Goal: Task Accomplishment & Management: Use online tool/utility

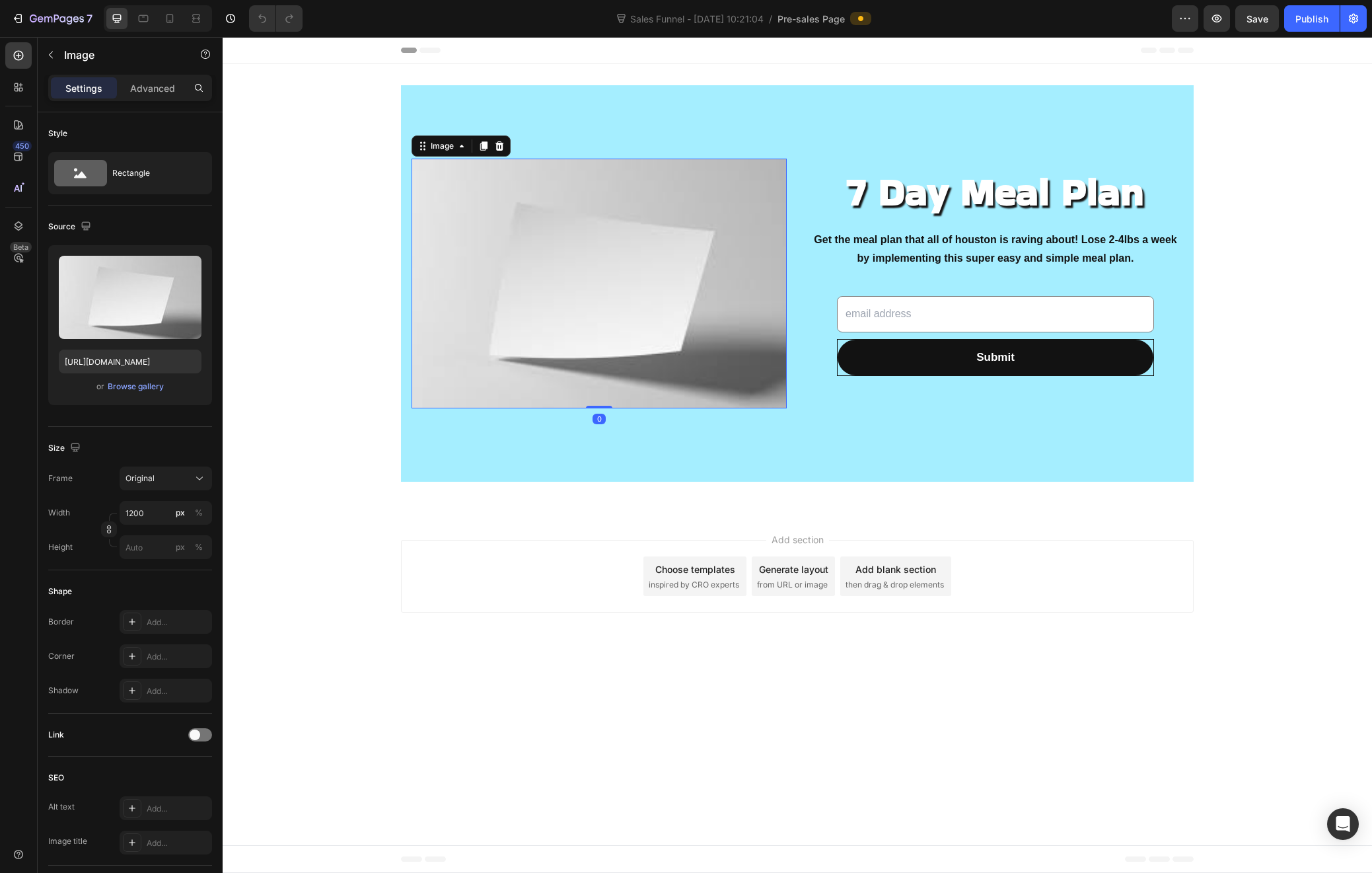
click at [622, 261] on img at bounding box center [598, 283] width 375 height 249
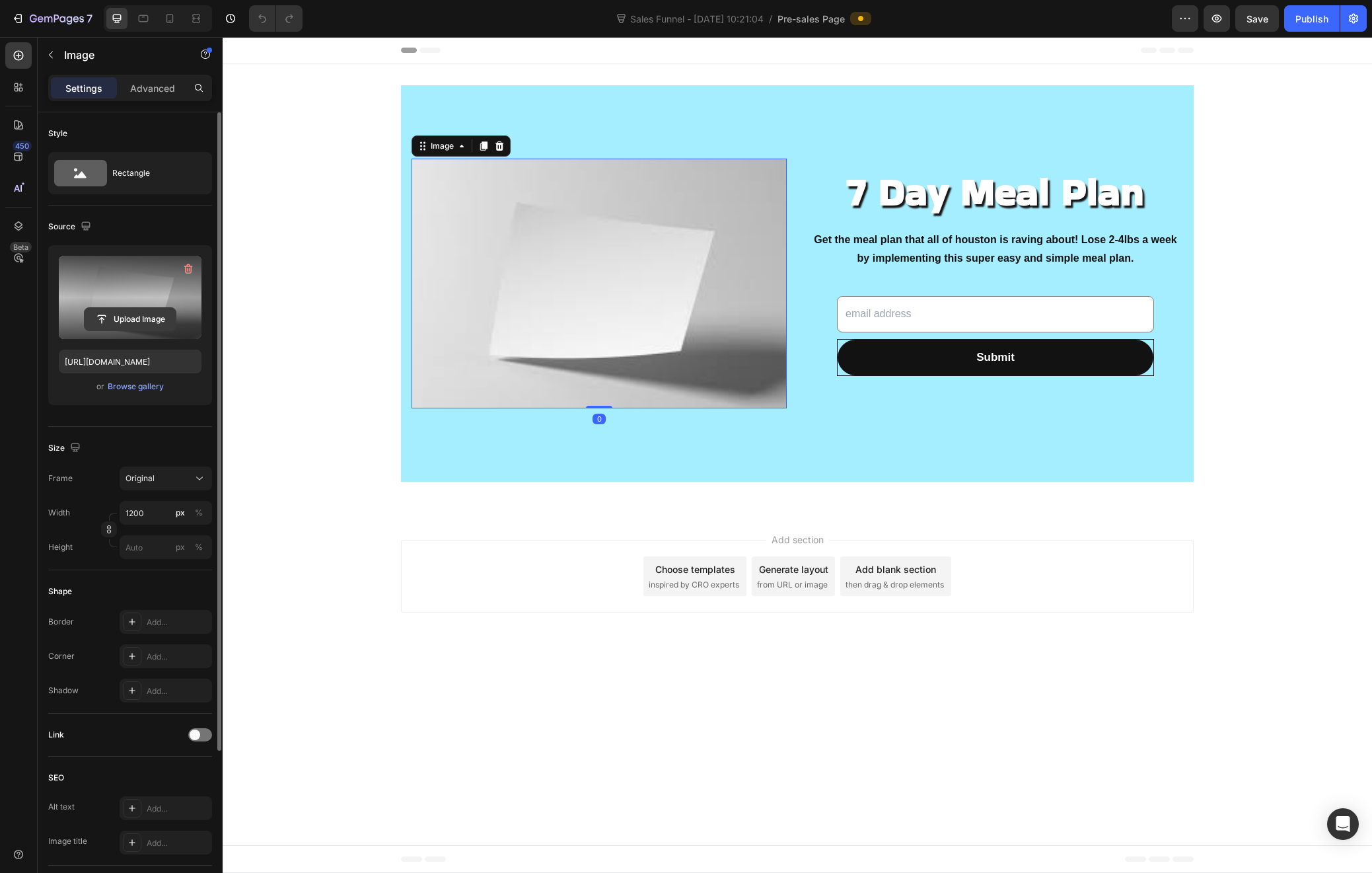
click at [143, 321] on input "file" at bounding box center [130, 319] width 91 height 23
click at [137, 321] on input "file" at bounding box center [130, 319] width 91 height 23
type input "https://cdn.shopify.com/s/files/1/0632/5780/4894/files/gempages_586146173501309…"
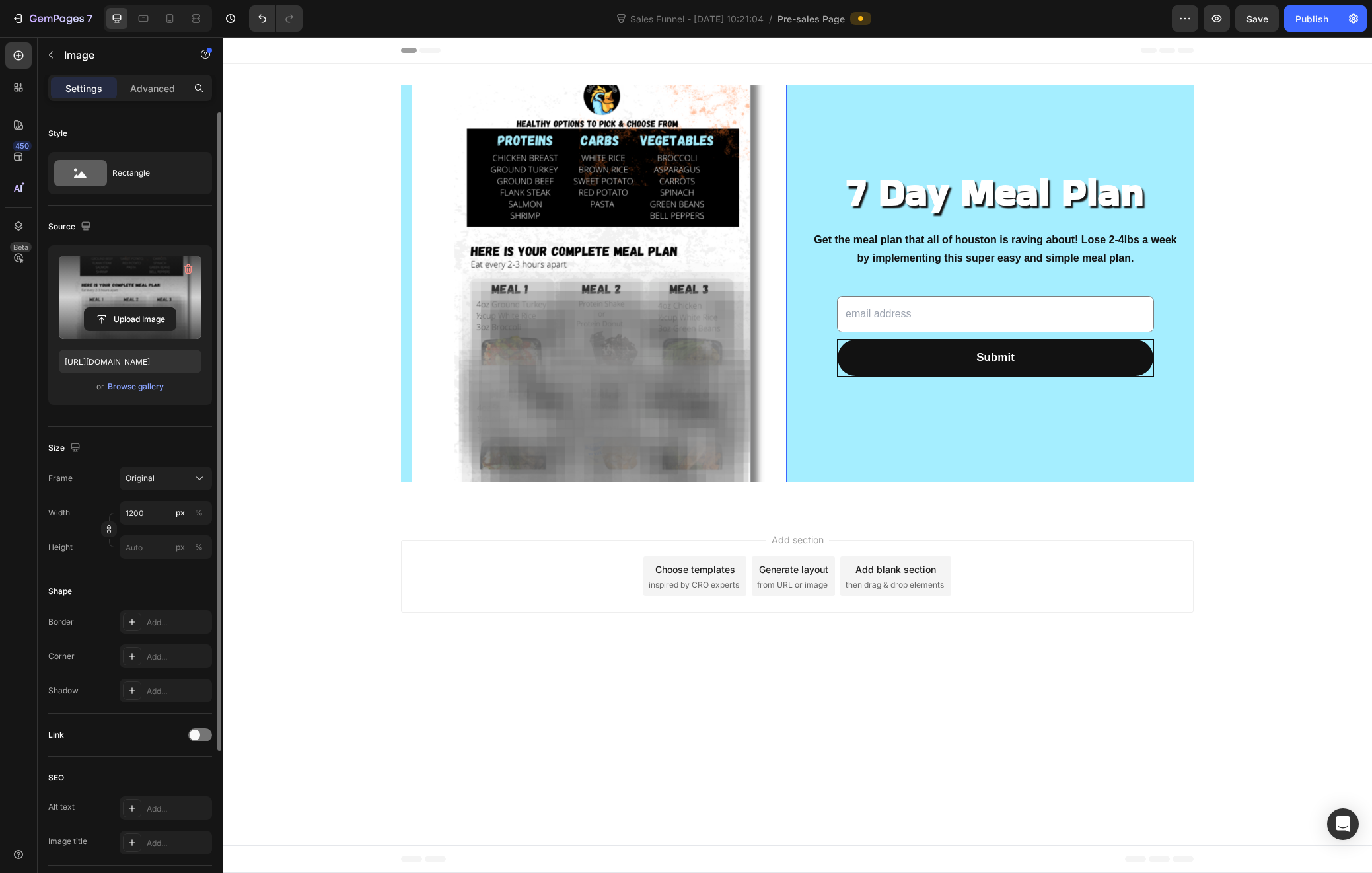
click at [553, 278] on img at bounding box center [598, 283] width 375 height 531
click at [534, 325] on img at bounding box center [598, 283] width 375 height 531
click at [642, 247] on img at bounding box center [598, 283] width 375 height 531
click at [795, 506] on div at bounding box center [797, 513] width 21 height 21
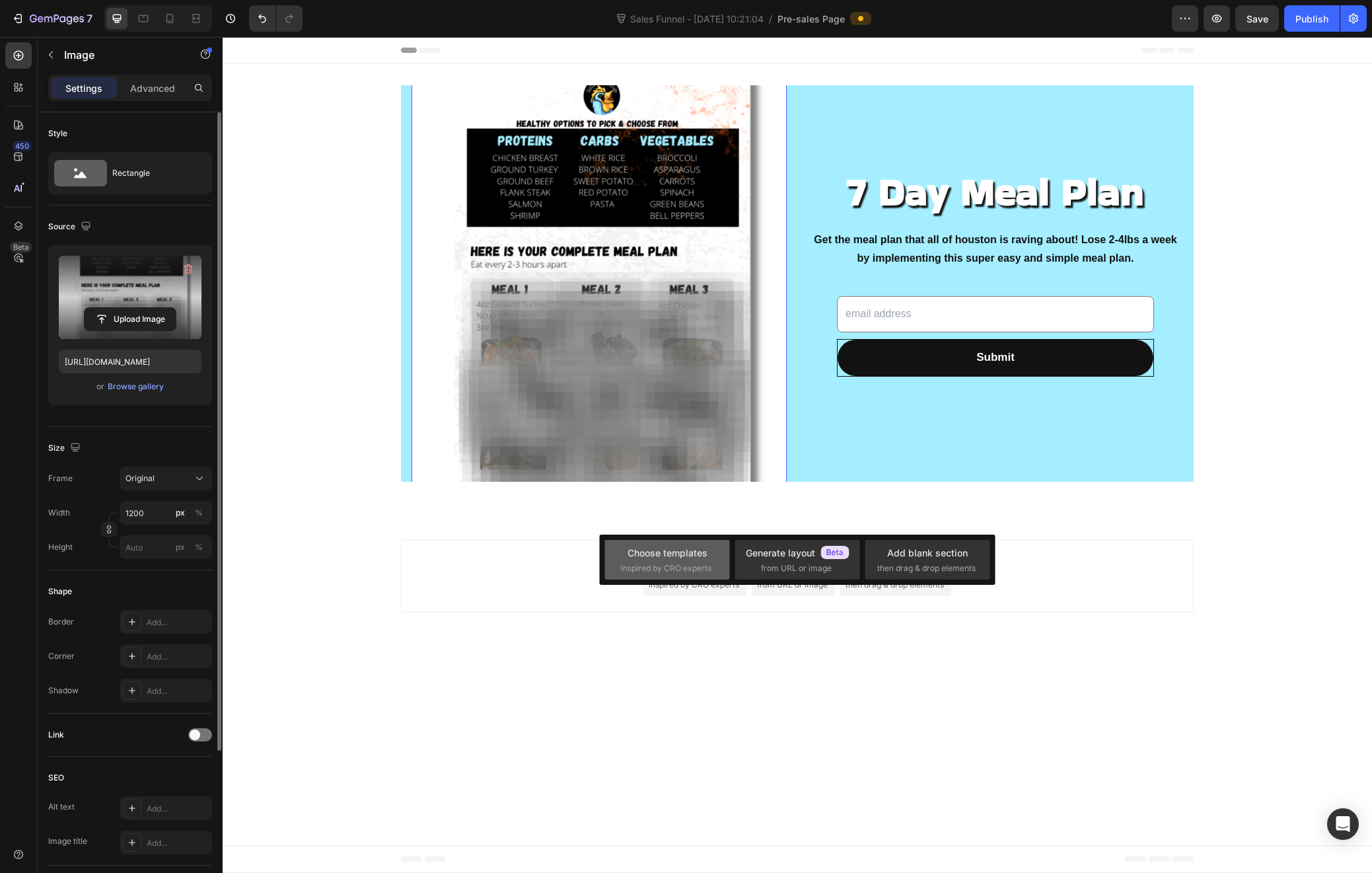
click at [694, 564] on span "inspired by CRO experts" at bounding box center [666, 568] width 90 height 12
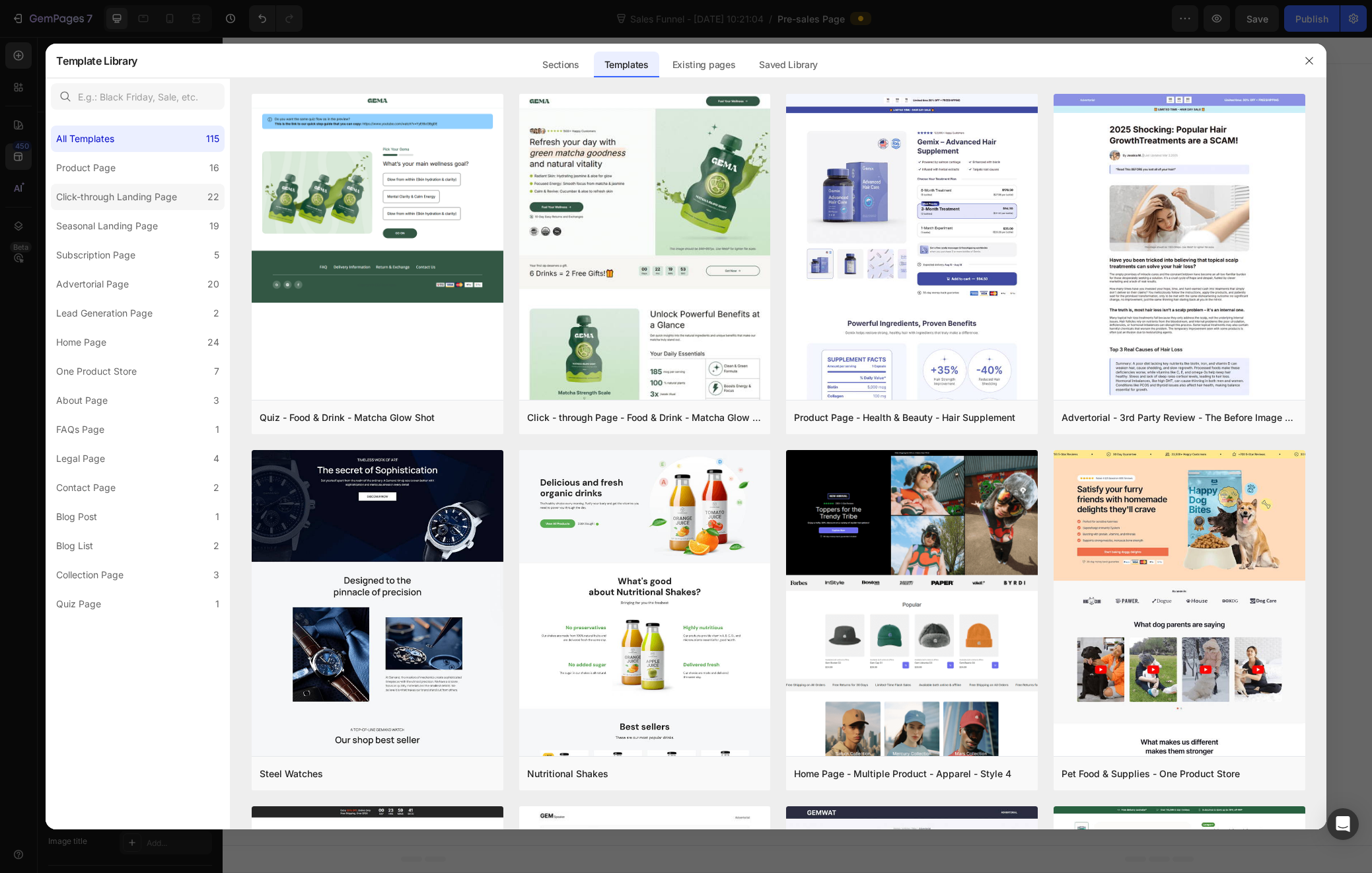
click at [100, 197] on div "Click-through Landing Page" at bounding box center [117, 197] width 121 height 16
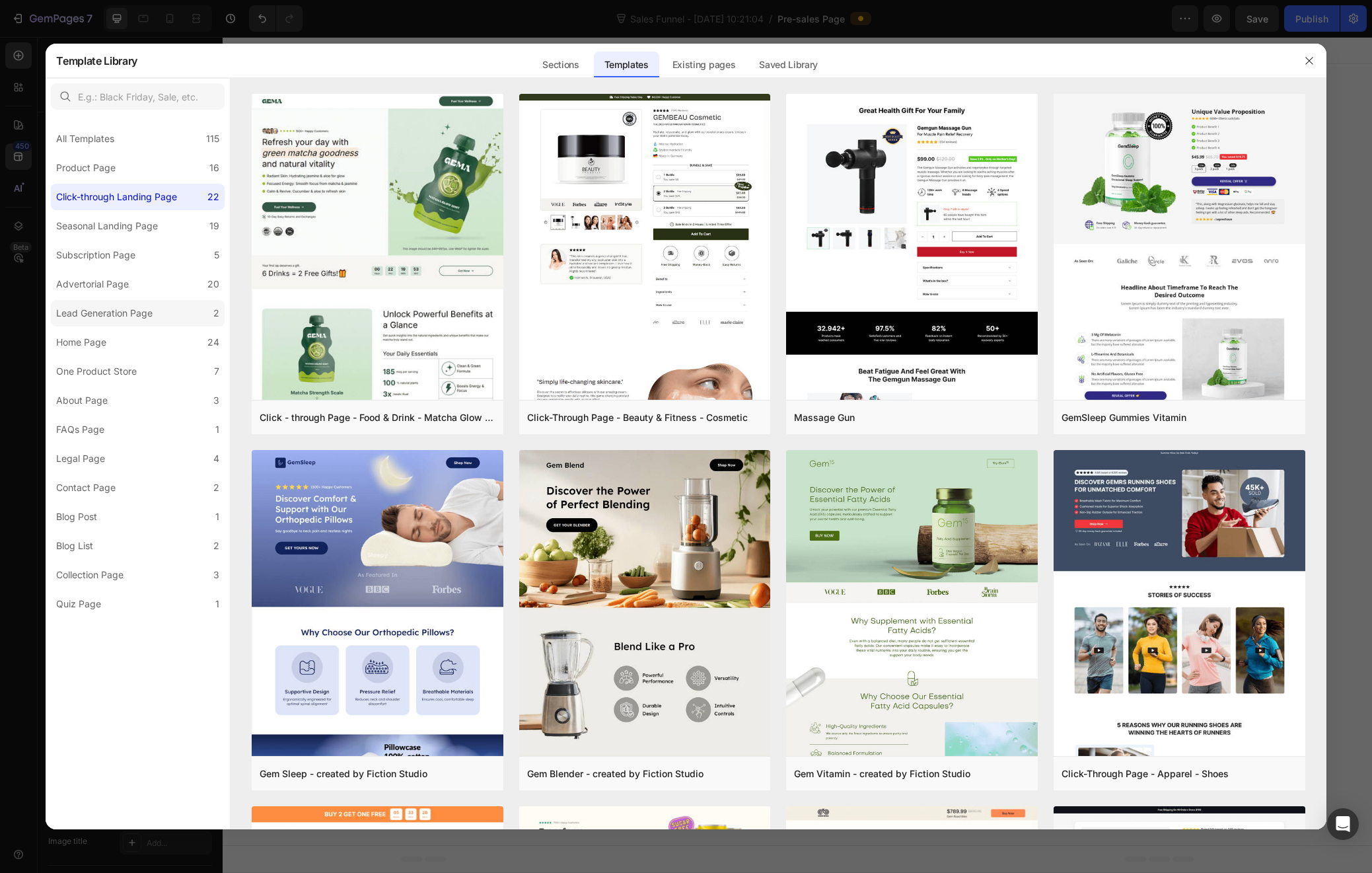
click at [78, 315] on div "Lead Generation Page" at bounding box center [104, 312] width 97 height 16
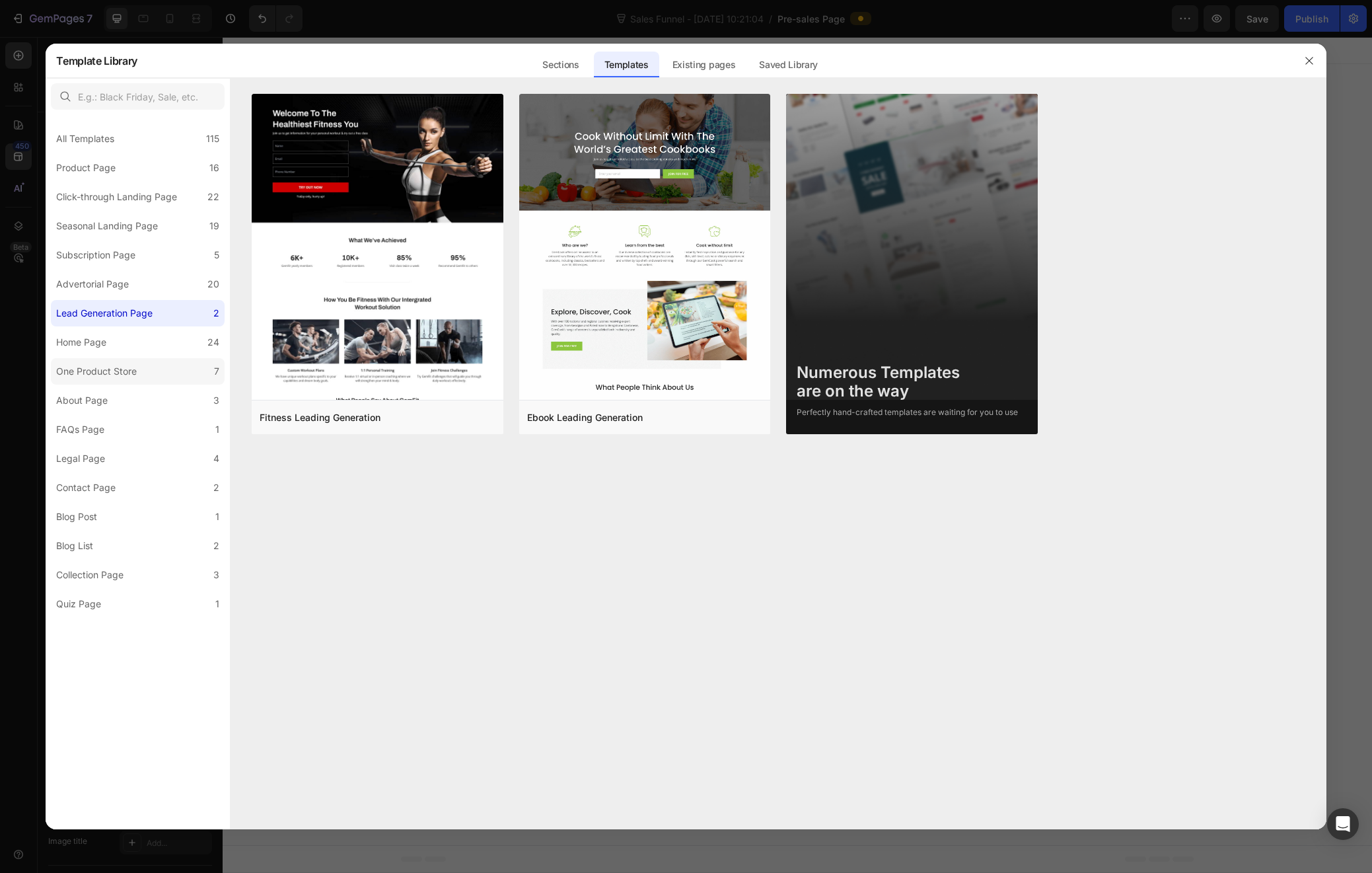
click at [92, 371] on div "One Product Store" at bounding box center [97, 371] width 81 height 16
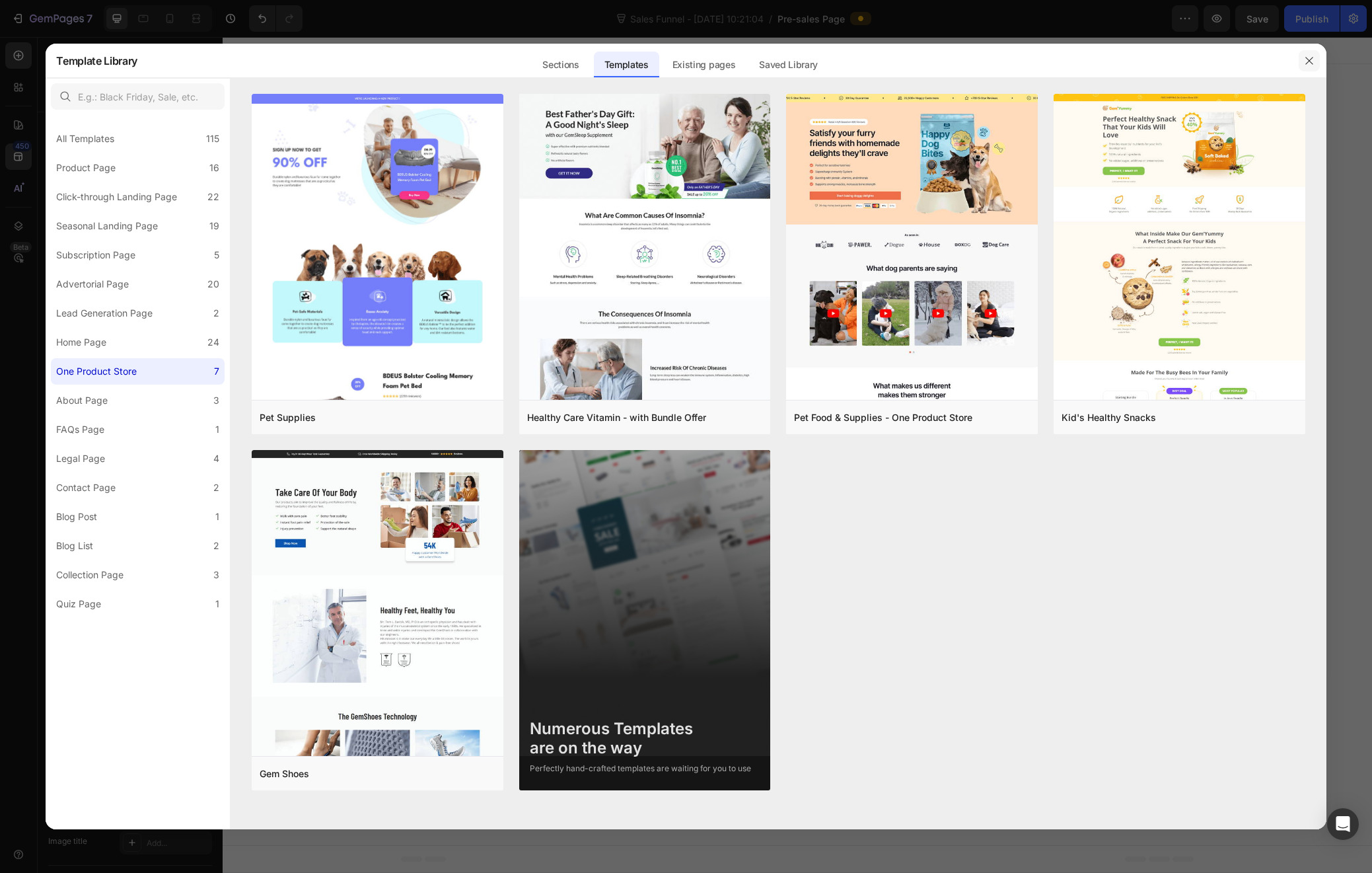
click at [1305, 56] on icon "button" at bounding box center [1309, 60] width 10 height 10
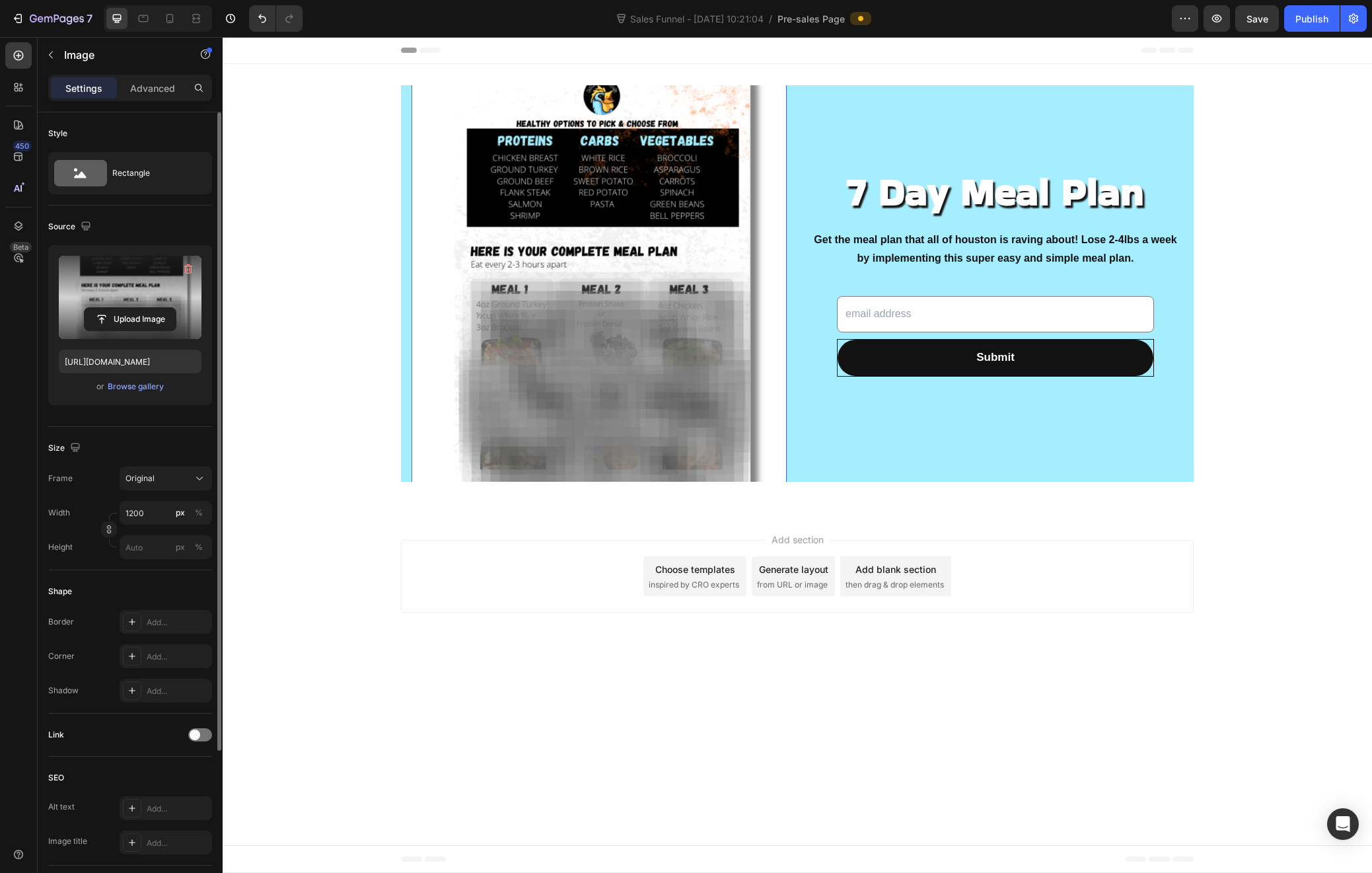
drag, startPoint x: 604, startPoint y: 150, endPoint x: 593, endPoint y: 153, distance: 11.4
click at [603, 150] on img at bounding box center [598, 283] width 375 height 531
click at [152, 174] on div "Rectangle" at bounding box center [152, 173] width 81 height 30
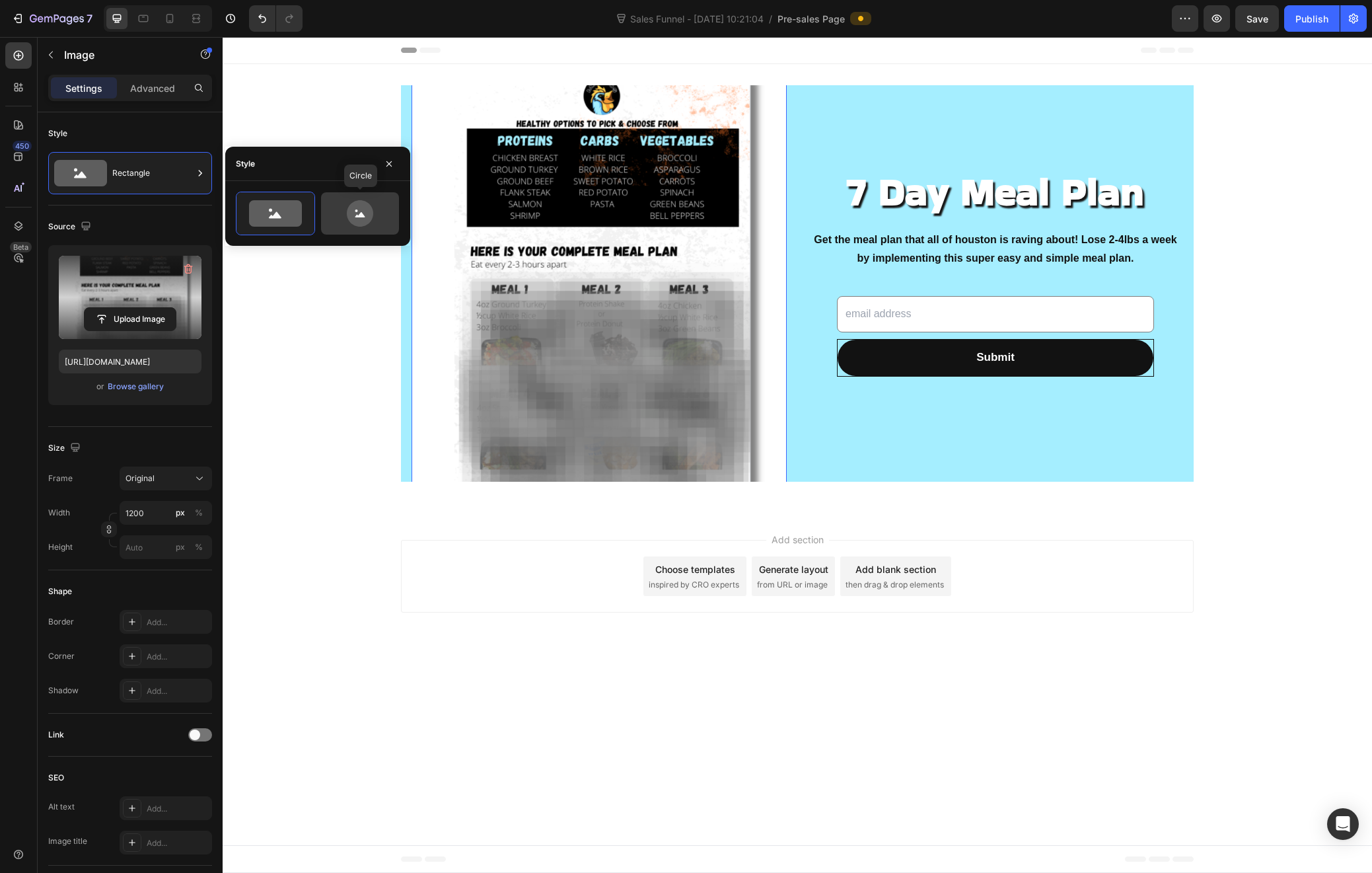
click at [359, 217] on icon at bounding box center [360, 214] width 26 height 26
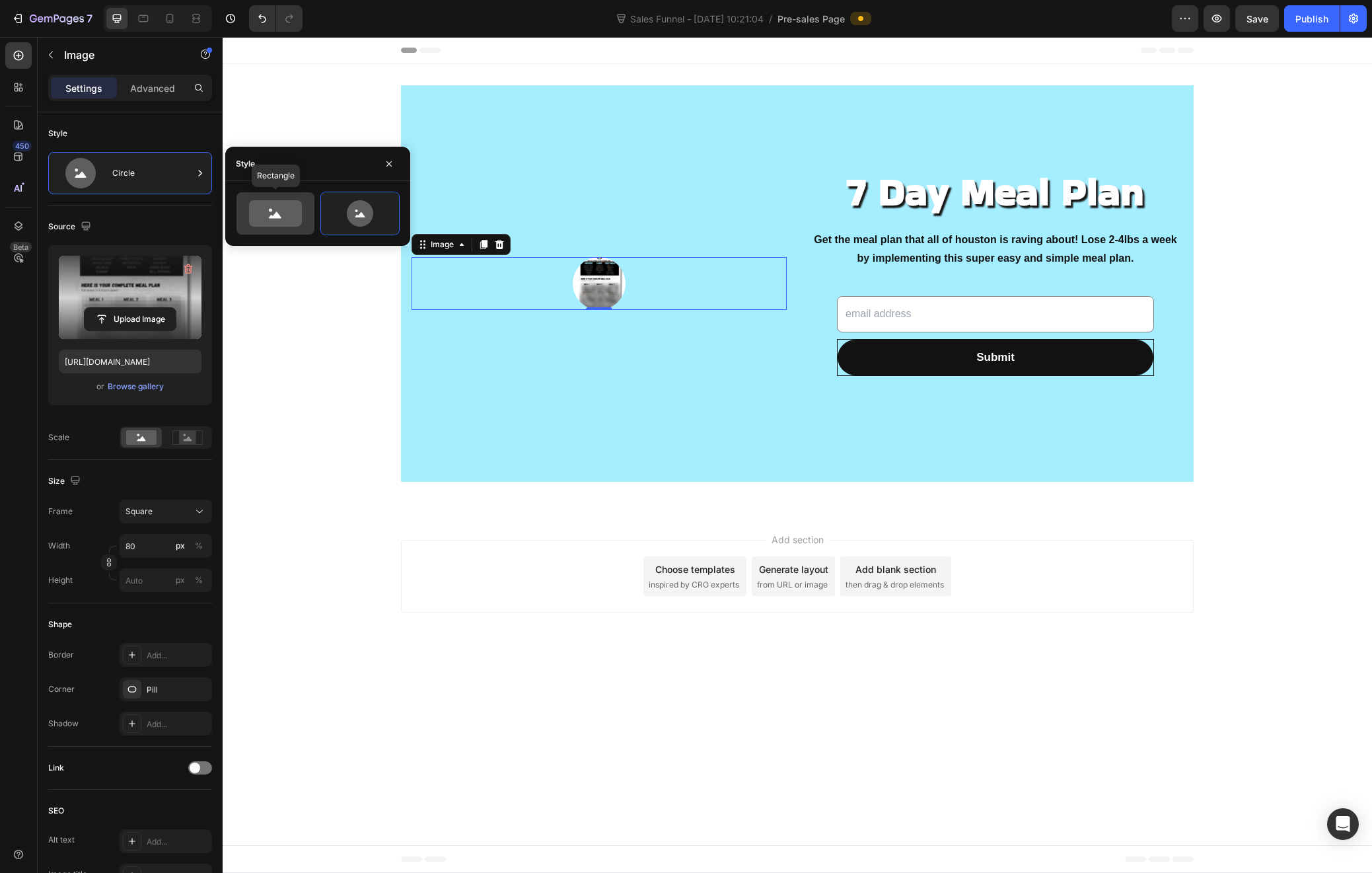
click at [278, 224] on icon at bounding box center [276, 214] width 53 height 26
type input "100"
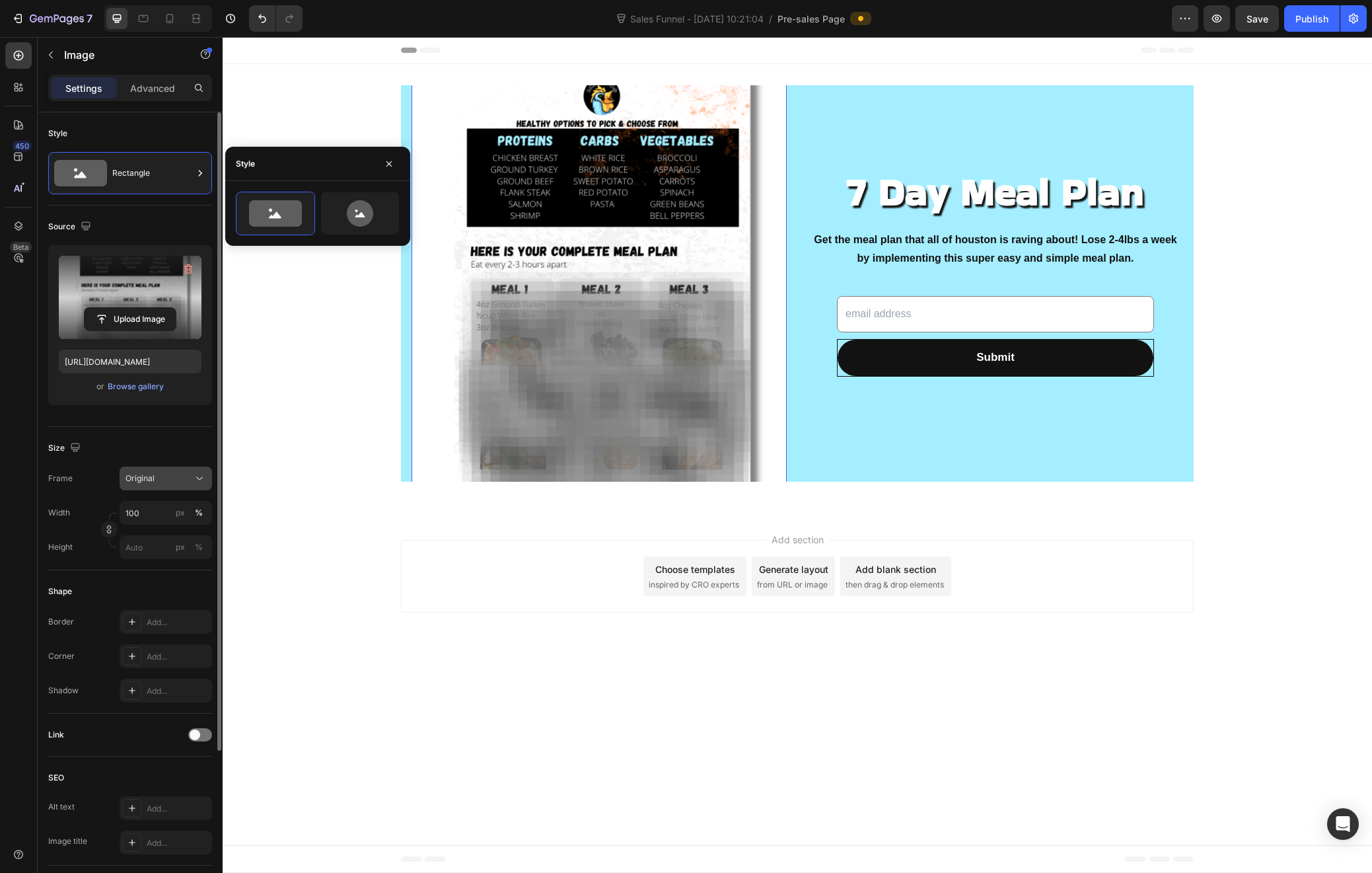
click at [134, 478] on span "Original" at bounding box center [139, 478] width 29 height 12
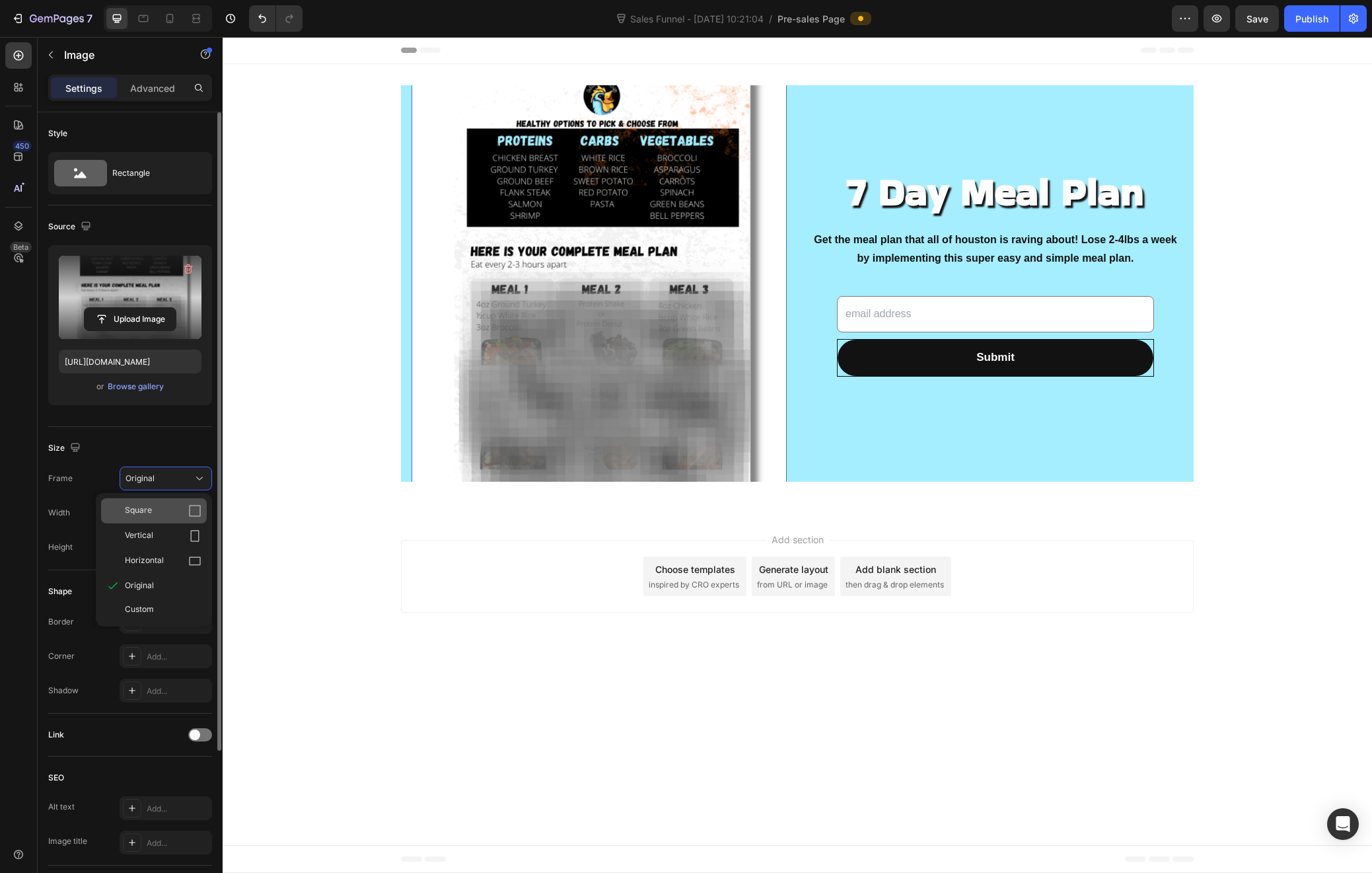
click at [153, 509] on div "Square" at bounding box center [163, 511] width 76 height 13
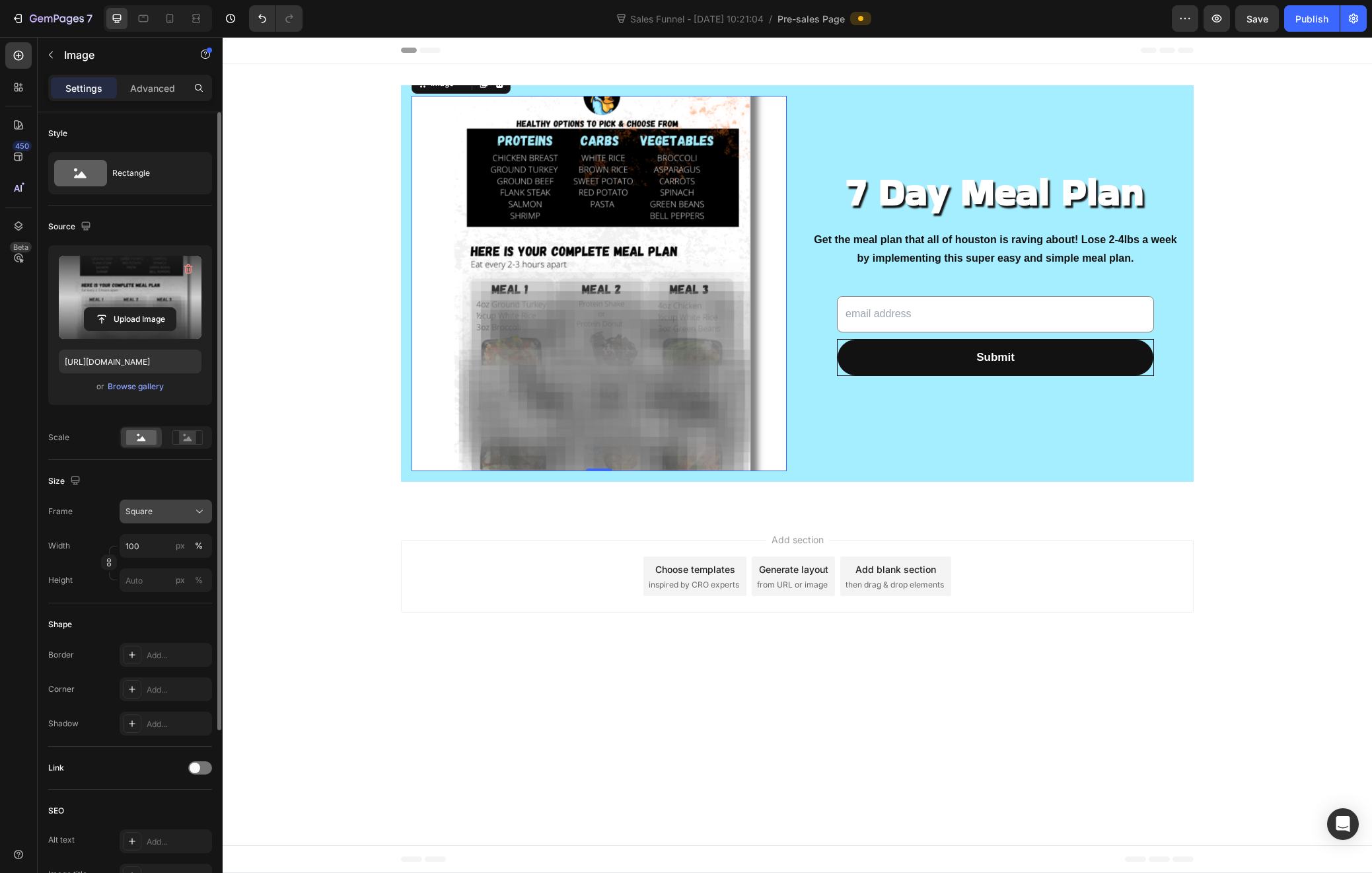
click at [162, 508] on div "Square" at bounding box center [157, 511] width 65 height 12
click at [151, 613] on span "Original" at bounding box center [139, 618] width 29 height 12
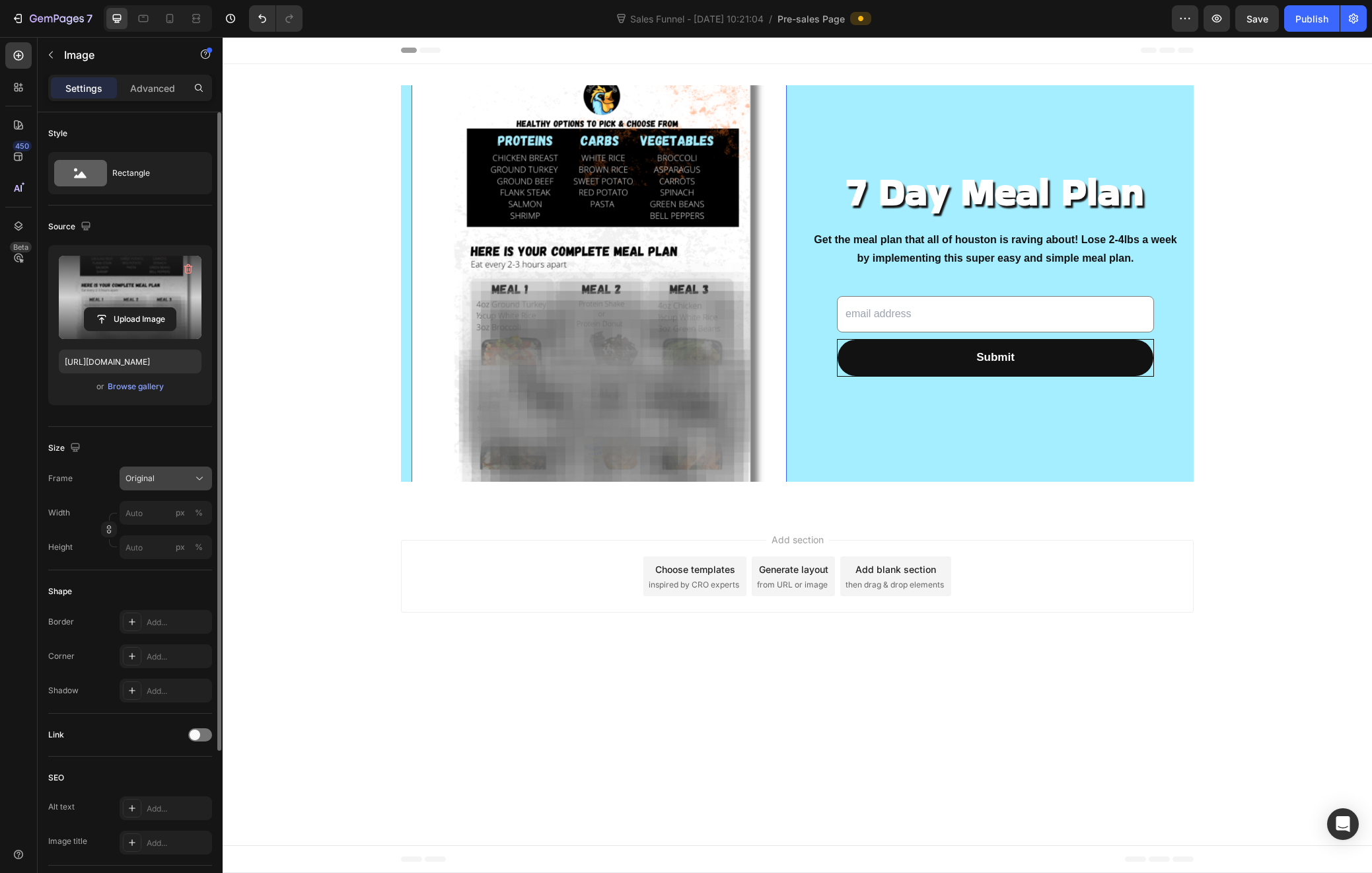
click at [168, 477] on div "Original" at bounding box center [157, 478] width 65 height 12
click at [172, 533] on div "Vertical" at bounding box center [163, 535] width 76 height 13
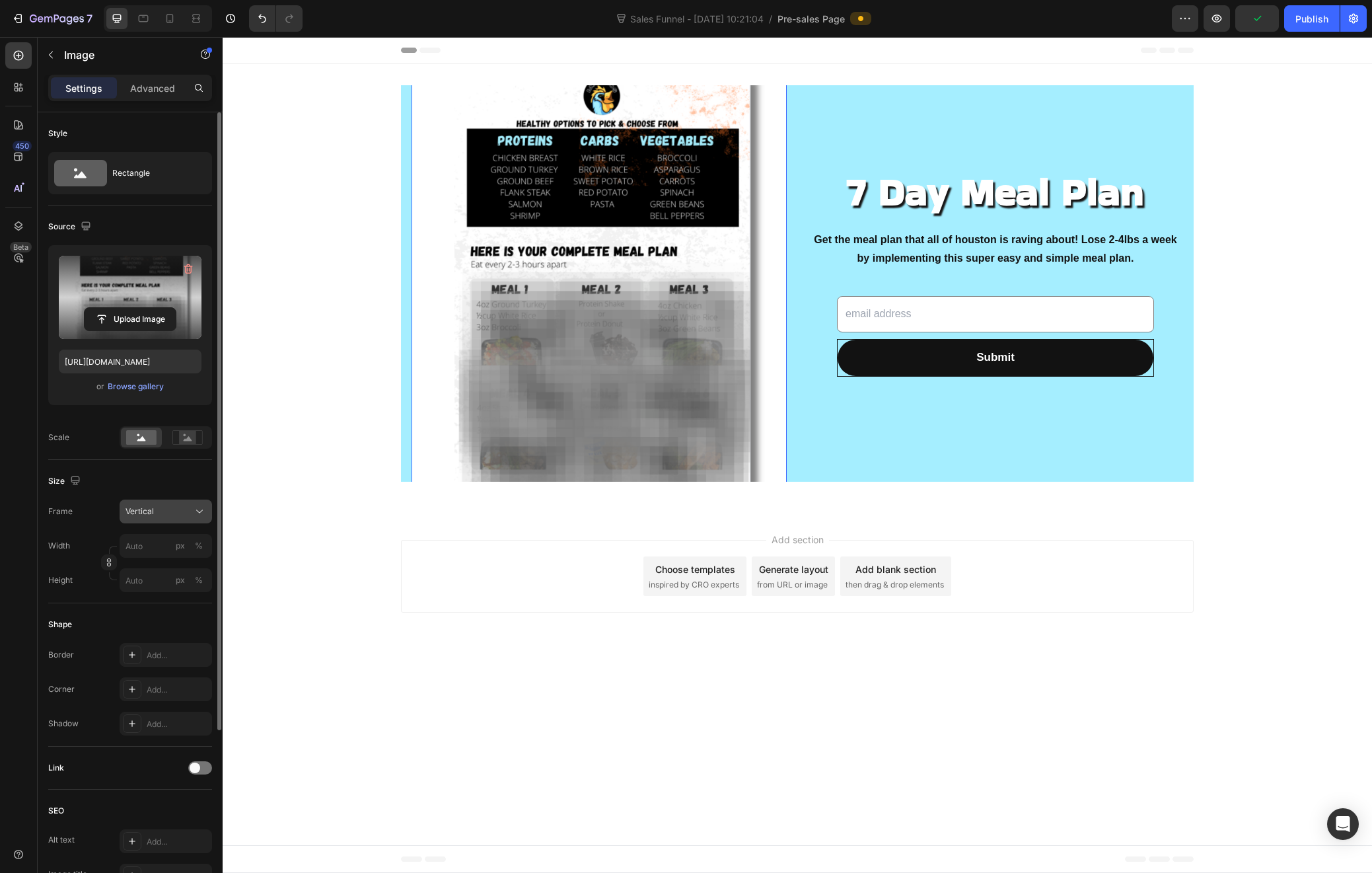
click at [166, 500] on button "Vertical" at bounding box center [166, 511] width 92 height 24
click at [156, 617] on div "Original" at bounding box center [163, 618] width 76 height 12
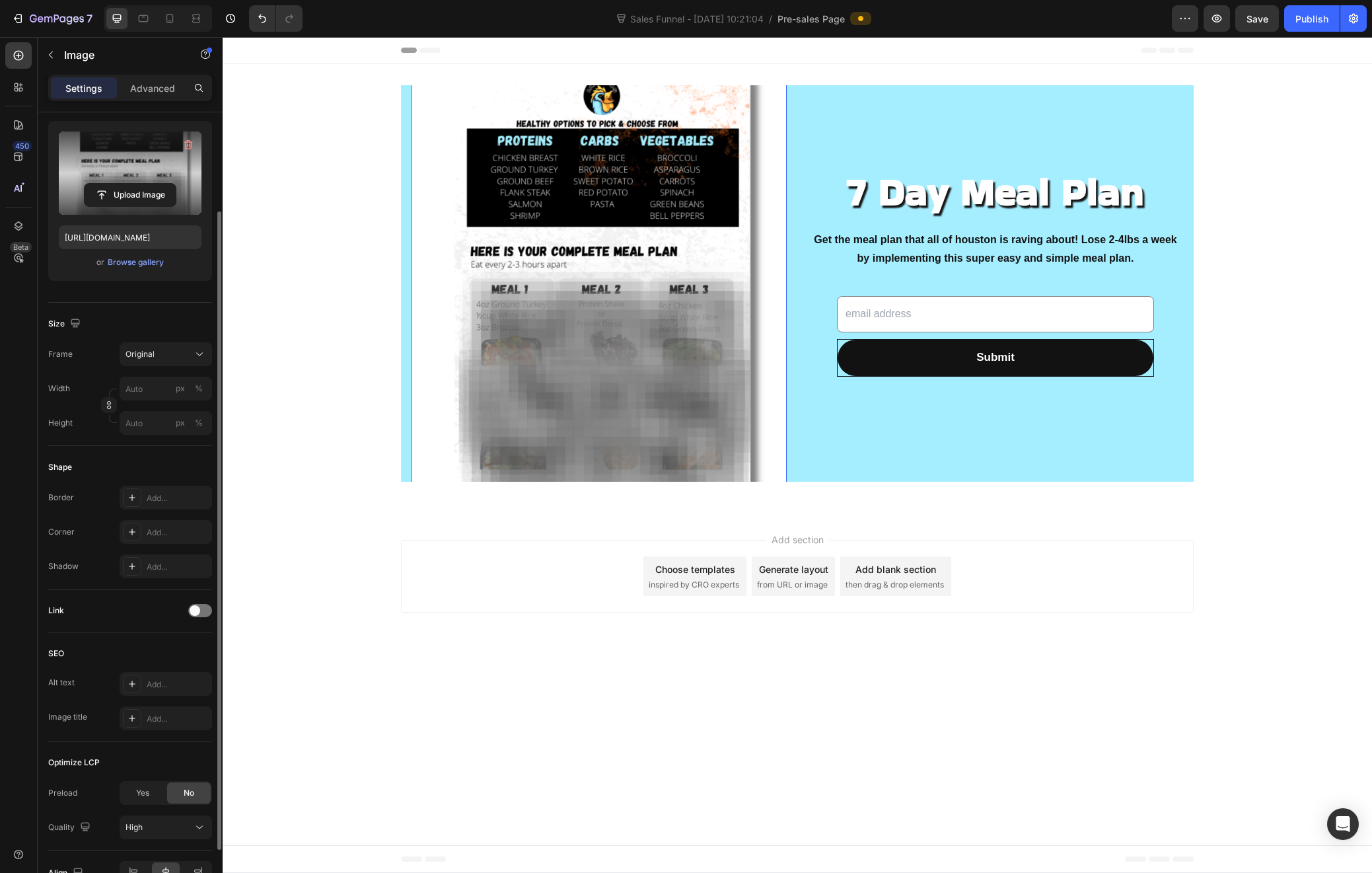
scroll to position [199, 0]
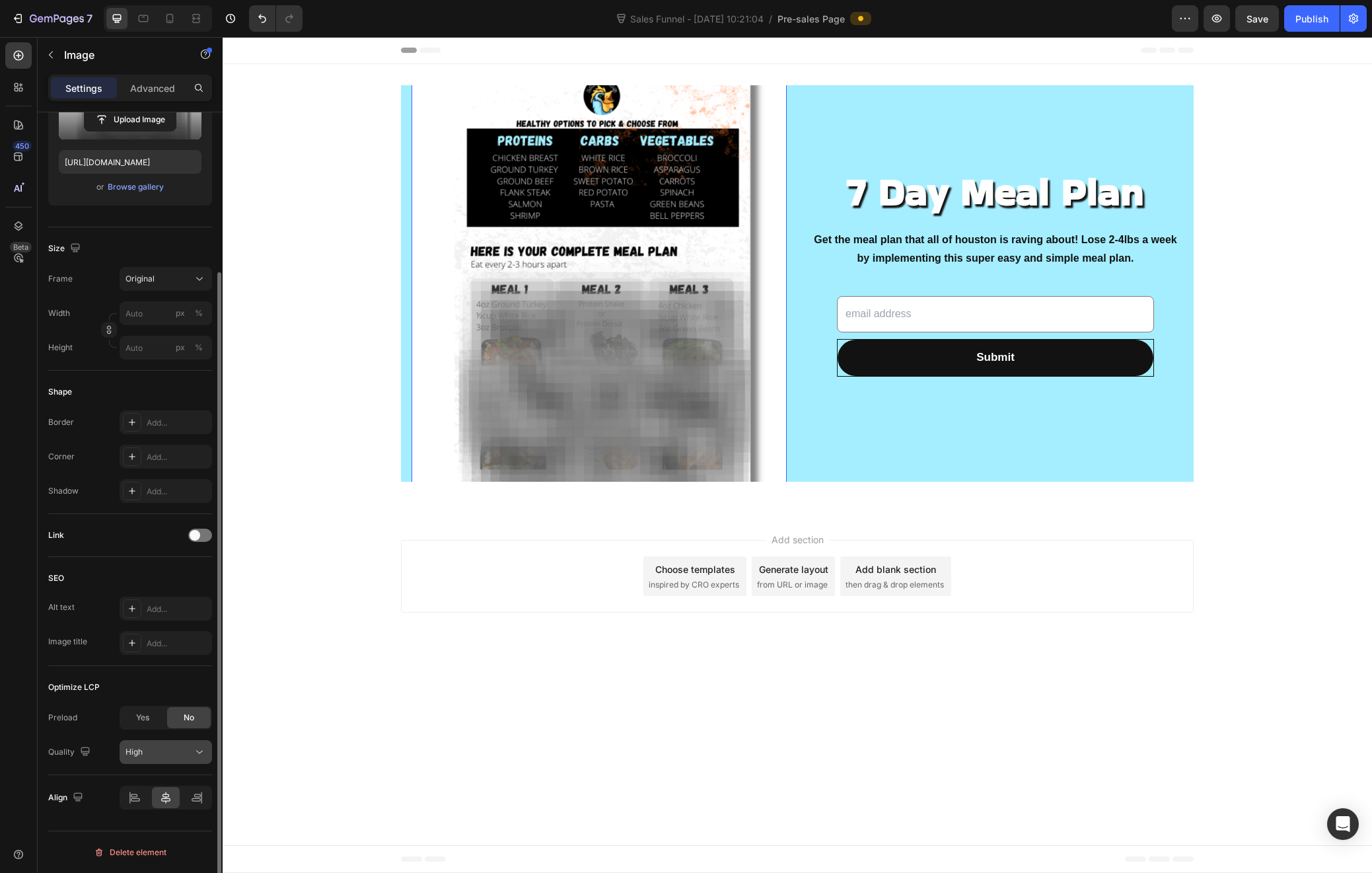
click at [133, 751] on span "High" at bounding box center [134, 752] width 17 height 10
click at [41, 744] on div "Style Rectangle Source Upload Image https://cdn.shopify.com/s/files/1/0632/5780…" at bounding box center [130, 411] width 185 height 997
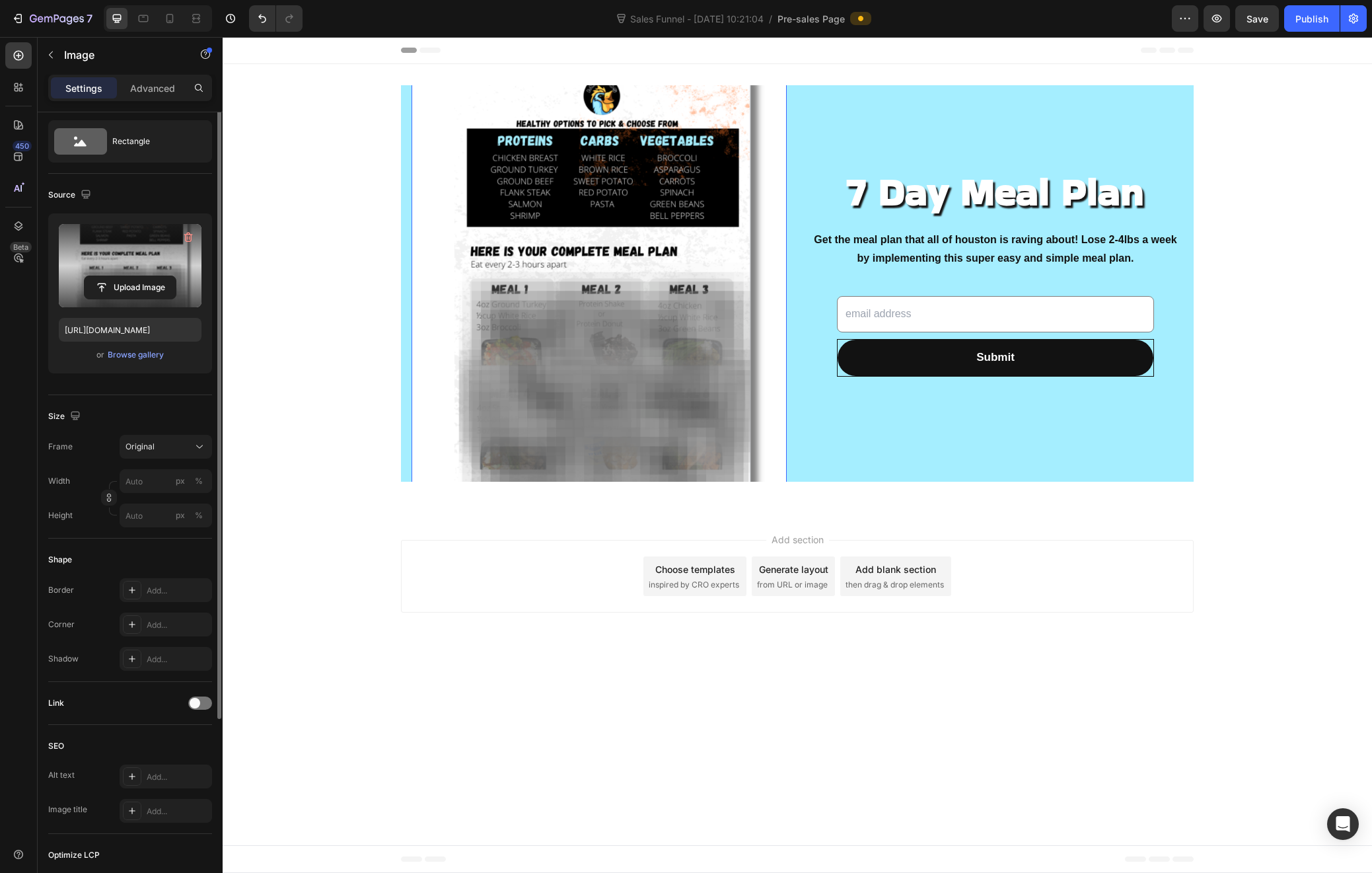
scroll to position [0, 0]
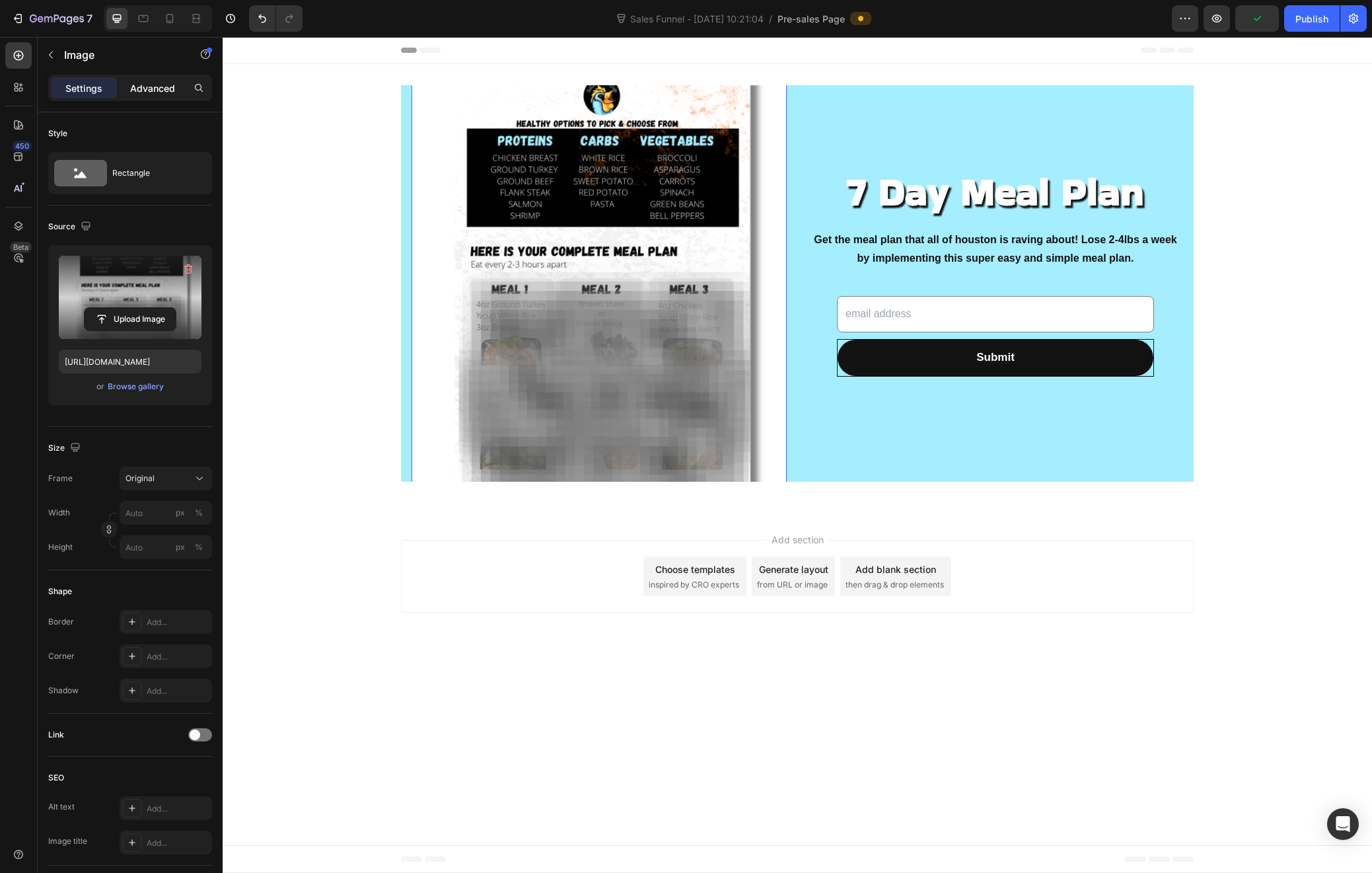
click at [163, 83] on p "Advanced" at bounding box center [152, 87] width 45 height 14
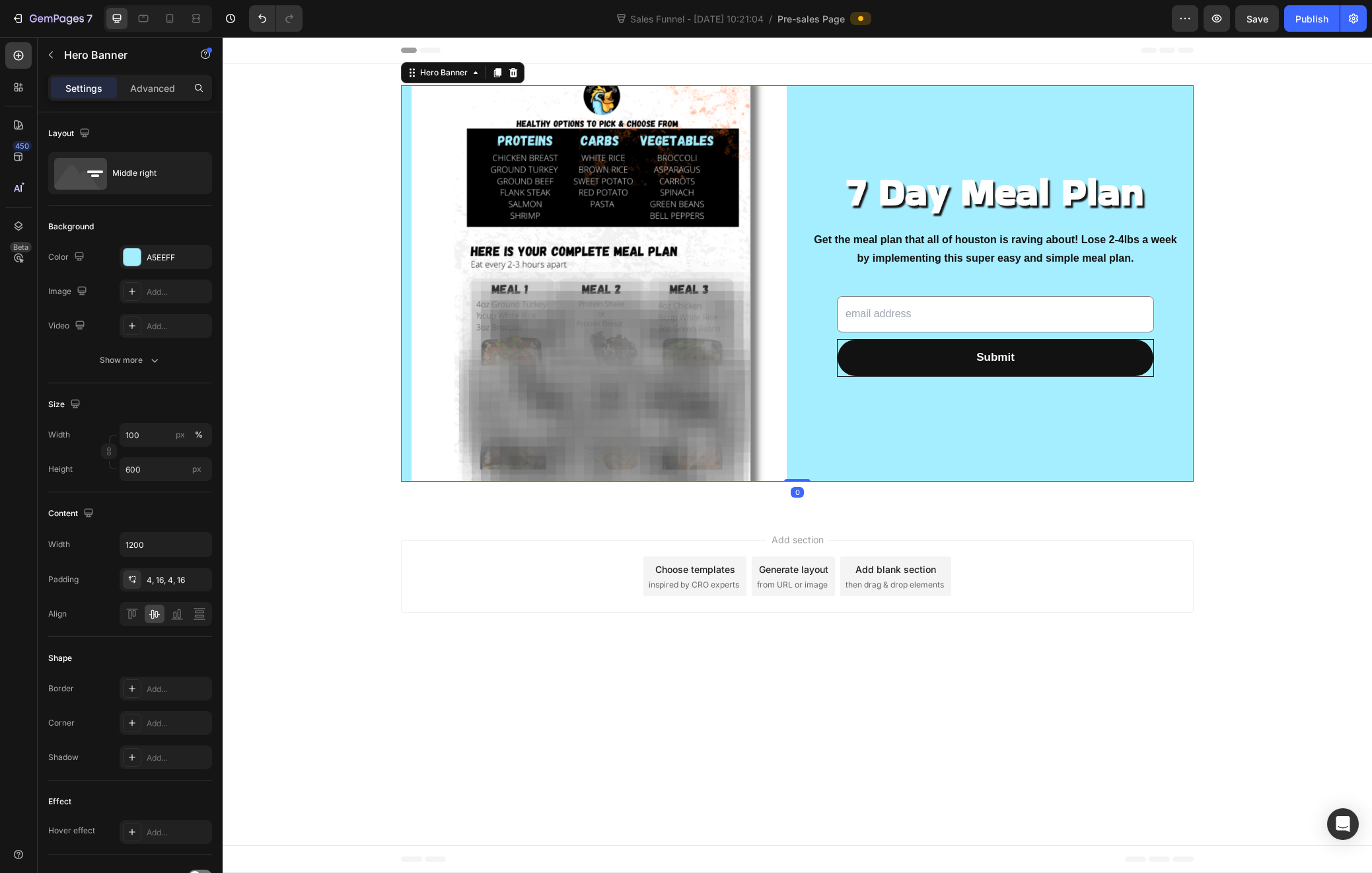
click at [944, 473] on div "7 Day Meal Plan Heading Get the meal plan that all of houston is raving about! …" at bounding box center [996, 283] width 375 height 531
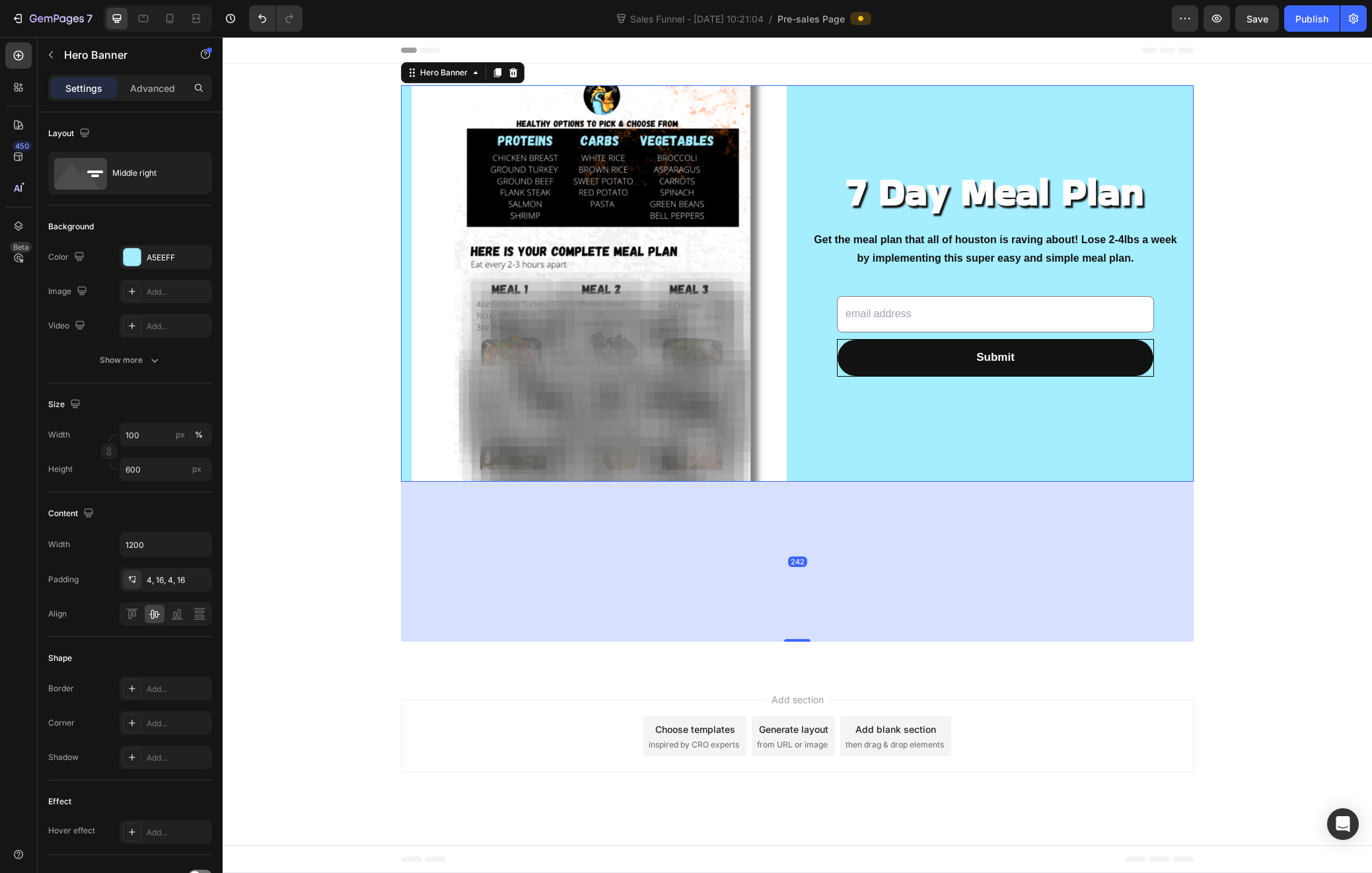
drag, startPoint x: 798, startPoint y: 481, endPoint x: 821, endPoint y: 640, distance: 160.7
click at [821, 482] on div "242" at bounding box center [797, 482] width 793 height 0
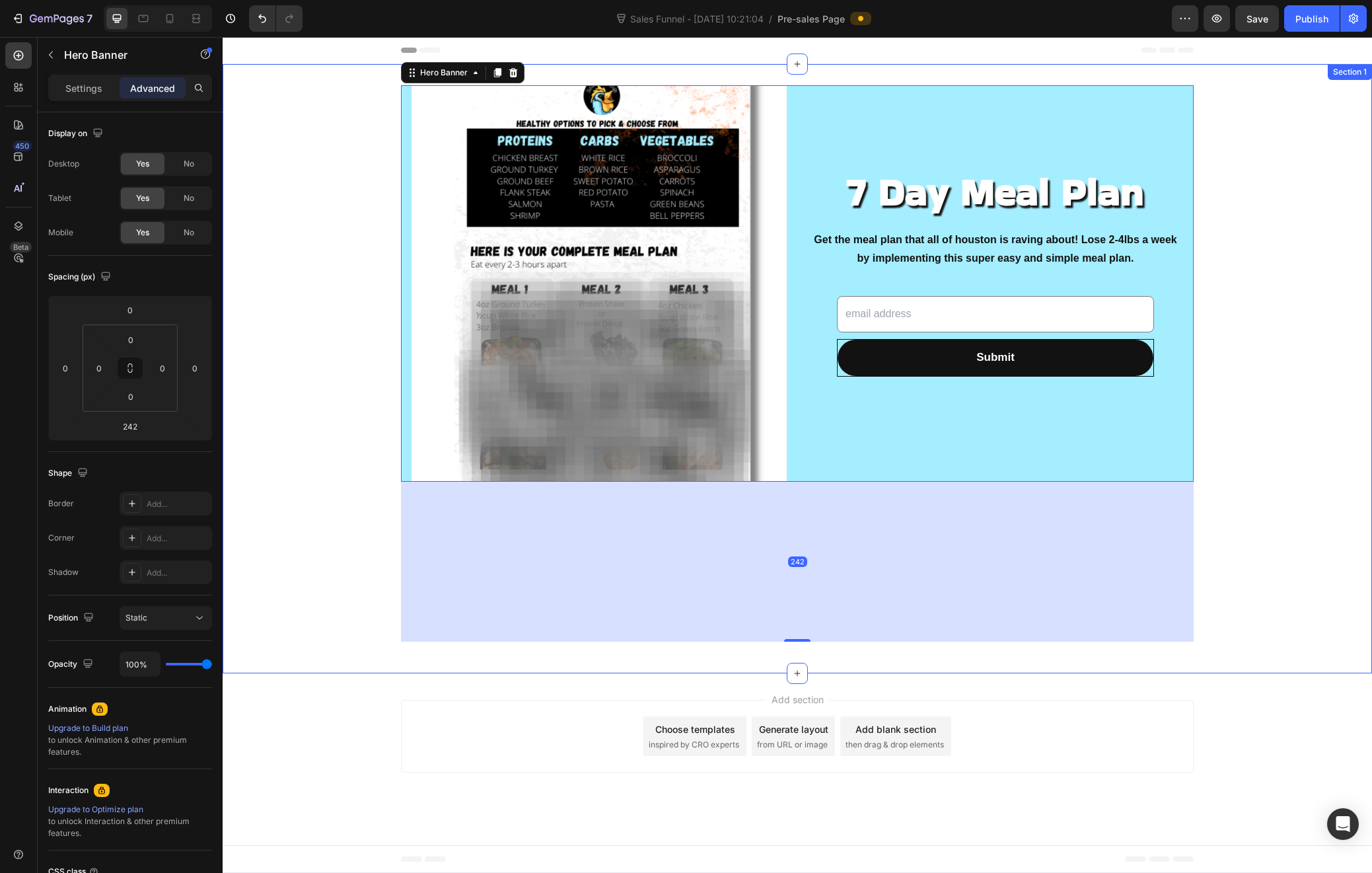
click at [857, 672] on div "7 Day Meal Plan Heading Get the meal plan that all of houston is raving about! …" at bounding box center [798, 368] width 1150 height 609
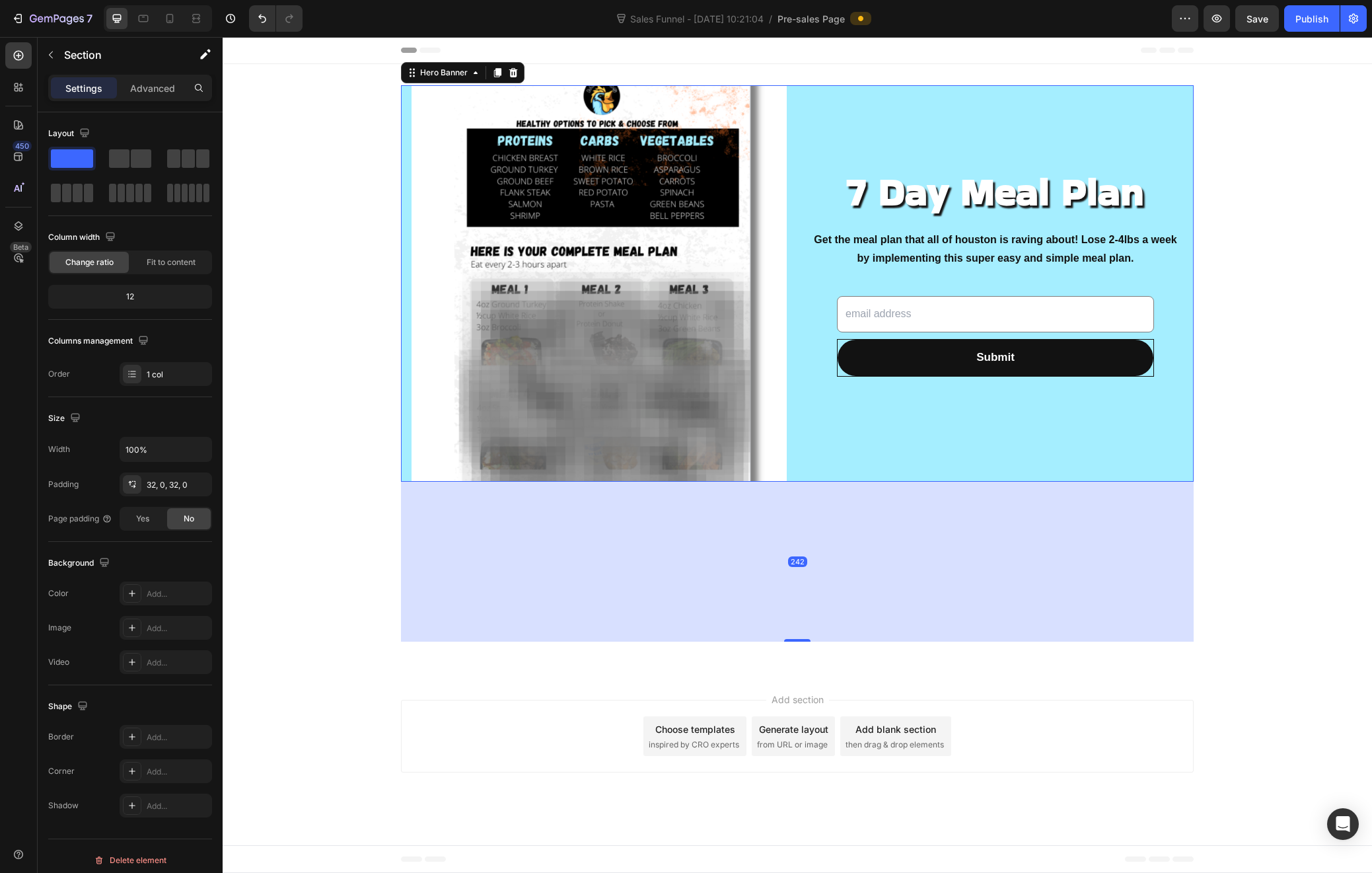
click at [809, 468] on div "7 Day Meal Plan Heading Get the meal plan that all of houston is raving about! …" at bounding box center [996, 283] width 375 height 531
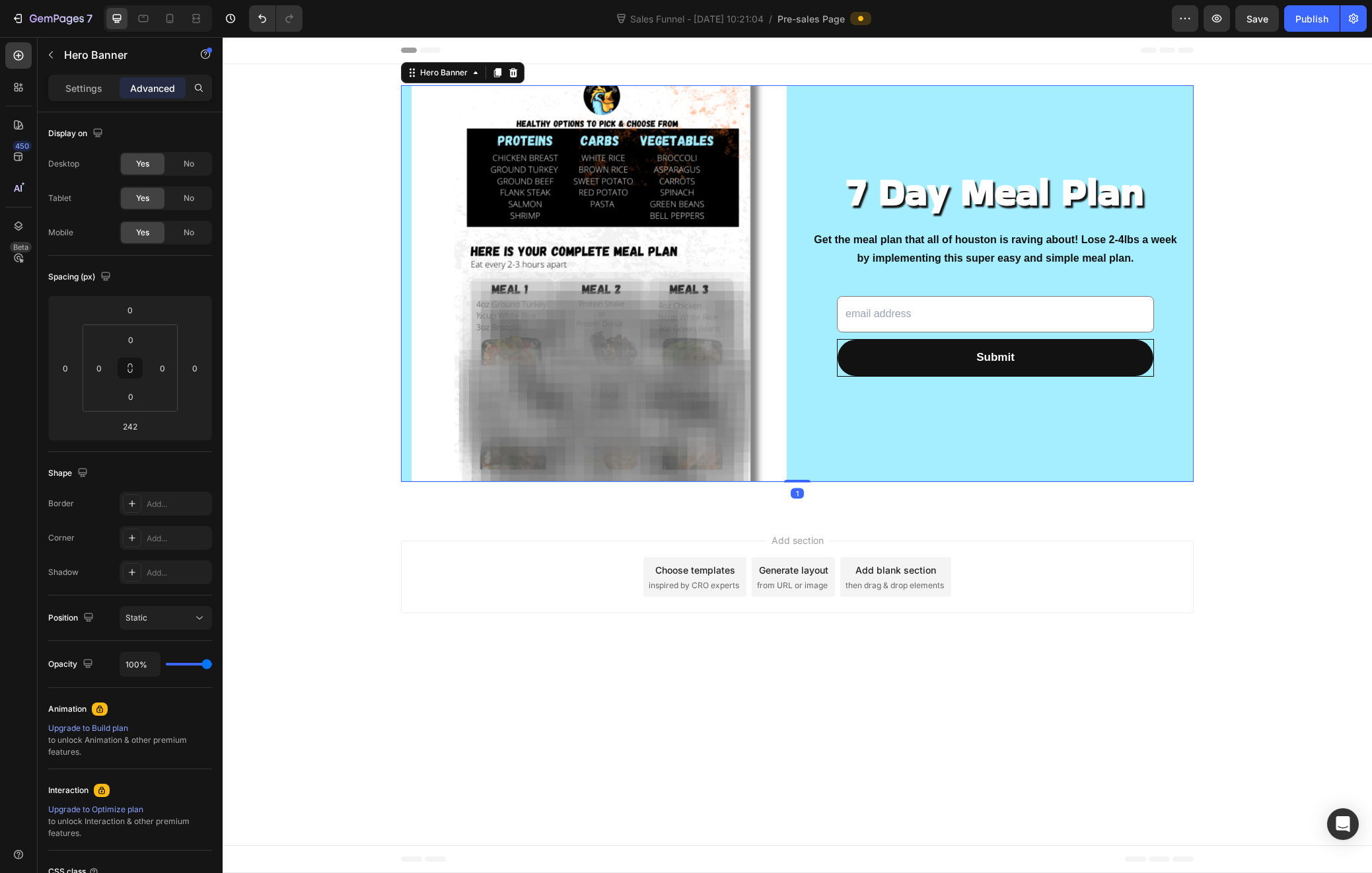
drag, startPoint x: 795, startPoint y: 640, endPoint x: 820, endPoint y: 481, distance: 161.0
click at [820, 482] on div "1" at bounding box center [797, 482] width 793 height 0
type input "1"
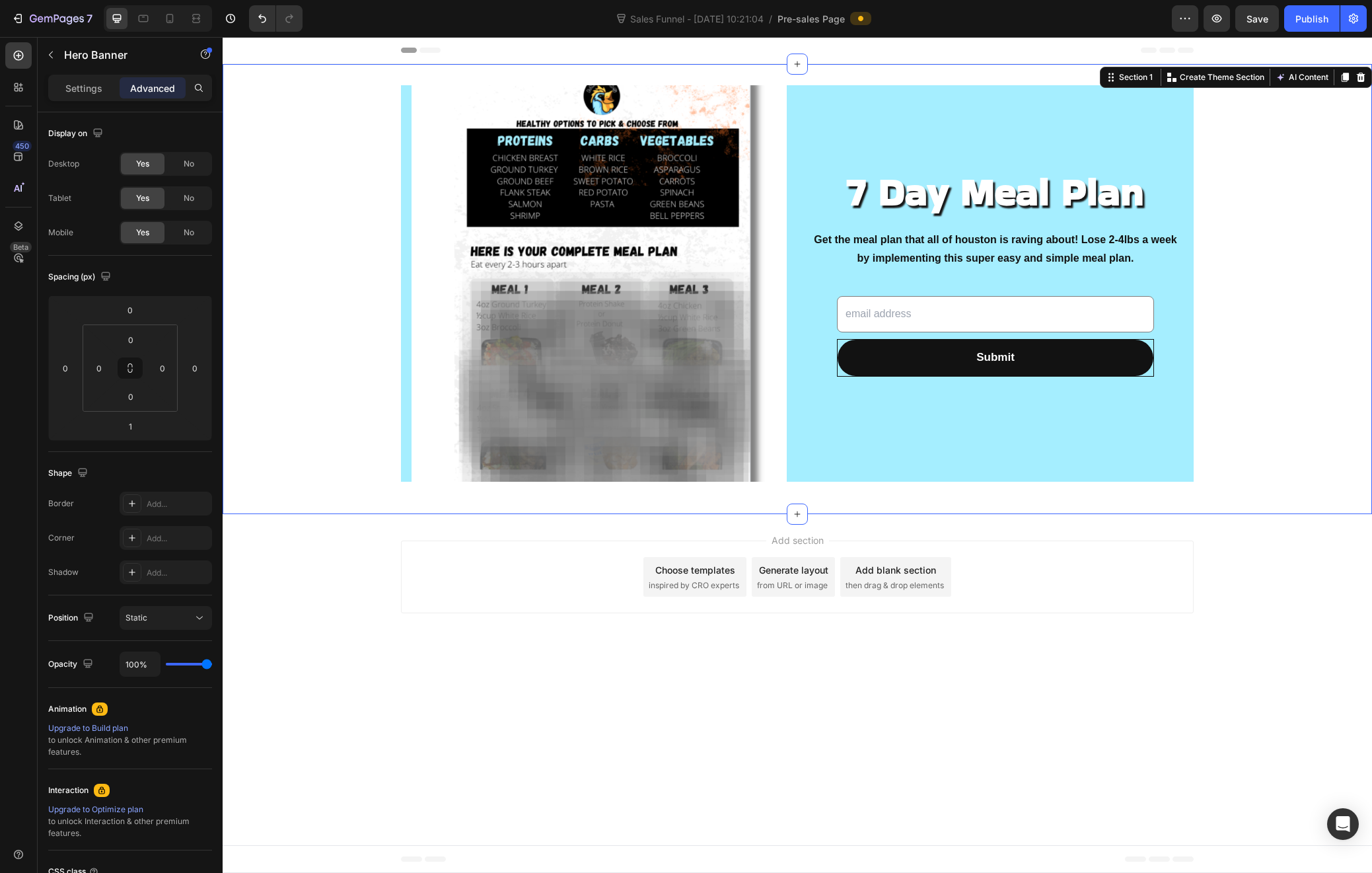
click at [1288, 296] on div "7 Day Meal Plan Heading Get the meal plan that all of houston is raving about! …" at bounding box center [798, 289] width 1150 height 407
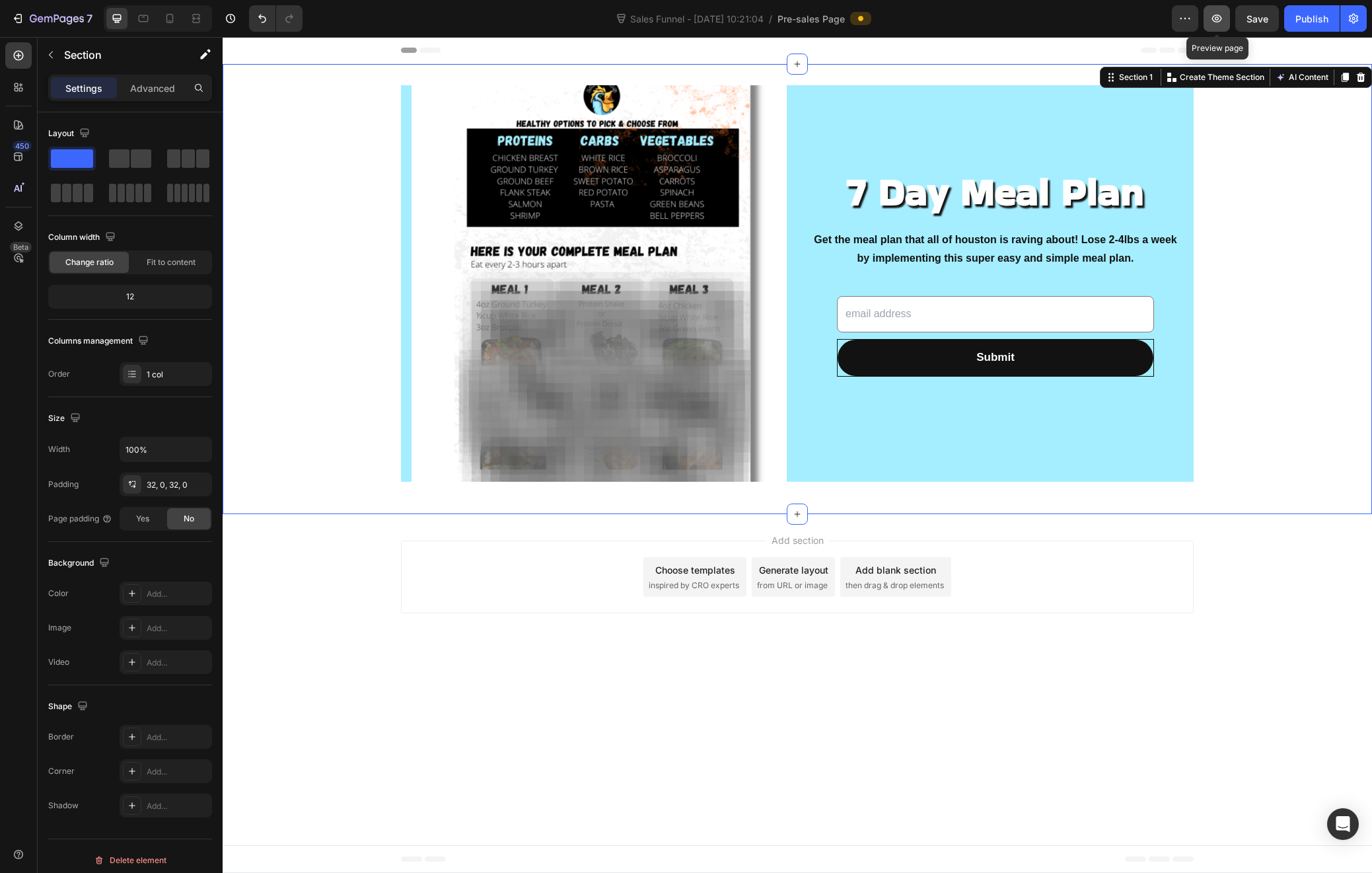
click at [1220, 15] on icon "button" at bounding box center [1218, 18] width 10 height 8
click at [171, 21] on icon at bounding box center [169, 19] width 13 height 13
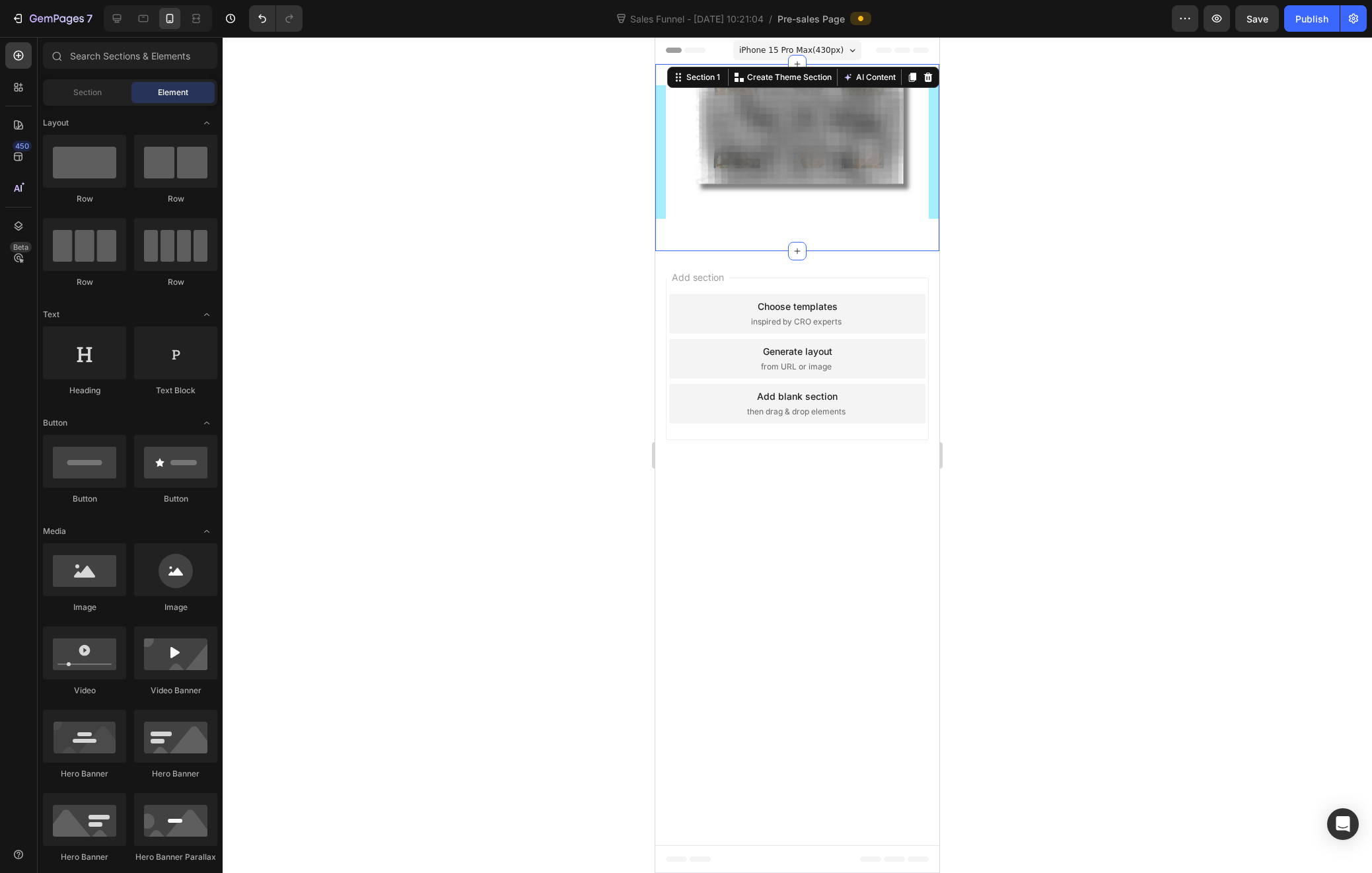
click at [795, 310] on div "Choose templates" at bounding box center [797, 306] width 80 height 14
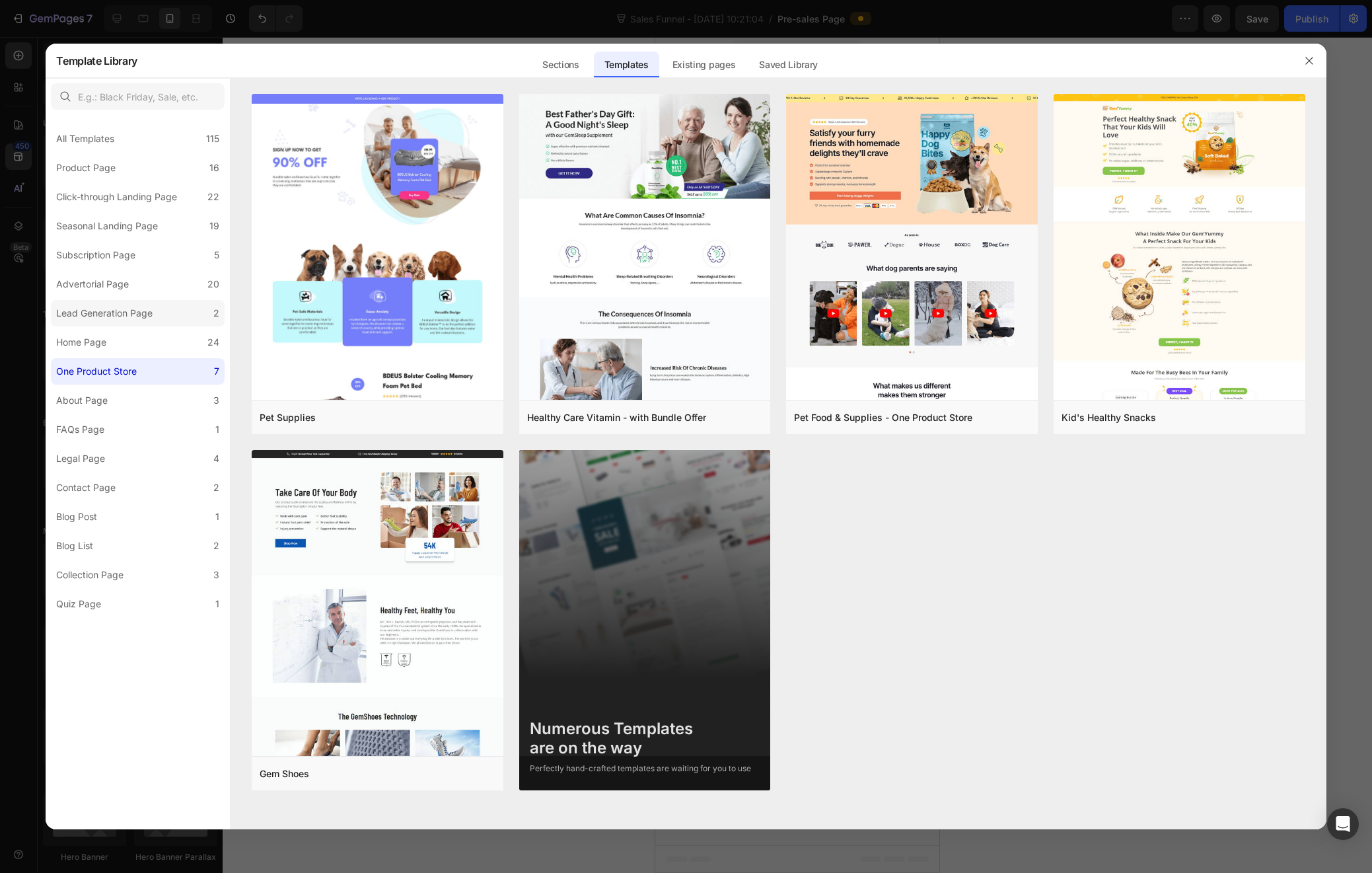
click at [93, 318] on div "Lead Generation Page" at bounding box center [104, 312] width 97 height 16
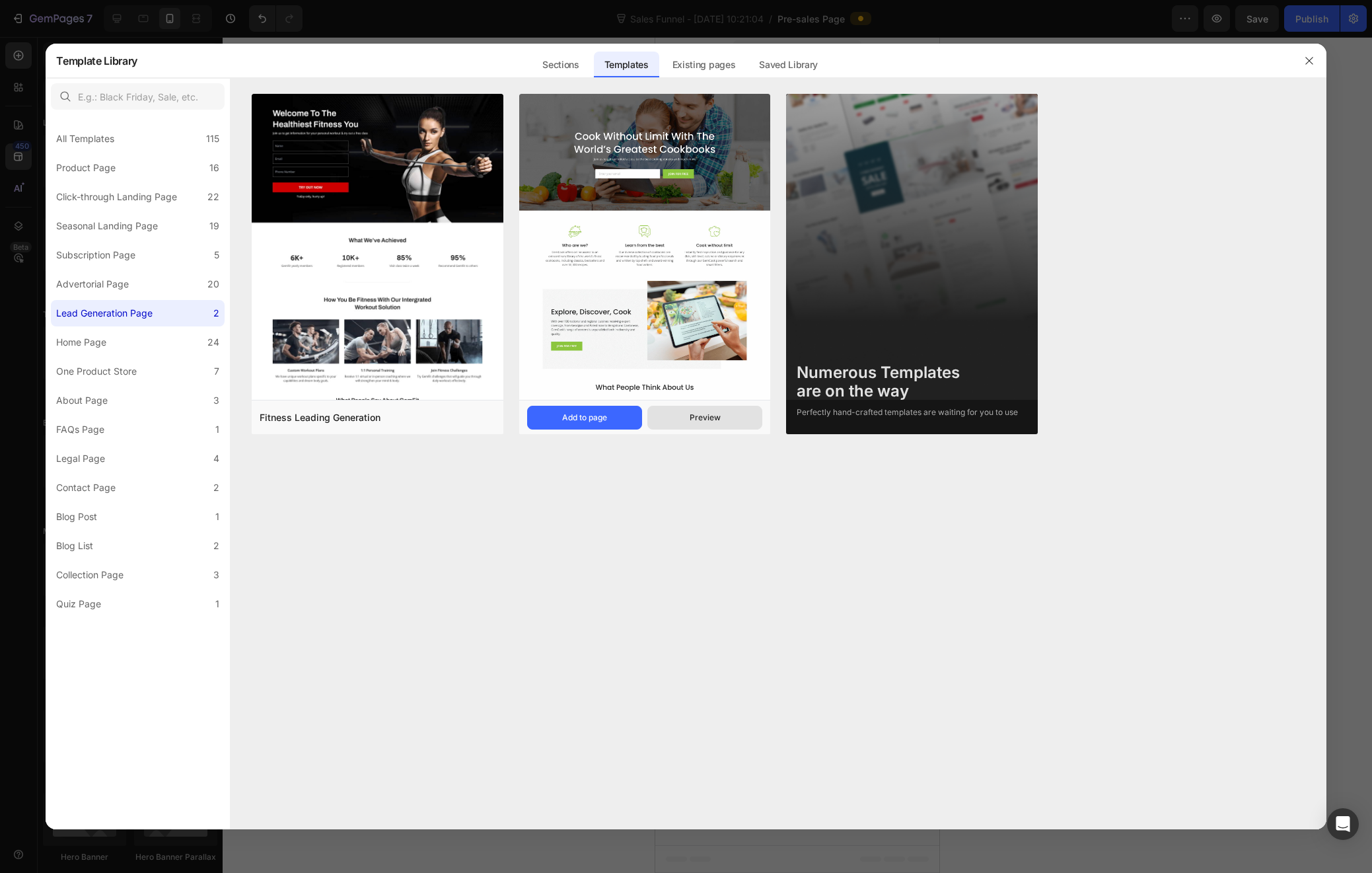
click at [694, 420] on div "Preview" at bounding box center [705, 417] width 31 height 12
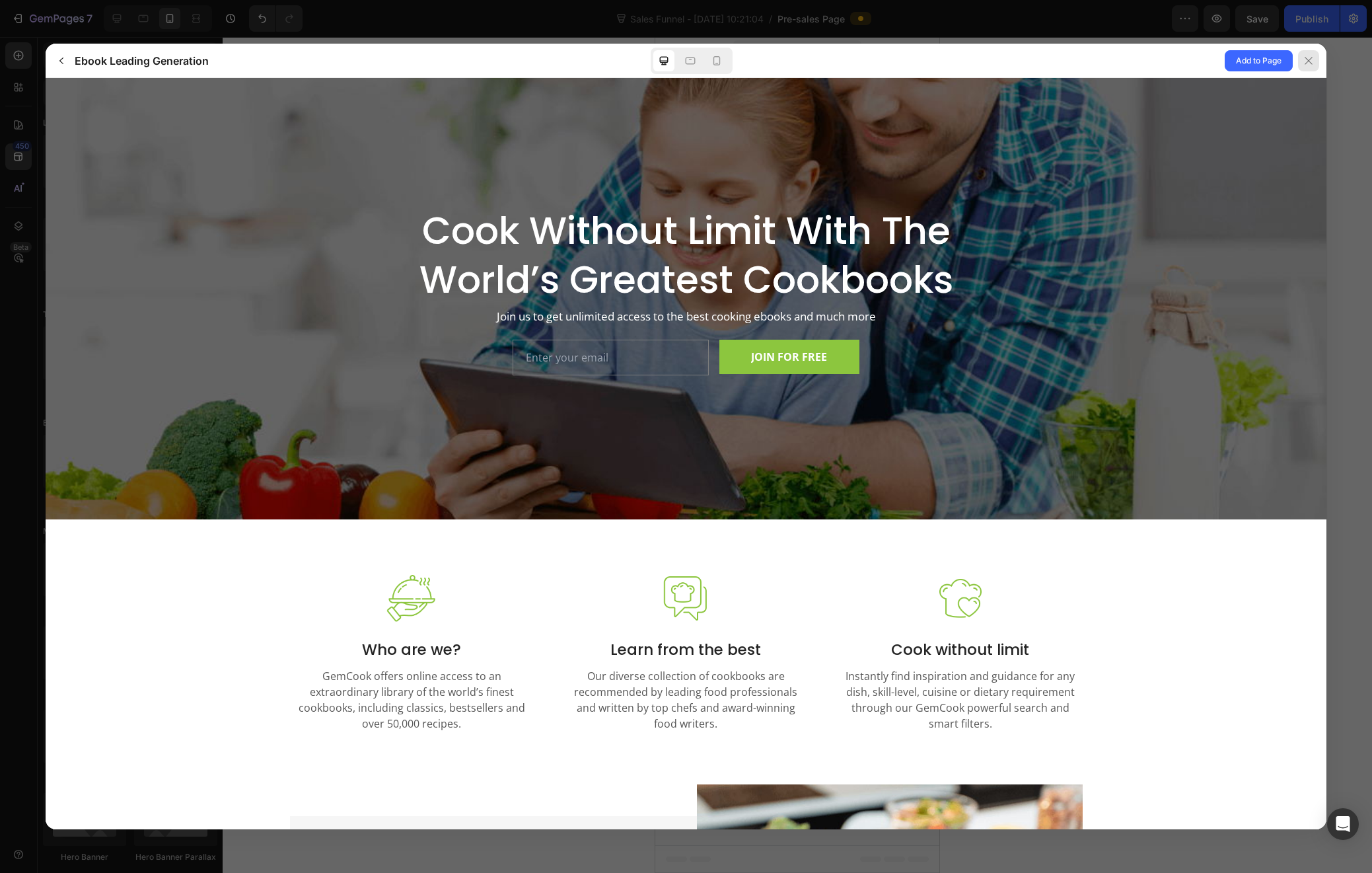
click at [1306, 56] on icon at bounding box center [1308, 60] width 10 height 10
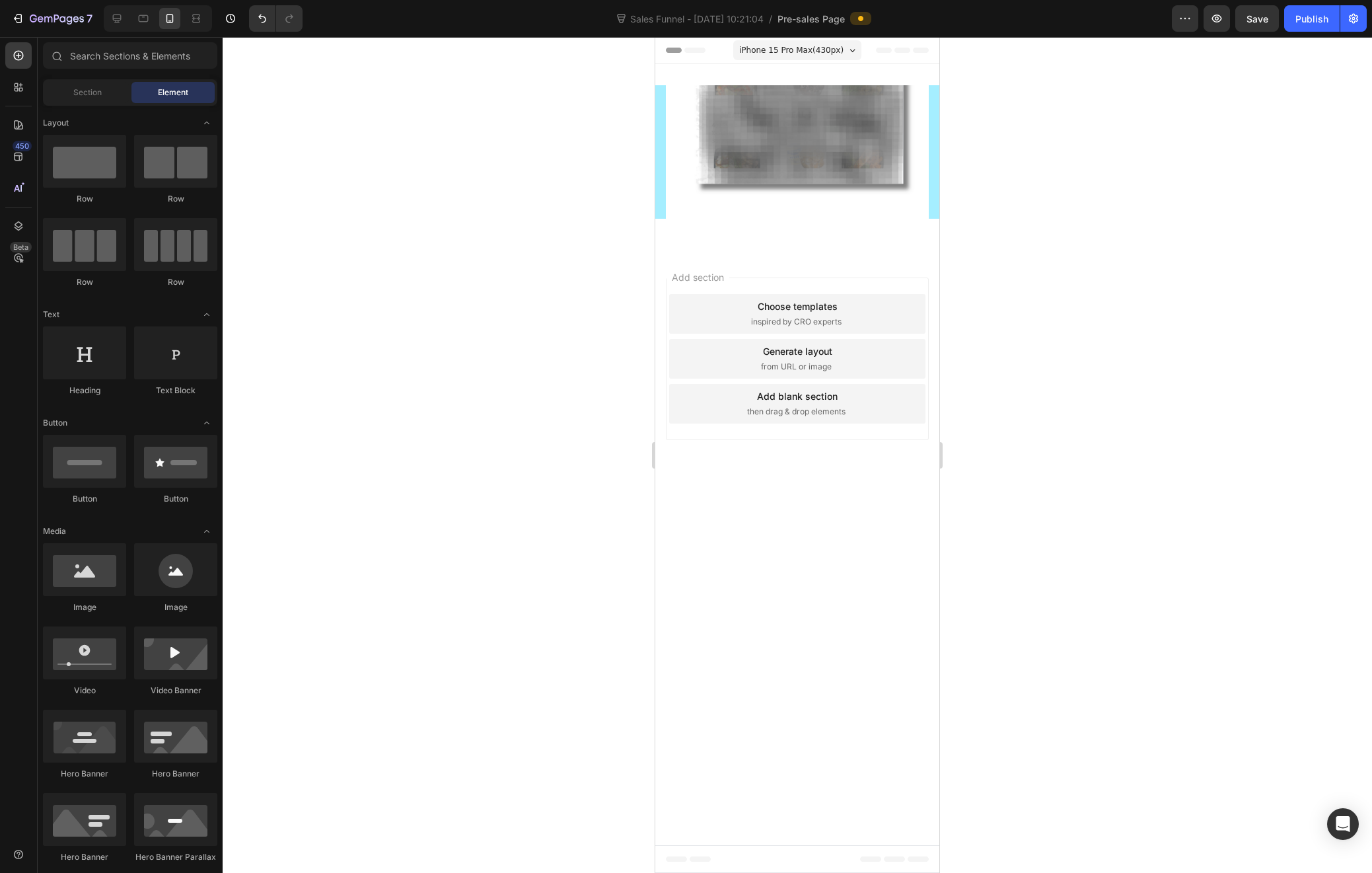
click at [807, 316] on span "inspired by CRO experts" at bounding box center [796, 322] width 90 height 12
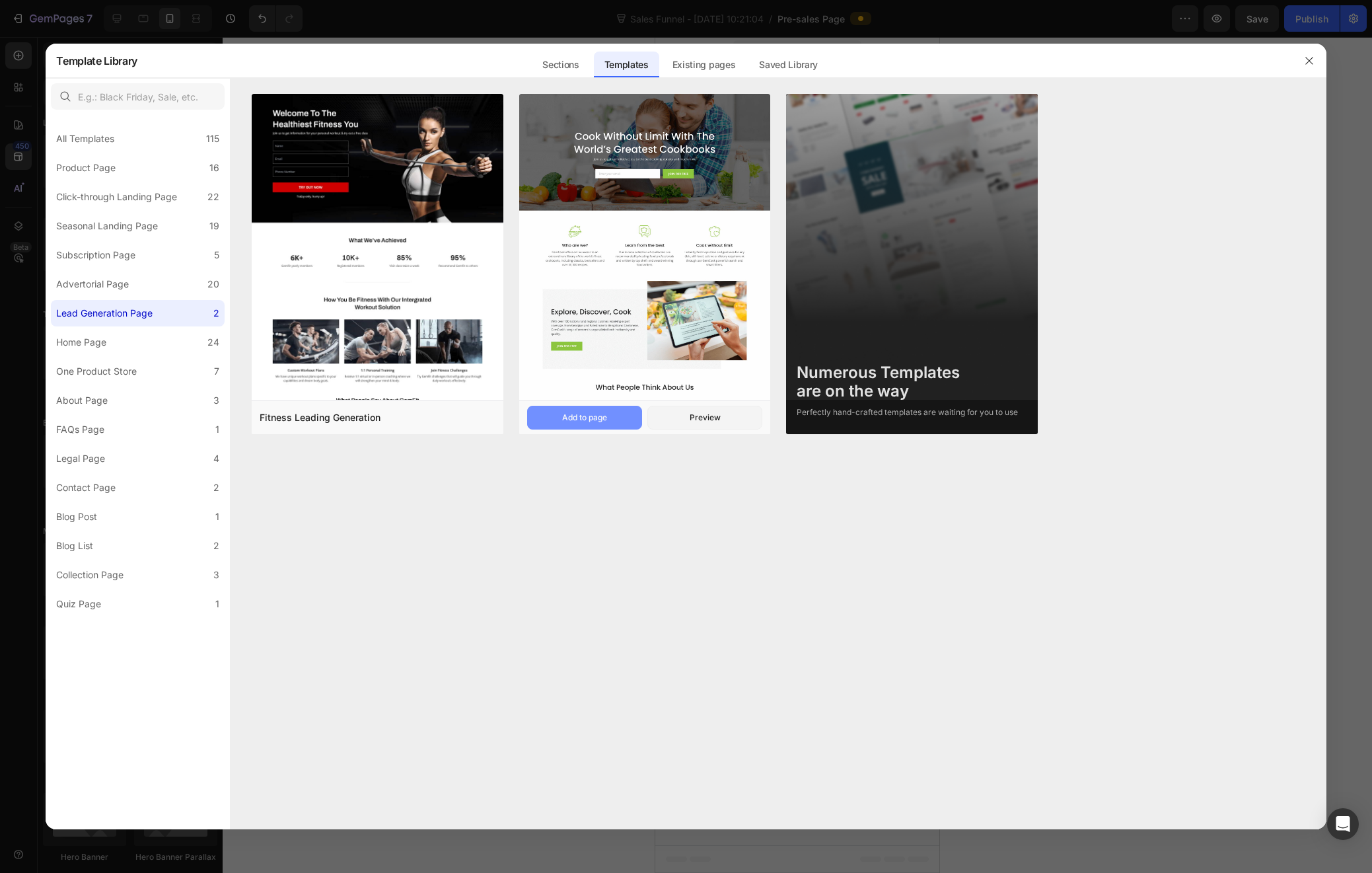
click at [596, 419] on div "Add to page" at bounding box center [585, 417] width 45 height 12
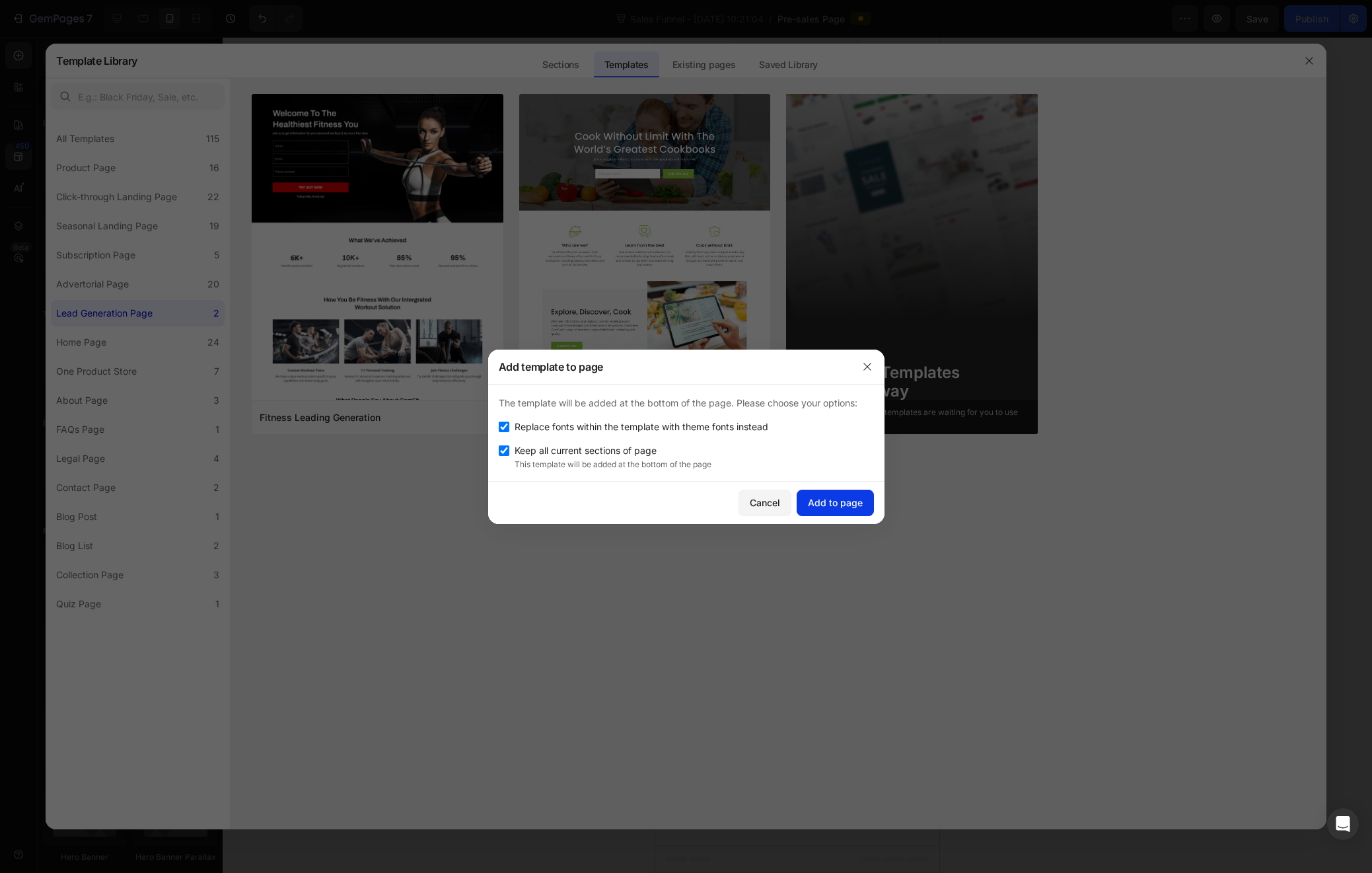
click at [854, 502] on div "Add to page" at bounding box center [836, 502] width 55 height 14
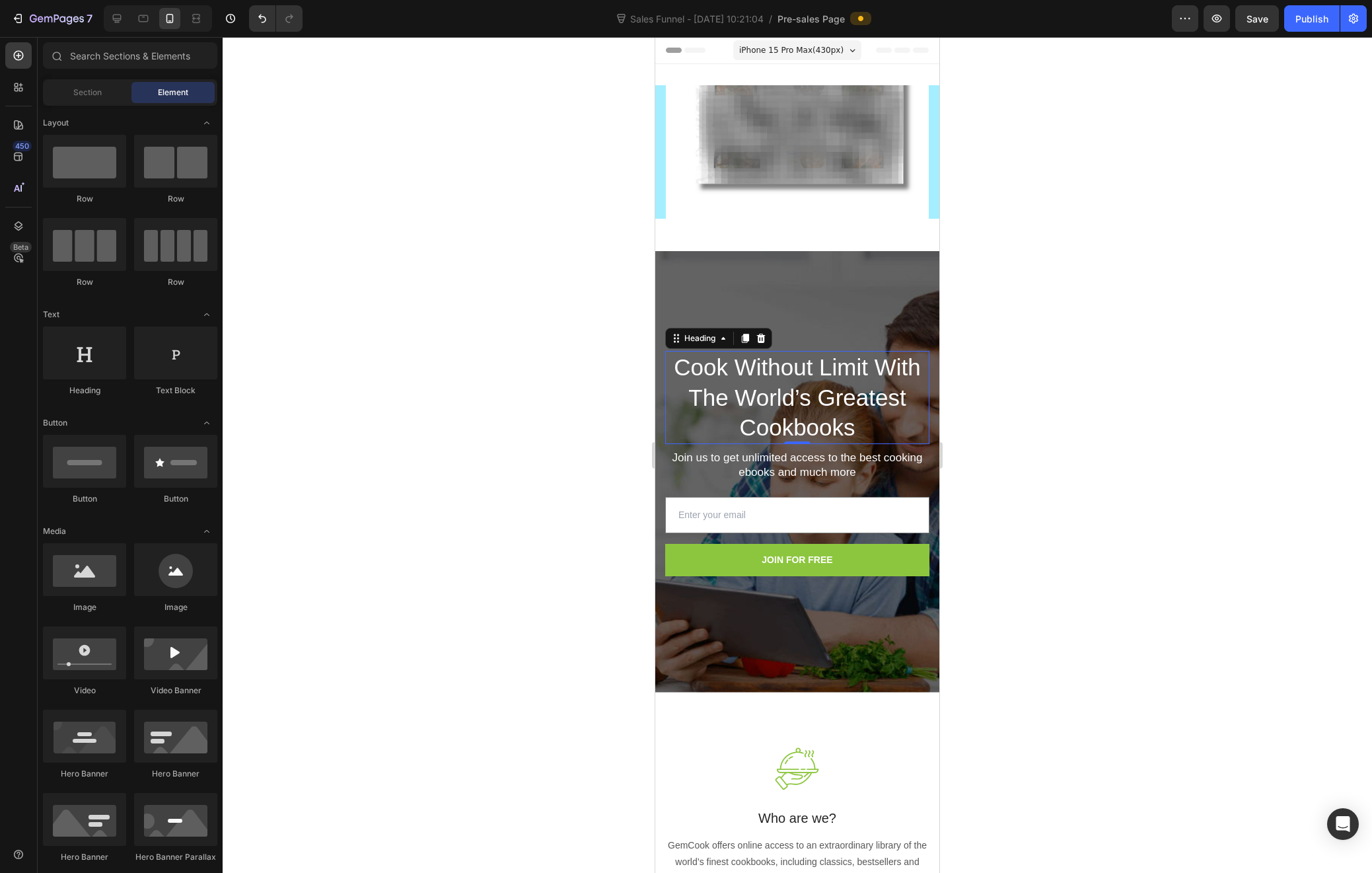
click at [768, 421] on p "Cook Without Limit With The World’s Greatest Cookbooks" at bounding box center [798, 397] width 262 height 90
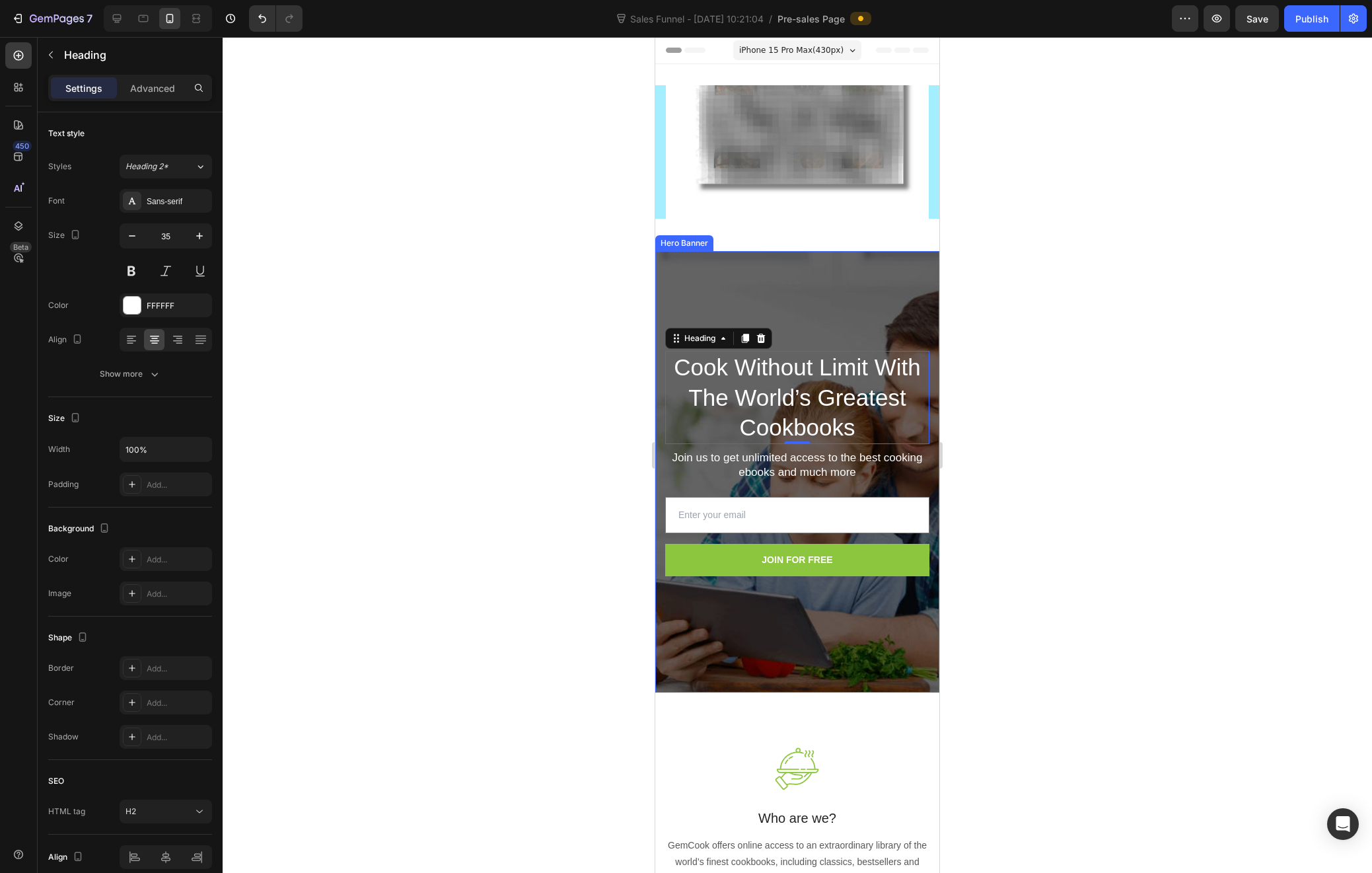
click at [1019, 312] on div at bounding box center [798, 454] width 1150 height 835
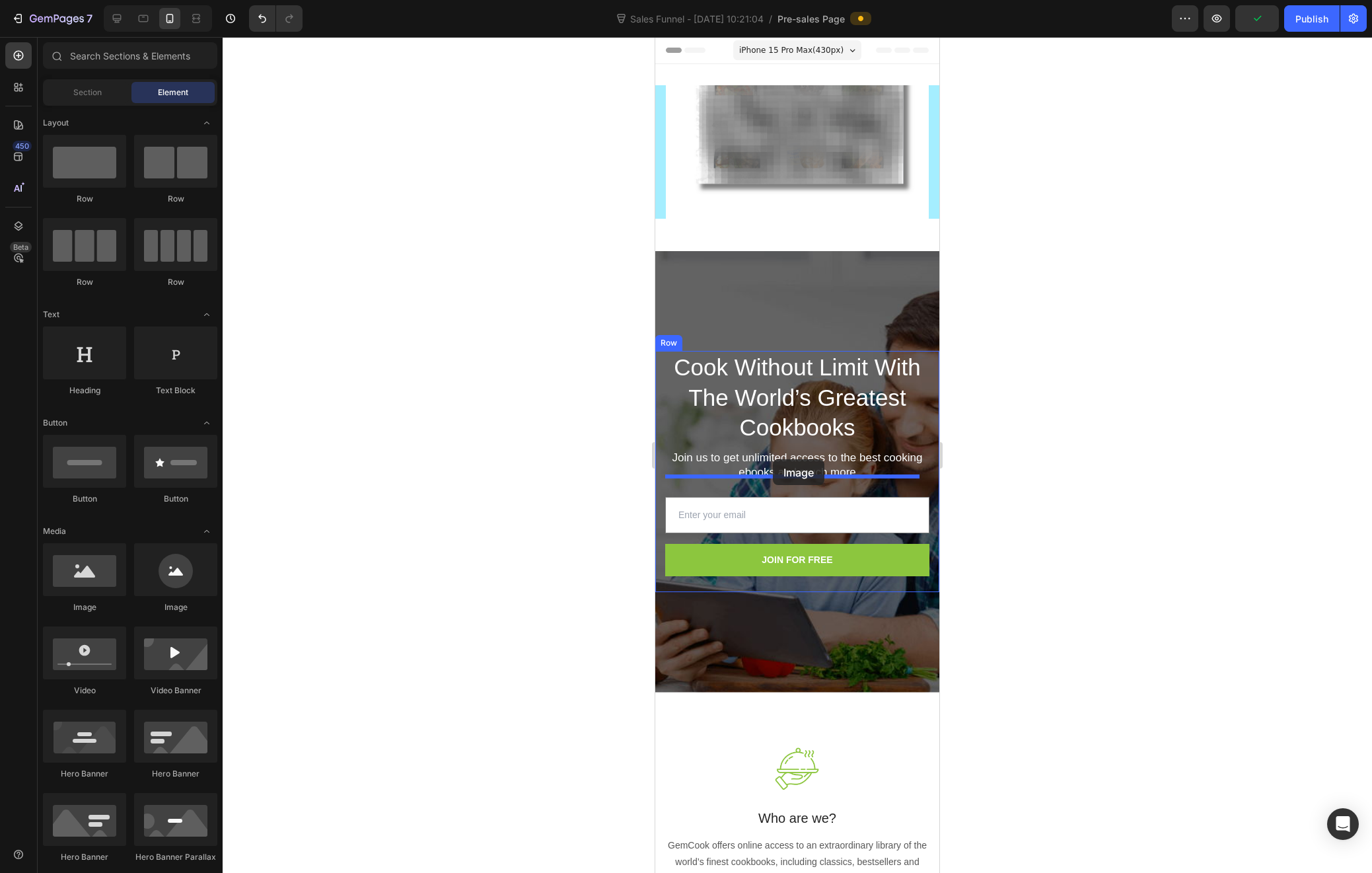
drag, startPoint x: 742, startPoint y: 613, endPoint x: 774, endPoint y: 459, distance: 157.3
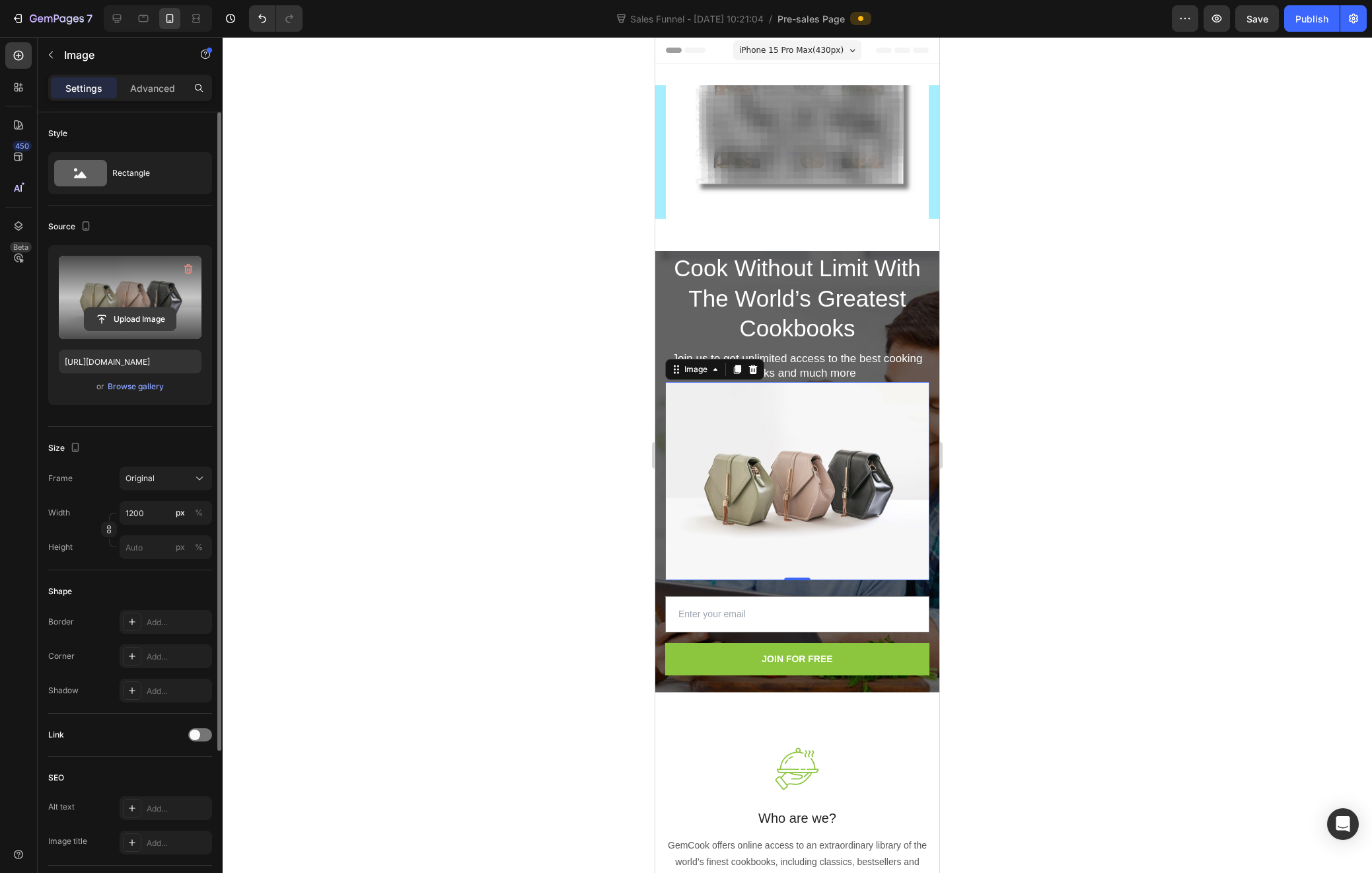
click at [129, 323] on input "file" at bounding box center [130, 319] width 91 height 23
click at [143, 384] on div "Browse gallery" at bounding box center [136, 386] width 56 height 12
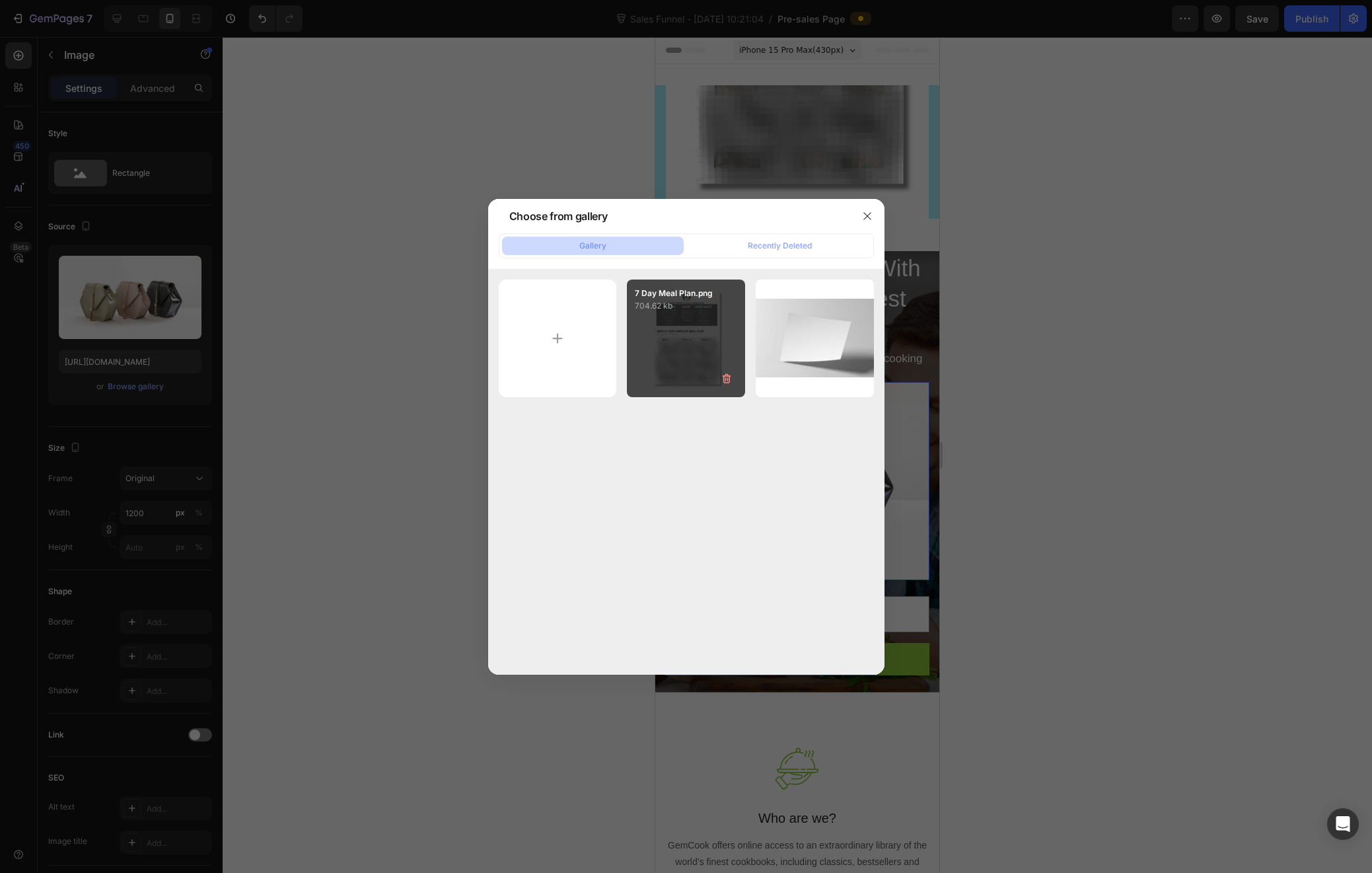
click at [692, 332] on div "7 Day Meal Plan.png 704.62 kb" at bounding box center [686, 339] width 119 height 119
type input "[URL][DOMAIN_NAME]"
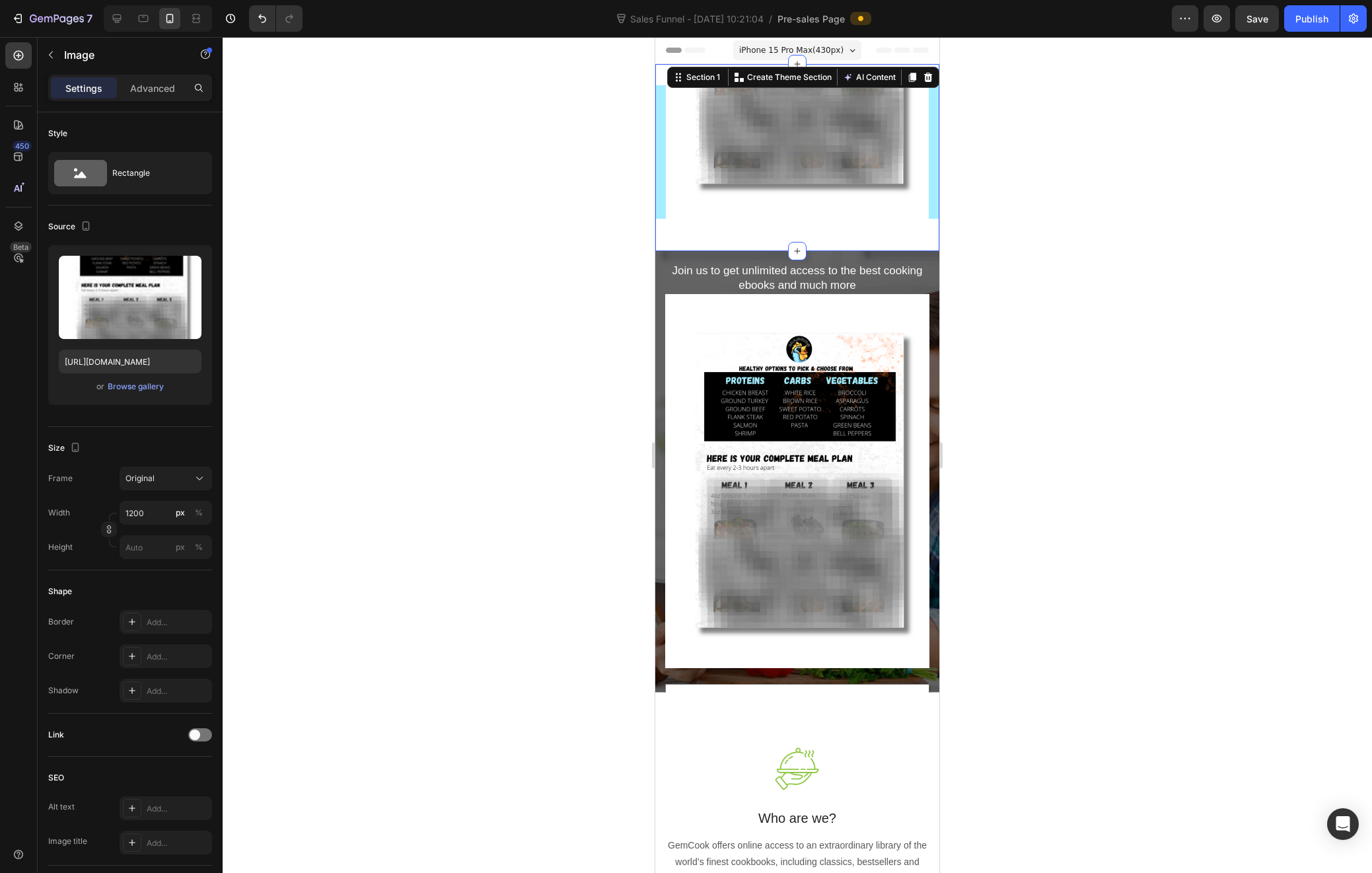
click at [801, 234] on div "7 Day Meal Plan Heading Get the meal plan that all of houston is raving about! …" at bounding box center [798, 157] width 284 height 187
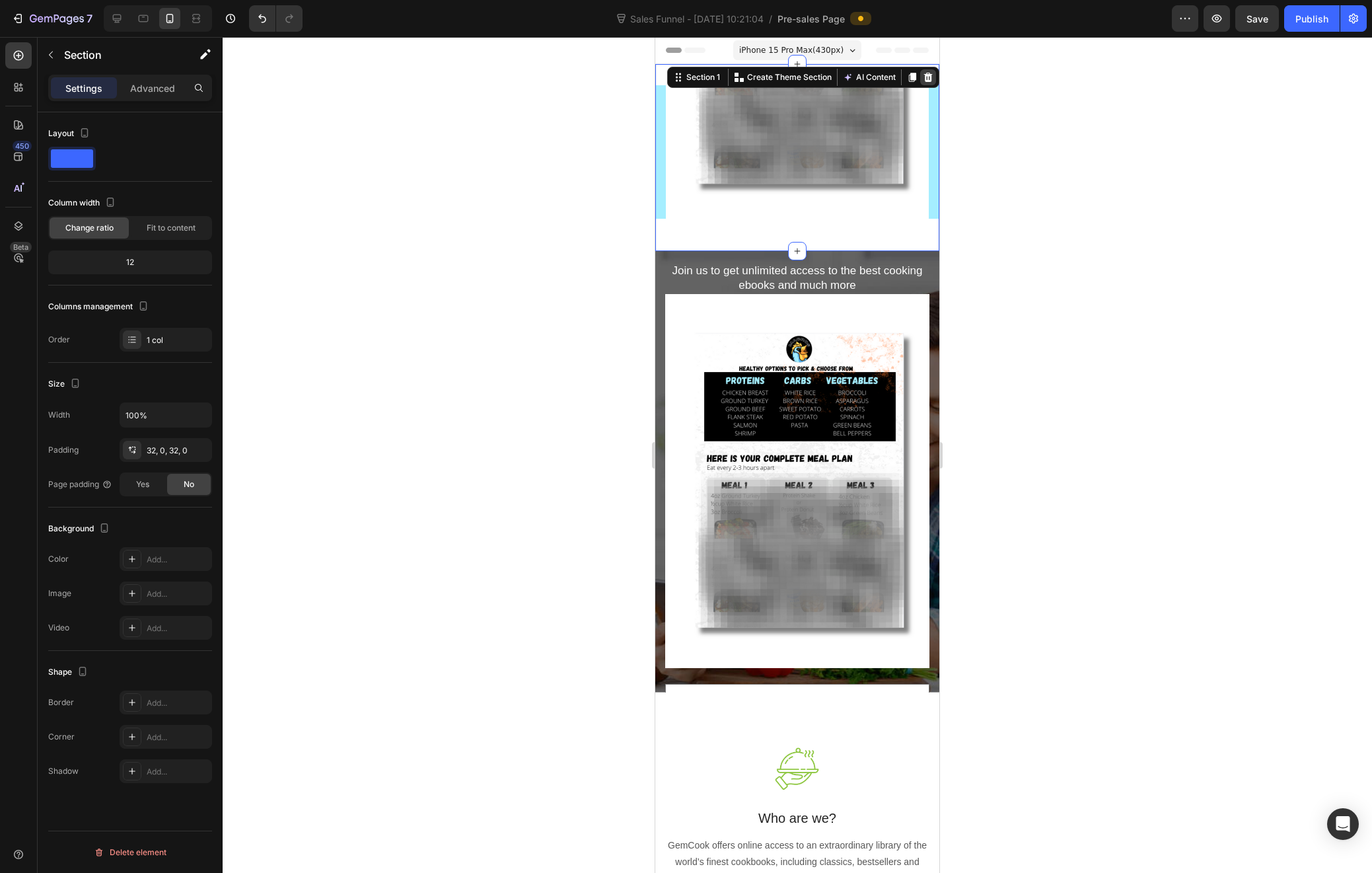
click at [923, 77] on icon at bounding box center [928, 77] width 10 height 10
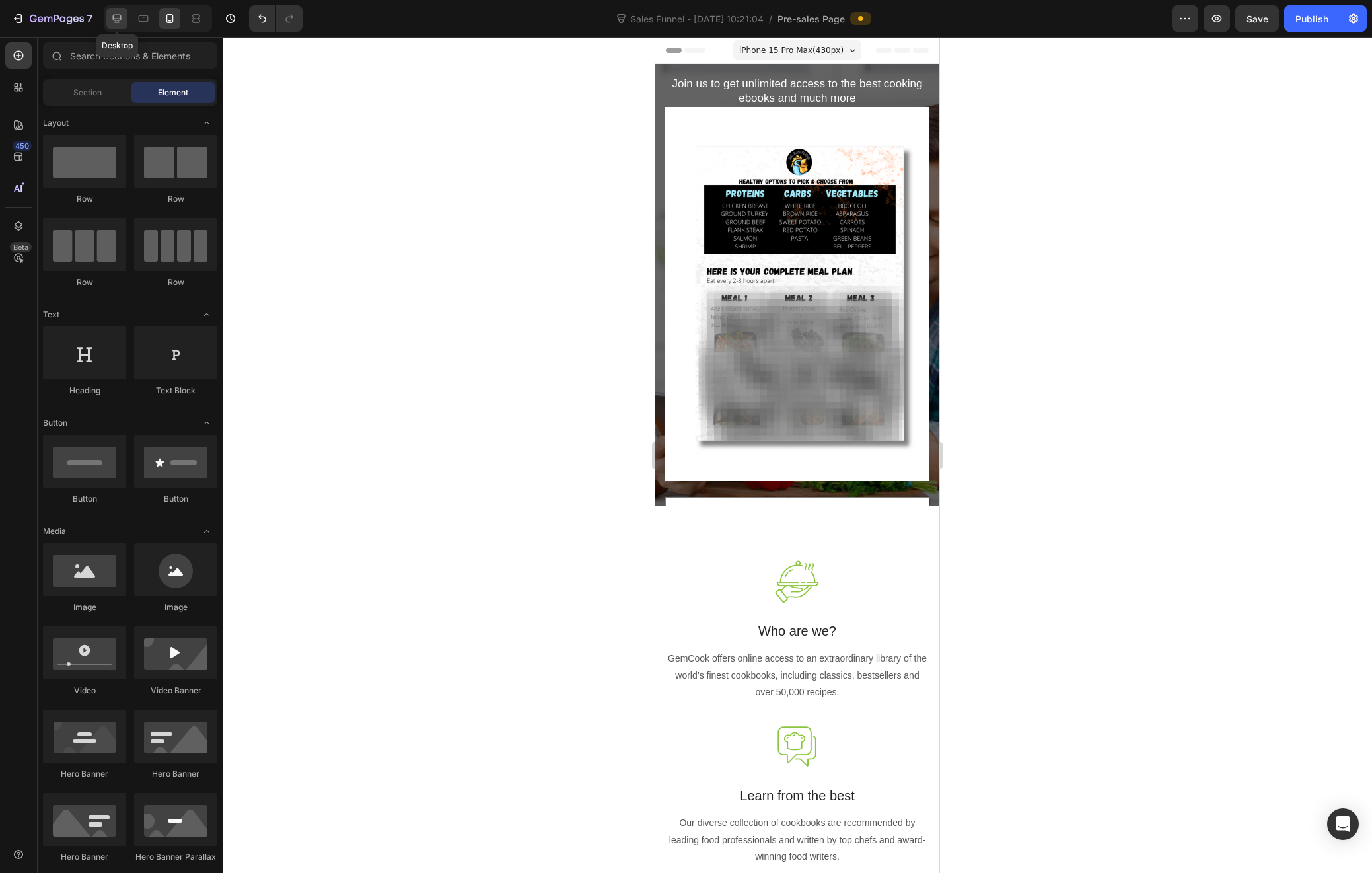
click at [121, 16] on icon at bounding box center [117, 19] width 13 height 13
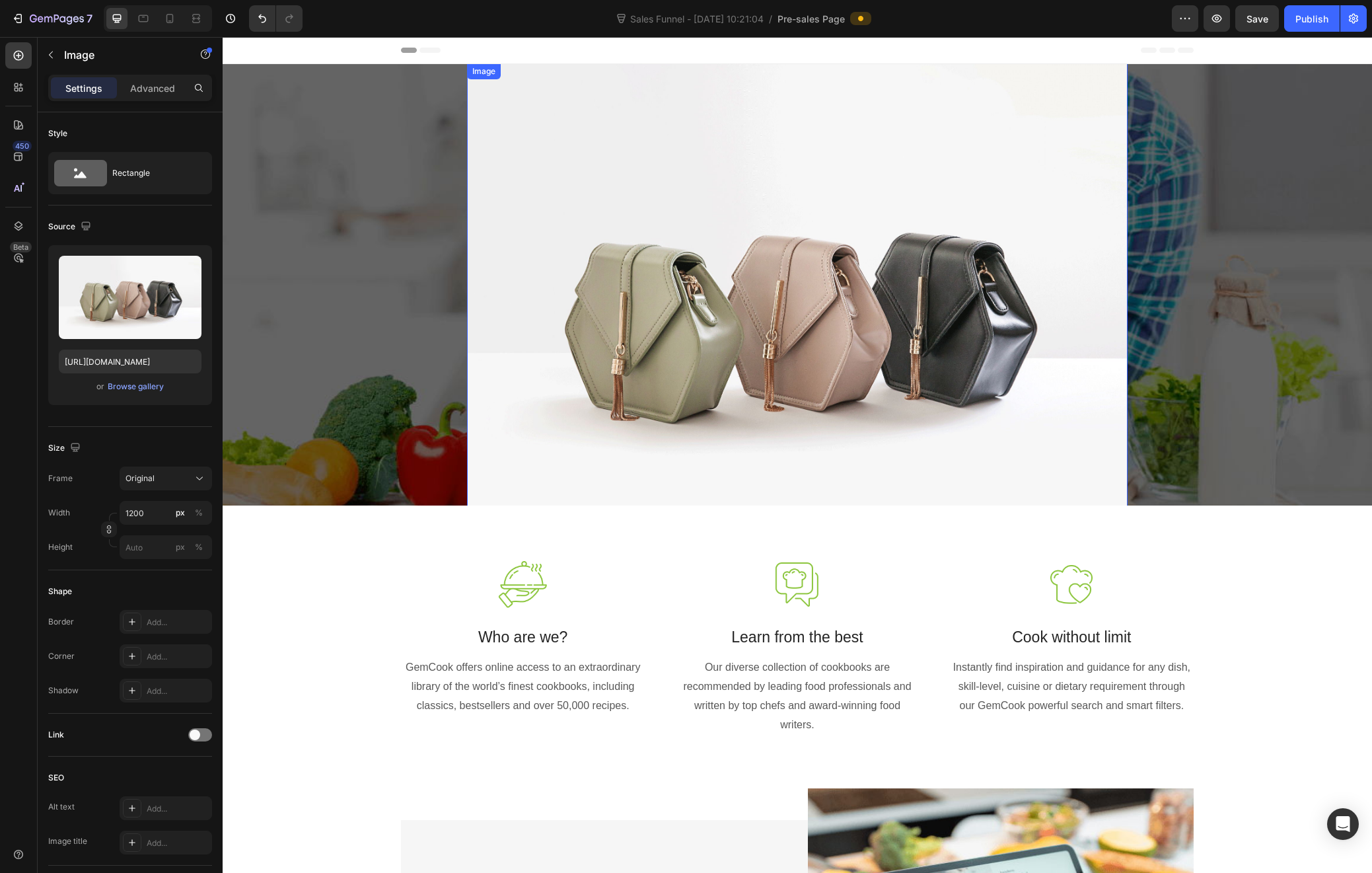
click at [639, 246] on img at bounding box center [797, 310] width 661 height 496
click at [163, 17] on icon at bounding box center [169, 19] width 13 height 13
type input "[URL][DOMAIN_NAME]"
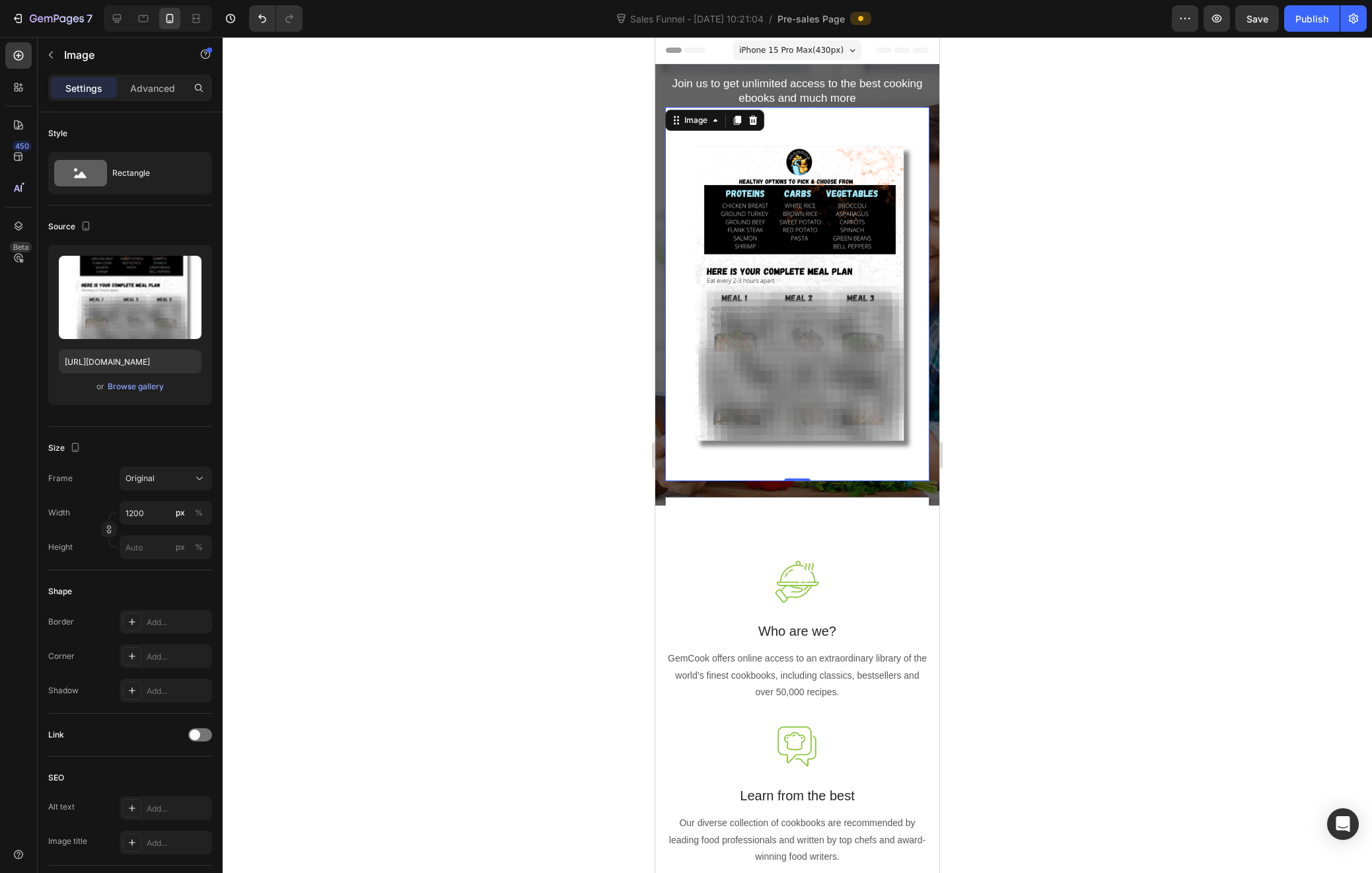
scroll to position [31, 0]
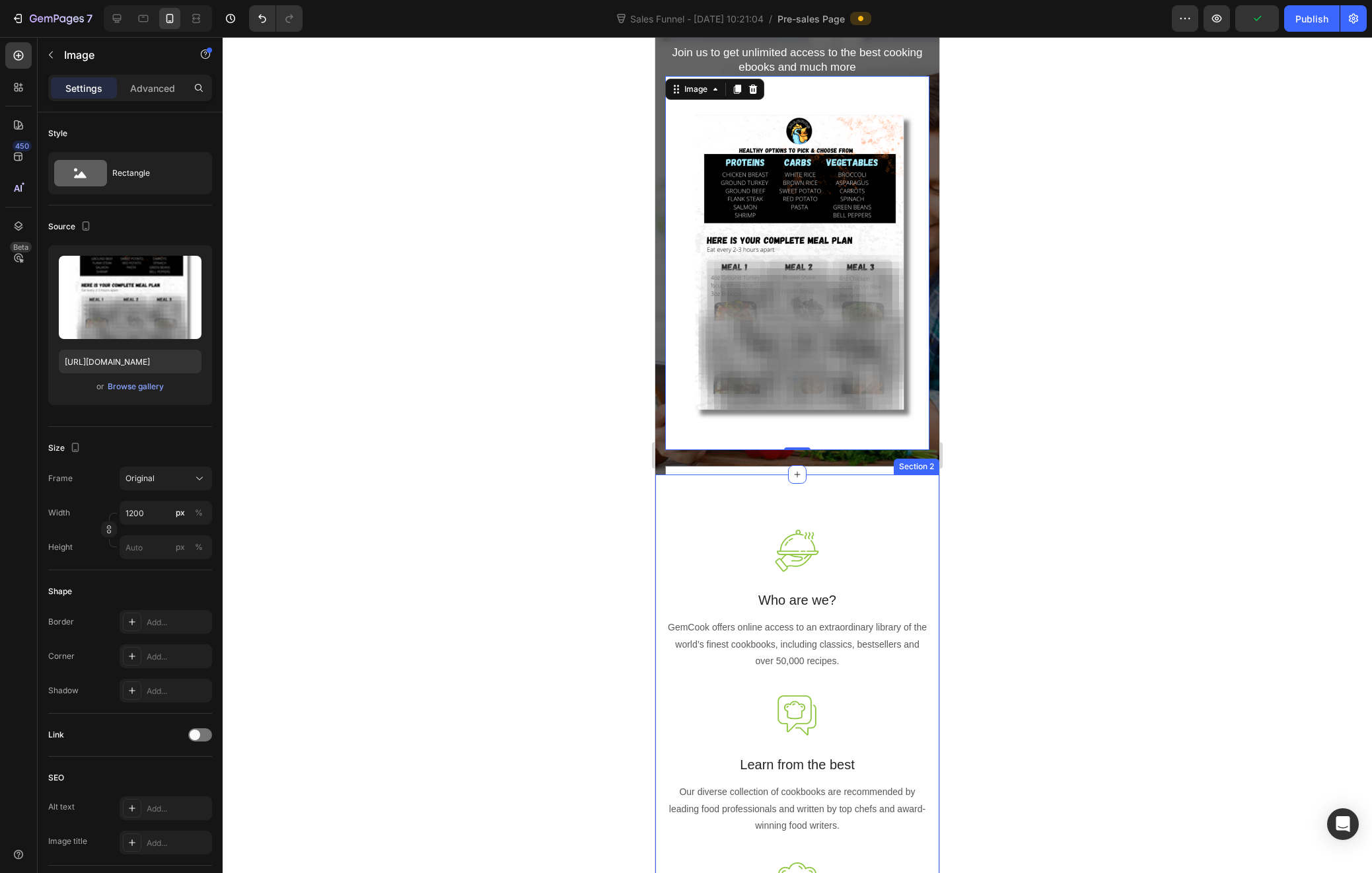
click at [919, 501] on div "Image Who are we? Text block GemCook offers online access to an extraordinary l…" at bounding box center [798, 763] width 284 height 578
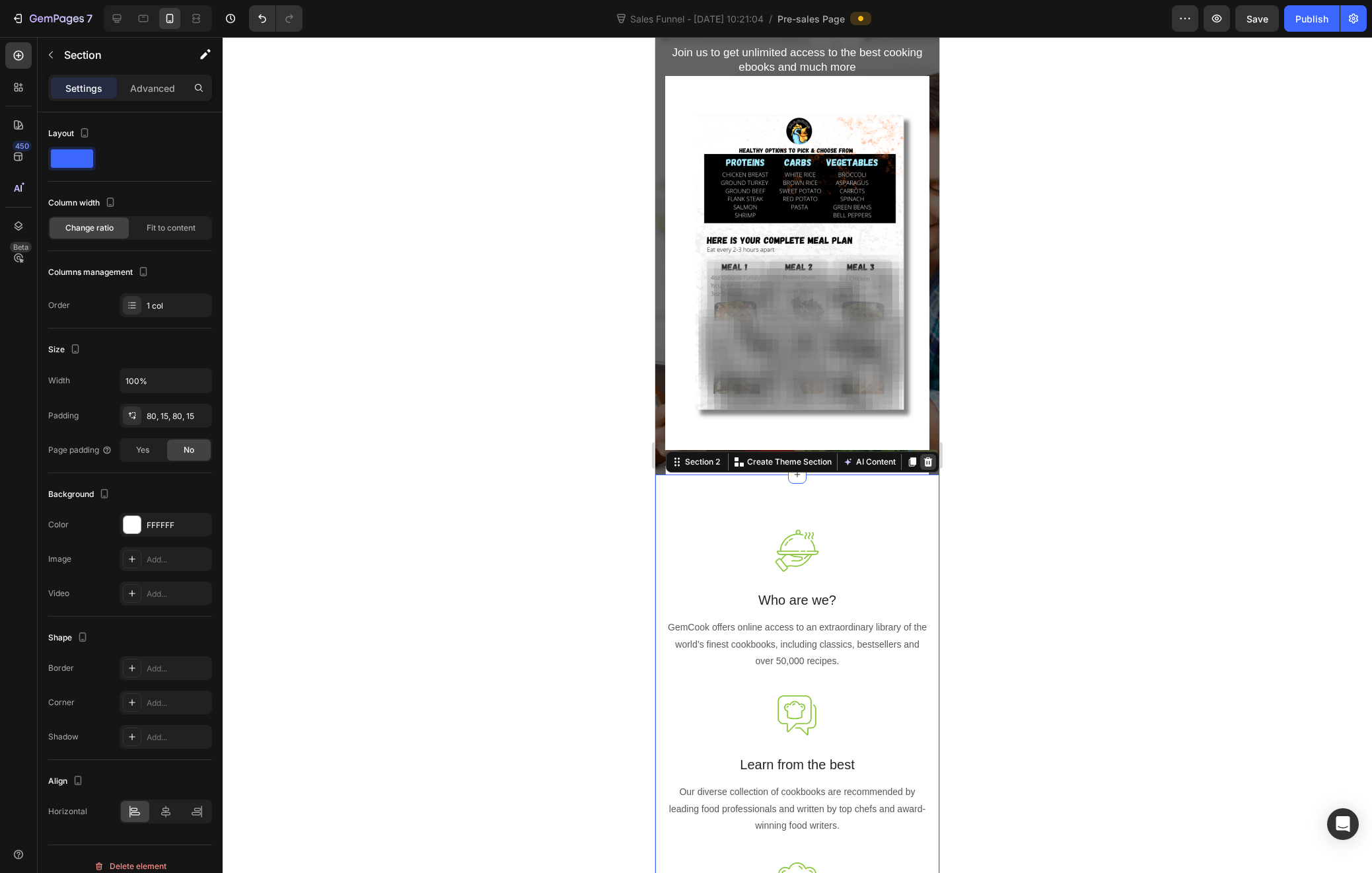
click at [923, 460] on icon at bounding box center [928, 461] width 10 height 10
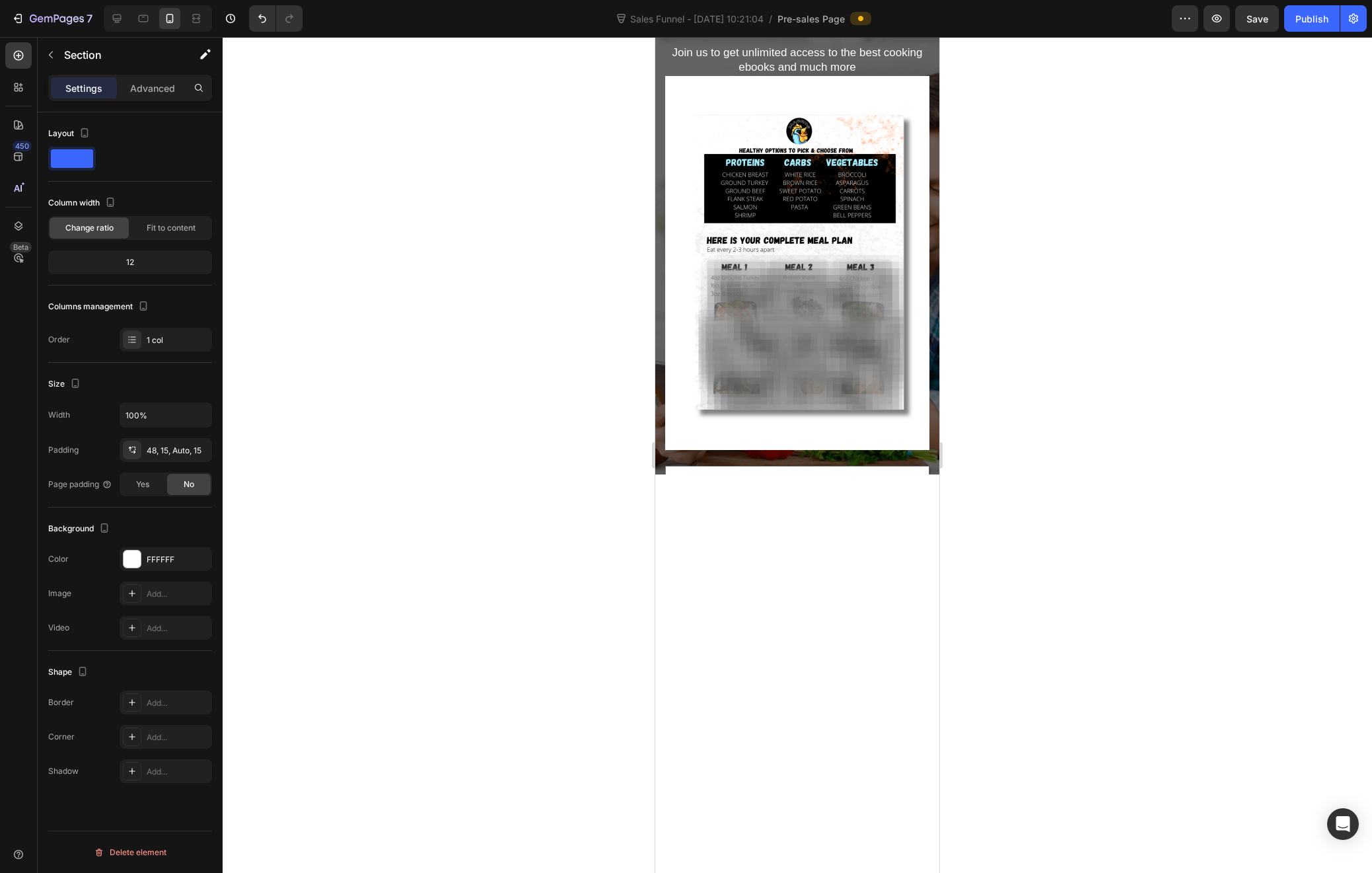
click at [862, 578] on div at bounding box center [798, 771] width 284 height 595
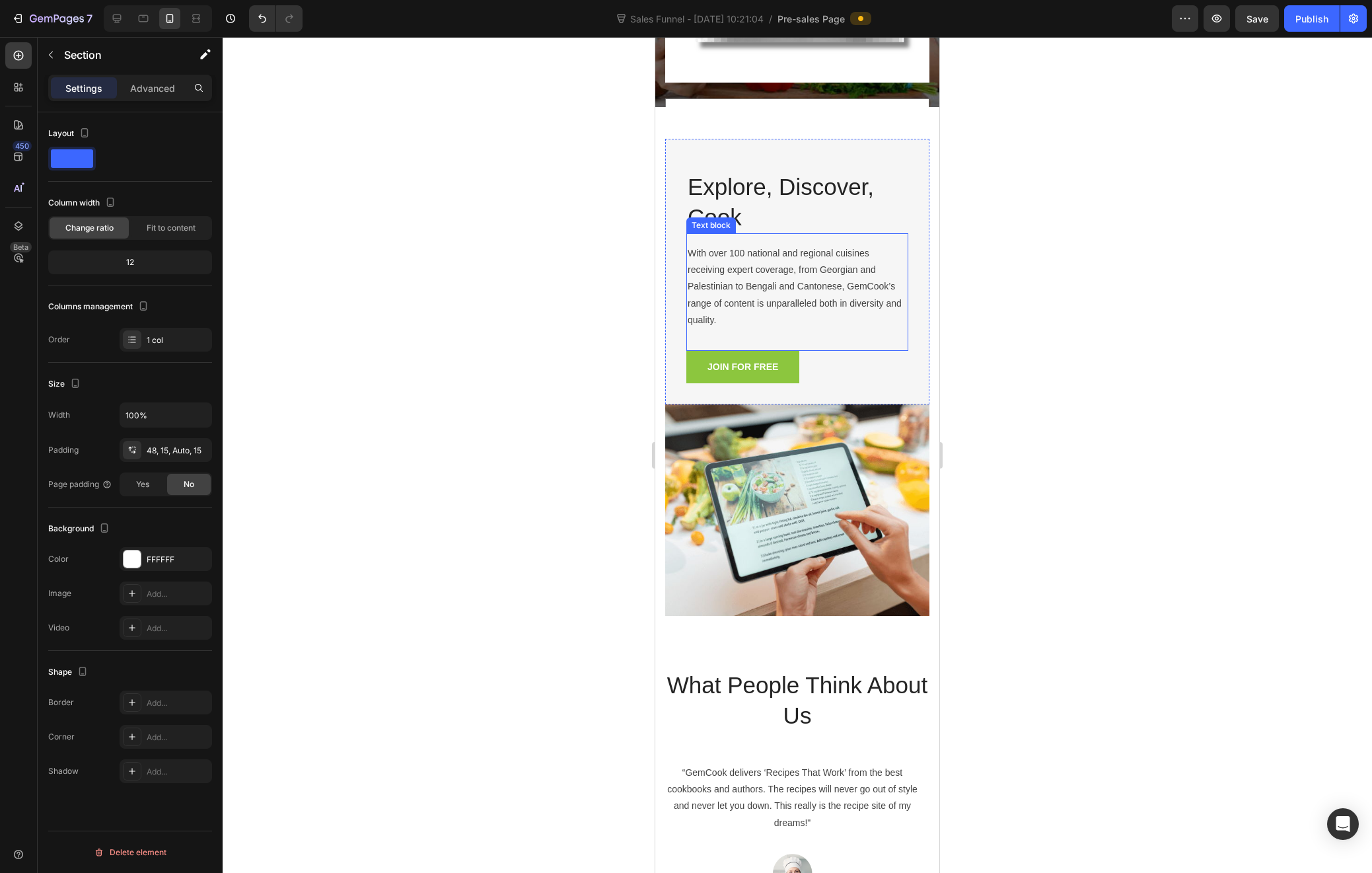
scroll to position [389, 0]
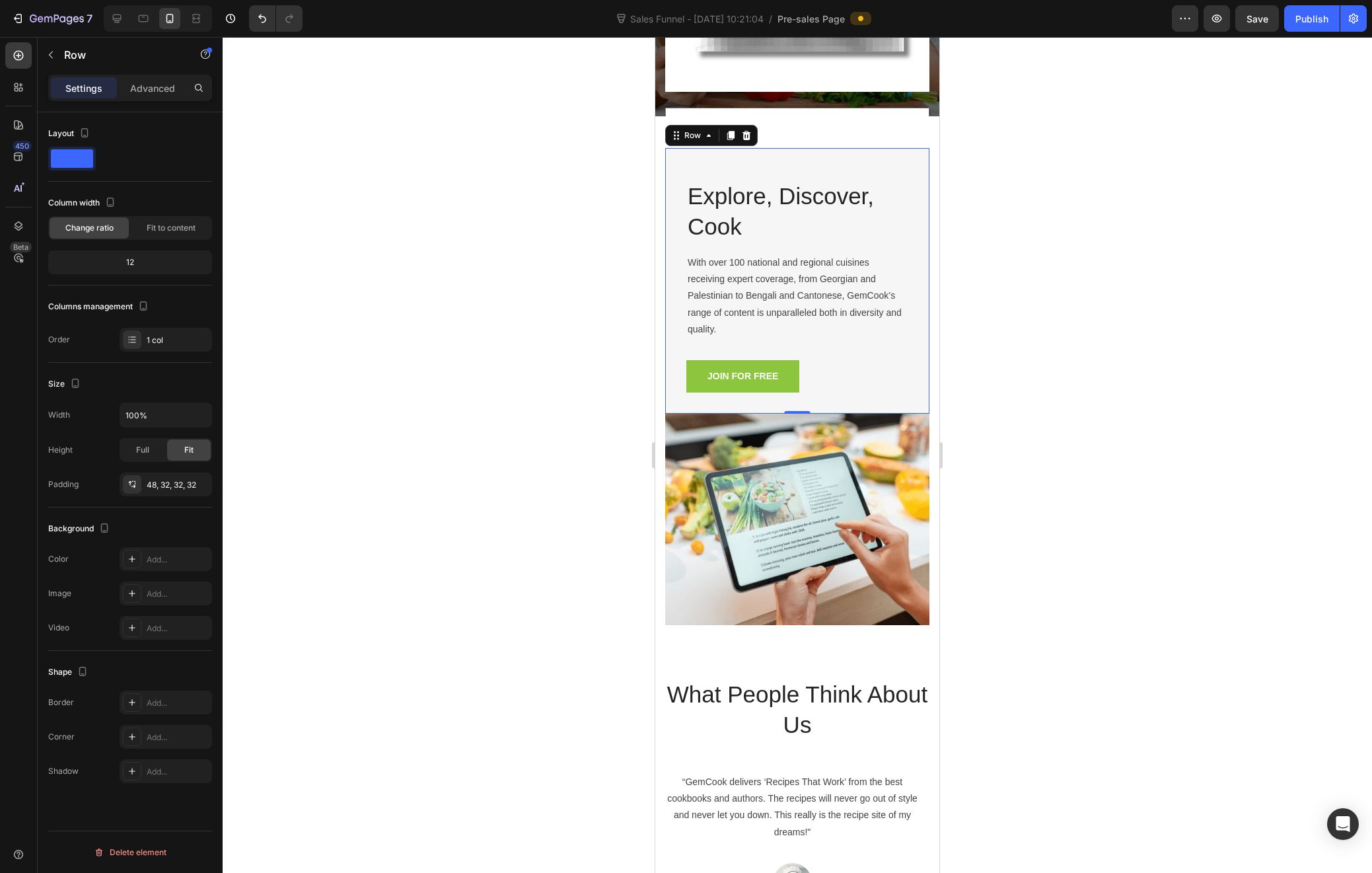
click at [909, 158] on div "Explore, Discover, Cook Heading With over 100 national and regional cuisines re…" at bounding box center [797, 280] width 264 height 265
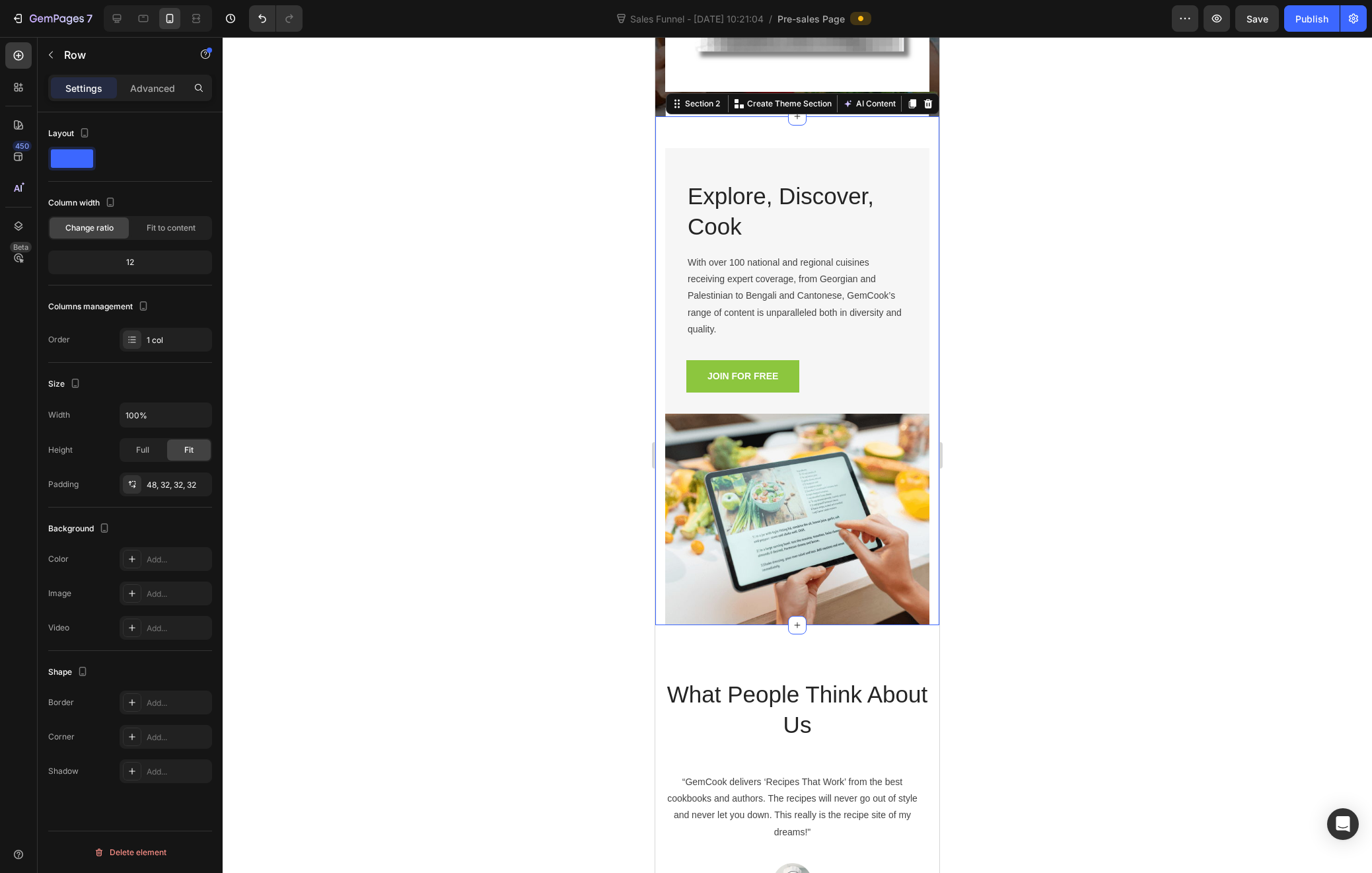
click at [917, 138] on div "Explore, Discover, Cook Heading With over 100 national and regional cuisines re…" at bounding box center [798, 371] width 284 height 509
click at [923, 108] on icon at bounding box center [928, 103] width 10 height 10
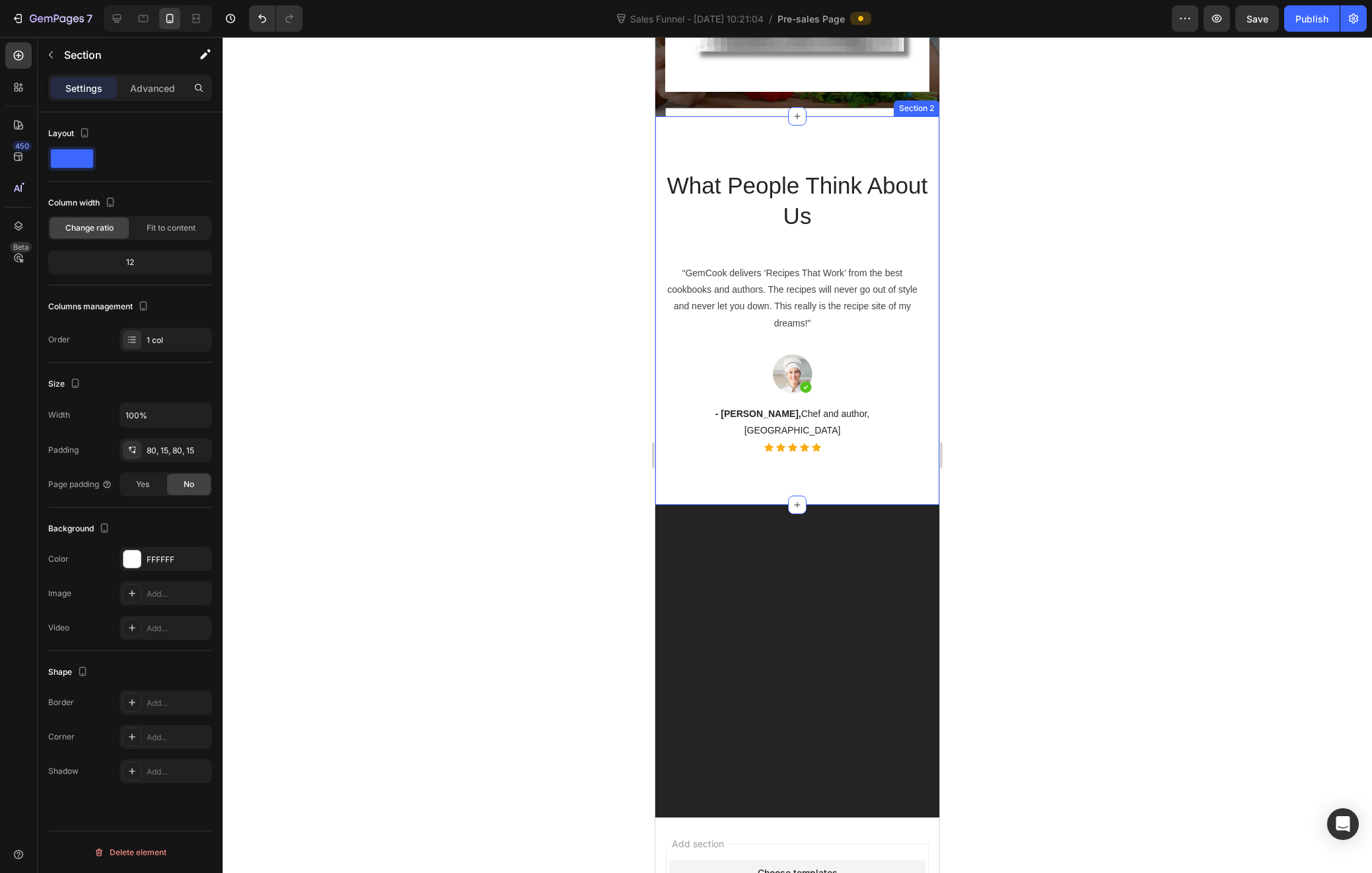
click at [923, 136] on div "What People Think About Us Heading “GemCook delivers ‘Recipes That Work’ from t…" at bounding box center [798, 310] width 284 height 389
click at [923, 104] on icon at bounding box center [928, 103] width 10 height 10
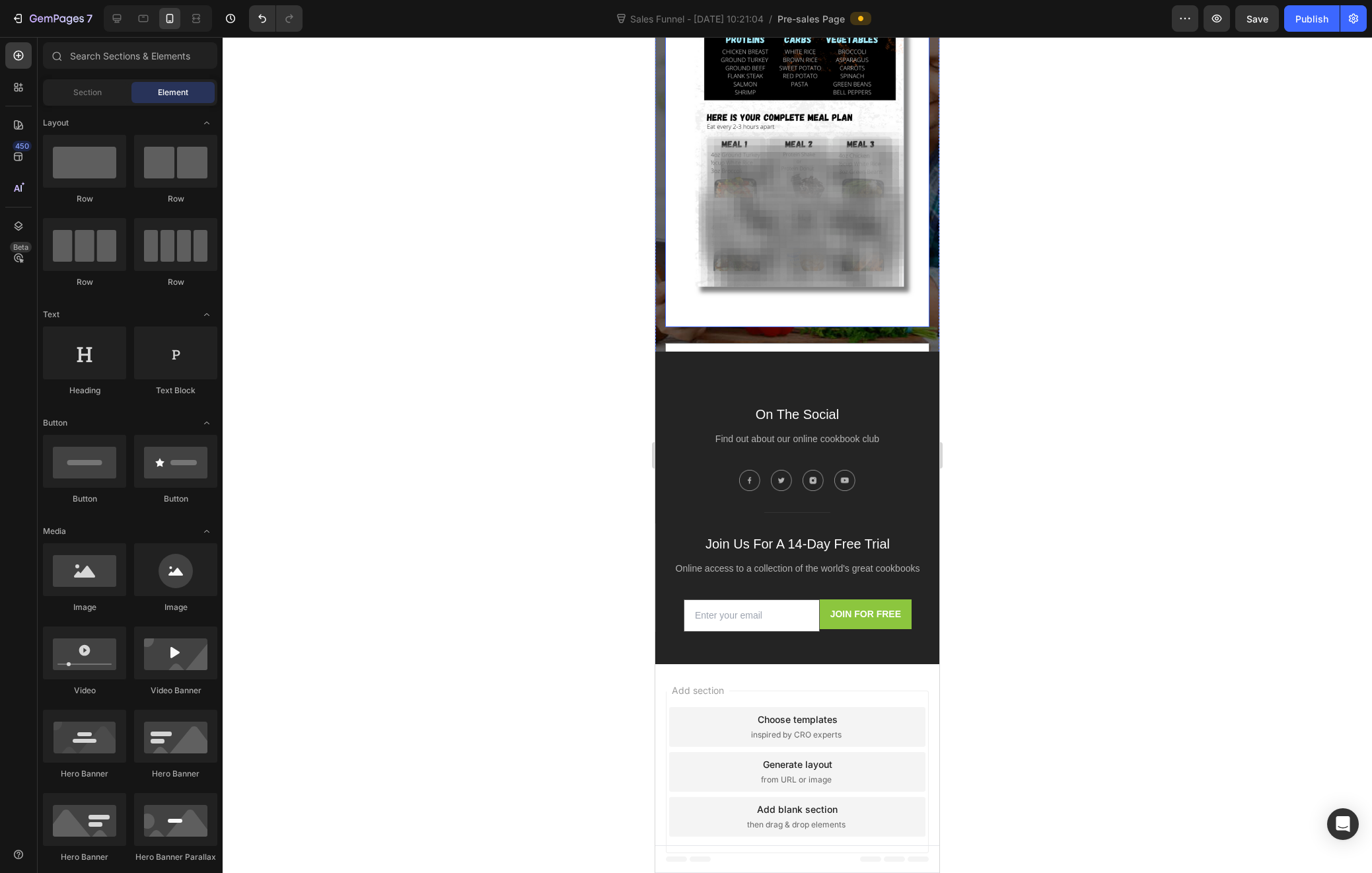
scroll to position [141, 0]
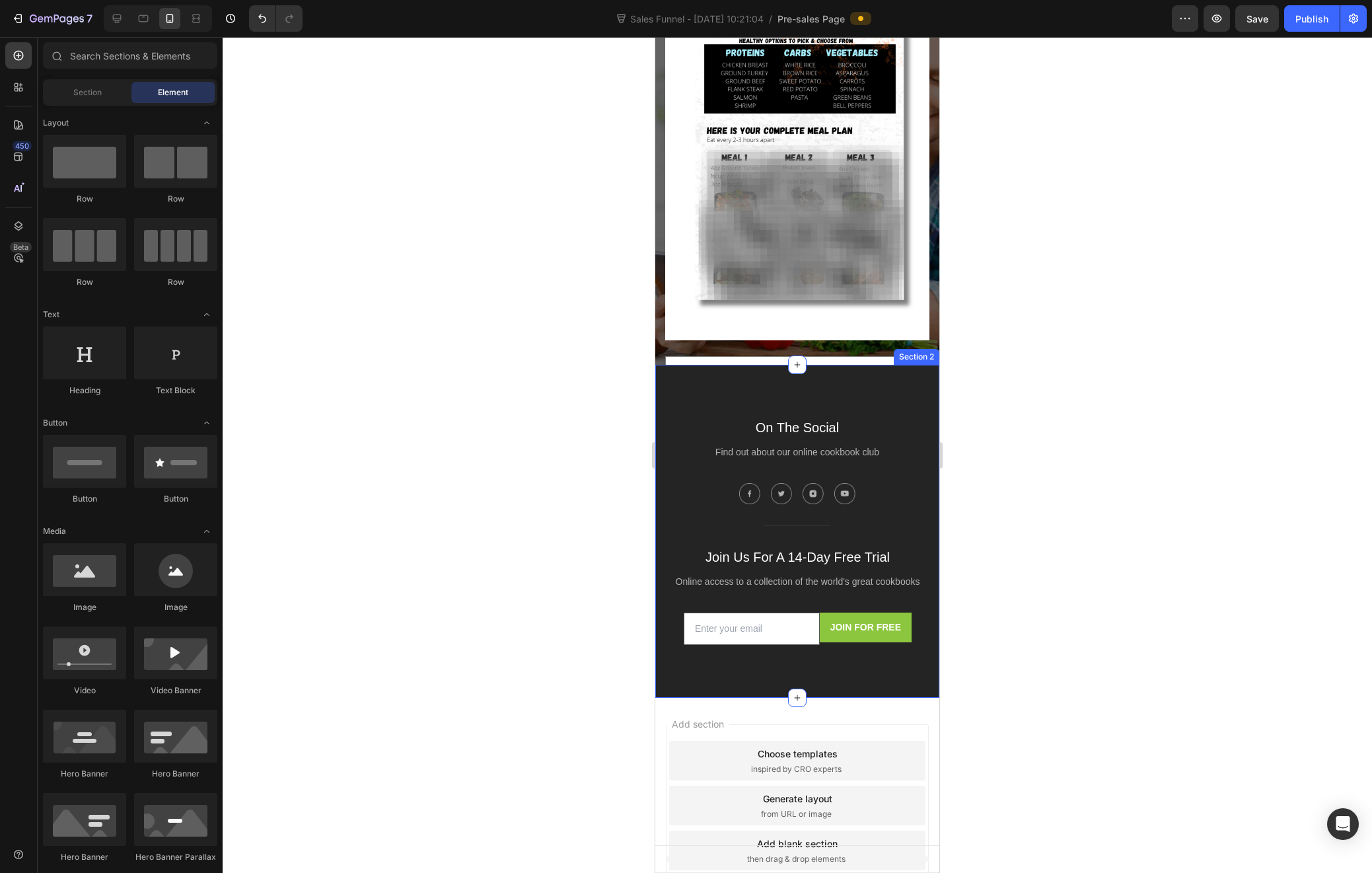
click at [918, 373] on div "On The Social Text block Find out about our online cookbook club Text block Ima…" at bounding box center [798, 532] width 284 height 333
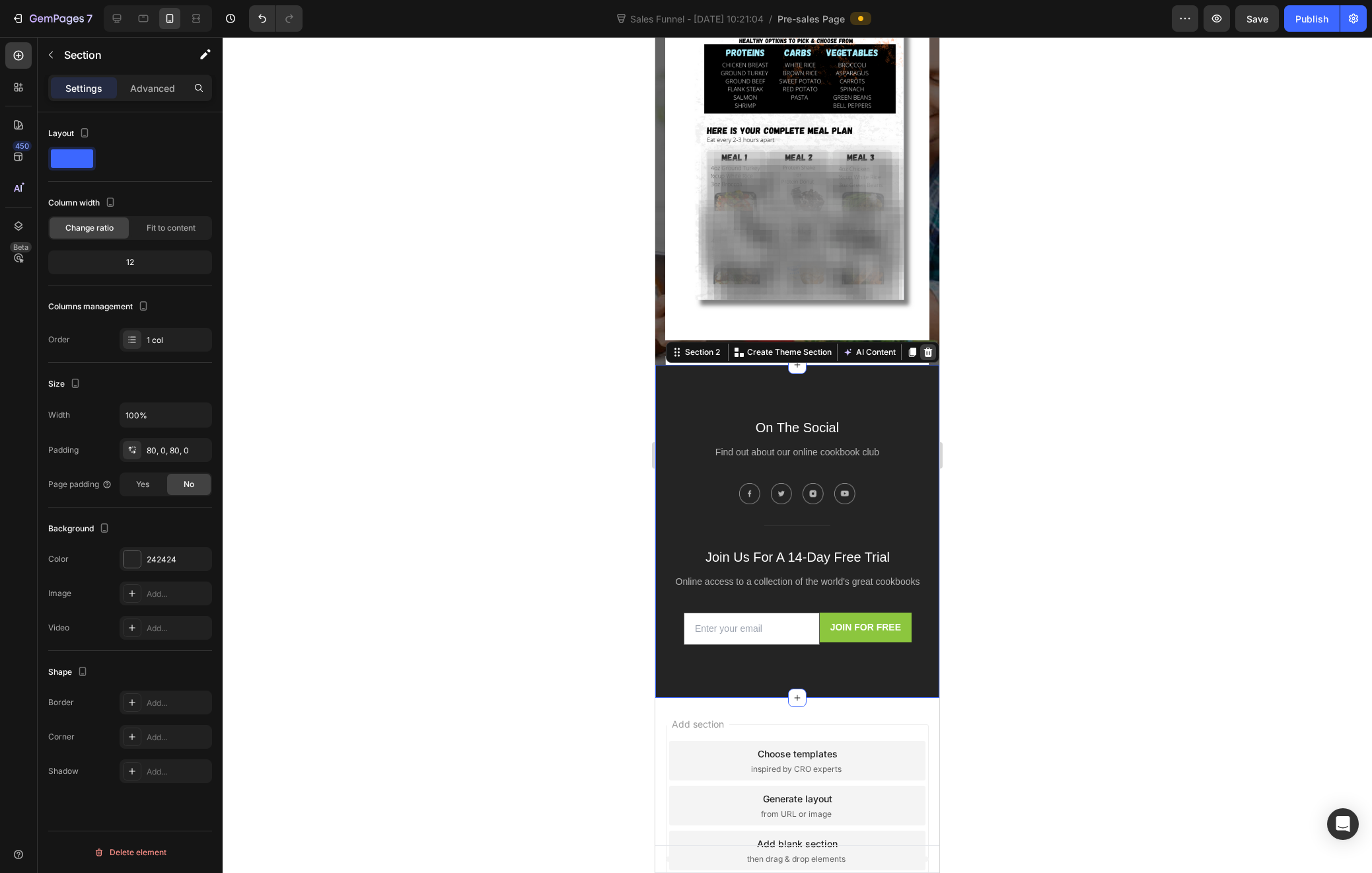
click at [924, 350] on icon at bounding box center [928, 352] width 8 height 9
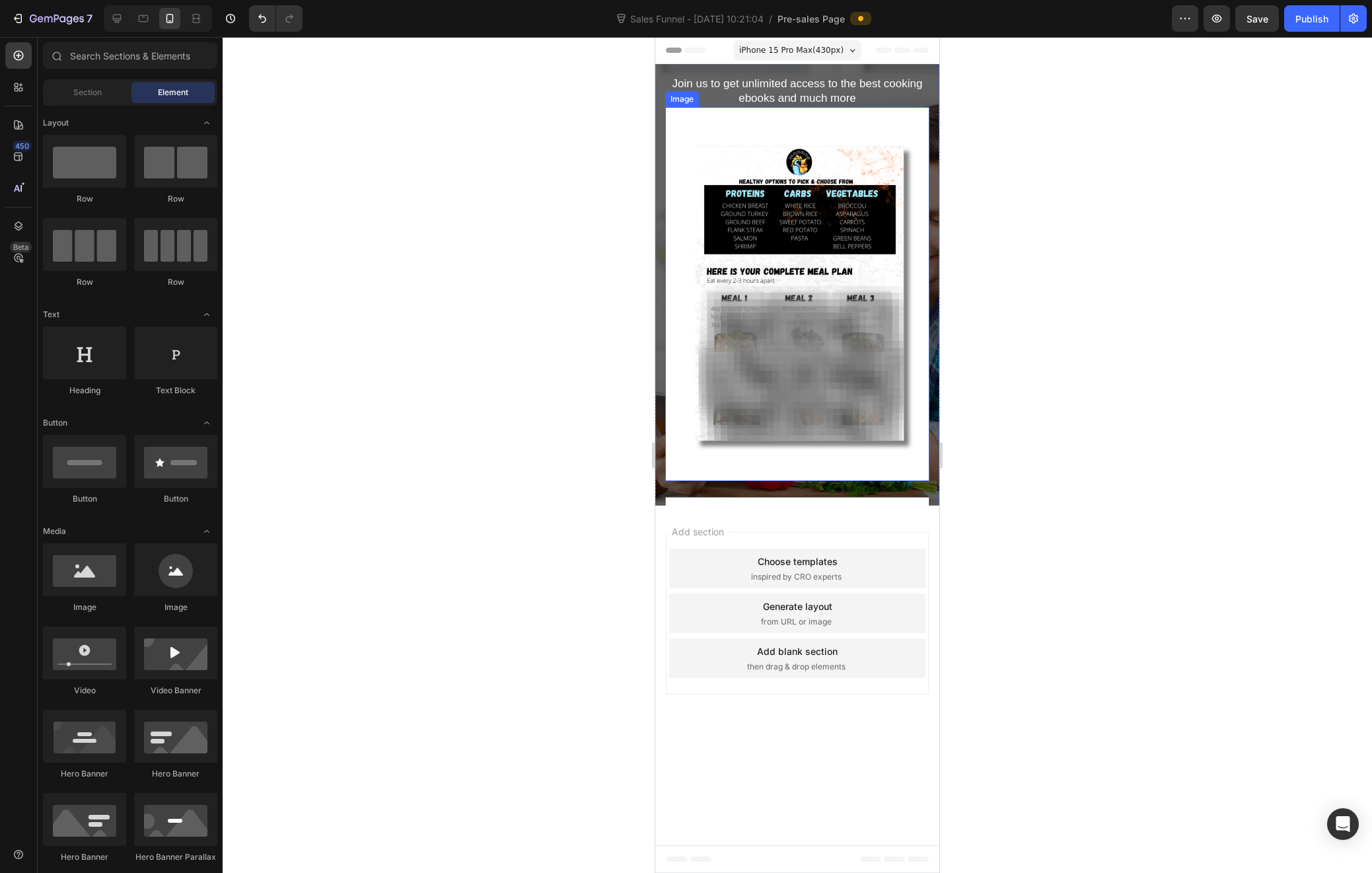
scroll to position [0, 0]
click at [911, 509] on div "Add section Choose templates inspired by CRO experts Generate layout from URL o…" at bounding box center [798, 615] width 284 height 221
click at [914, 500] on input "email" at bounding box center [797, 515] width 264 height 37
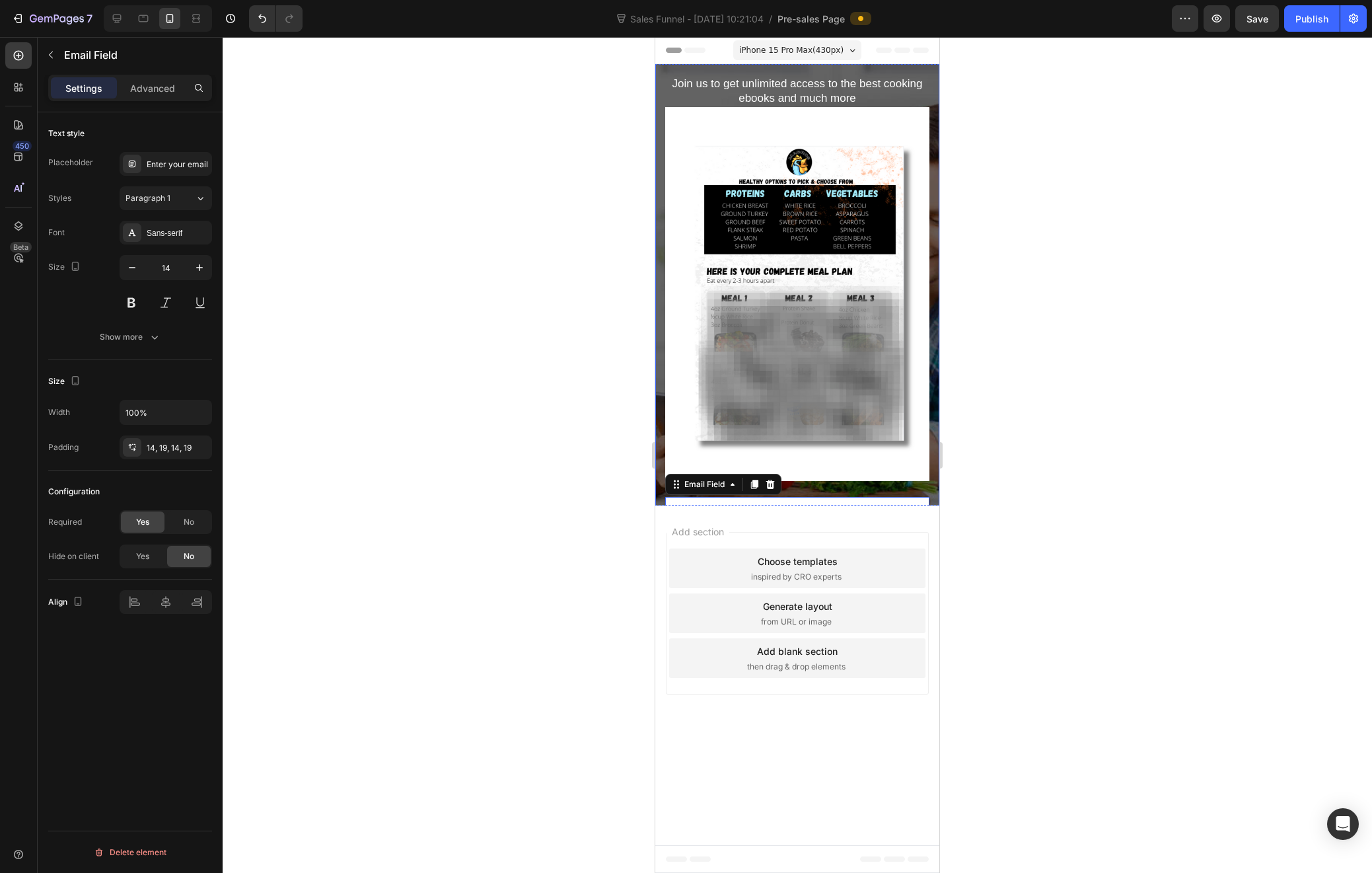
click at [661, 502] on div "Cook Without Limit With The World’s Greatest Cookbooks Heading Join us to get u…" at bounding box center [798, 285] width 284 height 615
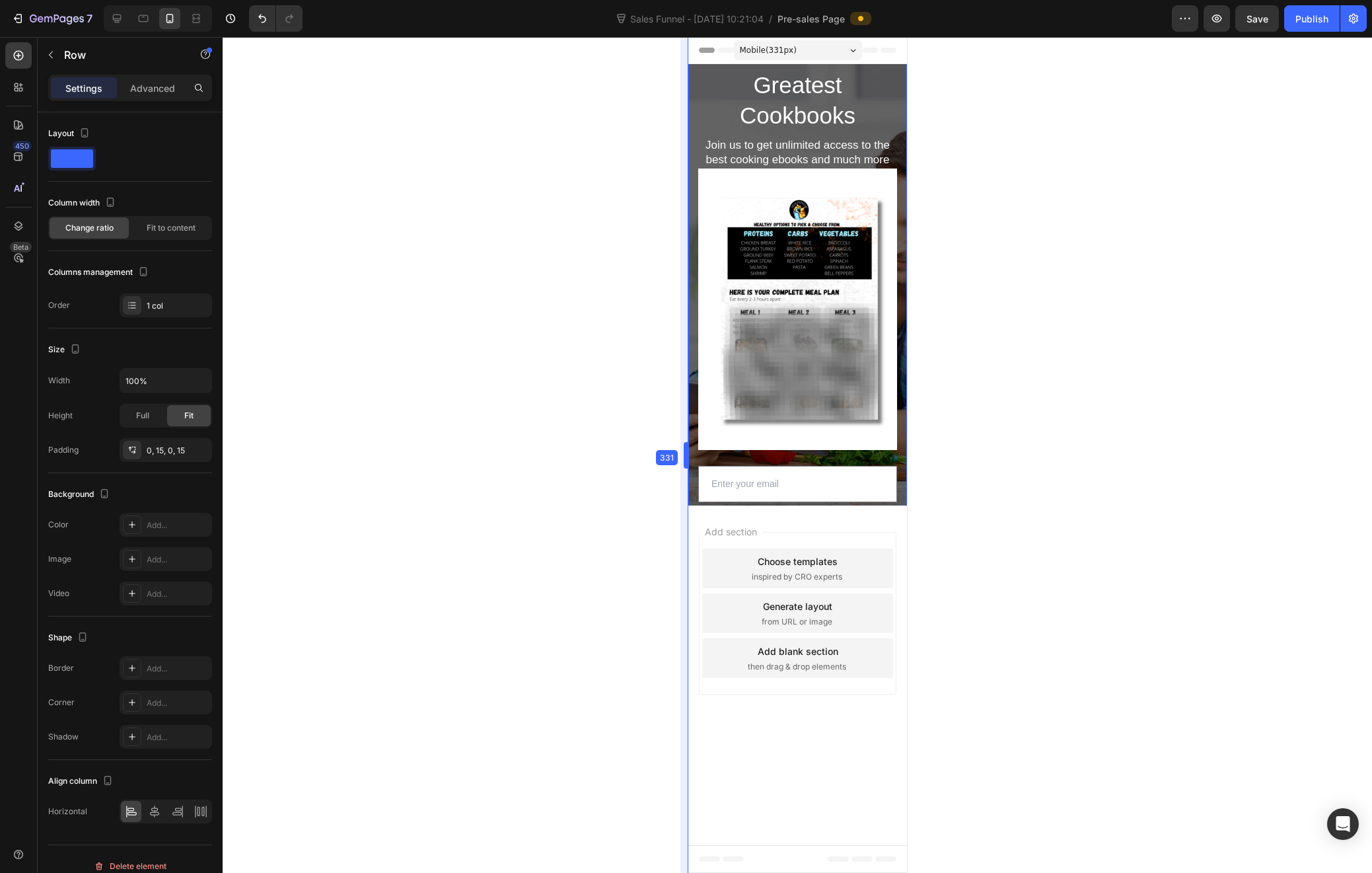
drag, startPoint x: 650, startPoint y: 454, endPoint x: 715, endPoint y: 499, distance: 79.1
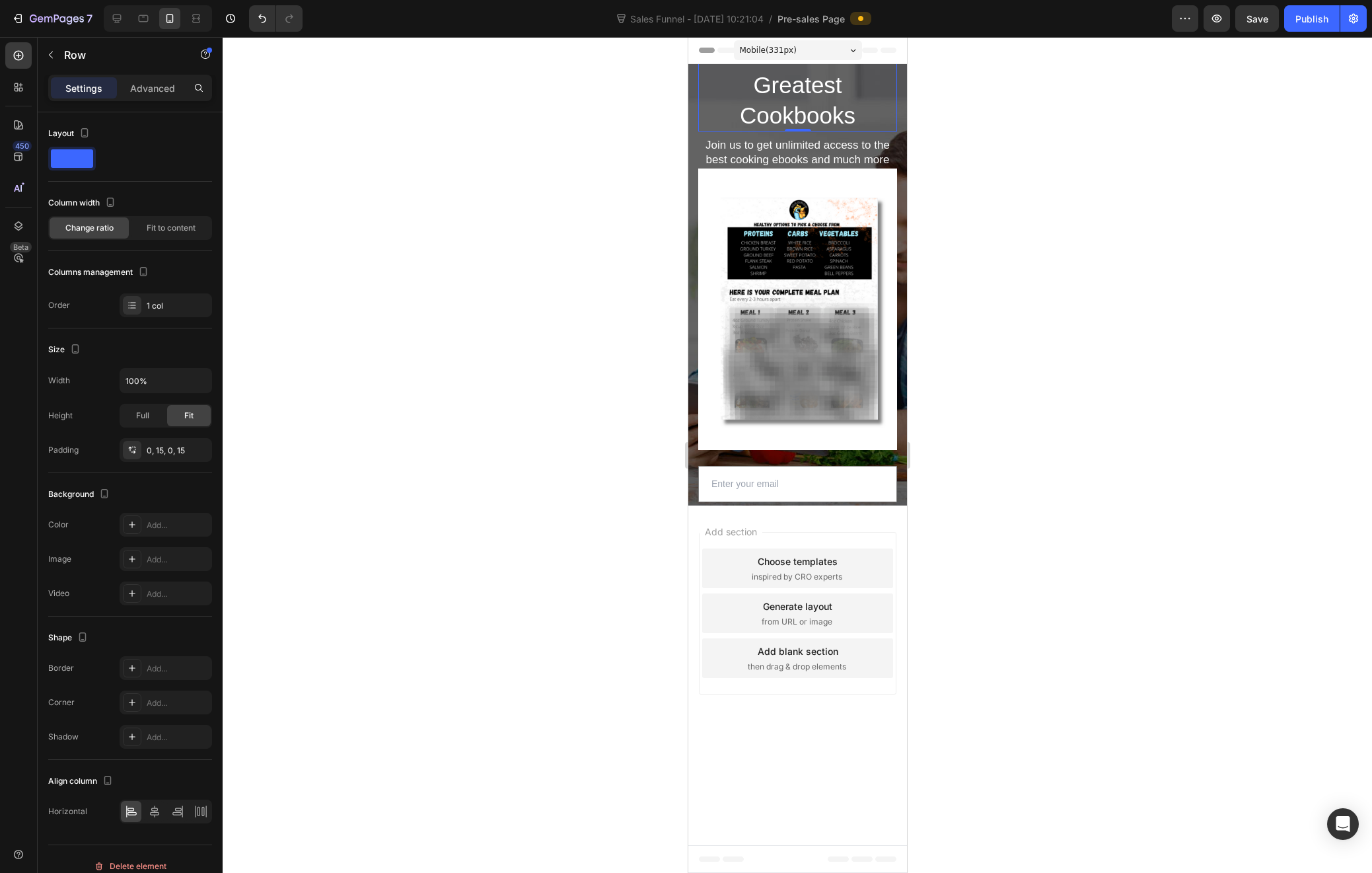
click at [788, 79] on p "Cook Without Limit With The World’s Greatest Cookbooks" at bounding box center [797, 71] width 197 height 120
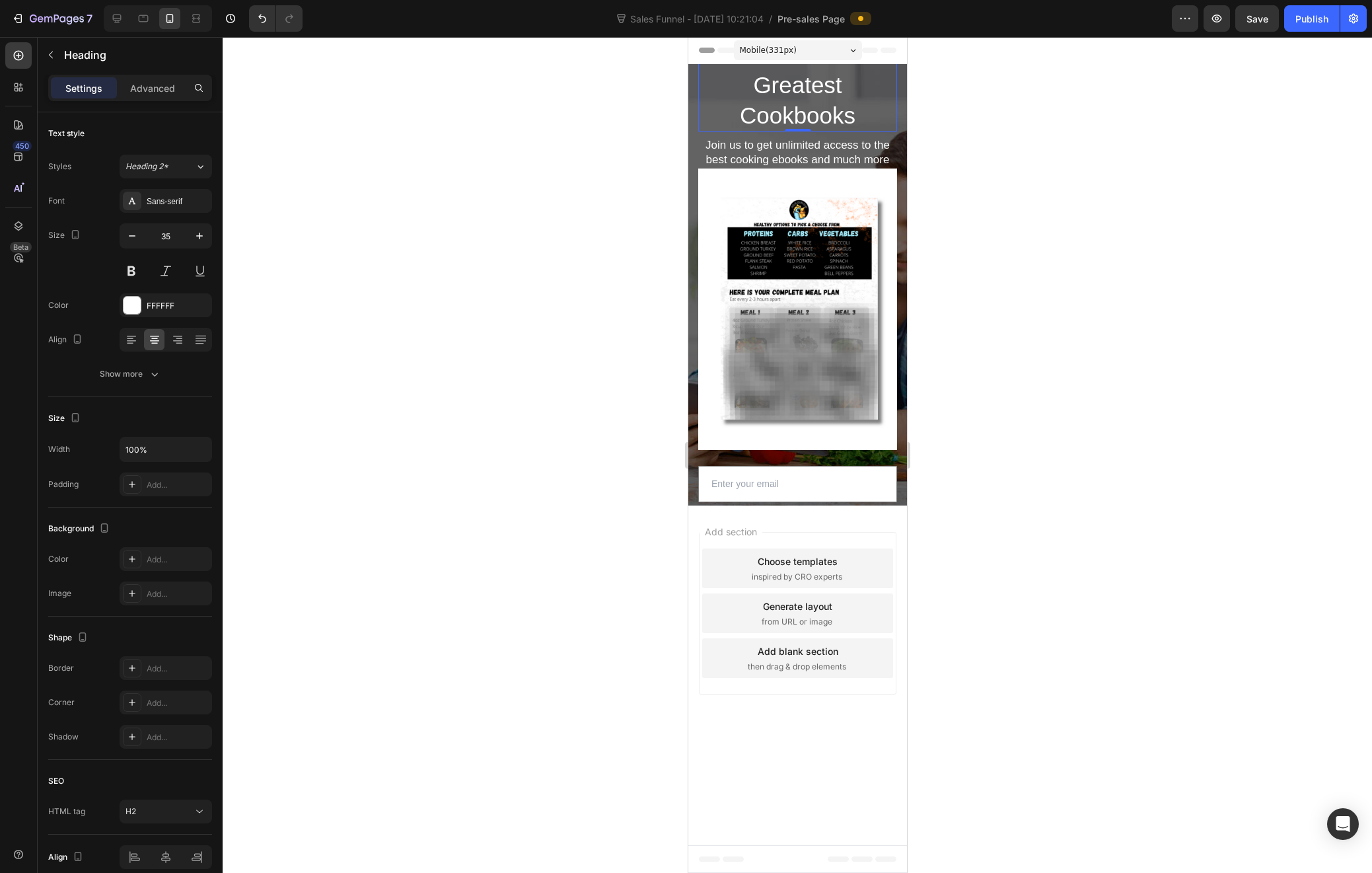
click at [788, 79] on p "Cook Without Limit With The World’s Greatest Cookbooks" at bounding box center [797, 71] width 197 height 120
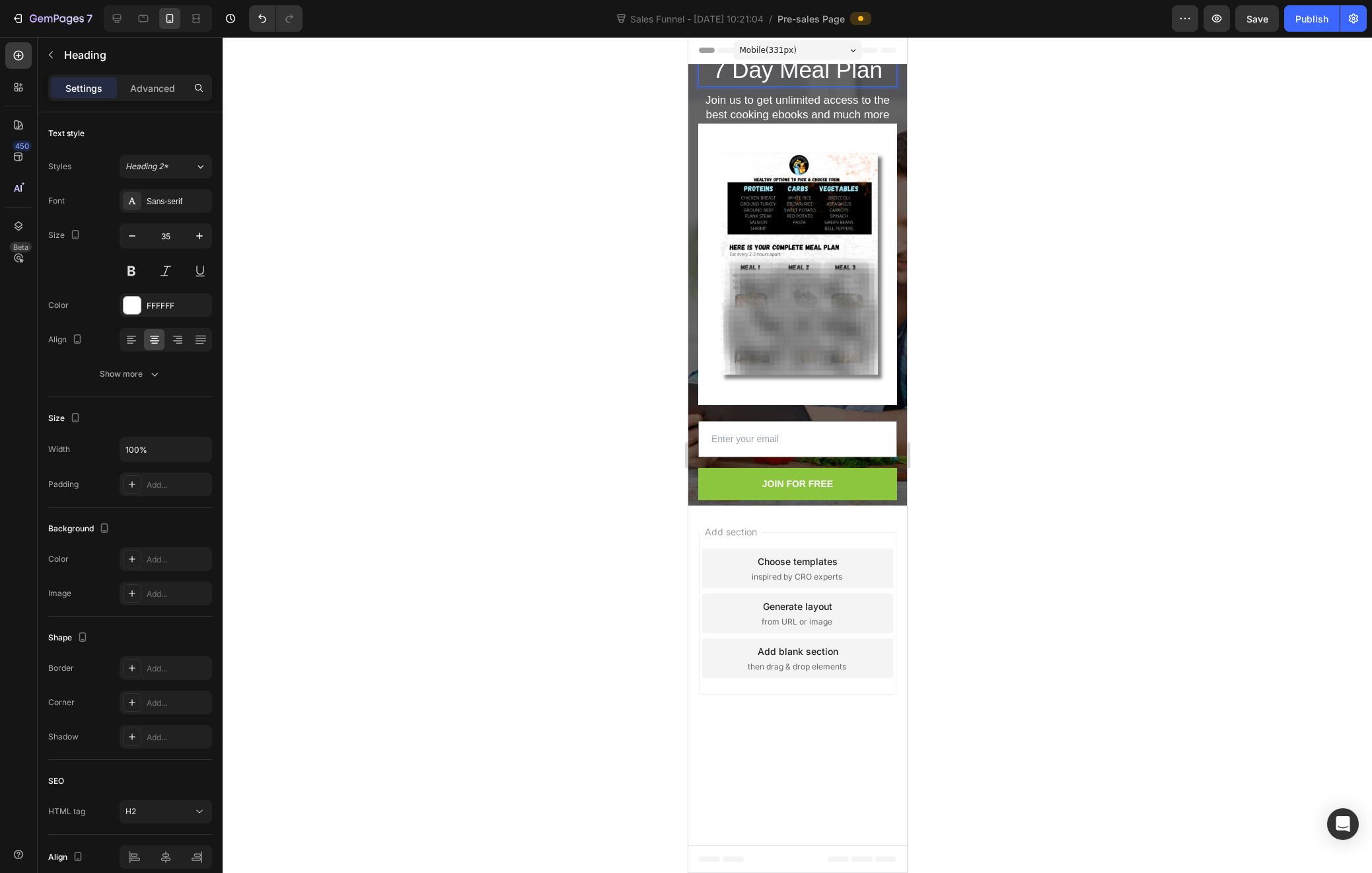
click at [1179, 246] on div at bounding box center [798, 454] width 1150 height 835
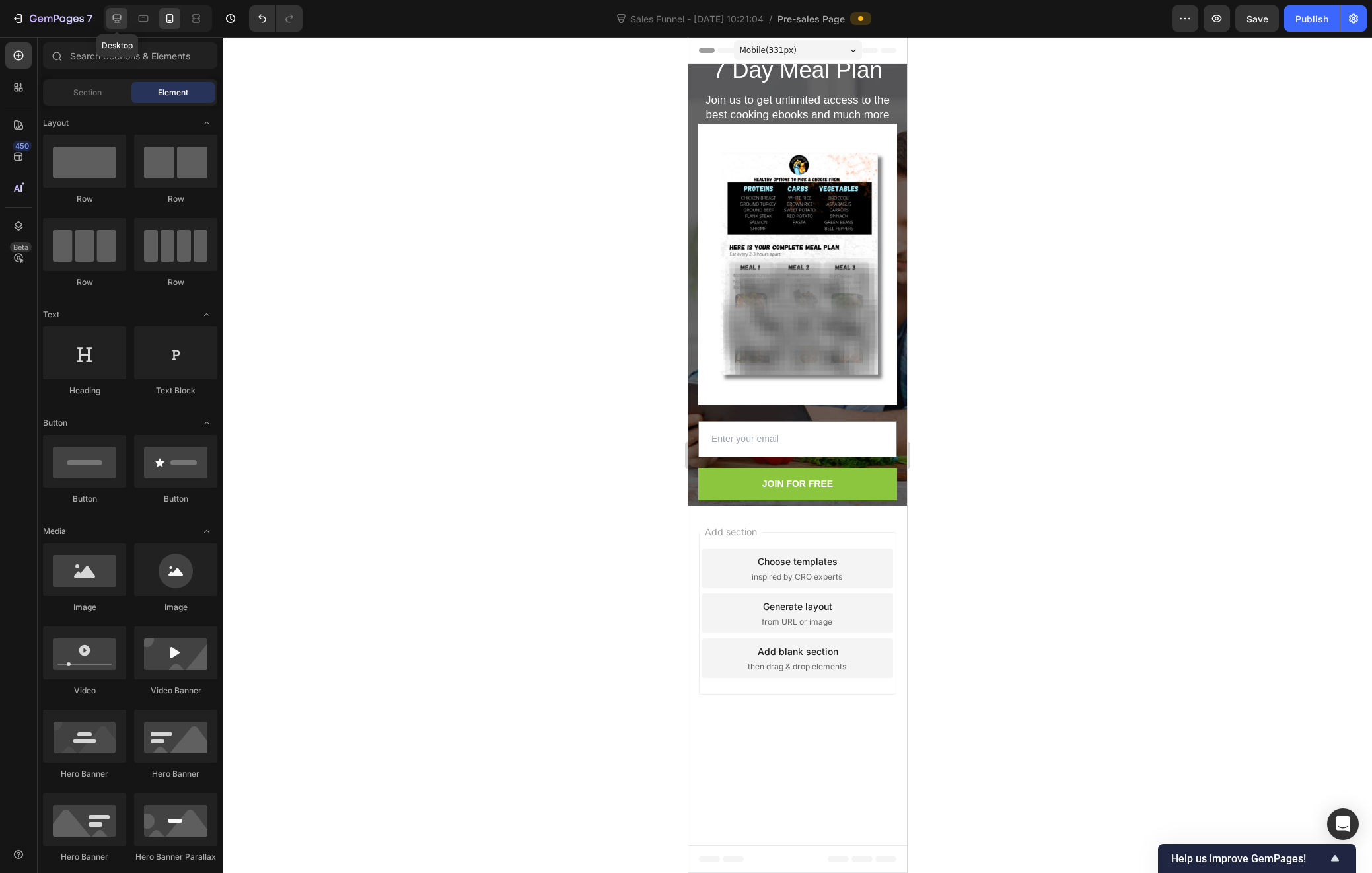
click at [122, 22] on icon at bounding box center [117, 19] width 13 height 13
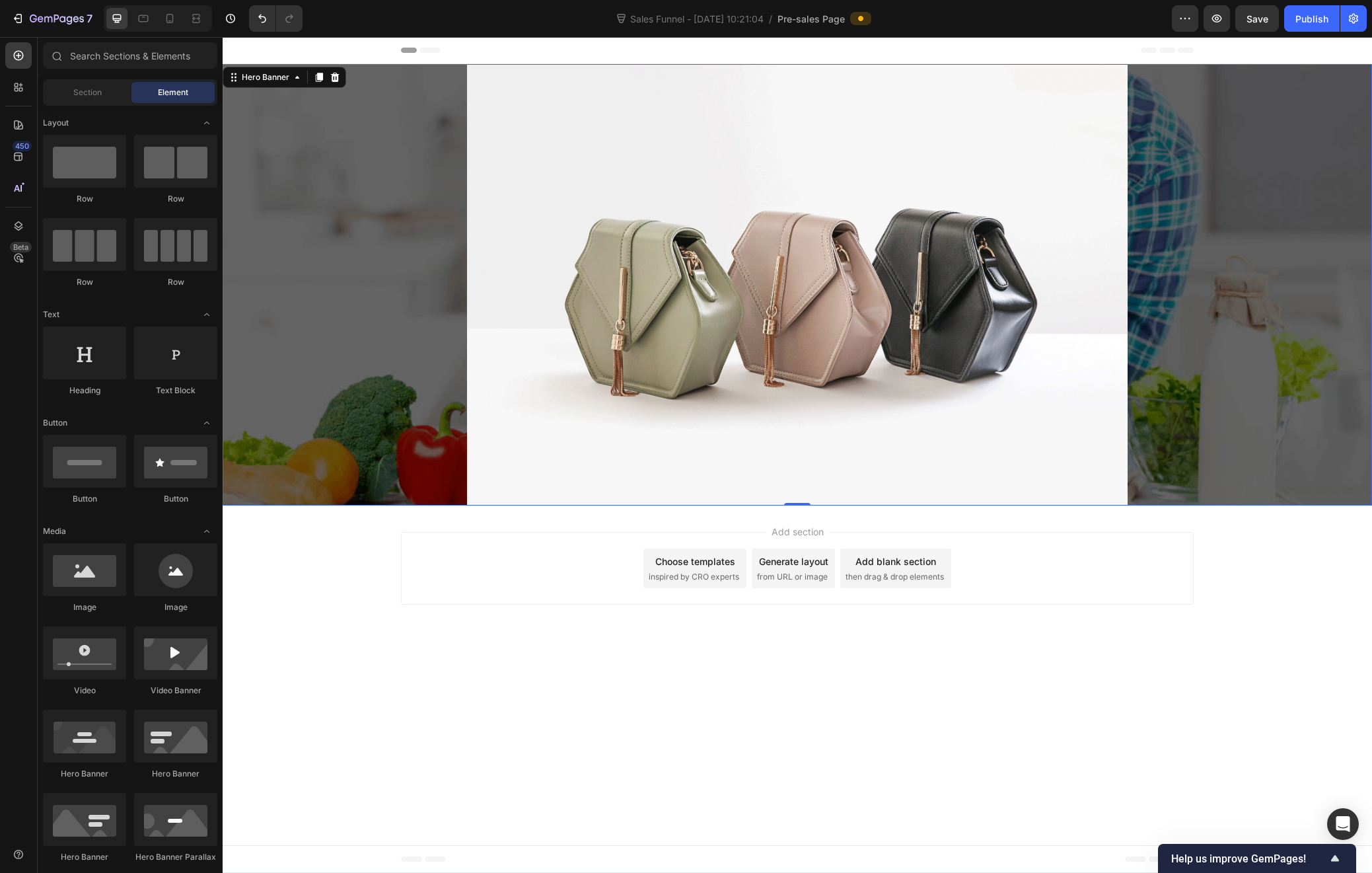
click at [1226, 322] on div "7 Day Meal Plan Heading Join us to get unlimited access to the best cooking ebo…" at bounding box center [798, 284] width 1150 height 640
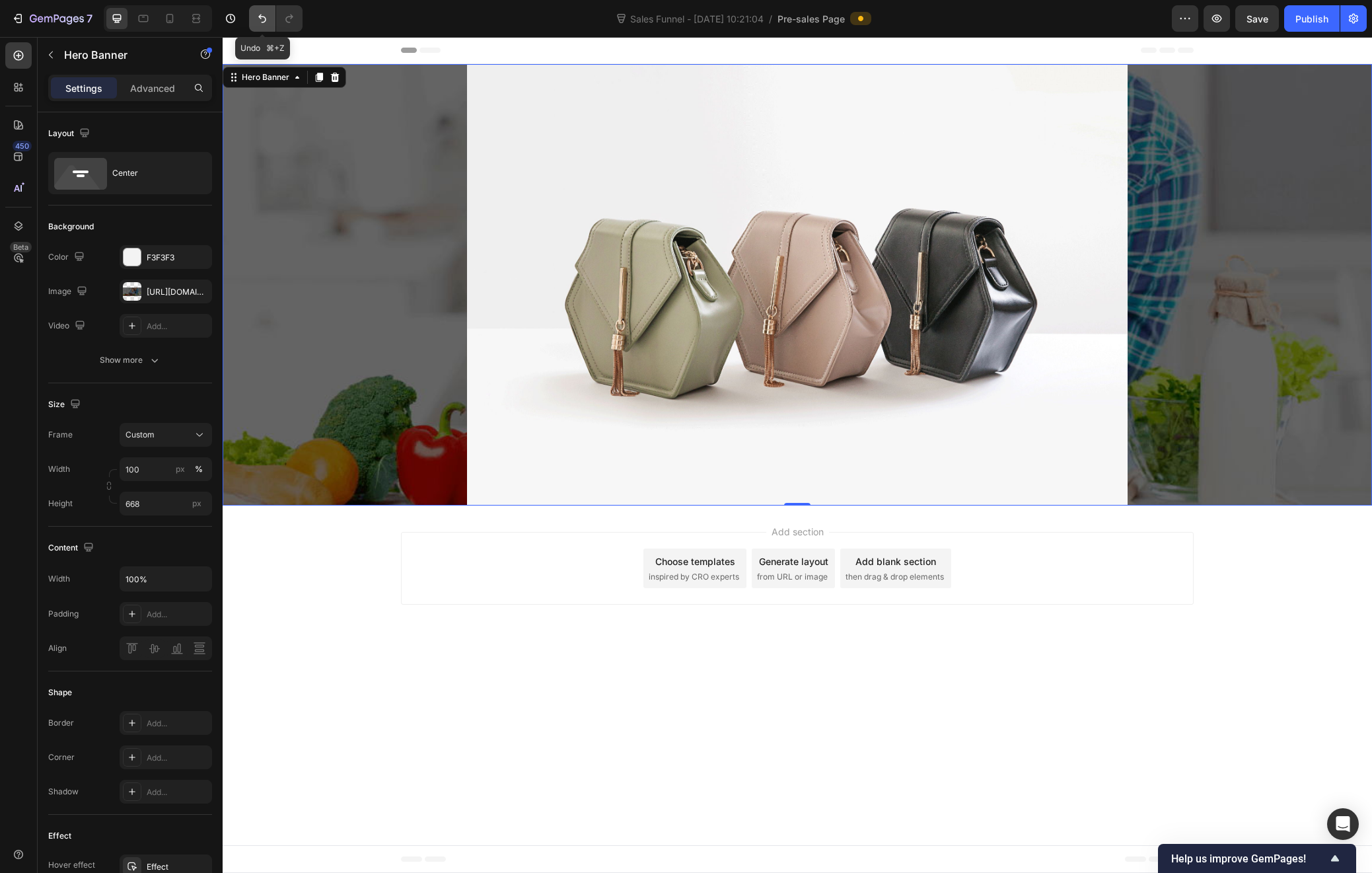
click at [254, 20] on button "Undo/Redo" at bounding box center [263, 19] width 26 height 26
click at [19, 15] on icon "button" at bounding box center [18, 19] width 13 height 13
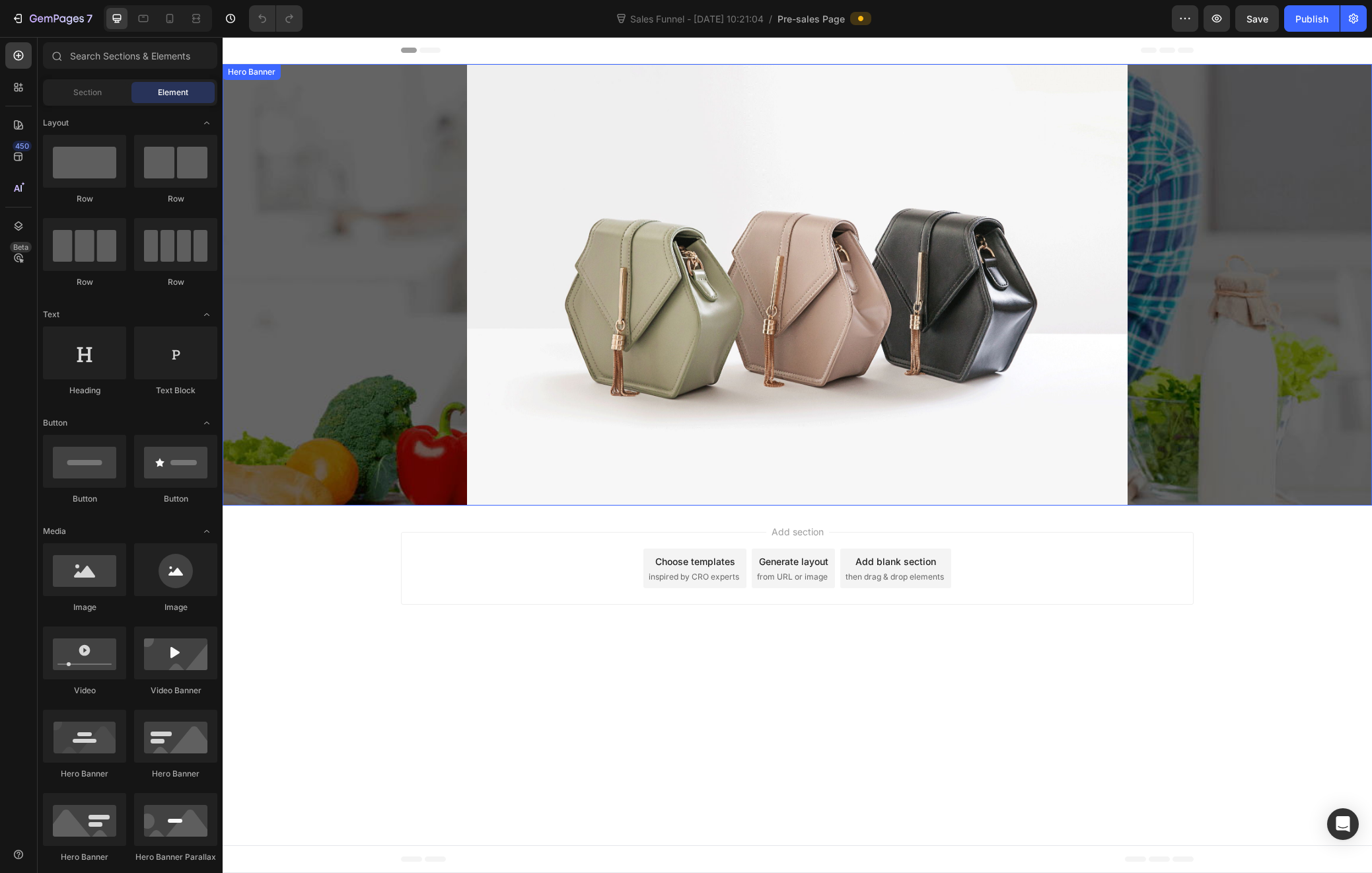
click at [1293, 100] on div "7 Day Meal Plan Heading Join us to get unlimited access to the best cooking ebo…" at bounding box center [798, 284] width 1150 height 640
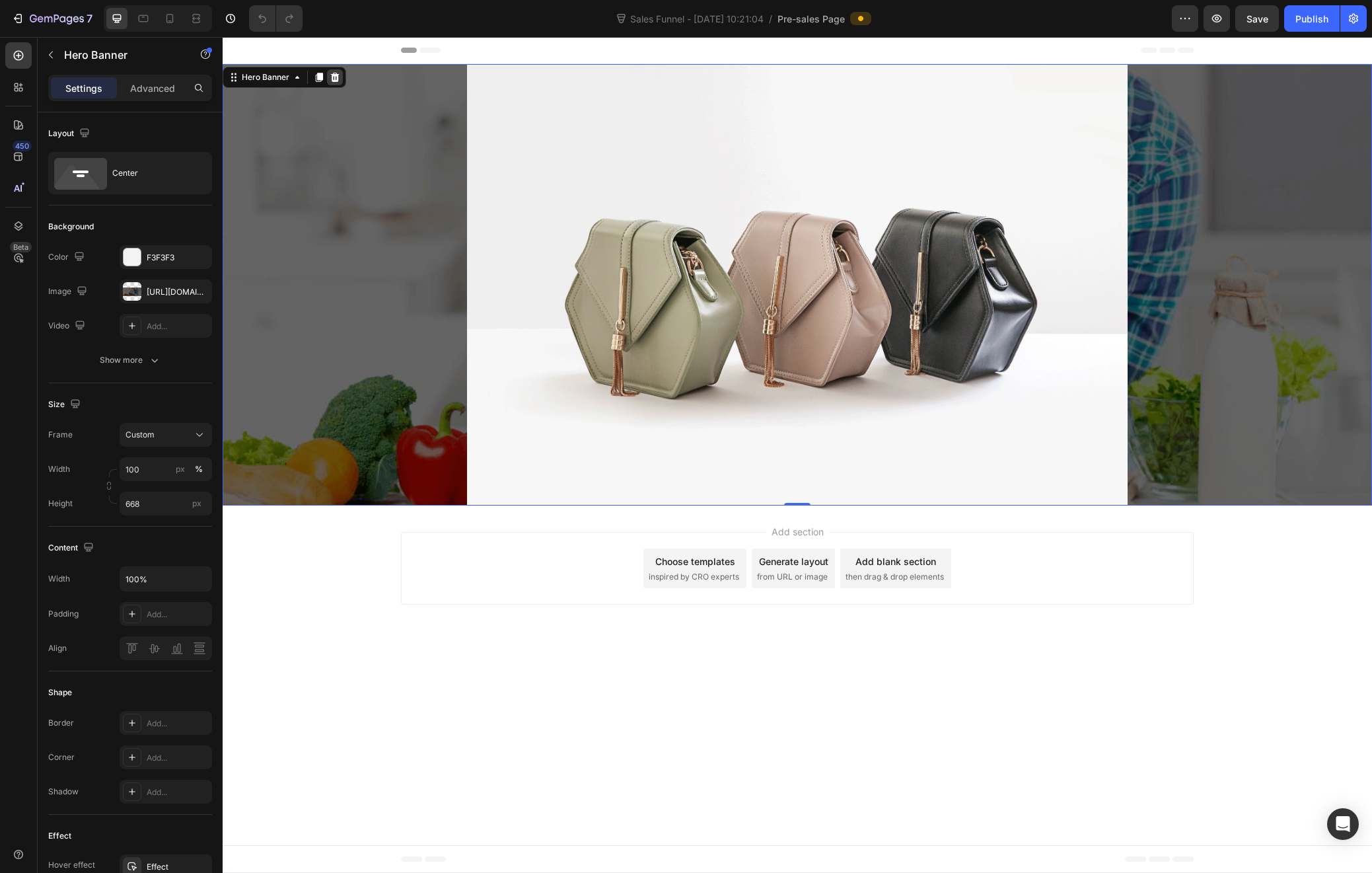
click at [336, 76] on icon at bounding box center [335, 77] width 8 height 9
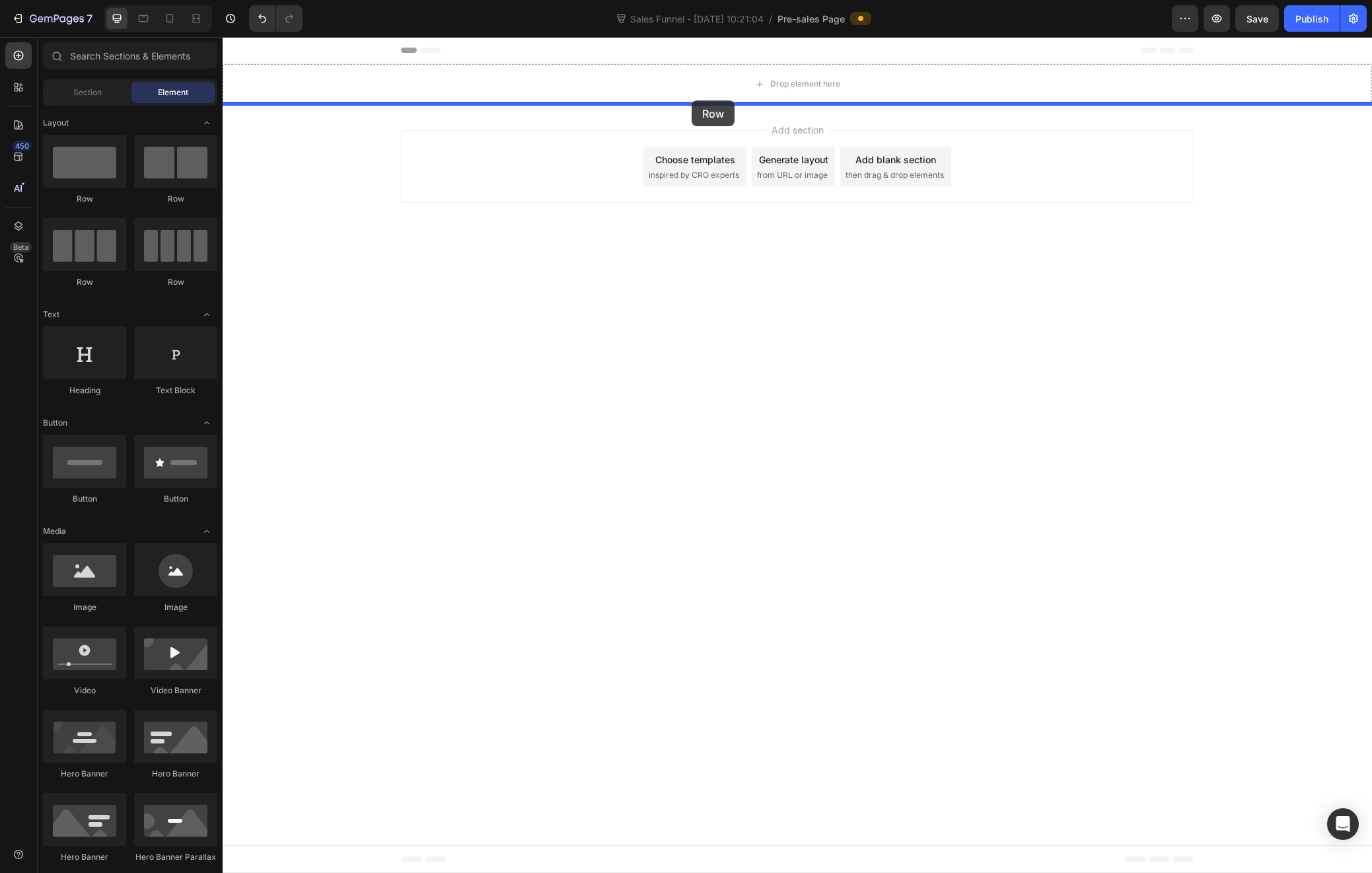
drag, startPoint x: 294, startPoint y: 210, endPoint x: 689, endPoint y: 101, distance: 409.8
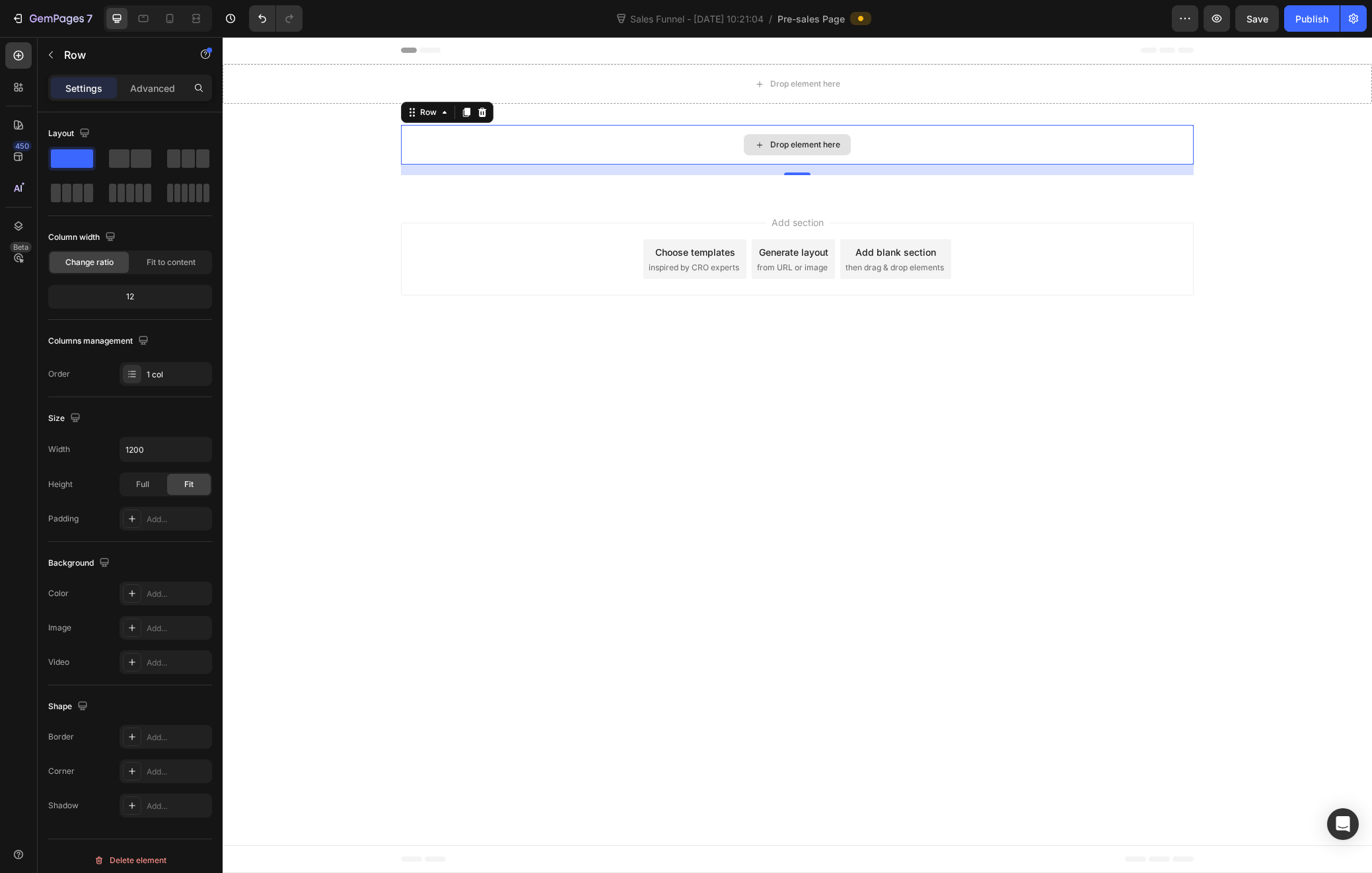
click at [776, 145] on div "Drop element here" at bounding box center [806, 144] width 70 height 10
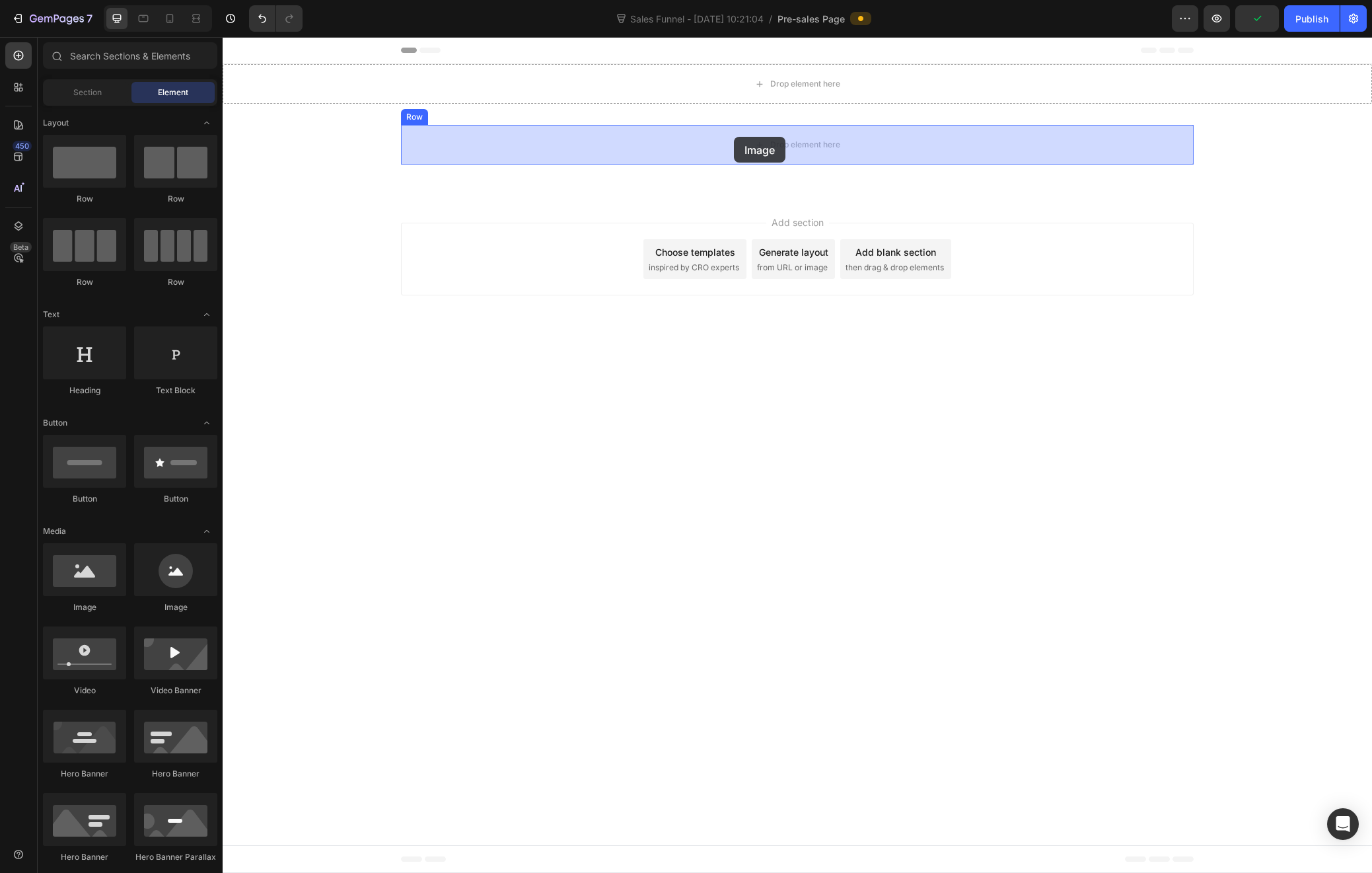
drag, startPoint x: 292, startPoint y: 615, endPoint x: 734, endPoint y: 136, distance: 651.8
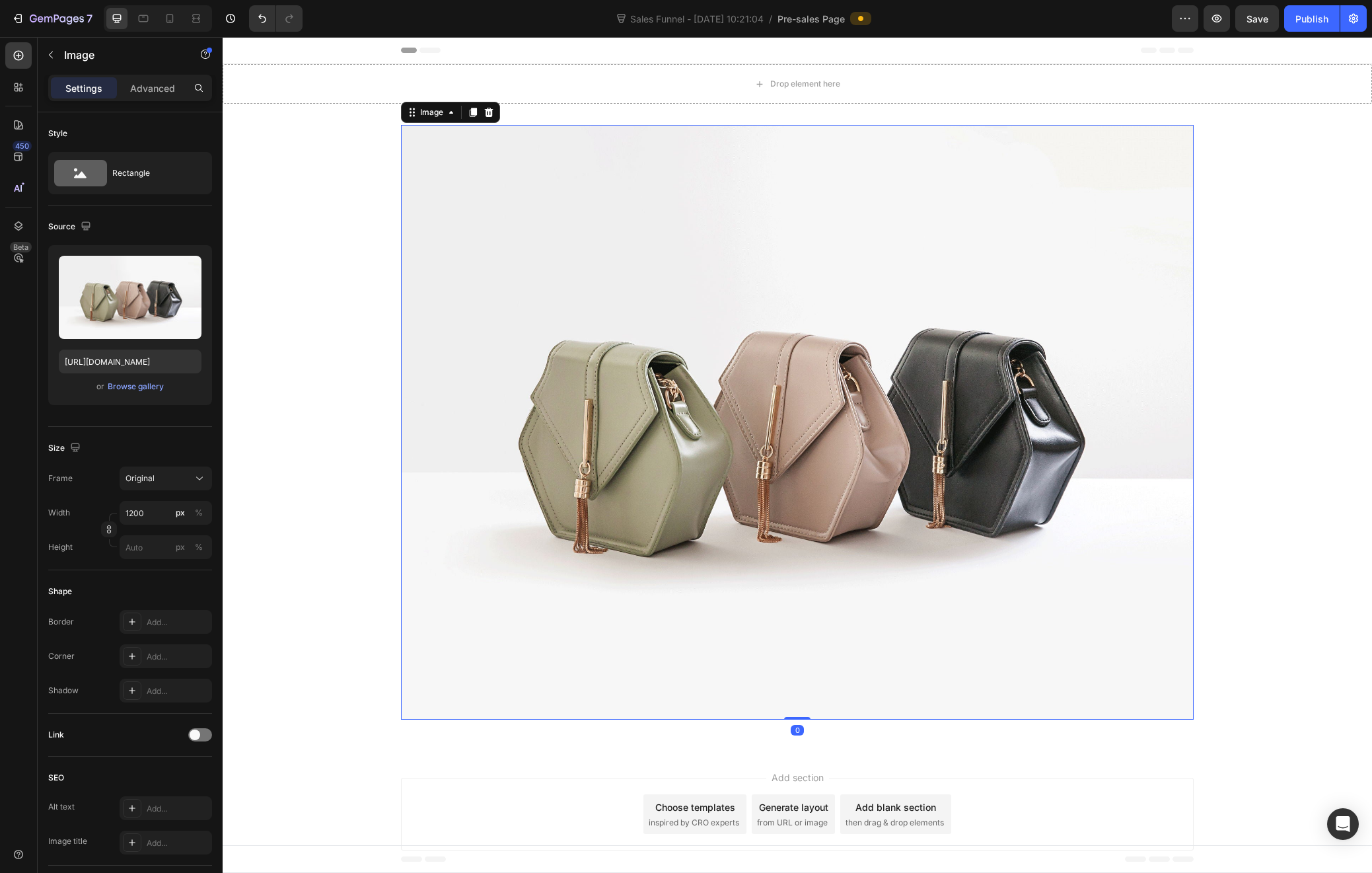
click at [672, 383] on img at bounding box center [797, 422] width 793 height 595
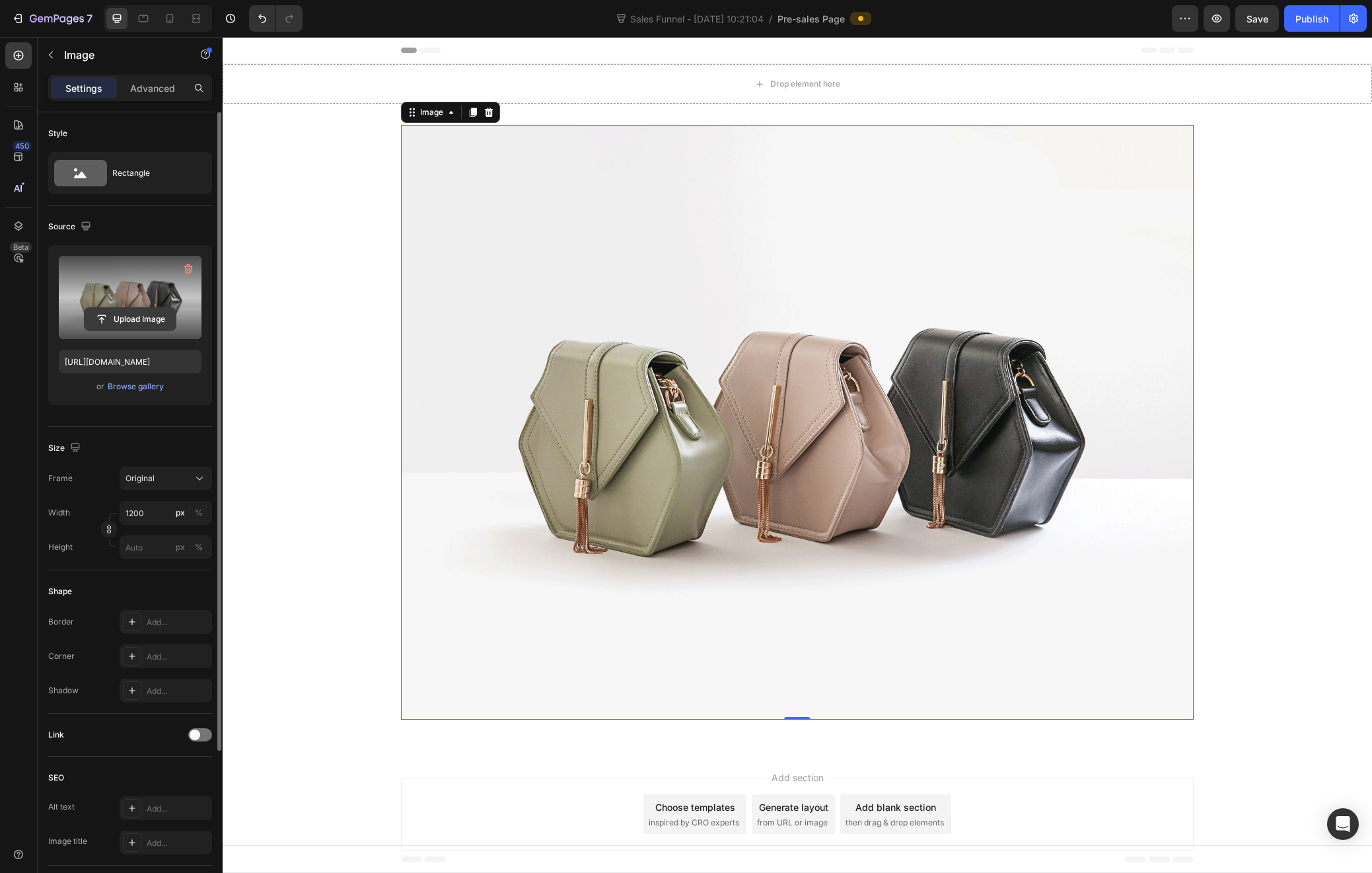
click at [139, 325] on input "file" at bounding box center [130, 319] width 91 height 23
type input "[URL][DOMAIN_NAME]"
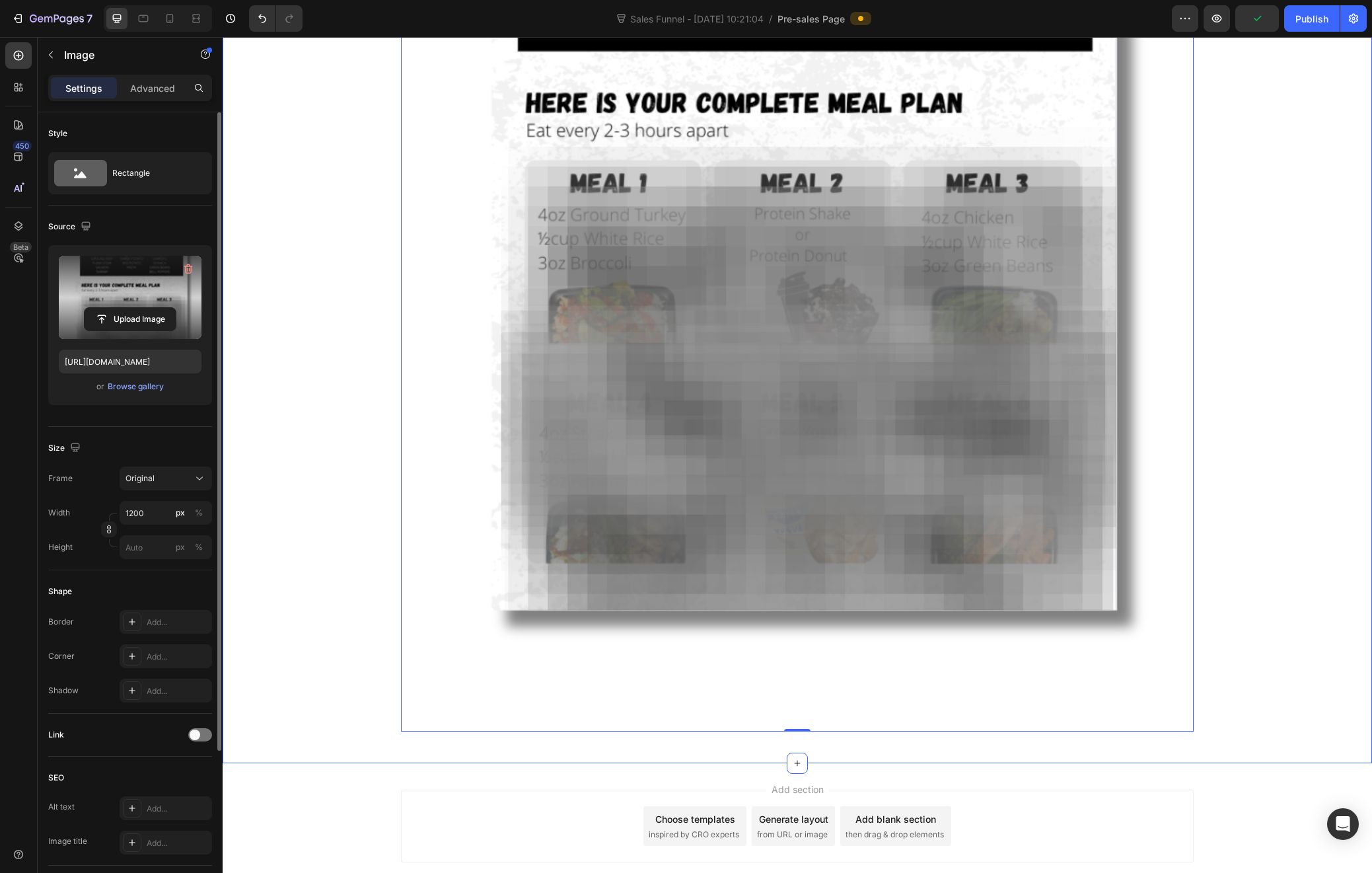
scroll to position [563, 0]
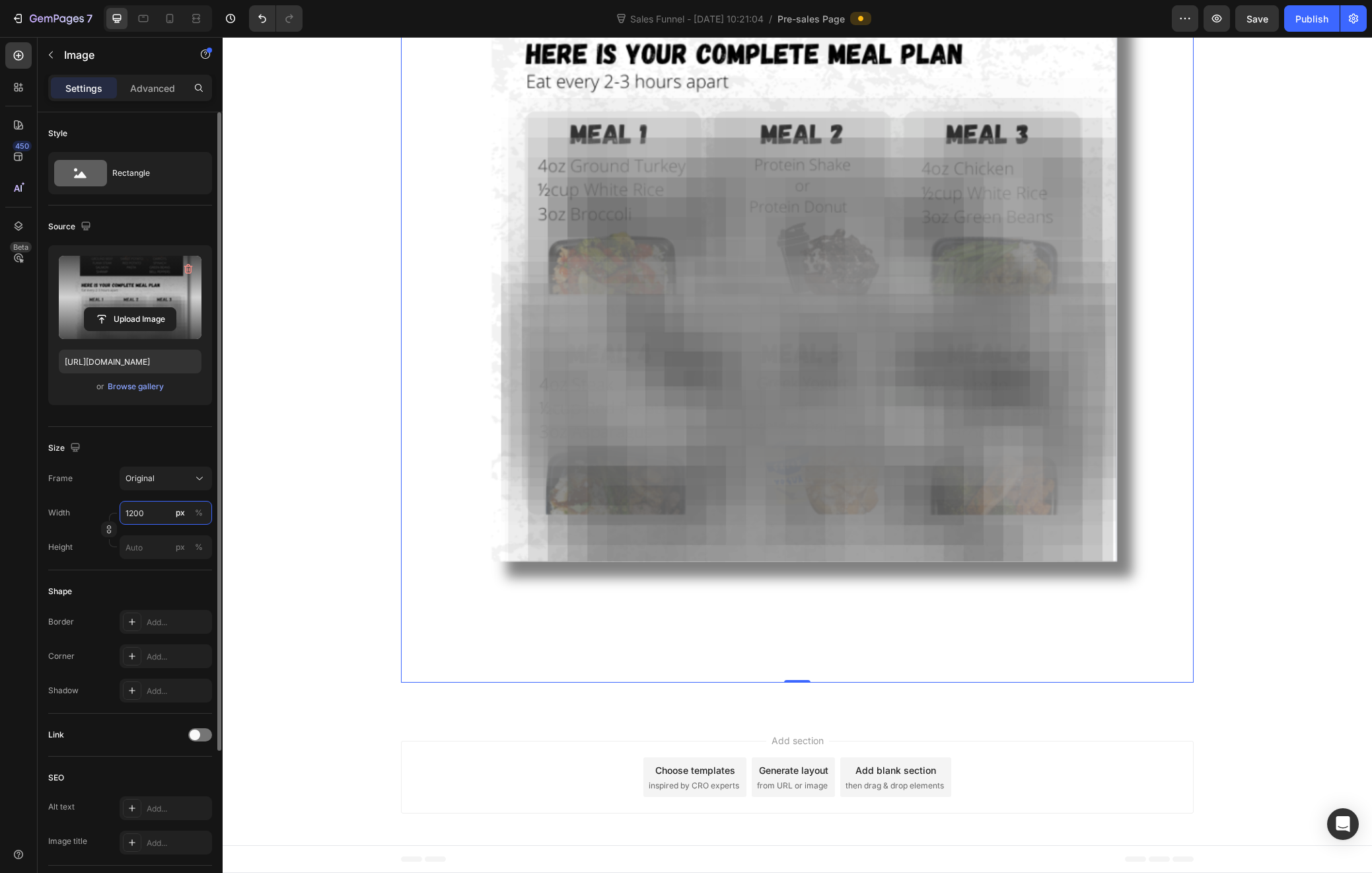
click at [145, 514] on input "1200" at bounding box center [166, 512] width 92 height 24
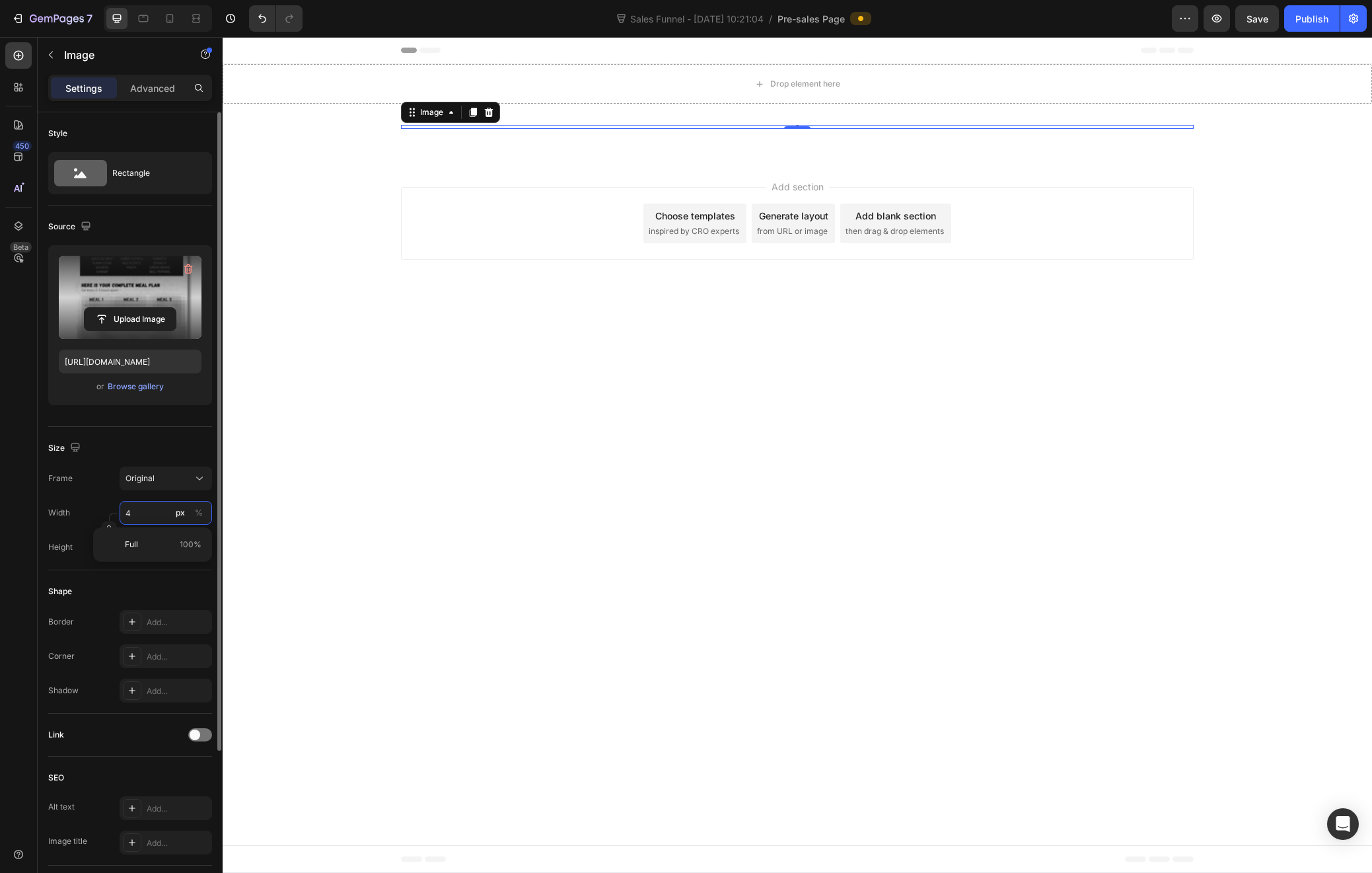
scroll to position [0, 0]
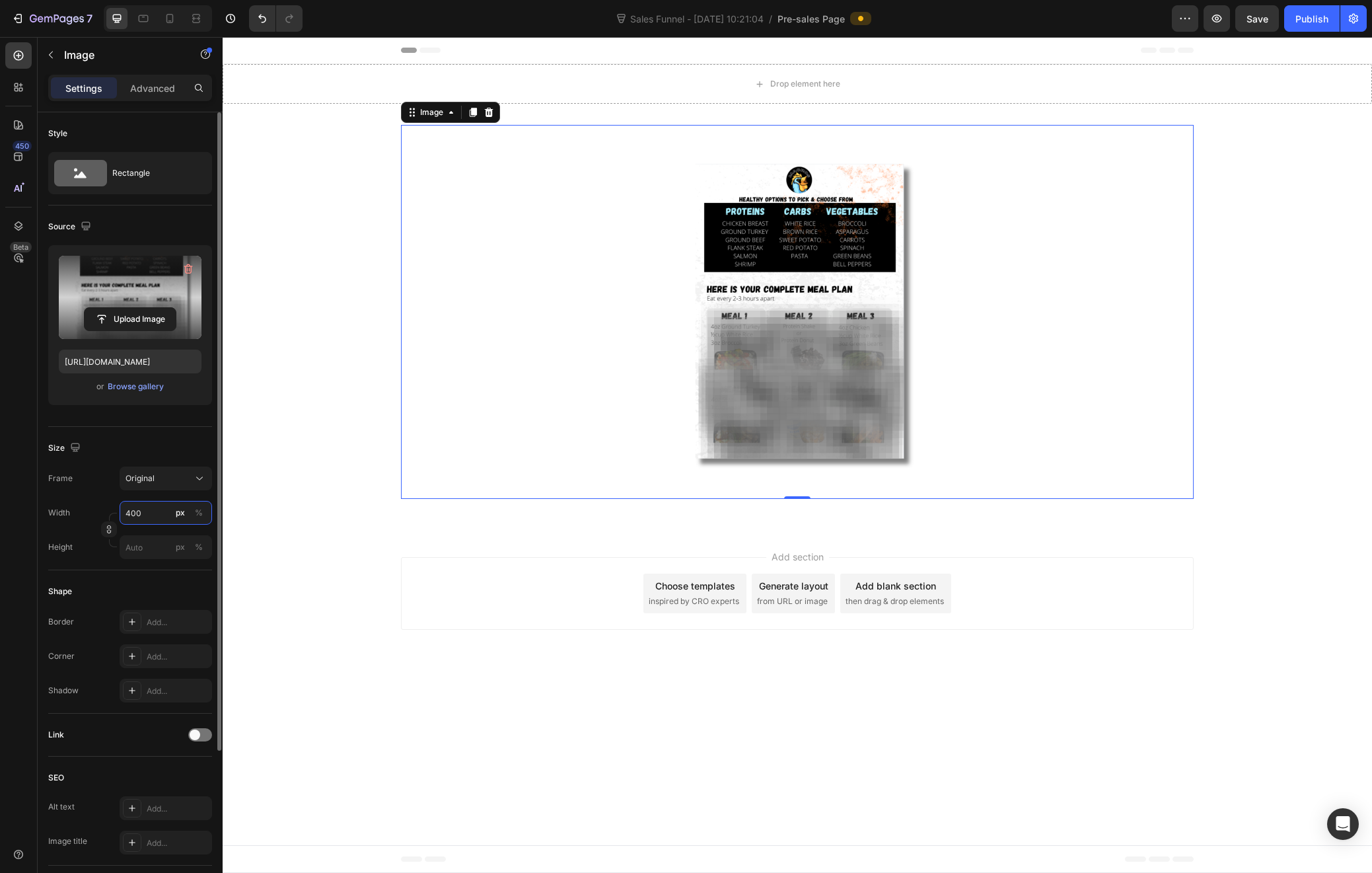
click at [136, 510] on input "400" at bounding box center [166, 512] width 92 height 24
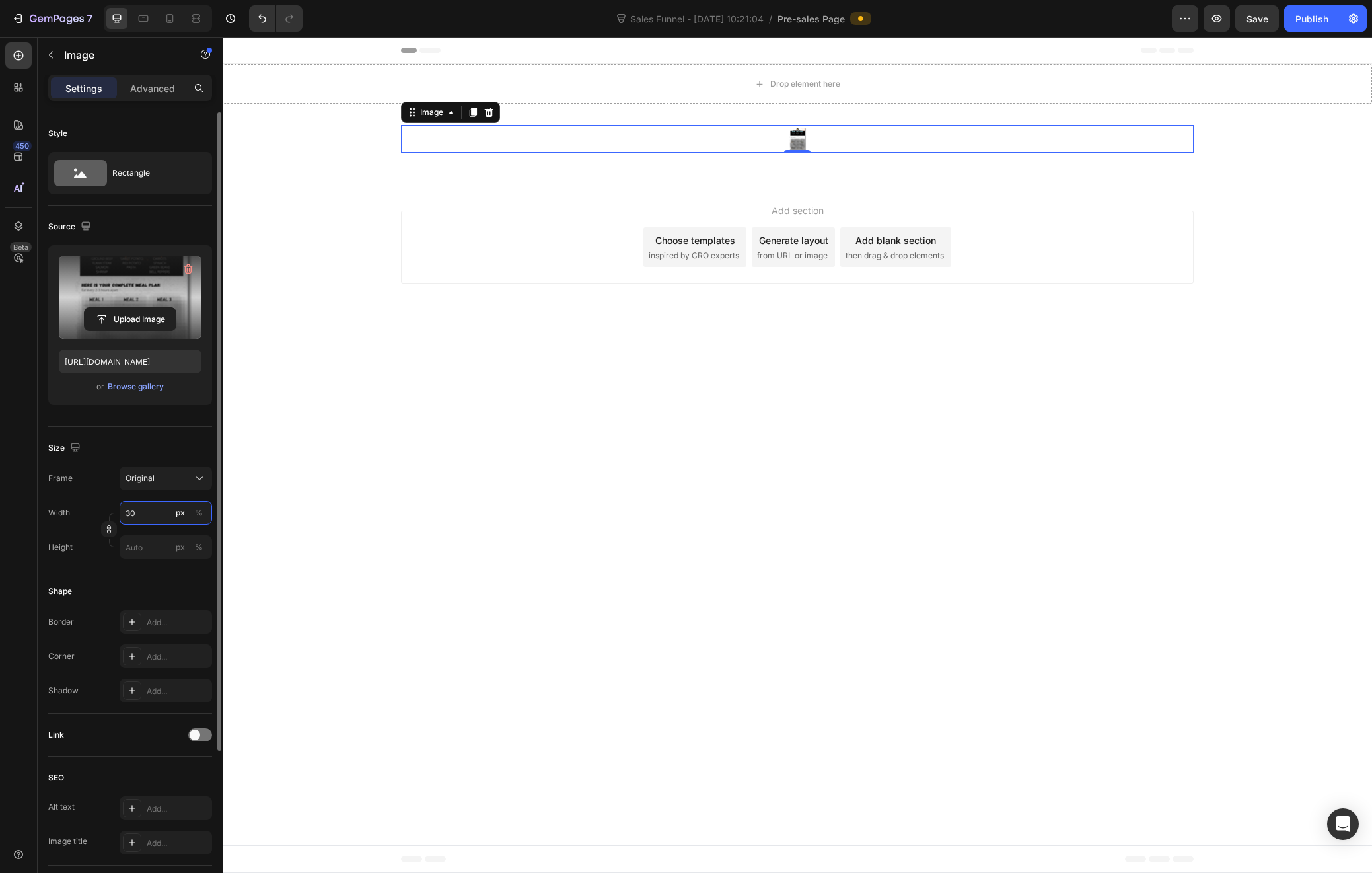
type input "300"
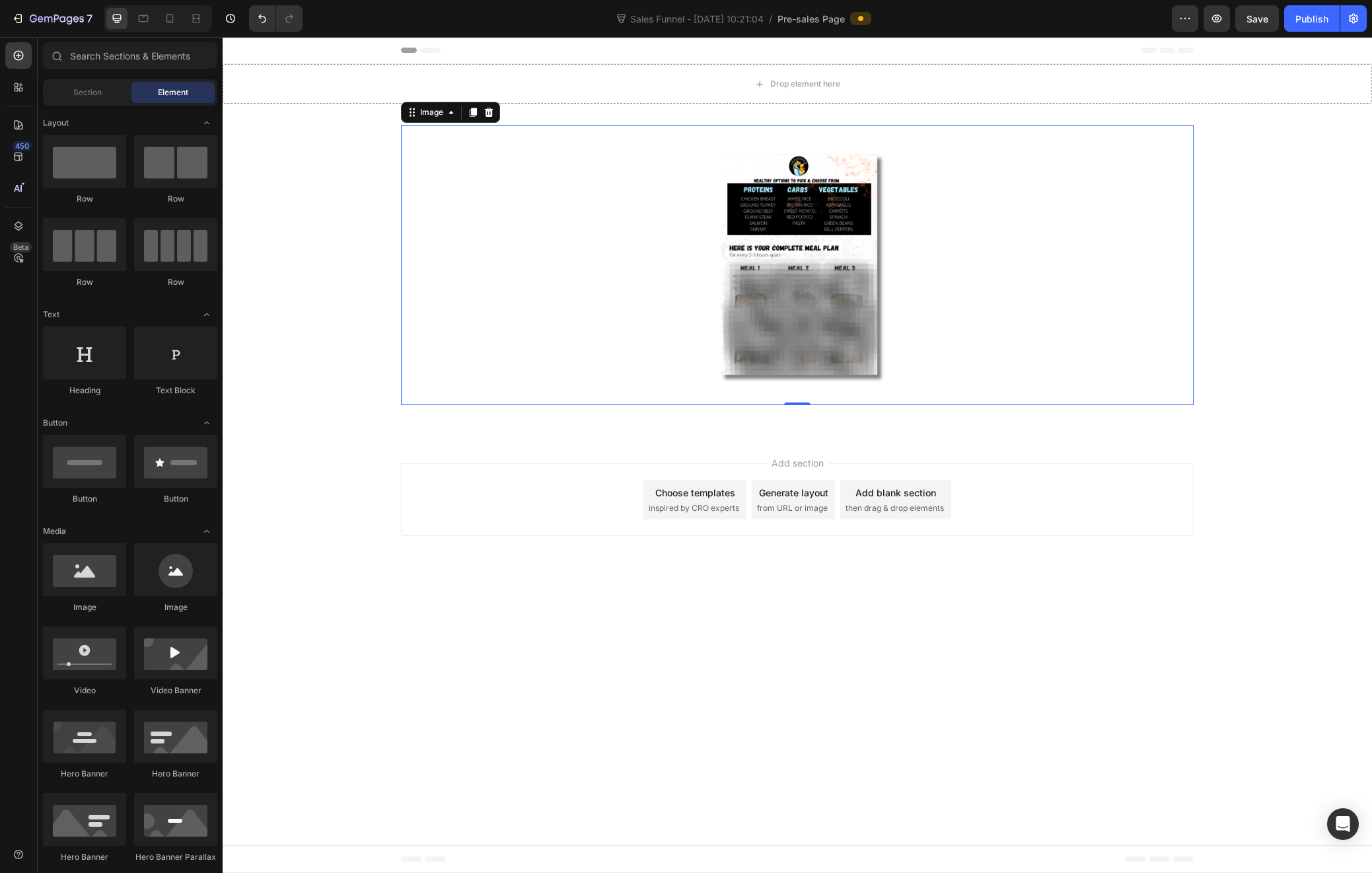
click at [454, 572] on body "Header Drop element here Section 1 Image 0 Row Section 2 Root Start building wi…" at bounding box center [798, 454] width 1150 height 835
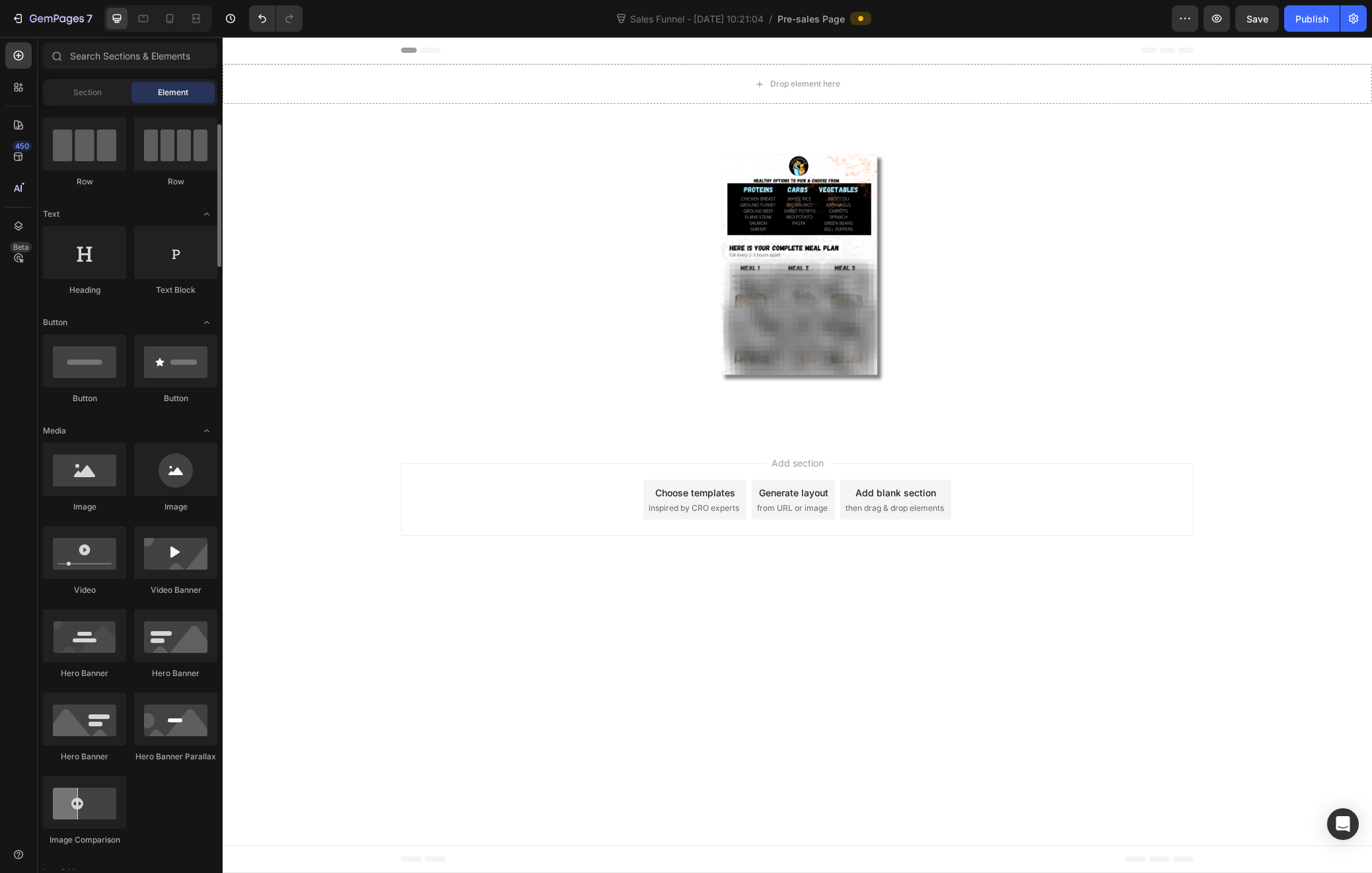
scroll to position [75, 0]
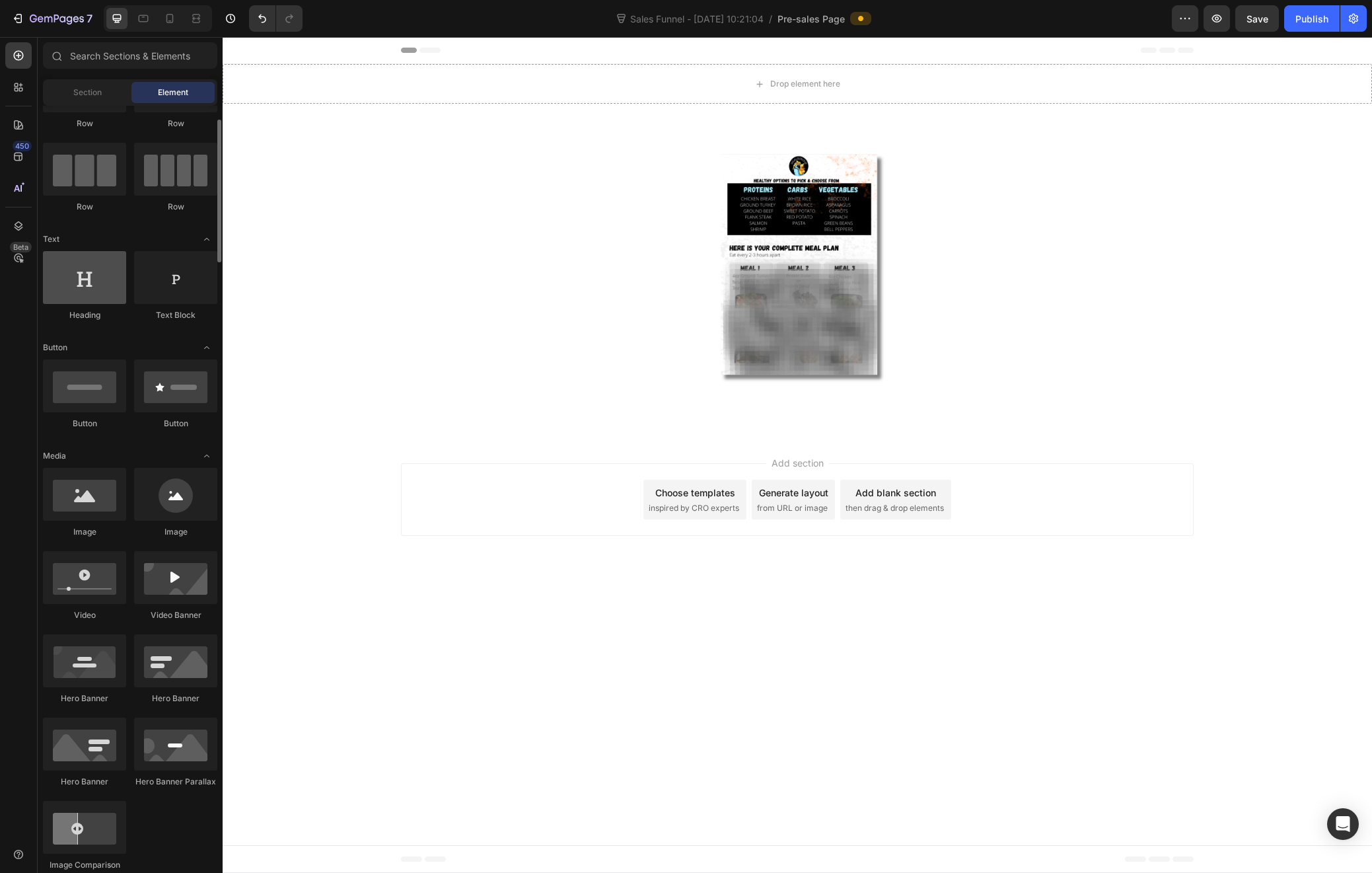
click at [92, 283] on div at bounding box center [85, 278] width 83 height 53
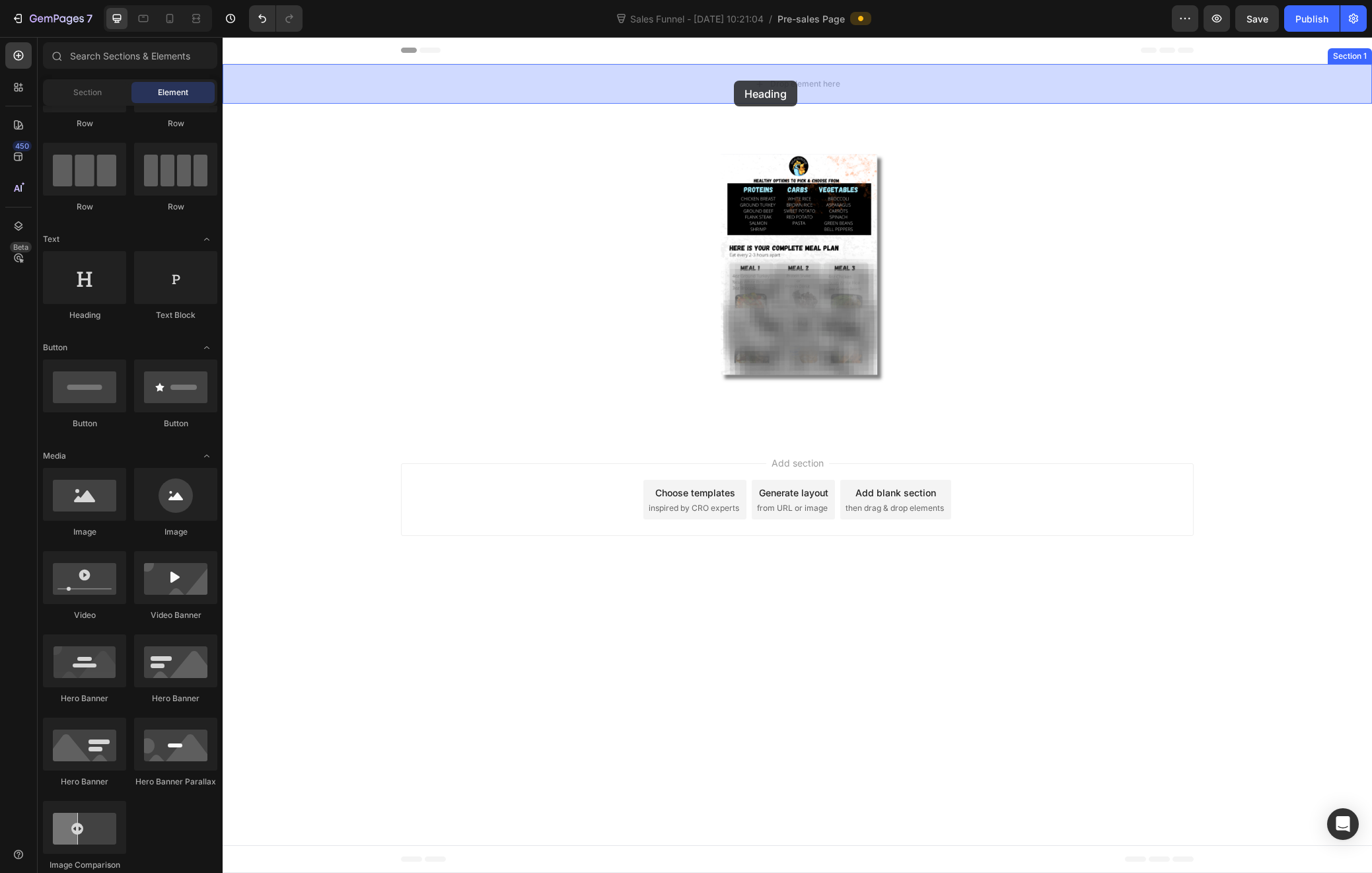
drag, startPoint x: 323, startPoint y: 324, endPoint x: 734, endPoint y: 81, distance: 477.5
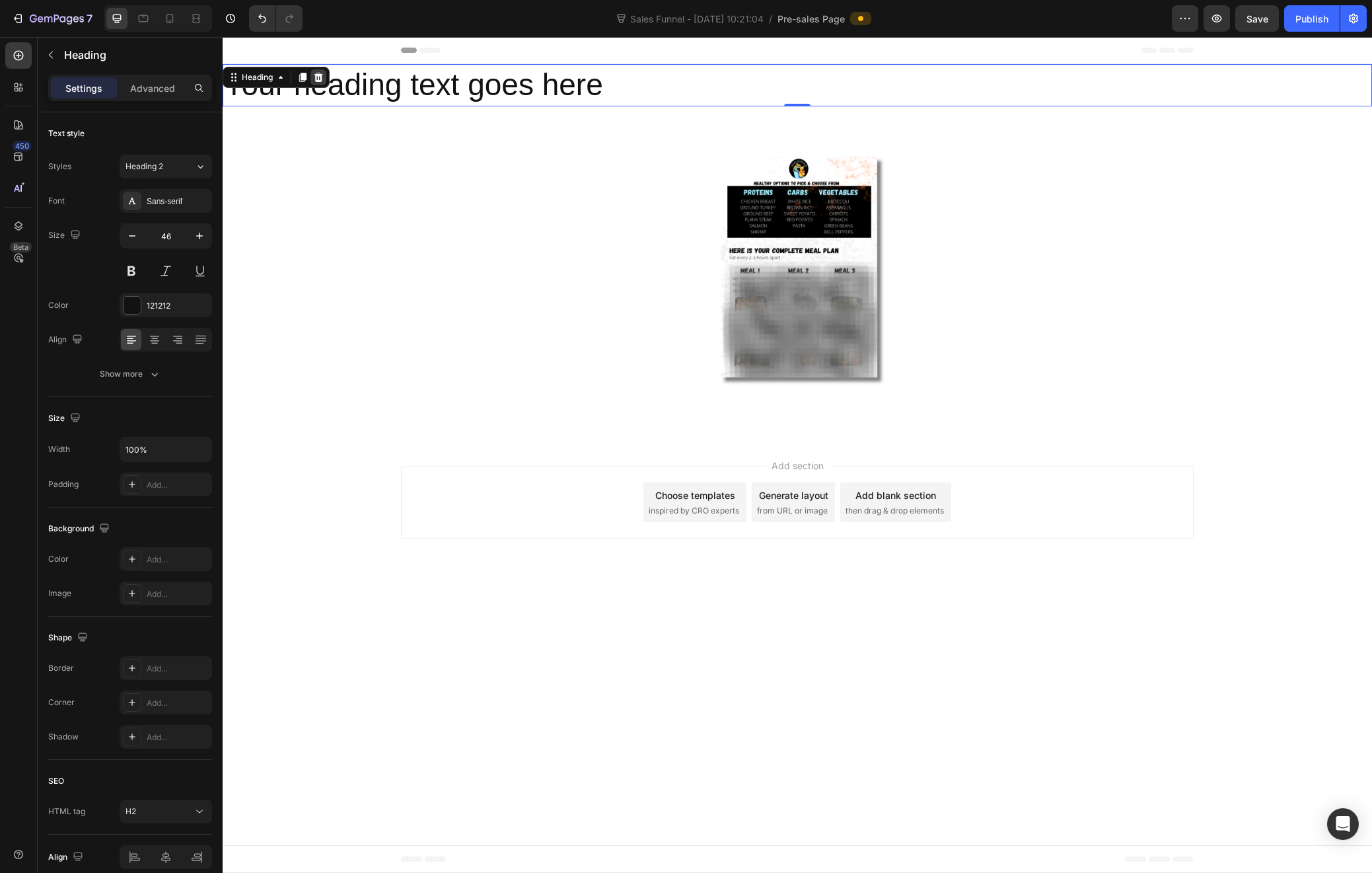
click at [318, 76] on icon at bounding box center [318, 77] width 10 height 10
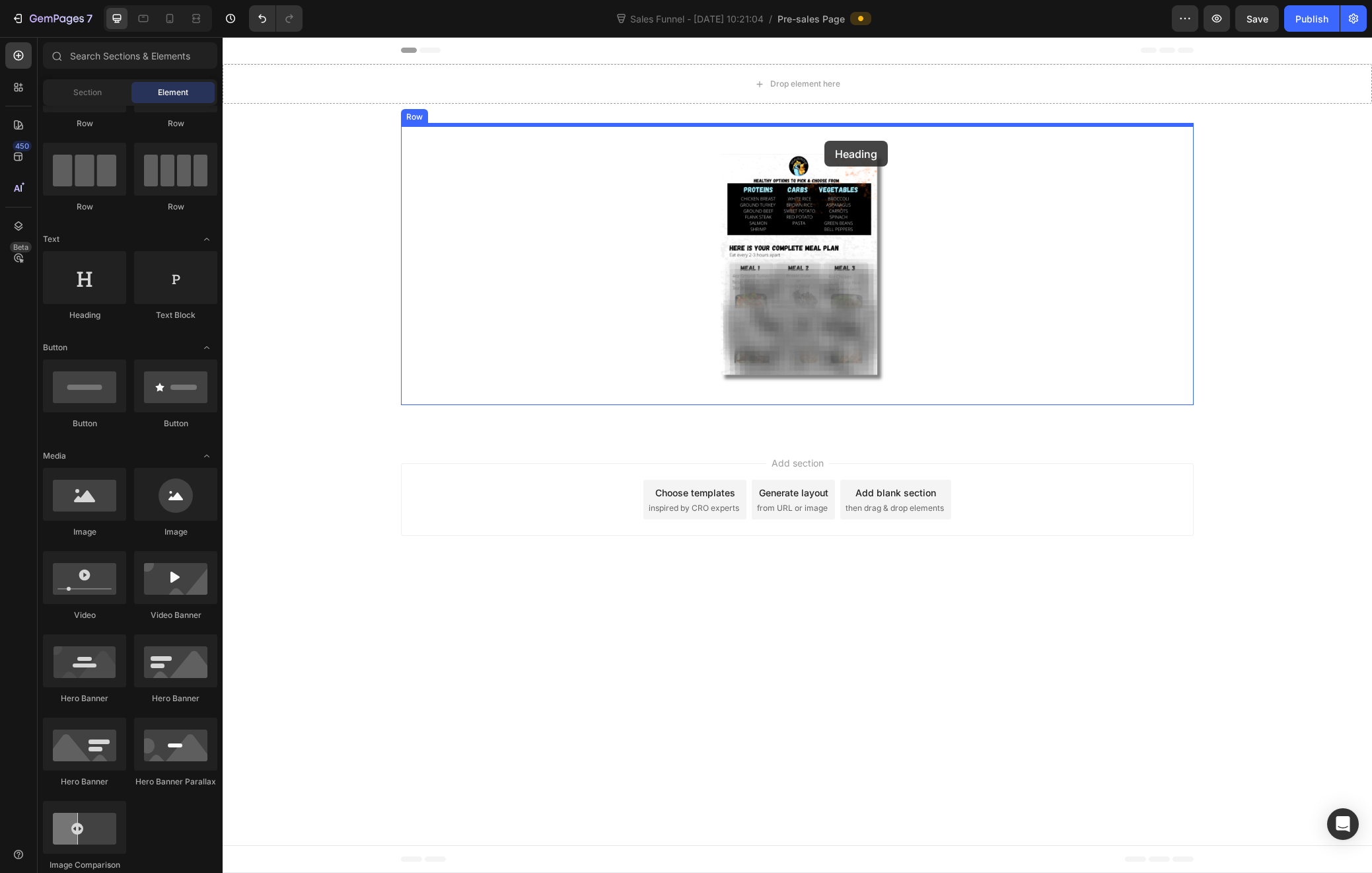
drag, startPoint x: 311, startPoint y: 328, endPoint x: 824, endPoint y: 141, distance: 546.0
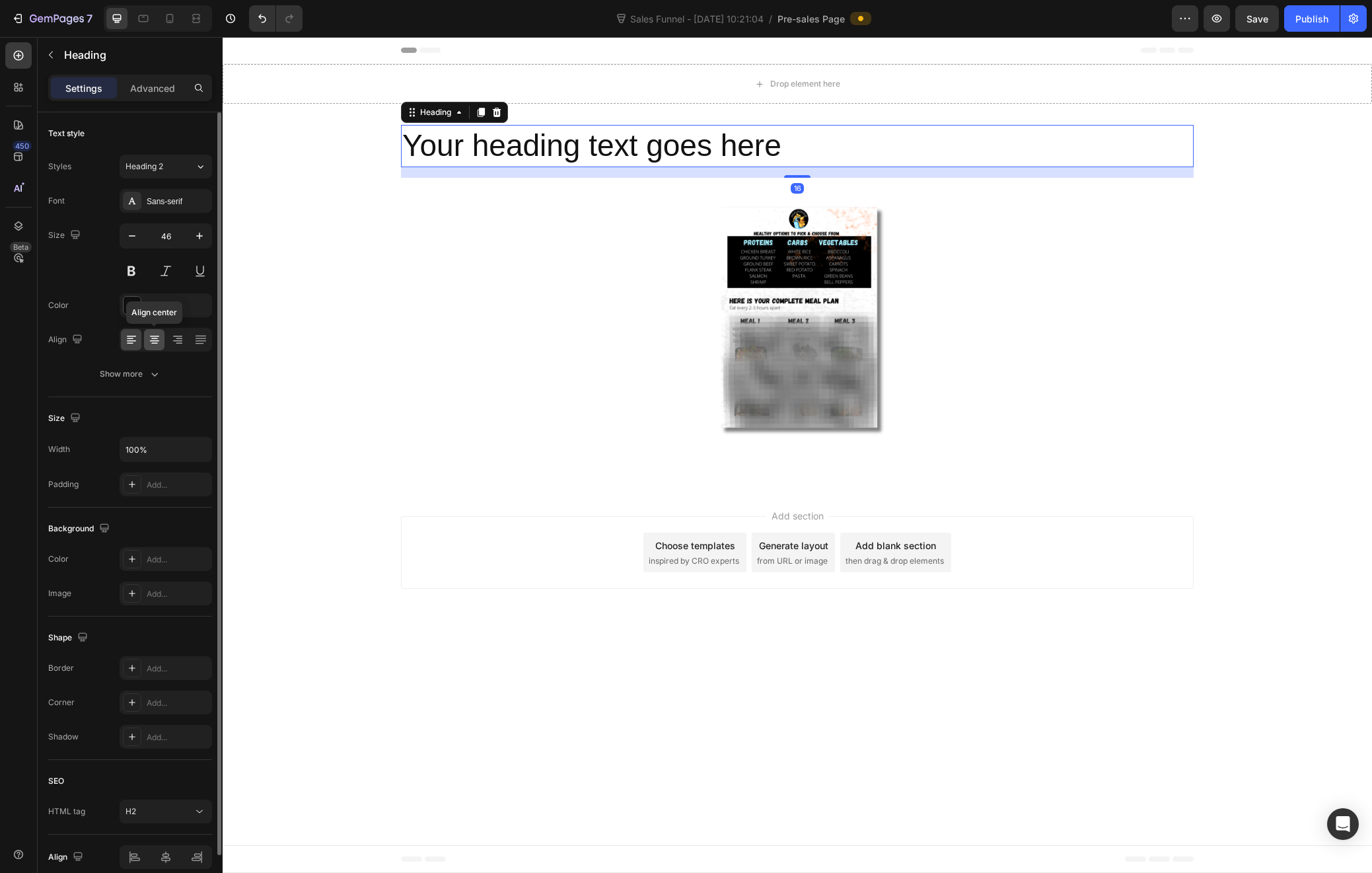
click at [149, 333] on icon at bounding box center [154, 340] width 13 height 13
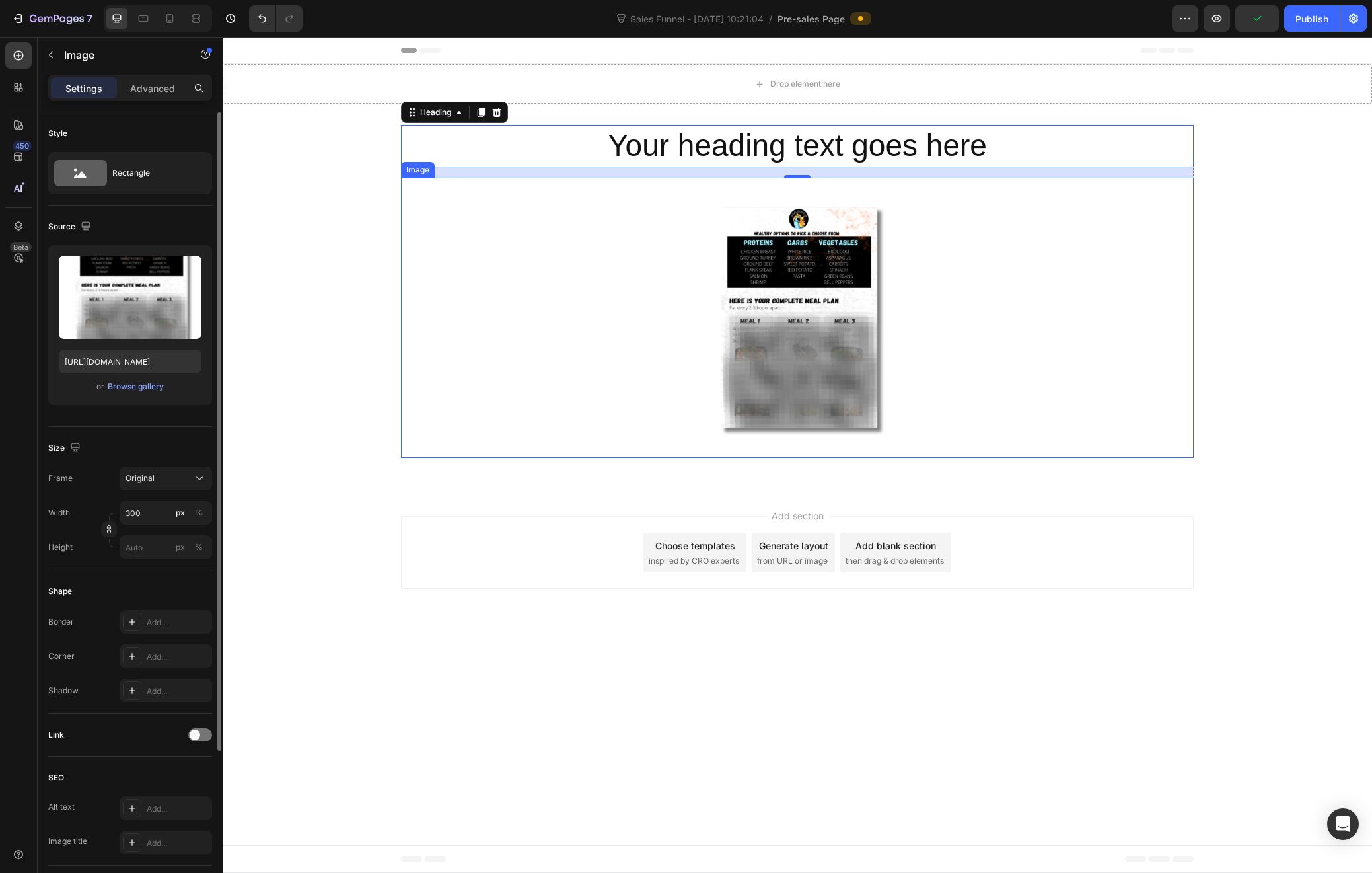
click at [429, 276] on div at bounding box center [797, 318] width 793 height 280
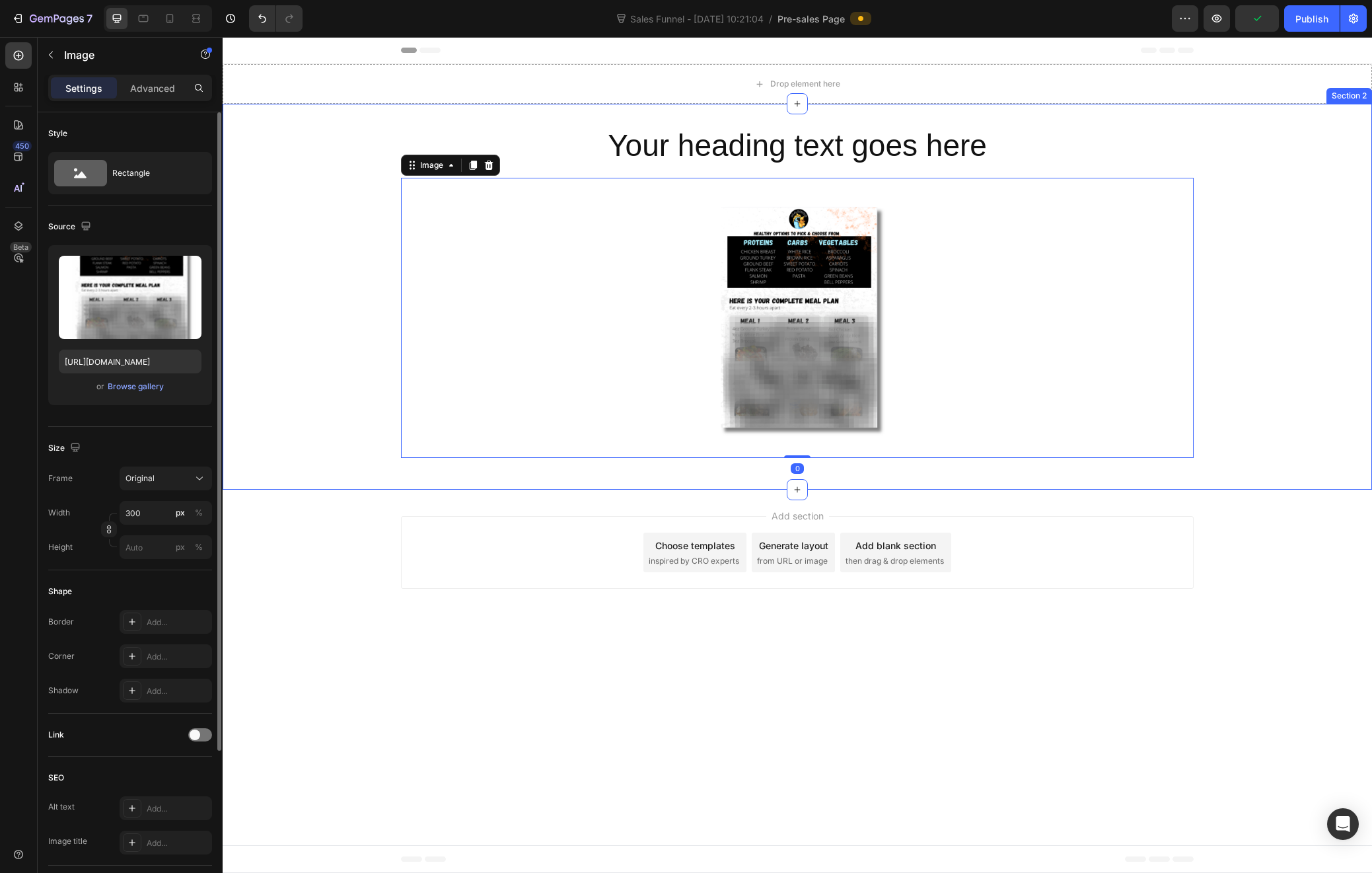
click at [333, 284] on div "Your heading text goes here Heading Image 0 Row" at bounding box center [798, 296] width 1150 height 343
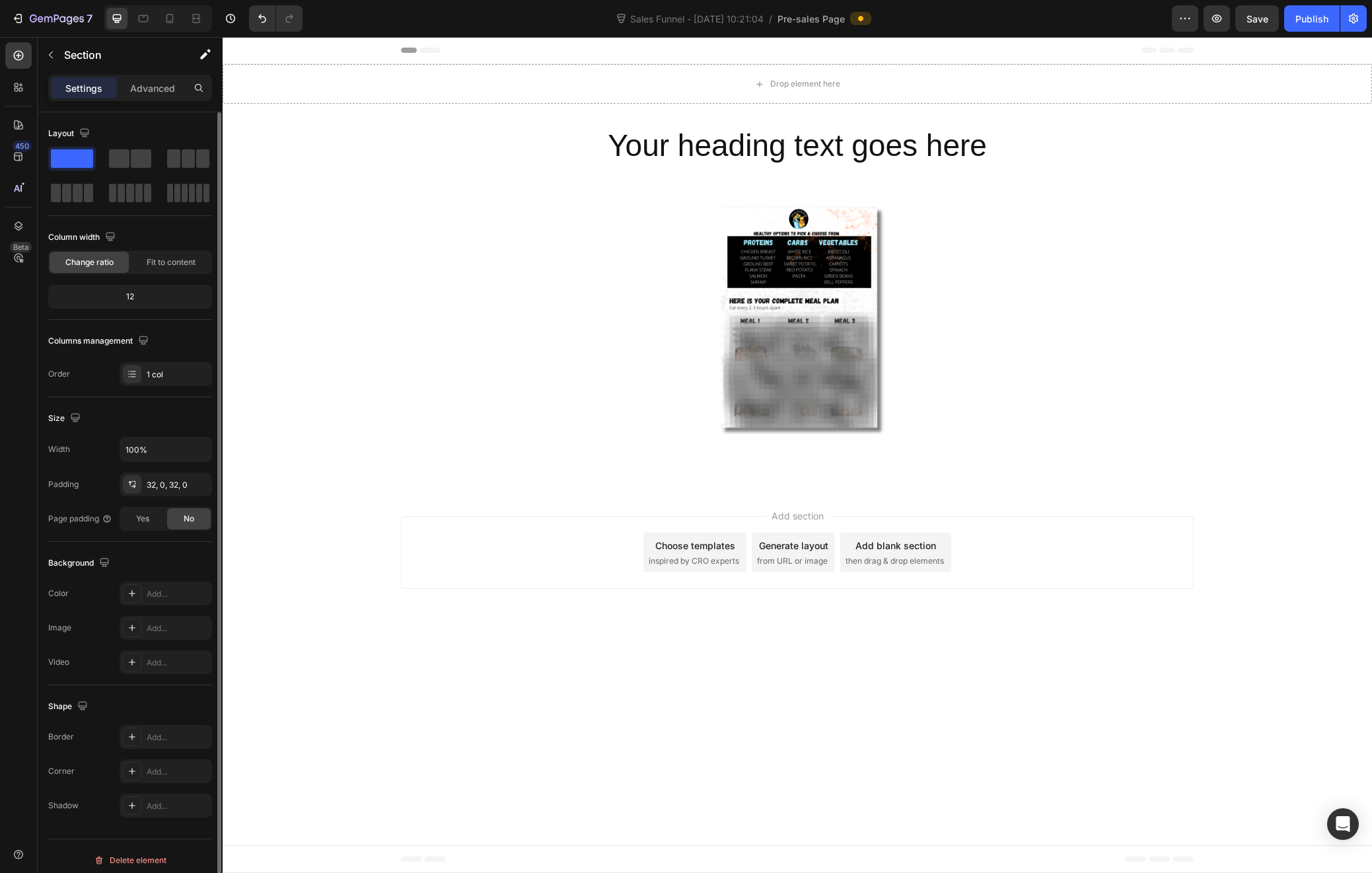
click at [433, 770] on body "Header Drop element here Section 1 Your heading text goes here Heading Image Ro…" at bounding box center [798, 454] width 1150 height 835
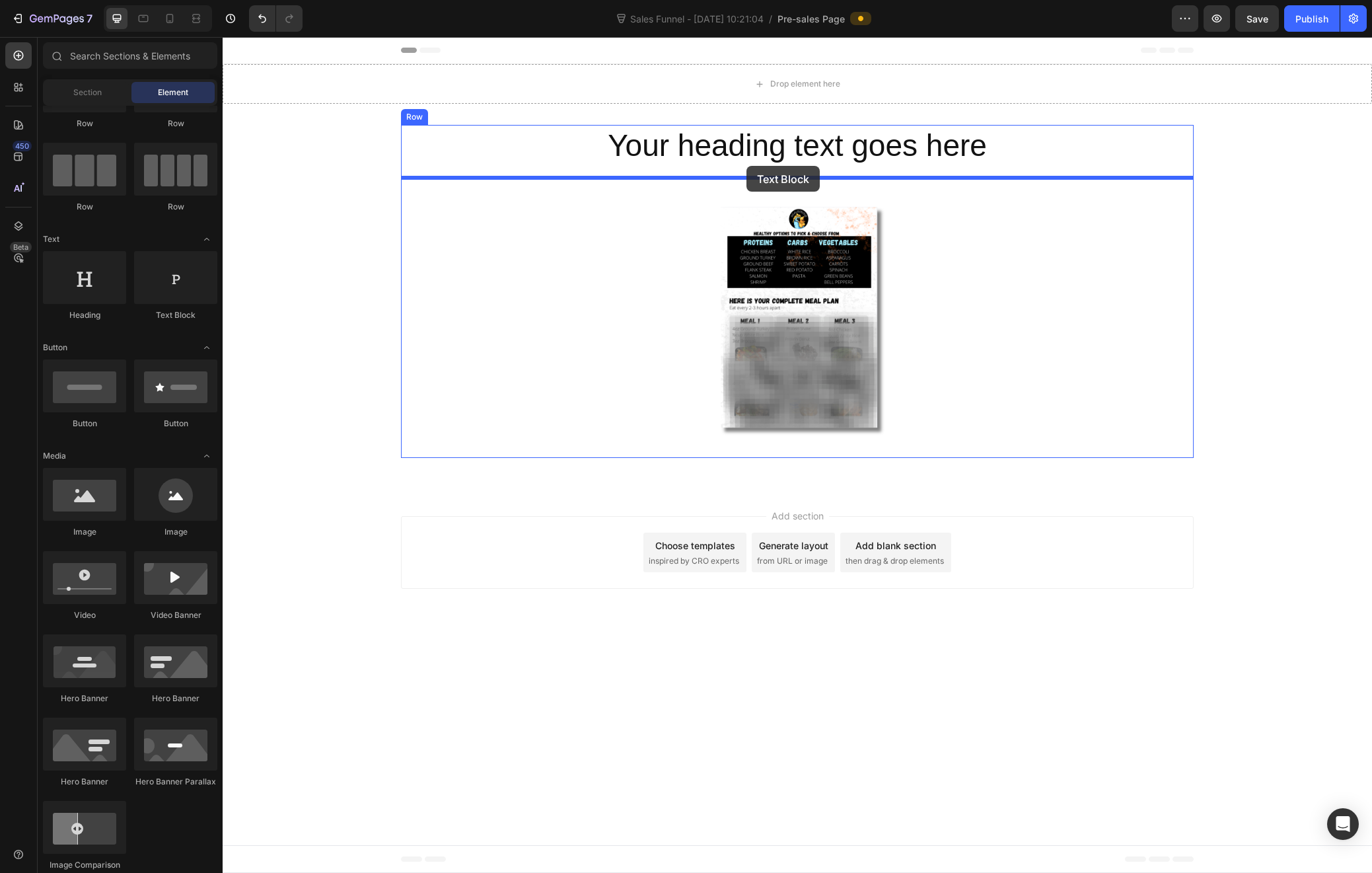
drag, startPoint x: 385, startPoint y: 320, endPoint x: 747, endPoint y: 166, distance: 393.4
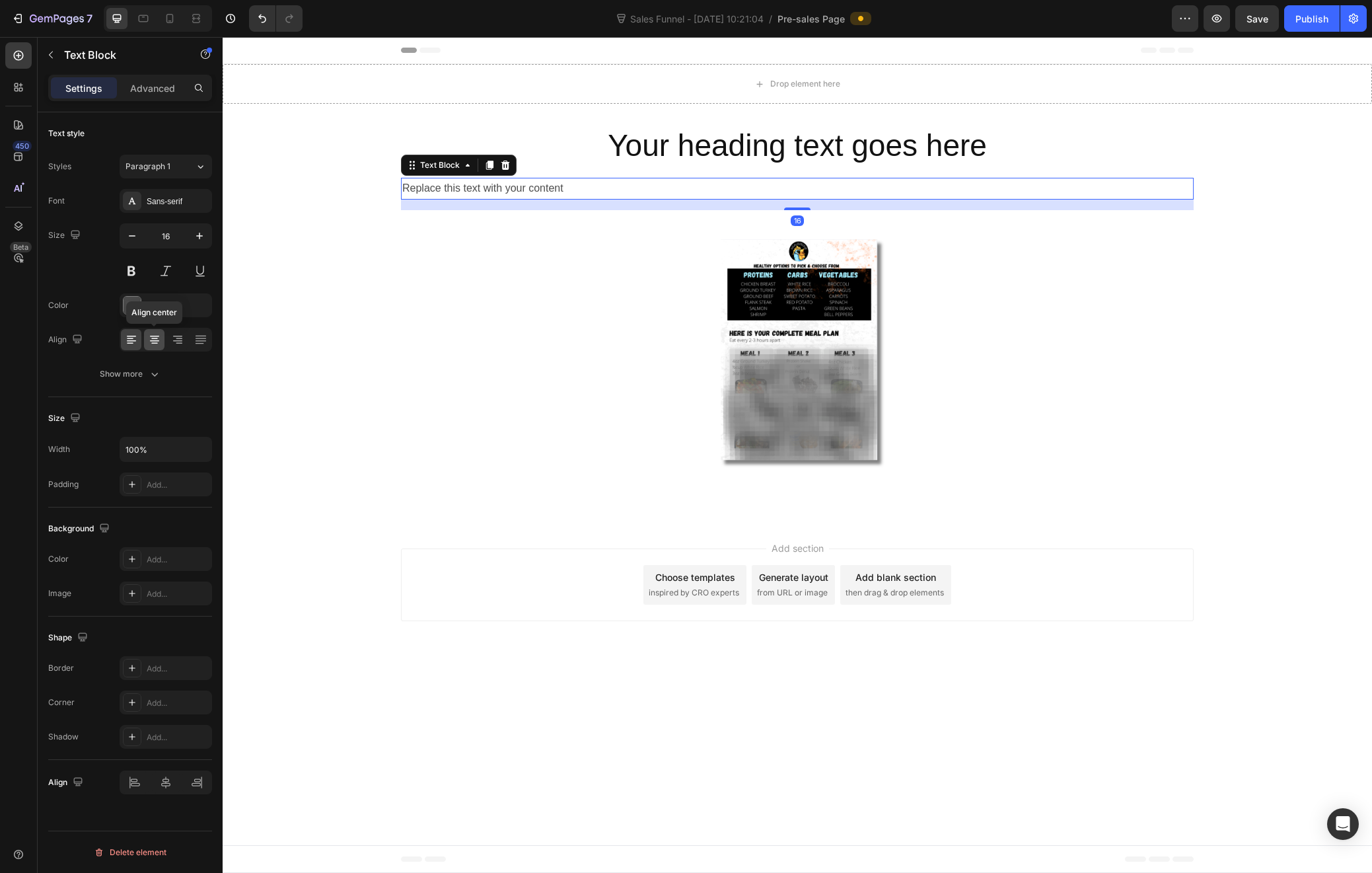
click at [154, 340] on icon at bounding box center [154, 340] width 13 height 13
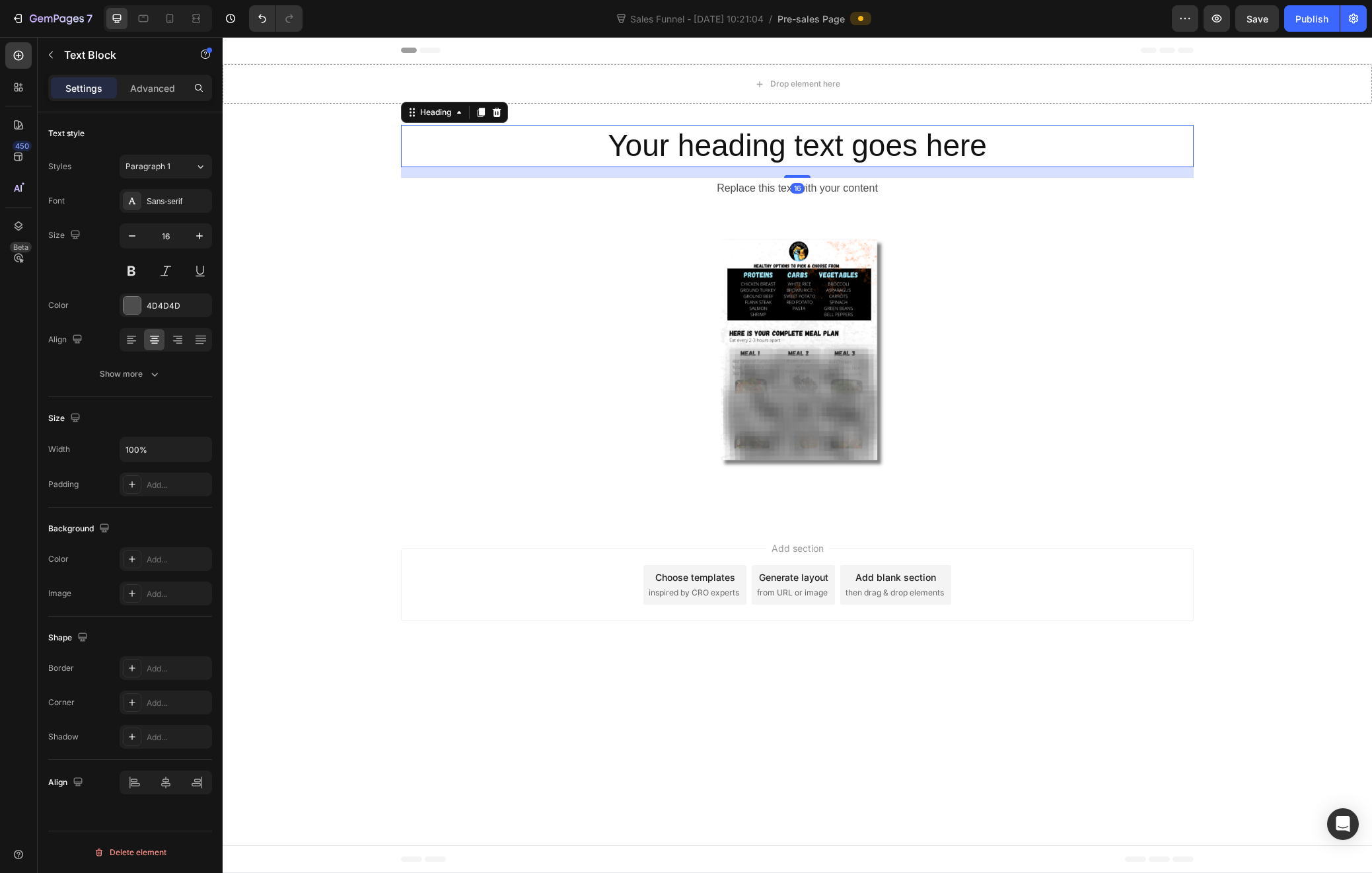
click at [813, 151] on h2 "Your heading text goes here" at bounding box center [797, 146] width 793 height 42
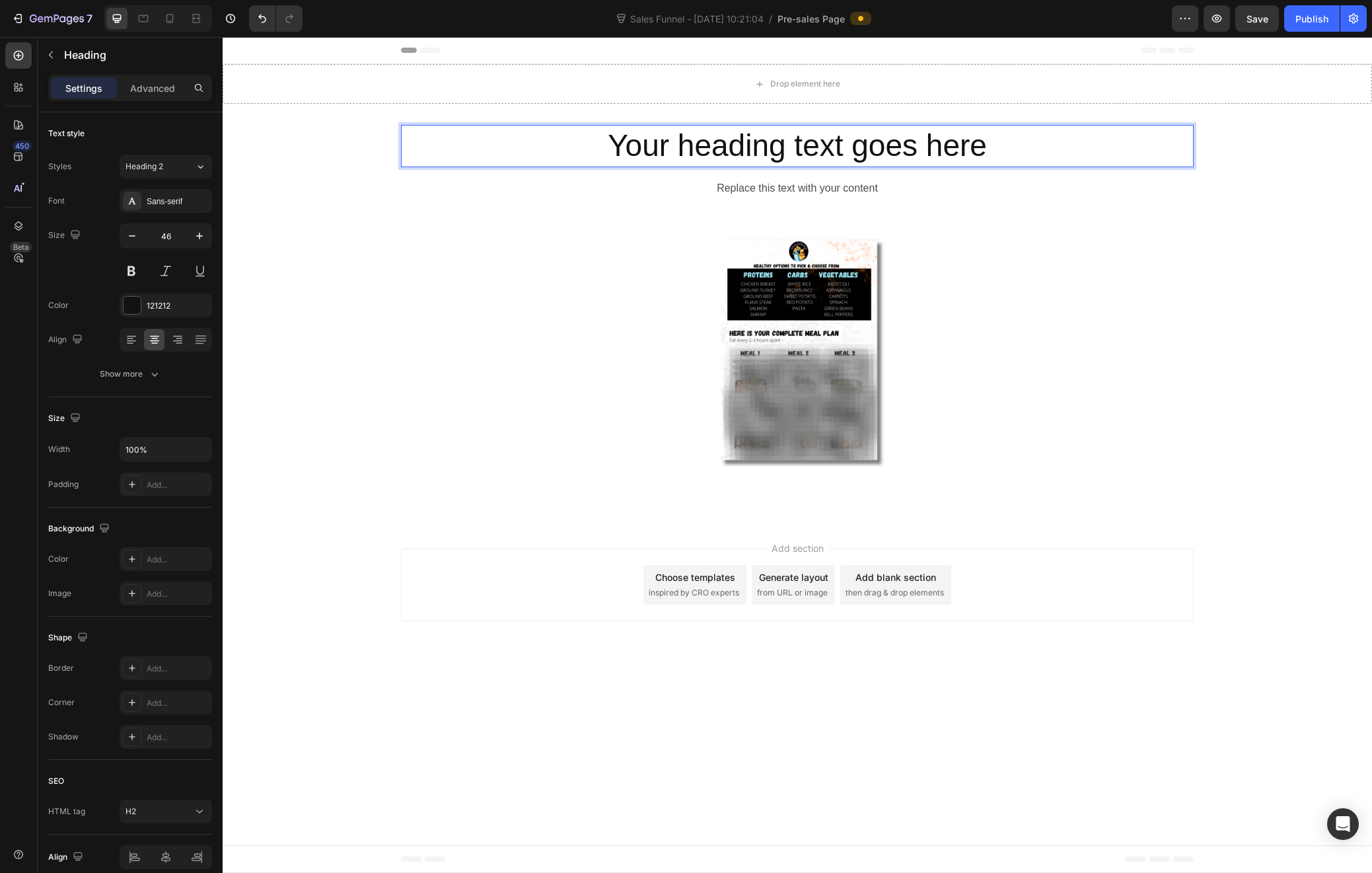
click at [817, 144] on h2 "Your heading text goes here" at bounding box center [797, 146] width 793 height 42
click at [817, 144] on p "Your heading text goes here" at bounding box center [798, 146] width 790 height 40
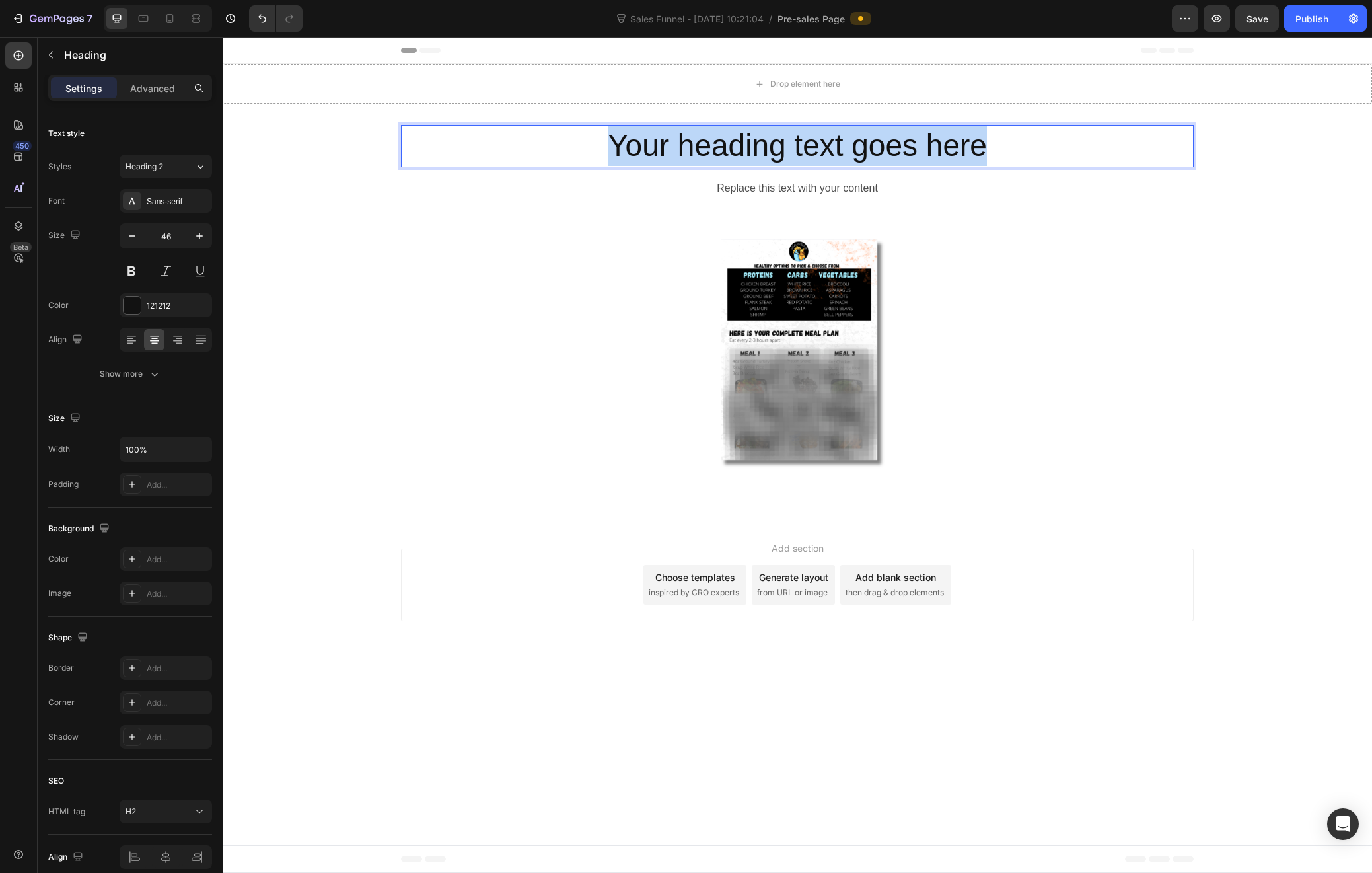
click at [817, 144] on p "Your heading text goes here" at bounding box center [798, 146] width 790 height 40
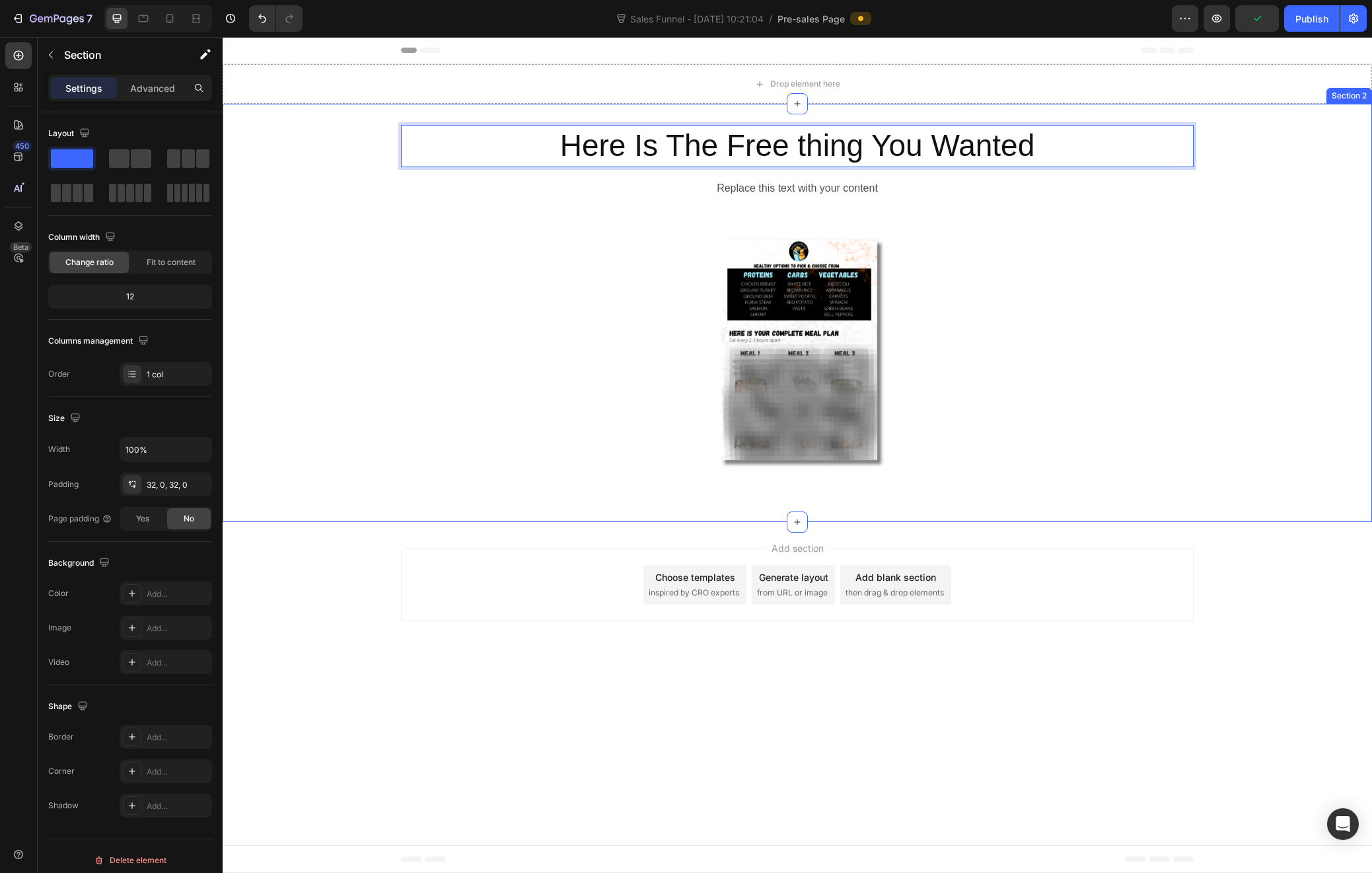
click at [312, 246] on div "Here Is The Free thing You Wanted Heading 16 Replace this text with your conten…" at bounding box center [798, 313] width 1150 height 376
click at [643, 128] on p "Here Is The Free thing You Wanted" at bounding box center [798, 146] width 790 height 40
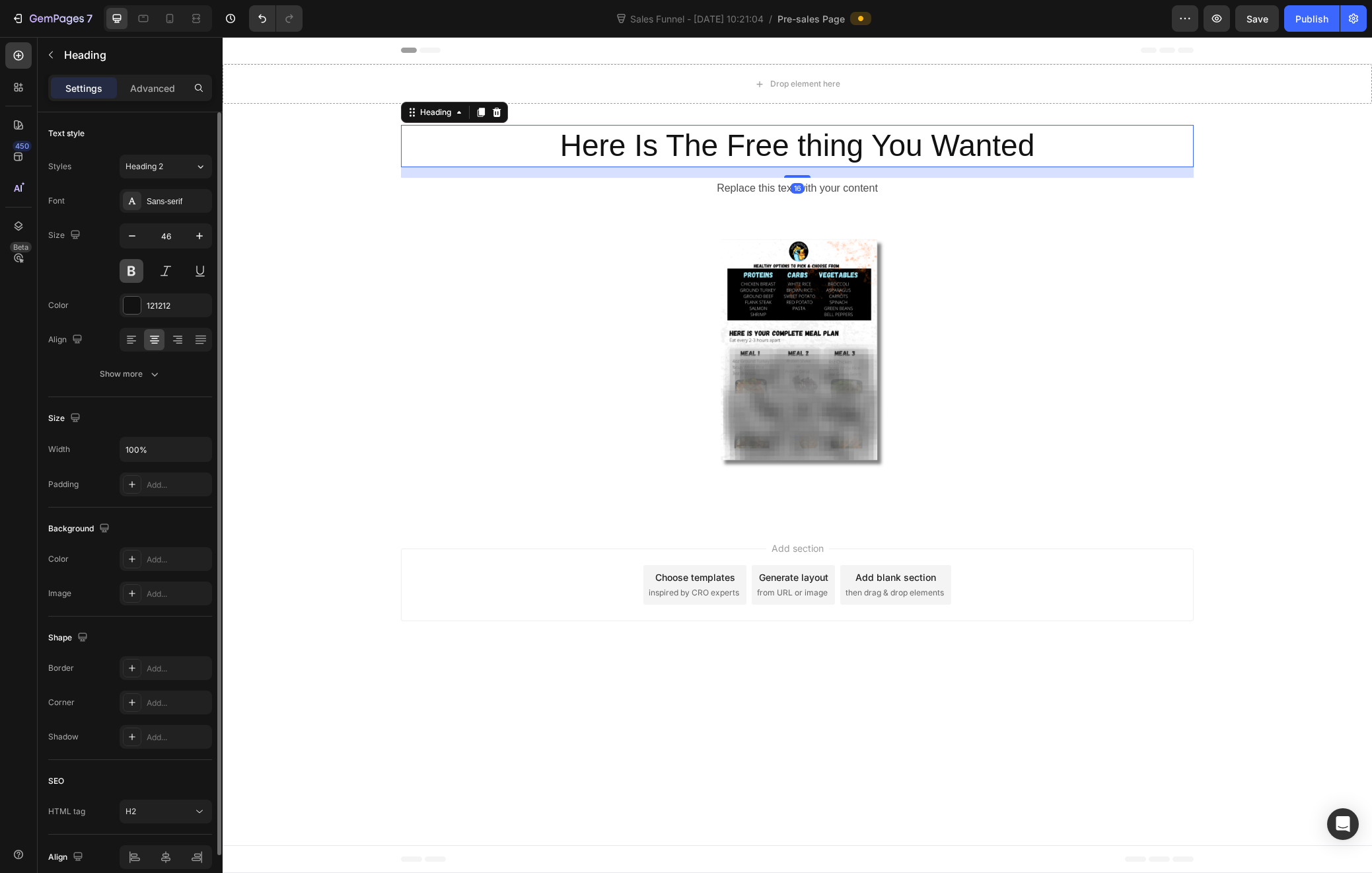
click at [133, 274] on button at bounding box center [131, 270] width 24 height 24
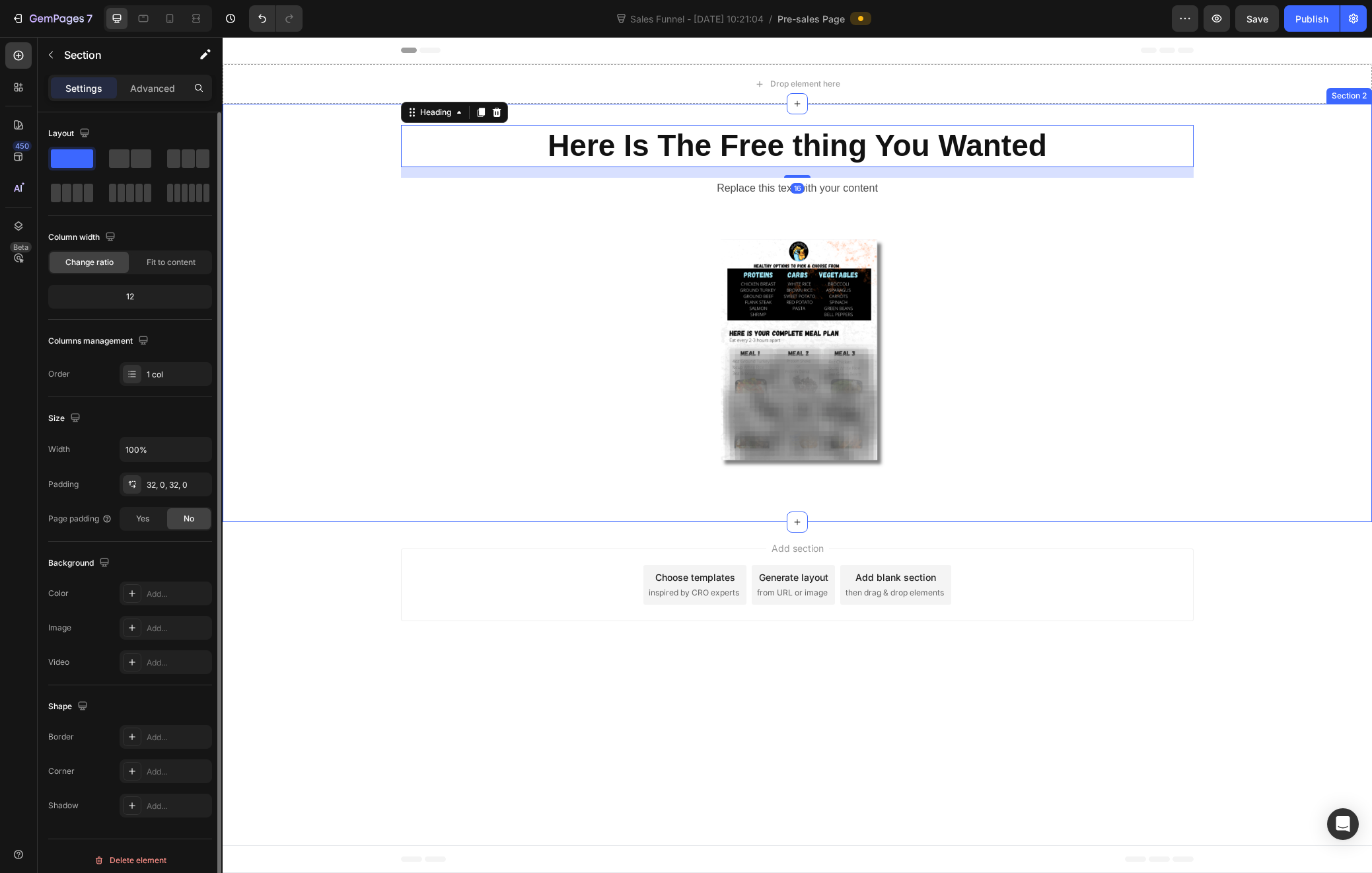
click at [313, 252] on div "Here Is The Free thing You Wanted Heading 16 Replace this text with your conten…" at bounding box center [798, 313] width 1150 height 376
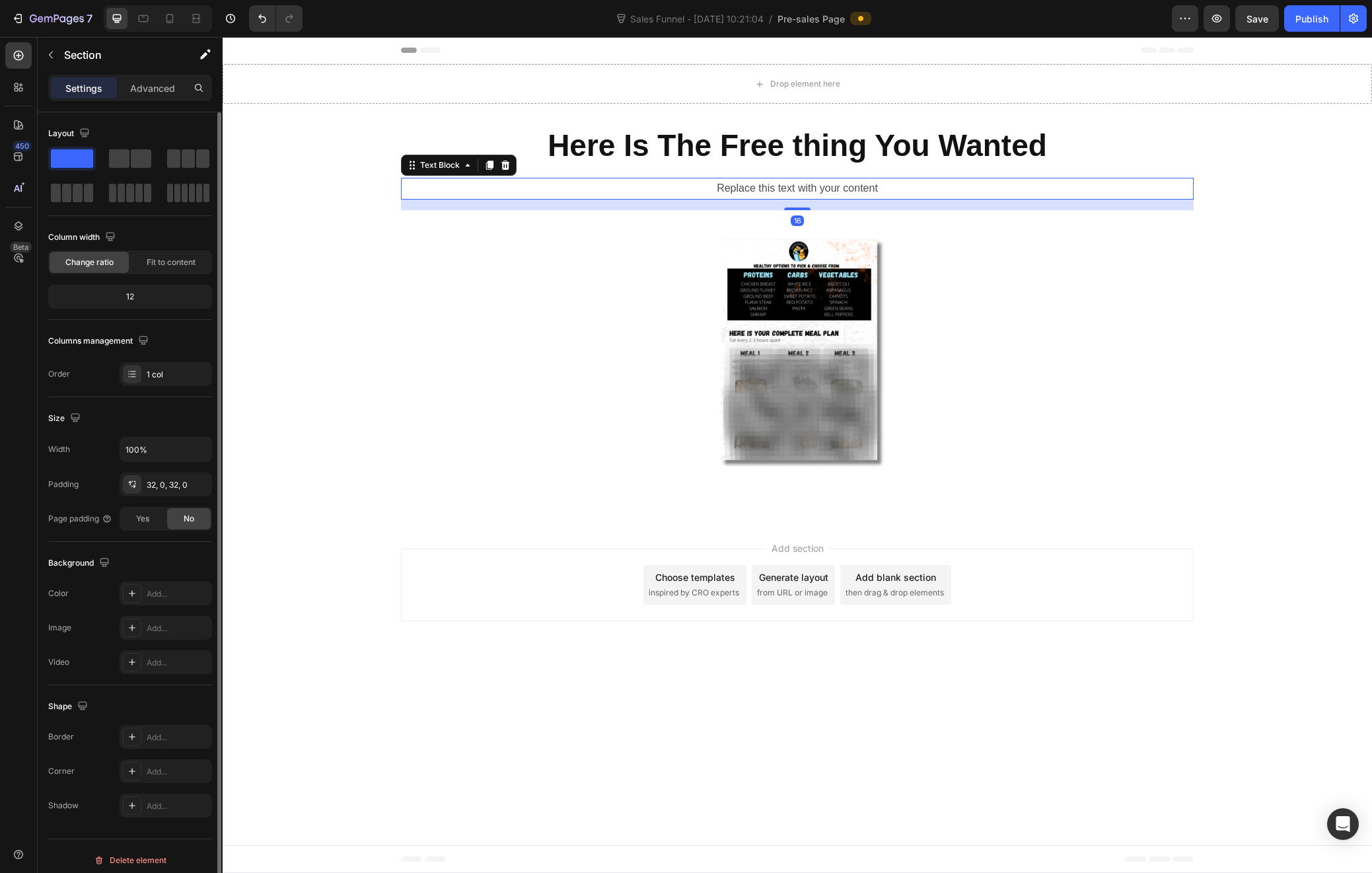
click at [726, 185] on div "Replace this text with your content" at bounding box center [797, 188] width 793 height 22
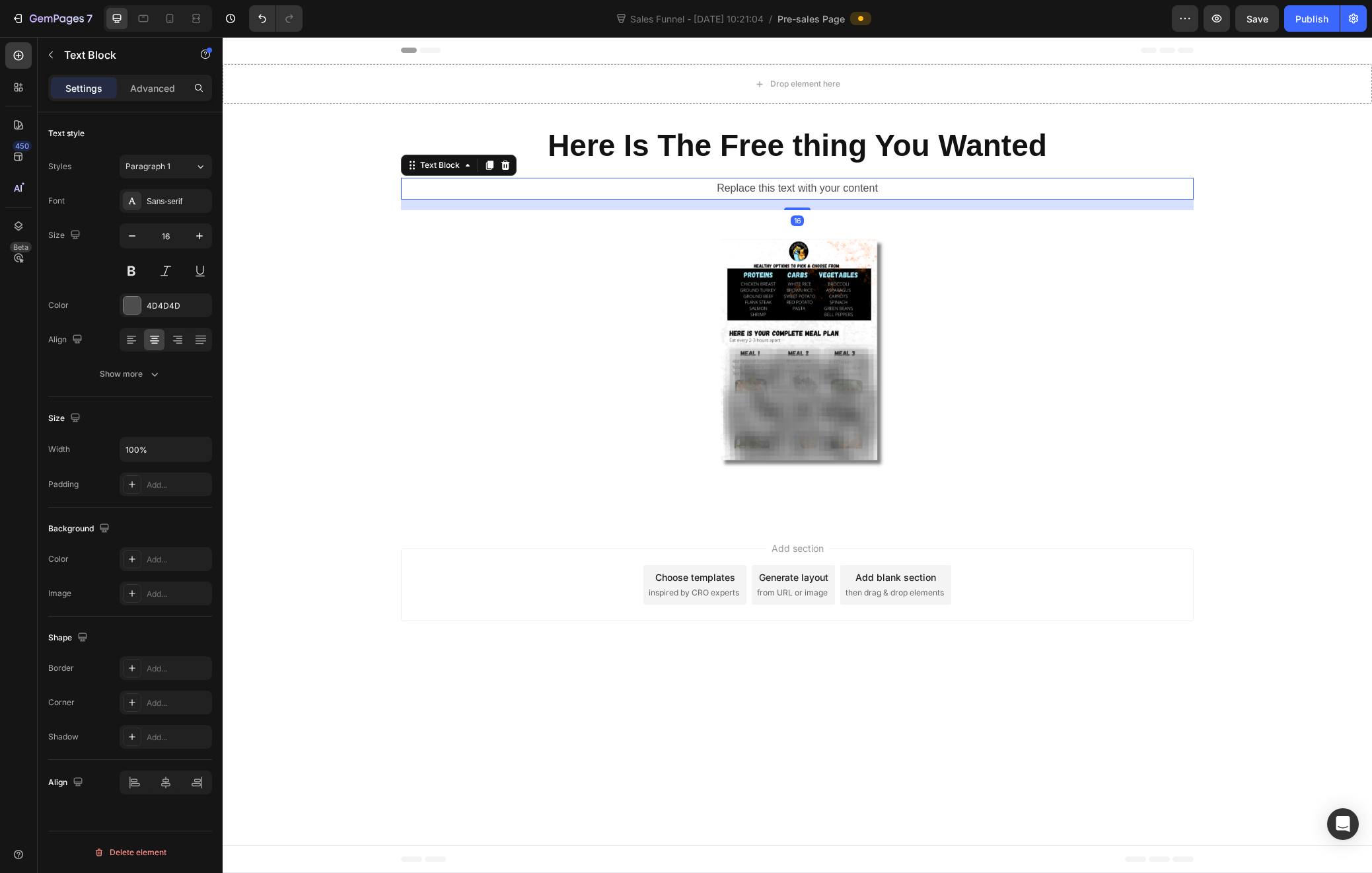
click at [722, 184] on div "Replace this text with your content" at bounding box center [797, 188] width 793 height 22
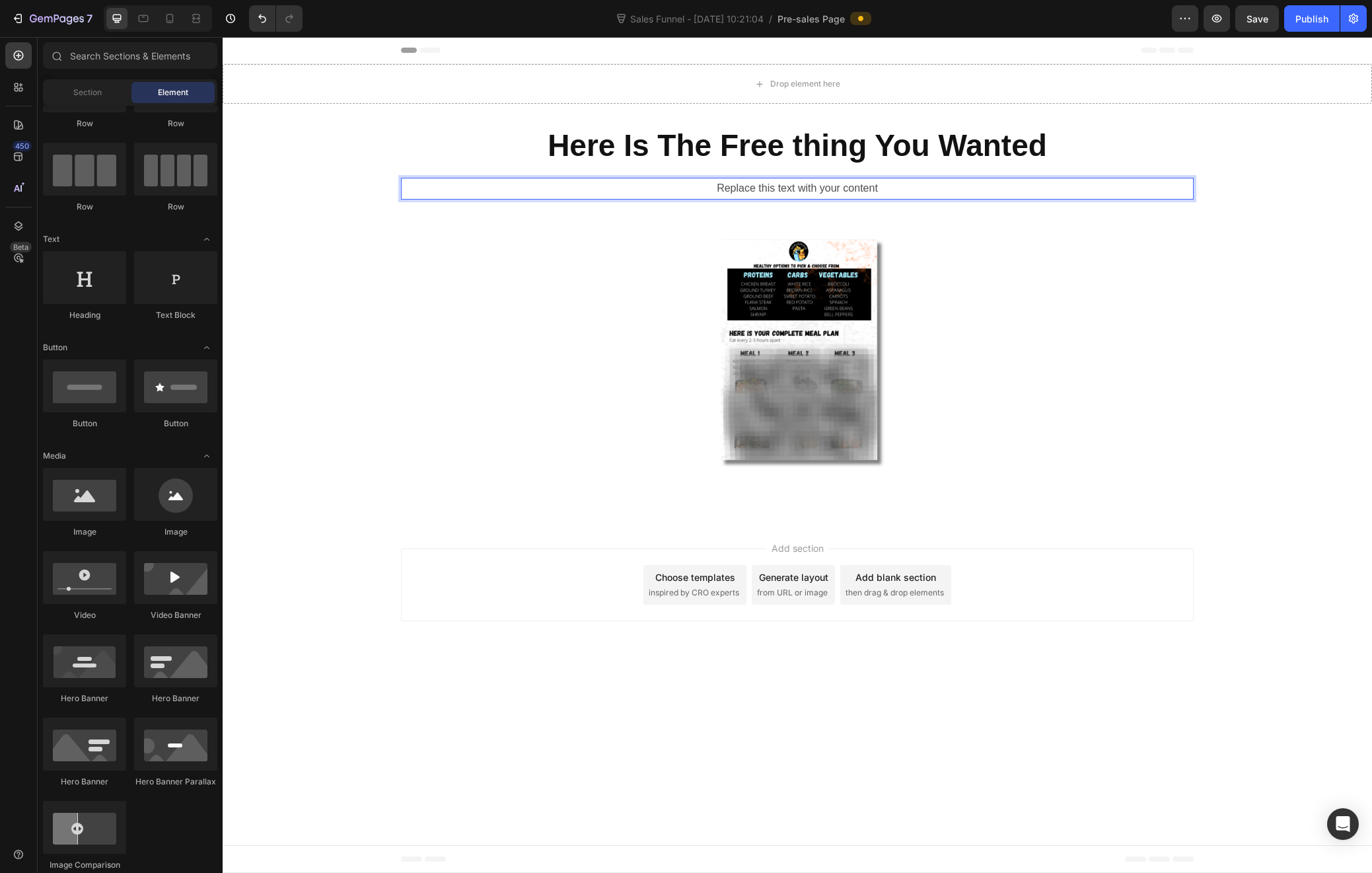
click at [379, 711] on body "Header Drop element here Section 1 Here Is The Free thing You Wanted Heading Re…" at bounding box center [798, 454] width 1150 height 835
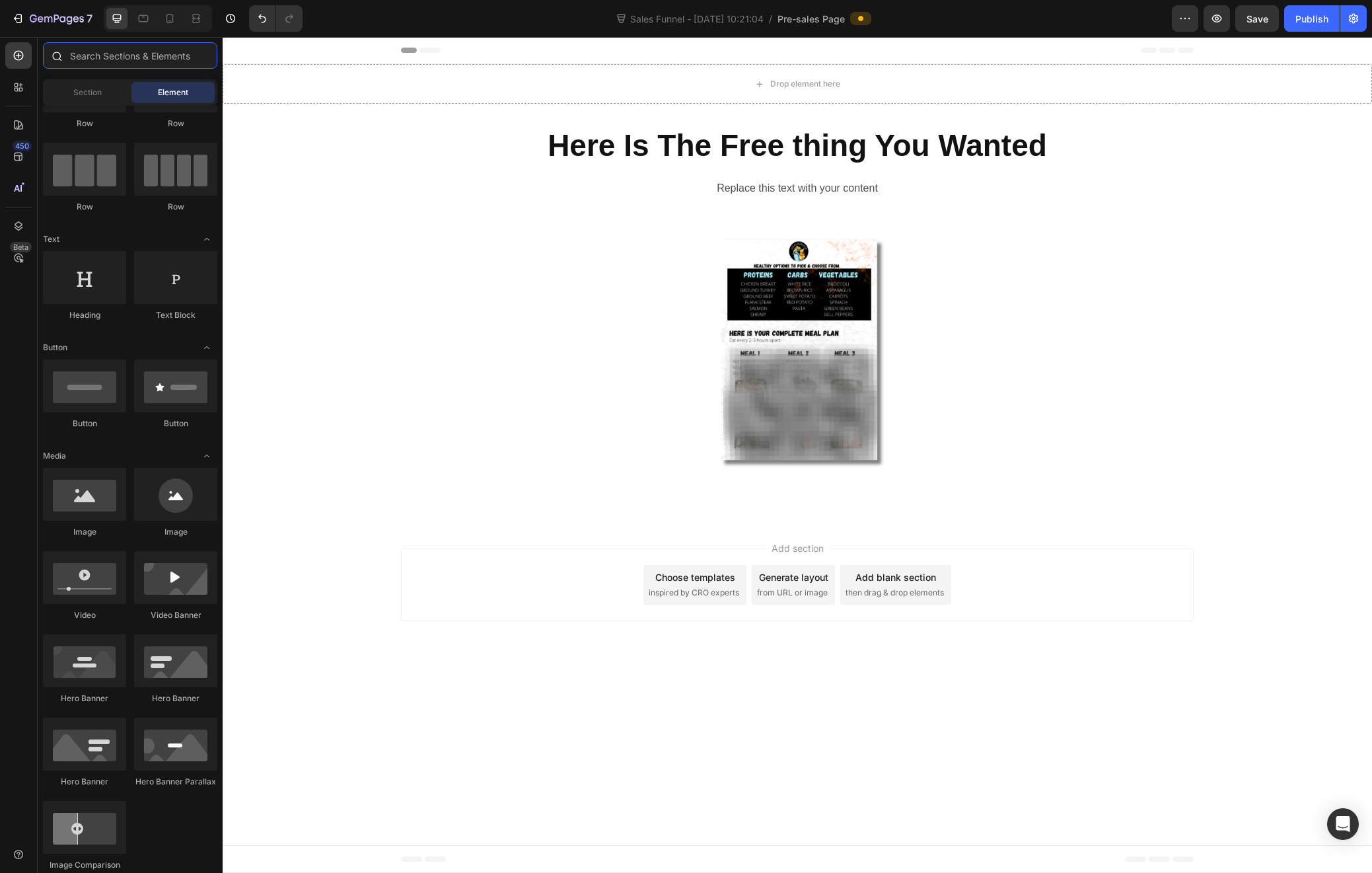
click at [132, 56] on input "text" at bounding box center [130, 56] width 174 height 26
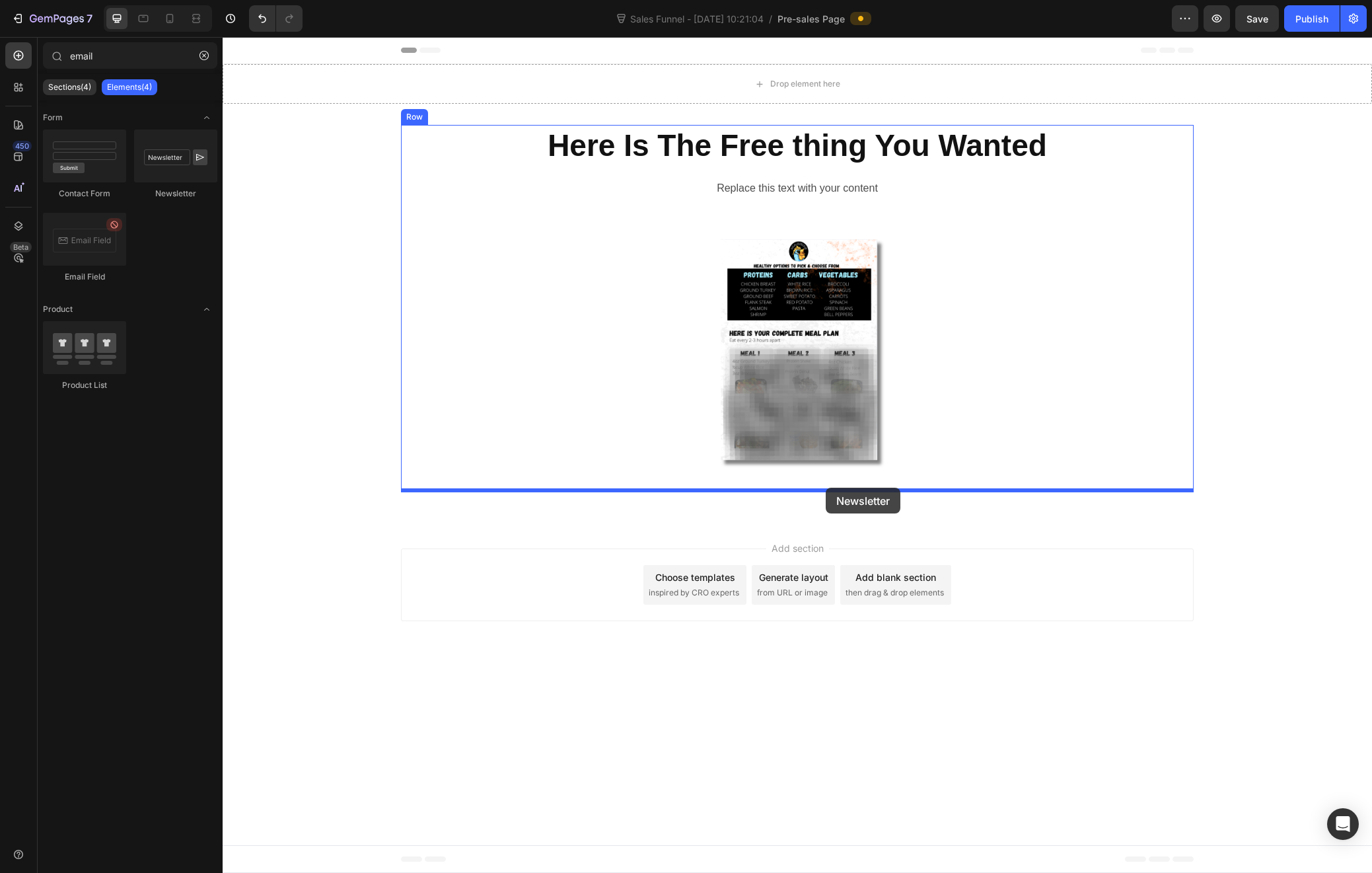
drag, startPoint x: 393, startPoint y: 198, endPoint x: 826, endPoint y: 487, distance: 520.6
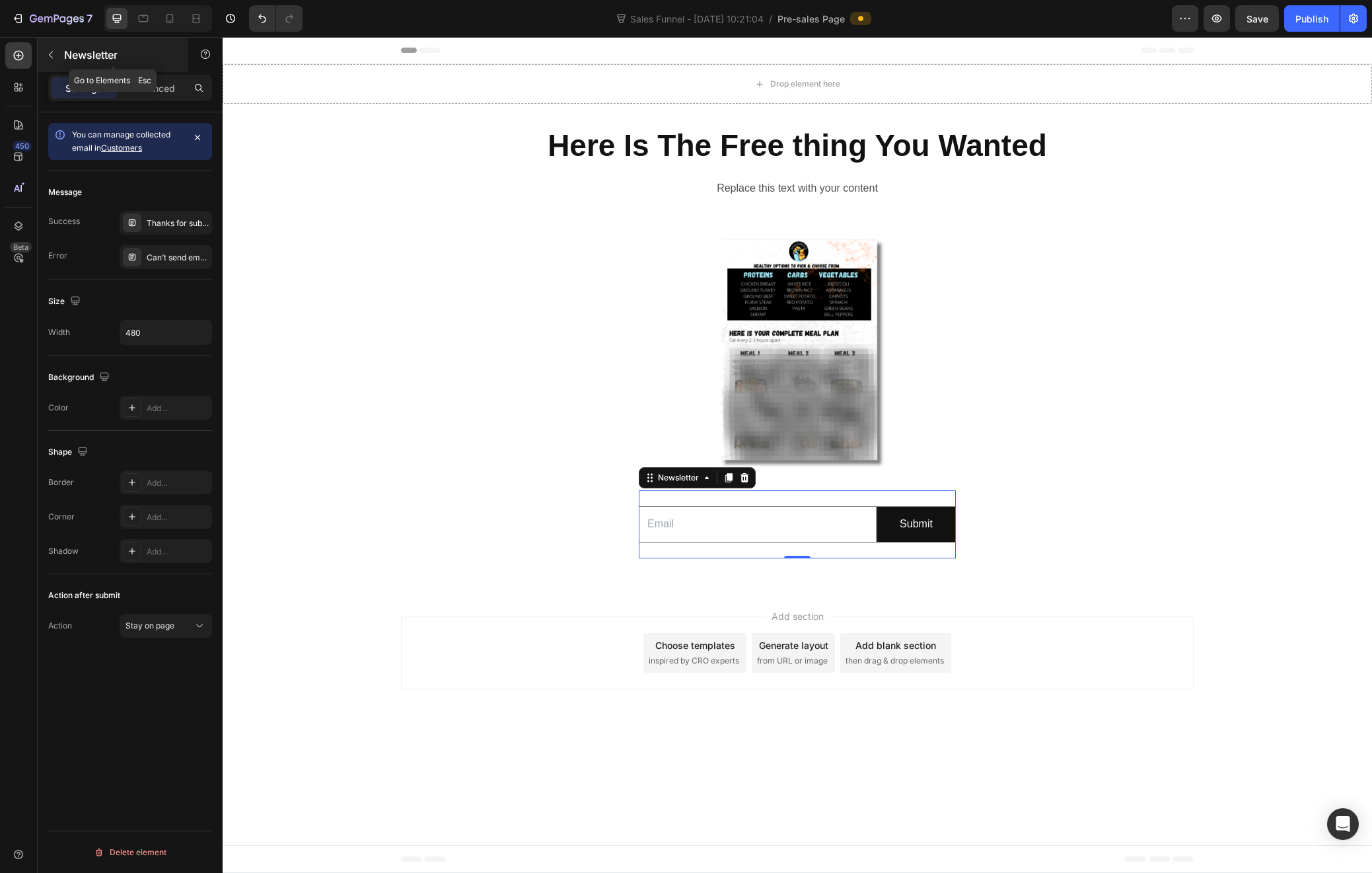
click at [45, 55] on icon "button" at bounding box center [50, 55] width 10 height 10
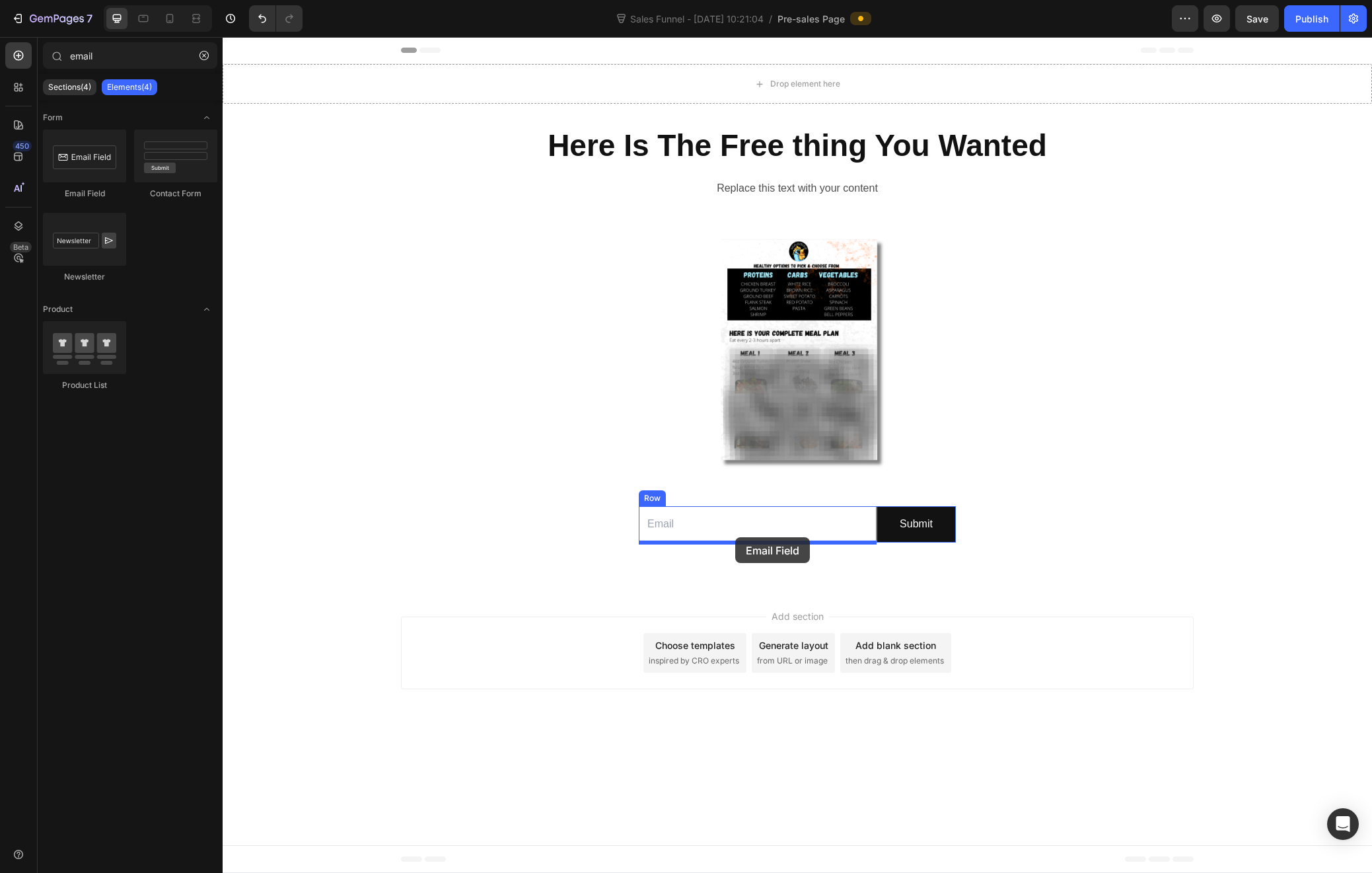
drag, startPoint x: 311, startPoint y: 198, endPoint x: 735, endPoint y: 536, distance: 542.2
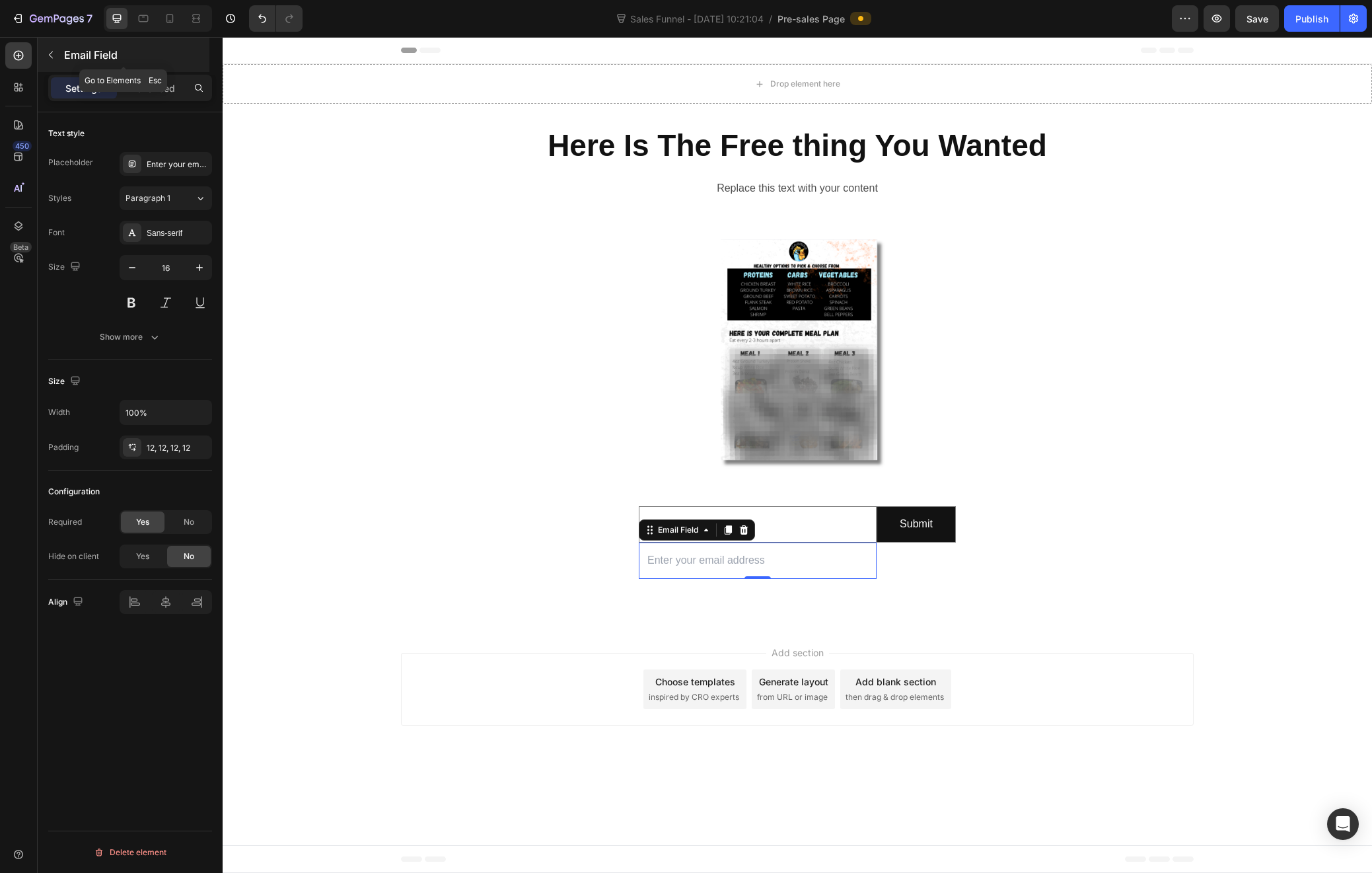
click at [48, 55] on icon "button" at bounding box center [50, 55] width 10 height 10
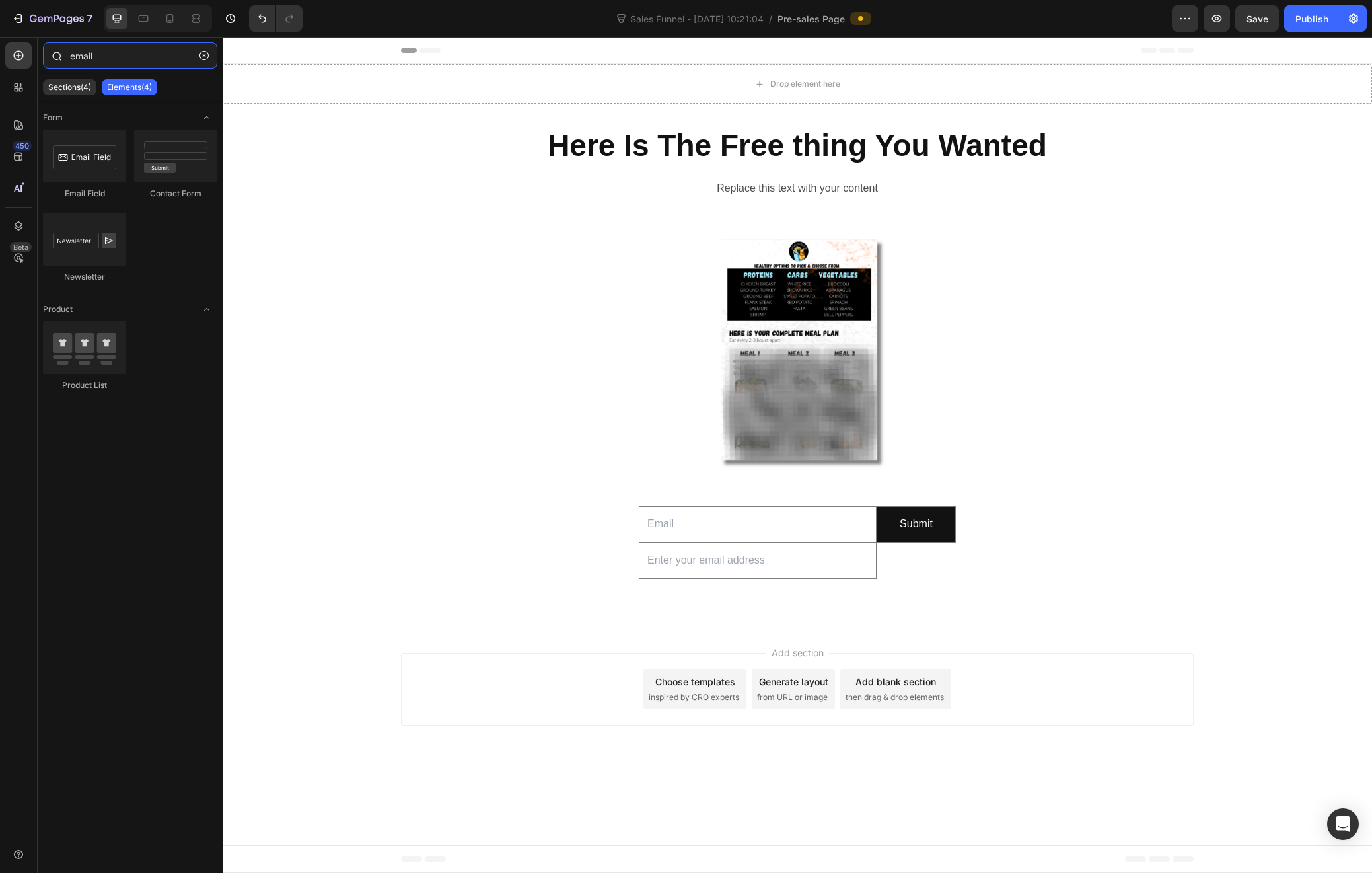
click at [123, 53] on input "email" at bounding box center [130, 56] width 174 height 26
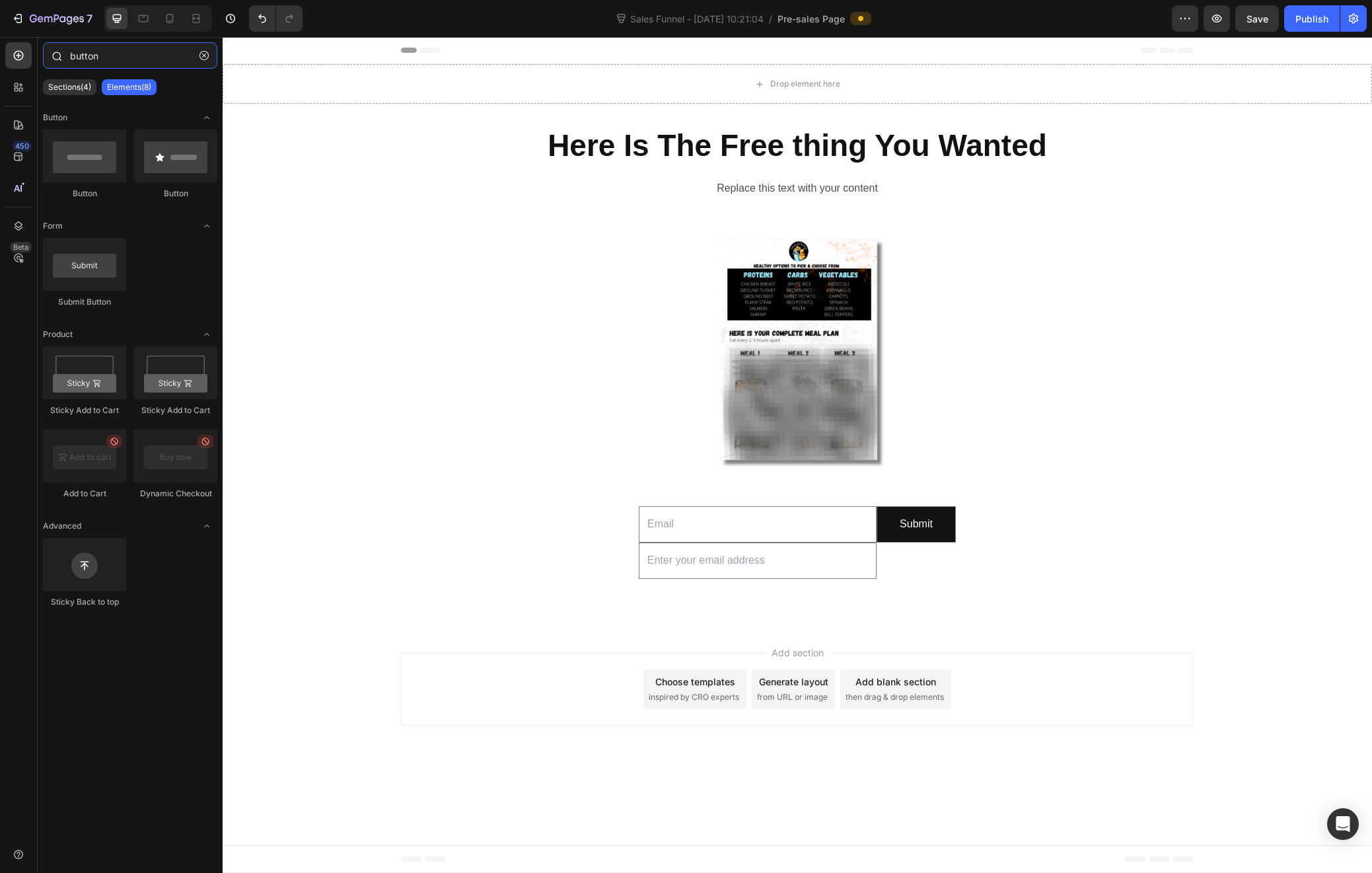
type input "button"
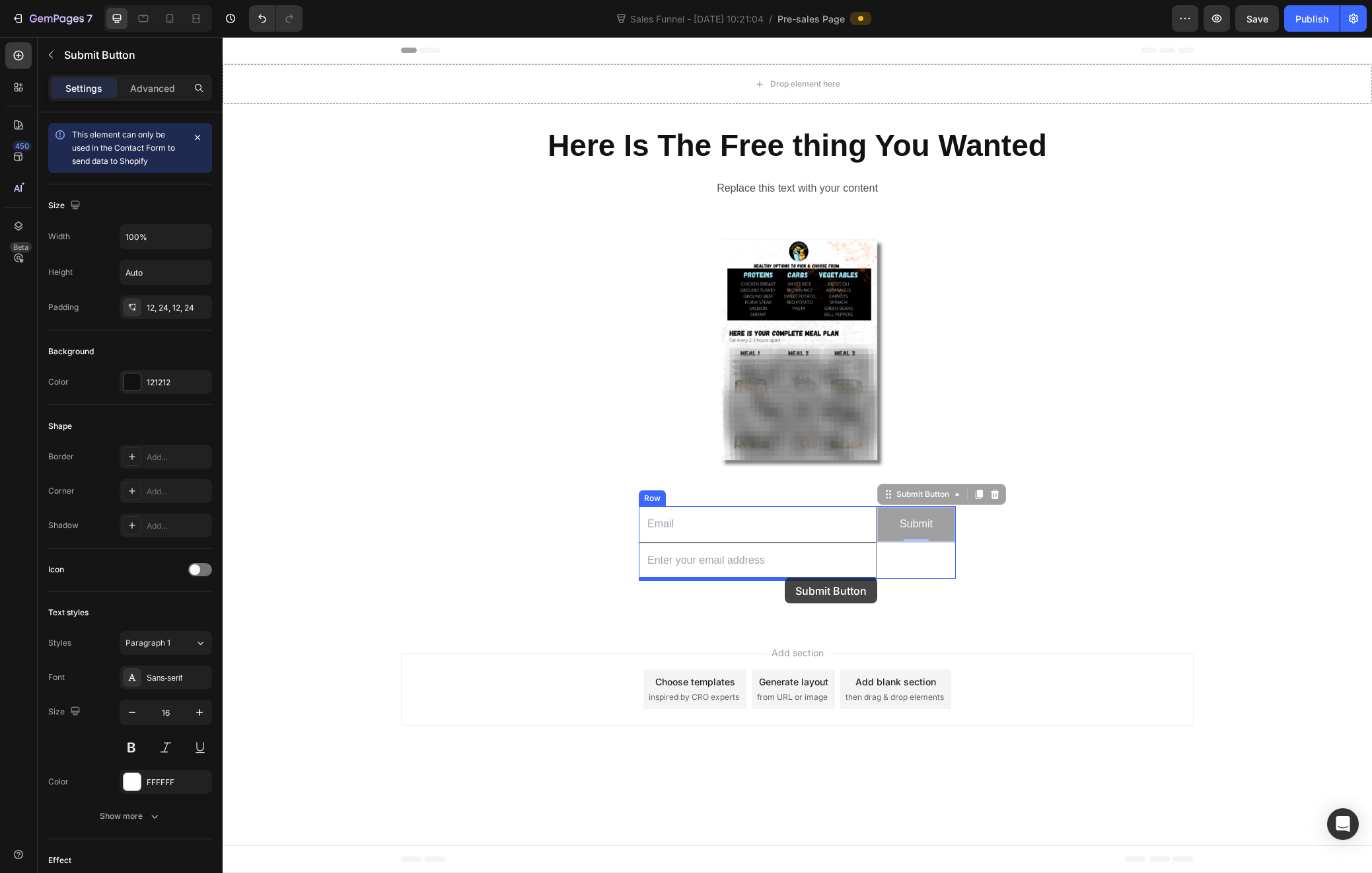
drag, startPoint x: 942, startPoint y: 510, endPoint x: 785, endPoint y: 578, distance: 171.1
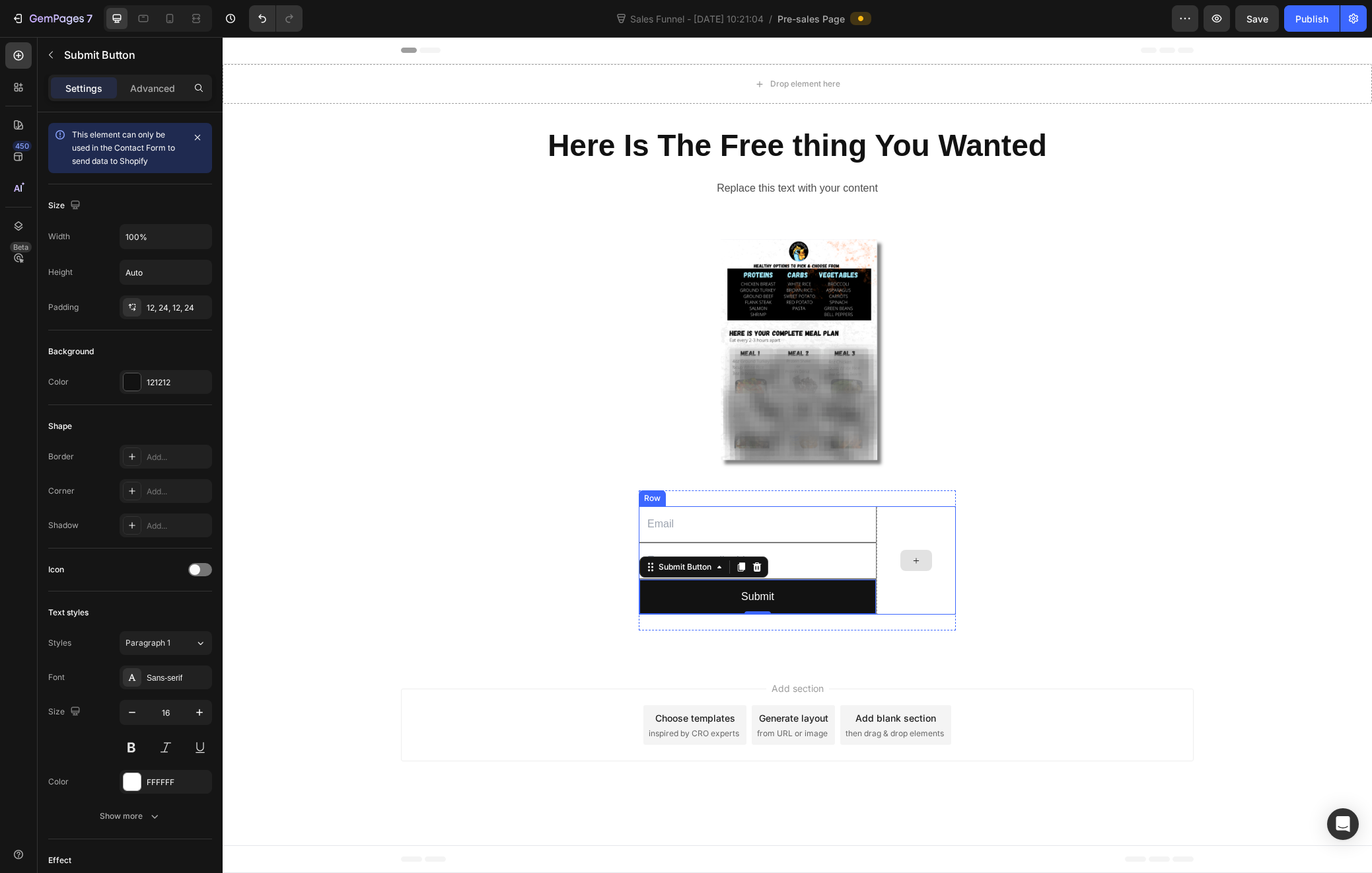
click at [922, 524] on div at bounding box center [917, 560] width 79 height 108
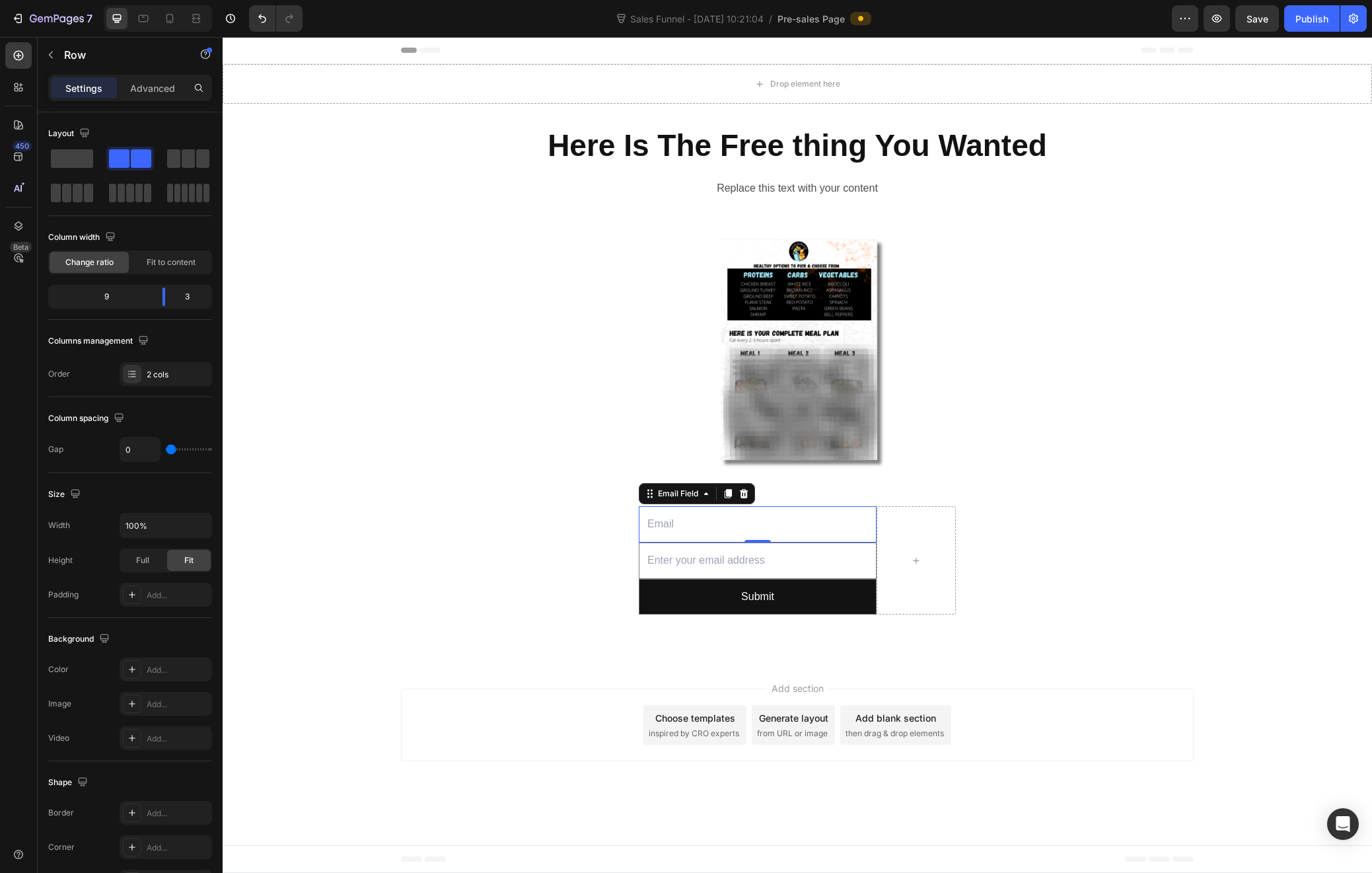
click at [754, 527] on input "email" at bounding box center [758, 524] width 238 height 37
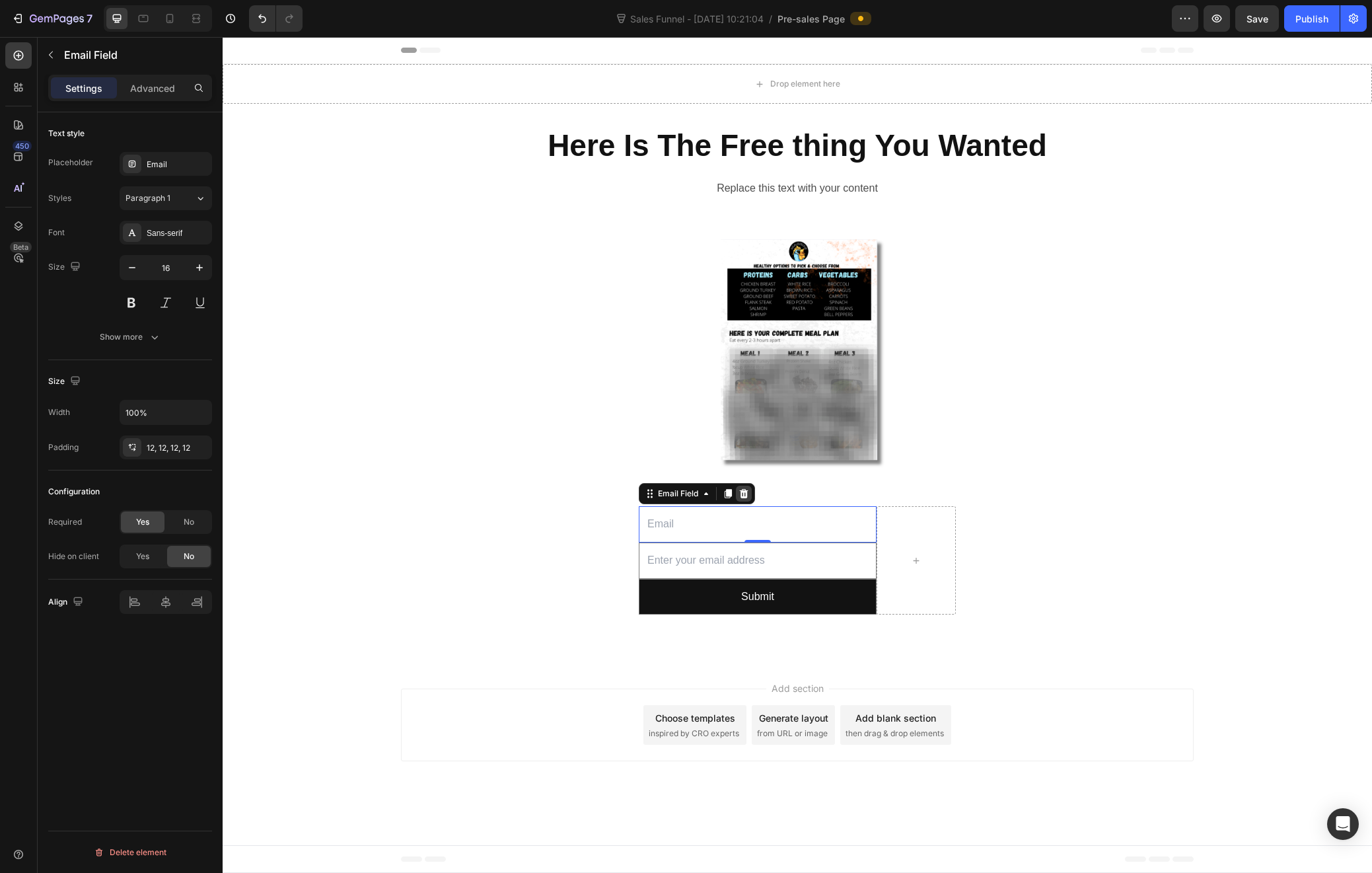
click at [742, 494] on icon at bounding box center [743, 494] width 8 height 9
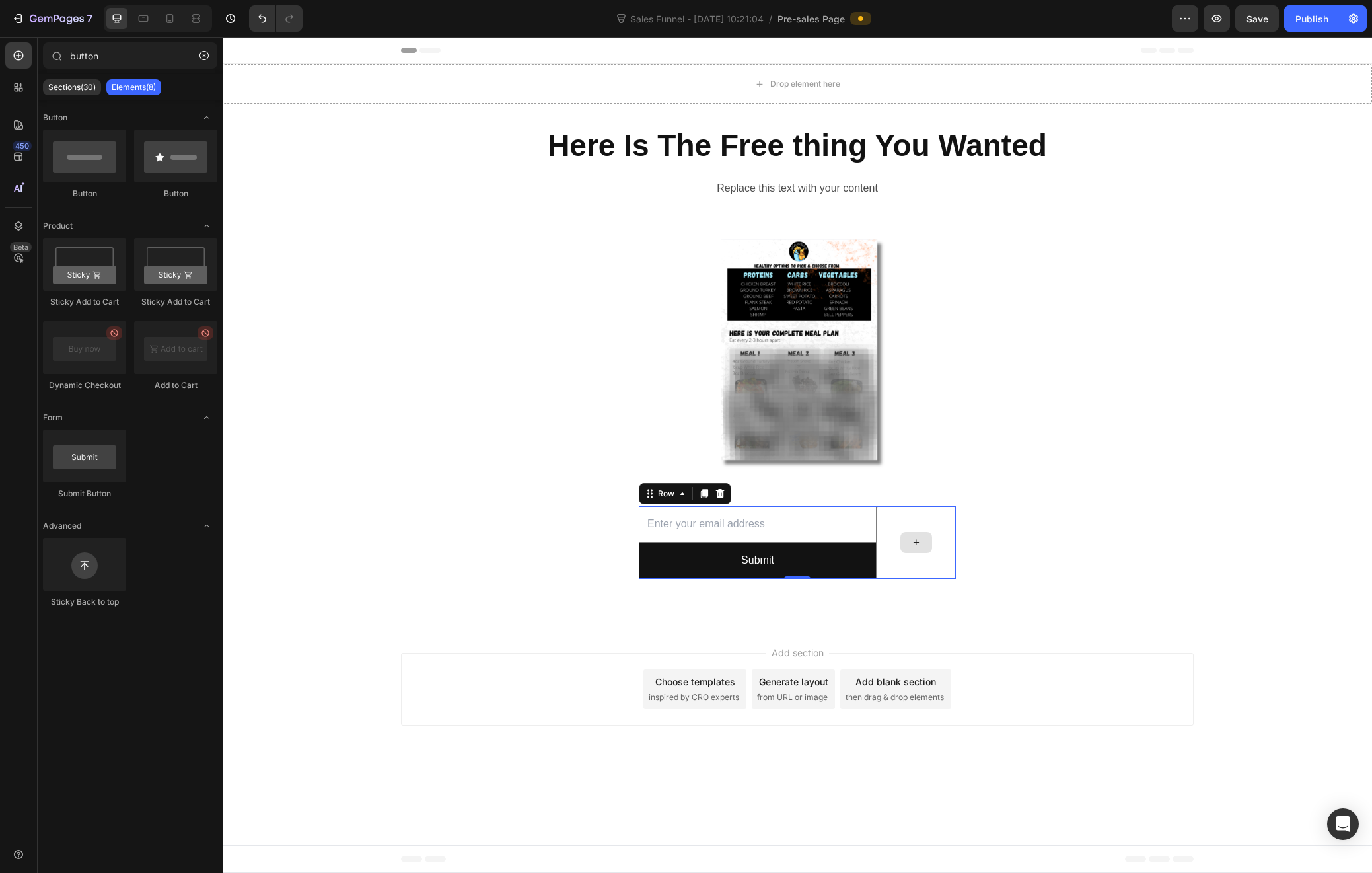
click at [931, 518] on div at bounding box center [917, 542] width 79 height 72
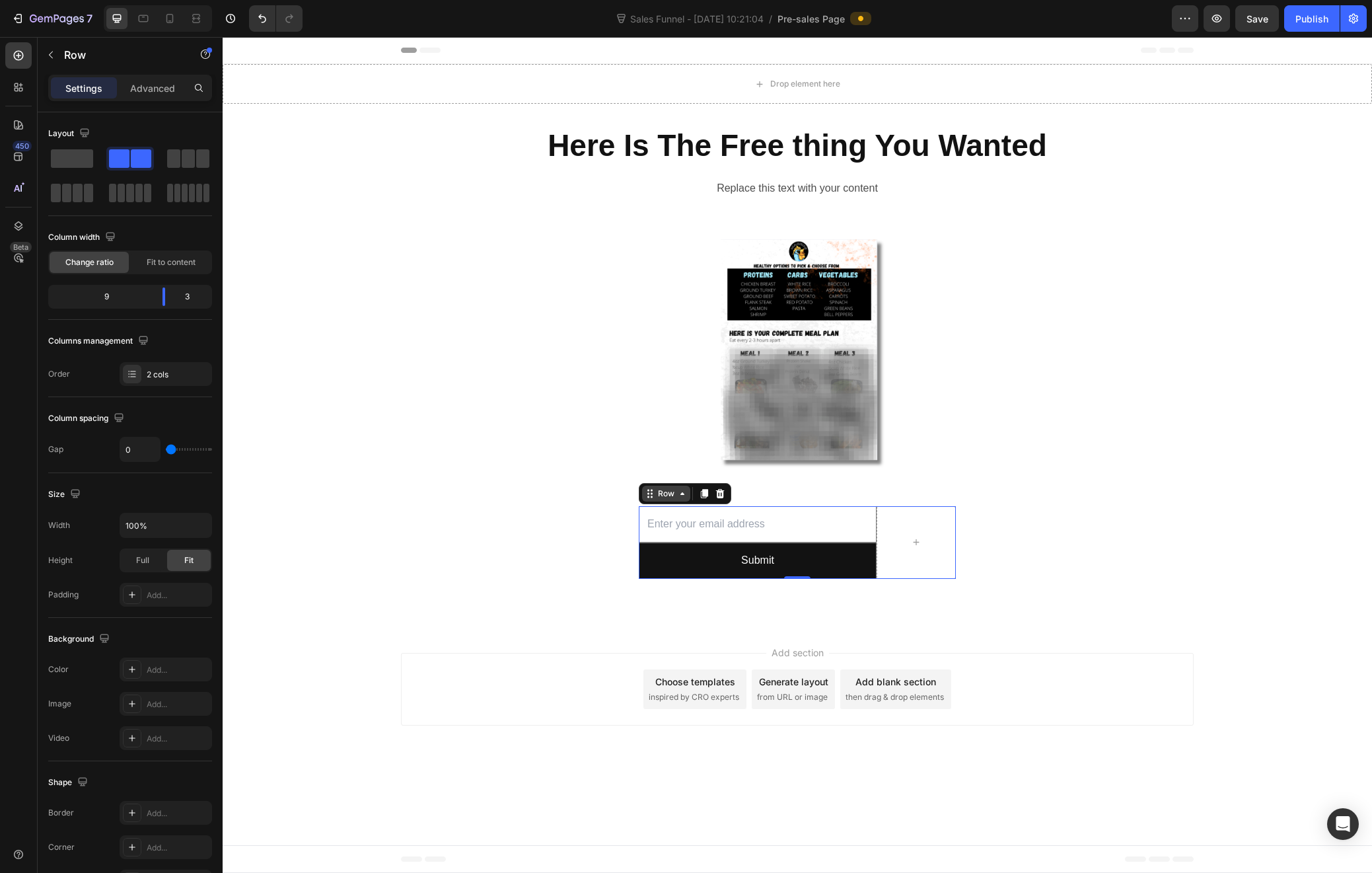
click at [684, 491] on icon at bounding box center [682, 493] width 10 height 10
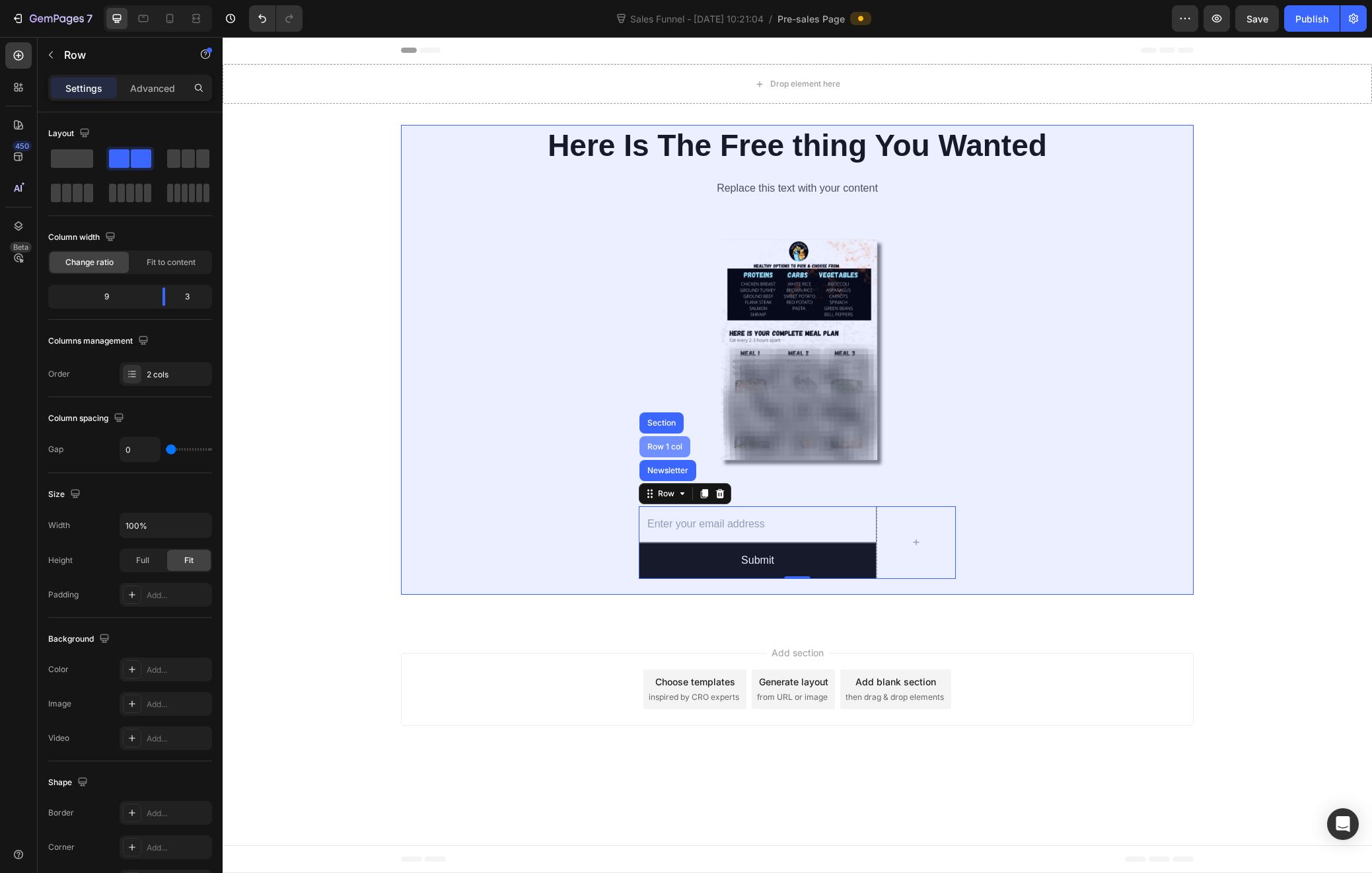
click at [663, 447] on div "Row 1 col" at bounding box center [664, 446] width 40 height 8
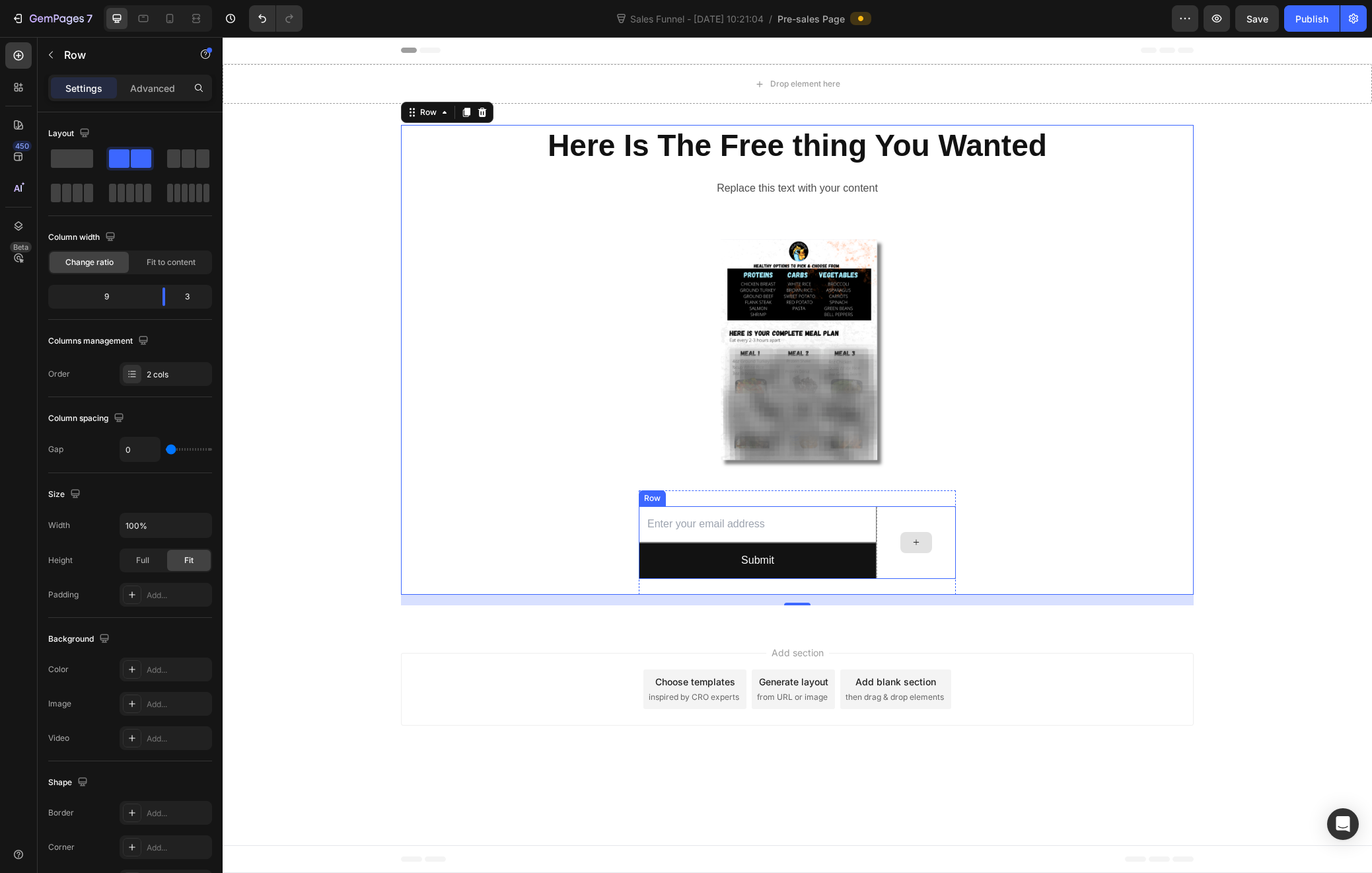
click at [932, 516] on div at bounding box center [917, 542] width 79 height 72
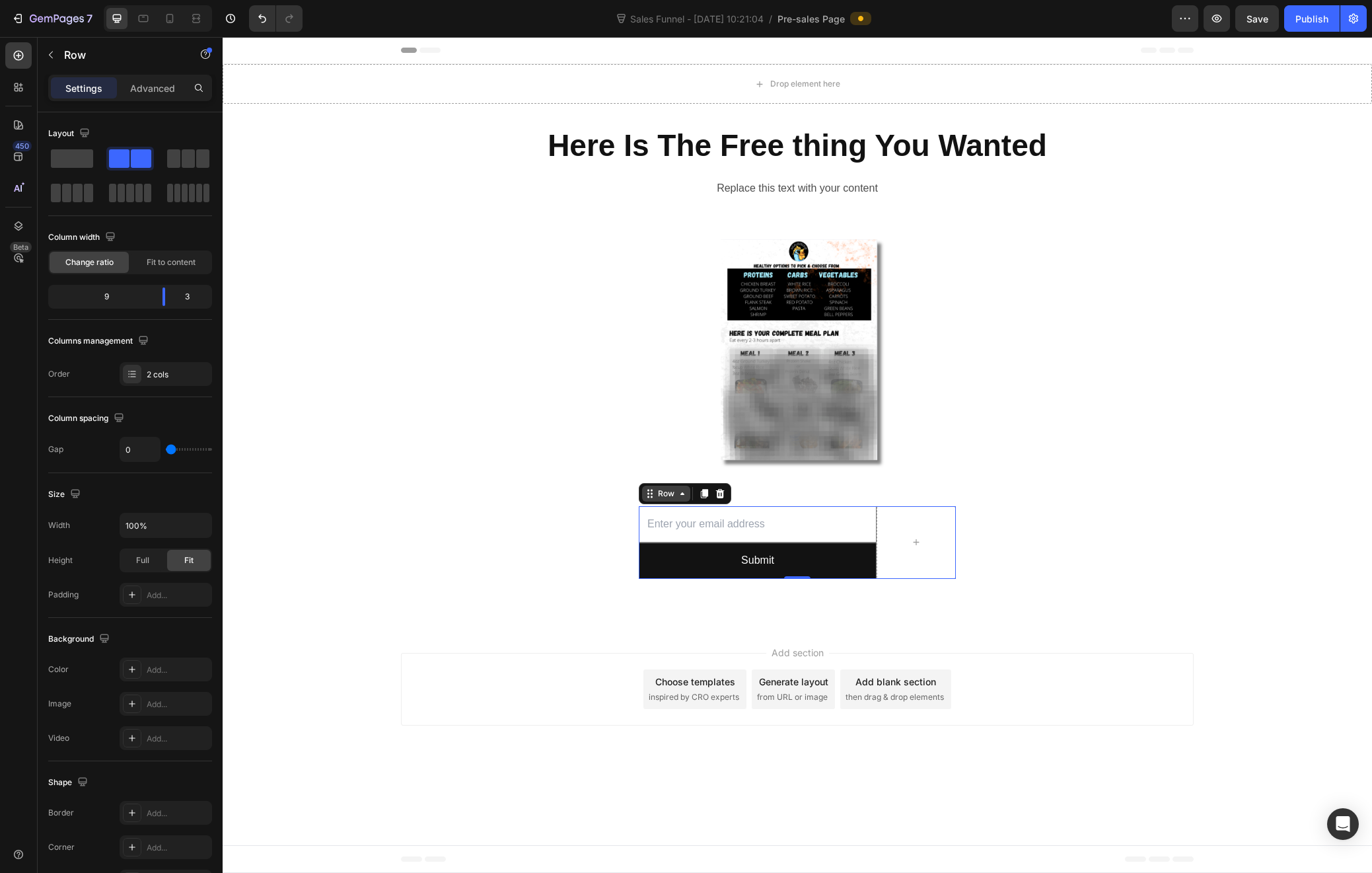
click at [683, 494] on icon at bounding box center [682, 493] width 4 height 3
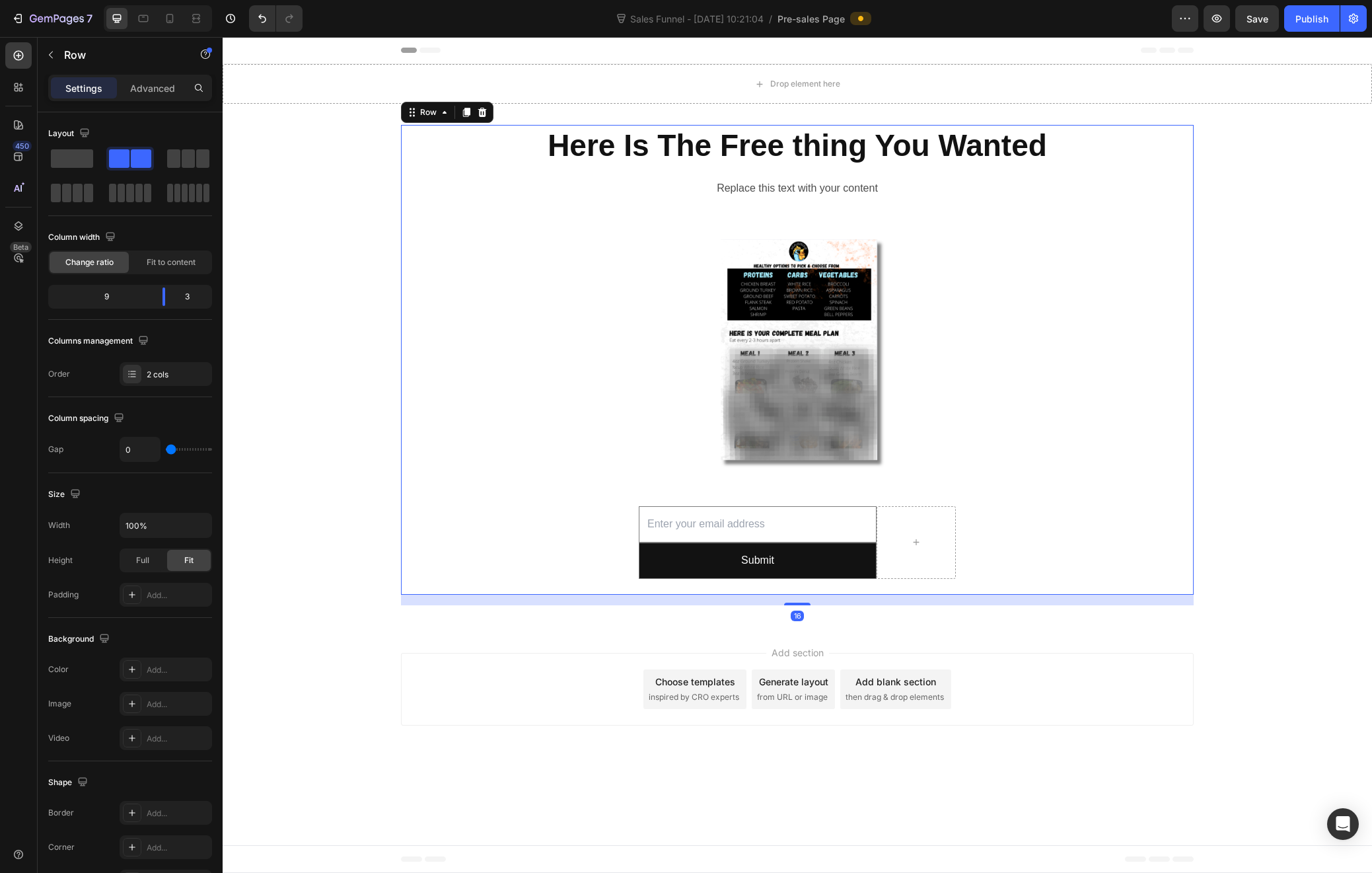
click at [1021, 566] on div "Here Is The Free thing You Wanted Heading Replace this text with your content T…" at bounding box center [797, 359] width 793 height 469
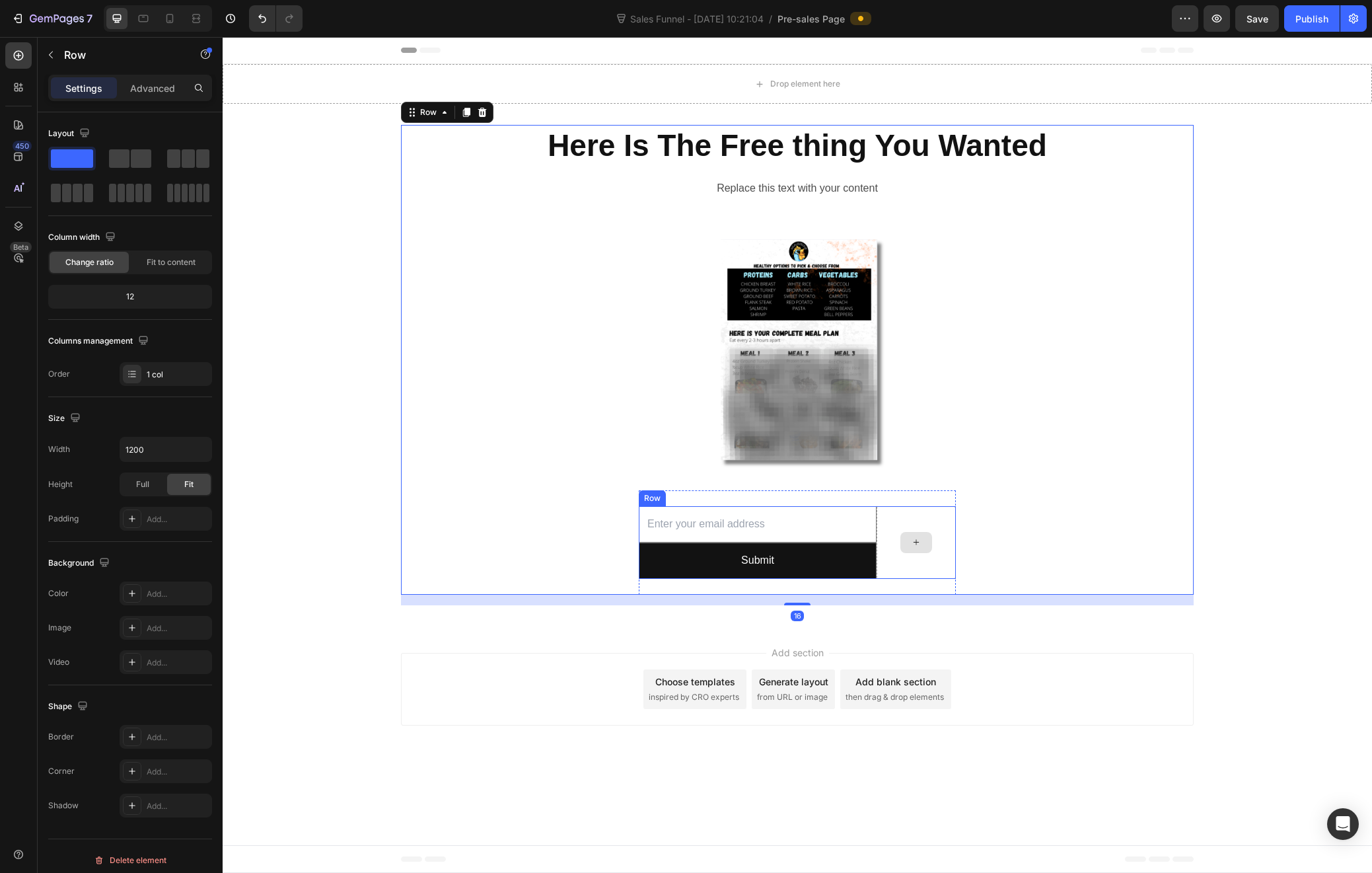
click at [936, 571] on div at bounding box center [917, 542] width 79 height 72
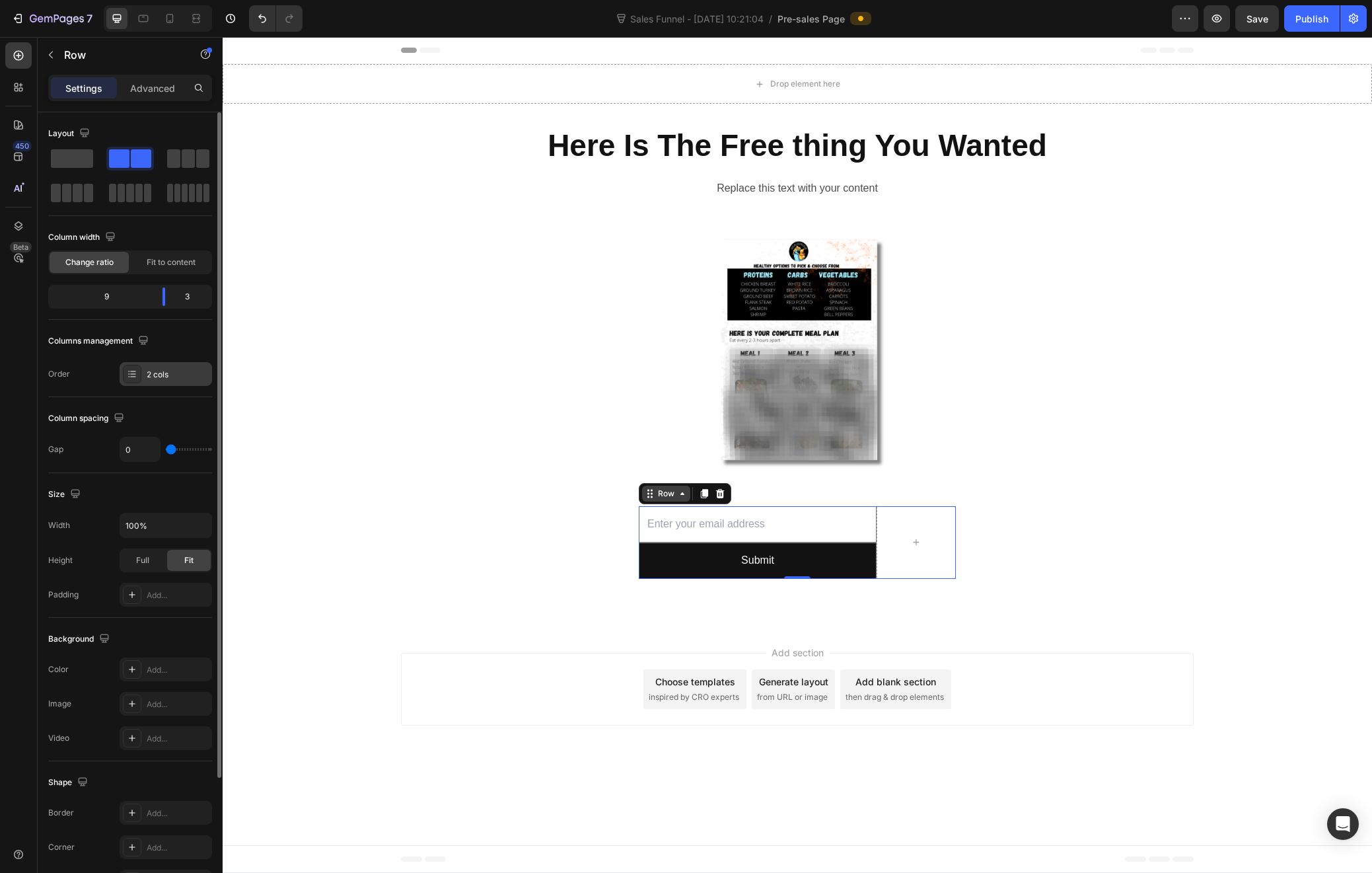
click at [136, 373] on icon at bounding box center [132, 373] width 10 height 10
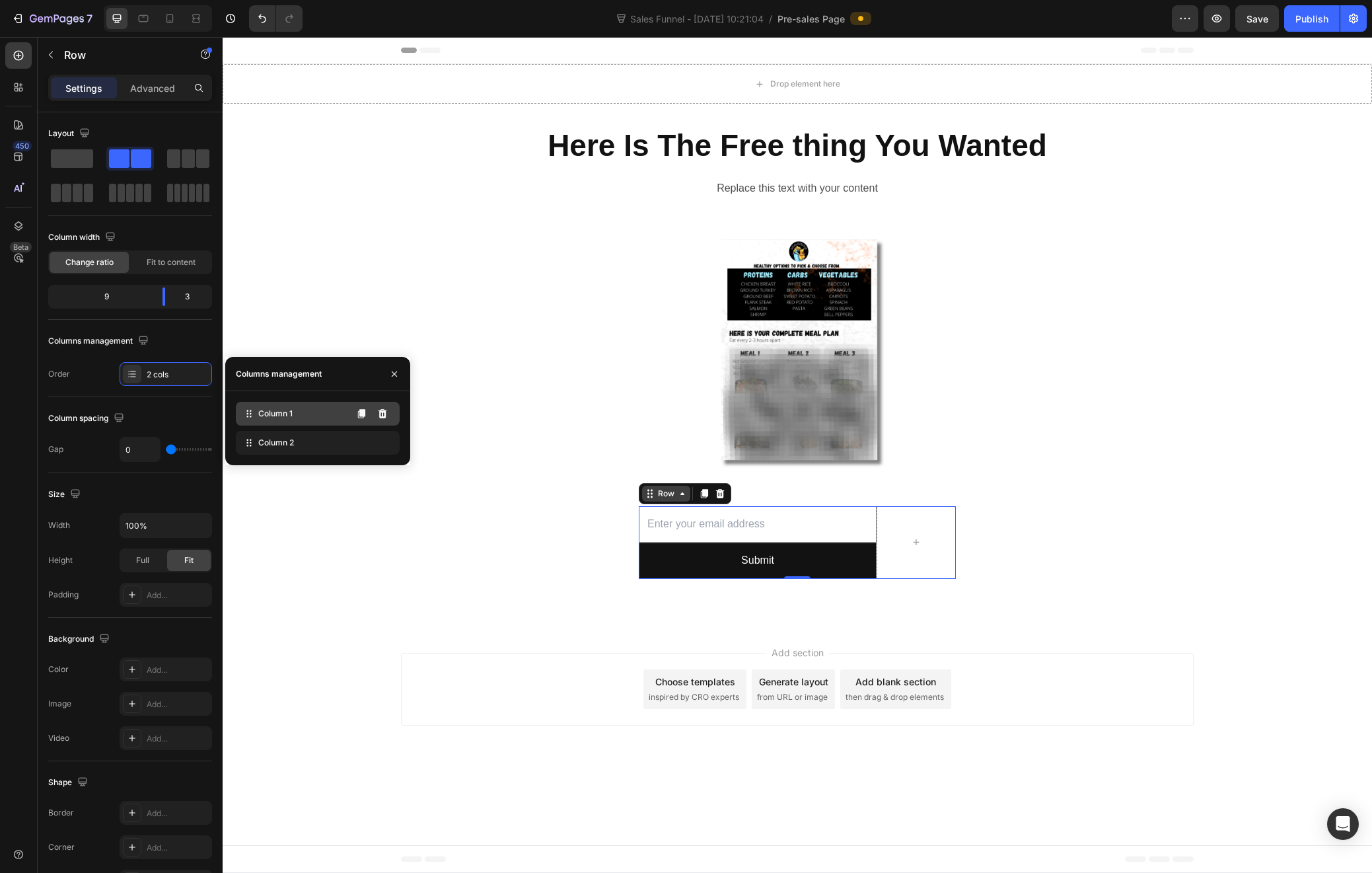
click at [305, 412] on div "Column 1" at bounding box center [318, 413] width 164 height 24
click at [316, 417] on div "Column 1" at bounding box center [318, 413] width 164 height 24
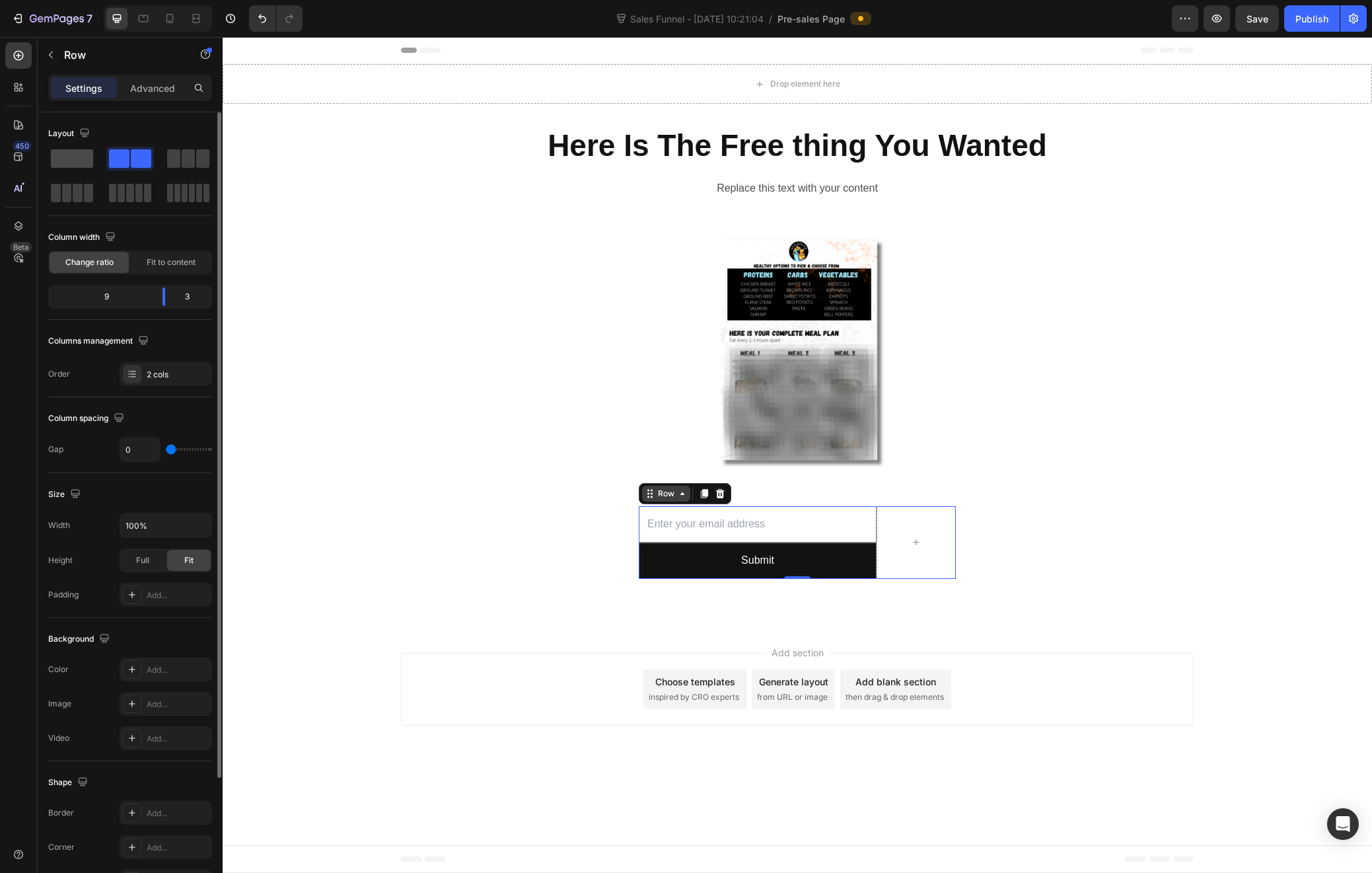
click at [74, 156] on span at bounding box center [72, 159] width 42 height 19
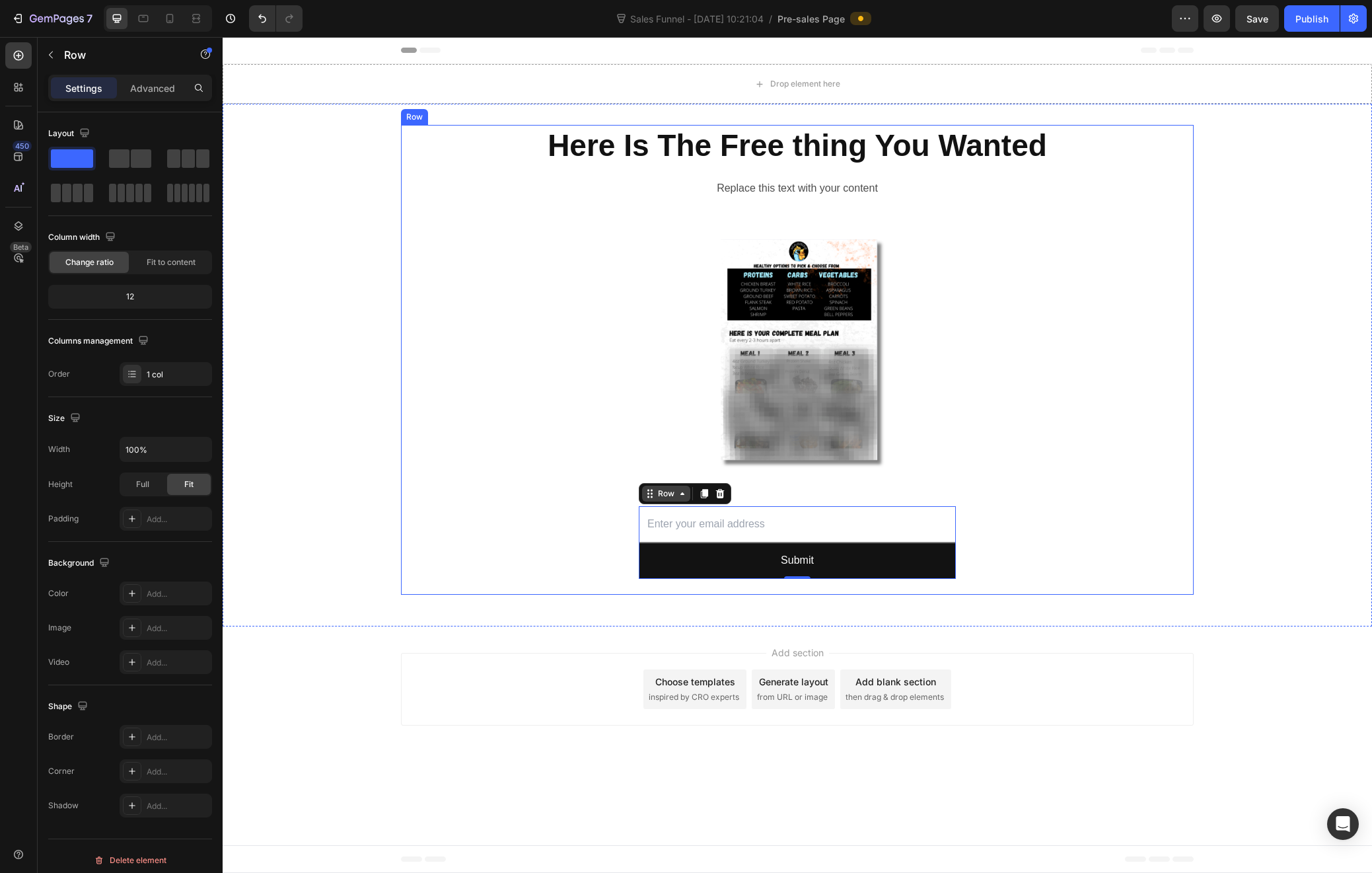
click at [1109, 528] on div "Here Is The Free thing You Wanted Heading Replace this text with your content T…" at bounding box center [797, 359] width 793 height 469
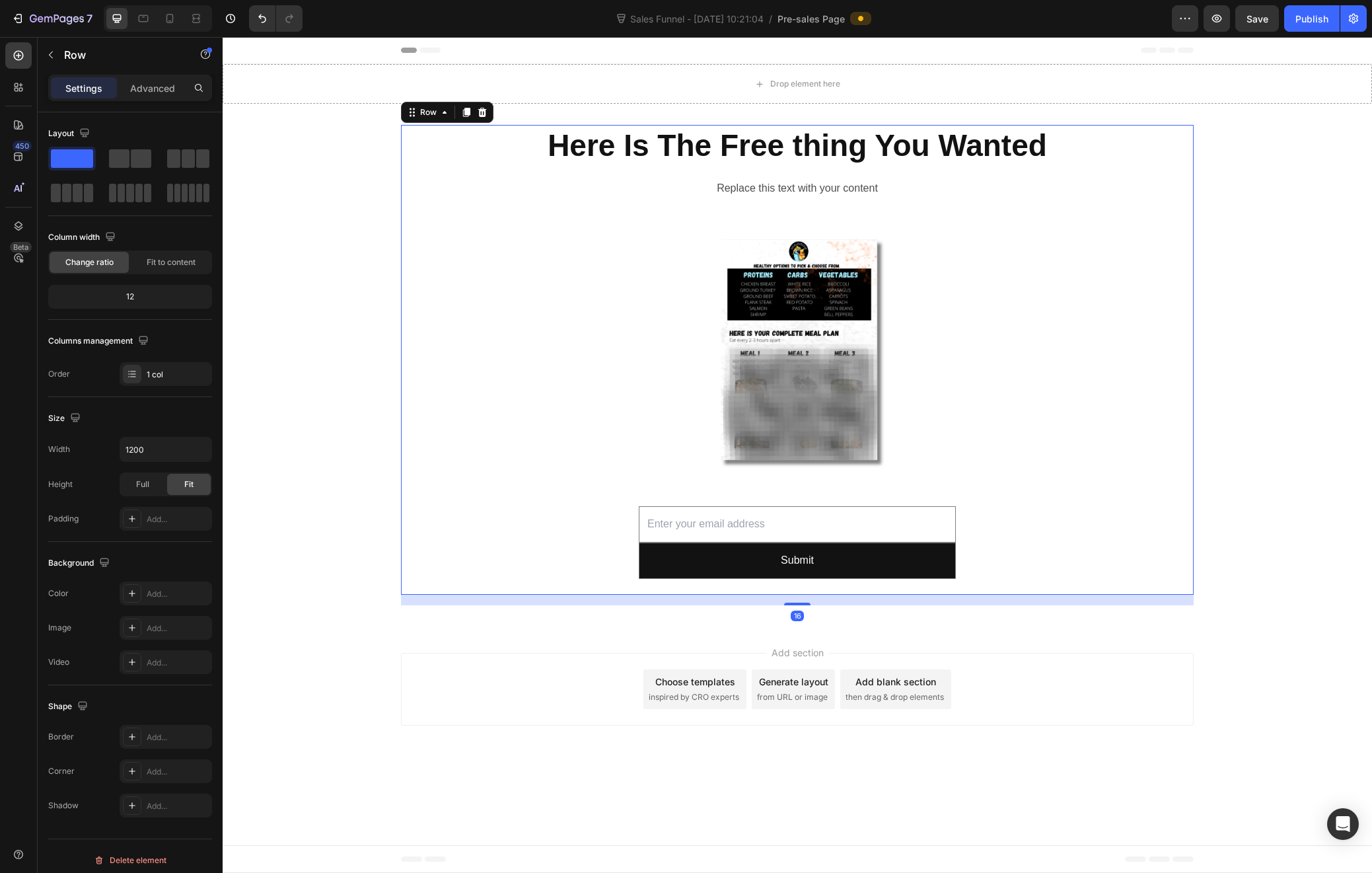
click at [957, 529] on div "Here Is The Free thing You Wanted Heading Replace this text with your content T…" at bounding box center [797, 359] width 793 height 469
click at [662, 514] on input "email" at bounding box center [797, 524] width 317 height 37
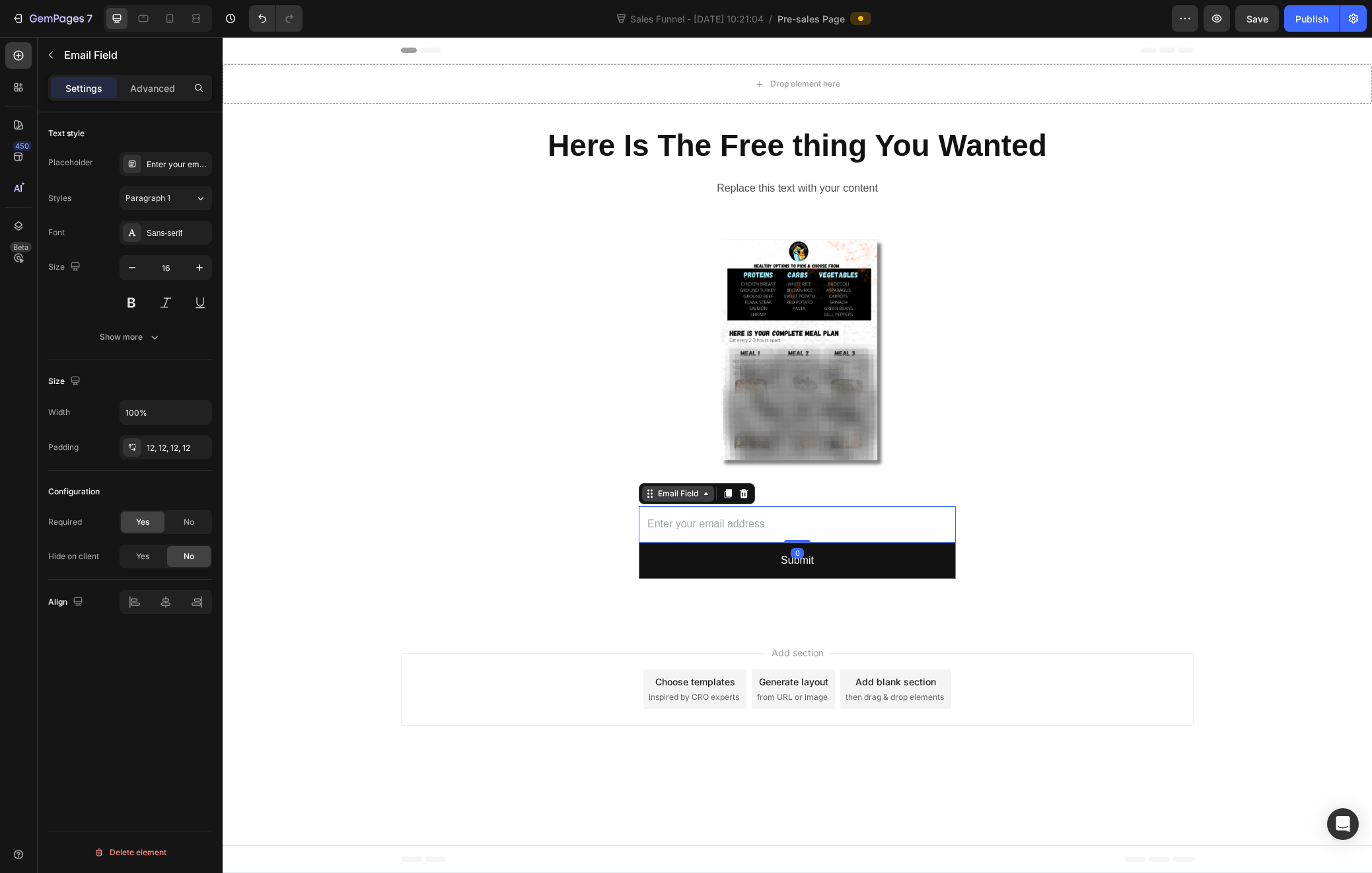
click at [646, 498] on icon at bounding box center [649, 493] width 10 height 10
click at [627, 651] on div "Add section Choose templates inspired by CRO experts Generate layout from URL o…" at bounding box center [798, 691] width 1150 height 131
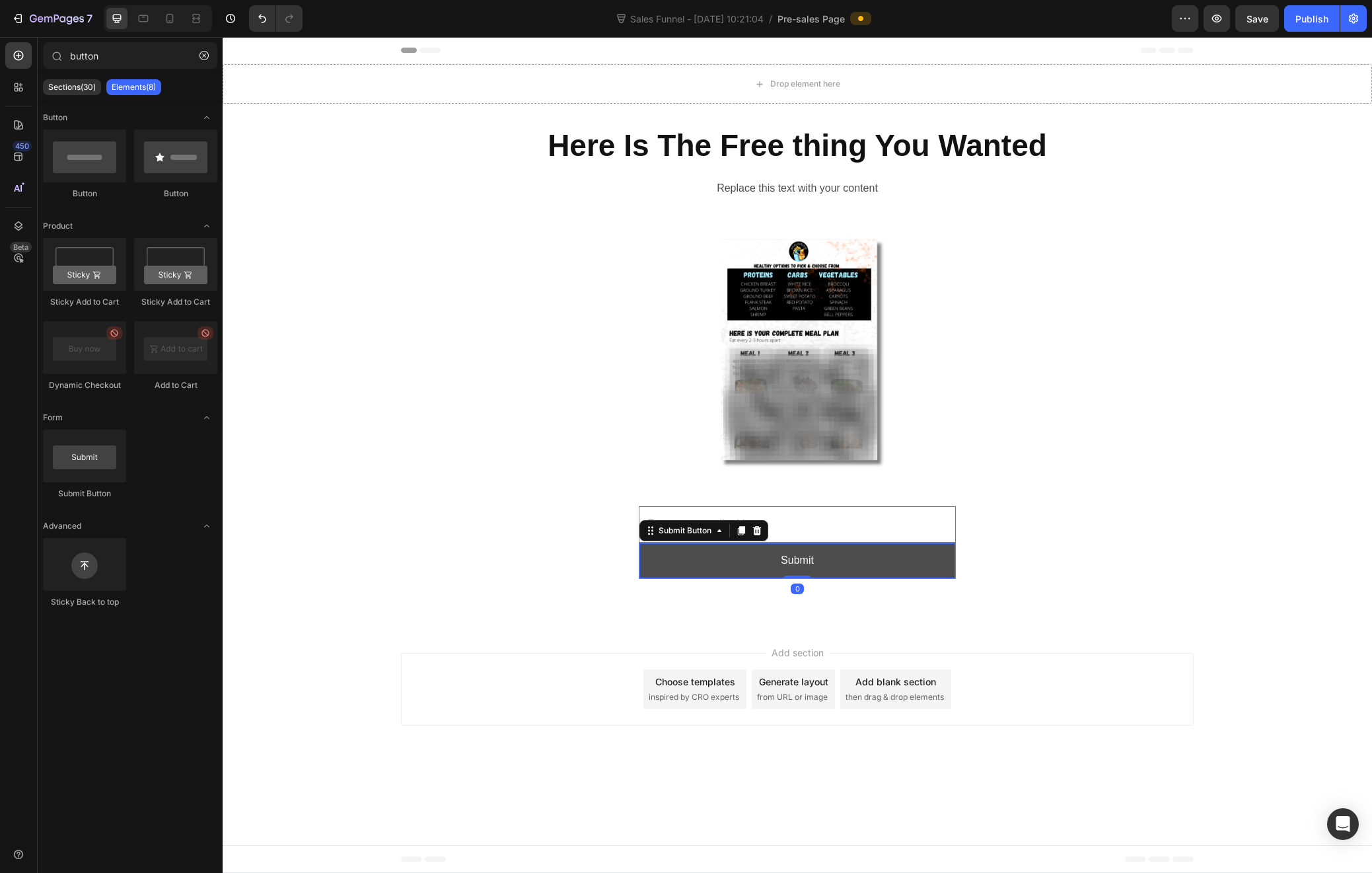
click at [660, 551] on button "Submit" at bounding box center [798, 560] width 316 height 35
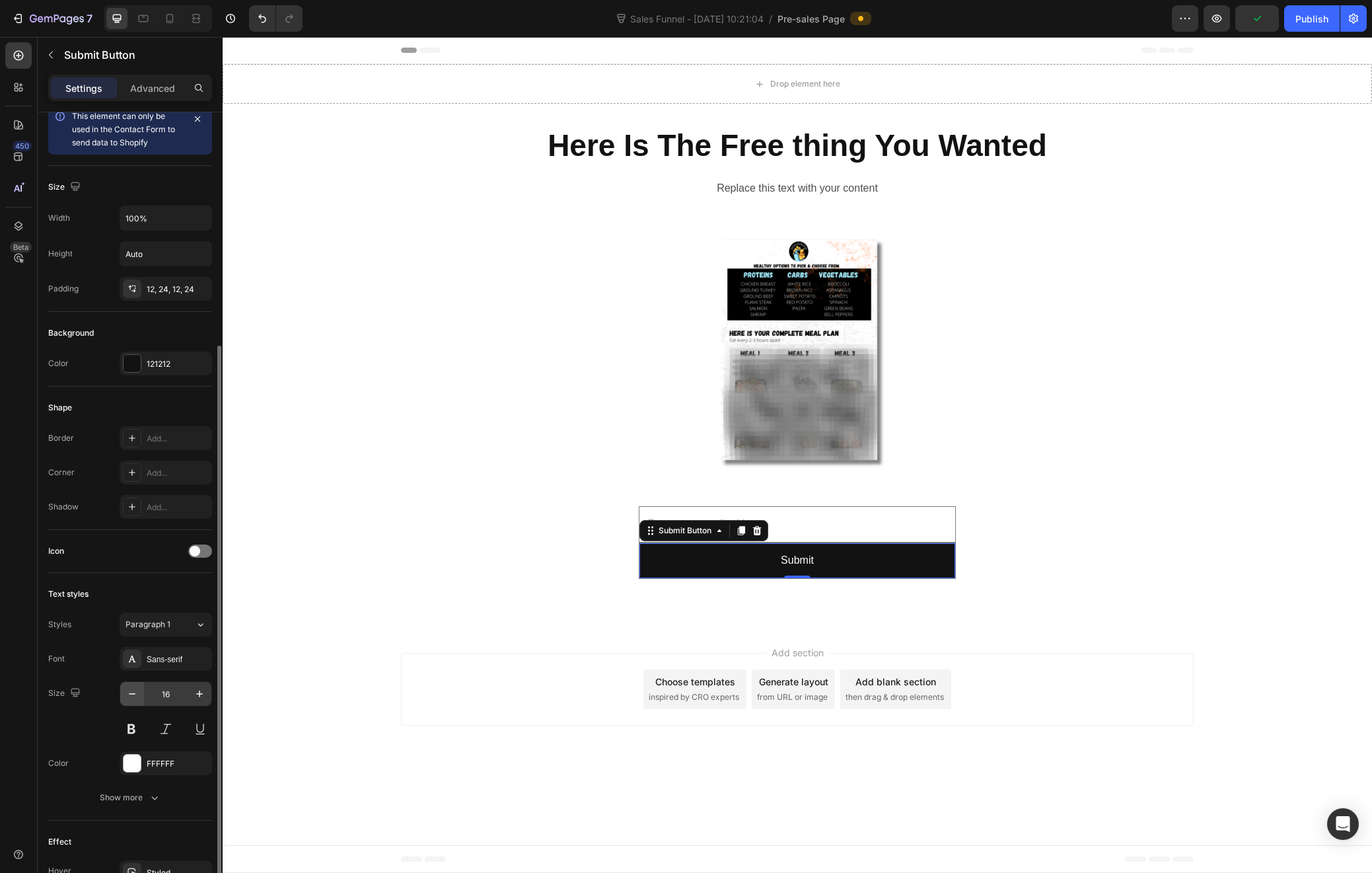
scroll to position [0, 0]
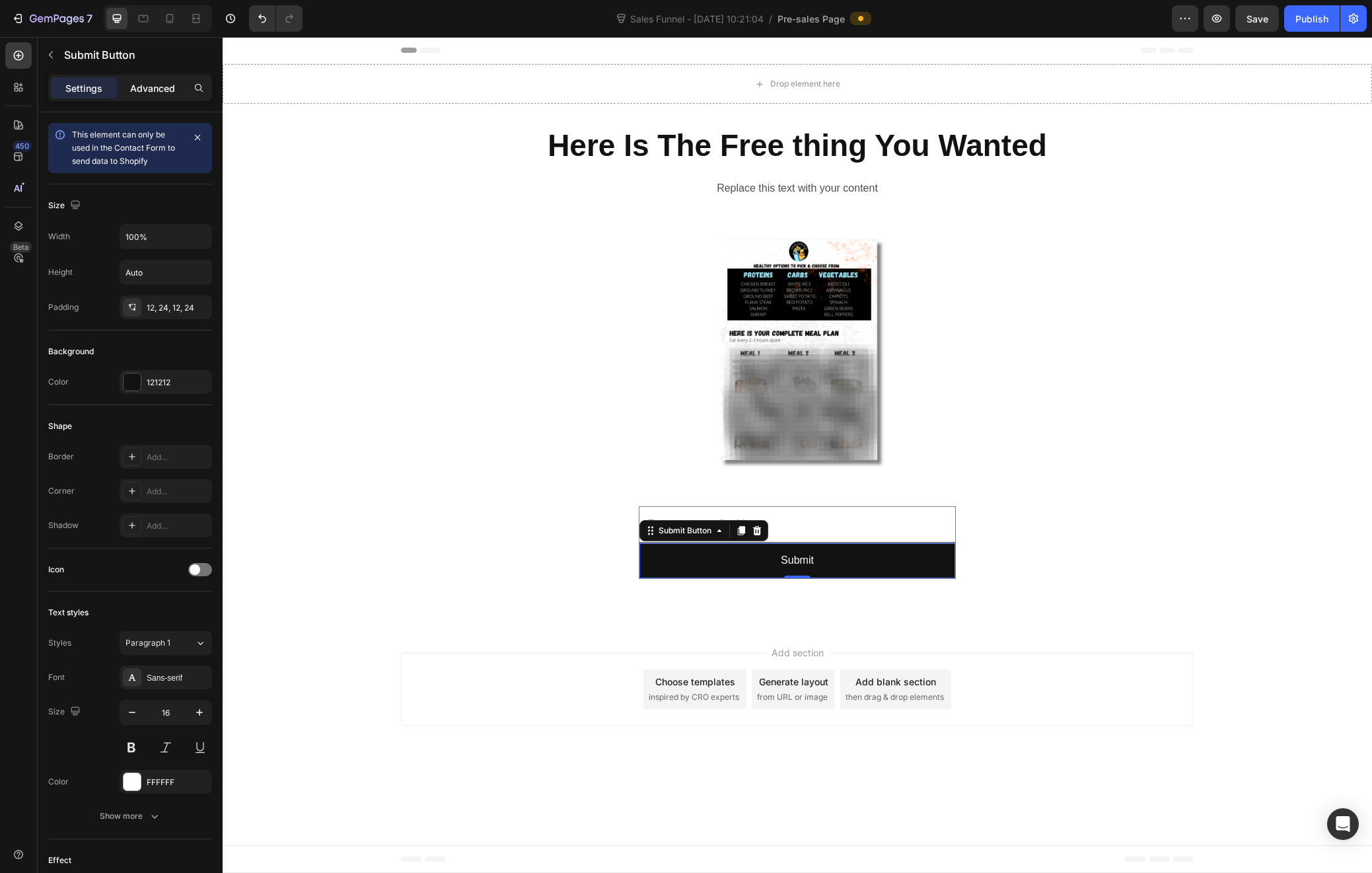
click at [143, 96] on div "Advanced" at bounding box center [152, 87] width 66 height 21
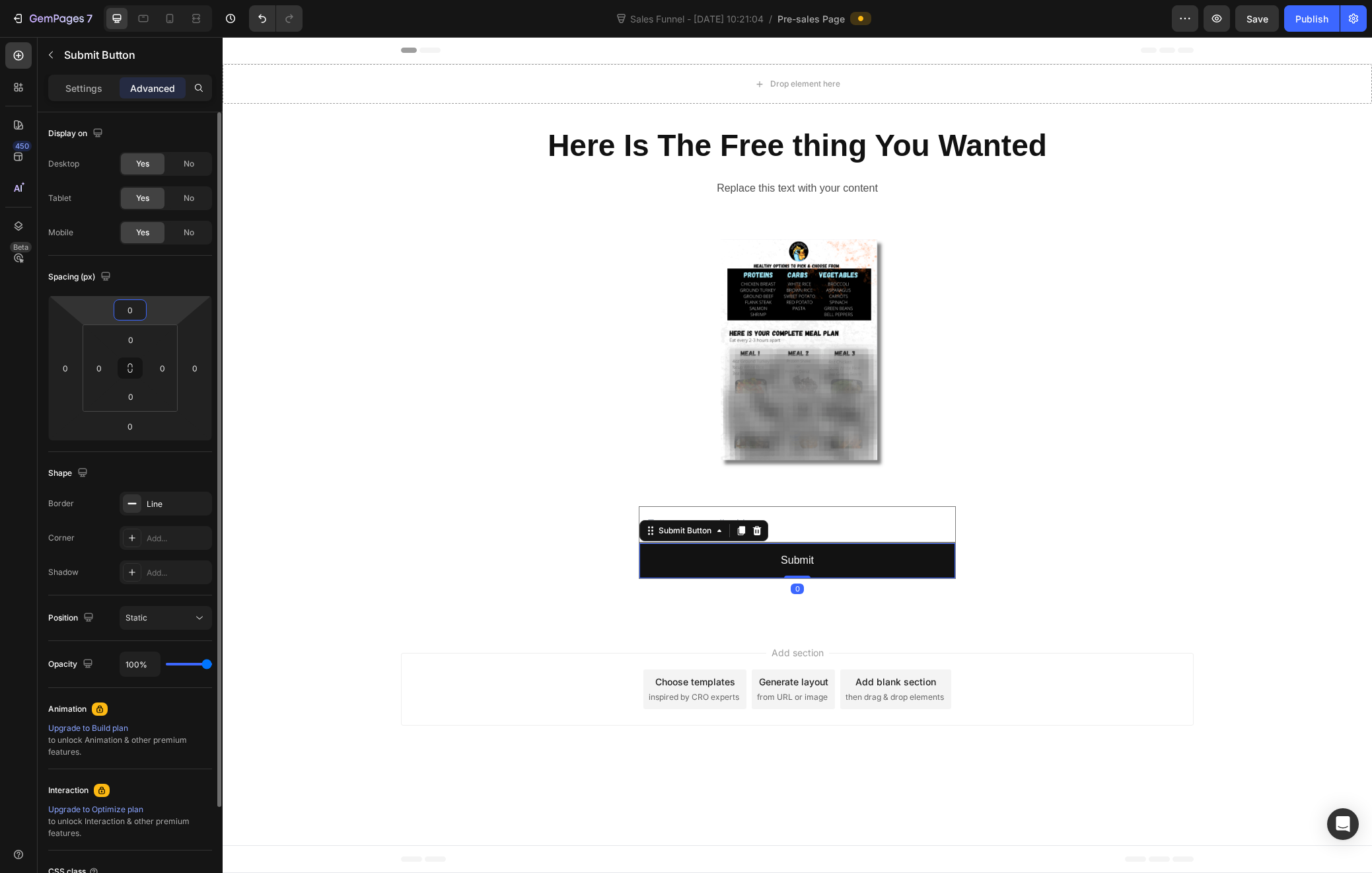
click at [132, 310] on input "0" at bounding box center [130, 310] width 26 height 20
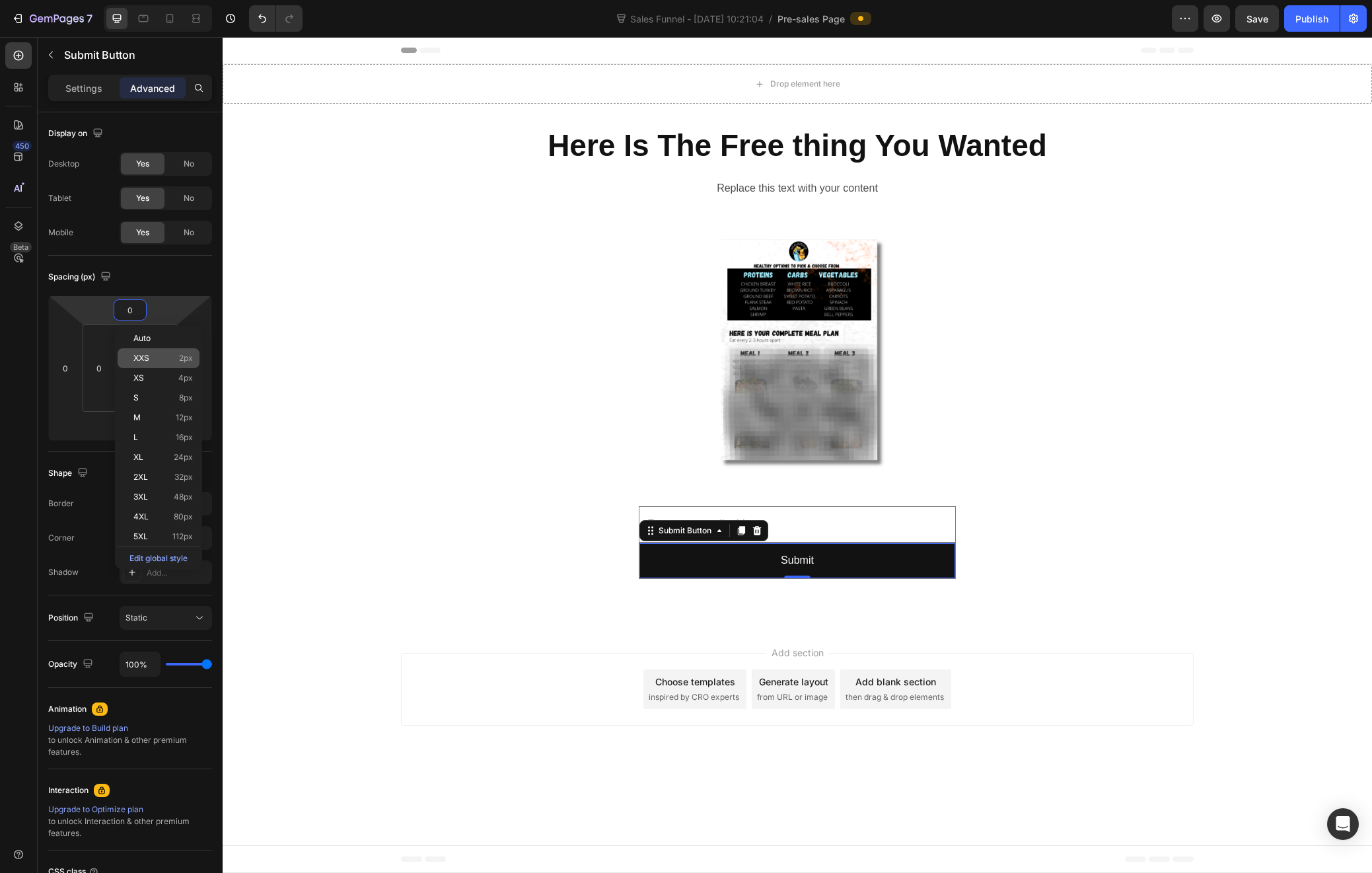
click at [148, 354] on span "XXS" at bounding box center [141, 358] width 16 height 9
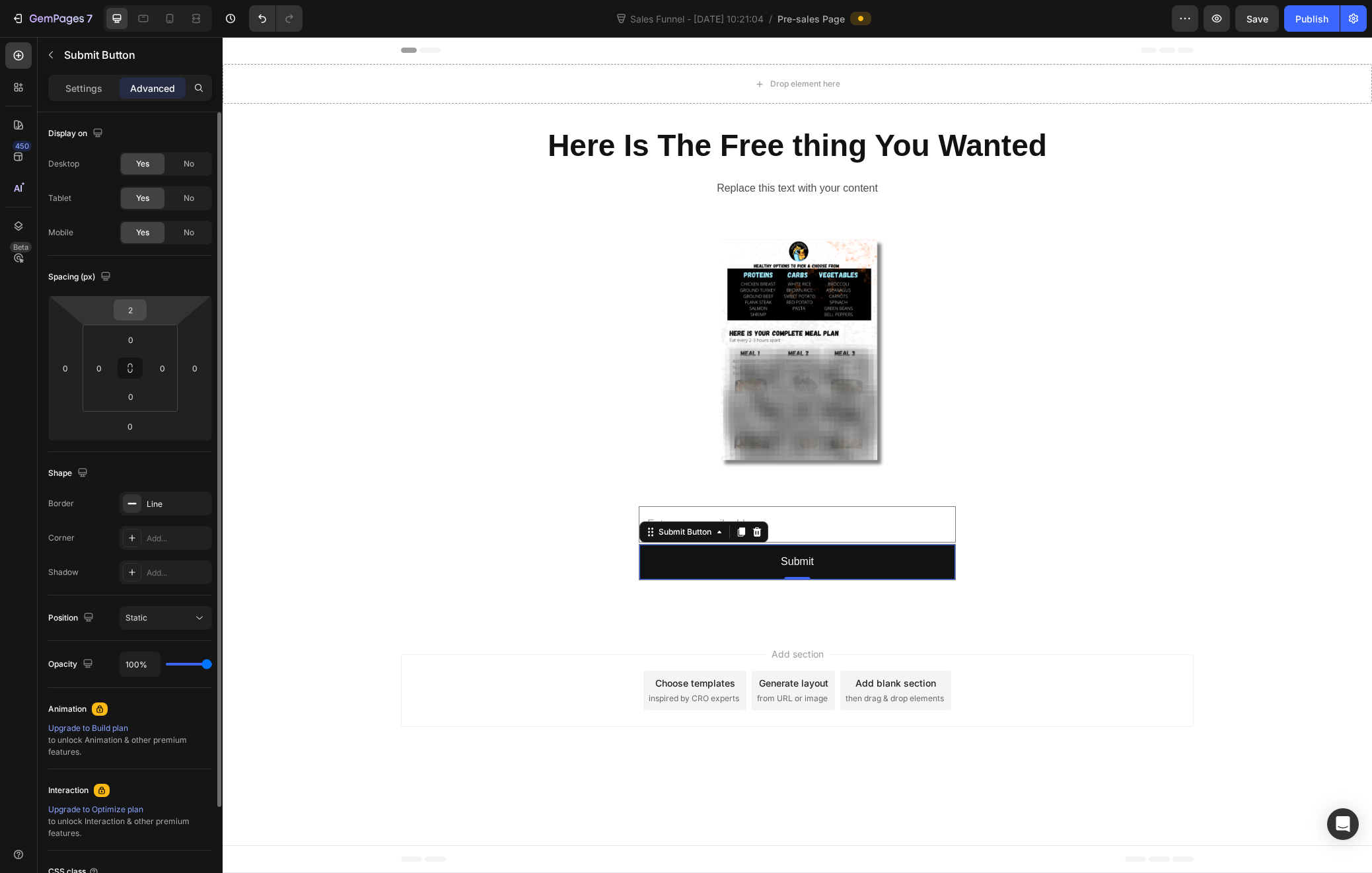
click at [137, 315] on input "2" at bounding box center [130, 310] width 26 height 20
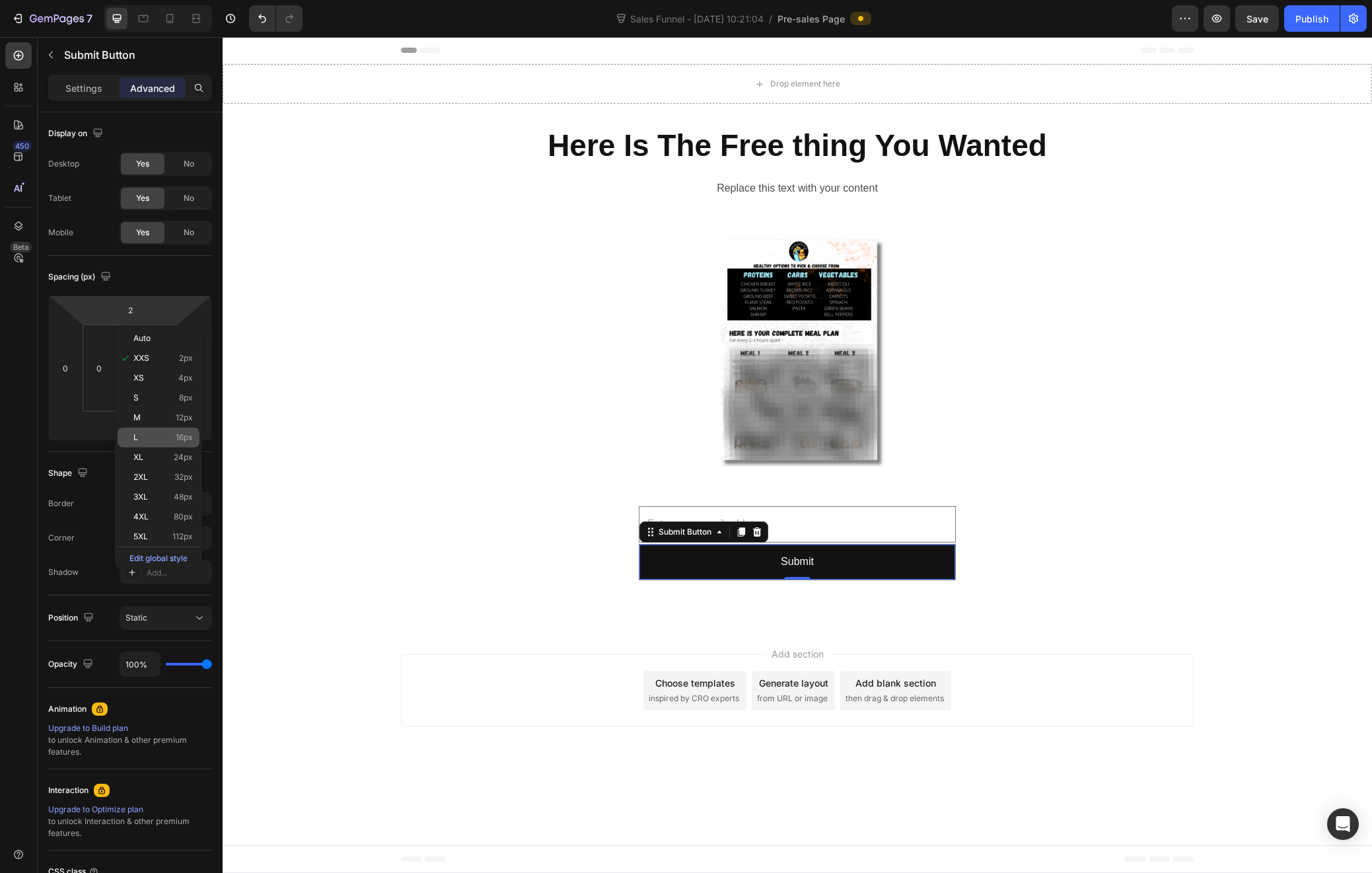
click at [170, 436] on p "L 16px" at bounding box center [163, 437] width 59 height 9
type input "16"
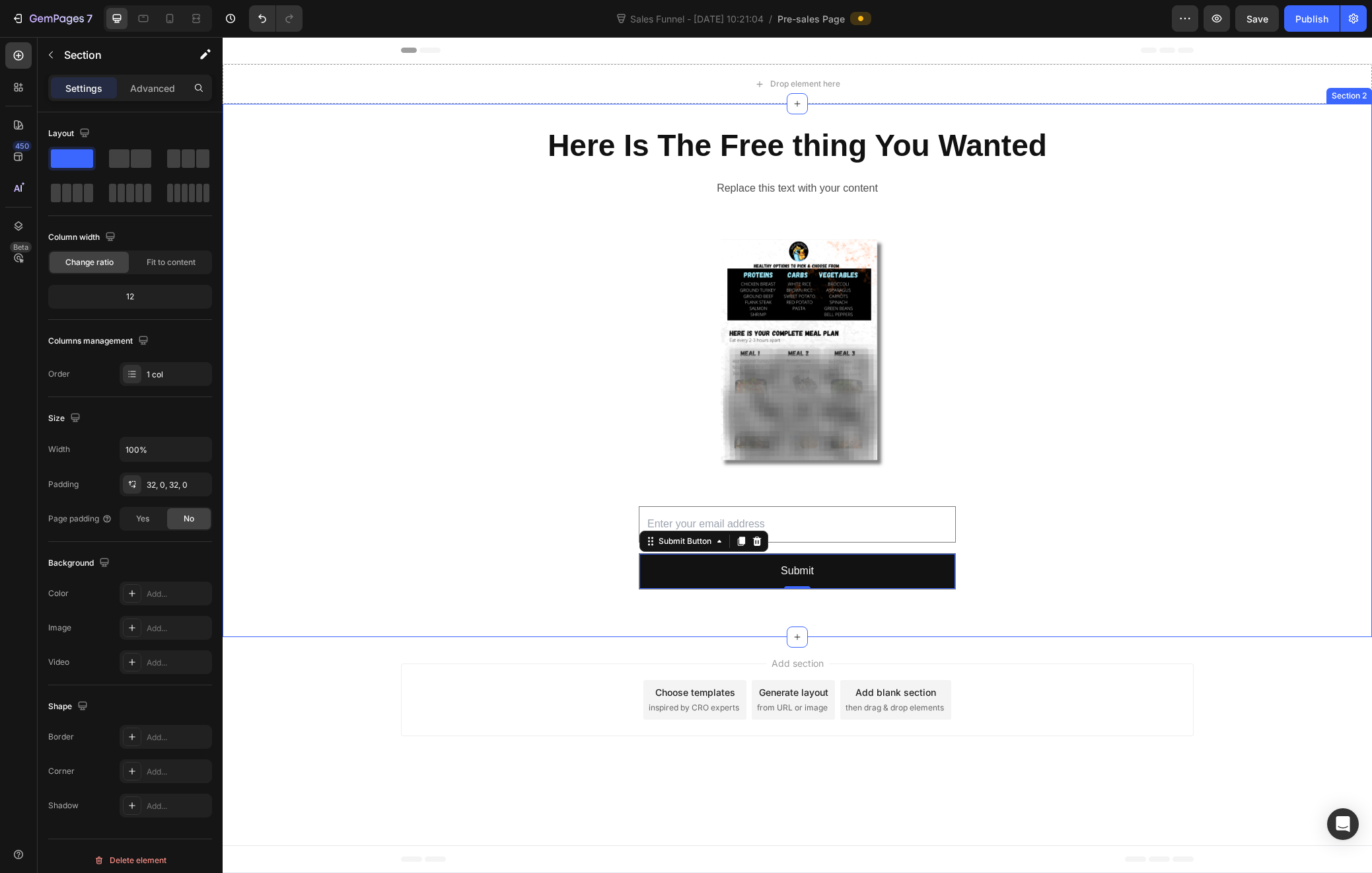
click at [1204, 630] on div "Here Is The Free thing You Wanted Heading Replace this text with your content T…" at bounding box center [798, 370] width 1150 height 533
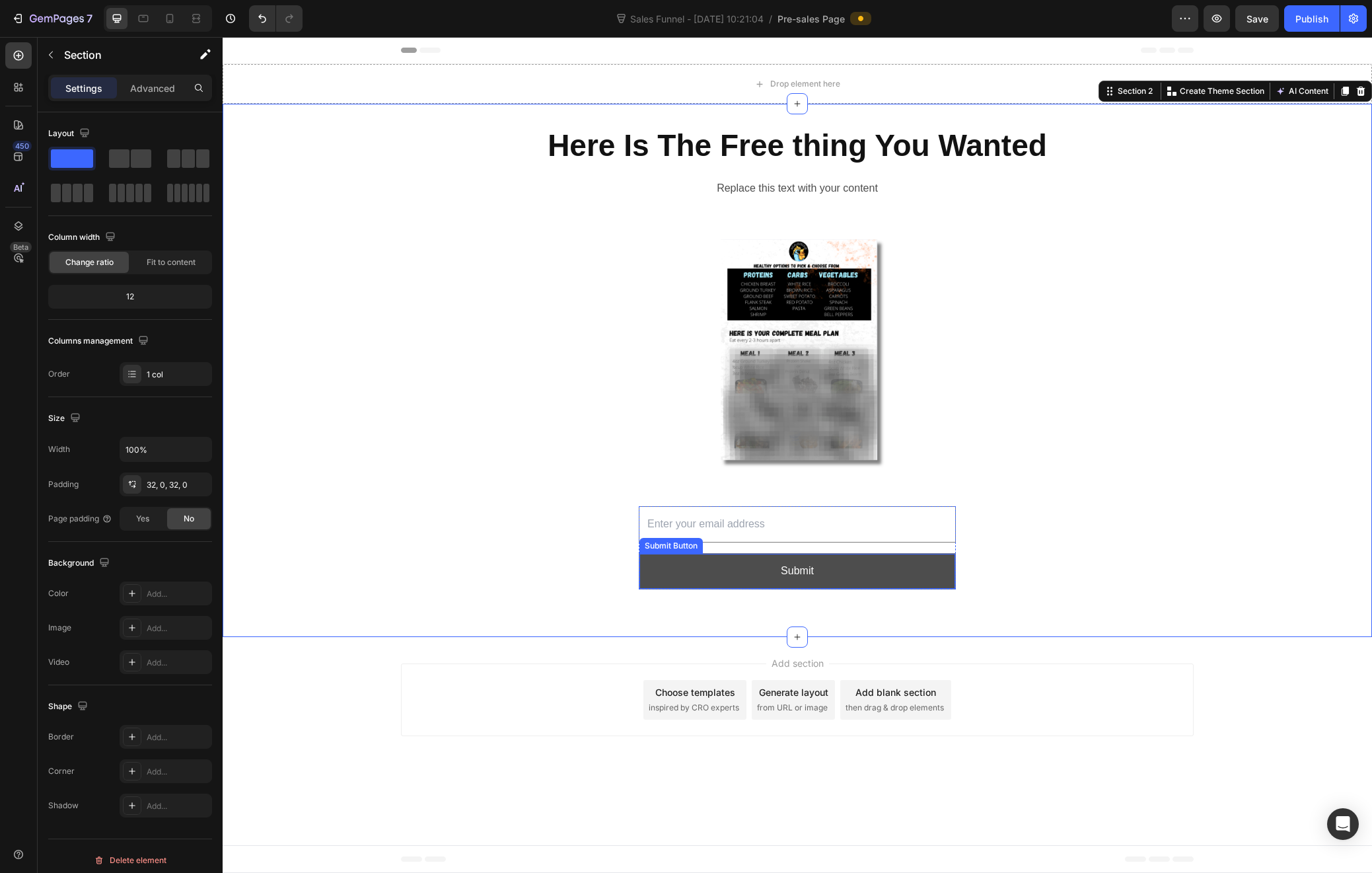
click at [903, 564] on button "Submit" at bounding box center [798, 570] width 316 height 35
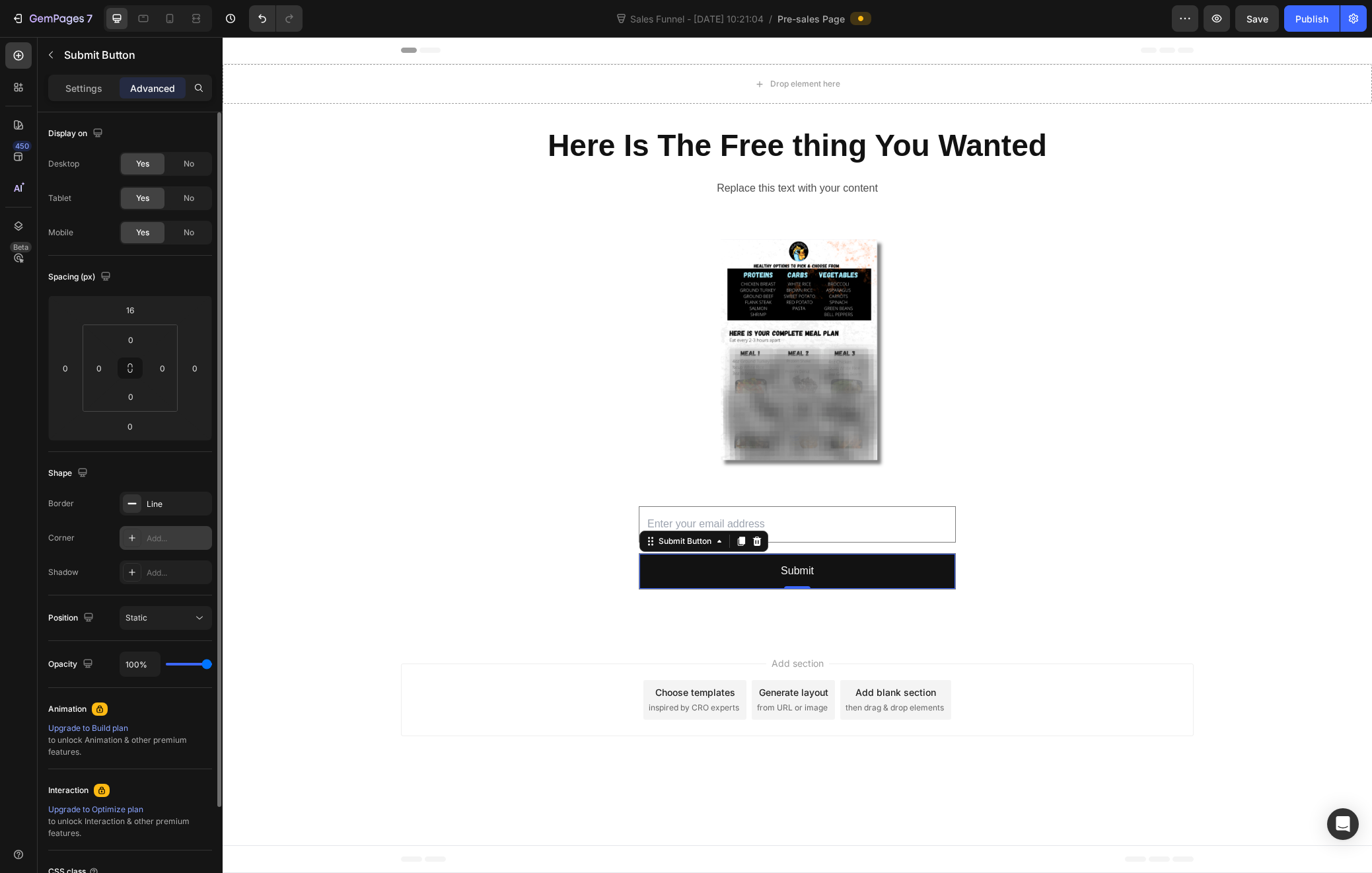
click at [158, 535] on div "Add..." at bounding box center [178, 538] width 62 height 12
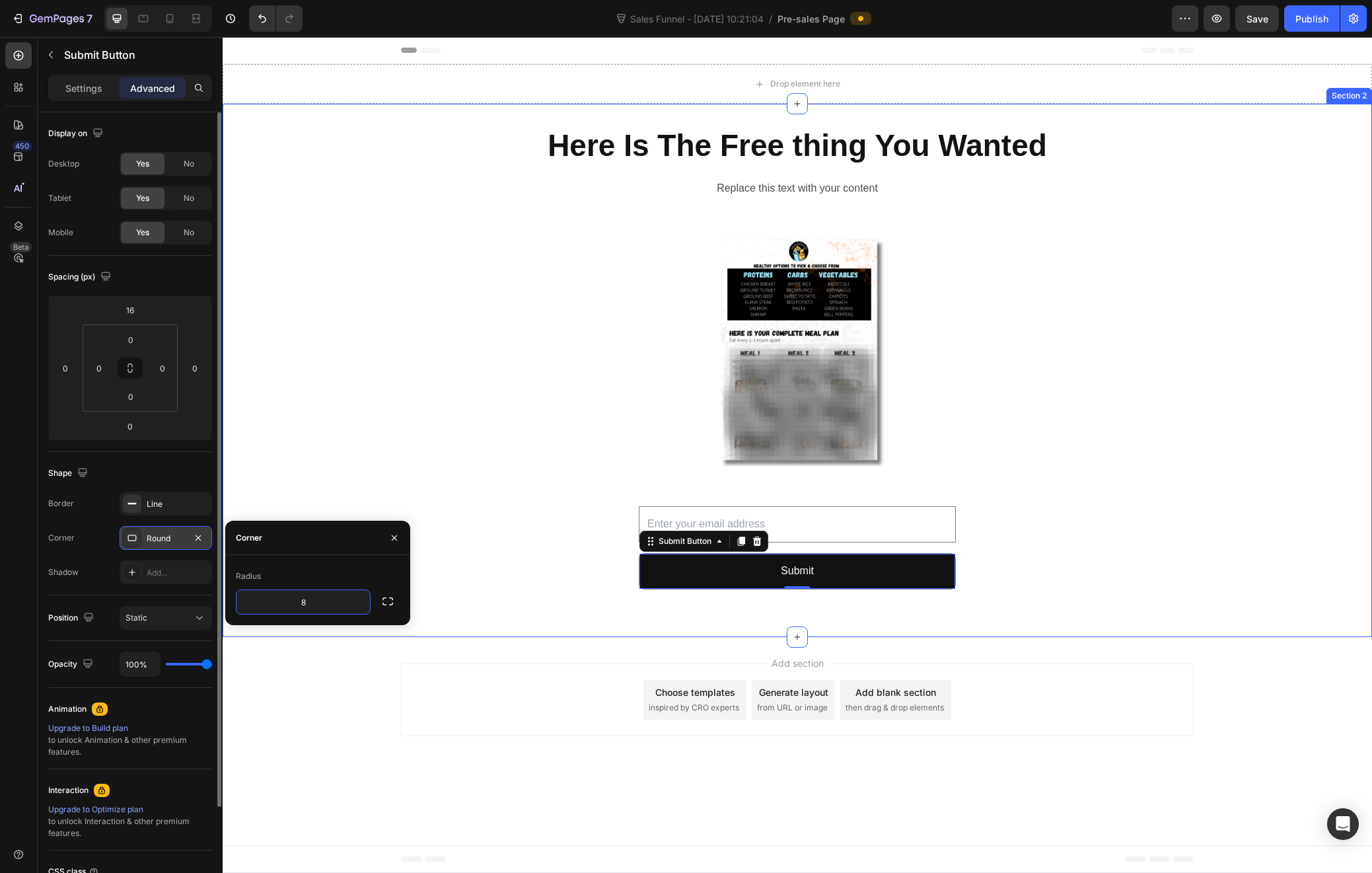
click at [501, 620] on div "Here Is The Free thing You Wanted Heading Replace this text with your content T…" at bounding box center [798, 370] width 1150 height 533
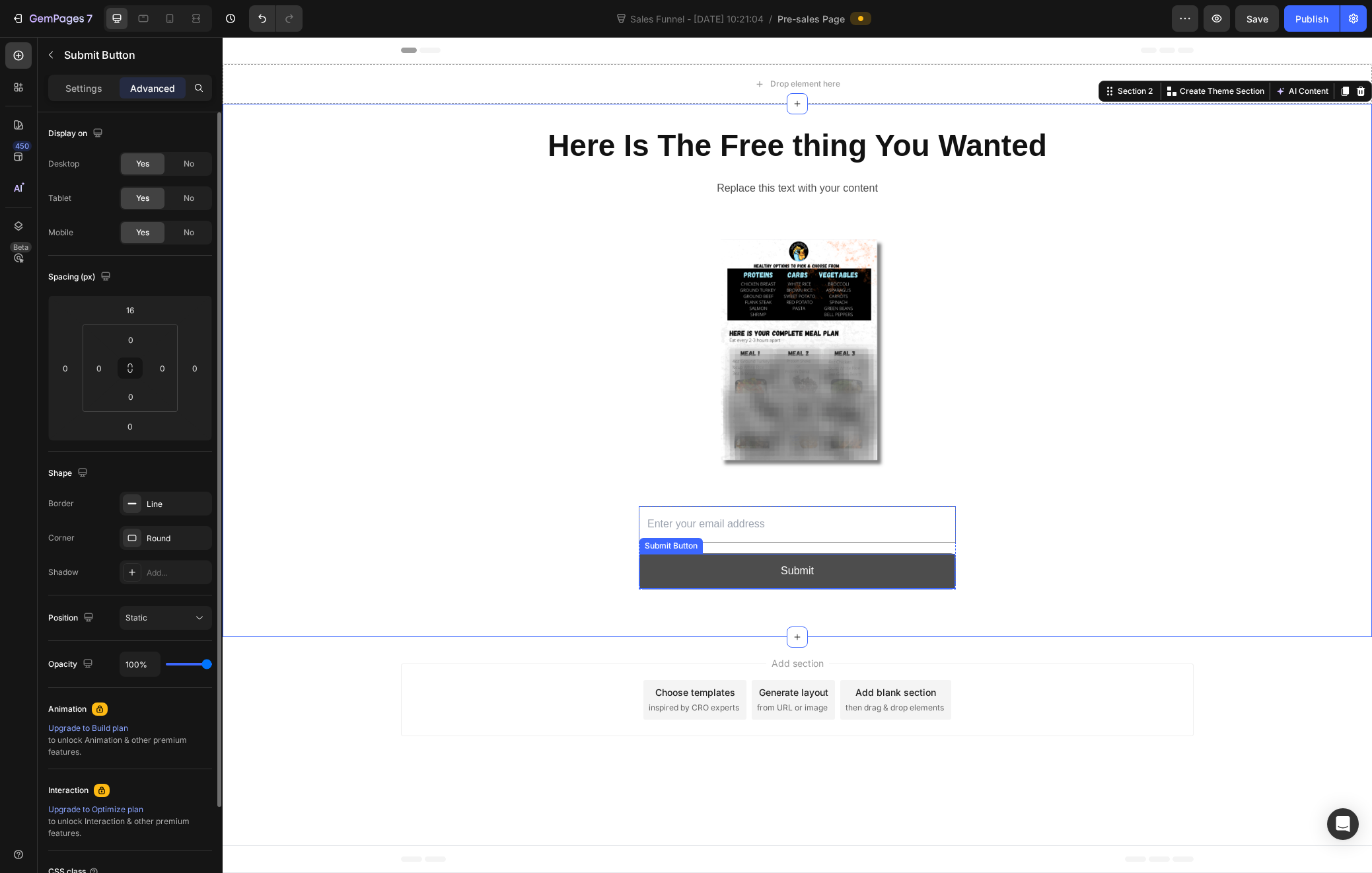
click at [671, 566] on button "Submit" at bounding box center [798, 570] width 316 height 35
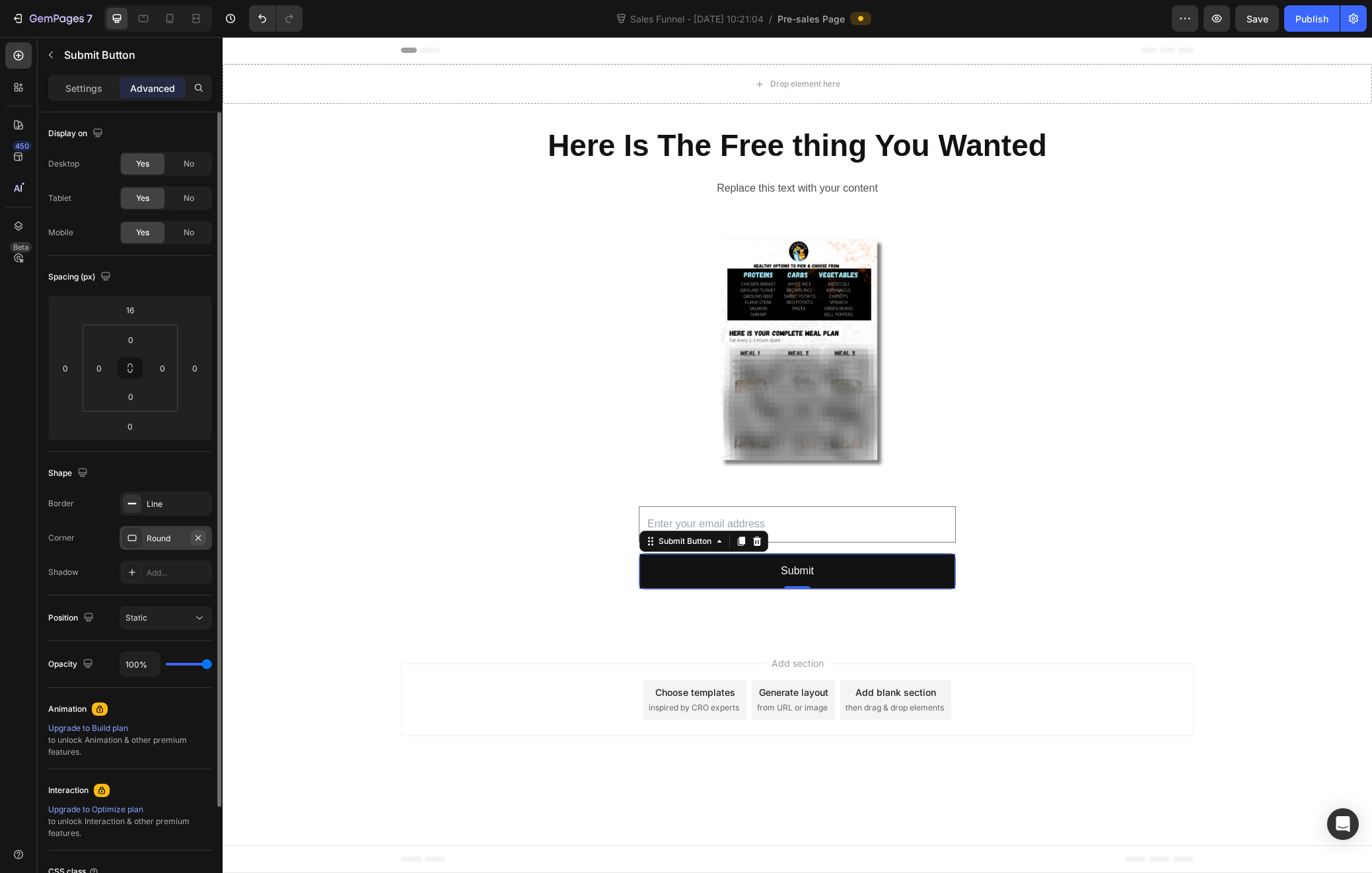
click at [200, 537] on icon "button" at bounding box center [198, 537] width 10 height 10
click at [82, 83] on p "Settings" at bounding box center [84, 87] width 37 height 14
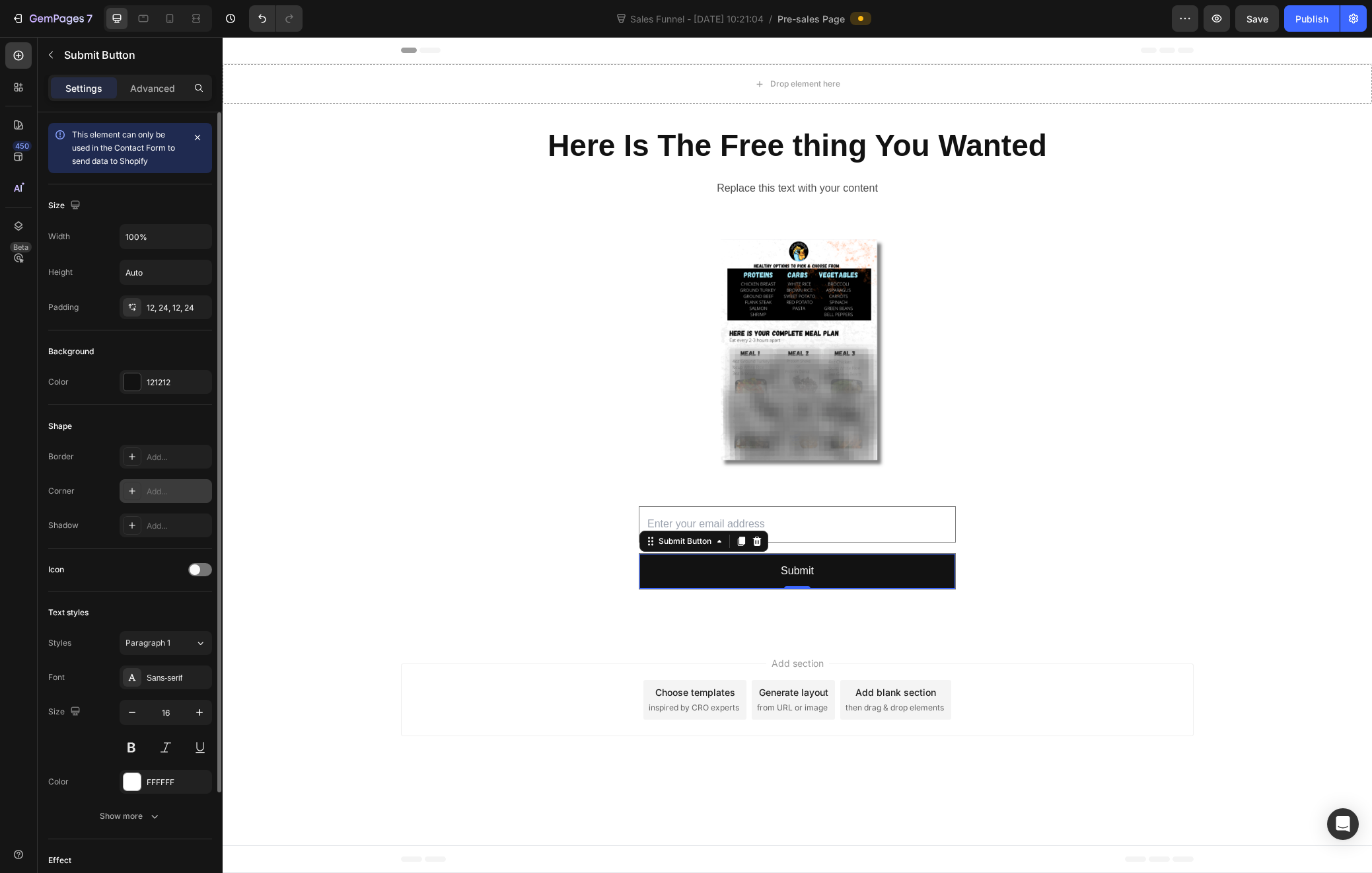
click at [165, 485] on div "Add..." at bounding box center [178, 491] width 62 height 12
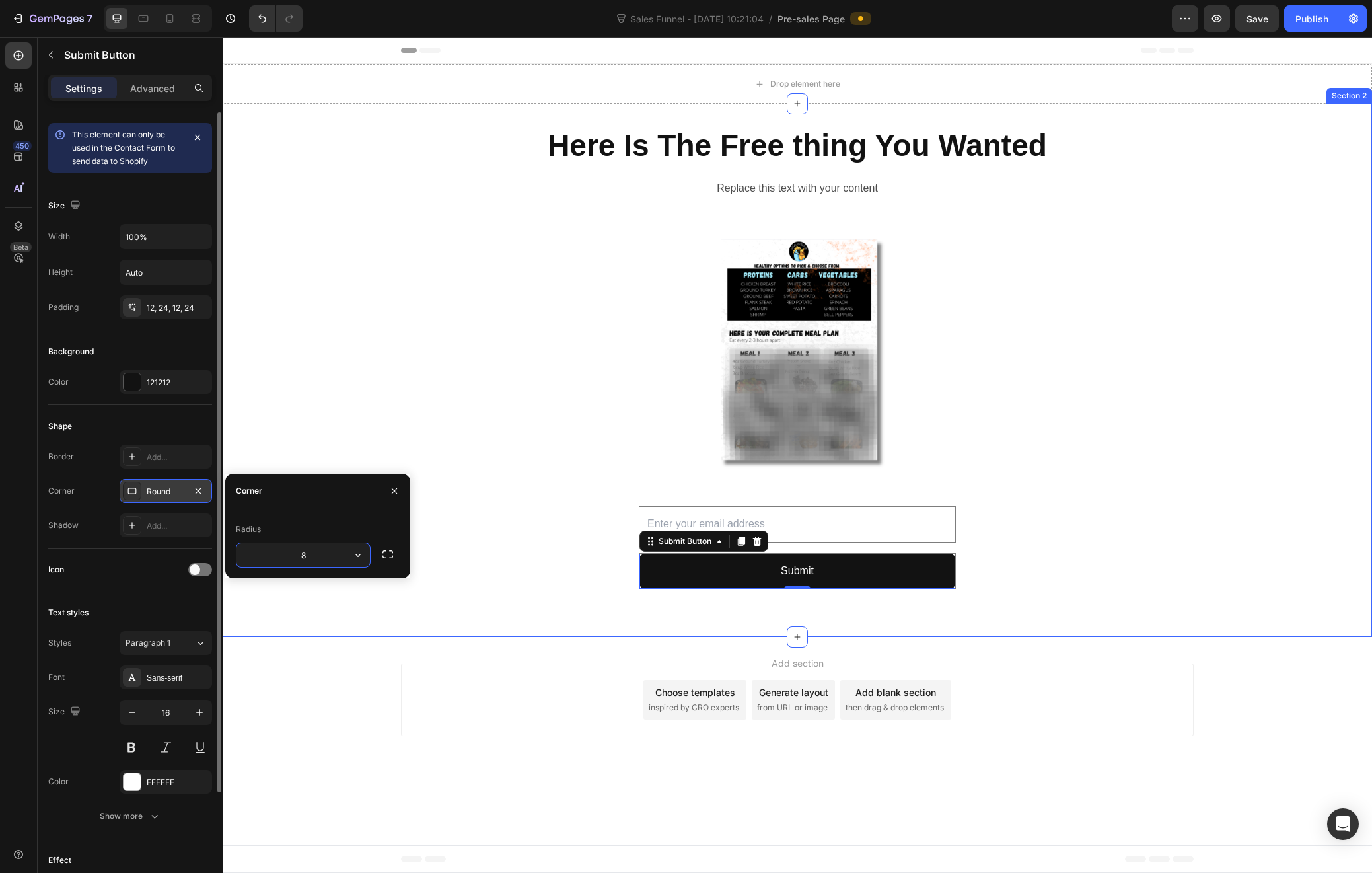
click at [486, 613] on div "Here Is The Free thing You Wanted Heading Replace this text with your content T…" at bounding box center [798, 371] width 1150 height 491
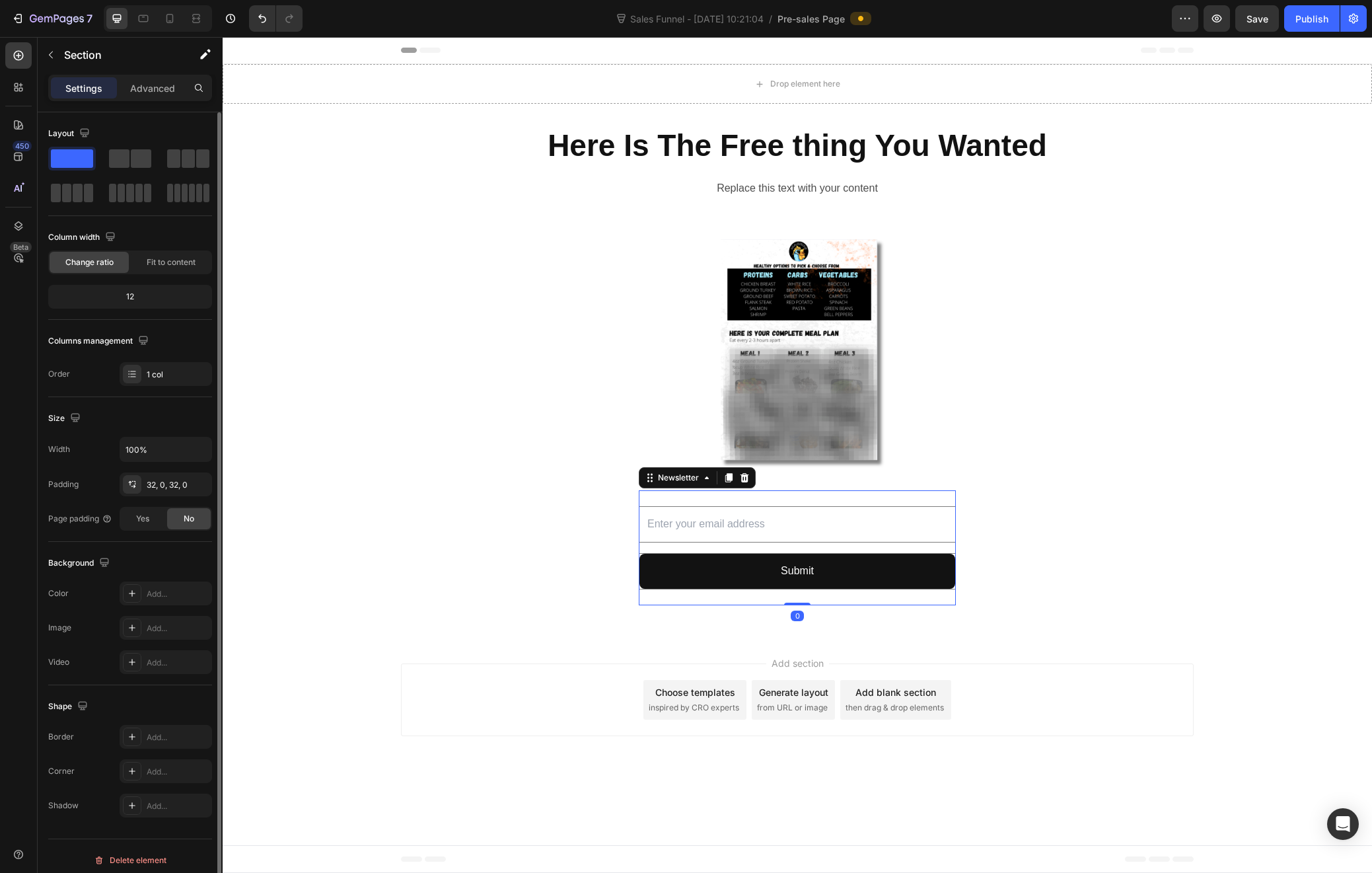
click at [646, 603] on div "Email Field Submit Submit Button Row Newsletter 0" at bounding box center [797, 548] width 317 height 115
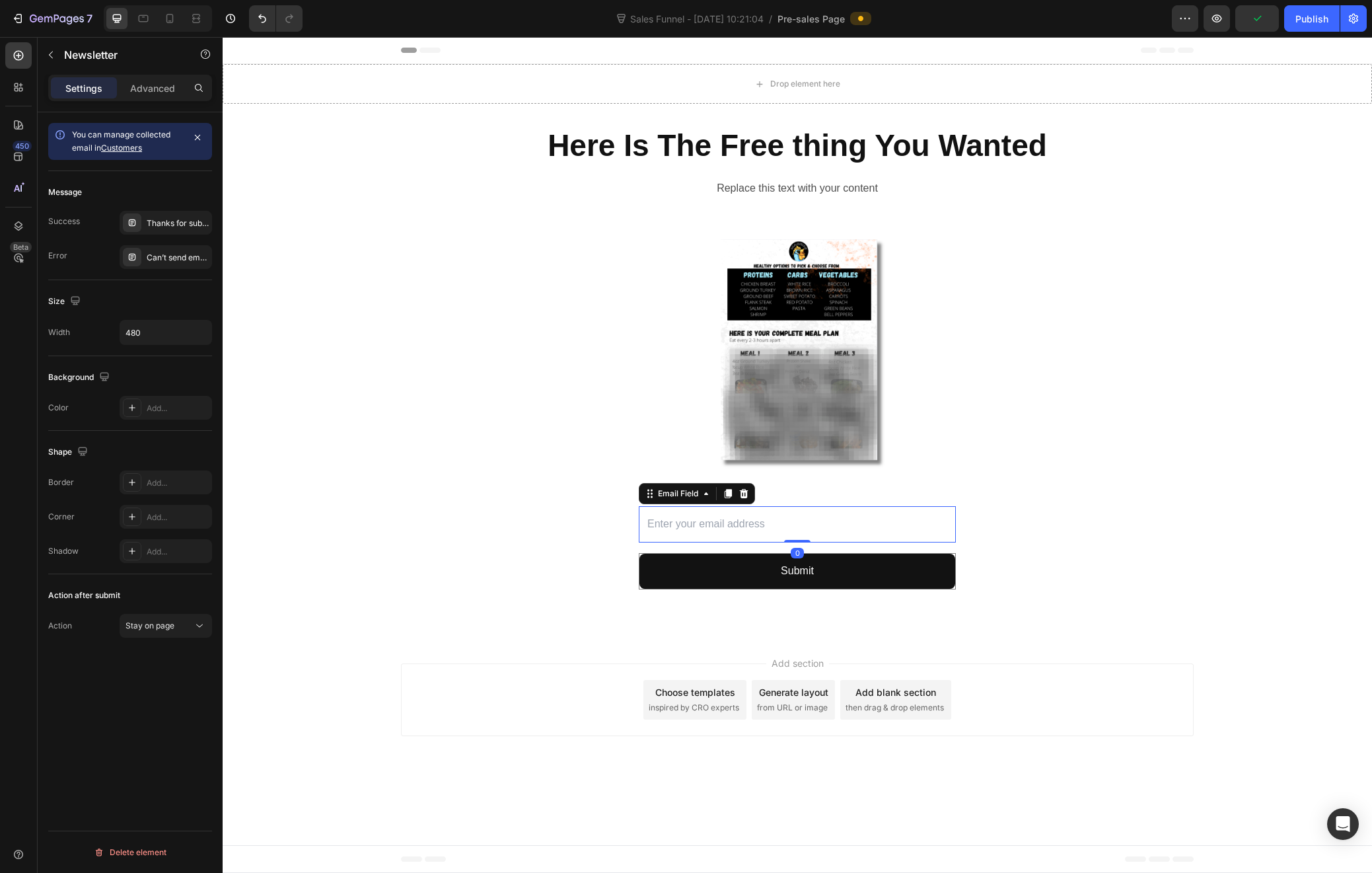
click at [694, 526] on input "email" at bounding box center [797, 524] width 317 height 37
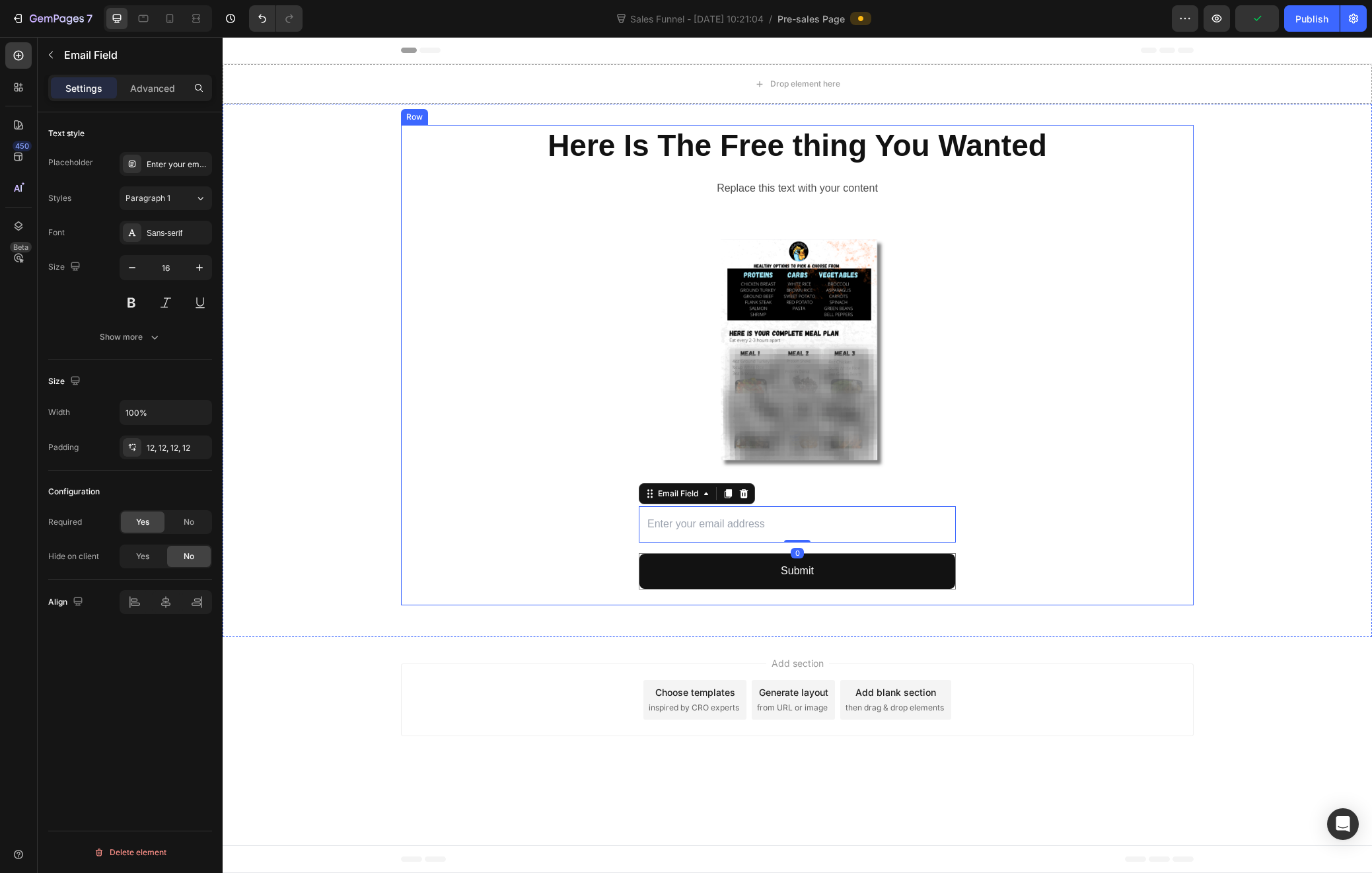
click at [1006, 534] on div "Here Is The Free thing You Wanted Heading Replace this text with your content T…" at bounding box center [797, 365] width 793 height 481
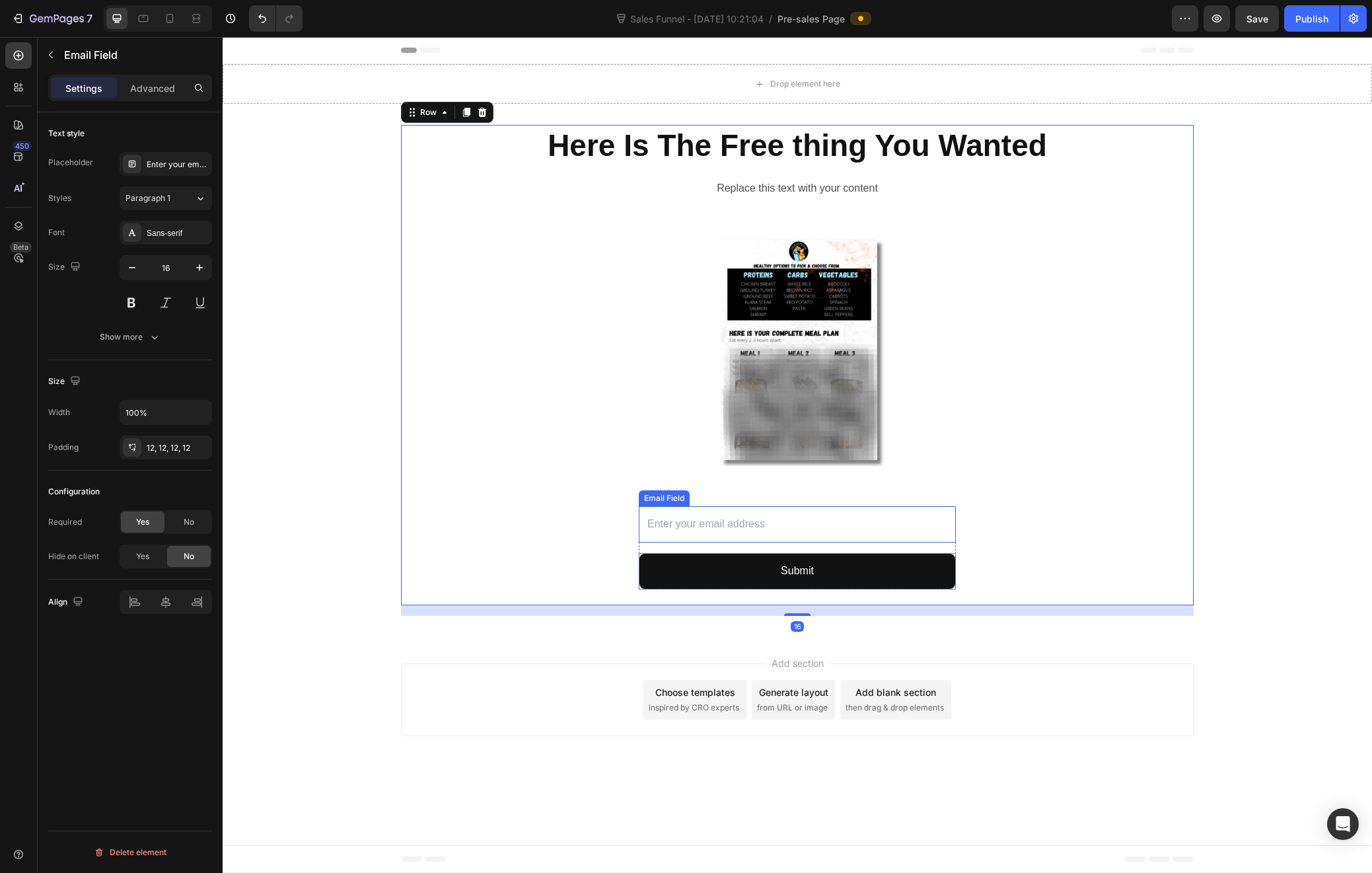
click at [947, 527] on input "email" at bounding box center [797, 524] width 317 height 37
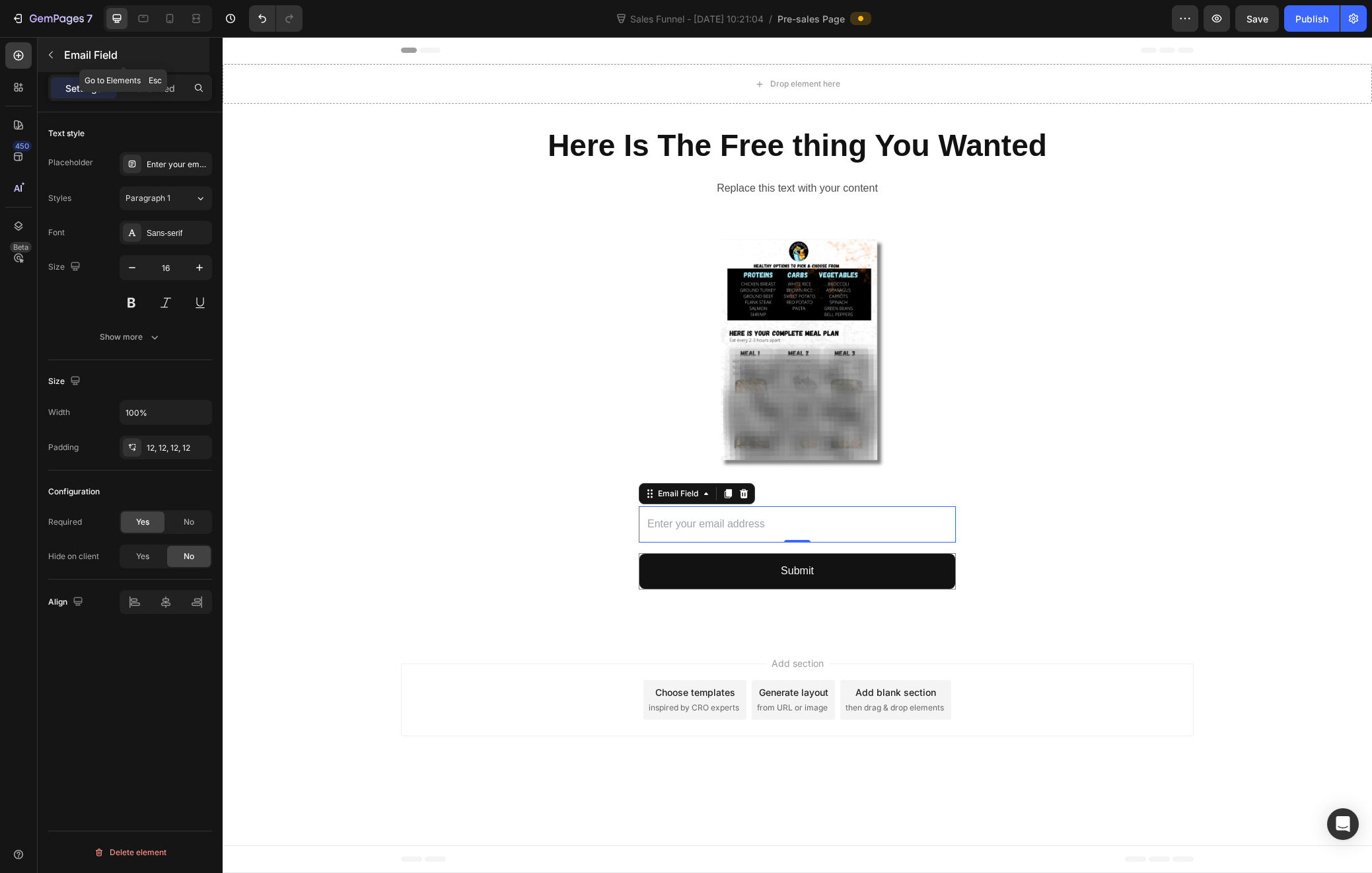
click at [52, 52] on icon "button" at bounding box center [50, 55] width 10 height 10
click at [641, 504] on div "Email Field Submit Submit Button Row Newsletter" at bounding box center [797, 548] width 317 height 115
click at [156, 91] on p "Advanced" at bounding box center [152, 87] width 45 height 14
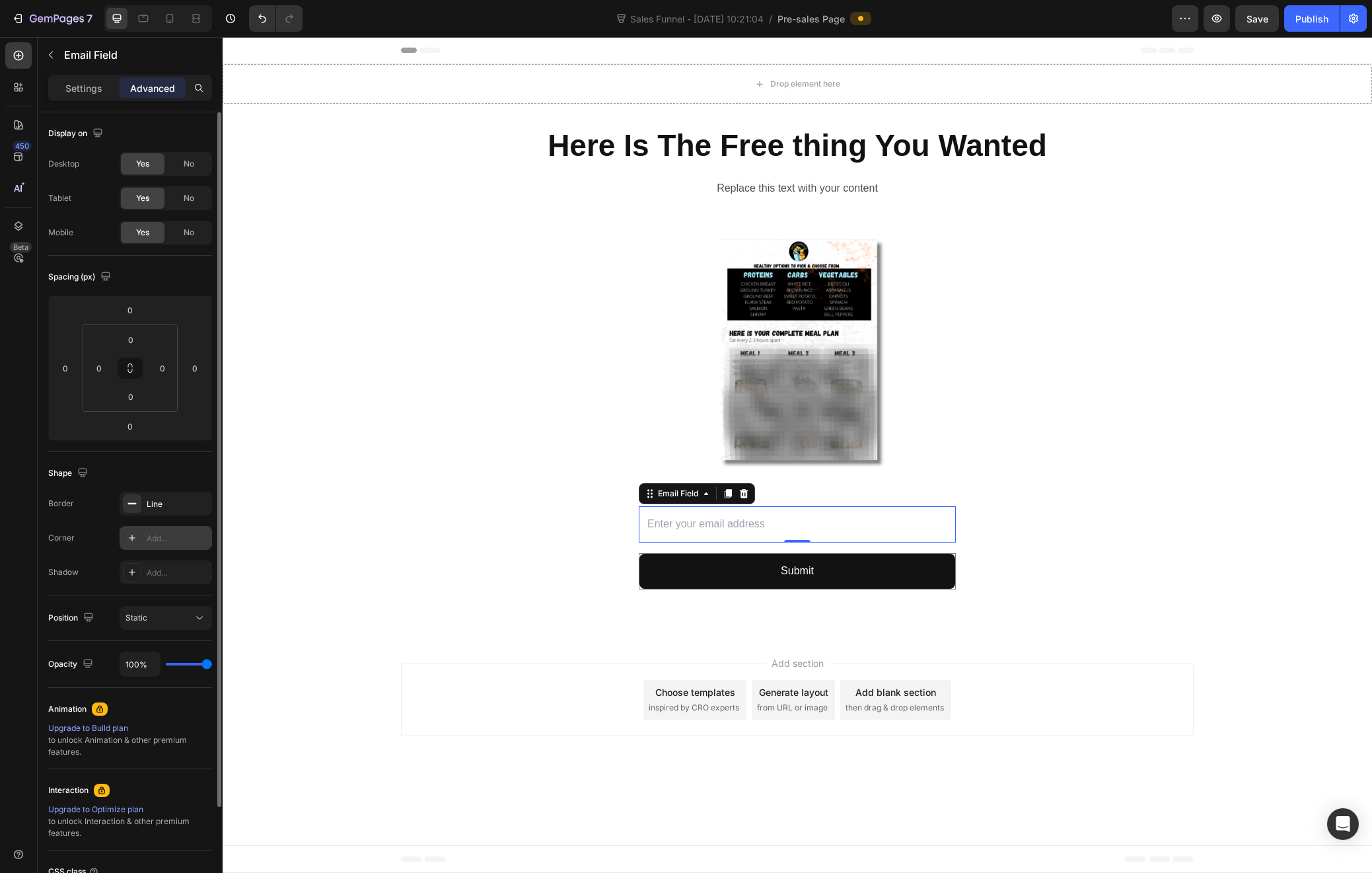
click at [161, 532] on div "Add..." at bounding box center [178, 538] width 62 height 12
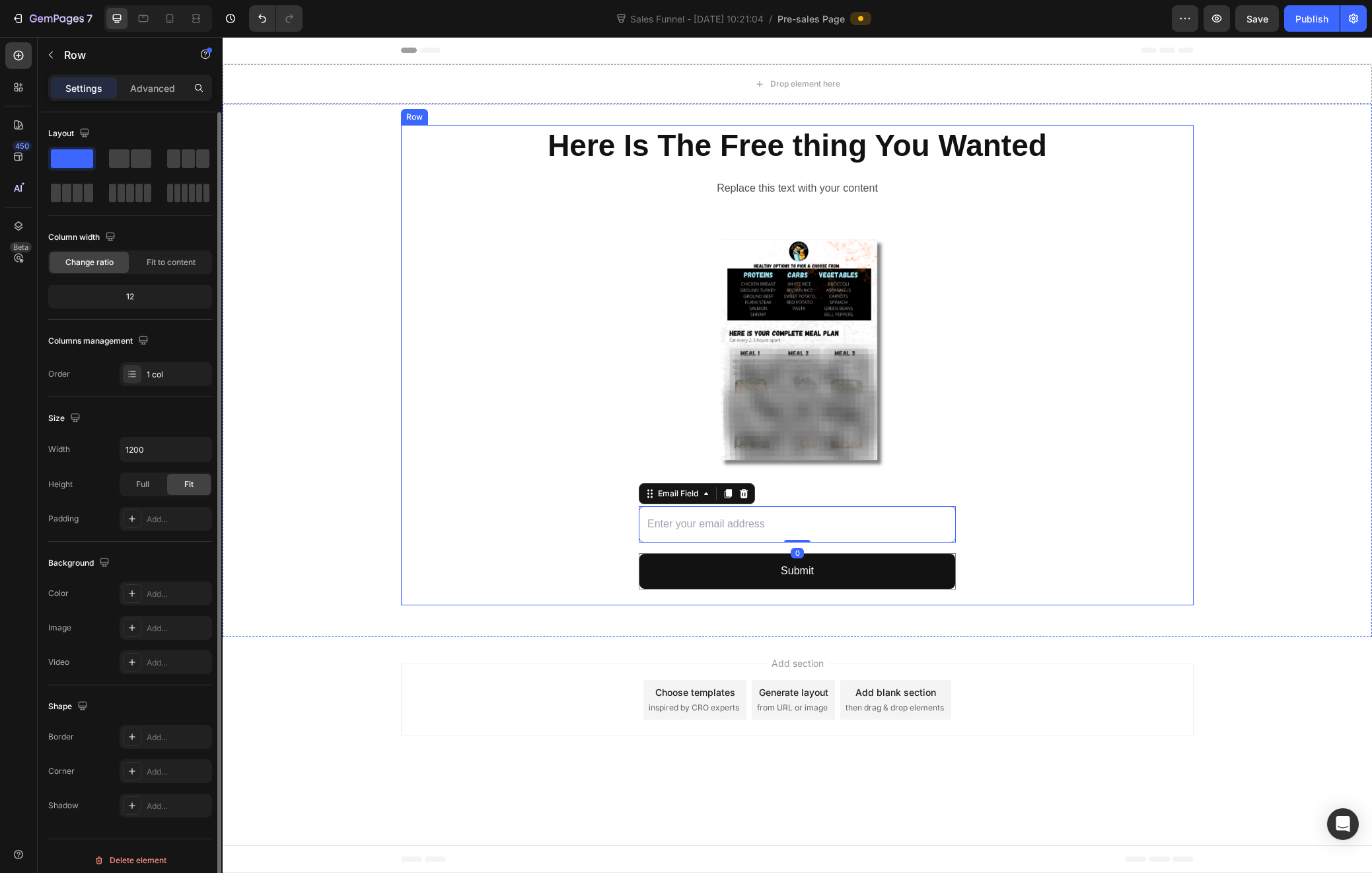
click at [590, 496] on div "Here Is The Free thing You Wanted Heading Replace this text with your content T…" at bounding box center [797, 365] width 793 height 481
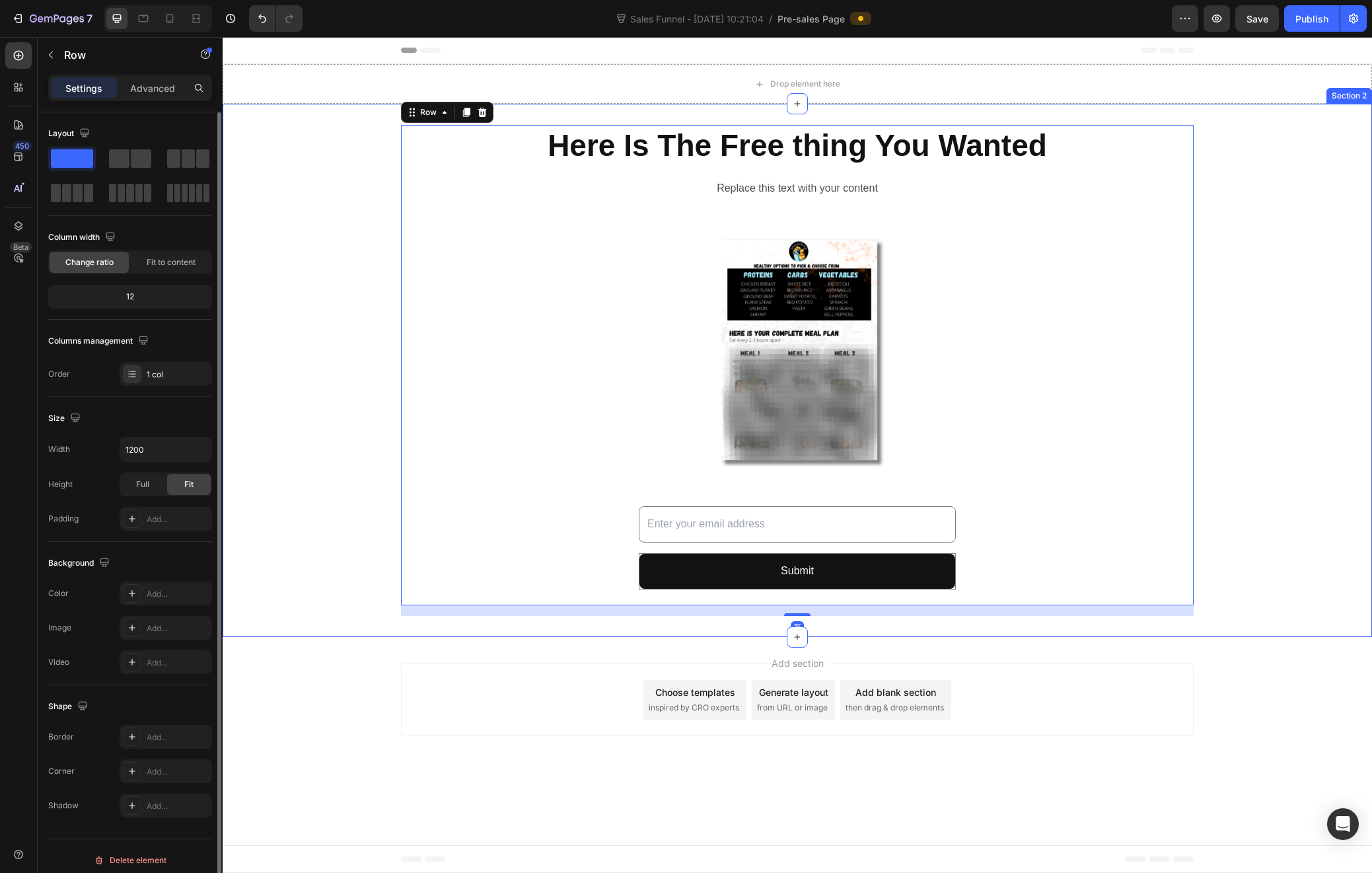
click at [1268, 540] on div "Here Is The Free thing You Wanted Heading Replace this text with your content T…" at bounding box center [798, 371] width 1150 height 491
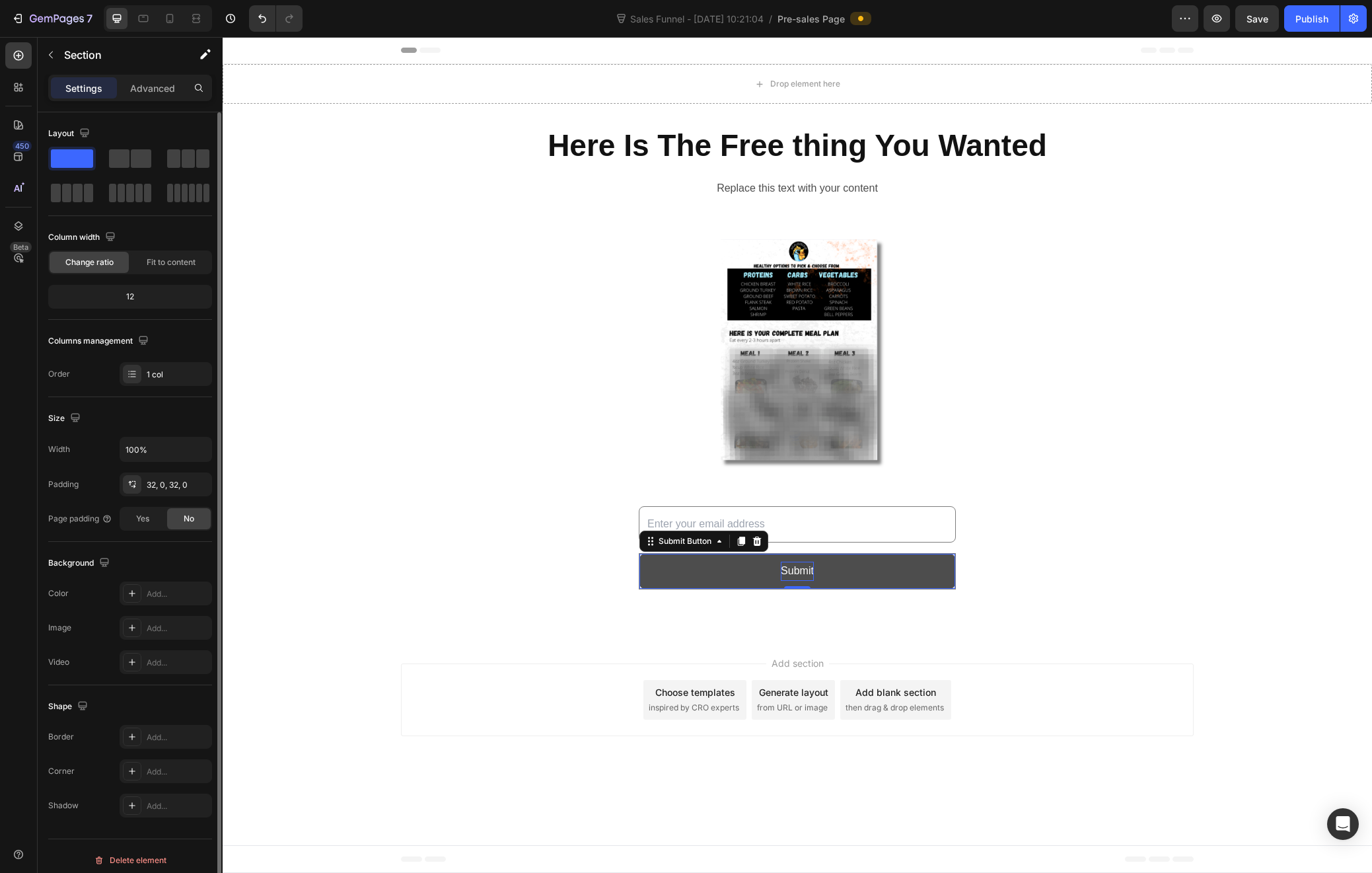
click at [811, 571] on div "Submit" at bounding box center [797, 571] width 33 height 19
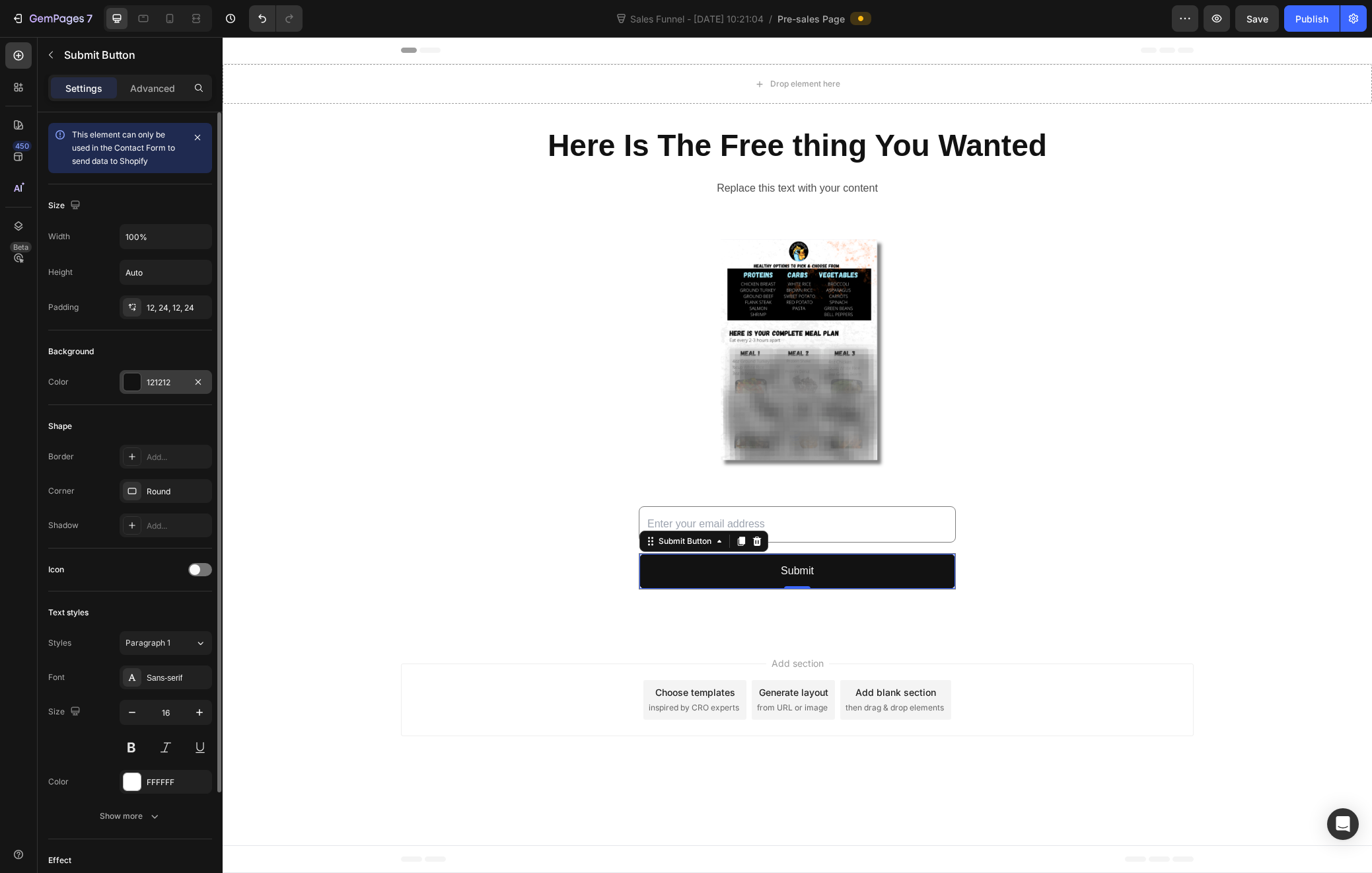
click at [136, 380] on div at bounding box center [132, 382] width 17 height 17
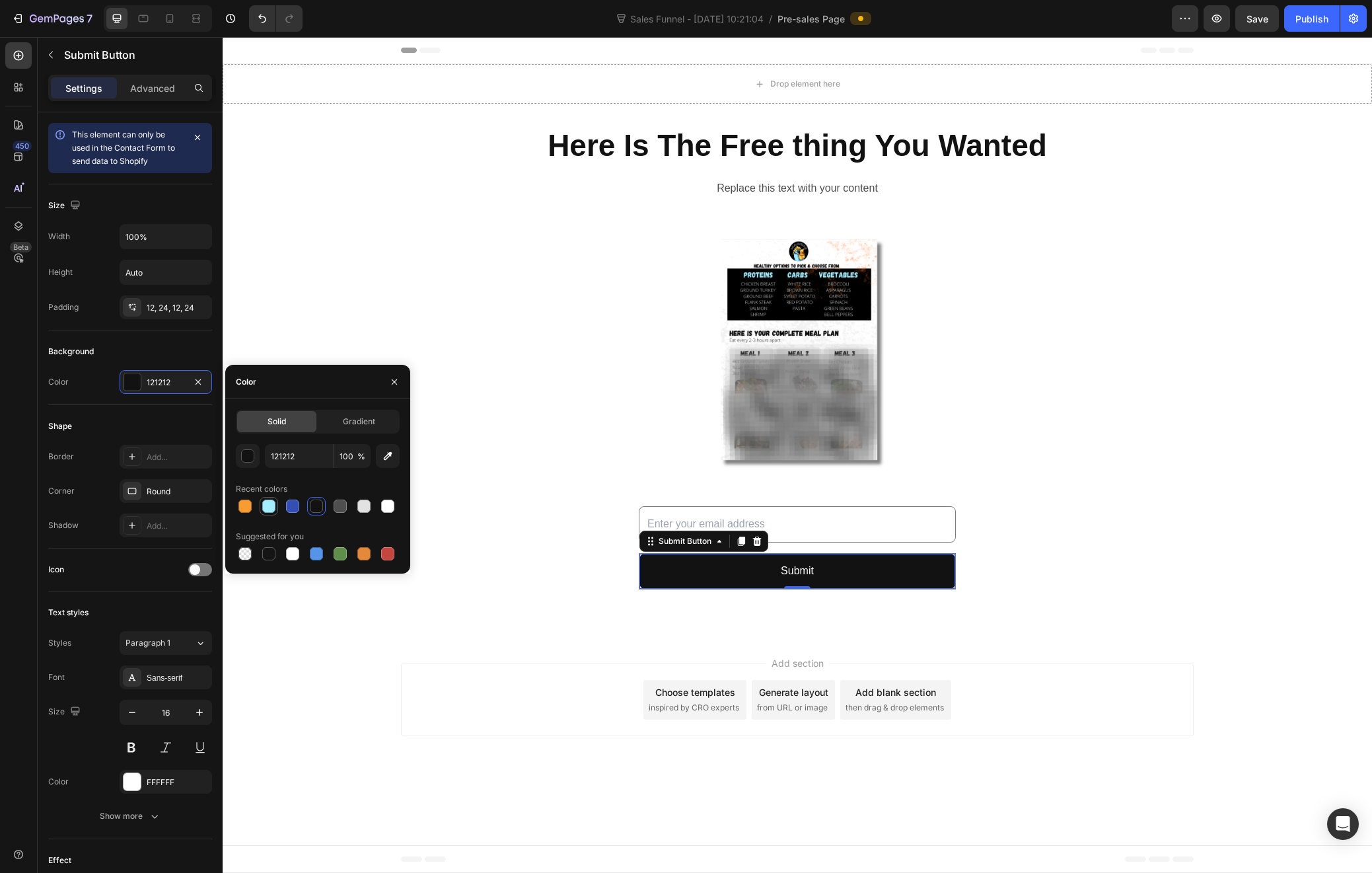
click at [270, 511] on div at bounding box center [269, 506] width 13 height 13
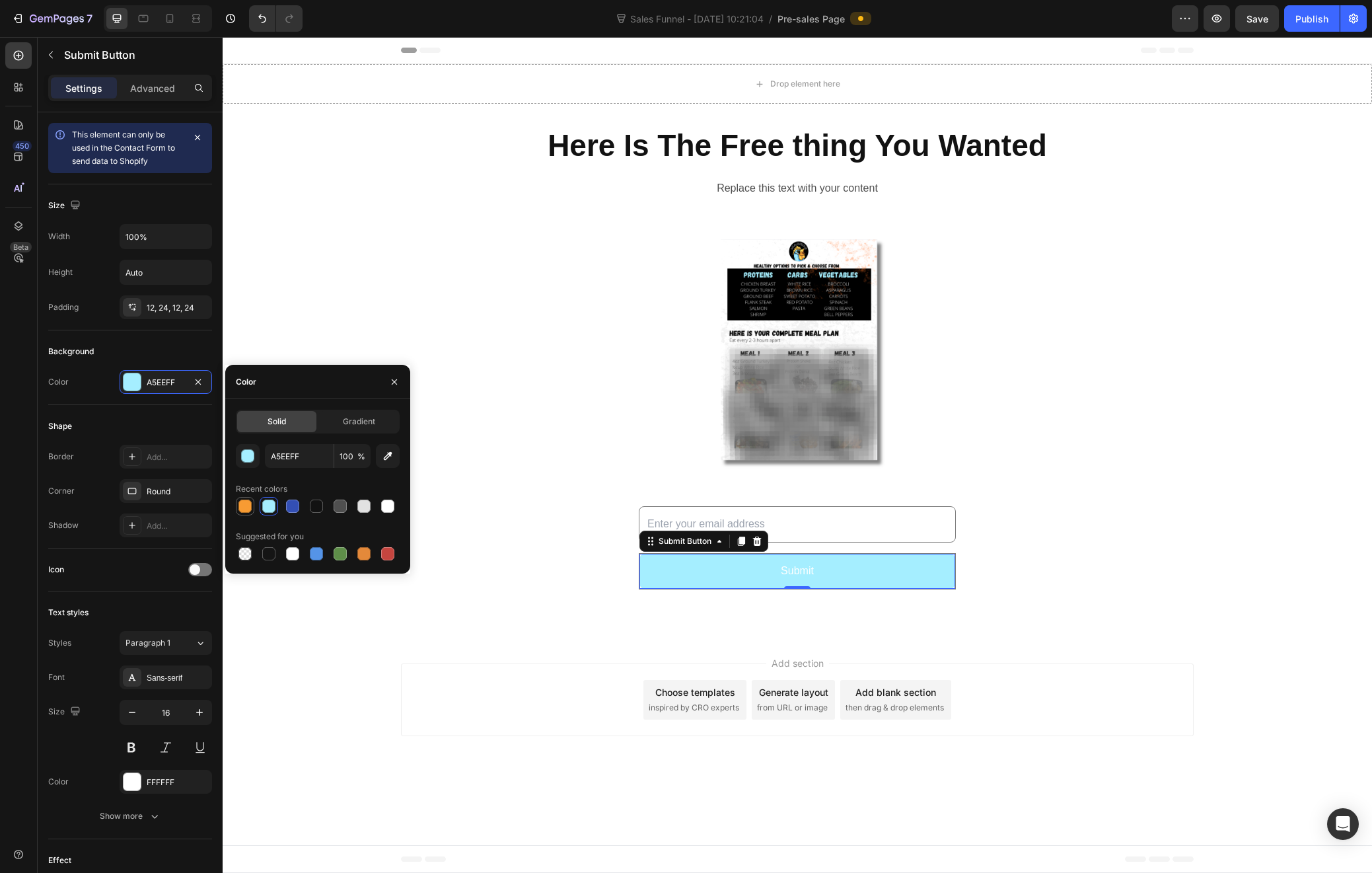
click at [245, 503] on div at bounding box center [245, 506] width 13 height 13
type input "F79B33"
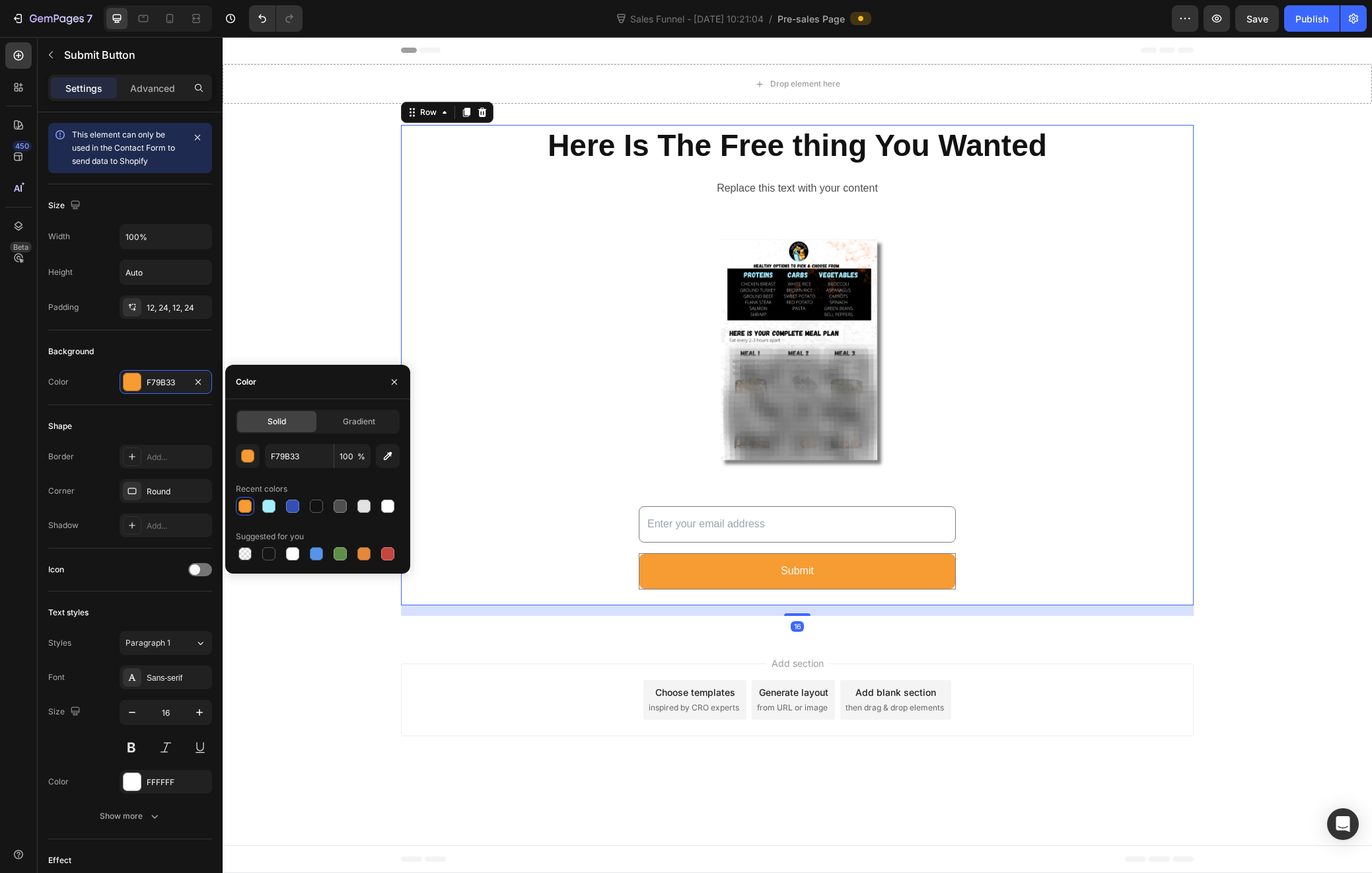
click at [1074, 574] on div "Here Is The Free thing You Wanted Heading Replace this text with your content T…" at bounding box center [797, 365] width 793 height 481
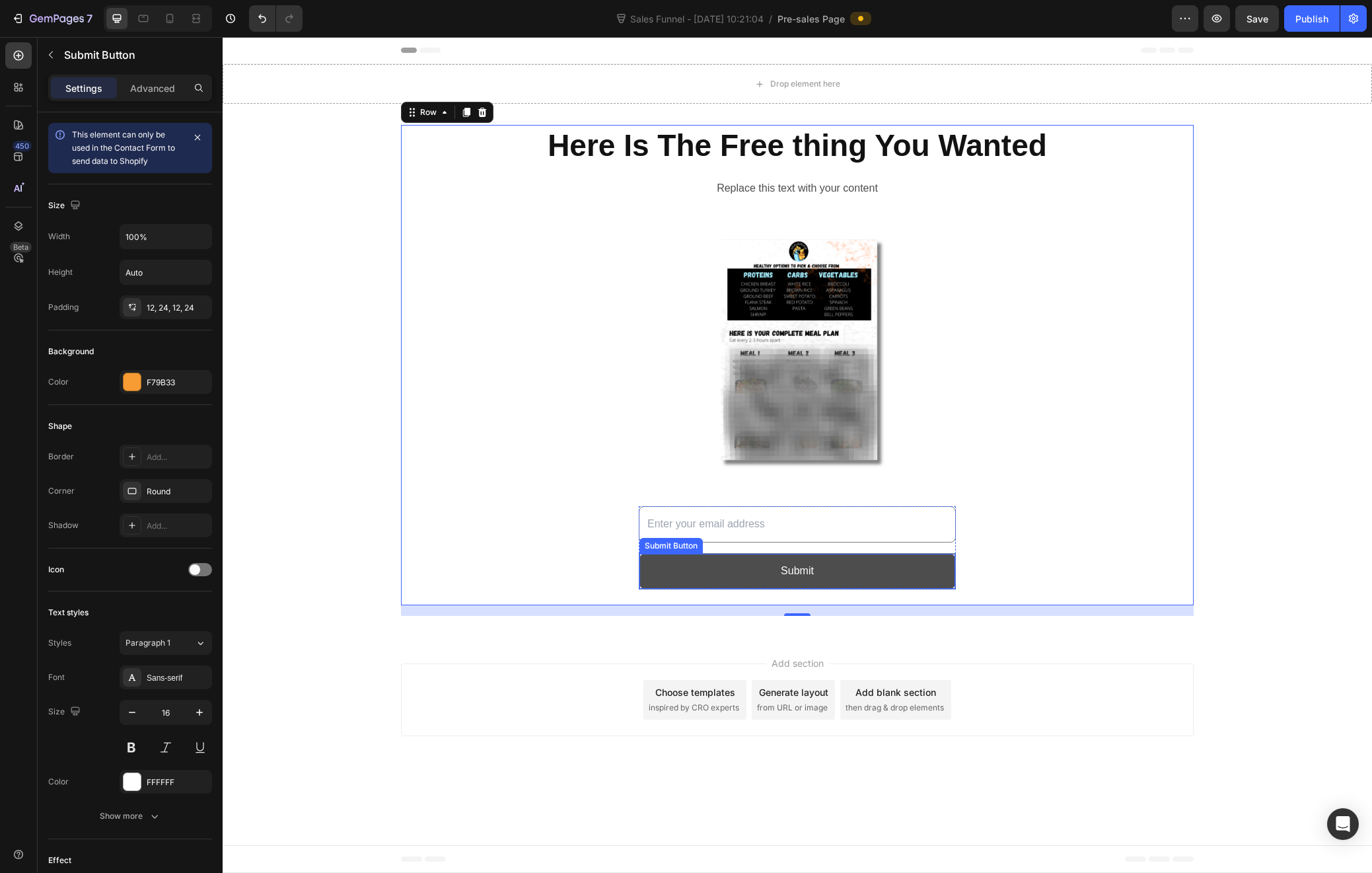
click at [850, 573] on button "Submit" at bounding box center [798, 570] width 316 height 35
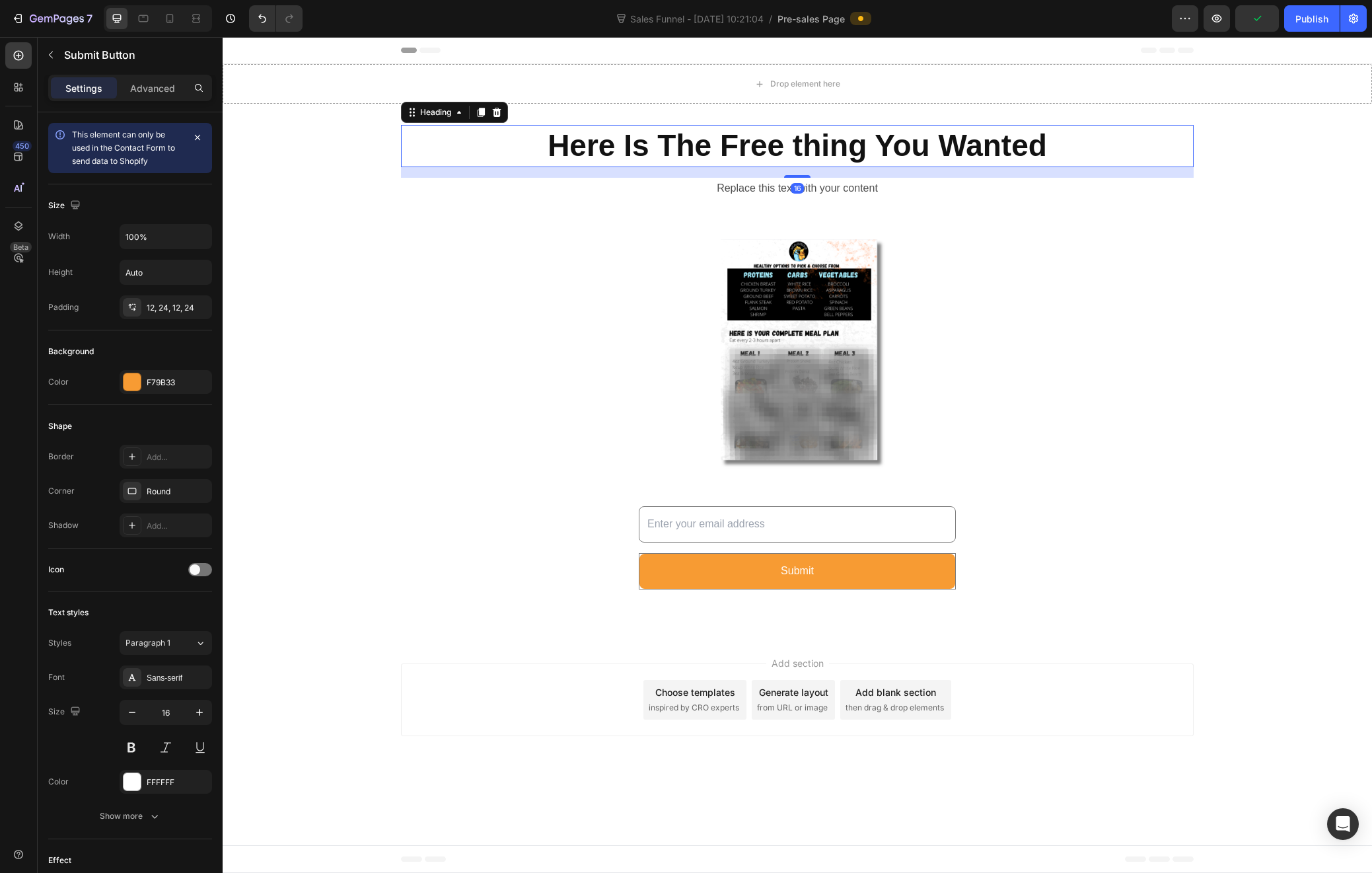
click at [761, 144] on p "Here Is The Free thing You Wanted" at bounding box center [798, 146] width 790 height 40
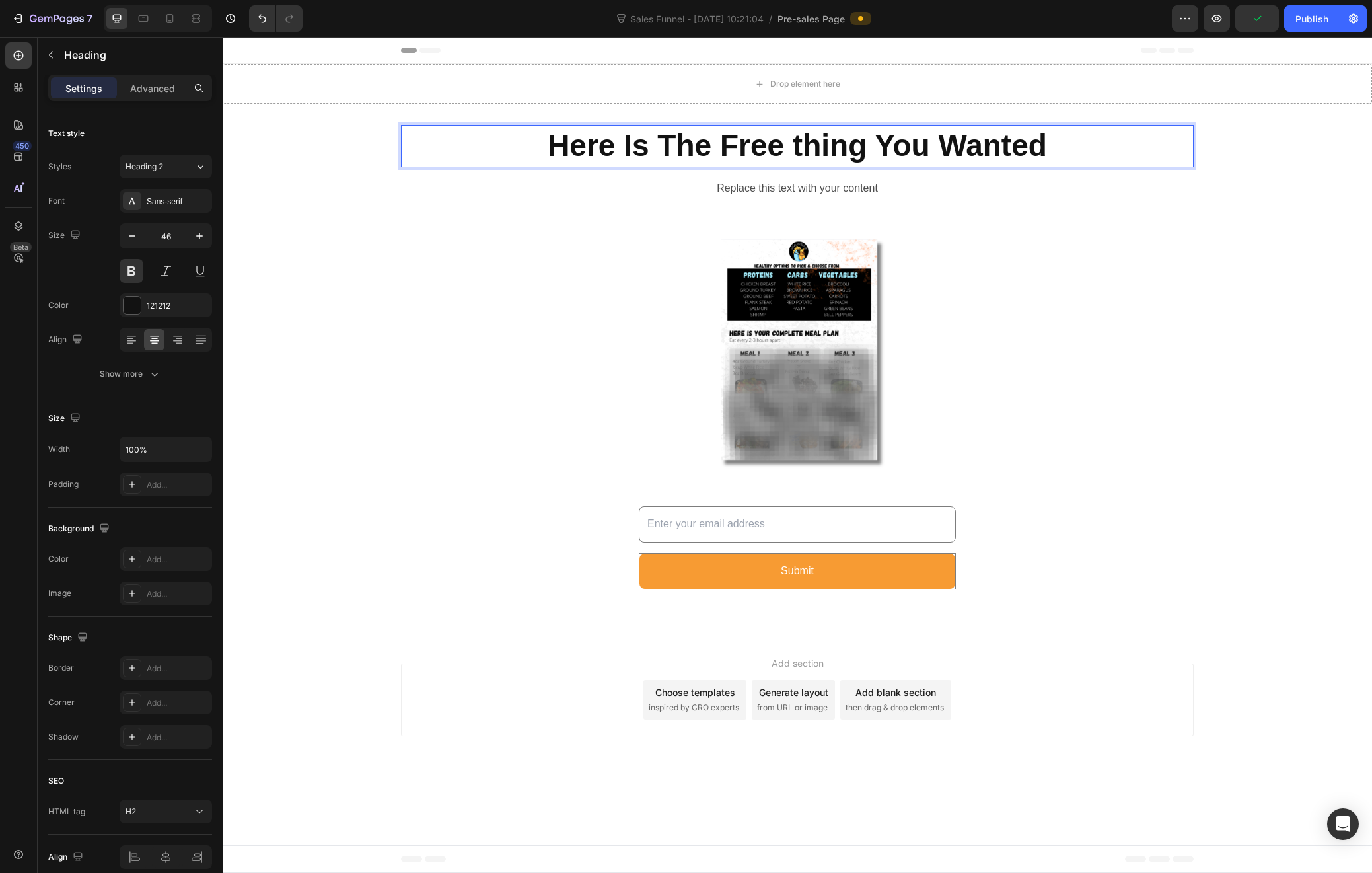
click at [726, 145] on p "Here Is The Free thing You Wanted" at bounding box center [798, 146] width 790 height 40
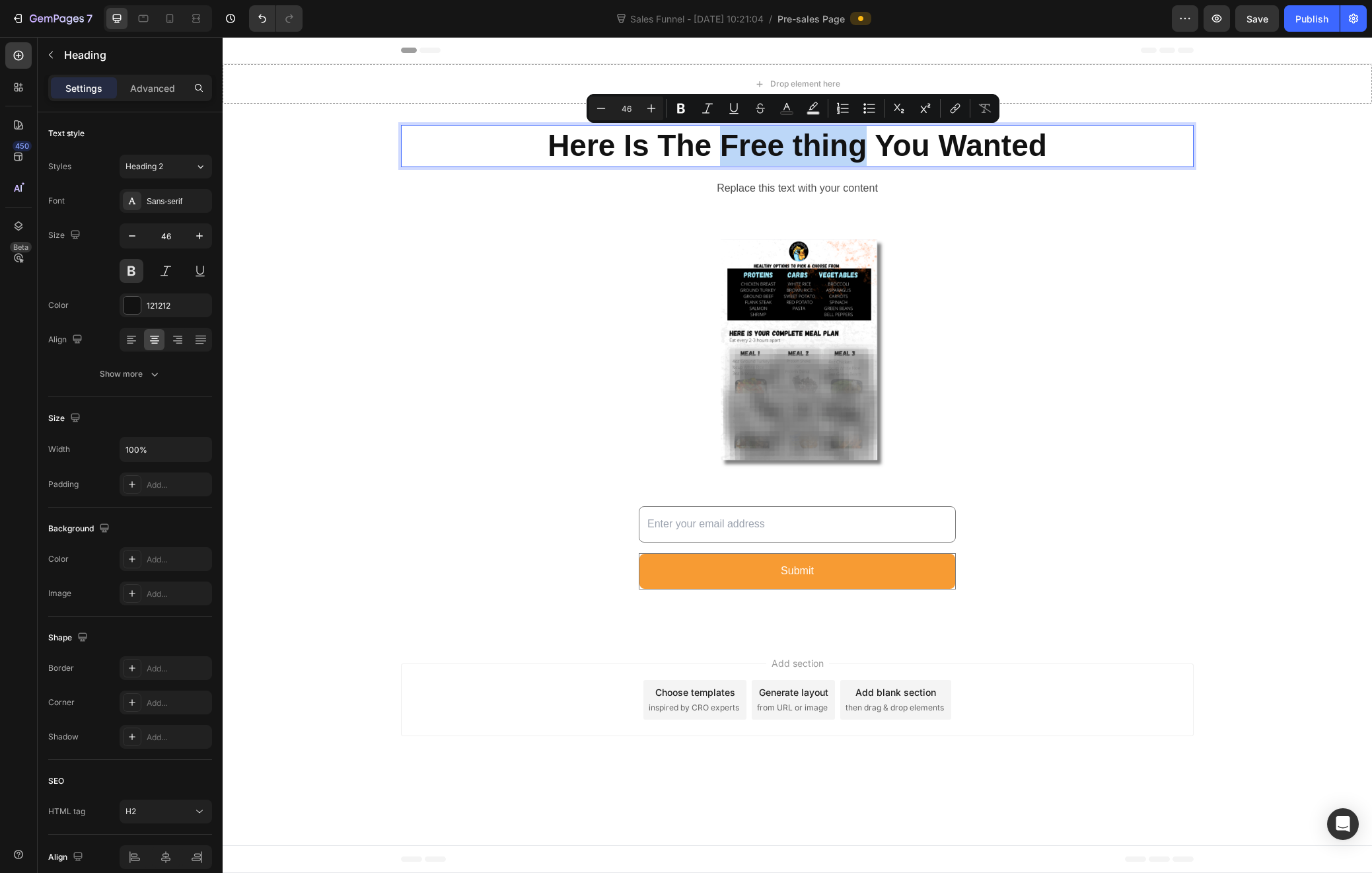
drag, startPoint x: 724, startPoint y: 143, endPoint x: 858, endPoint y: 151, distance: 134.2
click at [858, 151] on p "Here Is The Free thing You Wanted" at bounding box center [798, 146] width 790 height 40
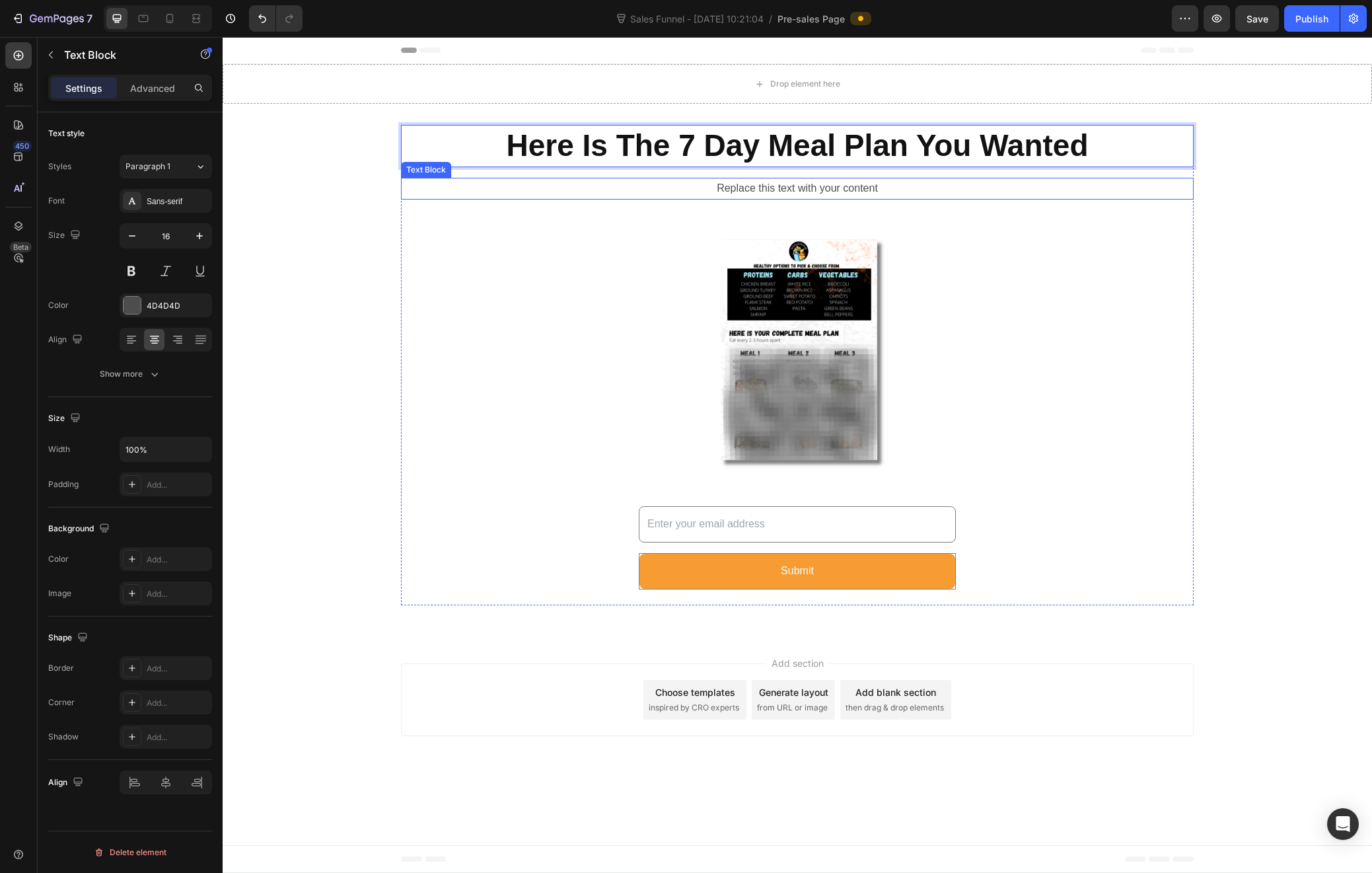
click at [782, 189] on p "Replace this text with your content" at bounding box center [798, 188] width 790 height 19
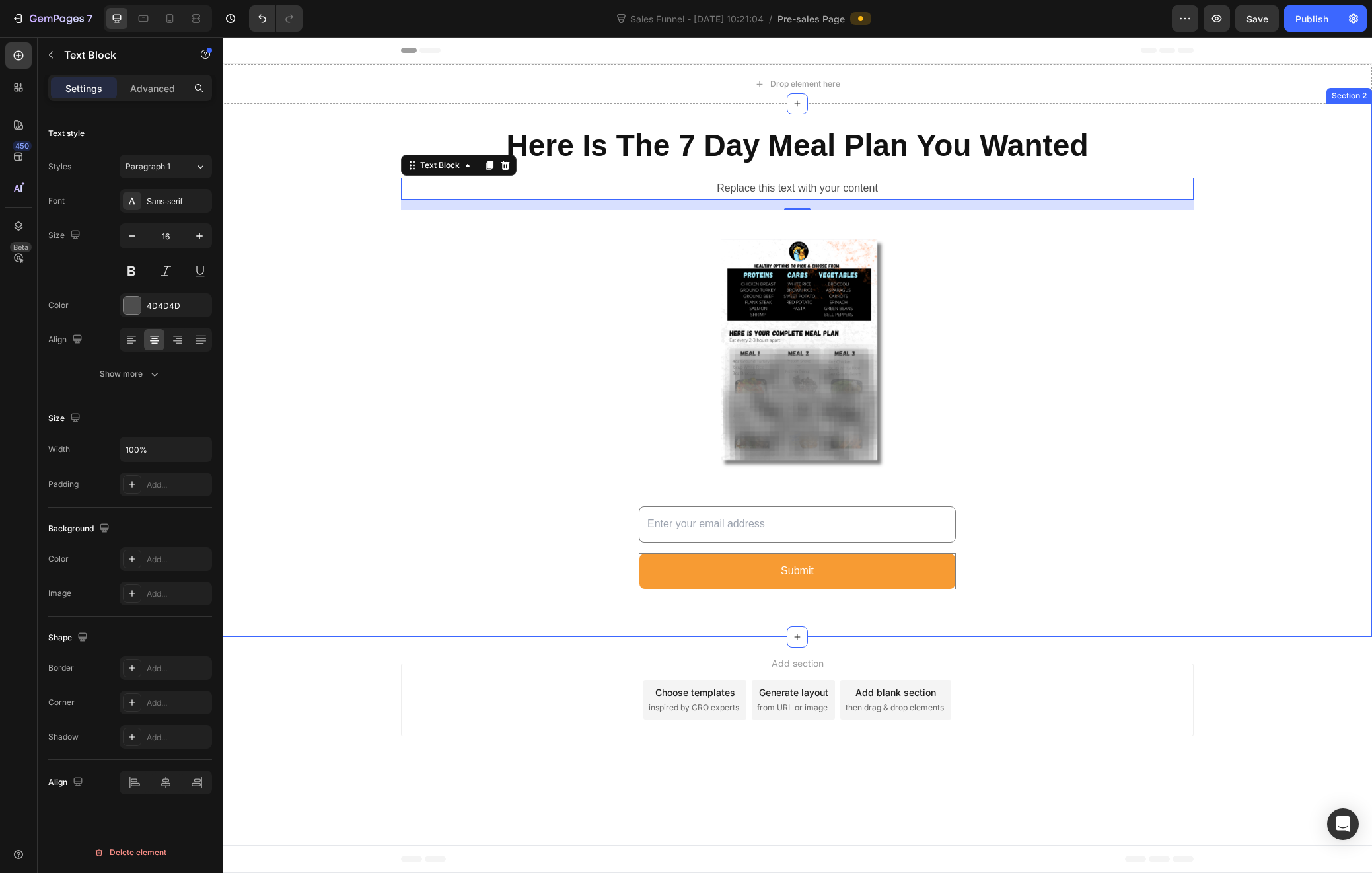
click at [1268, 353] on div "Here Is The 7 Day Meal Plan You Wanted Heading Replace this text with your cont…" at bounding box center [798, 371] width 1150 height 491
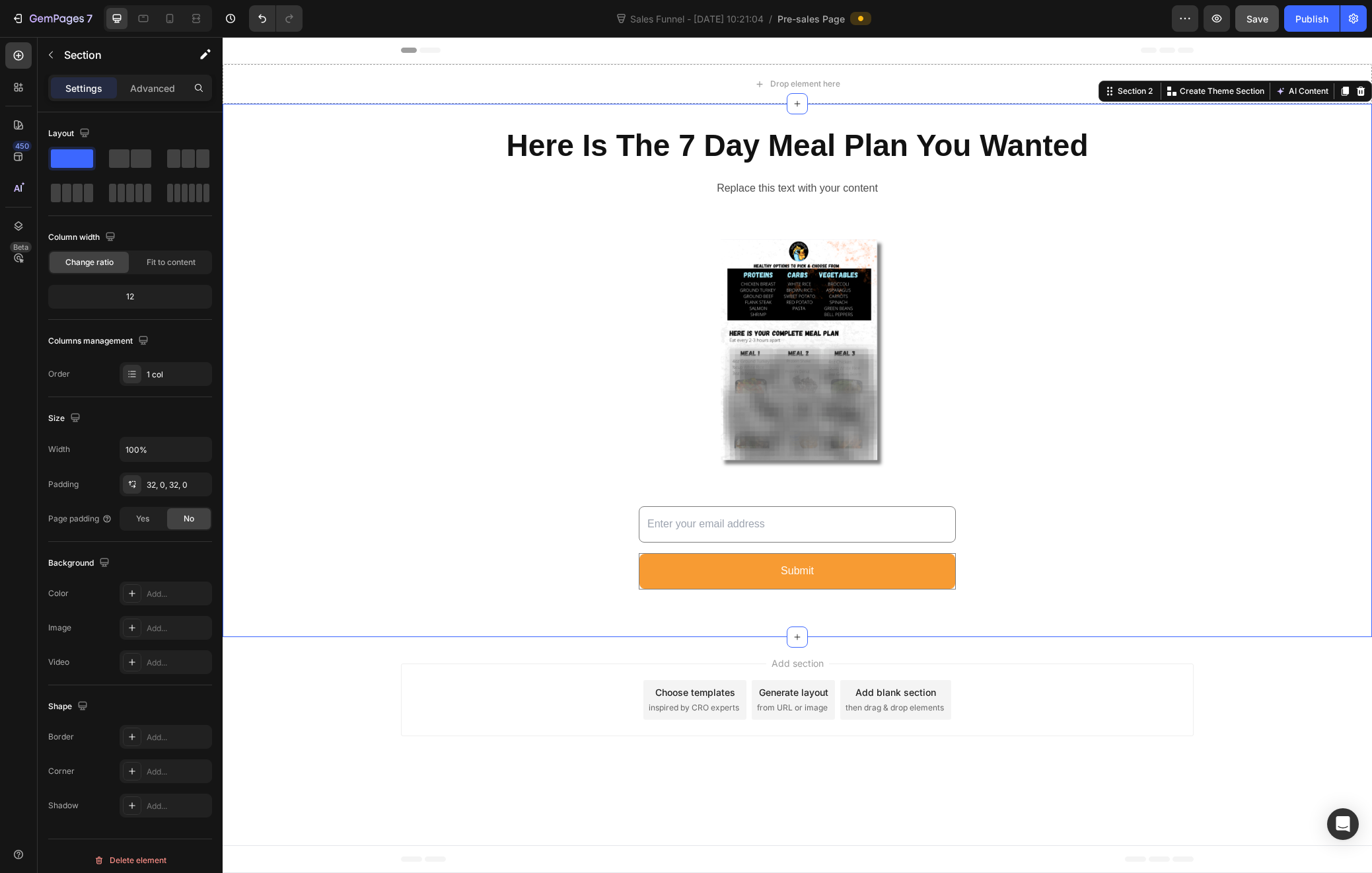
click at [1262, 21] on span "Save" at bounding box center [1257, 19] width 22 height 11
click at [1220, 19] on icon "button" at bounding box center [1217, 19] width 13 height 13
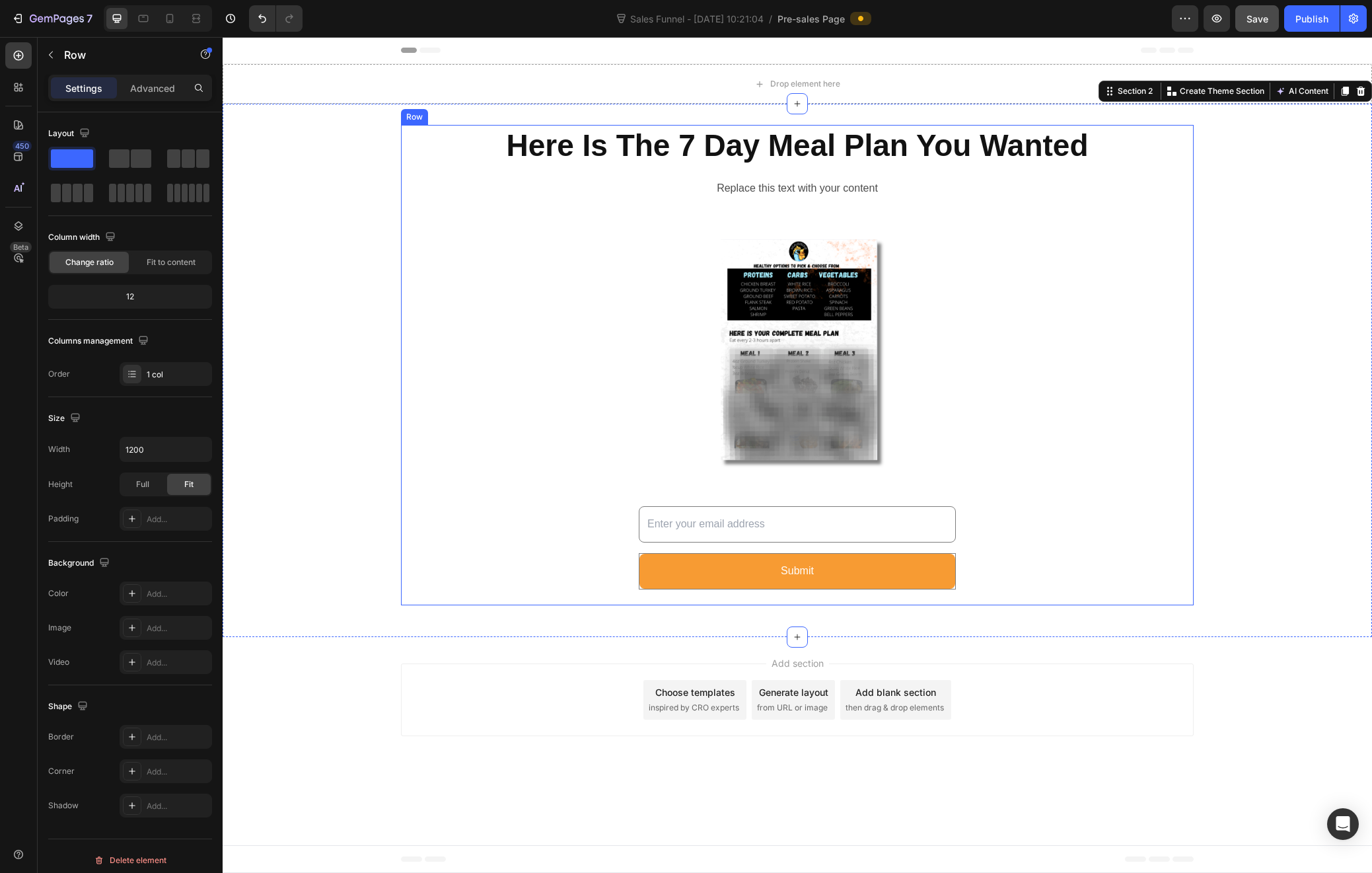
click at [523, 554] on div "Here Is The 7 Day Meal Plan You Wanted Heading Replace this text with your cont…" at bounding box center [797, 365] width 793 height 481
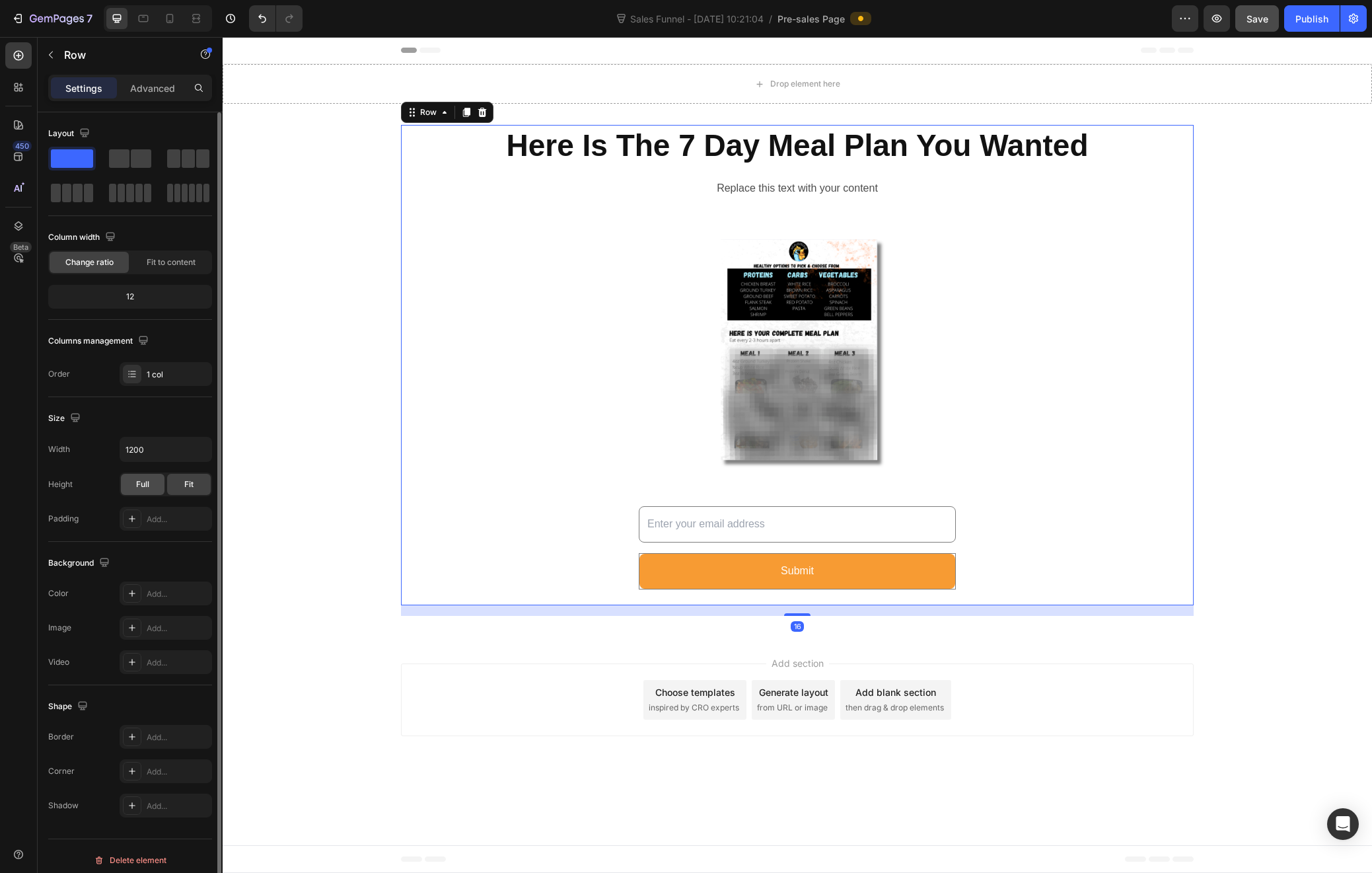
scroll to position [8, 0]
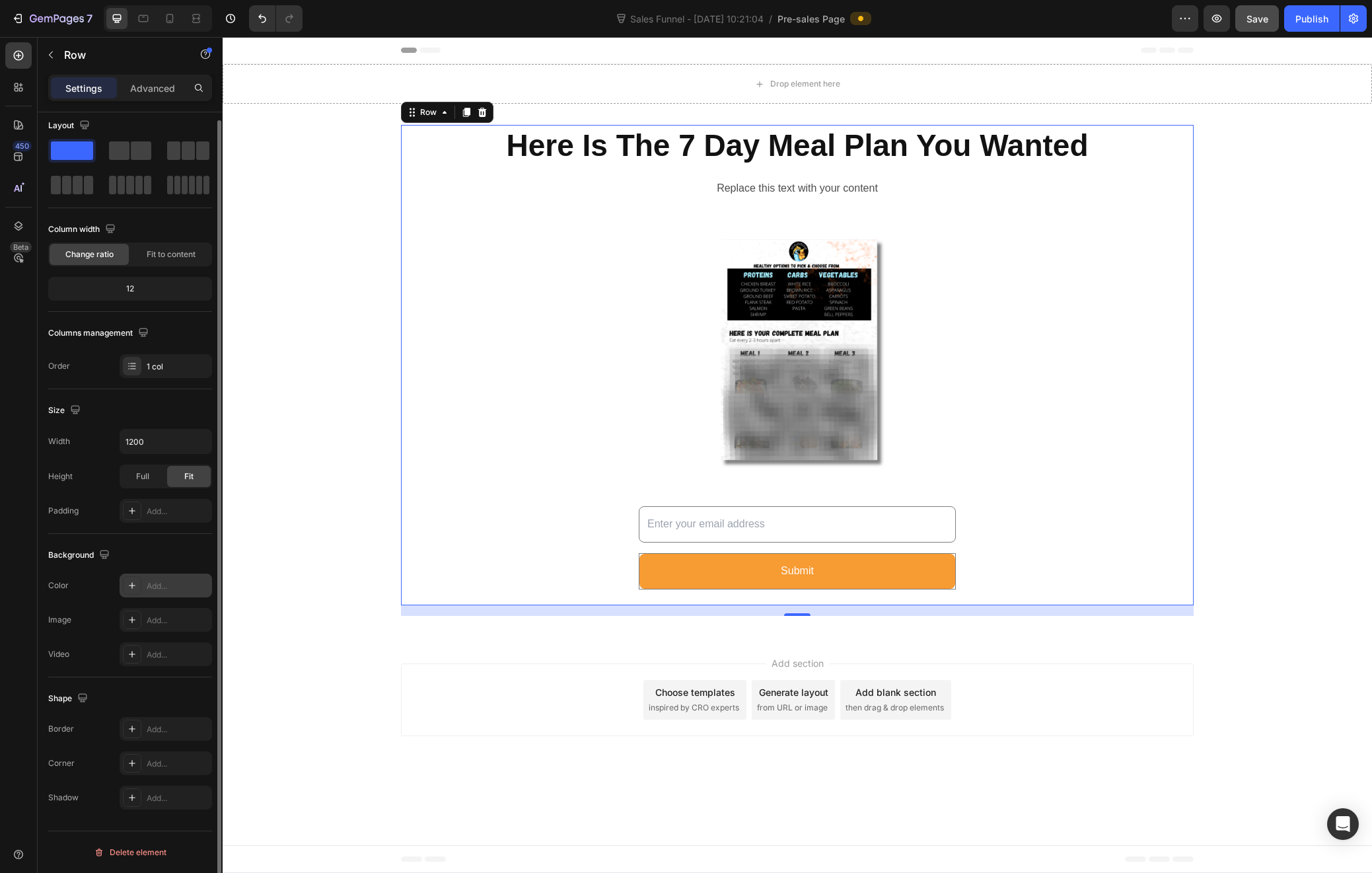
click at [161, 583] on div "Add..." at bounding box center [178, 586] width 62 height 12
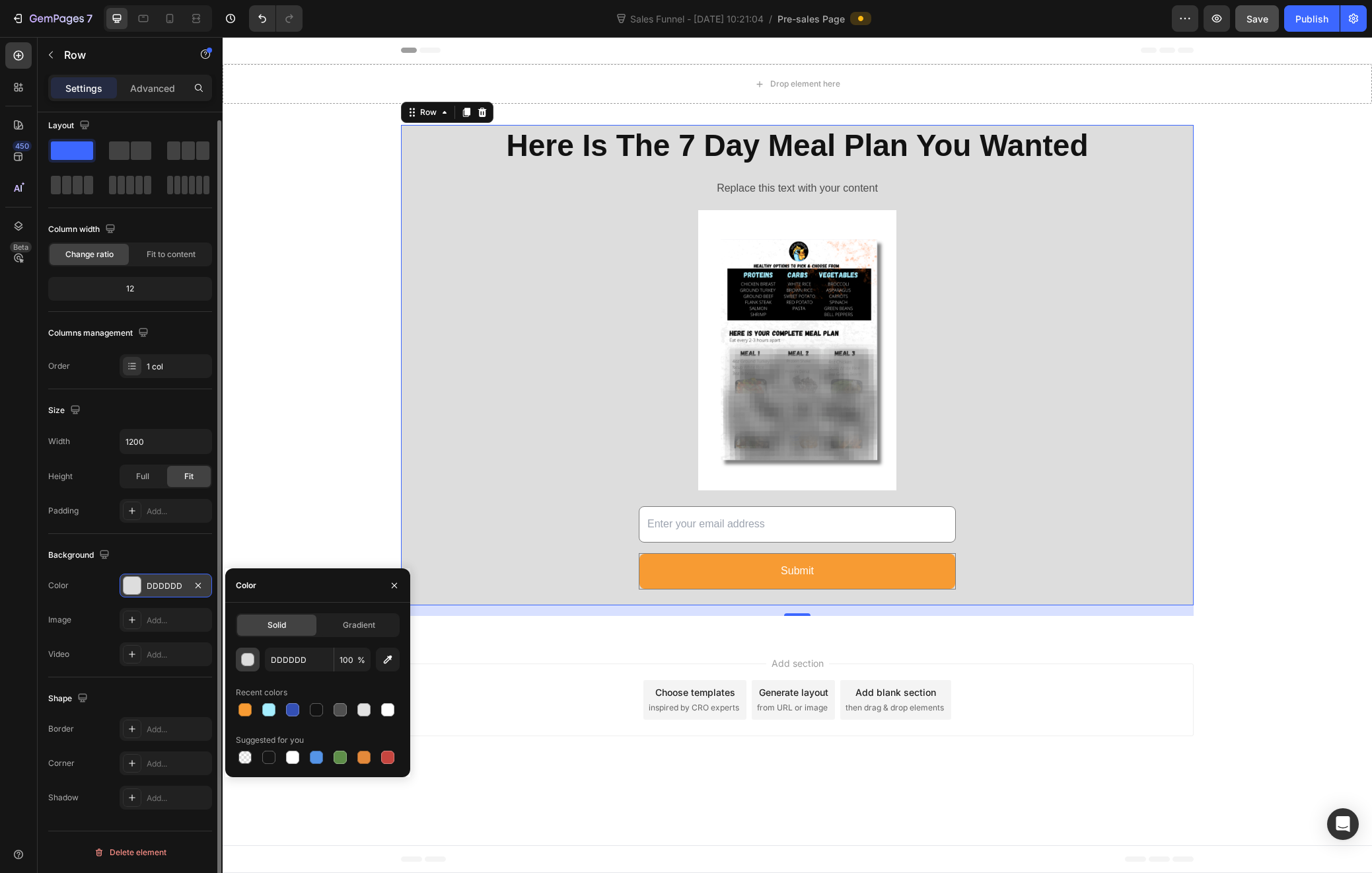
click at [248, 659] on div "button" at bounding box center [248, 659] width 13 height 13
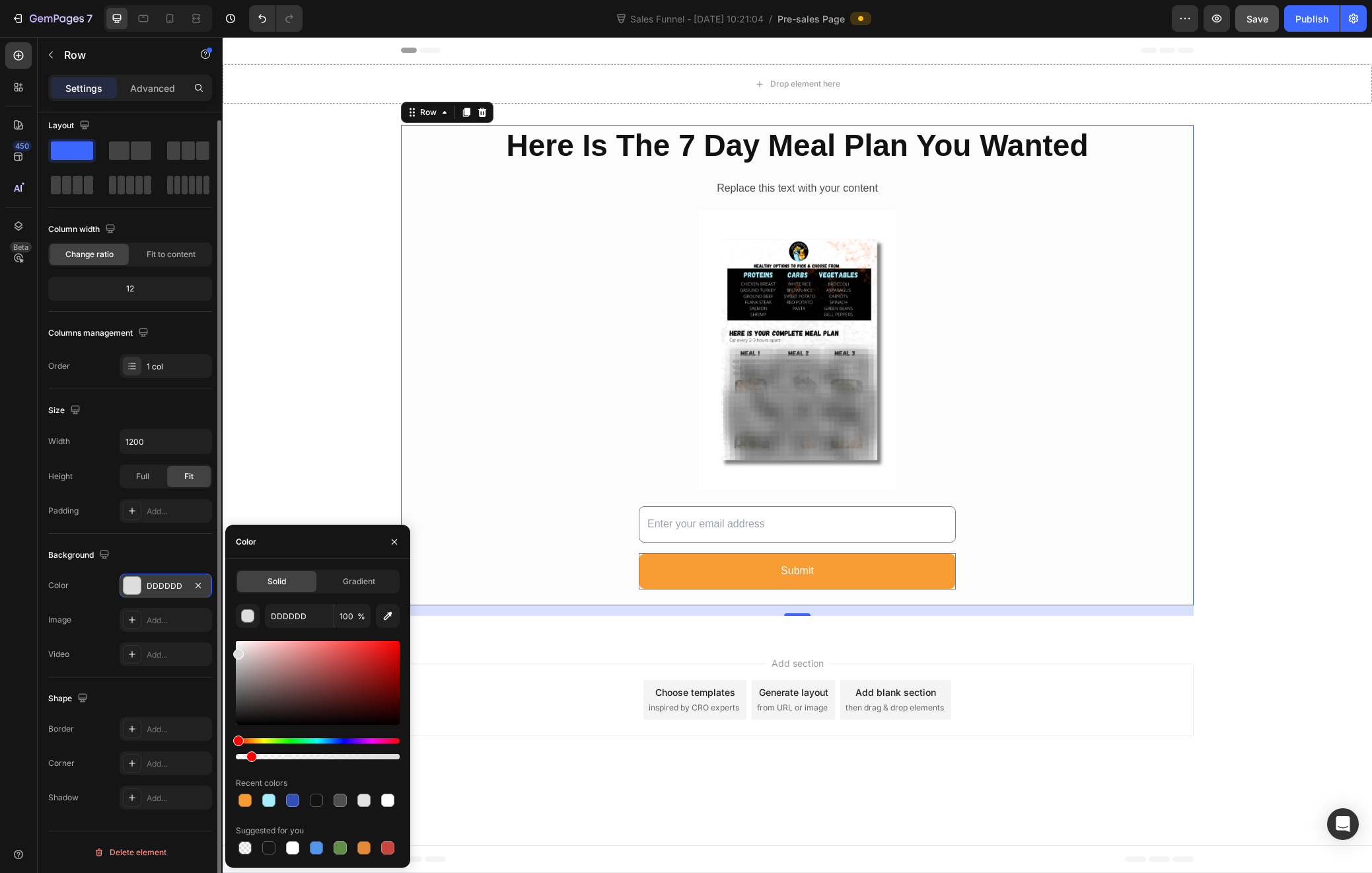
drag, startPoint x: 395, startPoint y: 755, endPoint x: 249, endPoint y: 763, distance: 146.2
click at [249, 763] on div "DDDDDD 100 % Recent colors Suggested for you" at bounding box center [318, 730] width 164 height 253
drag, startPoint x: 251, startPoint y: 757, endPoint x: 290, endPoint y: 761, distance: 39.2
click at [290, 761] on div at bounding box center [318, 699] width 164 height 123
type input "33"
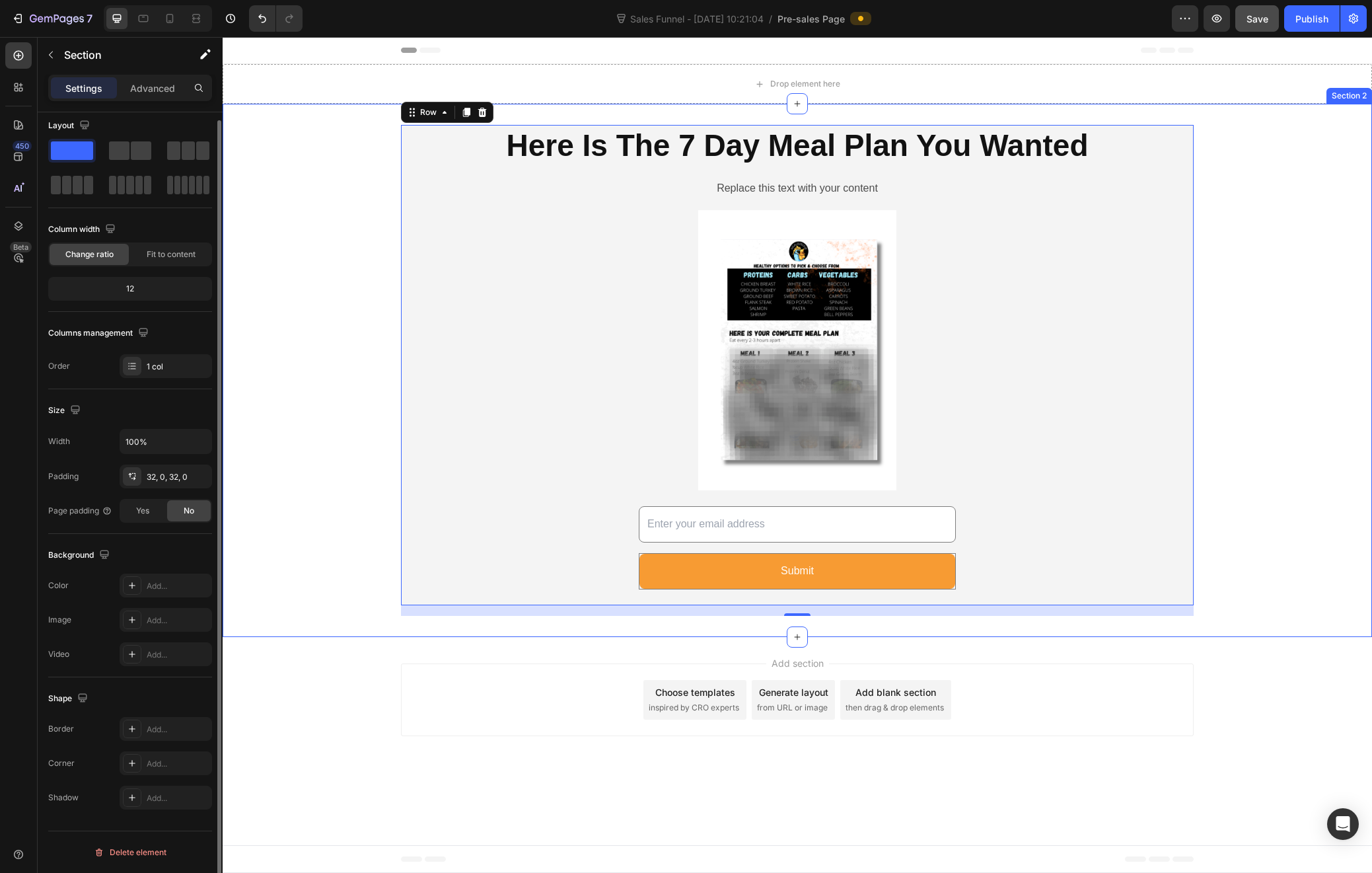
click at [311, 364] on div "Here Is The 7 Day Meal Plan You Wanted Heading Replace this text with your cont…" at bounding box center [798, 371] width 1150 height 491
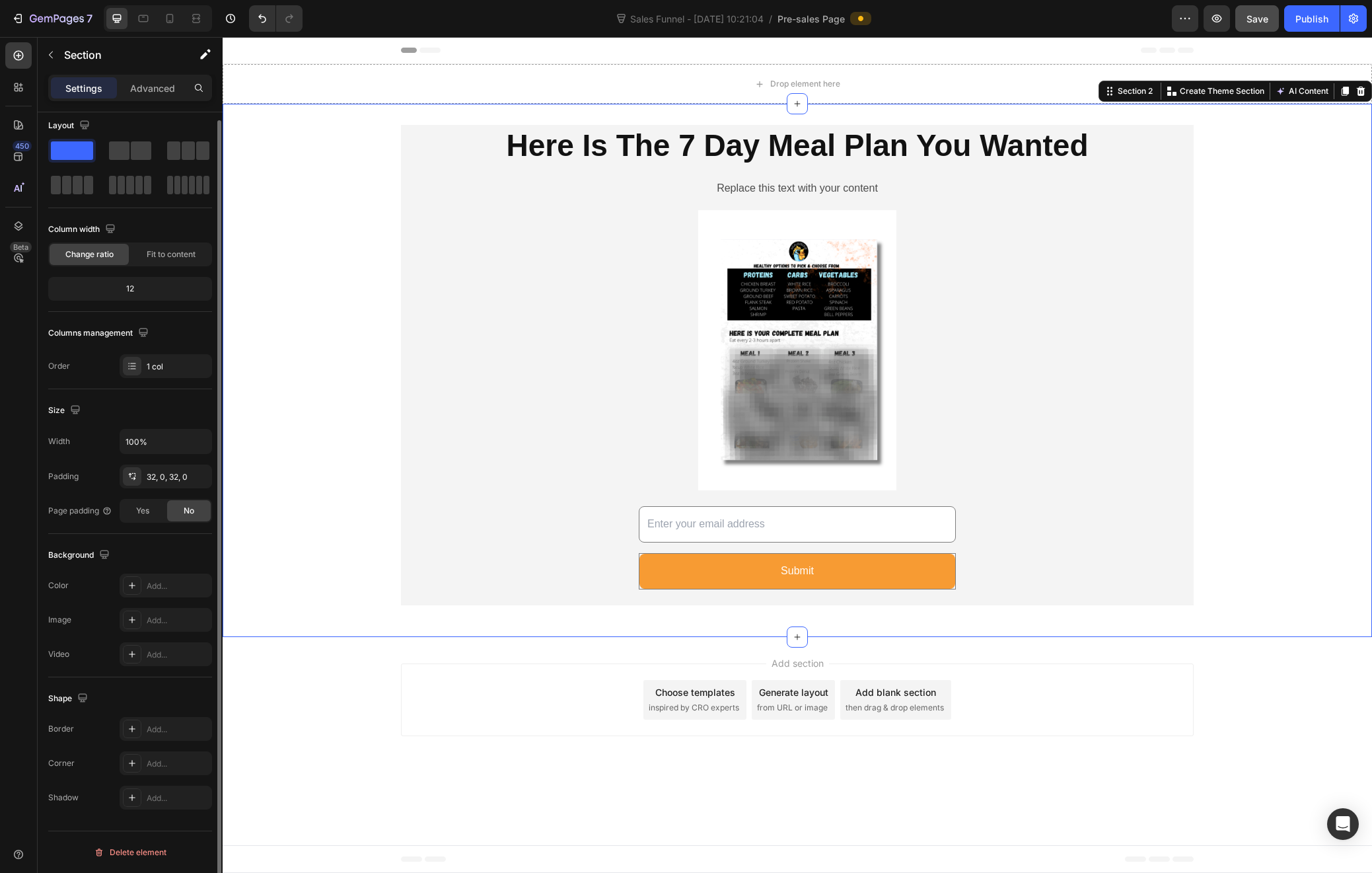
scroll to position [0, 0]
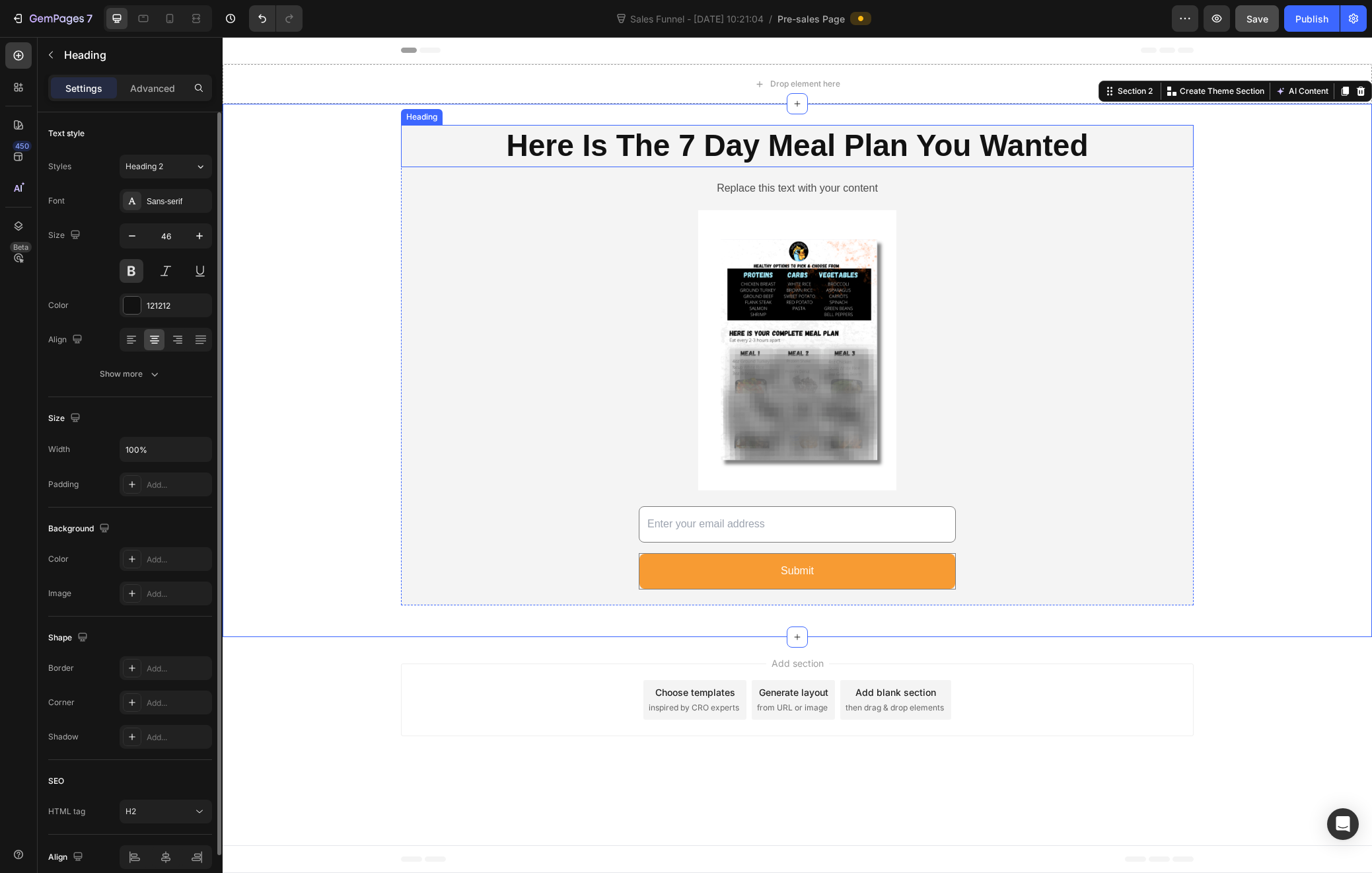
click at [831, 153] on p "Here Is The 7 Day Meal Plan You Wanted" at bounding box center [798, 146] width 790 height 40
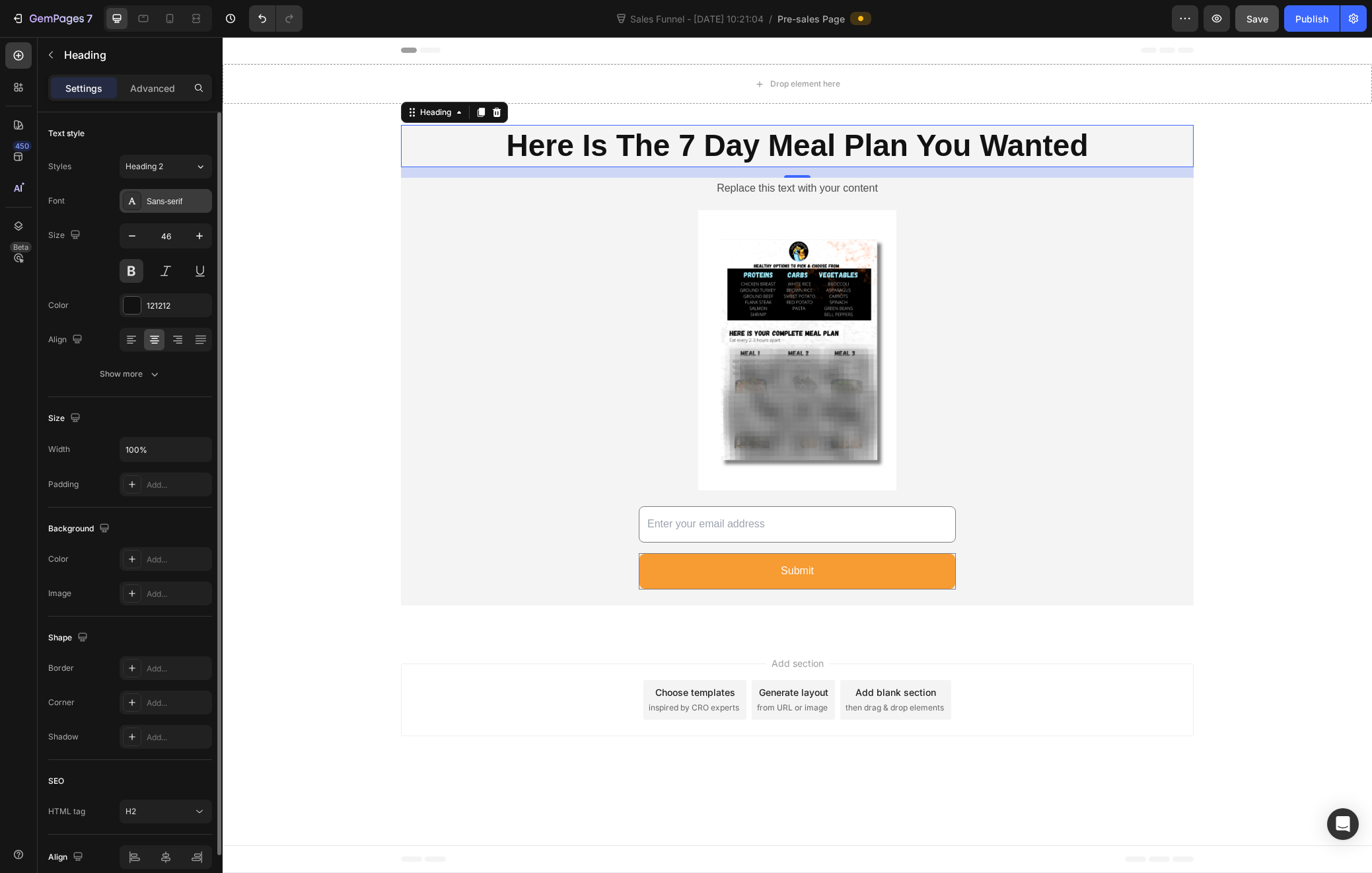
click at [177, 204] on div "Sans-serif" at bounding box center [178, 201] width 62 height 12
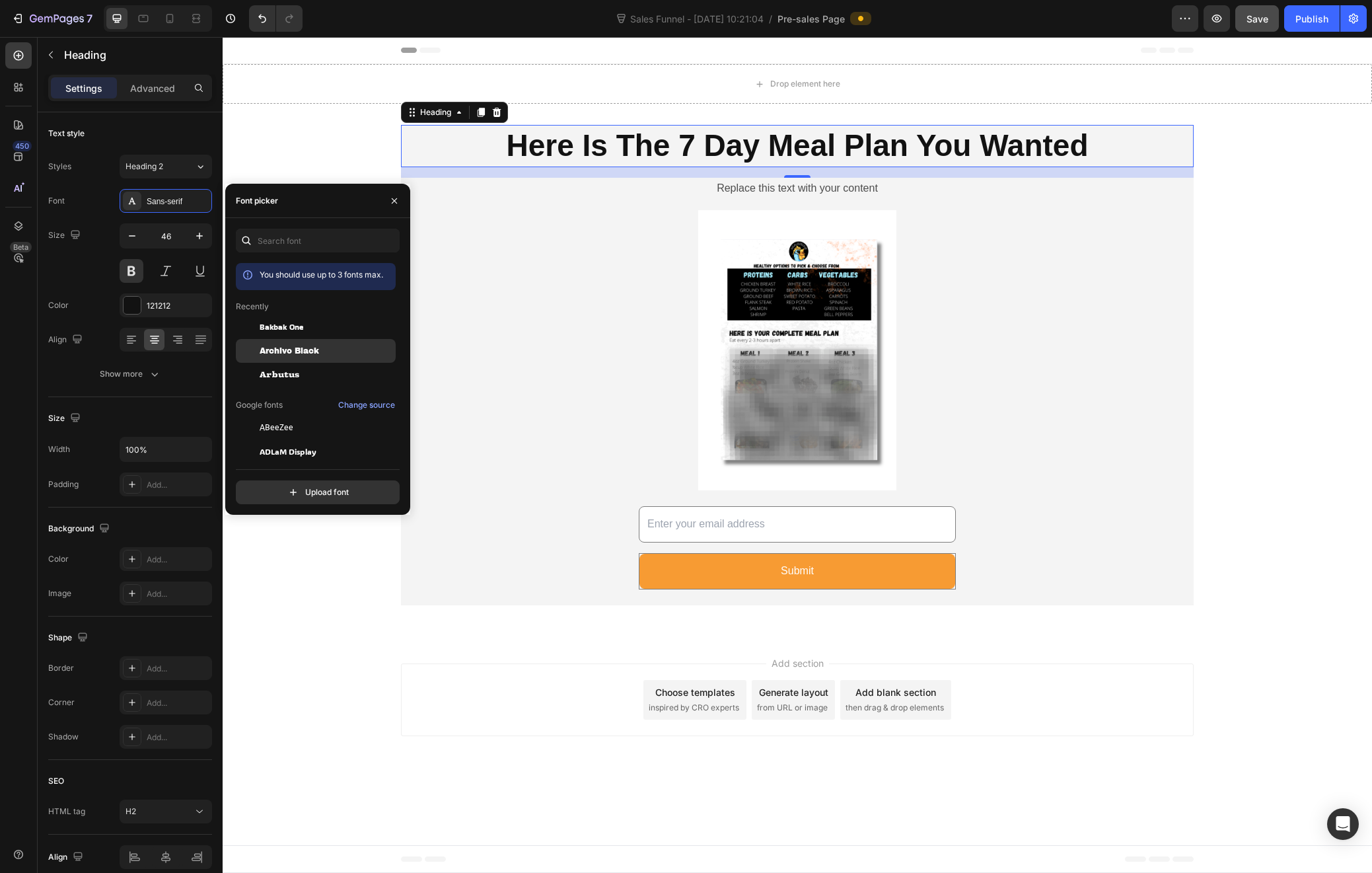
click at [296, 360] on div "Archivo Black" at bounding box center [316, 350] width 160 height 24
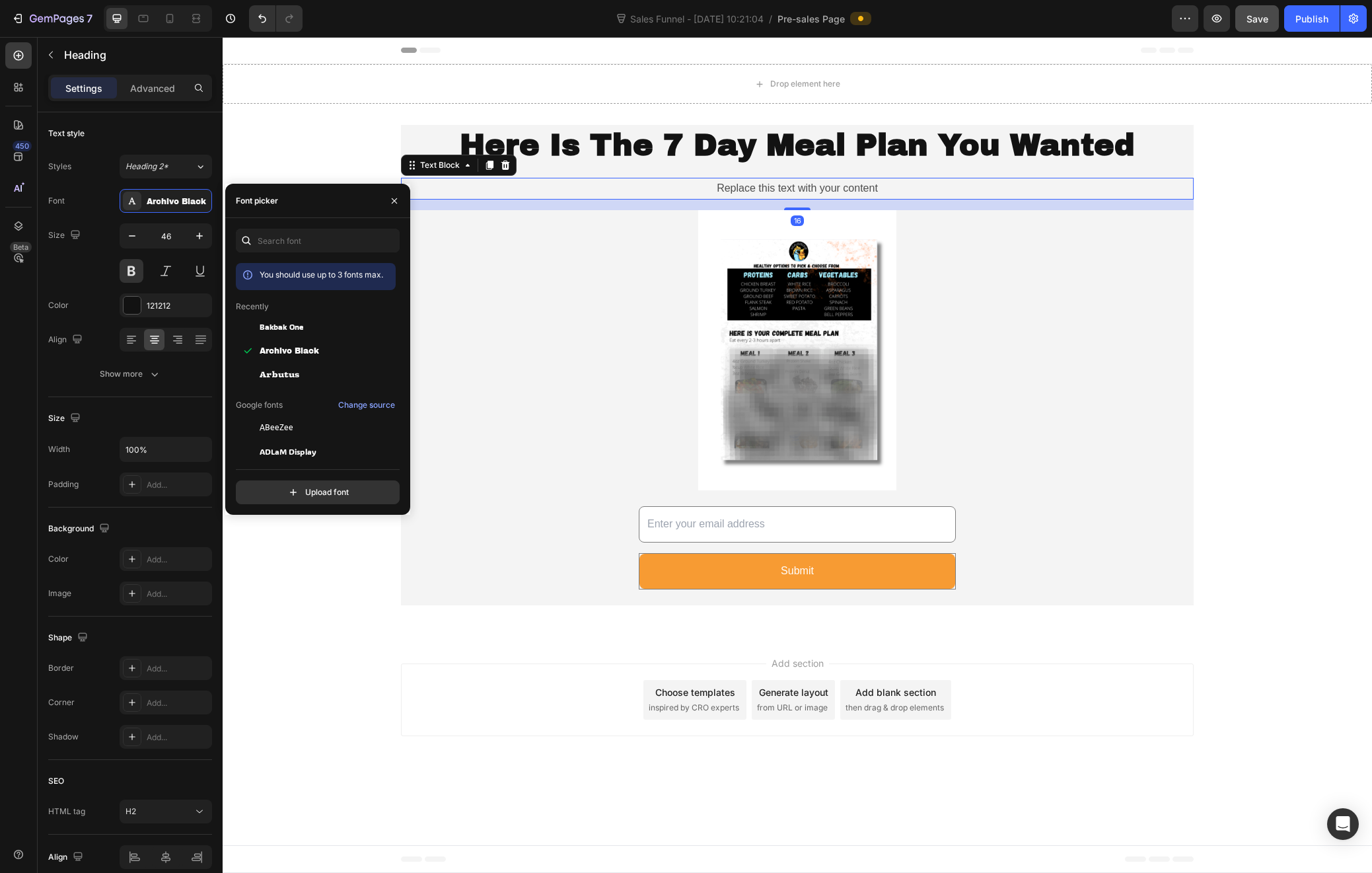
click at [845, 184] on p "Replace this text with your content" at bounding box center [798, 188] width 790 height 19
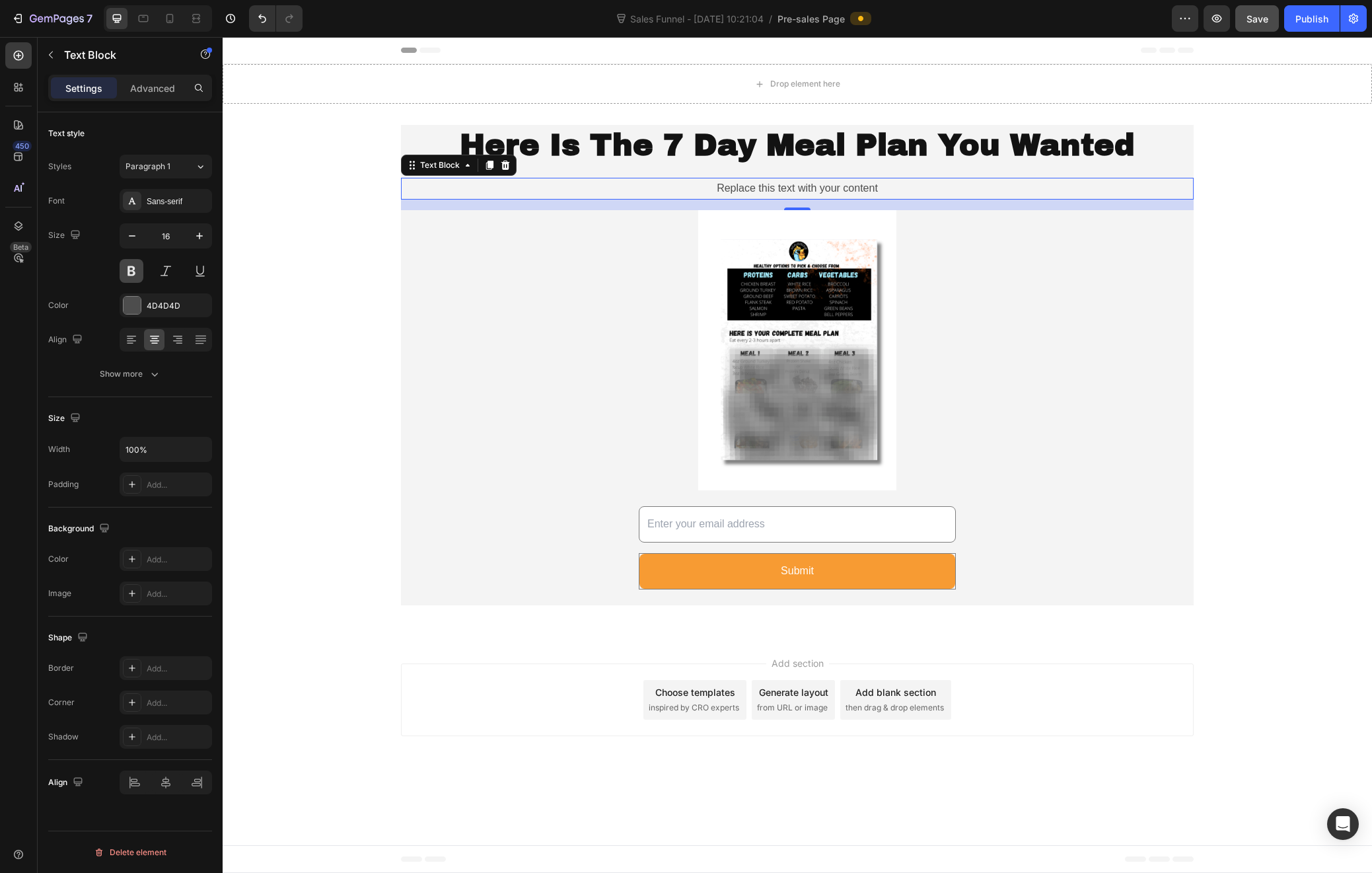
click at [135, 267] on button at bounding box center [131, 270] width 24 height 24
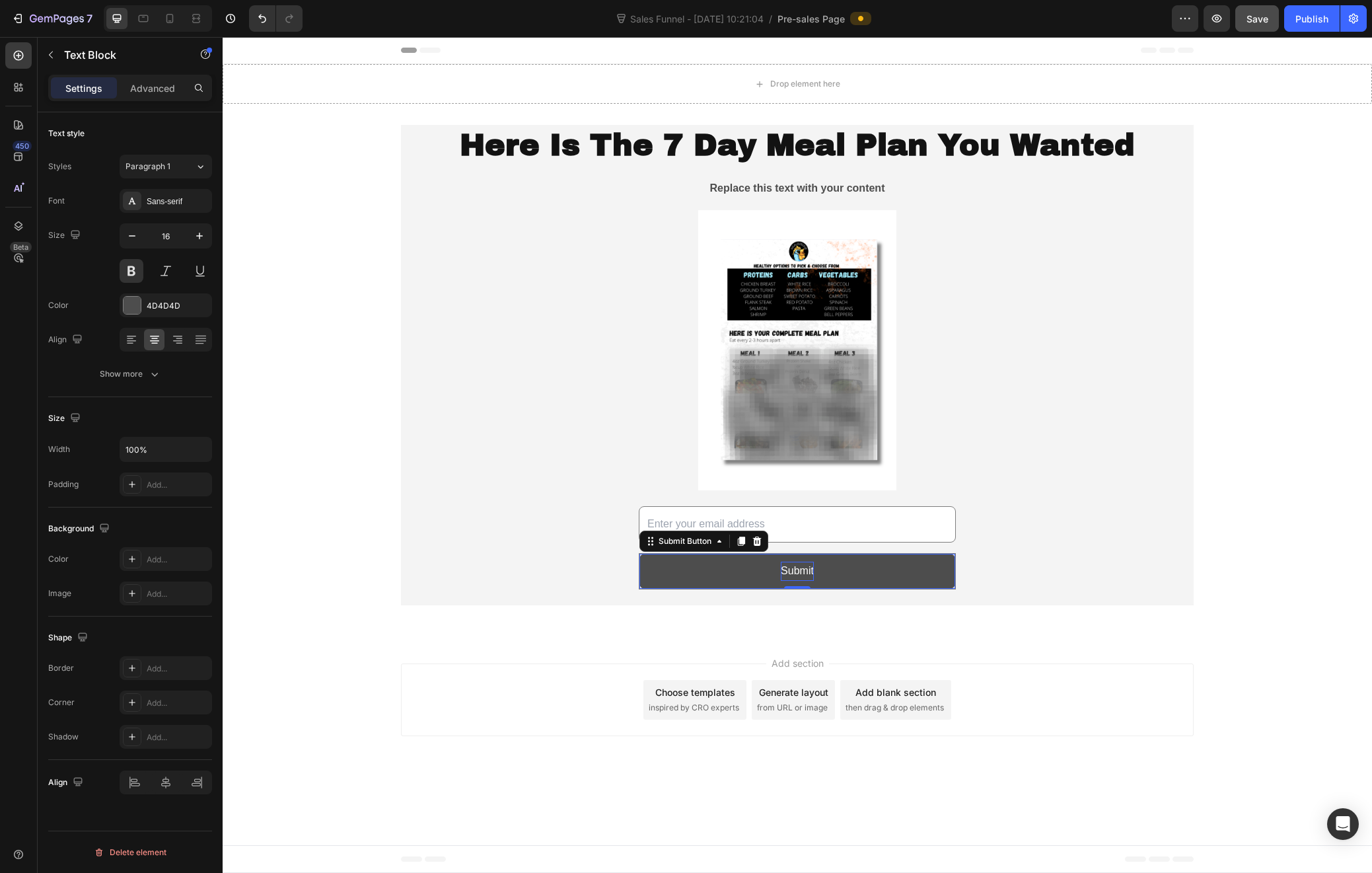
click at [800, 570] on div "Submit" at bounding box center [797, 571] width 33 height 19
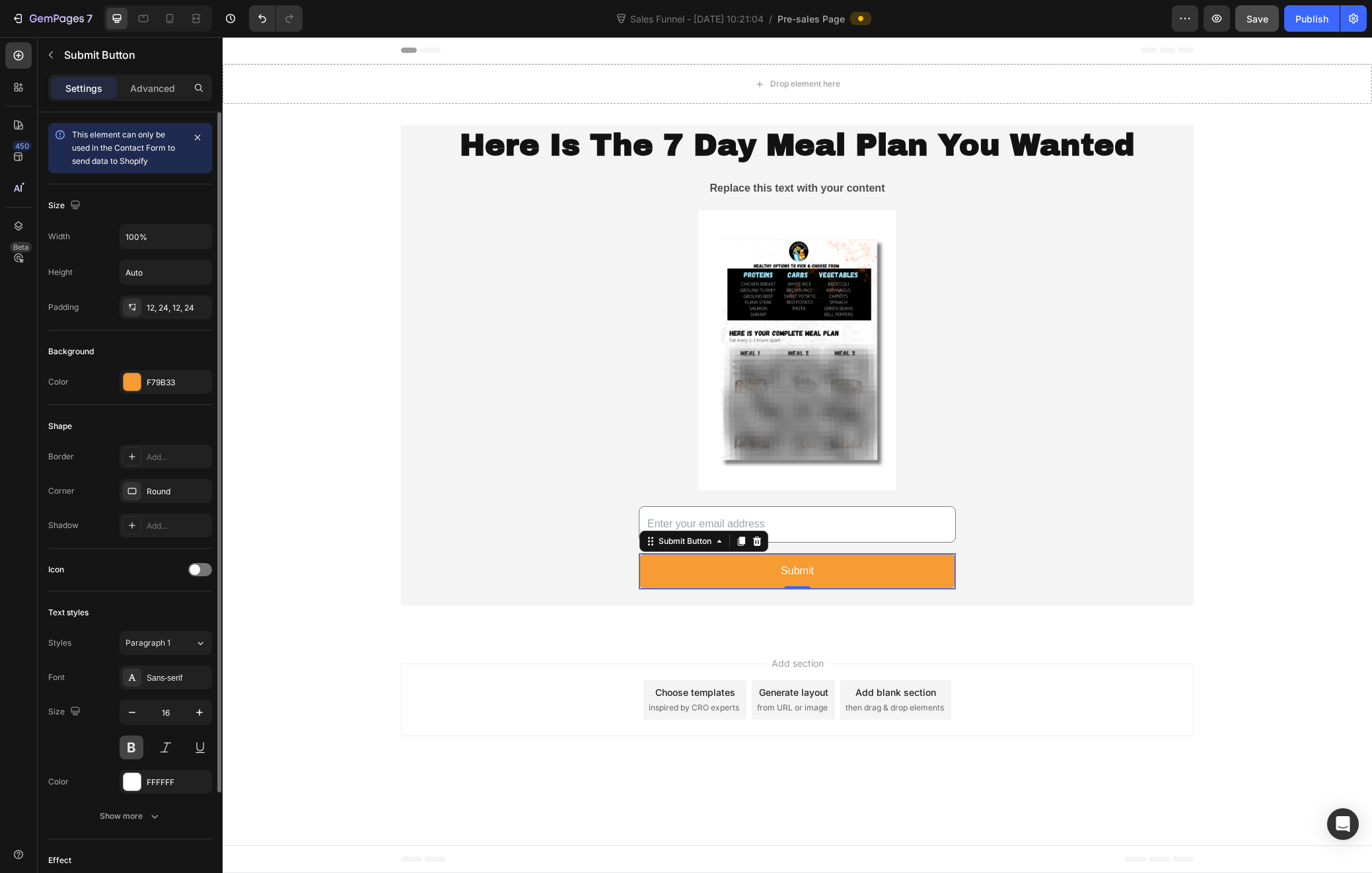
click at [136, 747] on button at bounding box center [131, 747] width 24 height 24
click at [176, 672] on div "Sans-serif" at bounding box center [178, 677] width 62 height 12
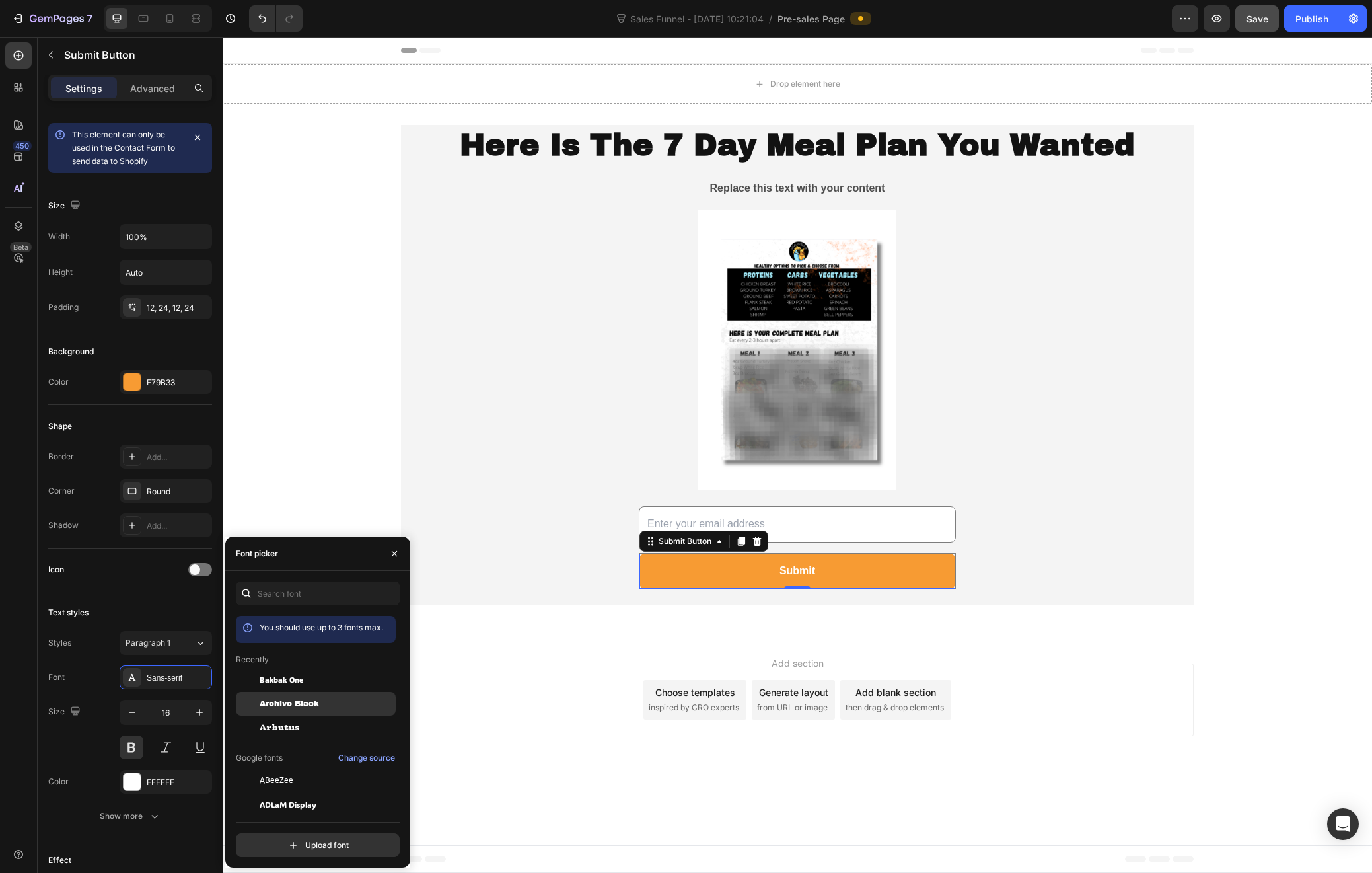
click at [306, 700] on span "Archivo Black" at bounding box center [289, 704] width 59 height 12
click at [294, 677] on span "Bakbak One" at bounding box center [281, 679] width 43 height 12
click at [295, 780] on div "ABeeZee" at bounding box center [327, 780] width 134 height 12
click at [300, 802] on span "ADLaM Display" at bounding box center [288, 803] width 56 height 12
click at [294, 732] on span "Bakbak One" at bounding box center [281, 727] width 43 height 12
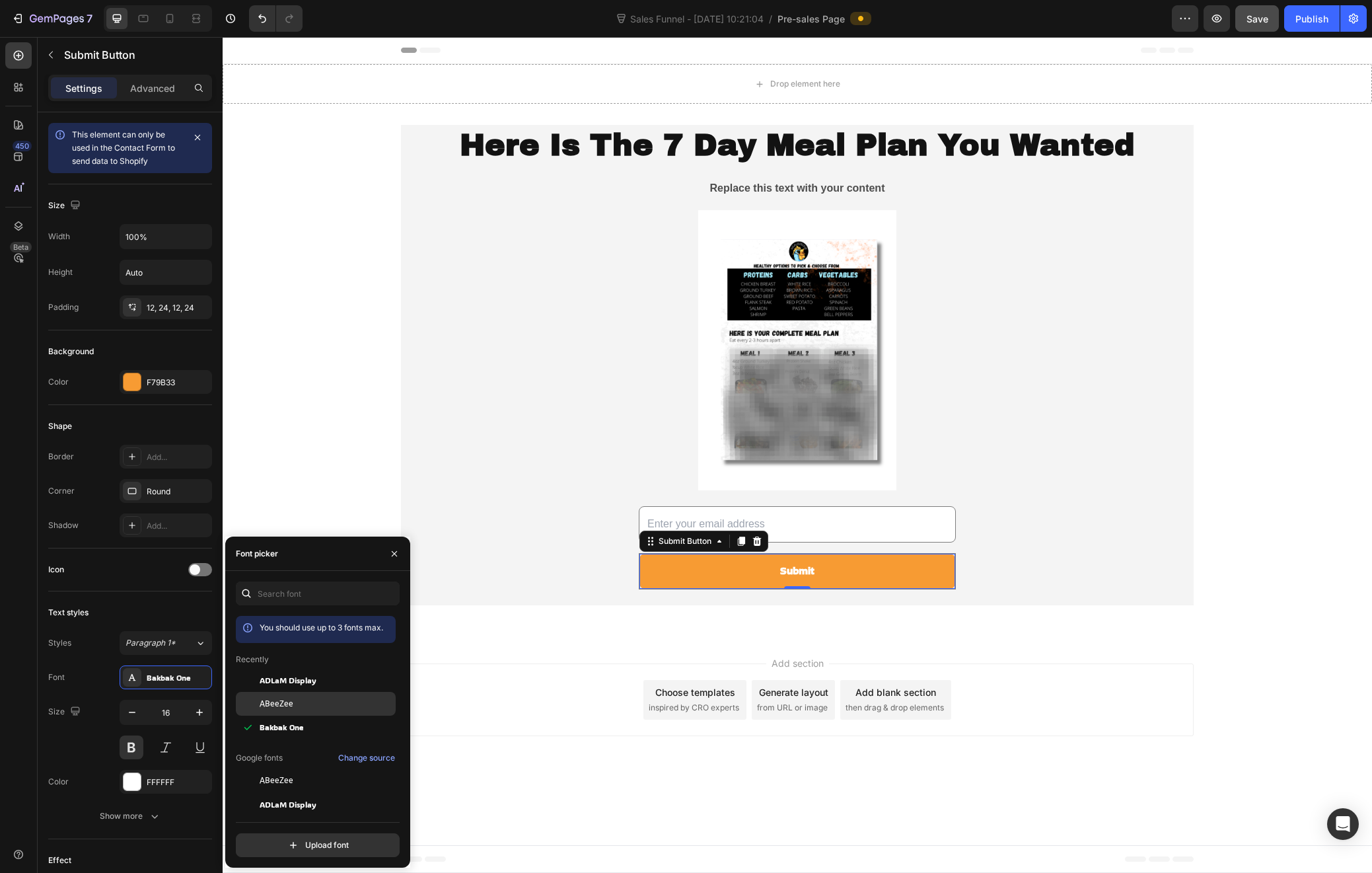
click at [301, 698] on div "ABeeZee" at bounding box center [327, 704] width 134 height 12
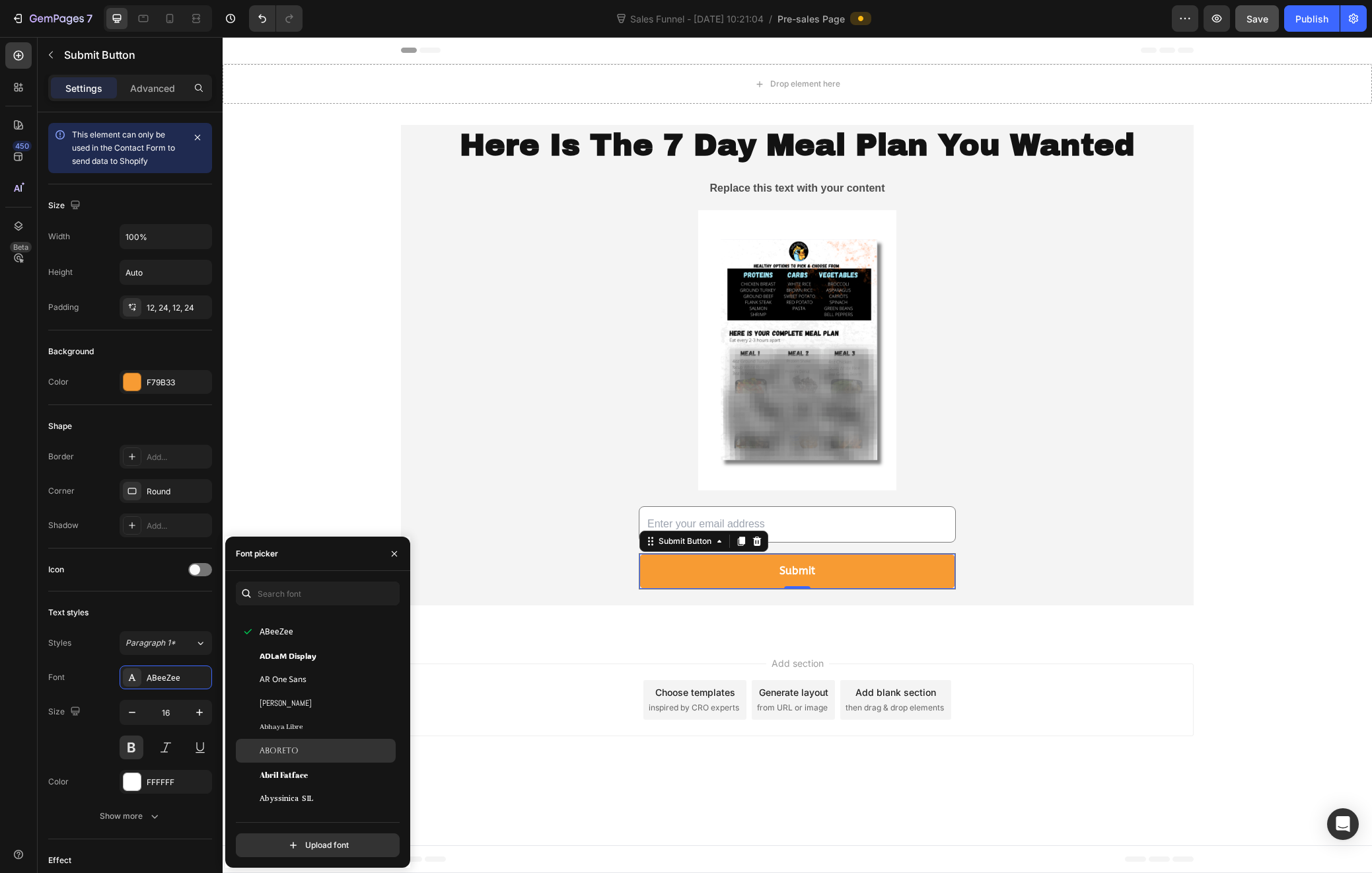
scroll to position [150, 0]
click at [321, 675] on div "AR One Sans" at bounding box center [327, 678] width 134 height 12
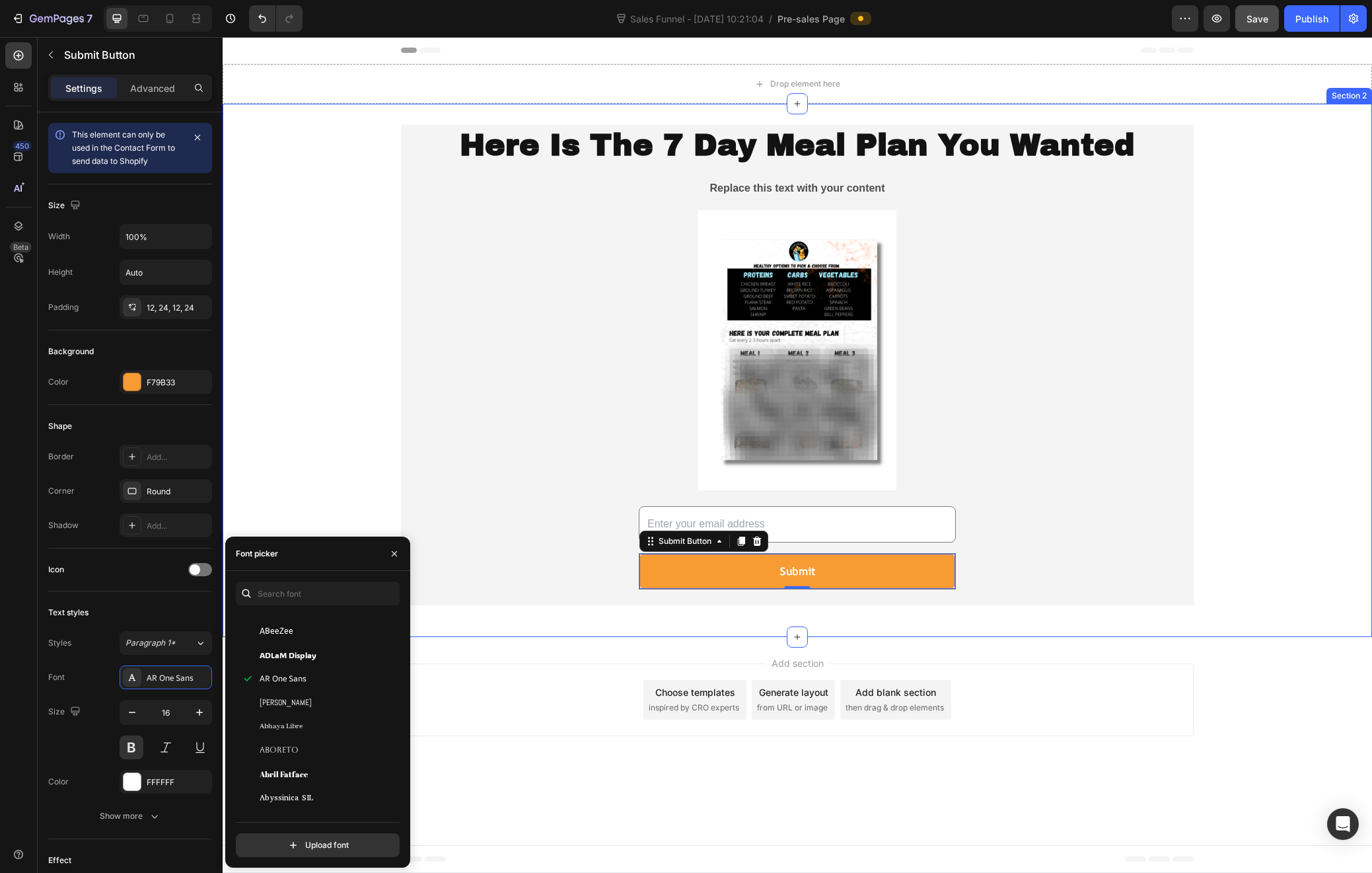
click at [780, 619] on div "Here Is The 7 Day Meal Plan You Wanted Heading Replace this text with your cont…" at bounding box center [798, 370] width 1150 height 533
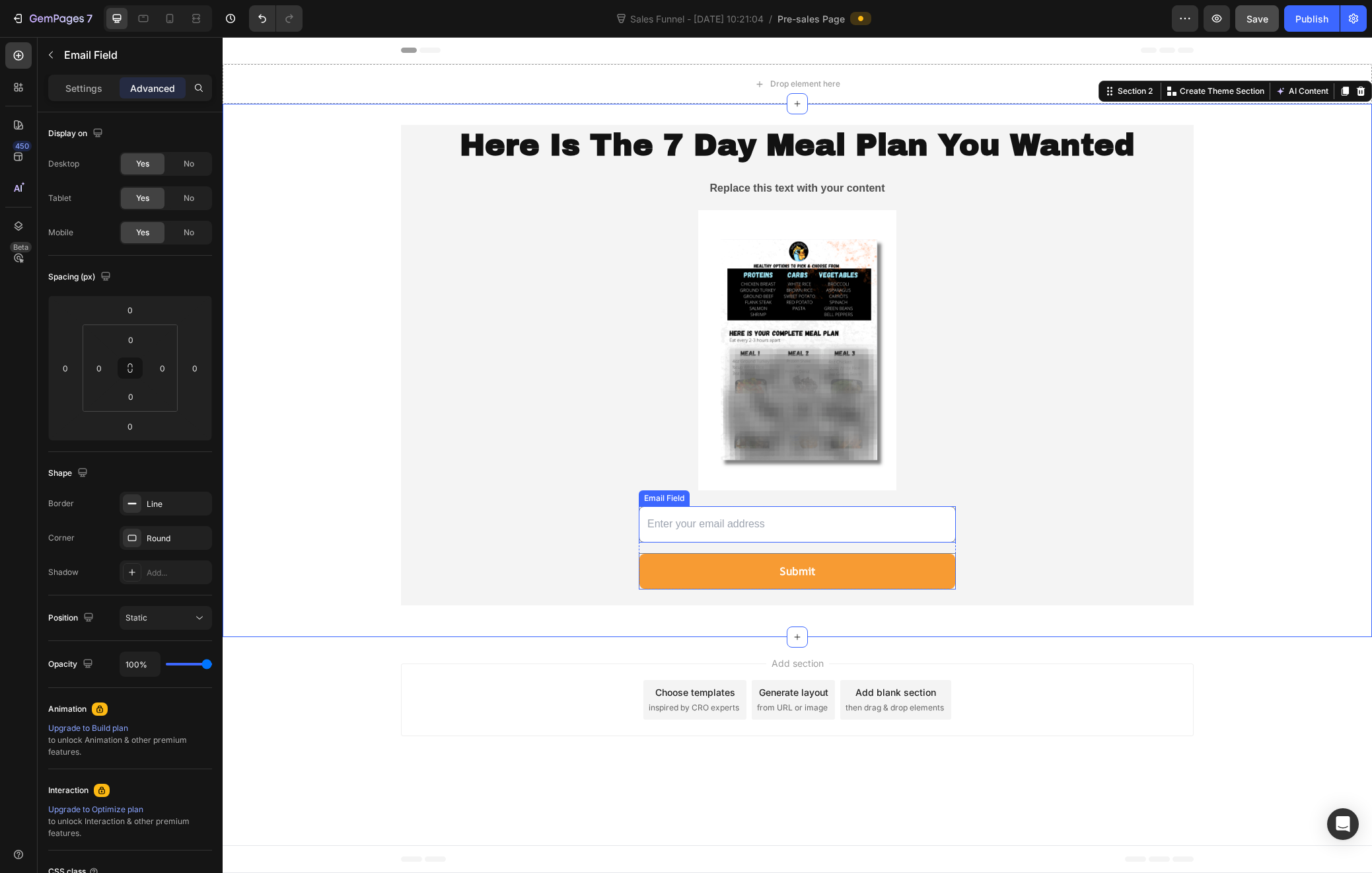
click at [701, 522] on input "email" at bounding box center [797, 524] width 317 height 37
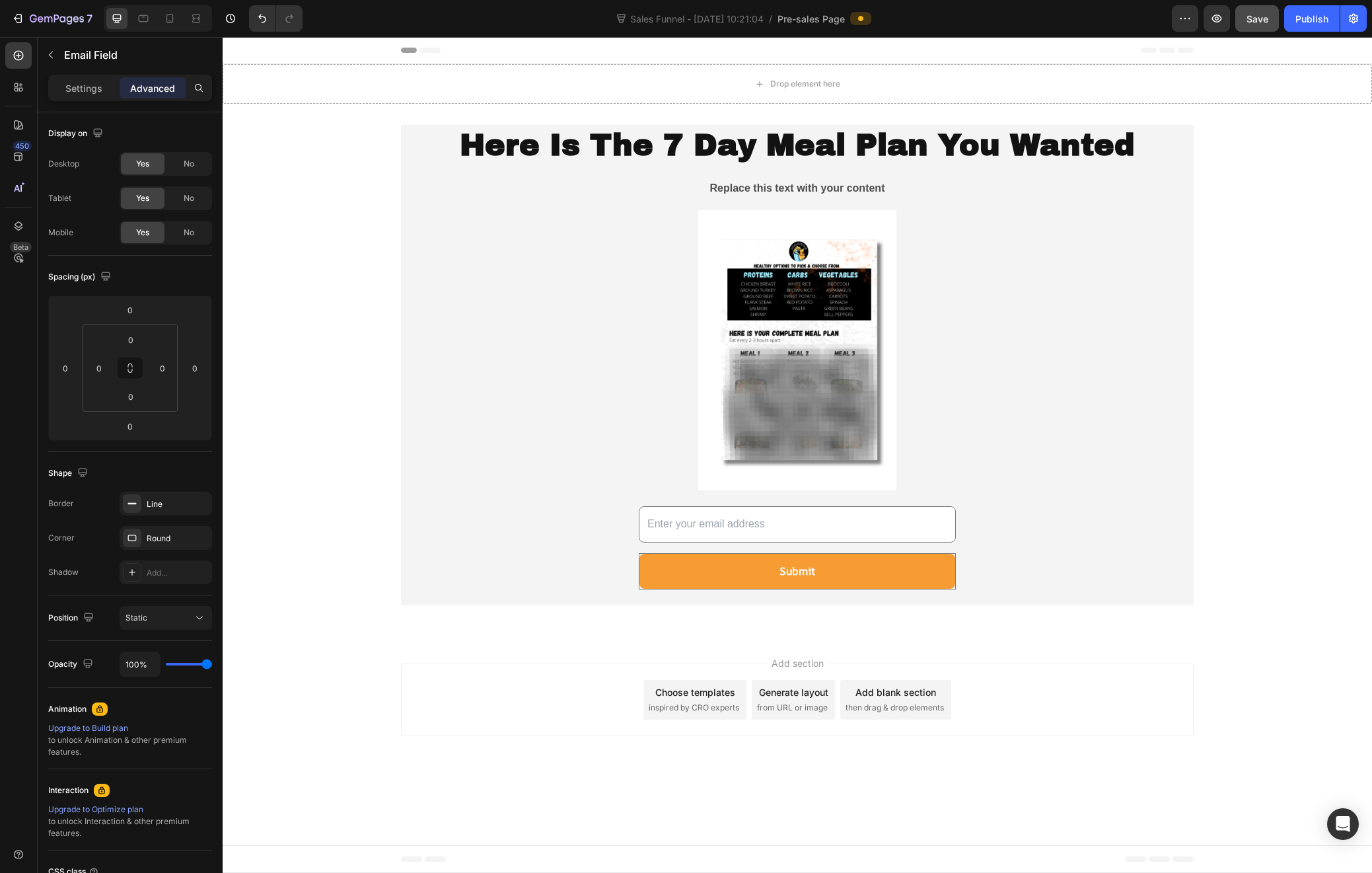
click at [1298, 727] on div "Add section Choose templates inspired by CRO experts Generate layout from URL o…" at bounding box center [798, 702] width 1150 height 131
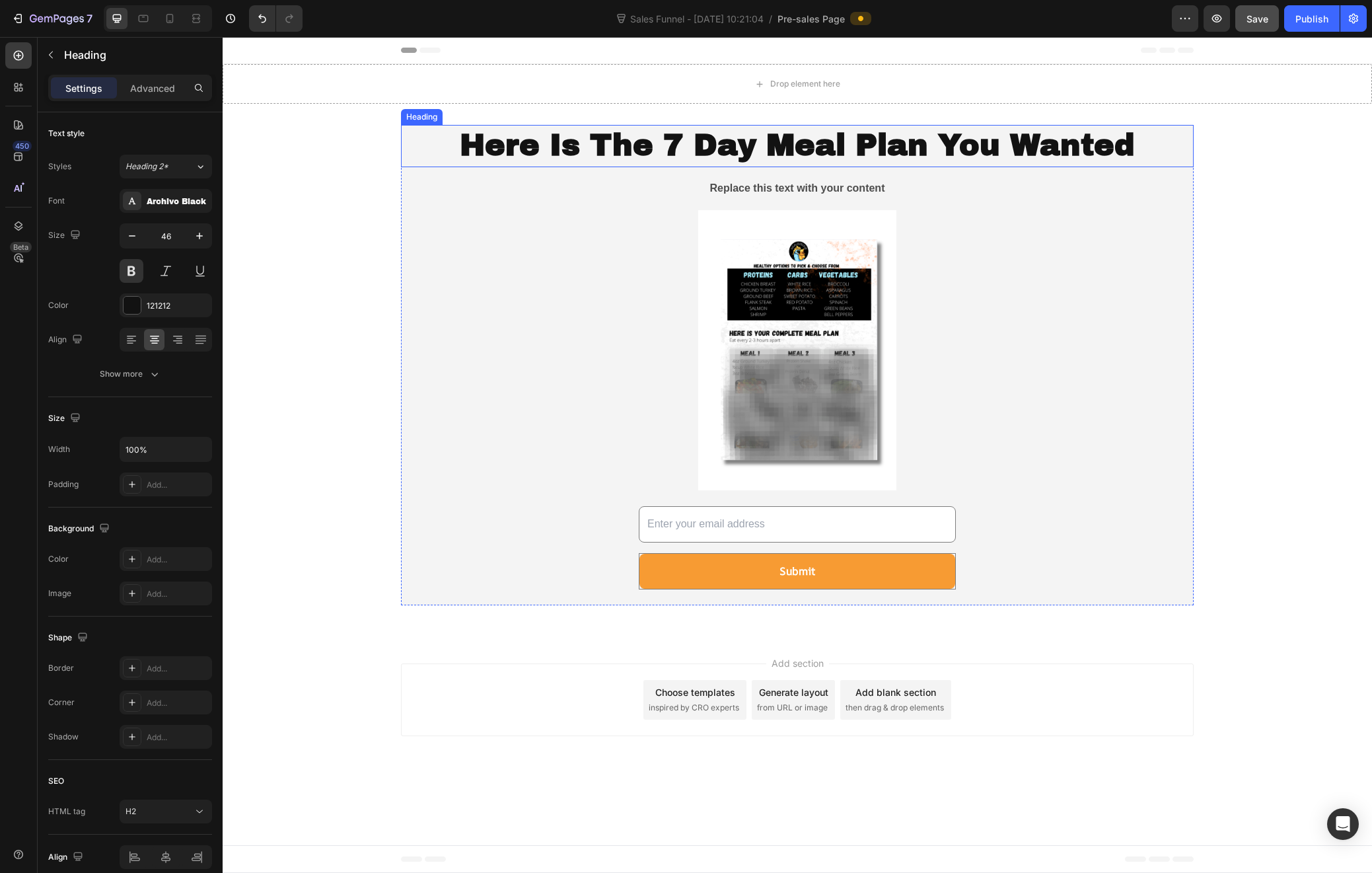
click at [854, 140] on p "Here Is The 7 Day Meal Plan You Wanted" at bounding box center [798, 146] width 790 height 40
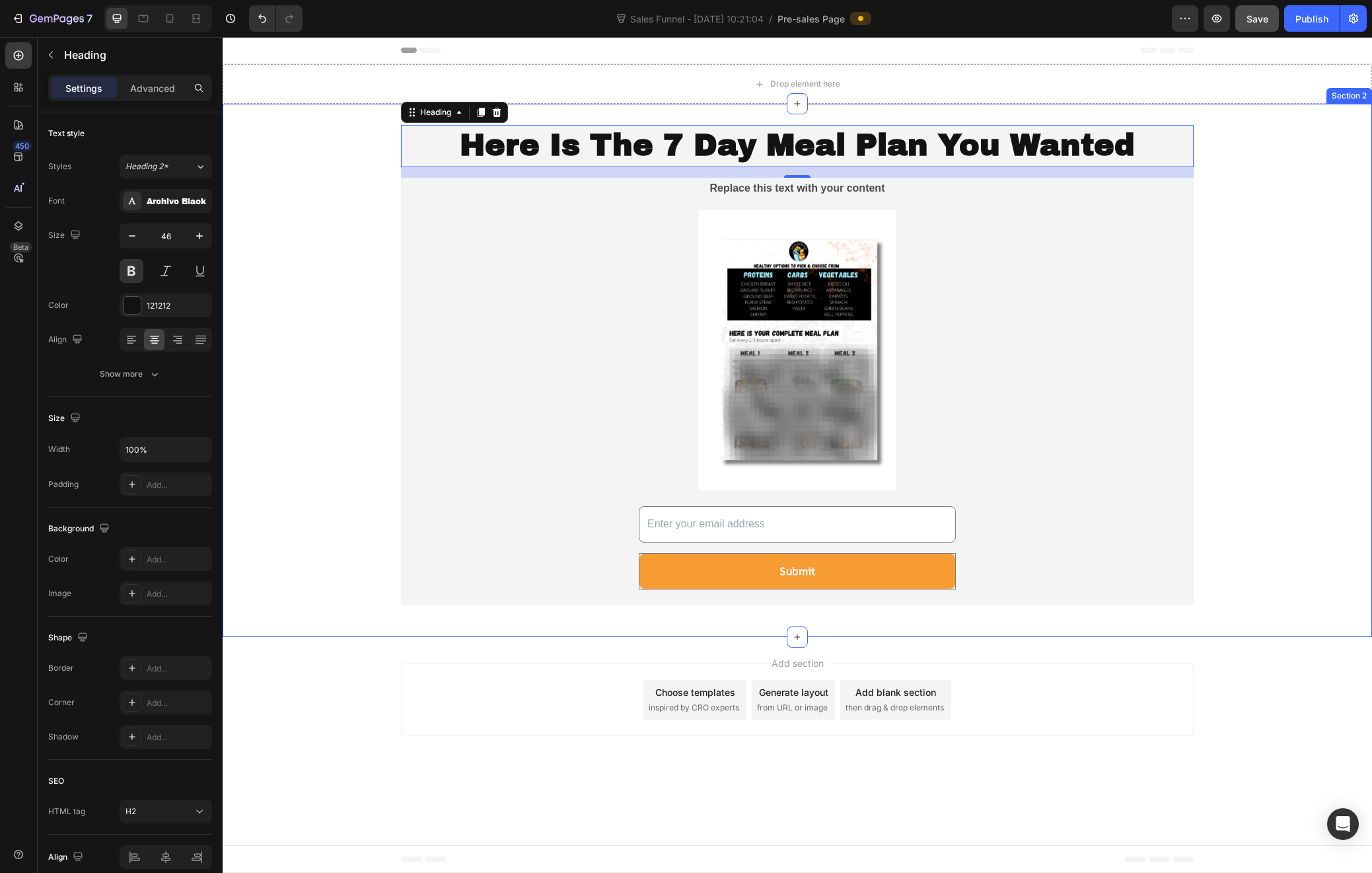
click at [288, 232] on div "Here Is The 7 Day Meal Plan You Wanted Heading 16 Replace this text with your c…" at bounding box center [798, 371] width 1150 height 491
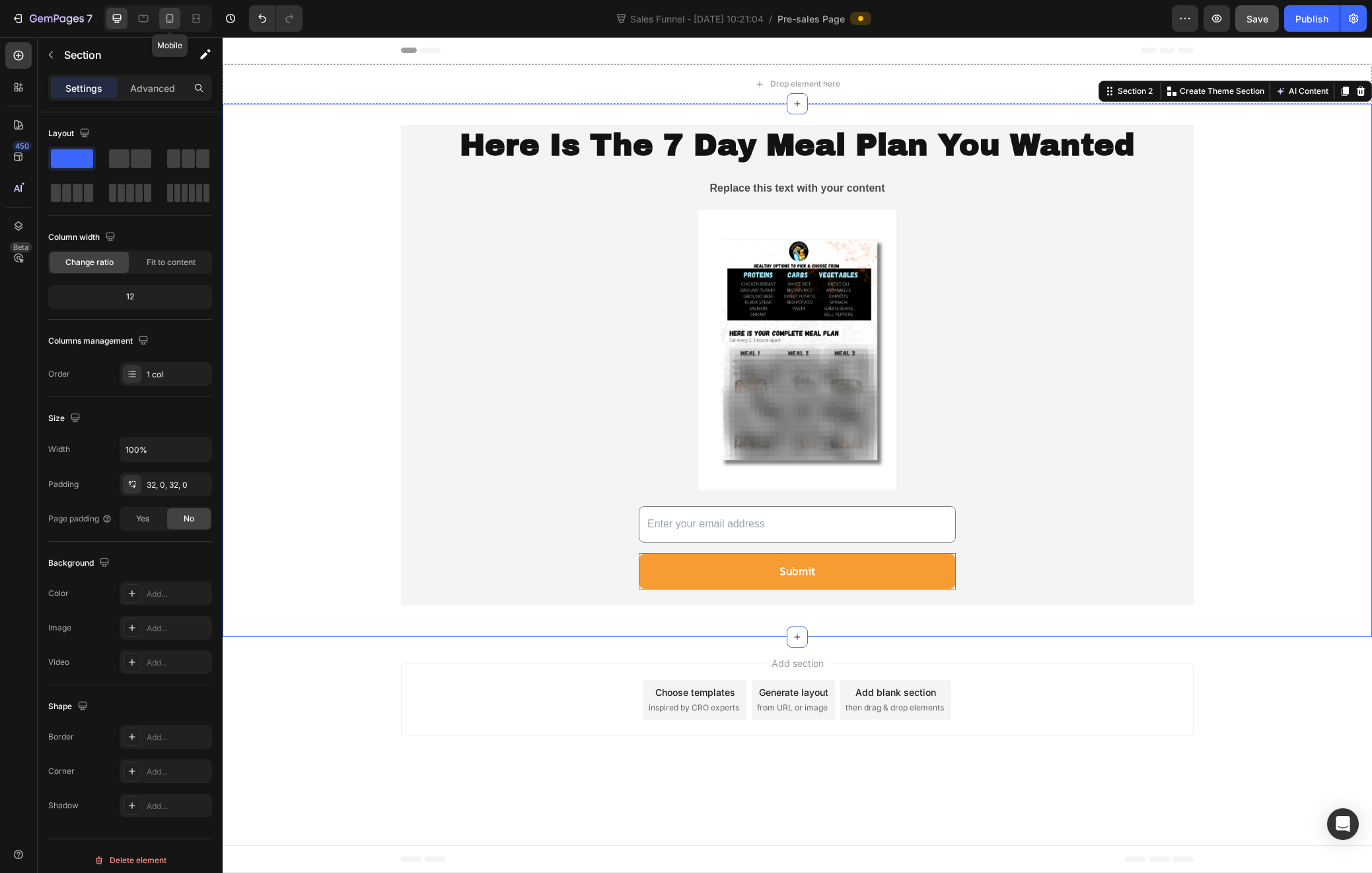
click at [167, 14] on icon at bounding box center [169, 19] width 13 height 13
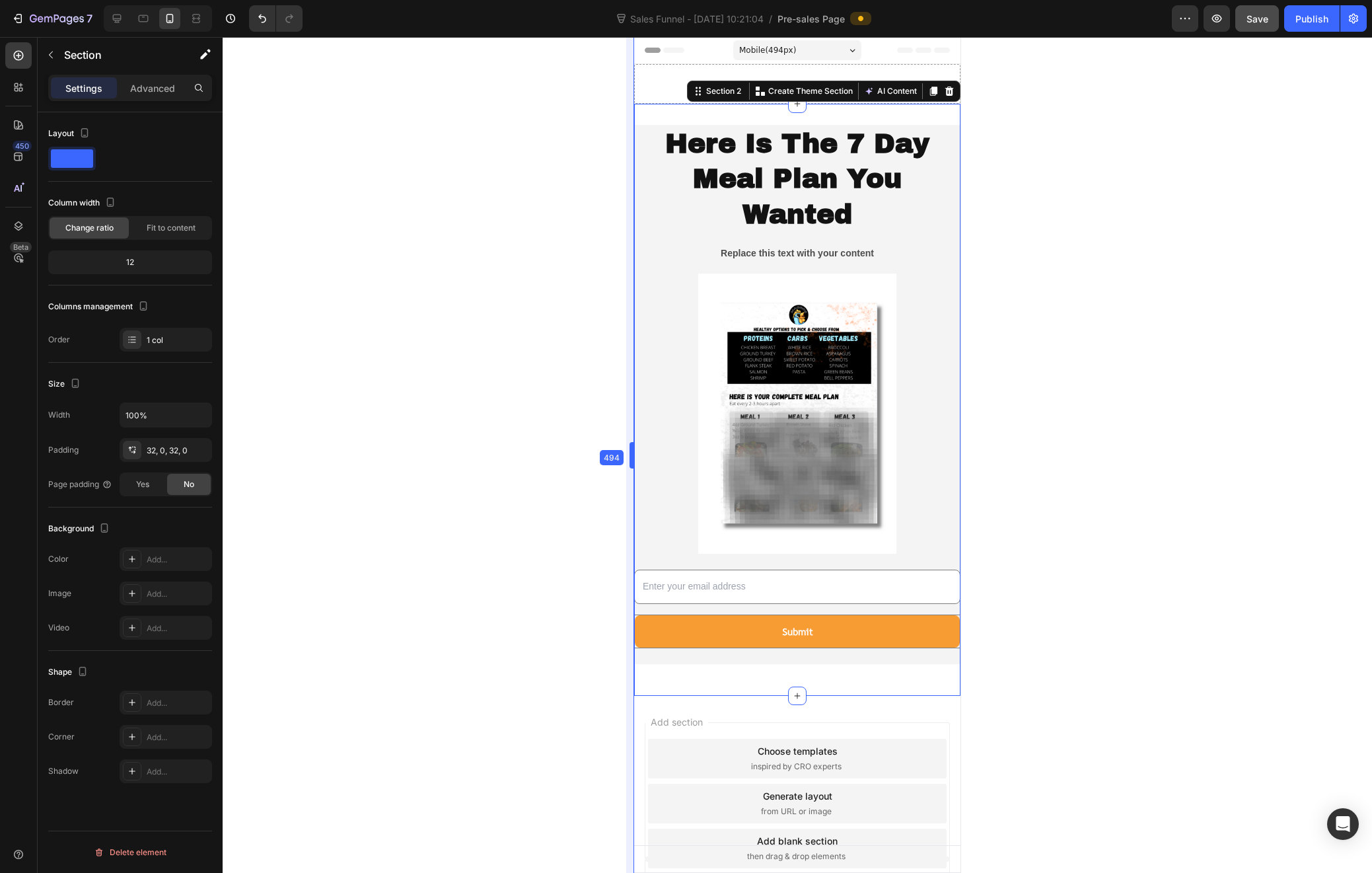
drag, startPoint x: 683, startPoint y: 453, endPoint x: 576, endPoint y: 447, distance: 107.2
click at [1204, 469] on div at bounding box center [798, 454] width 1150 height 835
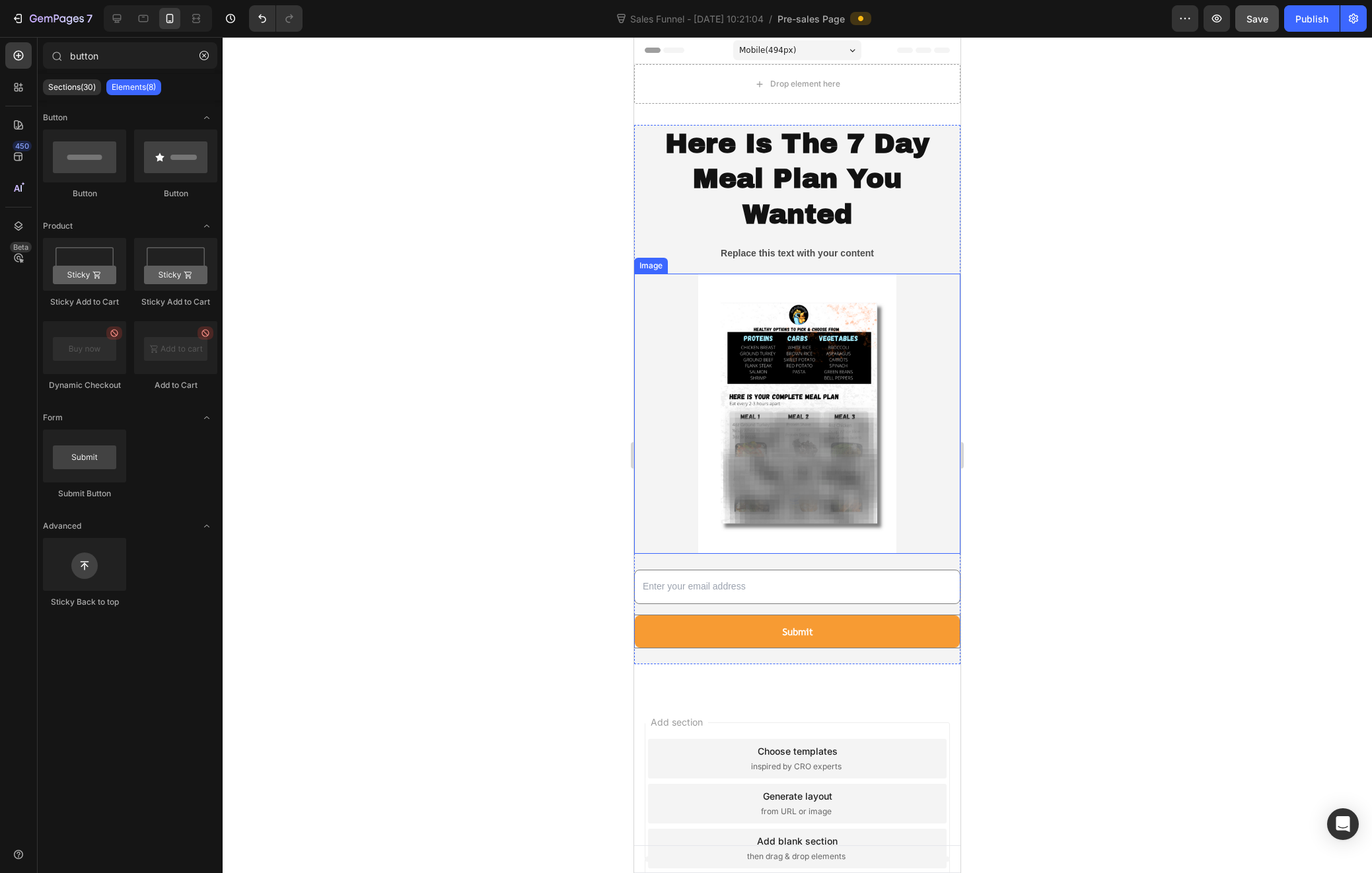
click at [1103, 426] on div at bounding box center [798, 454] width 1150 height 835
click at [947, 270] on div "Here Is The 7 Day Meal Plan You Wanted Heading Replace this text with your cont…" at bounding box center [797, 394] width 327 height 539
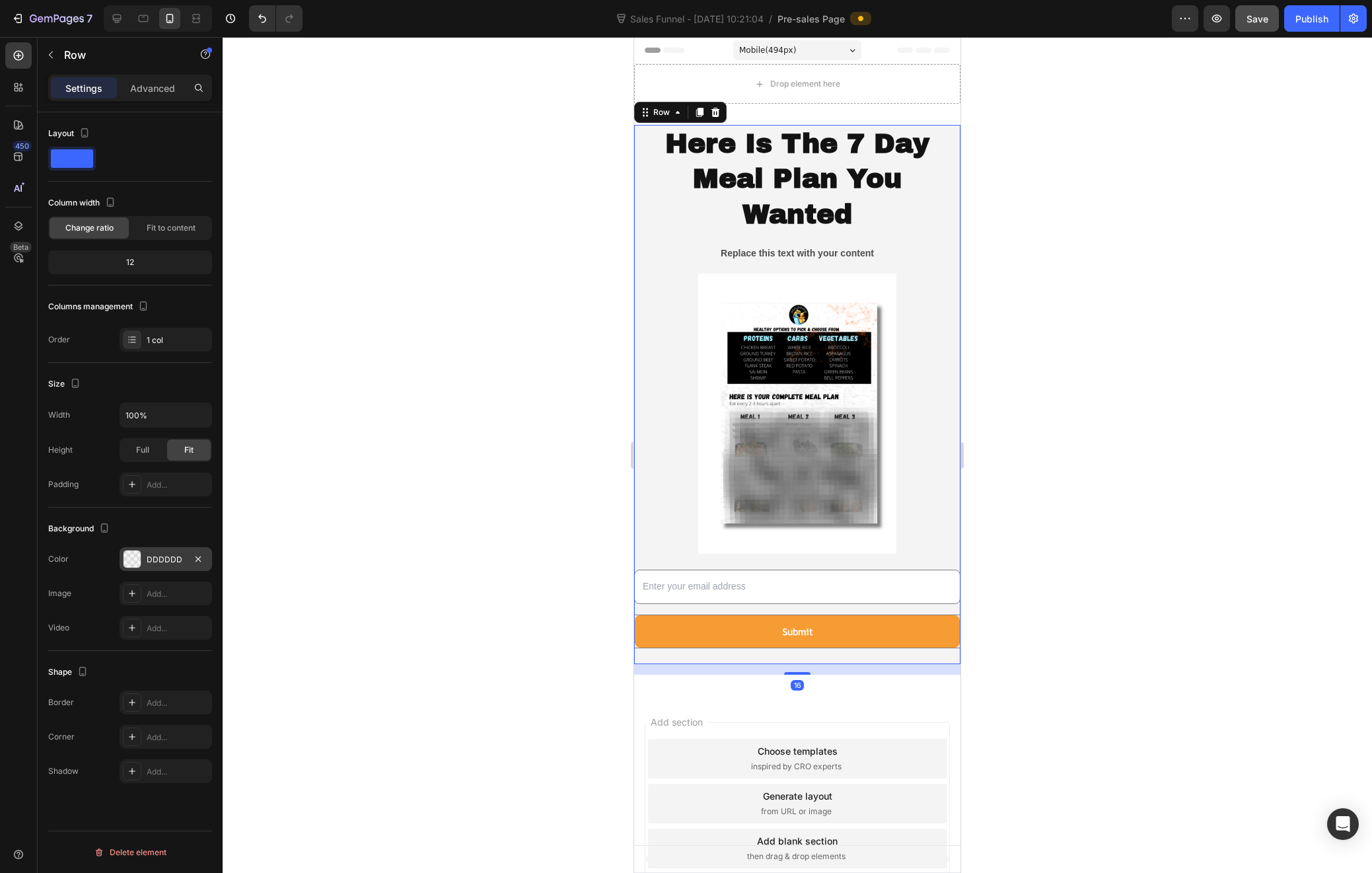
click at [135, 556] on div at bounding box center [132, 559] width 17 height 17
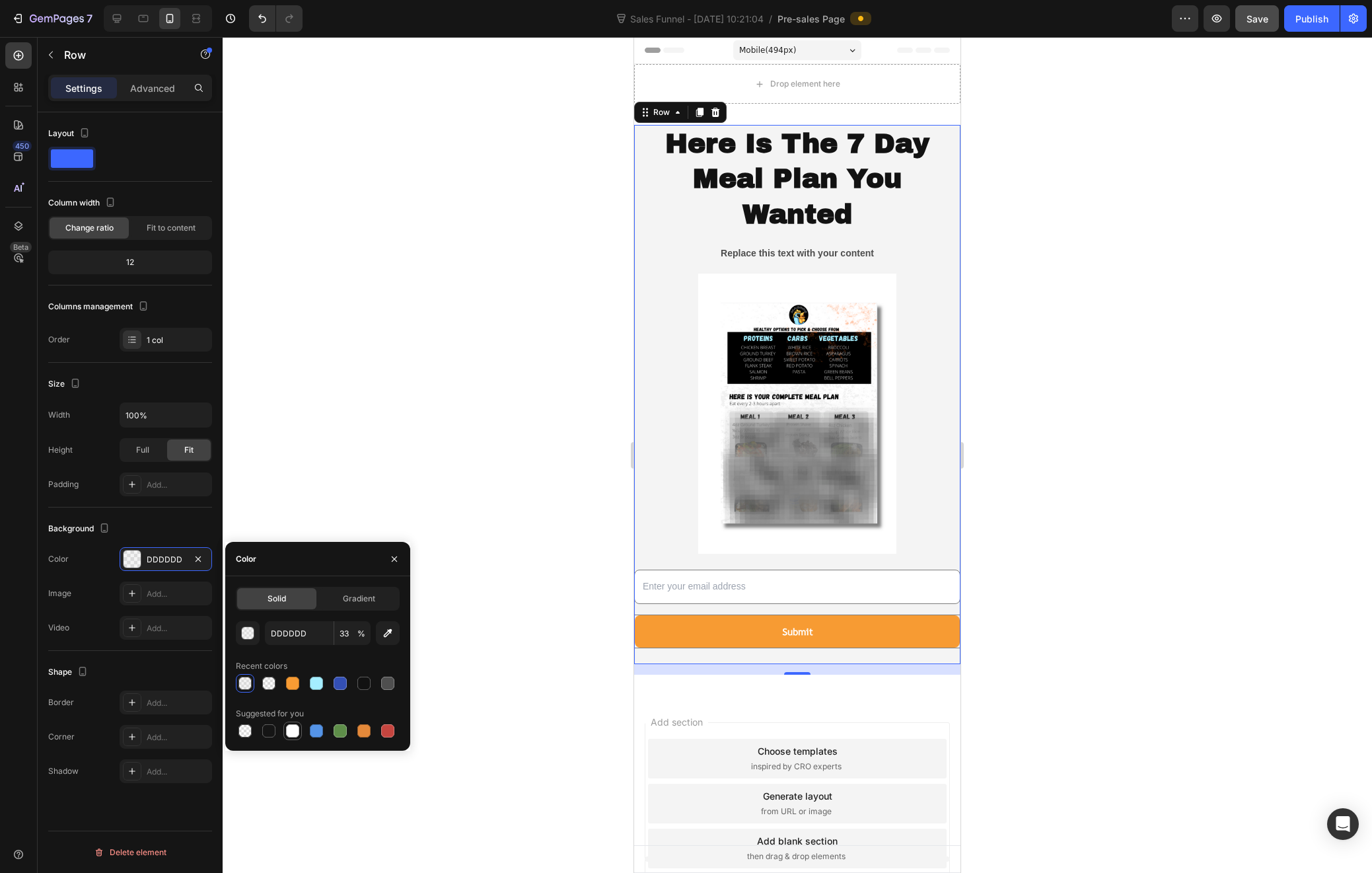
click at [298, 733] on div at bounding box center [293, 731] width 13 height 13
type input "FFFFFF"
type input "100"
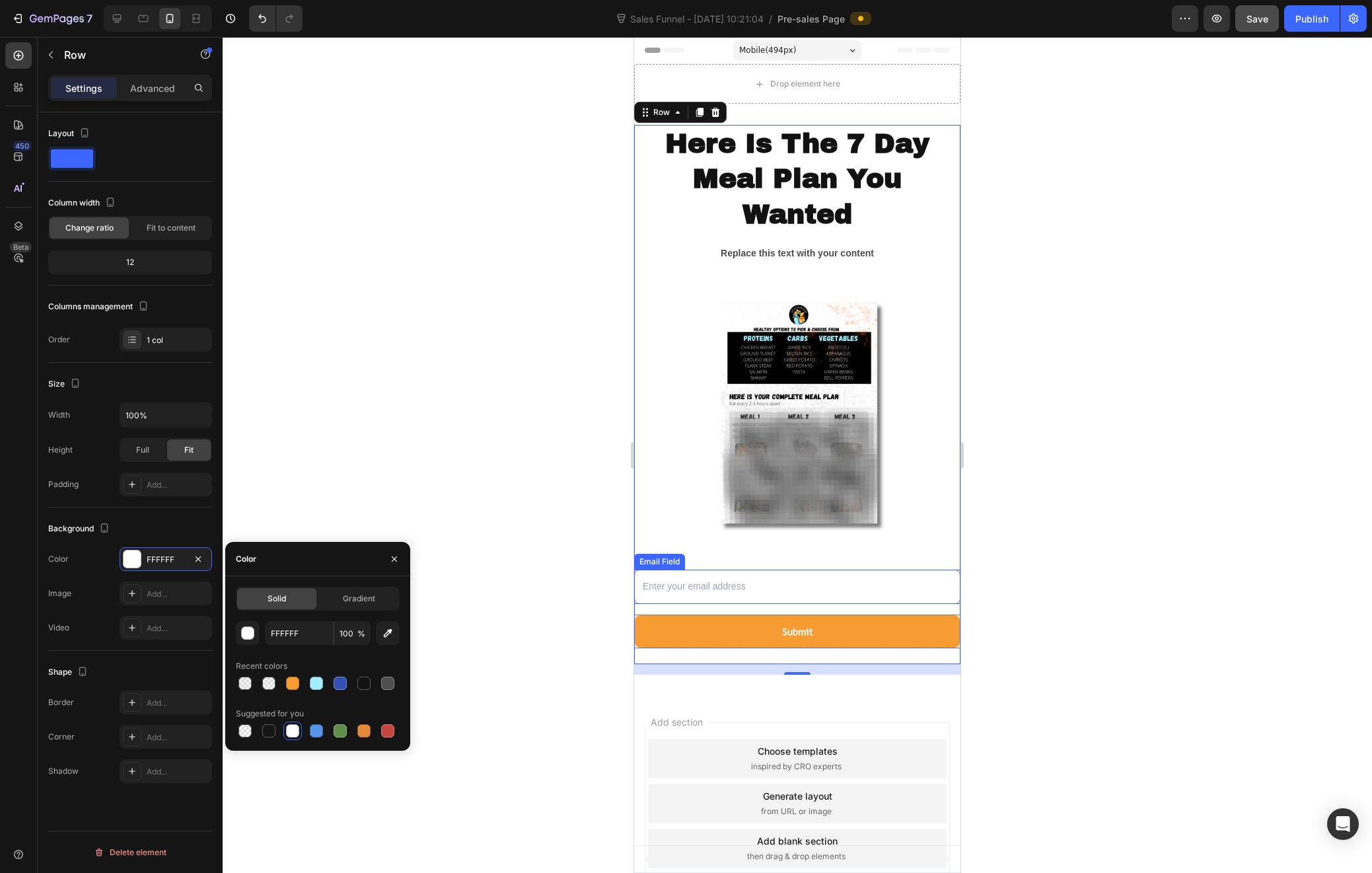
click at [1191, 481] on div at bounding box center [798, 454] width 1150 height 835
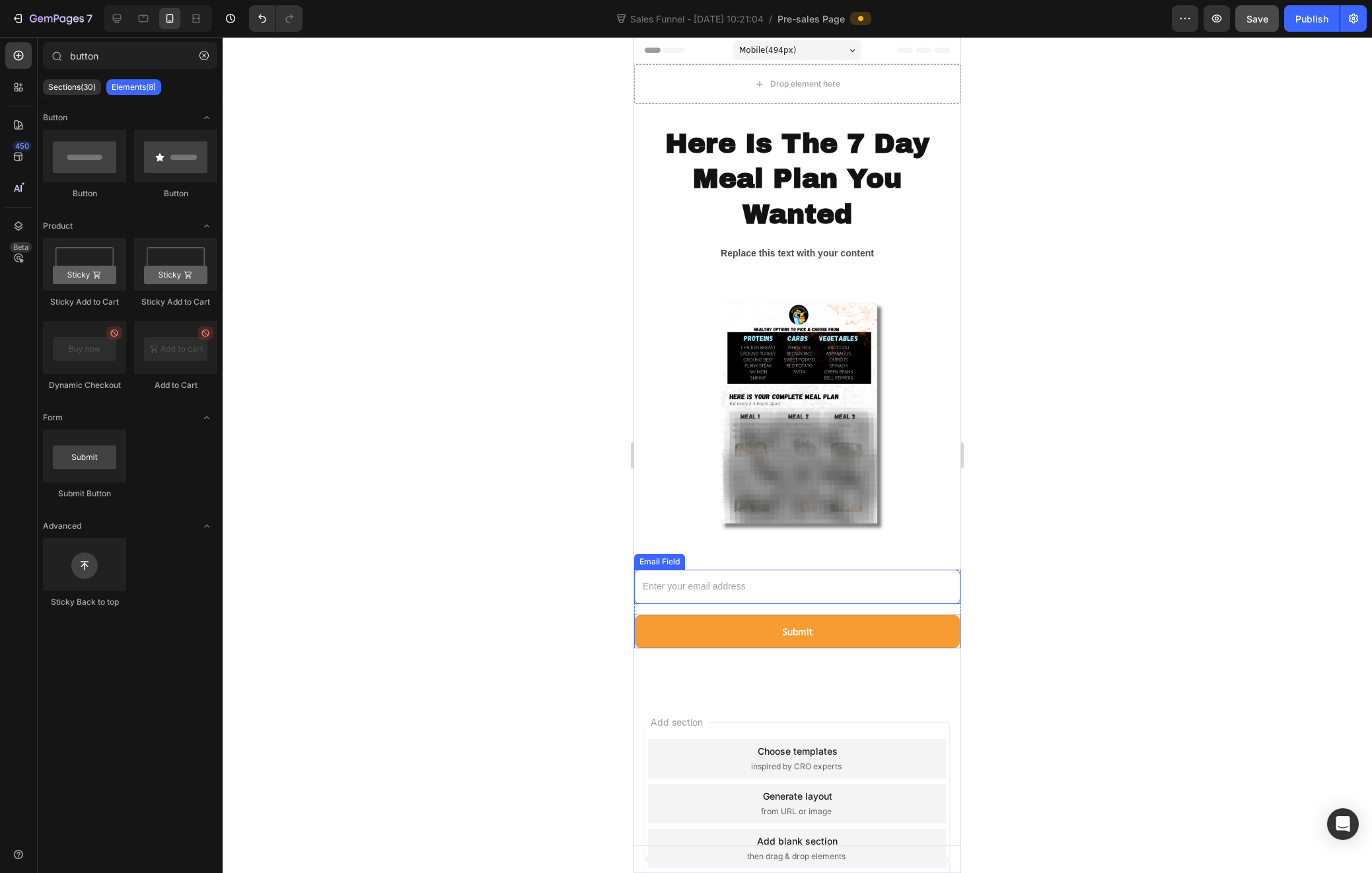
click at [1195, 457] on div at bounding box center [798, 454] width 1150 height 835
click at [1255, 27] on button "Save" at bounding box center [1257, 19] width 43 height 26
click at [1224, 22] on icon "button" at bounding box center [1217, 19] width 13 height 13
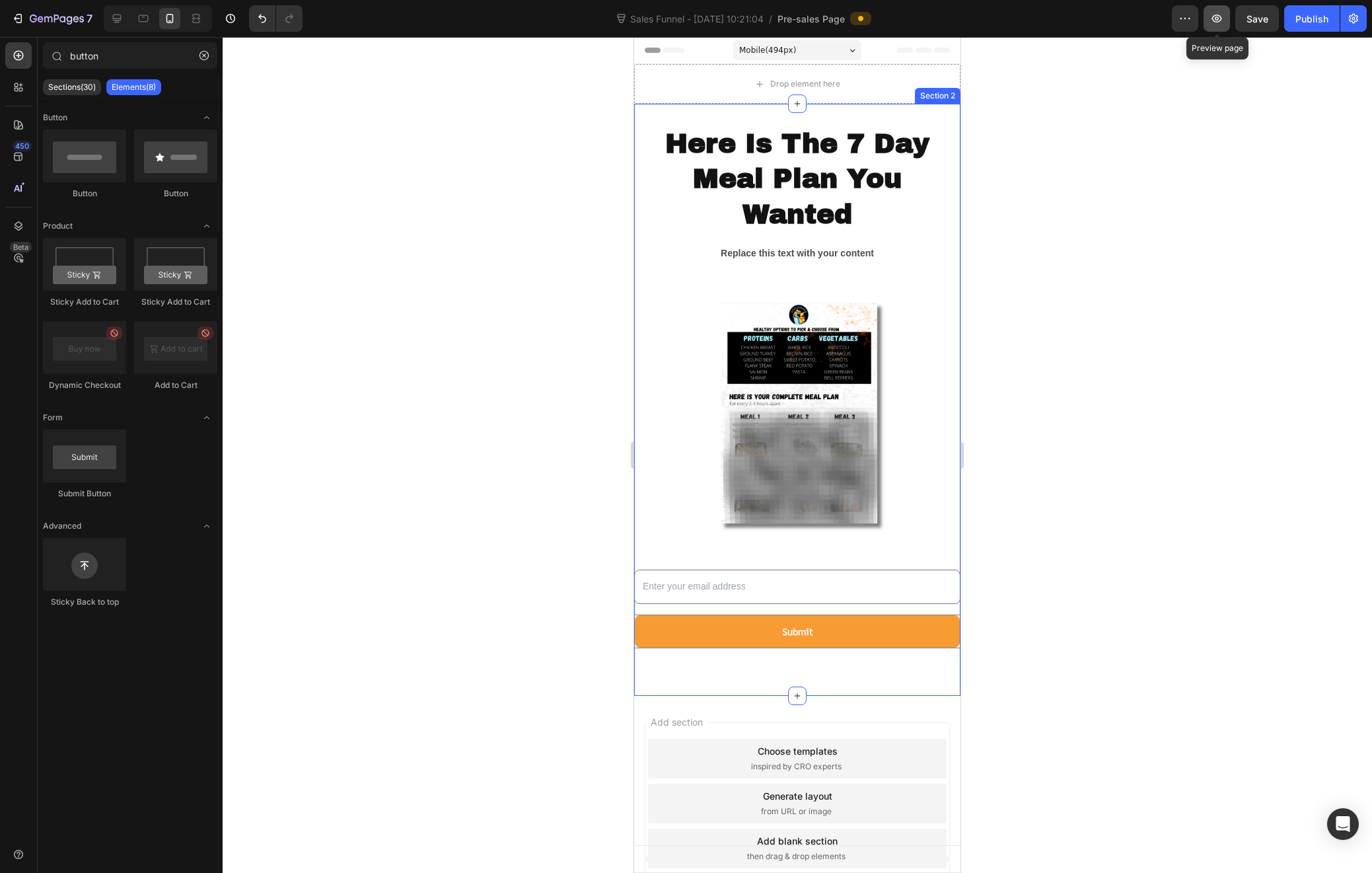
click at [1210, 25] on button "button" at bounding box center [1217, 19] width 26 height 26
click at [1126, 453] on div at bounding box center [798, 454] width 1150 height 835
click at [941, 560] on div "Email Field Submit Submit Button Row Newsletter" at bounding box center [797, 608] width 327 height 110
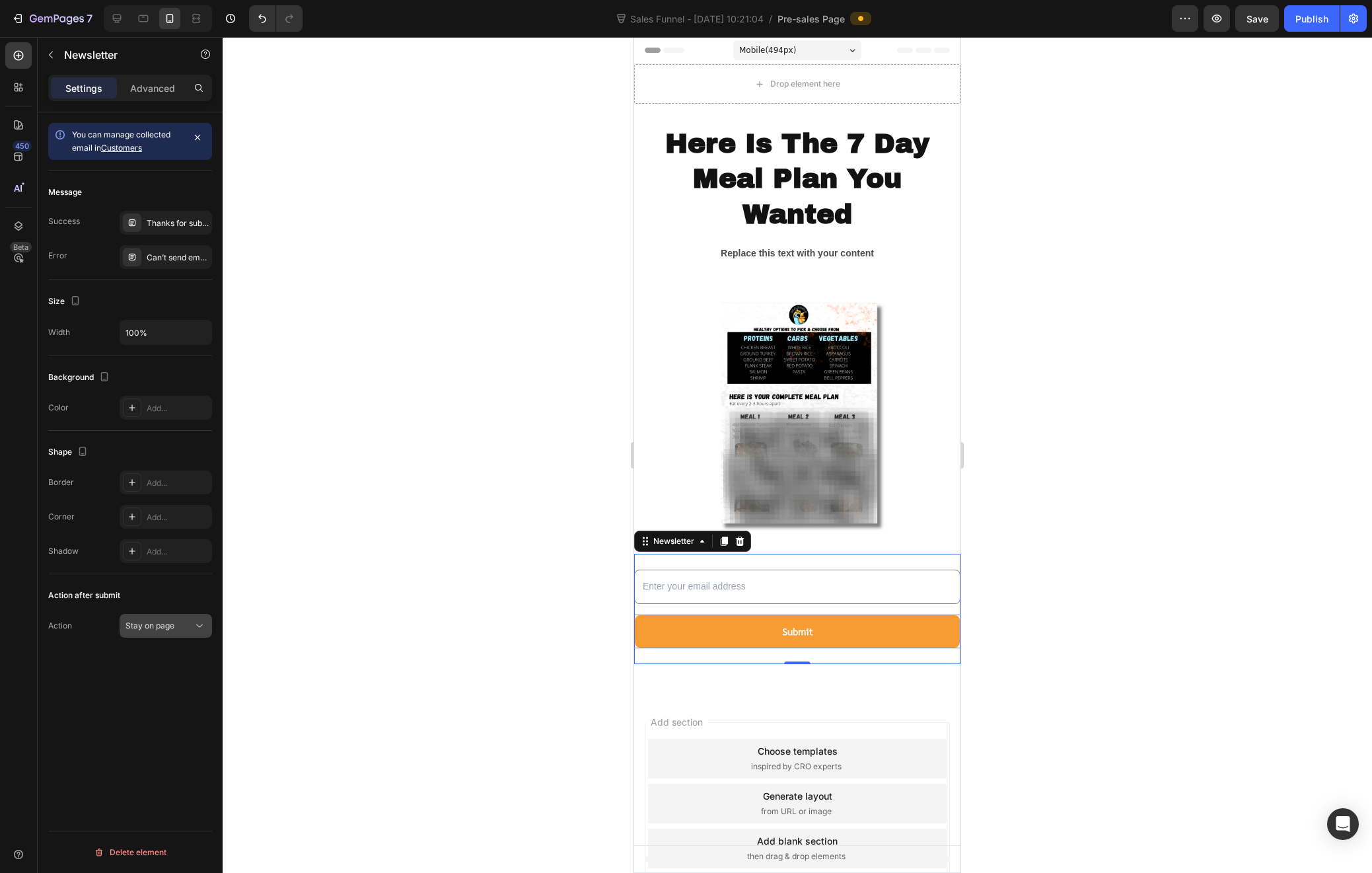
click at [185, 627] on div "Stay on page" at bounding box center [159, 626] width 68 height 12
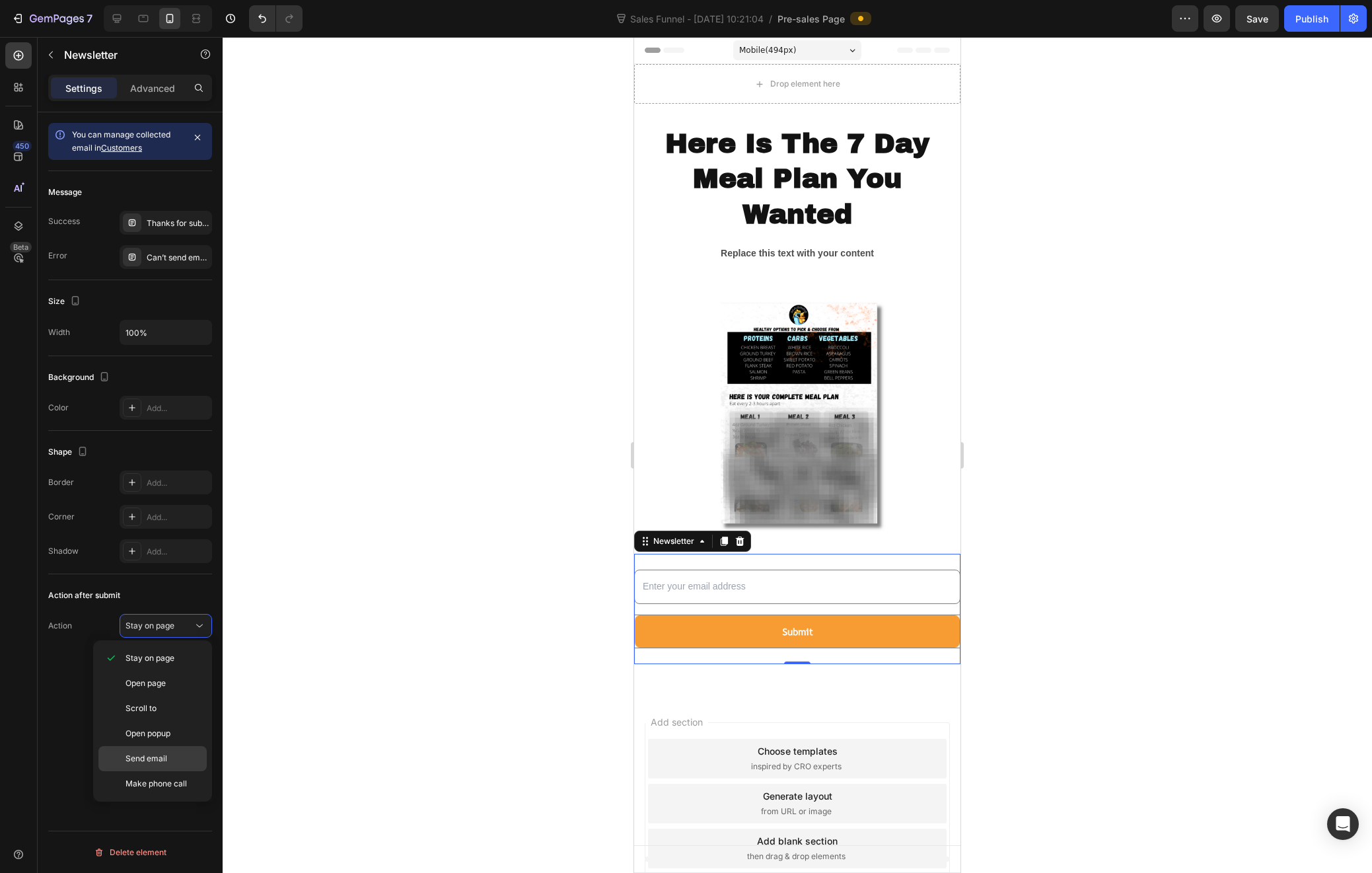
click at [166, 755] on span "Send email" at bounding box center [146, 758] width 41 height 12
click at [187, 636] on button "Send email" at bounding box center [166, 625] width 92 height 24
drag, startPoint x: 72, startPoint y: 724, endPoint x: 74, endPoint y: 715, distance: 9.2
click at [72, 723] on div "Messages" at bounding box center [67, 728] width 38 height 12
click at [203, 630] on icon at bounding box center [199, 626] width 13 height 13
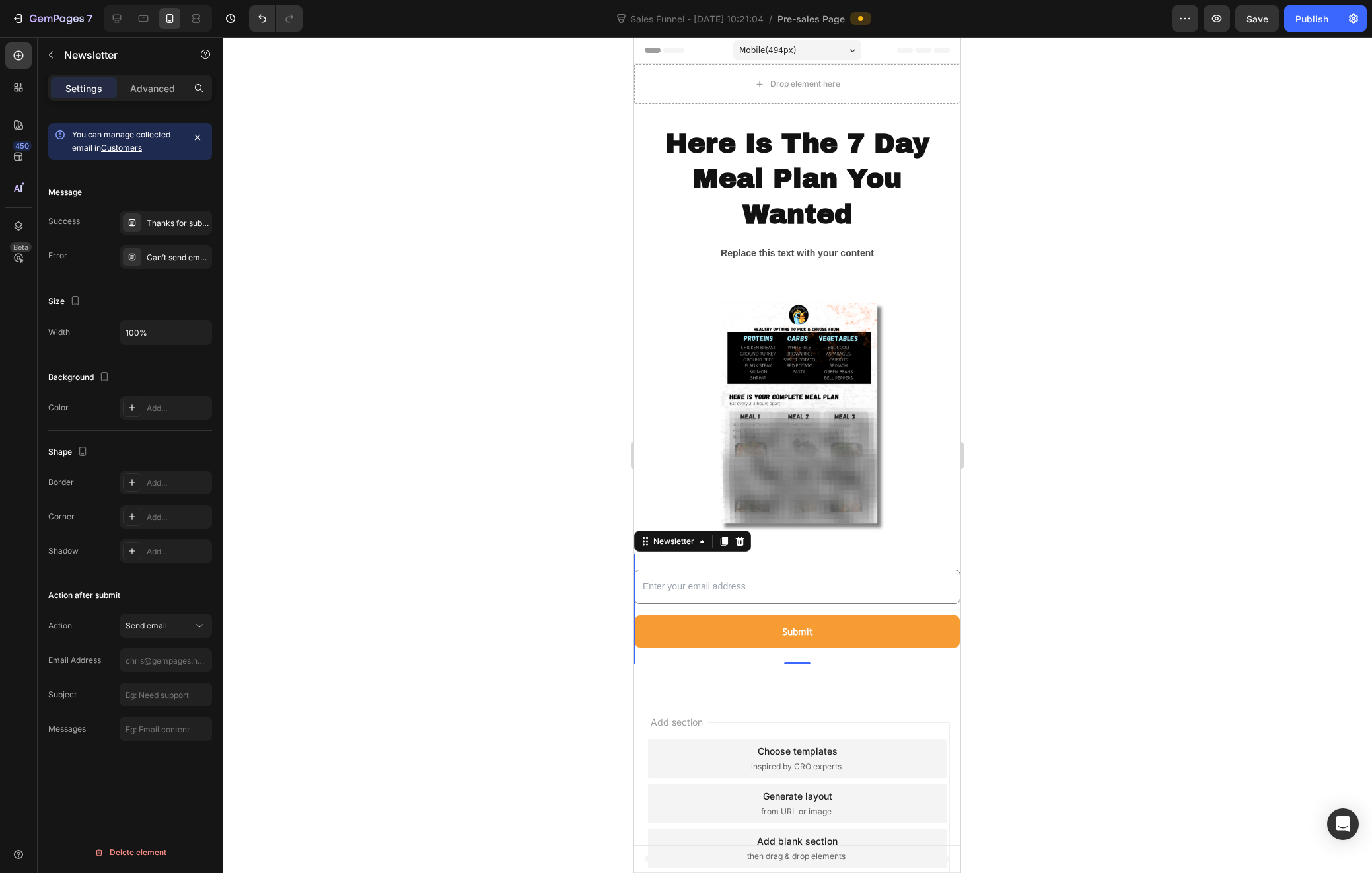
click at [200, 589] on div "Action after submit" at bounding box center [130, 595] width 164 height 21
click at [148, 634] on button "Send email" at bounding box center [166, 625] width 92 height 24
click at [161, 657] on span "Stay on page" at bounding box center [150, 658] width 49 height 12
click at [174, 222] on div "Thanks for subscribing" at bounding box center [178, 223] width 62 height 12
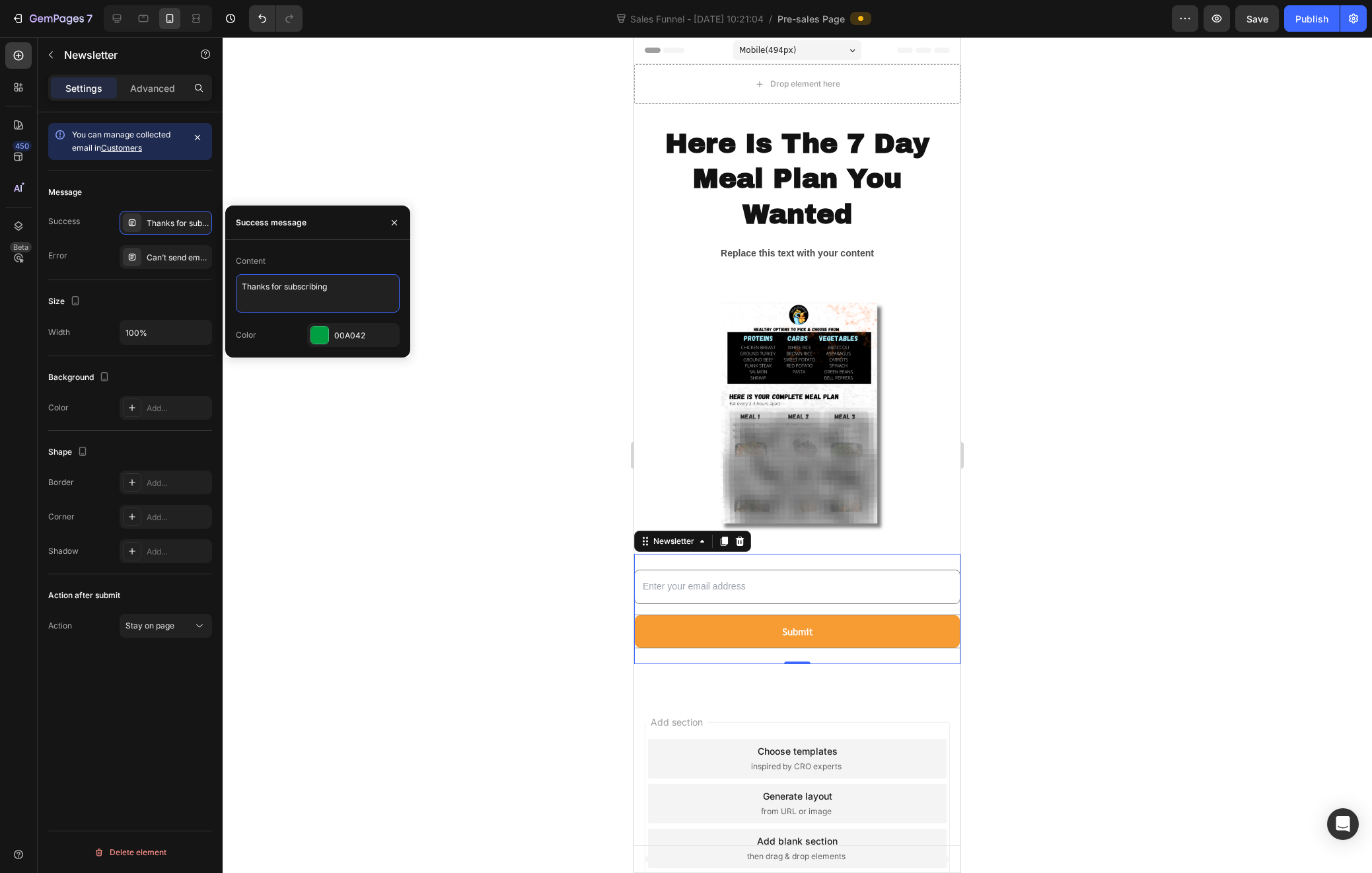
drag, startPoint x: 341, startPoint y: 286, endPoint x: 243, endPoint y: 280, distance: 98.2
click at [243, 280] on textarea "Thanks for subscribing" at bounding box center [318, 293] width 164 height 39
click at [304, 287] on textarea "Your Meal Plan IS On Its Way!!" at bounding box center [318, 293] width 164 height 39
click at [307, 287] on textarea "Your Meal Plan IS On Its Way!!" at bounding box center [318, 293] width 164 height 39
click at [316, 285] on textarea "Your Meal Plan Is On Its Way!!" at bounding box center [318, 293] width 164 height 39
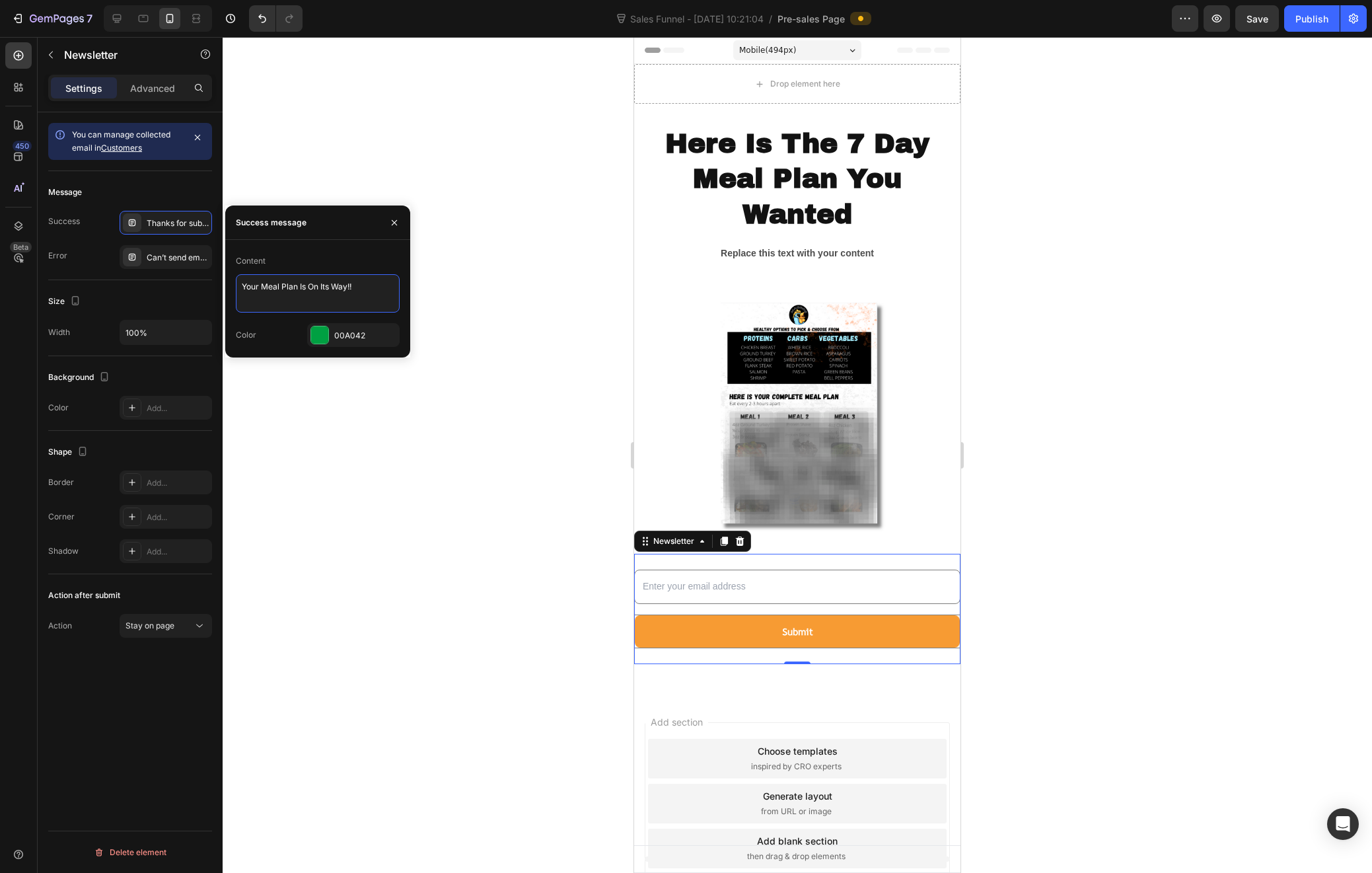
click at [370, 287] on textarea "Your Meal Plan Is On Its Way!!" at bounding box center [318, 293] width 164 height 39
type textarea "Your Meal Plan Is On Its Way!! Will be arriving in your email shortly."
click at [358, 287] on textarea "Your Meal Plan Is On Its Way!! Will be arriving in your email shortly." at bounding box center [318, 293] width 164 height 39
click at [363, 285] on textarea "Your Meal Plan Is On Its Way!! Will be arriving in your email shortly." at bounding box center [318, 293] width 164 height 39
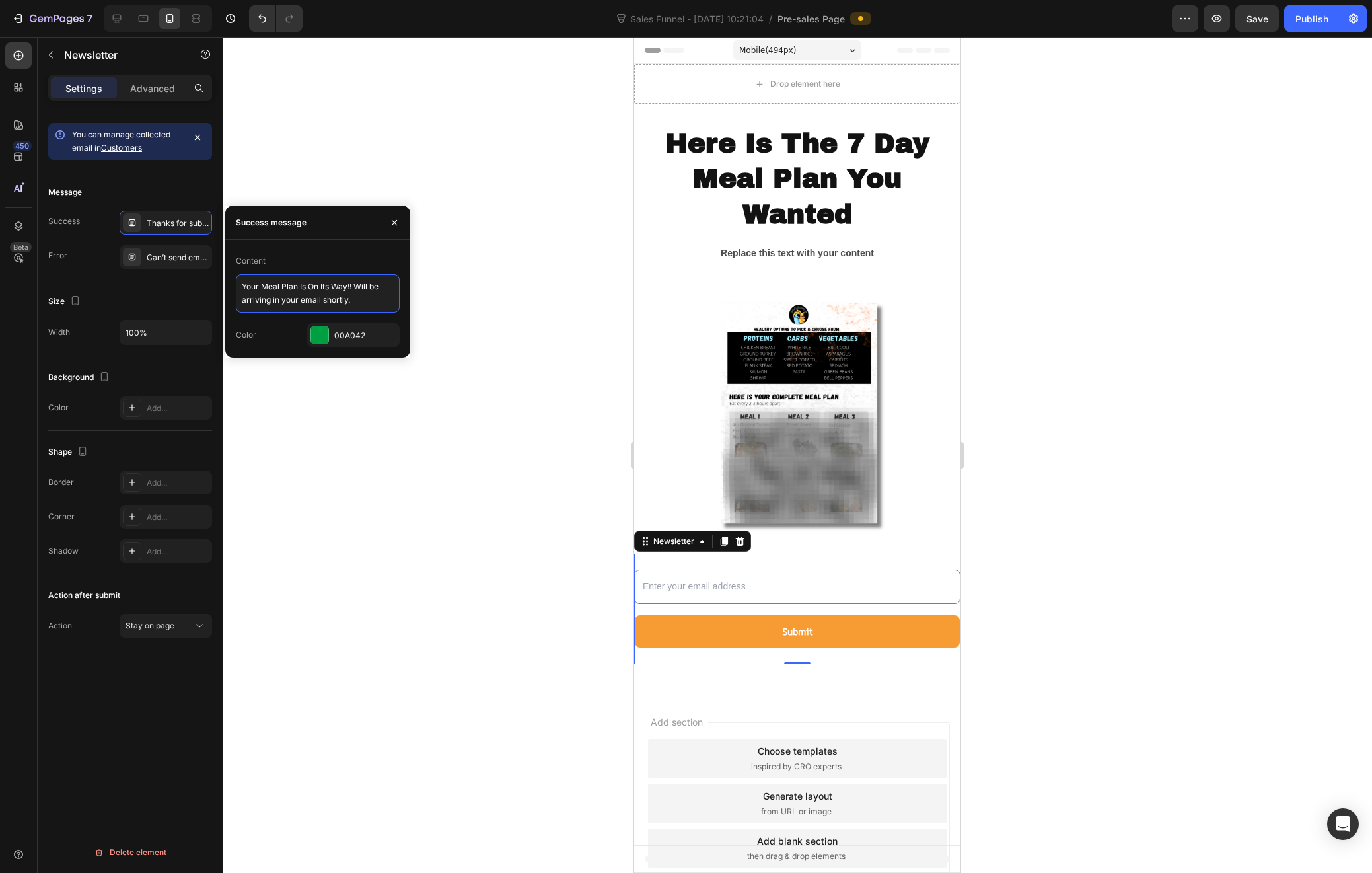
click at [368, 304] on textarea "Your Meal Plan Is On Its Way!! Will be arriving in your email shortly." at bounding box center [318, 293] width 164 height 39
click at [192, 192] on div "Message" at bounding box center [130, 192] width 164 height 21
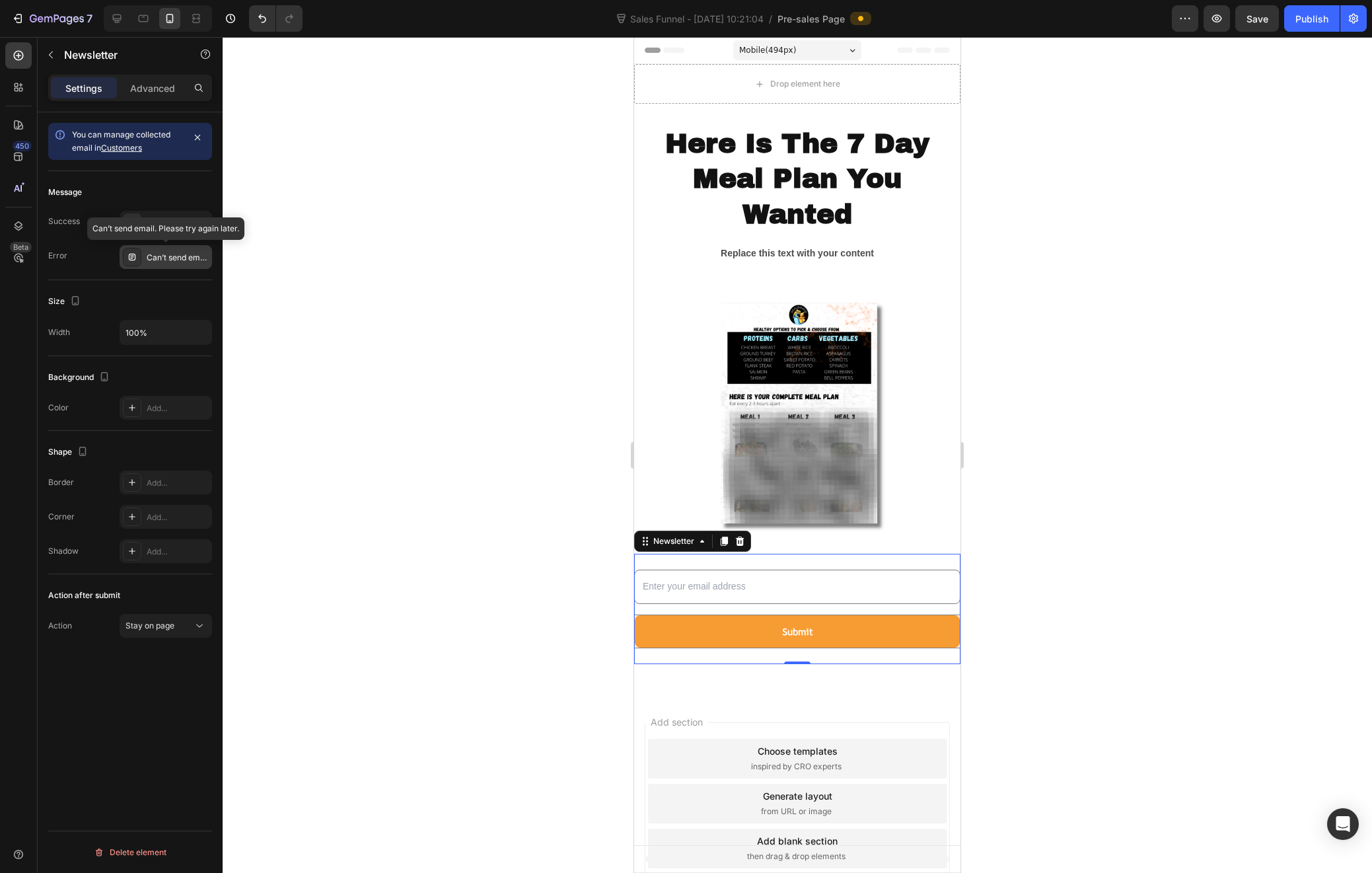
click at [174, 256] on div "Can’t send email. Please try again later." at bounding box center [178, 258] width 62 height 12
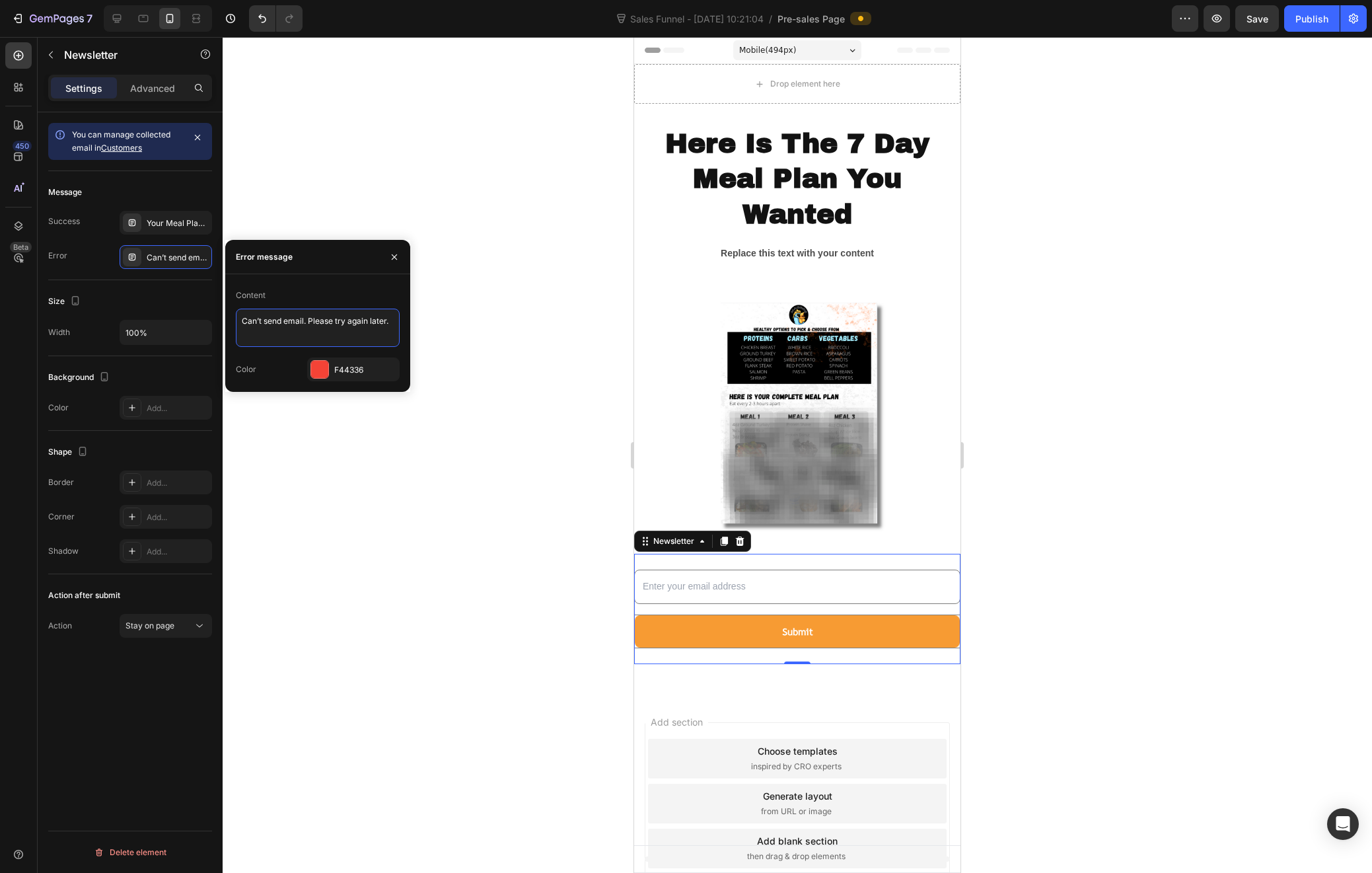
click at [376, 325] on textarea "Can’t send email. Please try again later." at bounding box center [318, 327] width 164 height 39
click at [377, 318] on textarea "Can’t send email. Please try again later." at bounding box center [318, 327] width 164 height 39
type textarea "Can’t send email. Please try again or try another email."
click at [359, 193] on div at bounding box center [798, 454] width 1150 height 835
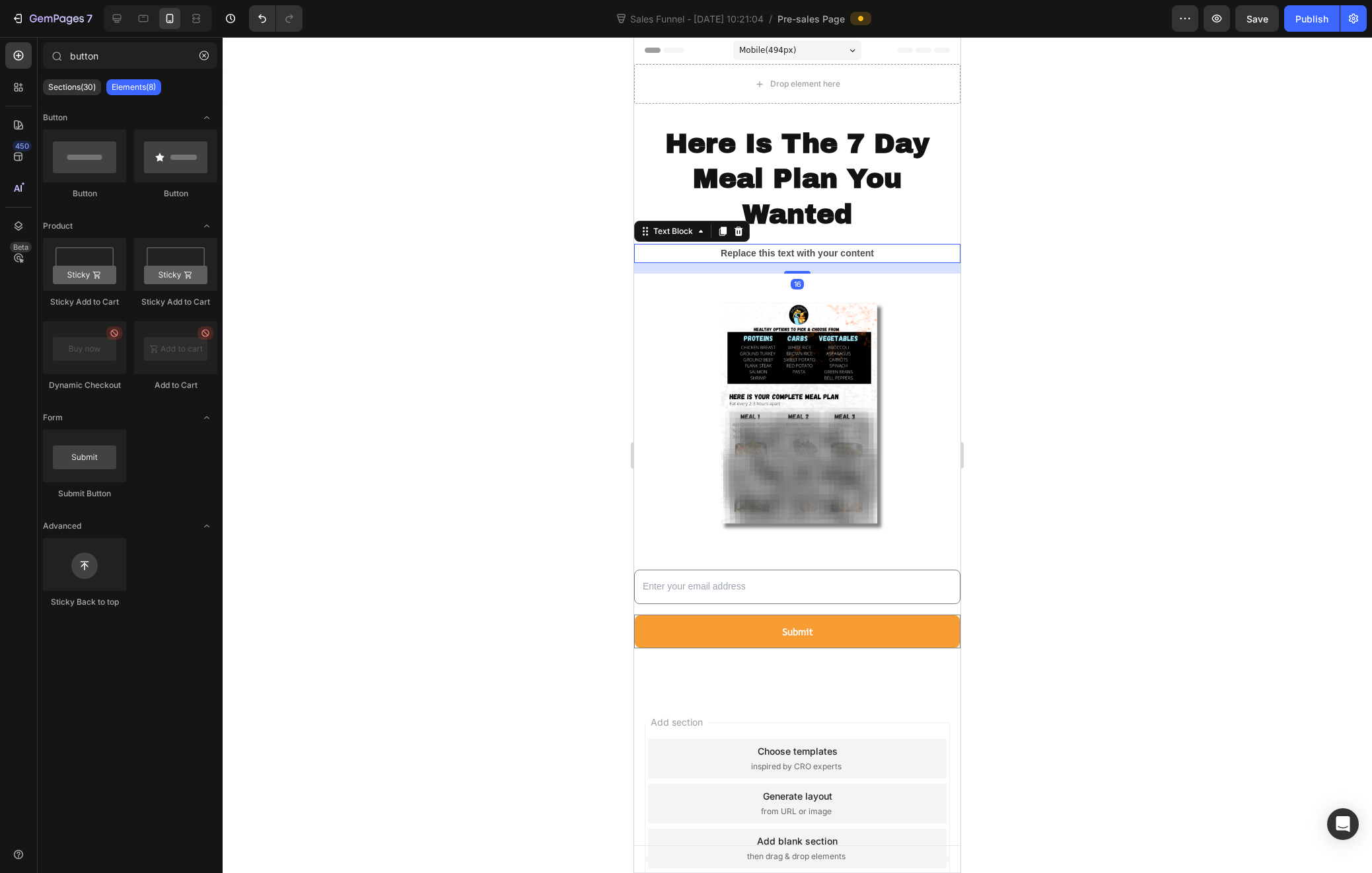
click at [842, 253] on p "Replace this text with your content" at bounding box center [798, 254] width 324 height 17
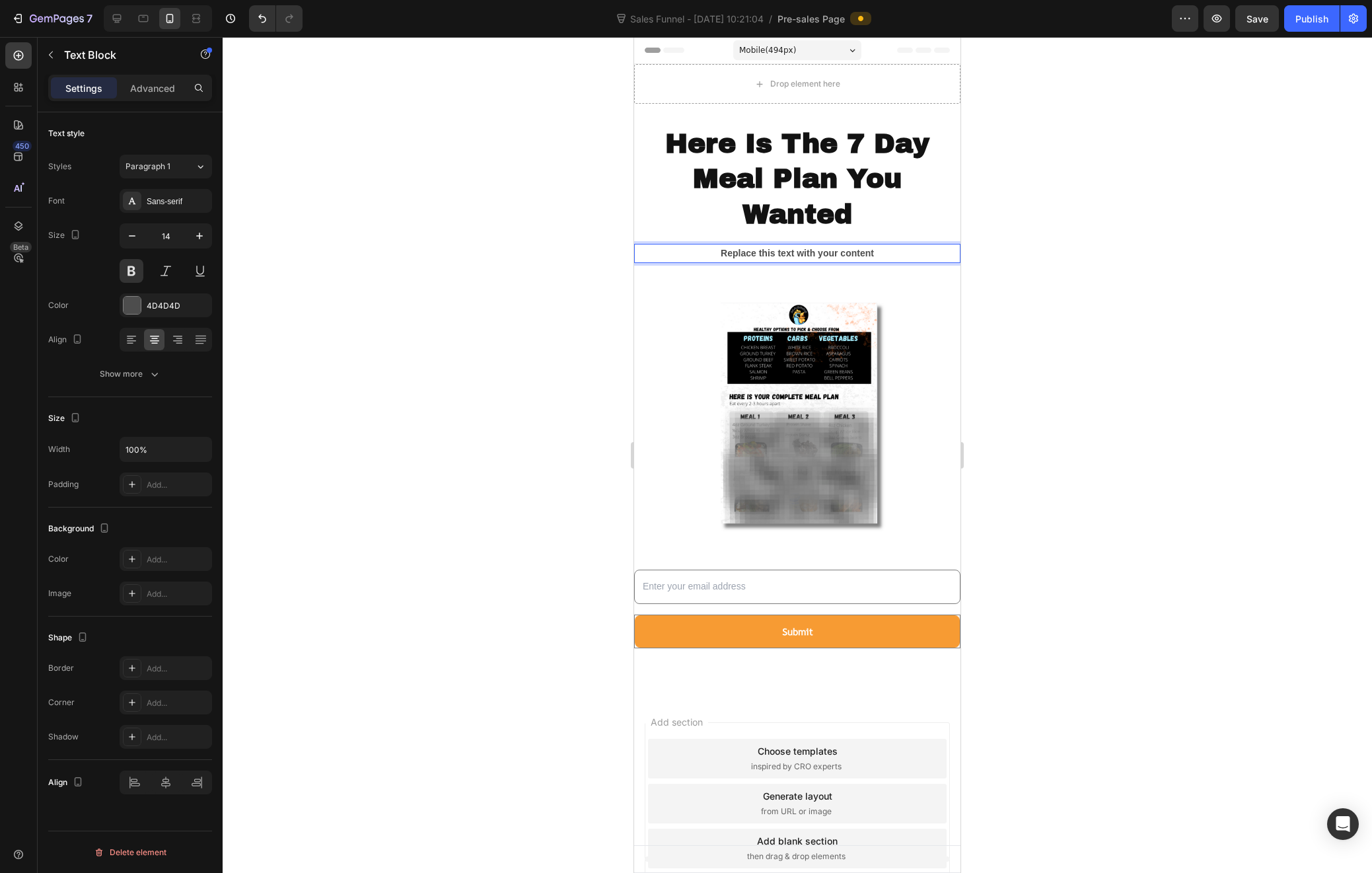
click at [842, 253] on p "Replace this text with your content" at bounding box center [798, 254] width 324 height 17
click at [1266, 327] on div at bounding box center [798, 454] width 1150 height 835
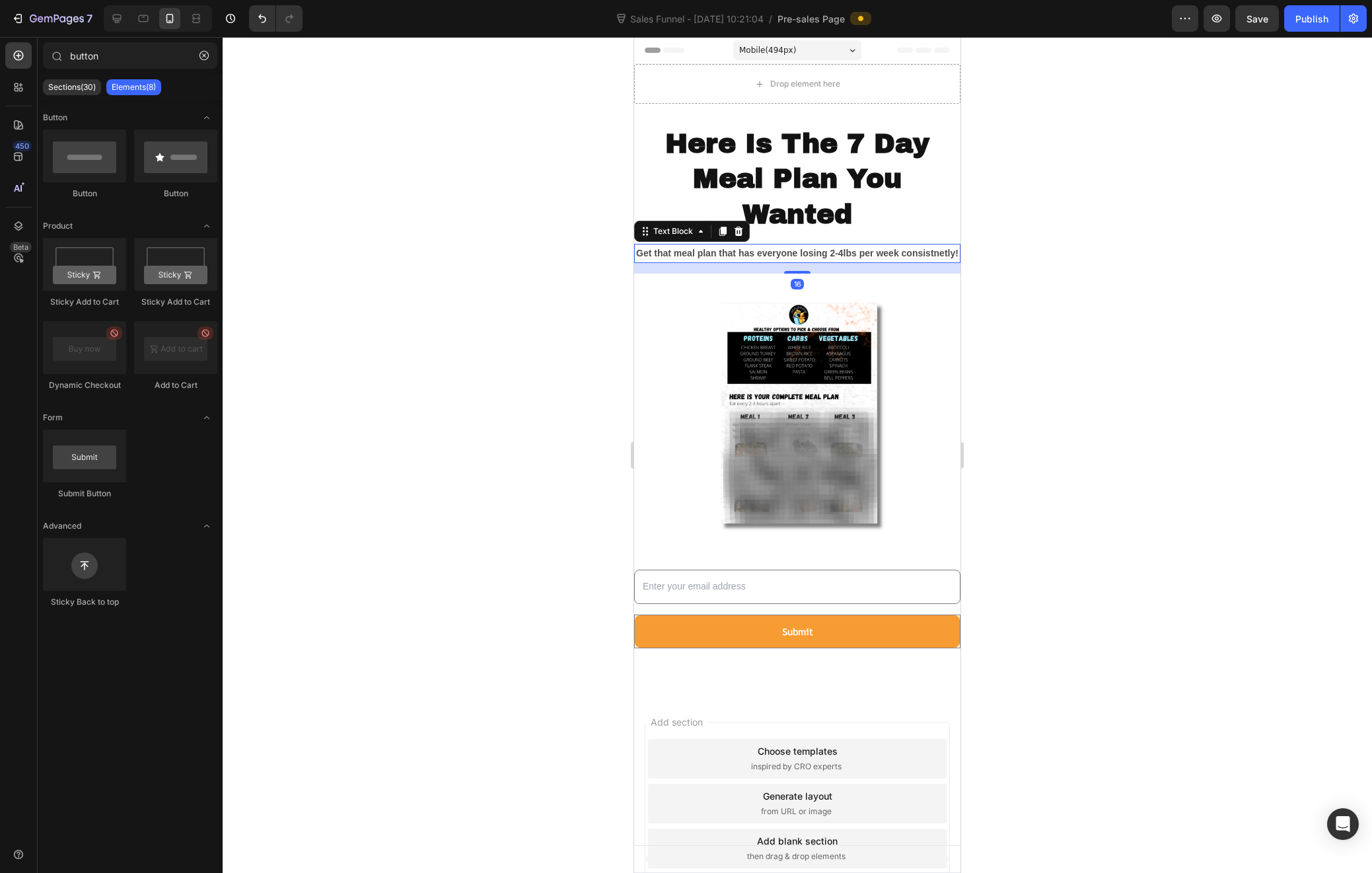
click at [864, 255] on p "Get that meal plan that has everyone losing 2-4lbs per week consistnetly!" at bounding box center [798, 254] width 324 height 17
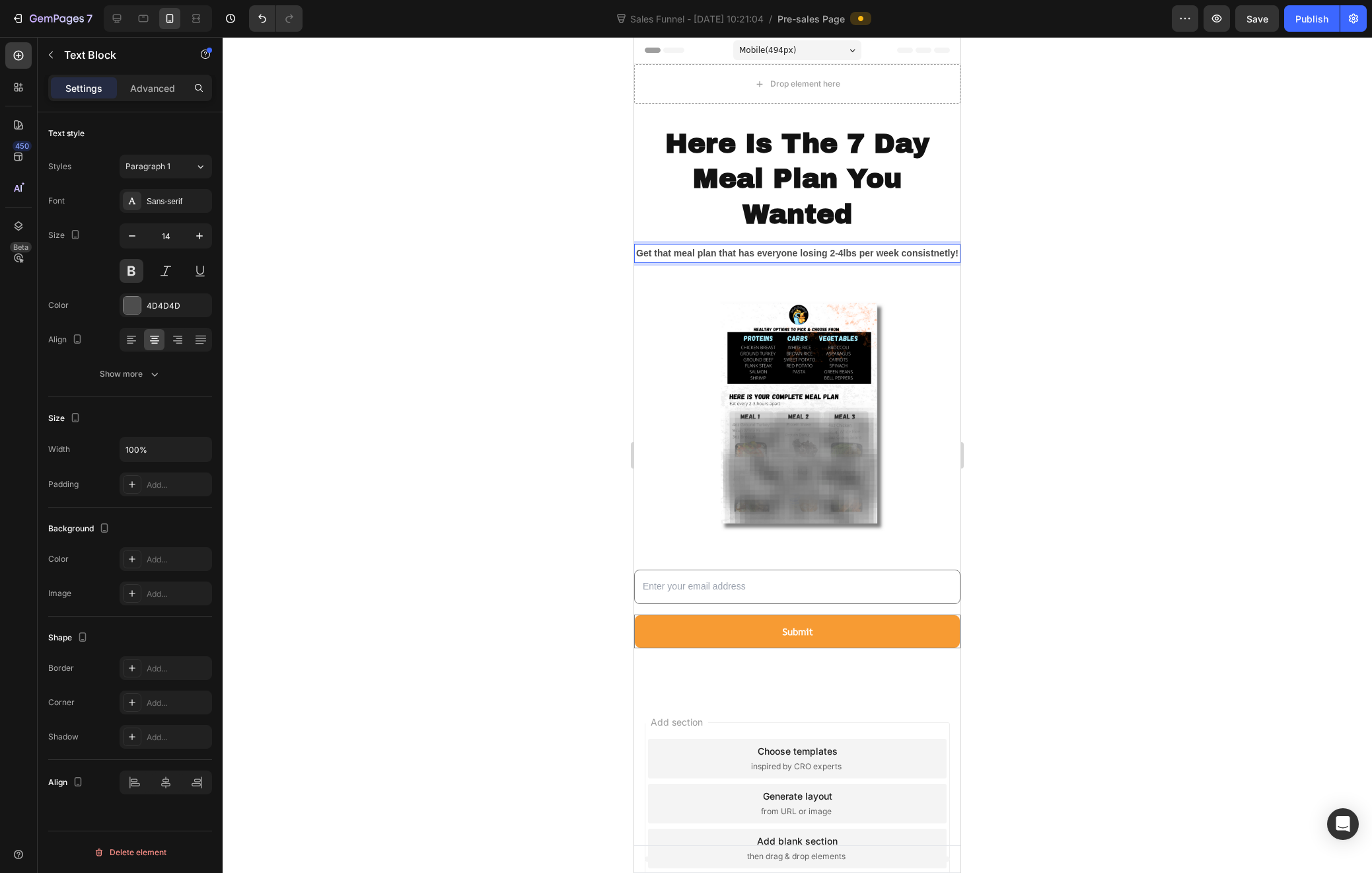
click at [809, 262] on p "Get that meal plan that has everyone losing 2-4lbs per week consistnetly!" at bounding box center [798, 254] width 324 height 17
click at [806, 262] on p "Get that meal plan that has everyone losing 2-4lbs per week consistnetly!" at bounding box center [798, 254] width 324 height 17
click at [790, 262] on p "Get that meal plan that has everyone losing 2-4lbs per week consistnetly!" at bounding box center [798, 254] width 324 height 17
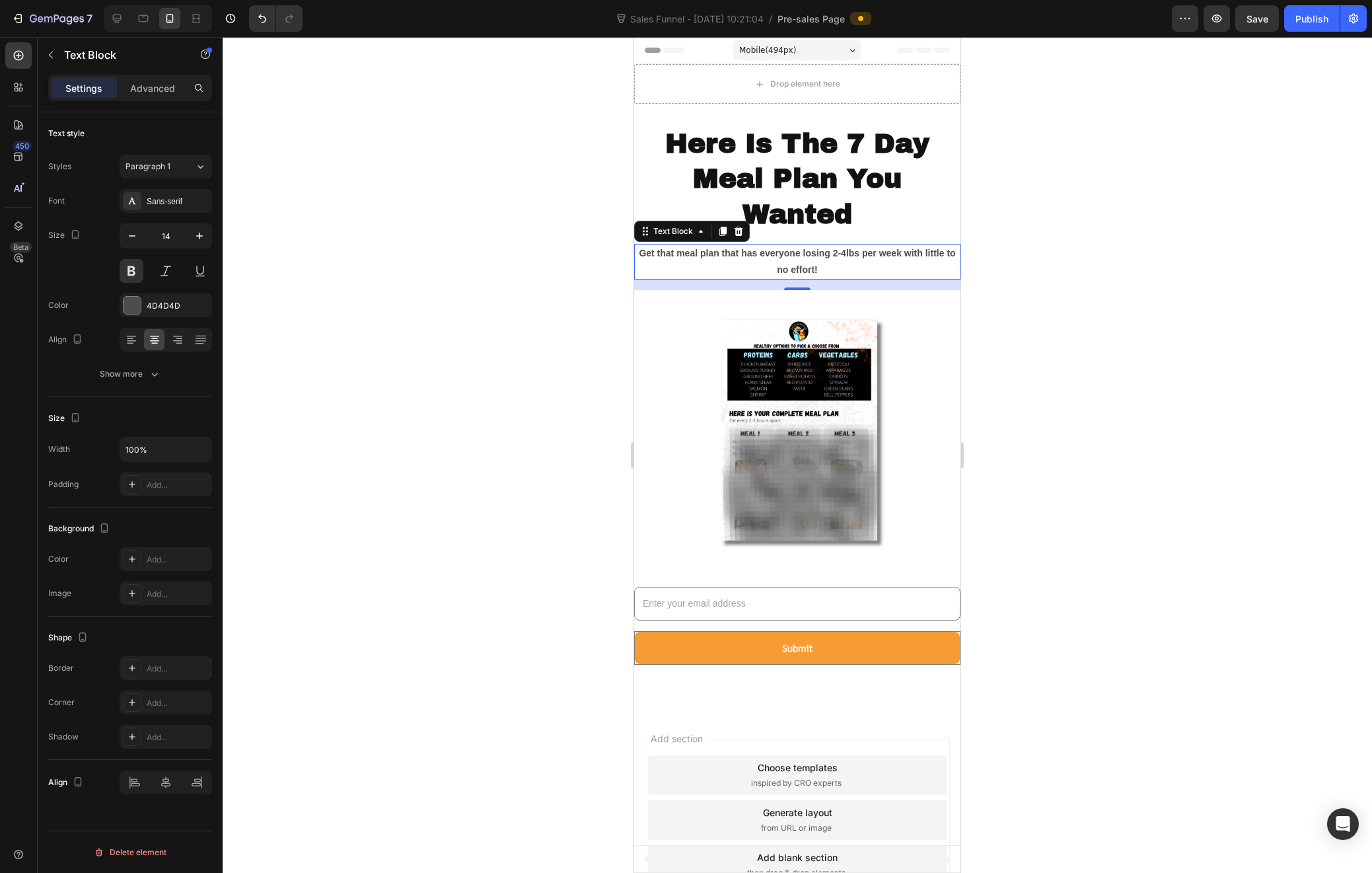
click at [1100, 254] on div at bounding box center [798, 454] width 1150 height 835
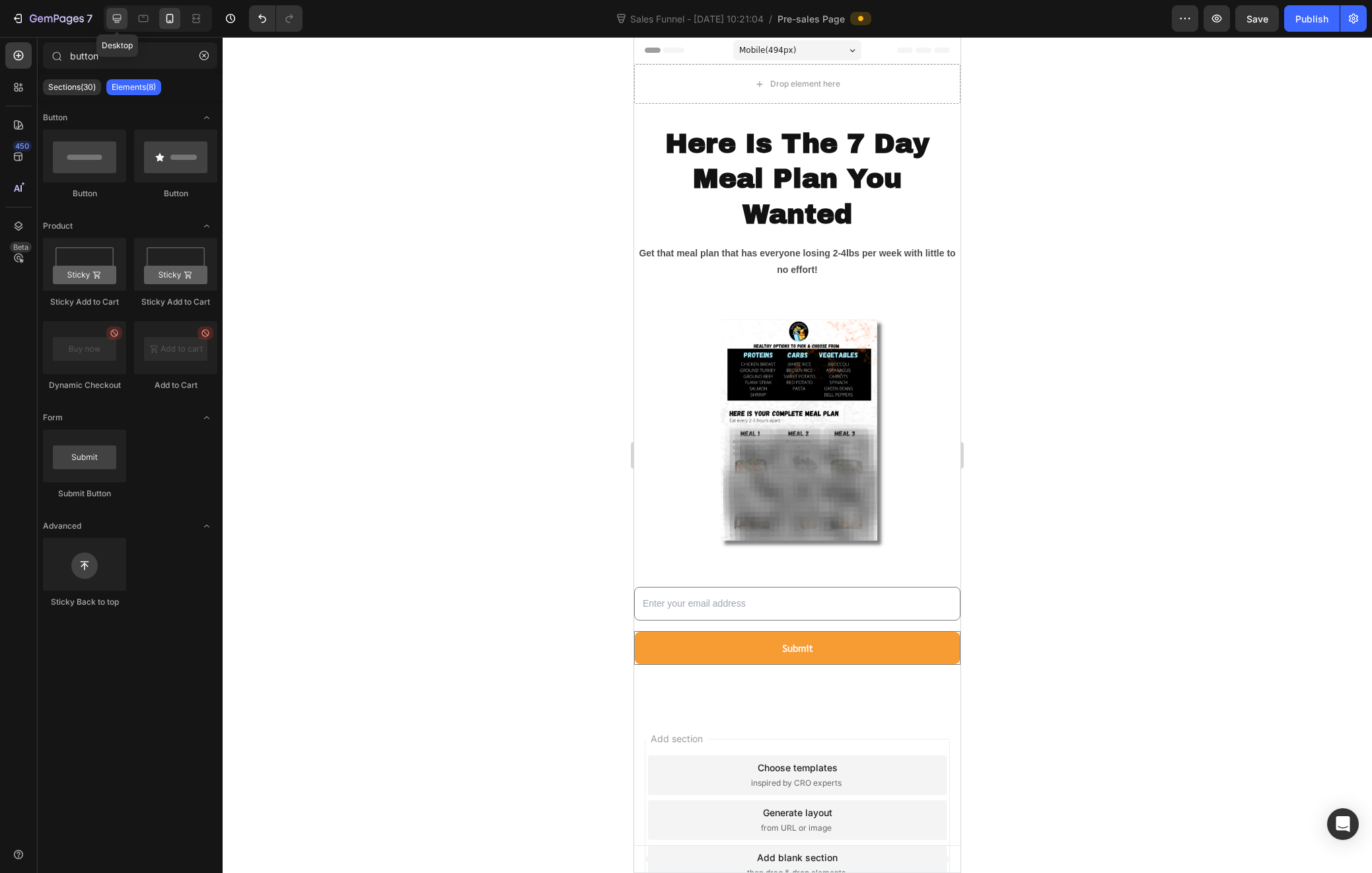
click at [120, 18] on icon at bounding box center [117, 18] width 8 height 8
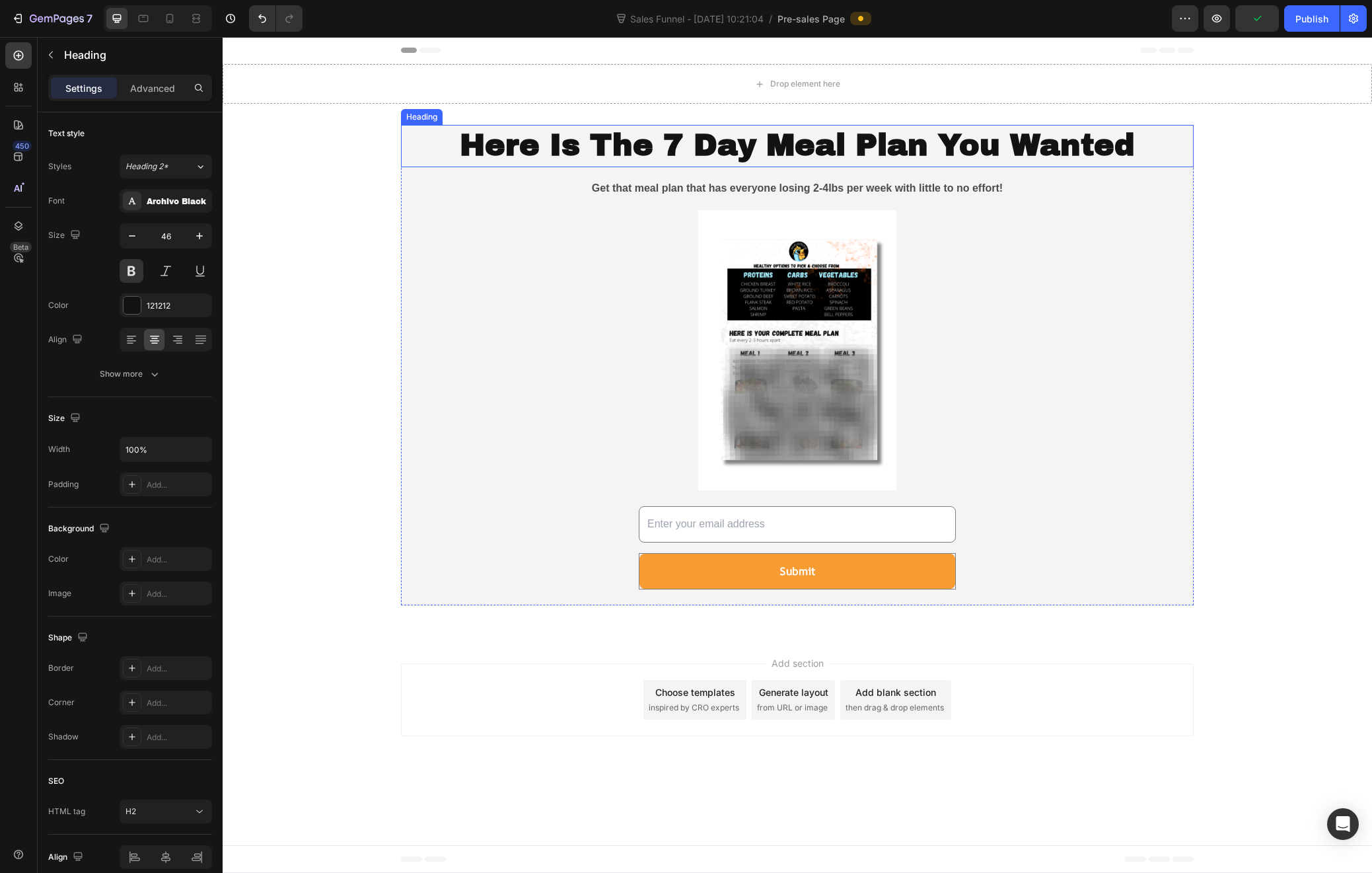
click at [1189, 129] on p "Here Is The 7 Day Meal Plan You Wanted" at bounding box center [798, 146] width 790 height 40
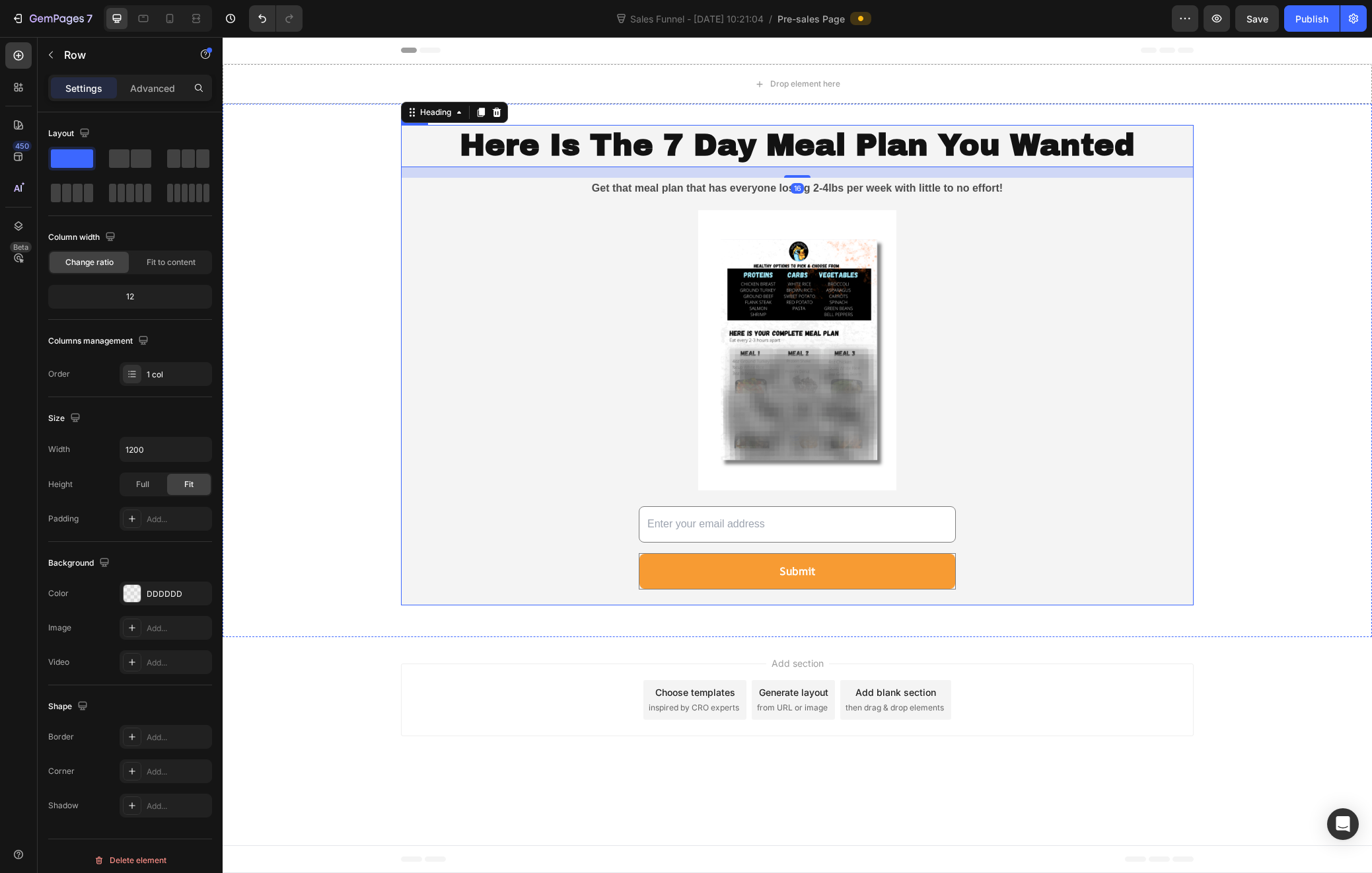
click at [406, 595] on div "Here Is The 7 Day Meal Plan You Wanted Heading 16 Get that meal plan that has e…" at bounding box center [797, 365] width 793 height 481
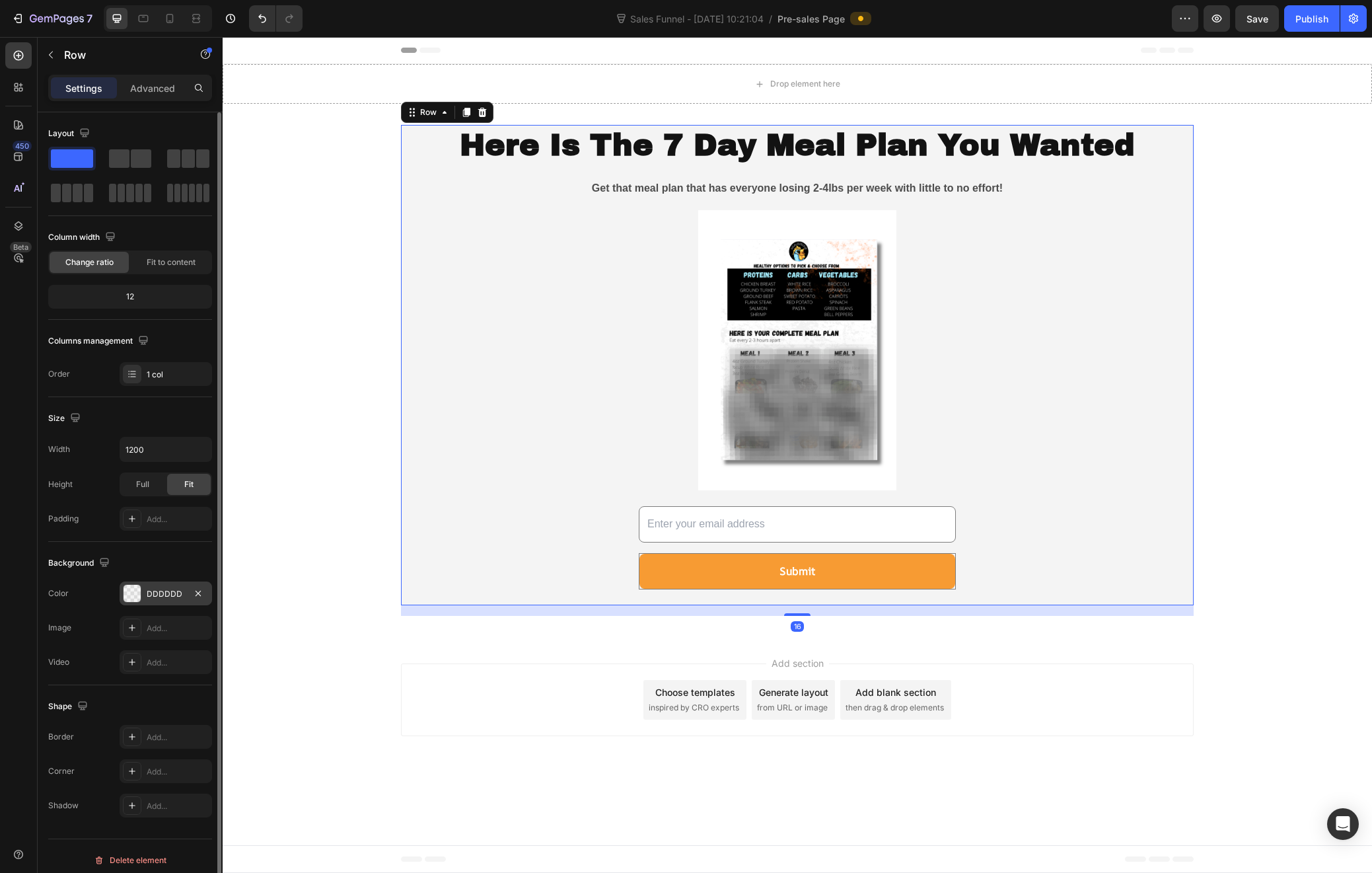
click at [126, 594] on div at bounding box center [132, 593] width 17 height 17
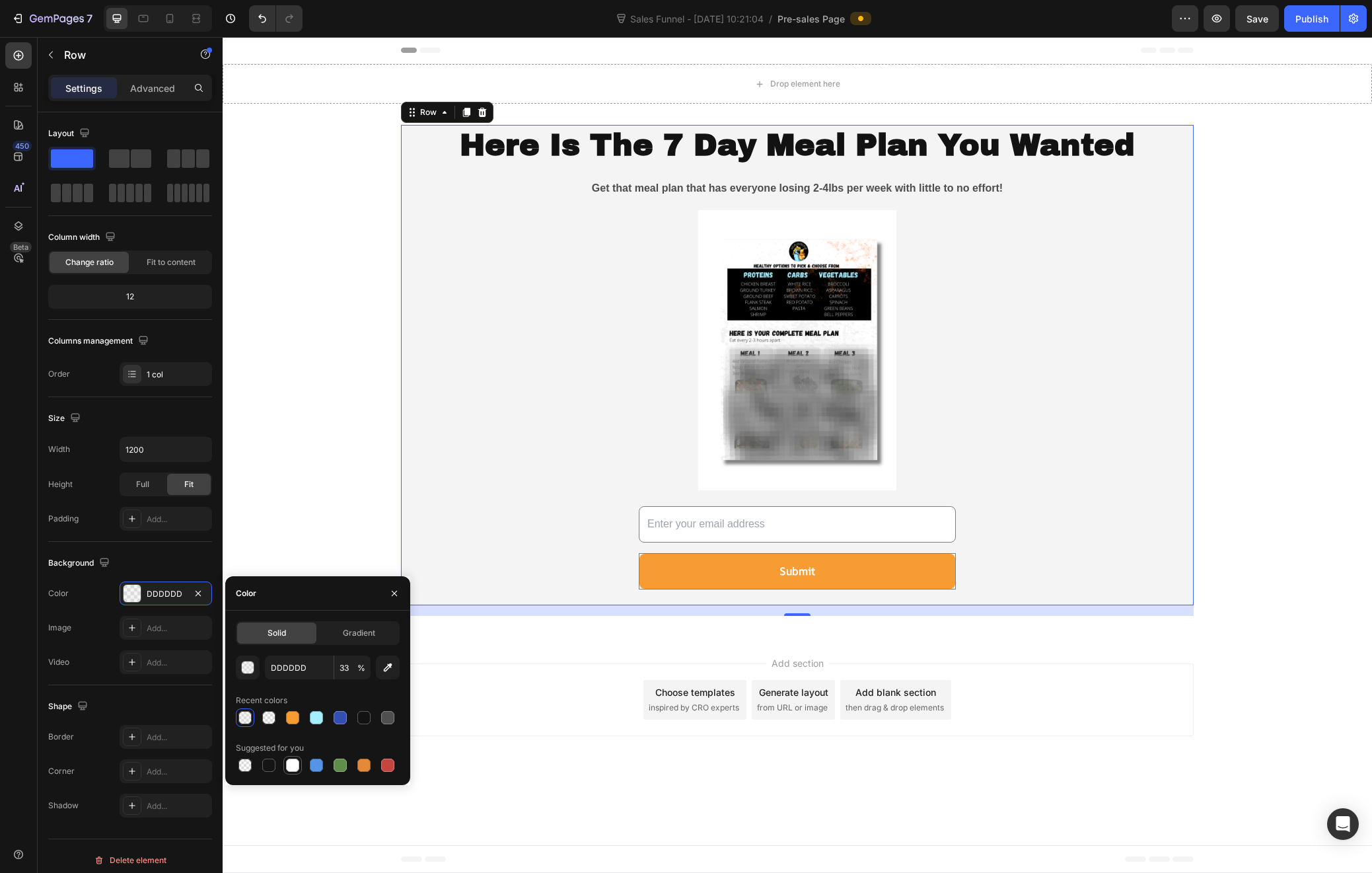
click at [296, 768] on div at bounding box center [293, 765] width 13 height 13
type input "FFFFFF"
type input "100"
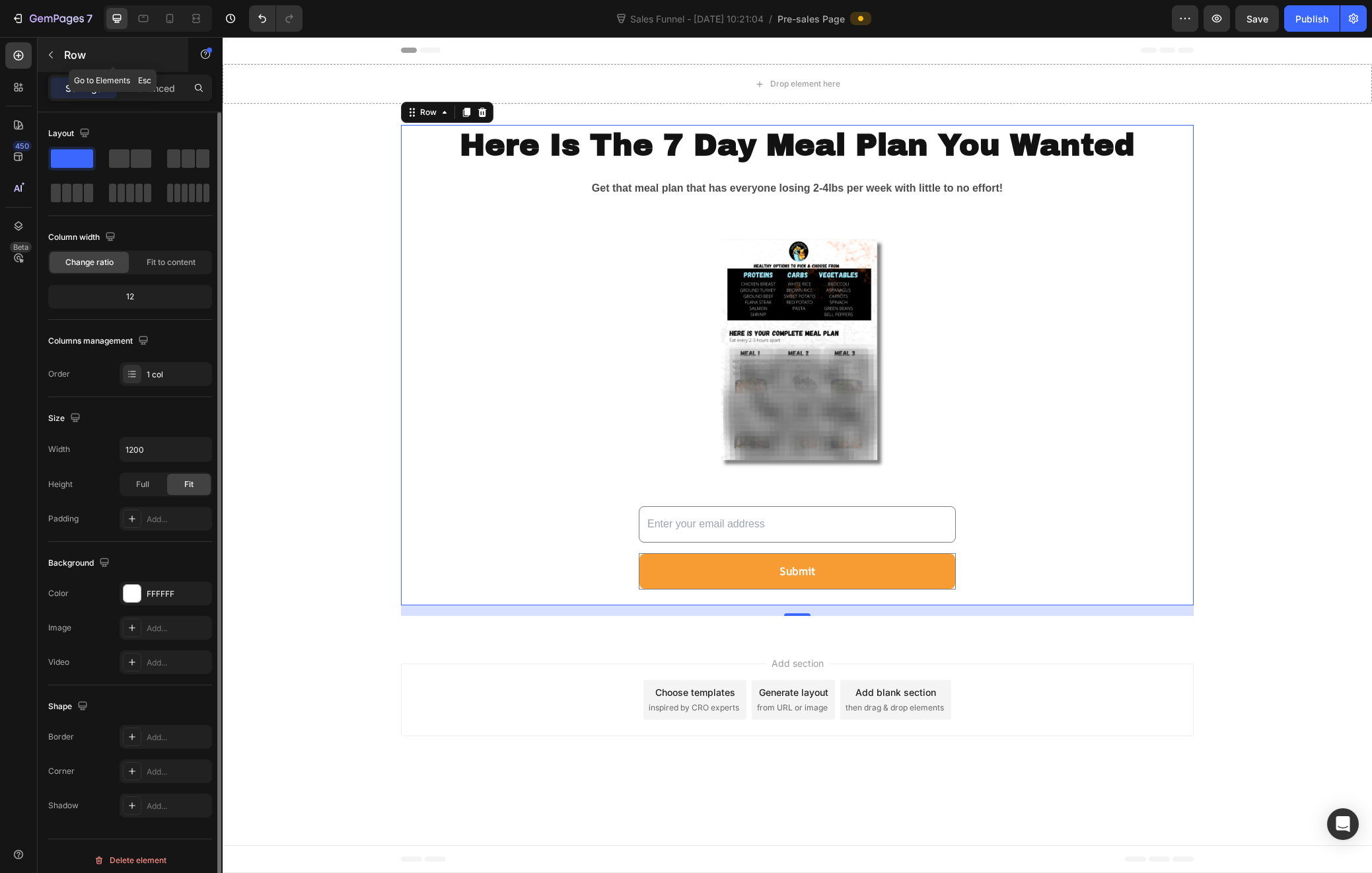
click at [48, 51] on icon "button" at bounding box center [50, 55] width 10 height 10
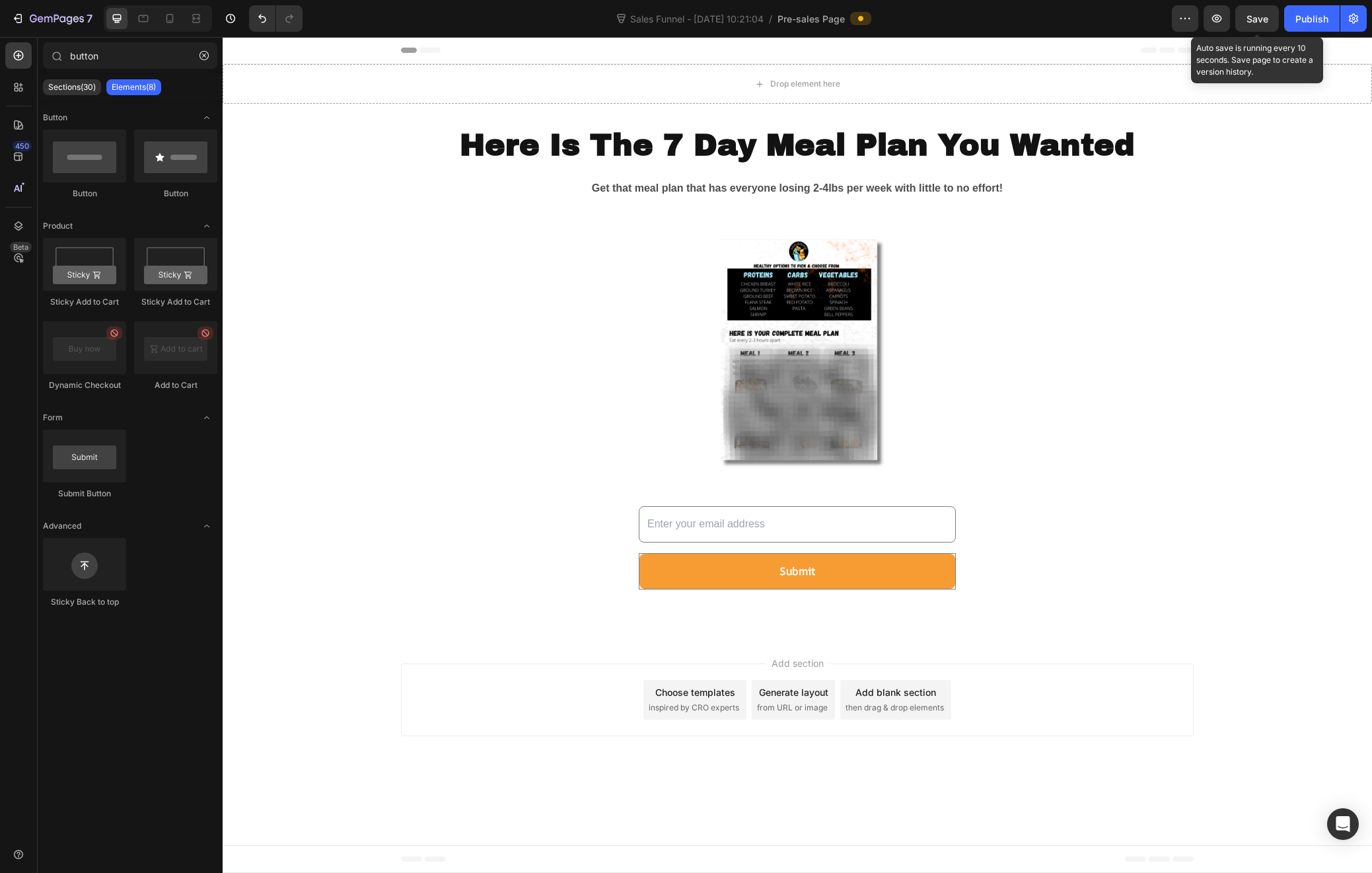
click at [1265, 24] on span "Save" at bounding box center [1257, 19] width 22 height 11
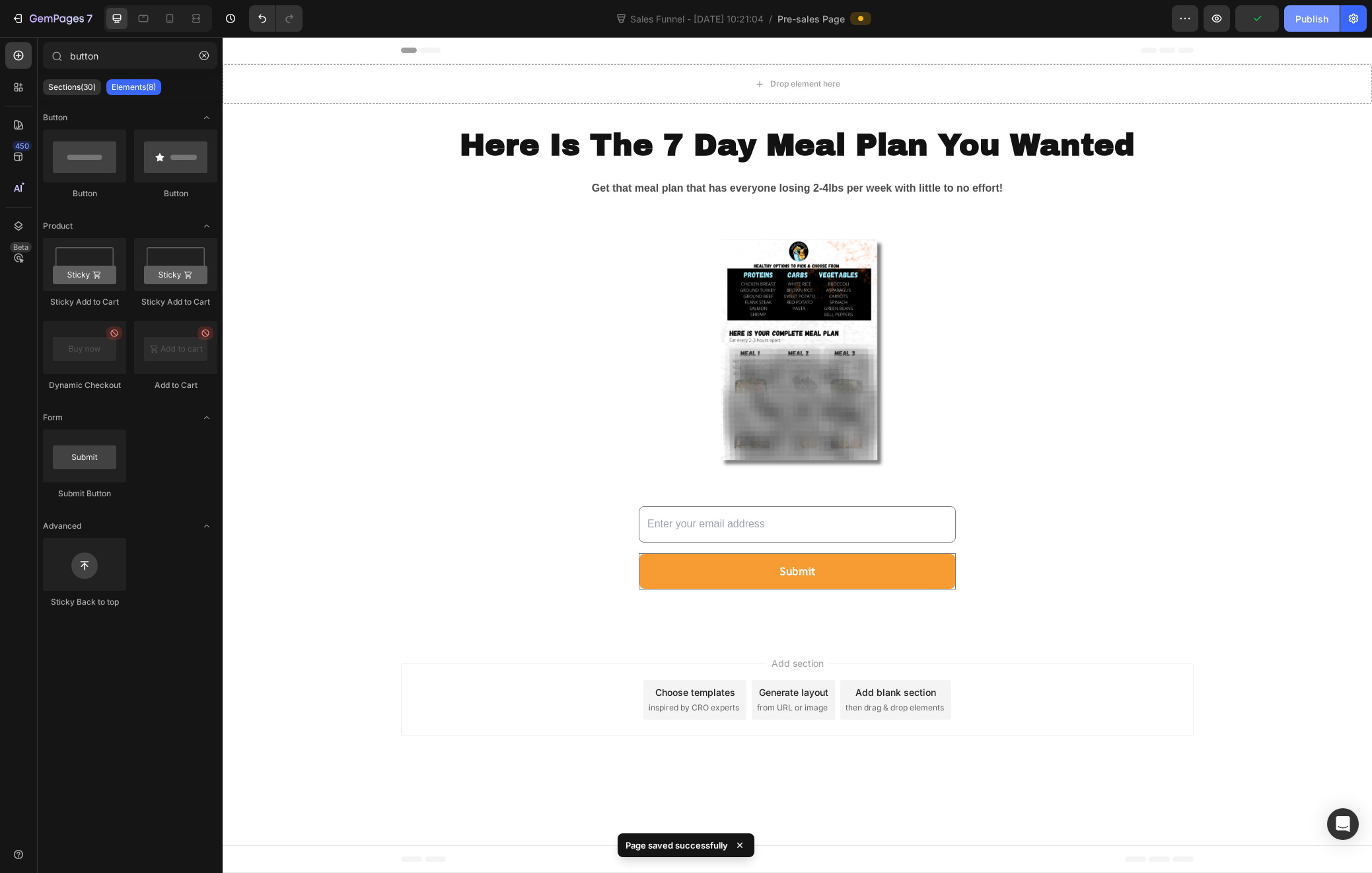
click at [1301, 20] on div "Publish" at bounding box center [1312, 19] width 33 height 14
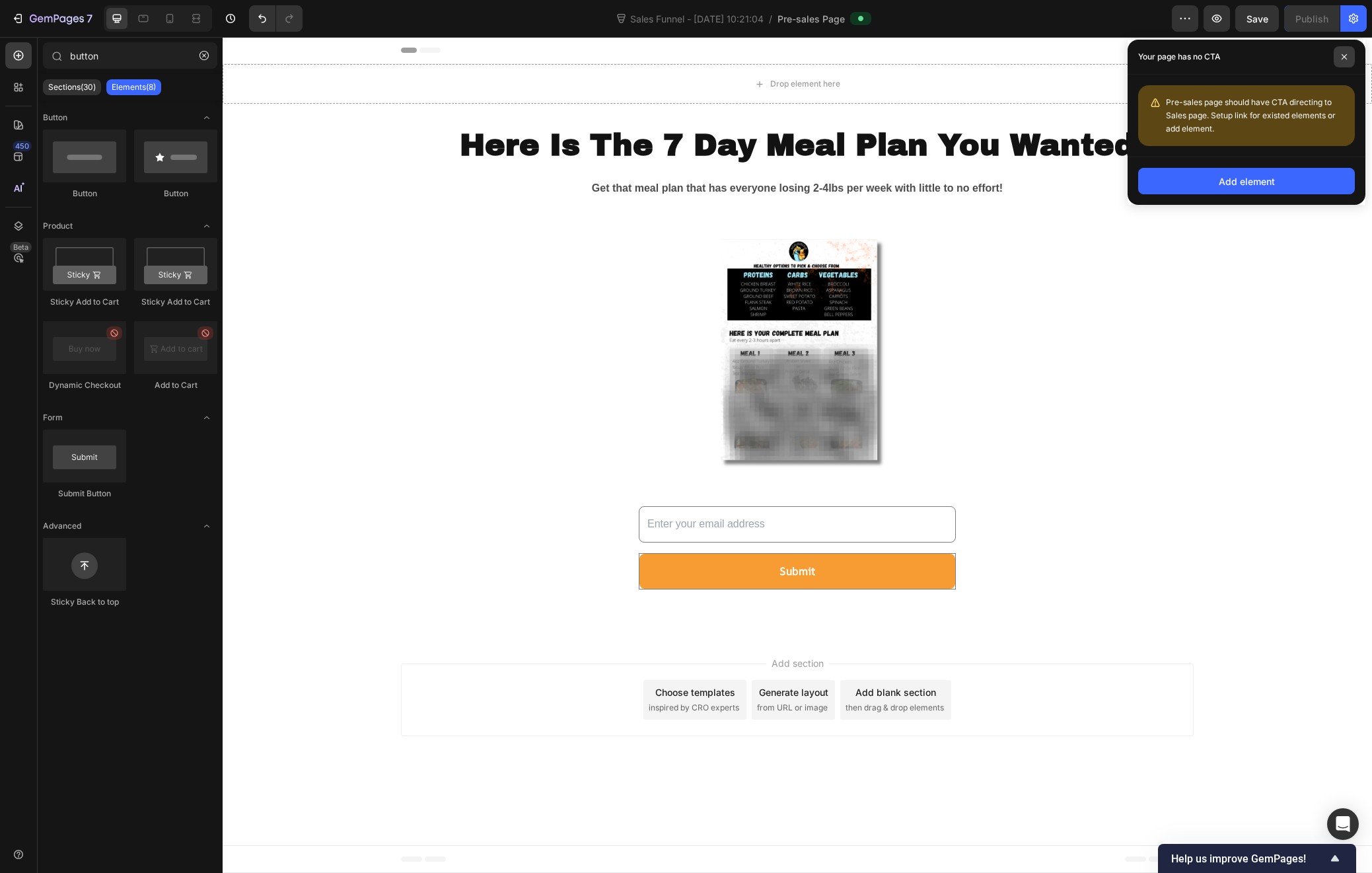
click at [1346, 60] on span at bounding box center [1345, 56] width 21 height 21
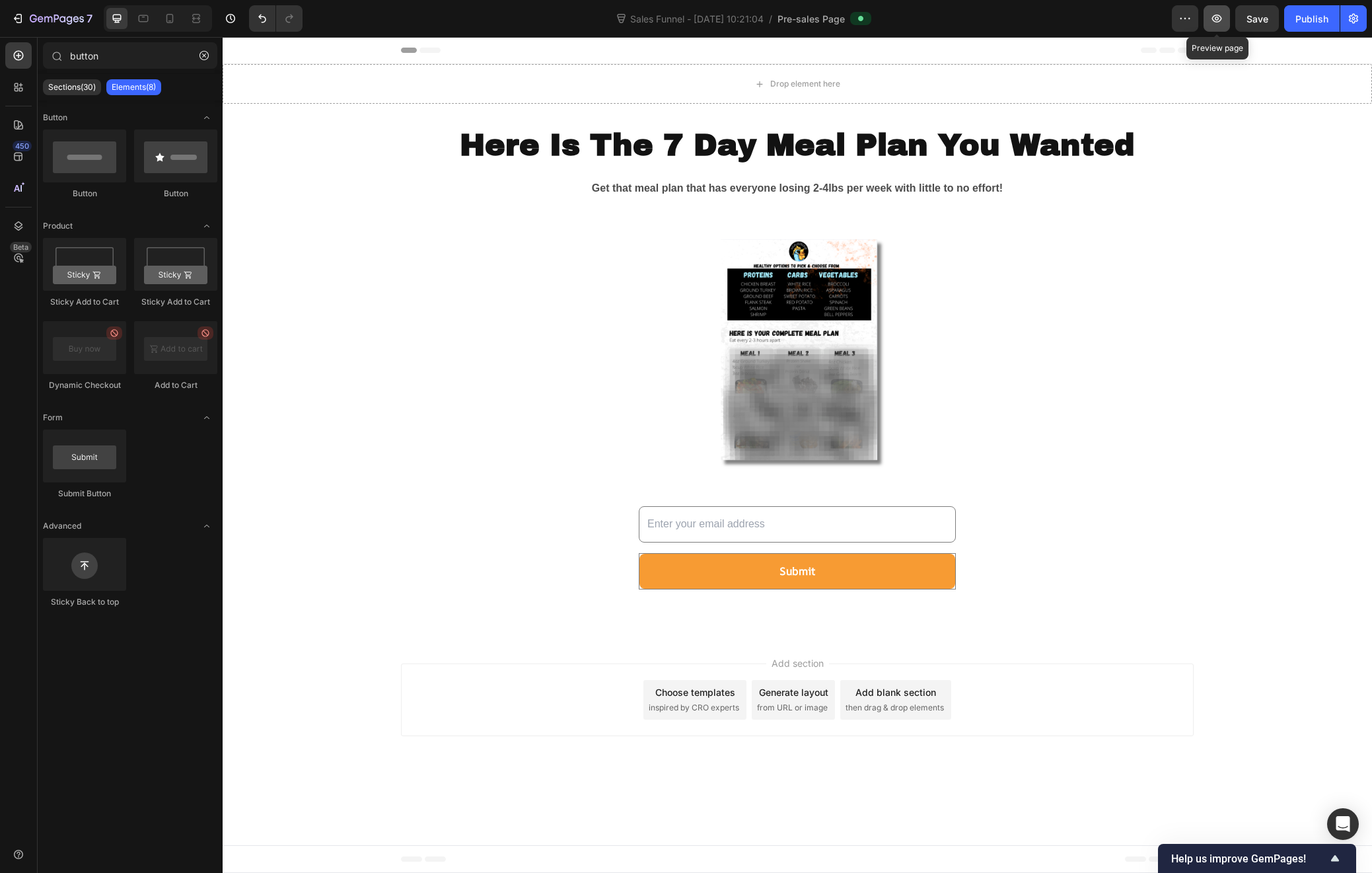
click at [1207, 19] on button "button" at bounding box center [1217, 19] width 26 height 26
click at [1215, 23] on icon "button" at bounding box center [1217, 19] width 13 height 13
click at [172, 28] on div at bounding box center [169, 18] width 21 height 21
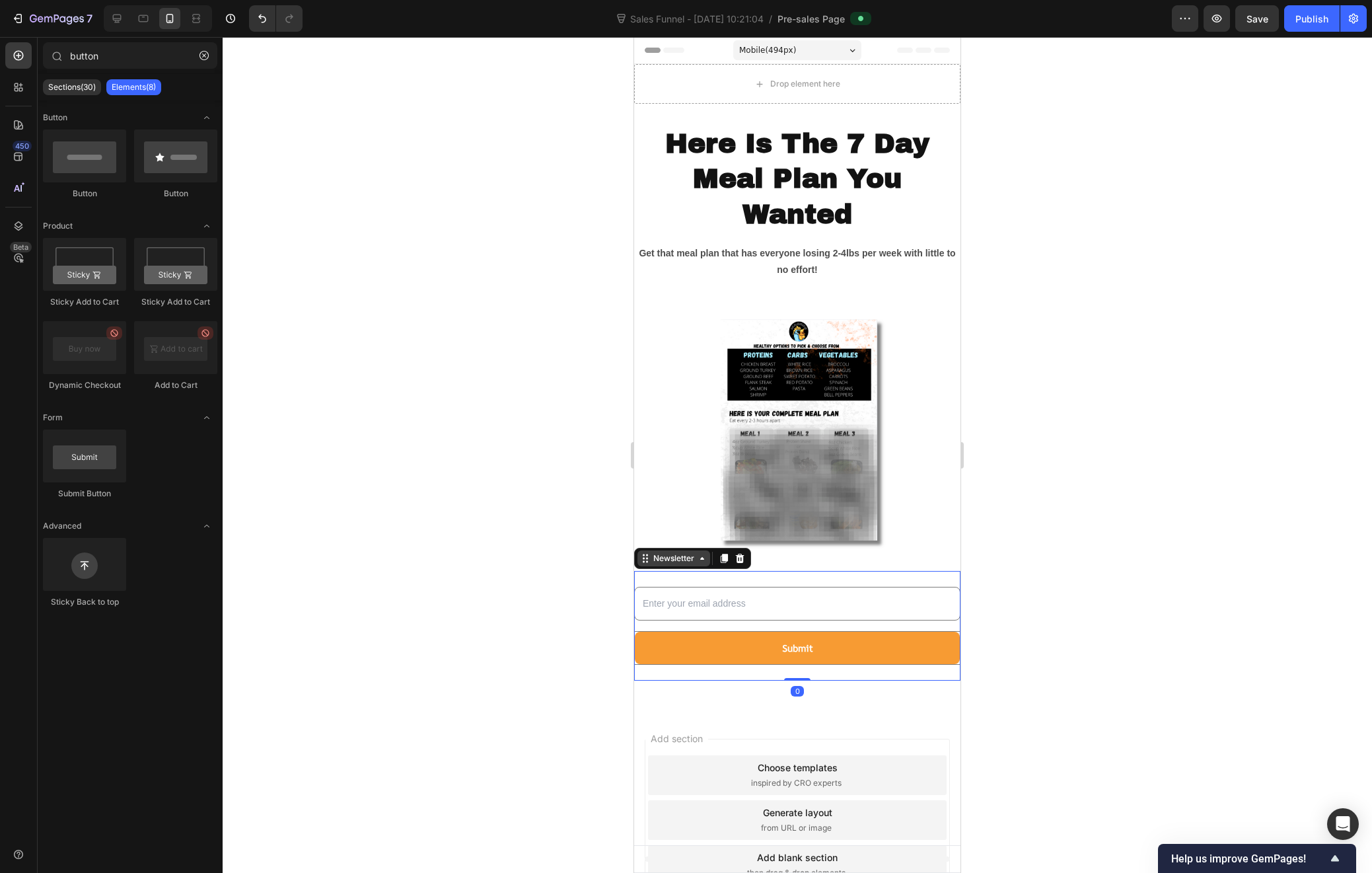
click at [642, 565] on div "Newsletter" at bounding box center [693, 558] width 117 height 21
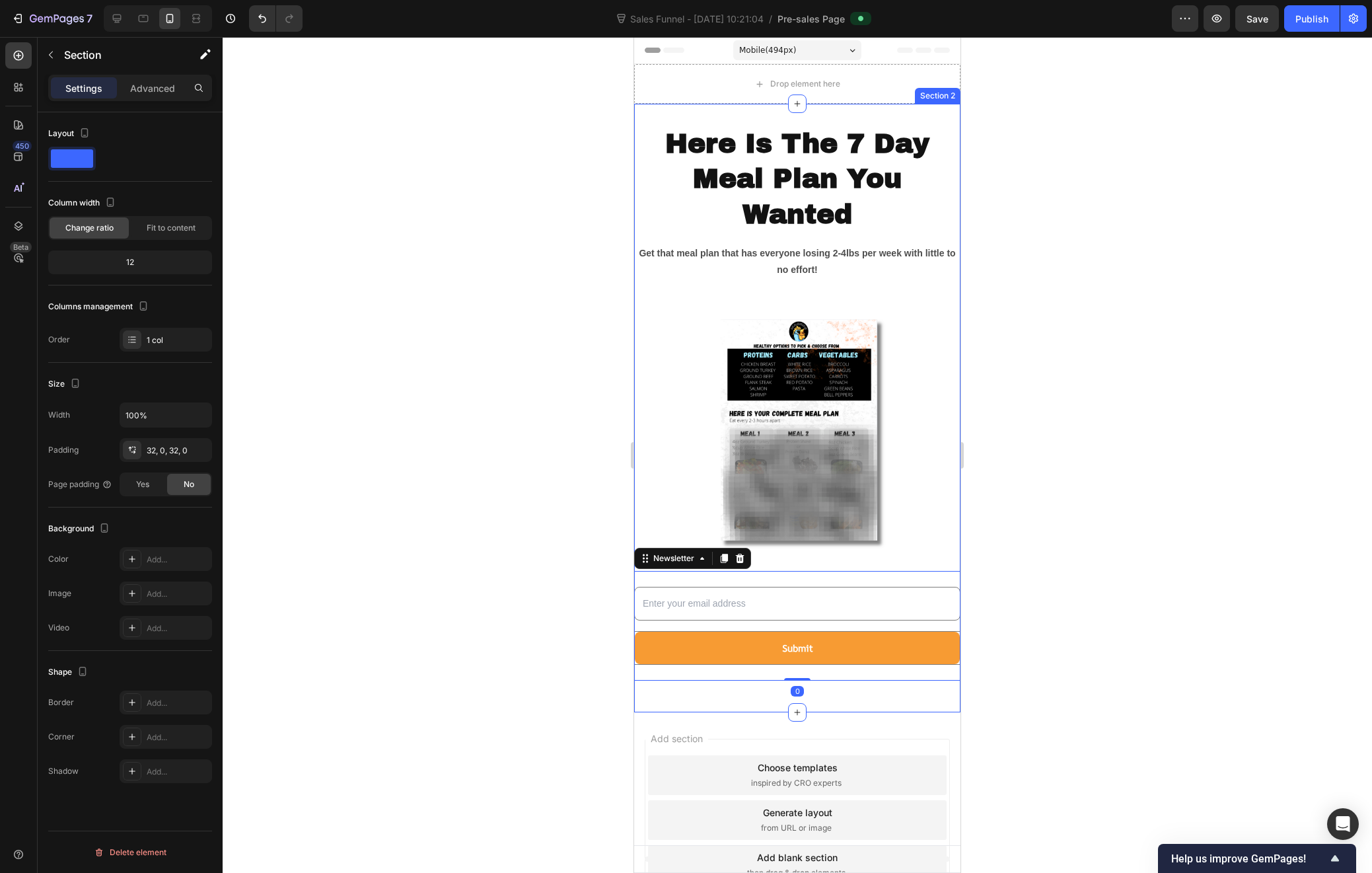
click at [700, 118] on div "Here Is The 7 Day Meal Plan You Wanted Heading Get that meal plan that has ever…" at bounding box center [797, 407] width 327 height 609
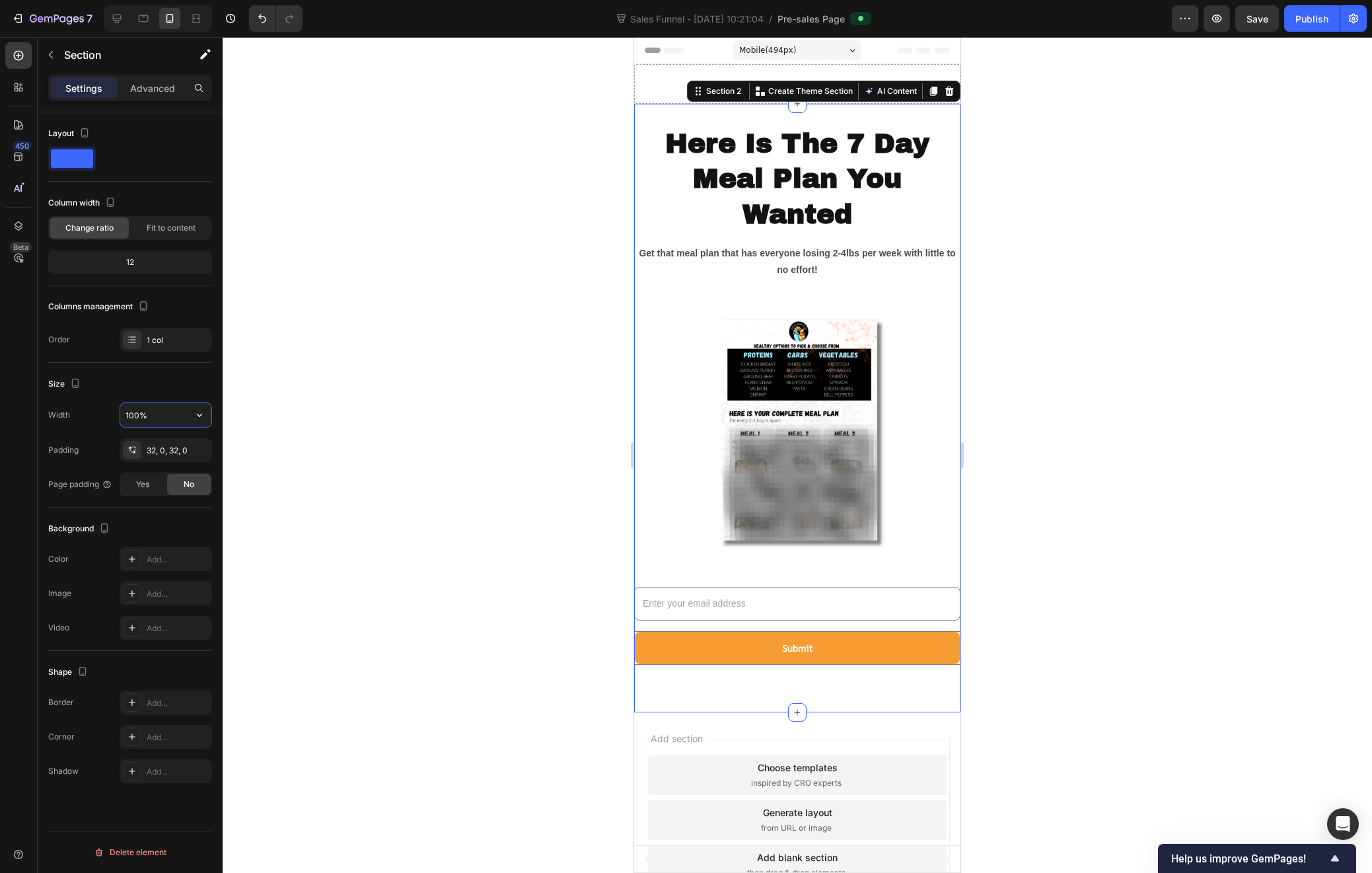
click at [159, 409] on input "100%" at bounding box center [166, 414] width 91 height 24
click at [199, 416] on icon "button" at bounding box center [199, 416] width 6 height 4
click at [127, 415] on input "100%" at bounding box center [166, 414] width 91 height 24
type input "95%"
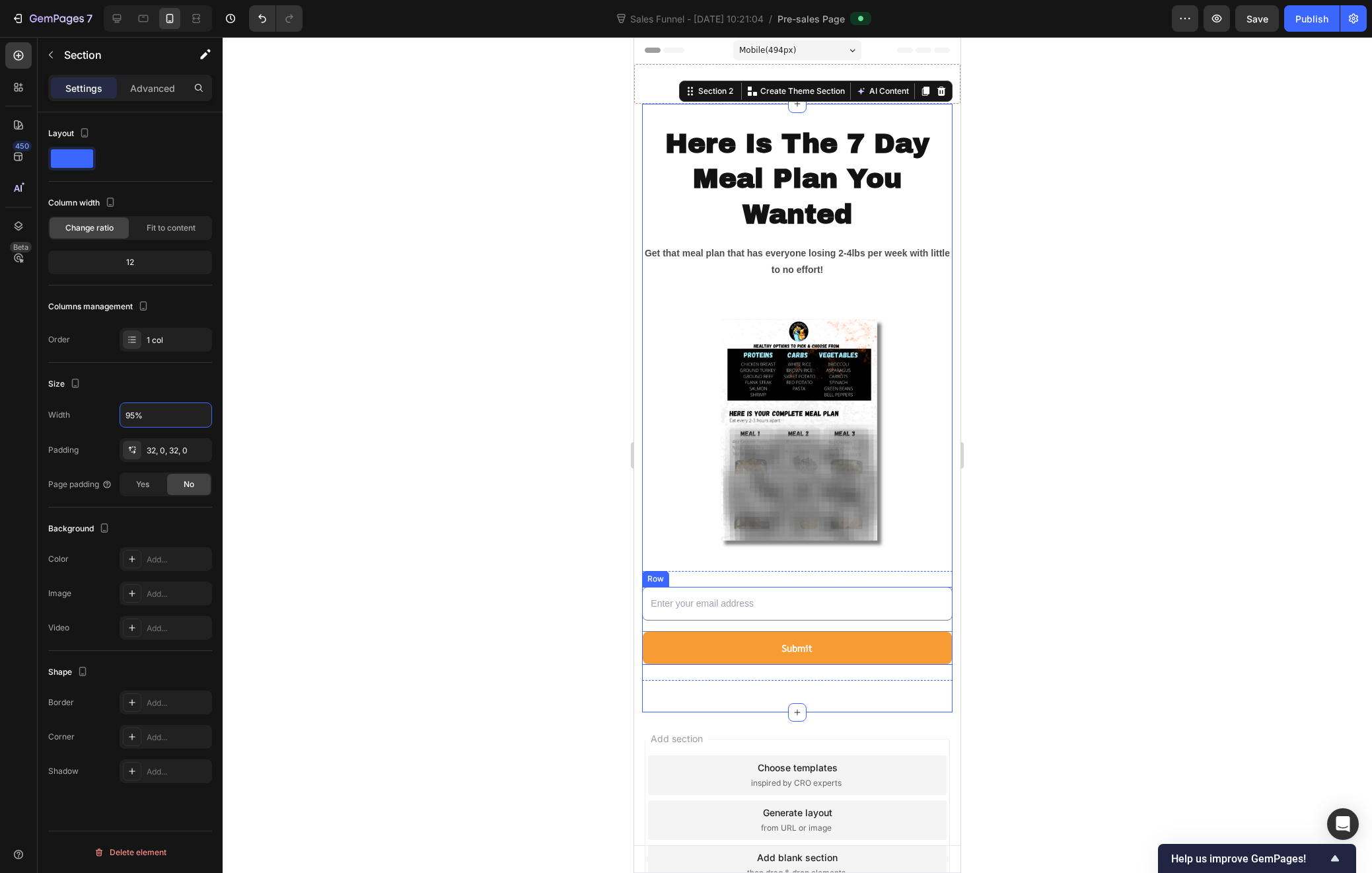
click at [1177, 628] on div at bounding box center [798, 454] width 1150 height 835
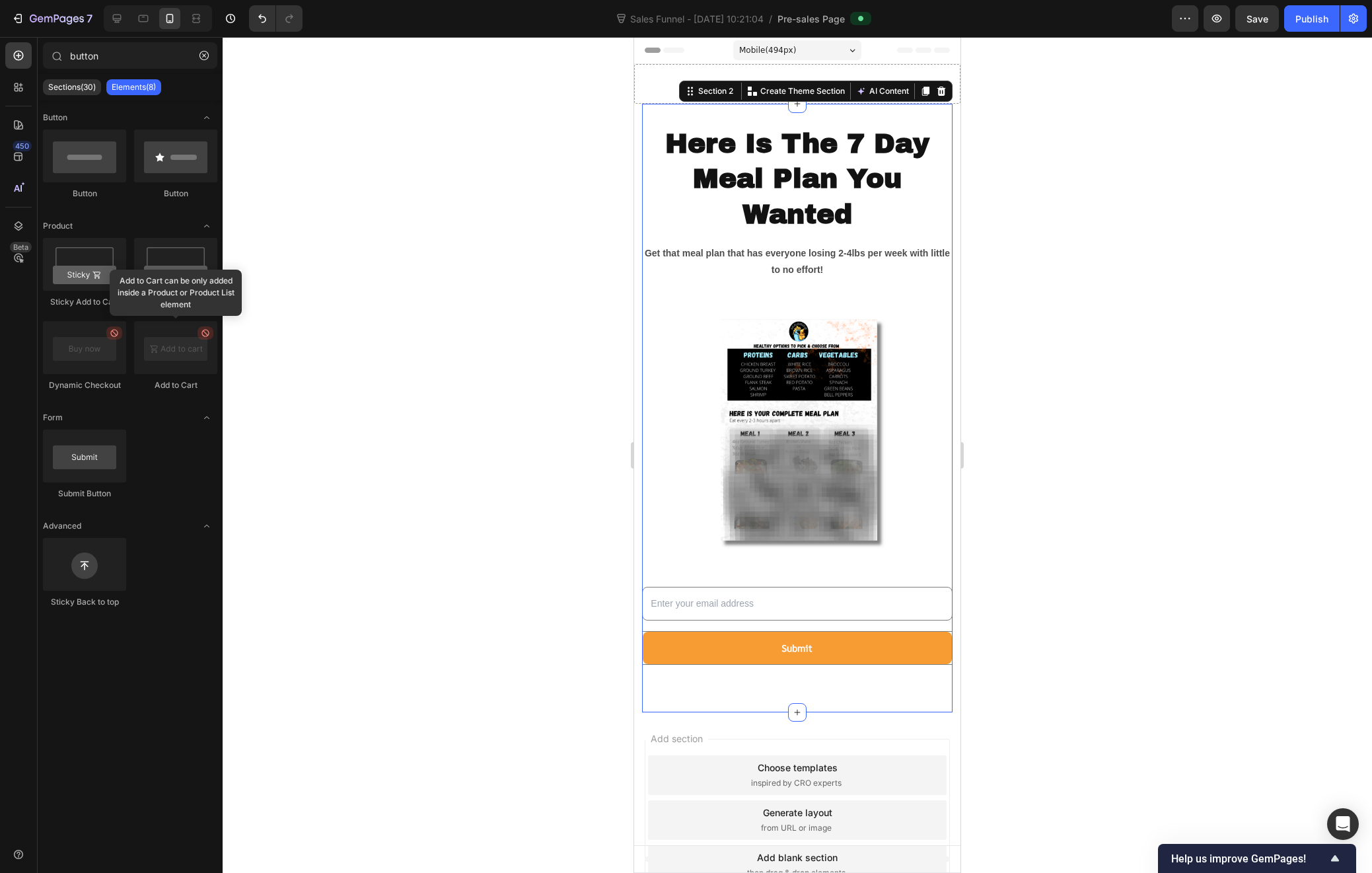
click at [667, 110] on div "Here Is The 7 Day Meal Plan You Wanted Heading Get that meal plan that has ever…" at bounding box center [797, 407] width 310 height 609
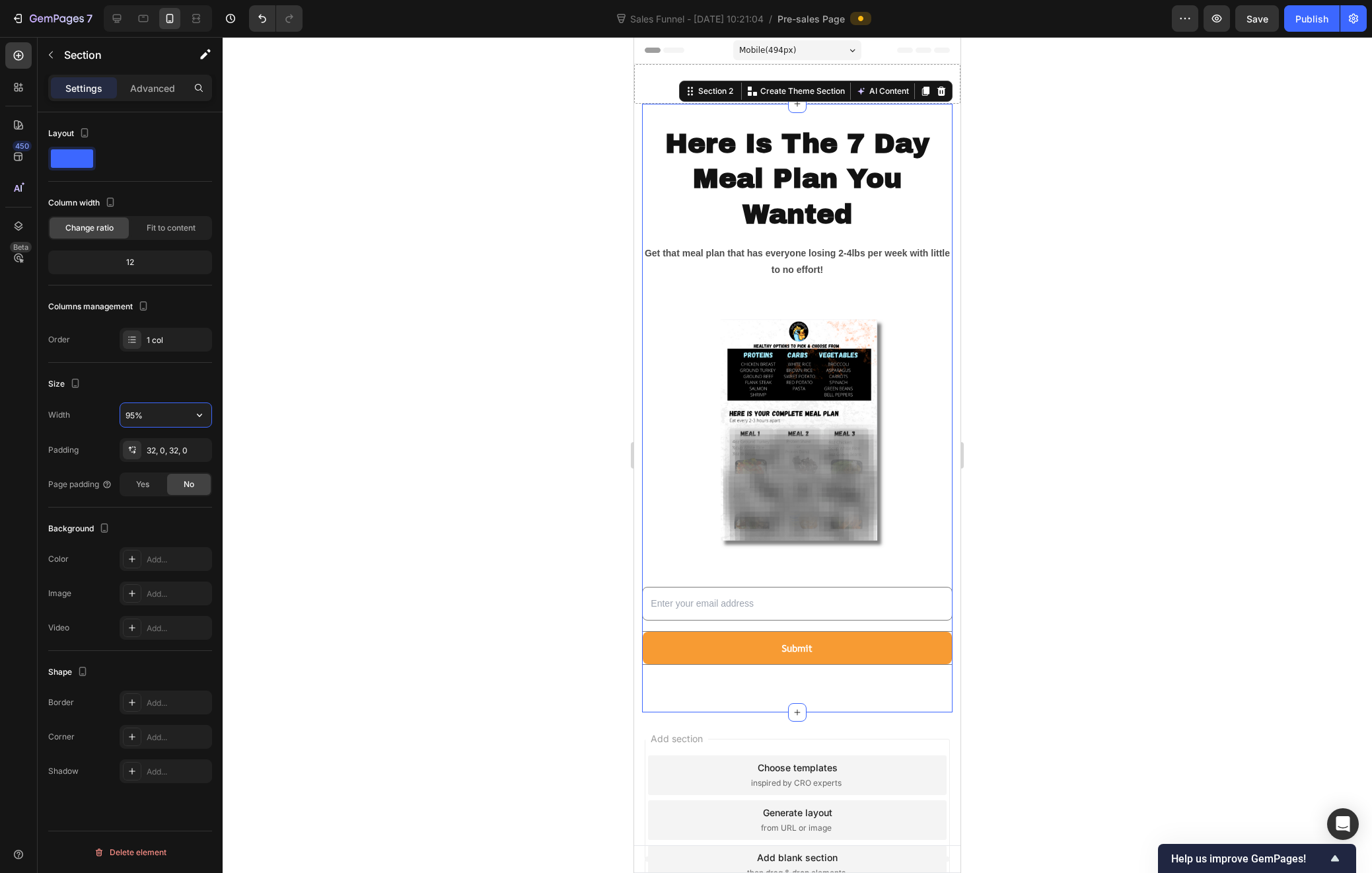
click at [131, 414] on input "95%" at bounding box center [166, 414] width 91 height 24
type input "90%"
click at [1029, 695] on div at bounding box center [798, 454] width 1150 height 835
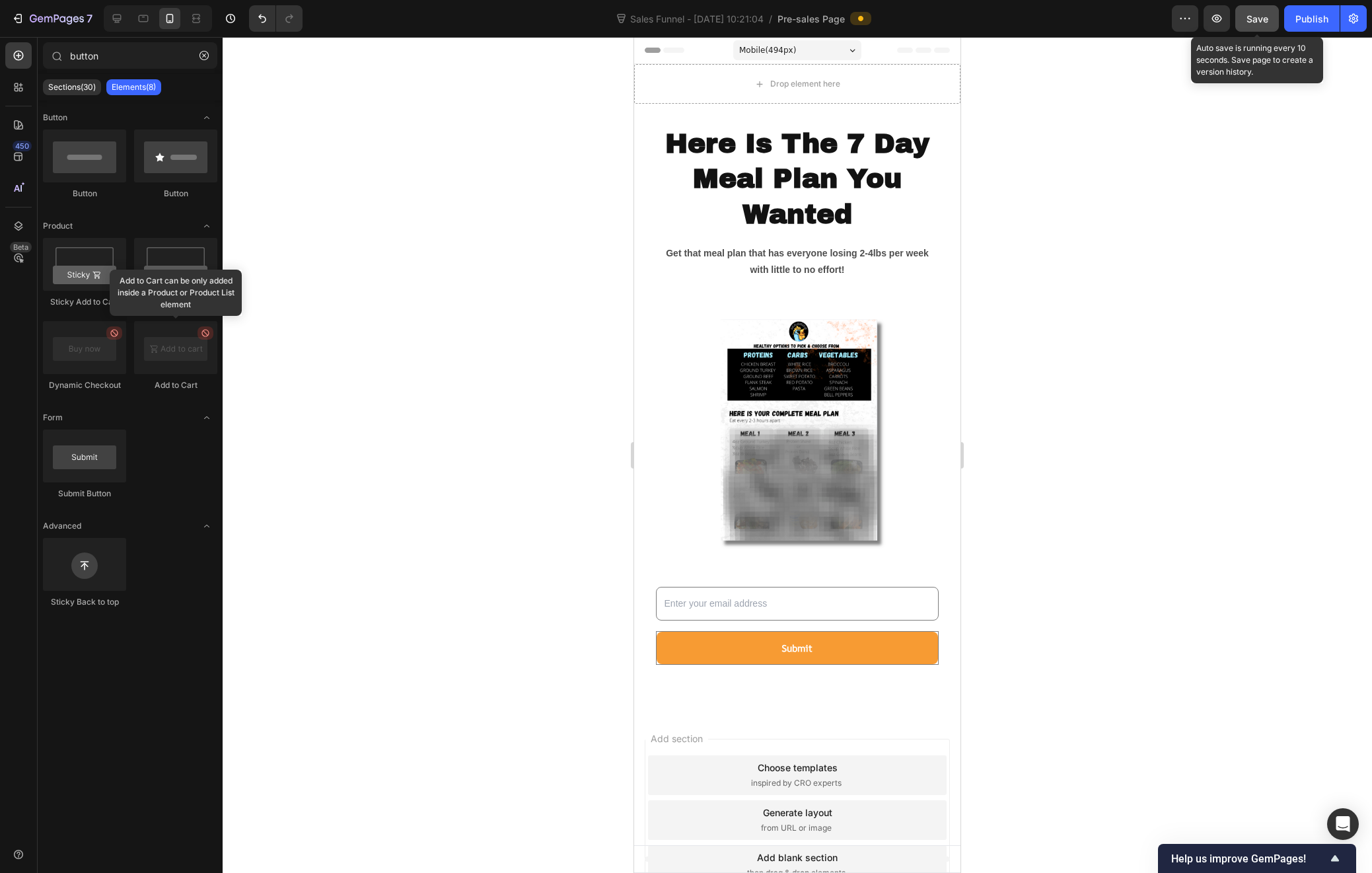
click at [1257, 26] on button "Save" at bounding box center [1257, 19] width 43 height 26
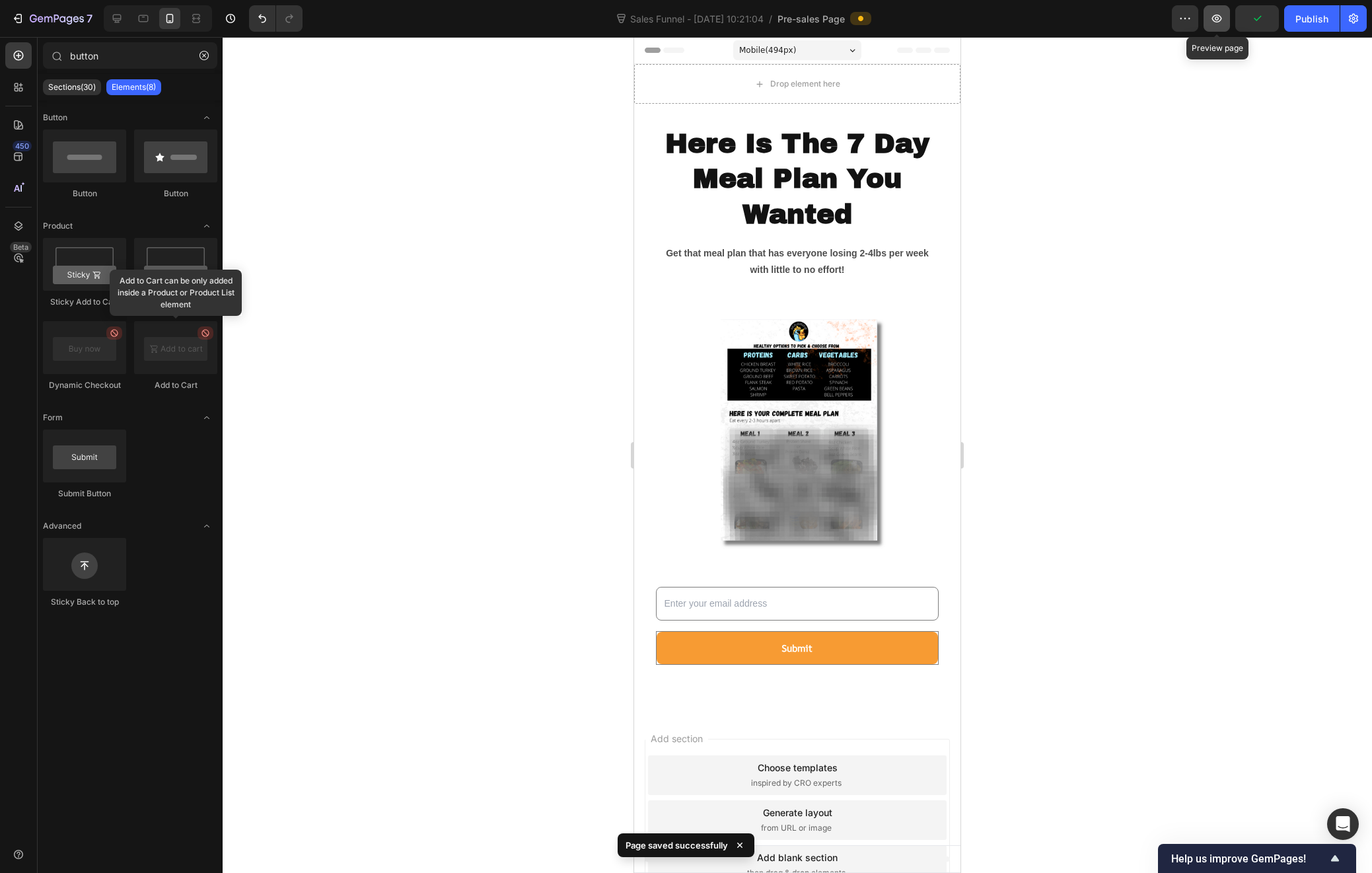
click at [1213, 21] on icon "button" at bounding box center [1217, 19] width 13 height 13
click at [846, 180] on p "Here Is The 7 Day Meal Plan You Wanted" at bounding box center [798, 179] width 280 height 105
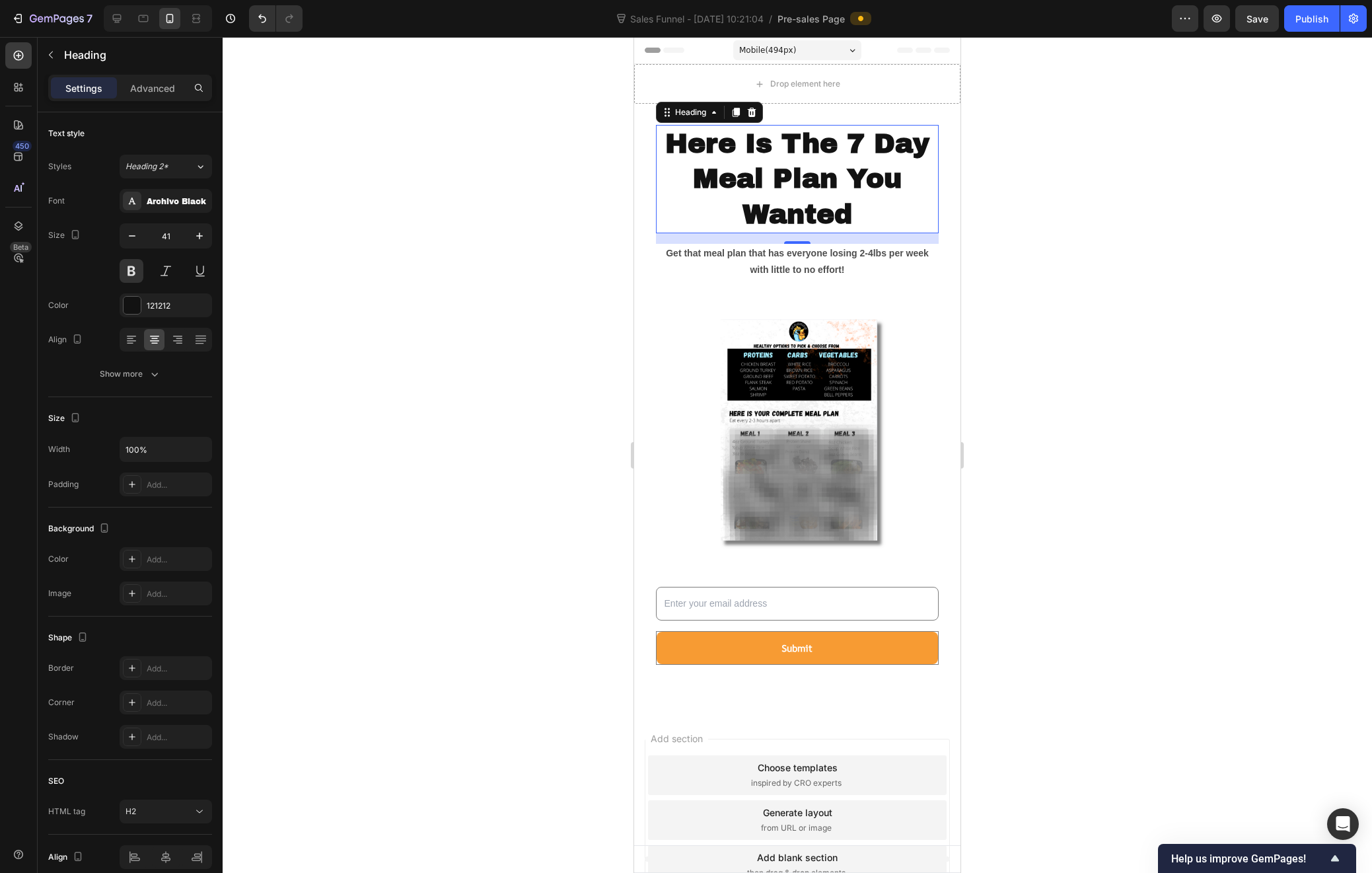
drag, startPoint x: 1135, startPoint y: 690, endPoint x: 1126, endPoint y: 690, distance: 9.0
click at [1135, 690] on div at bounding box center [798, 454] width 1150 height 835
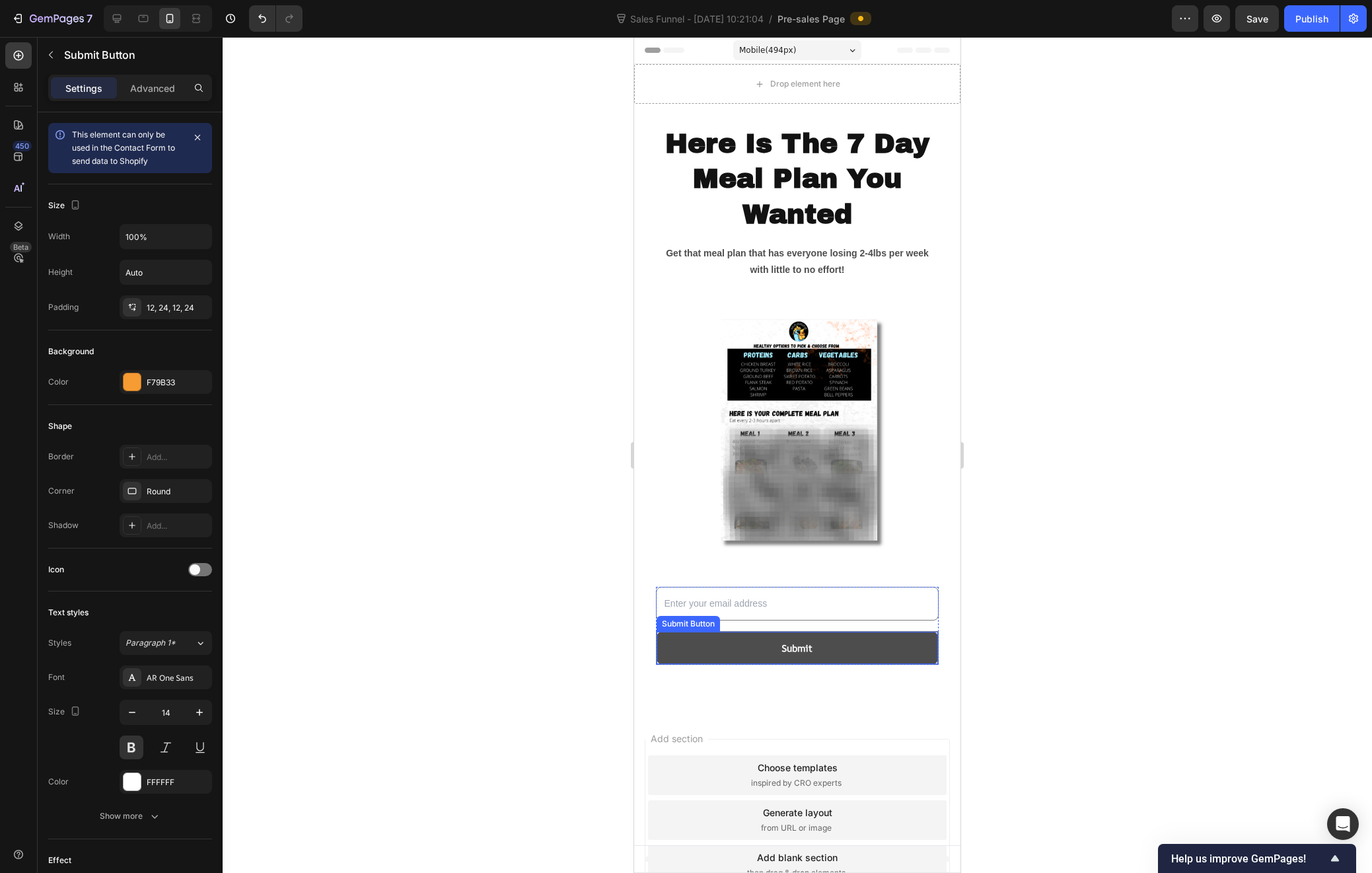
click at [916, 649] on button "Submit" at bounding box center [798, 647] width 282 height 32
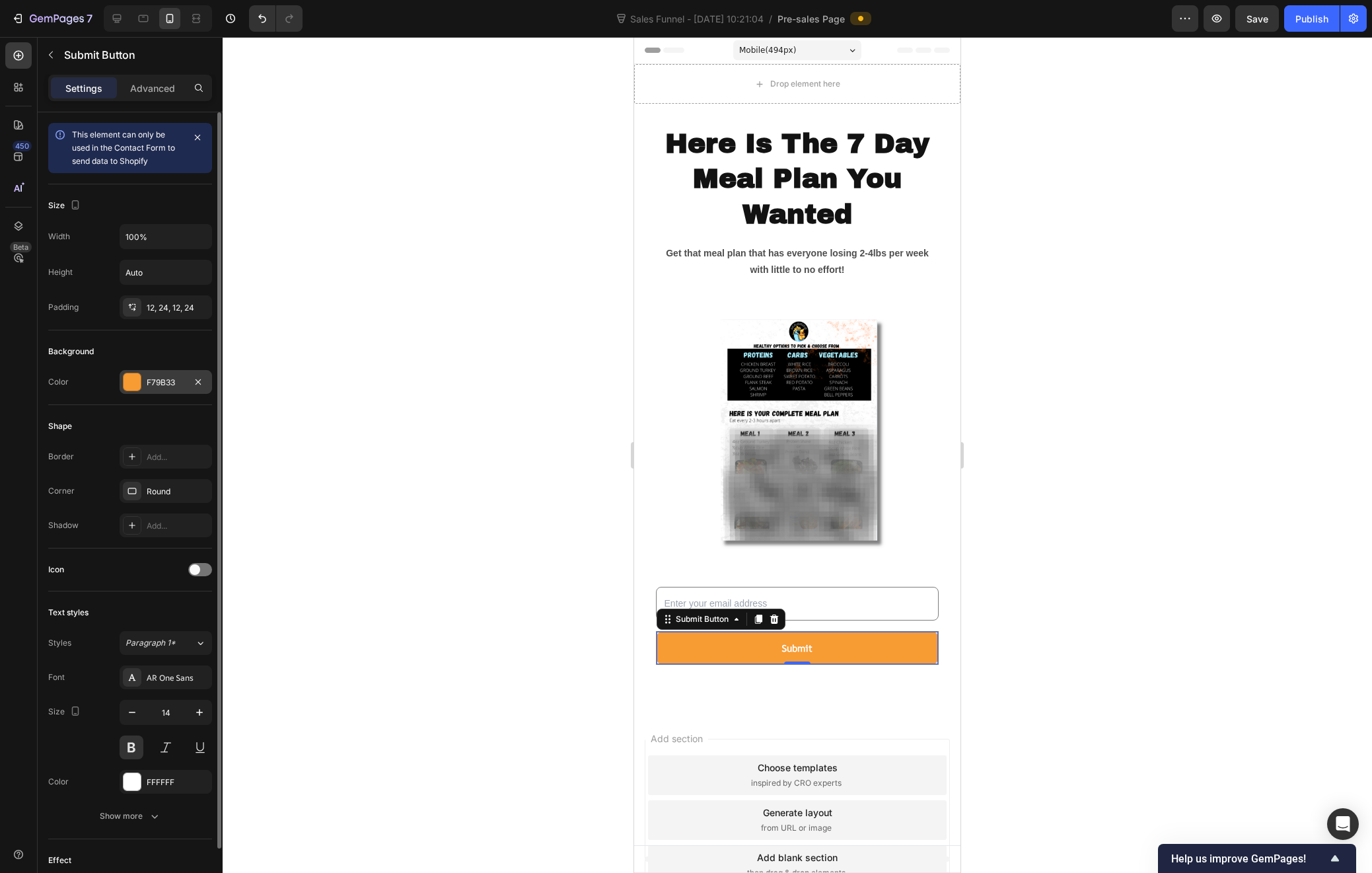
click at [136, 384] on div at bounding box center [132, 382] width 17 height 17
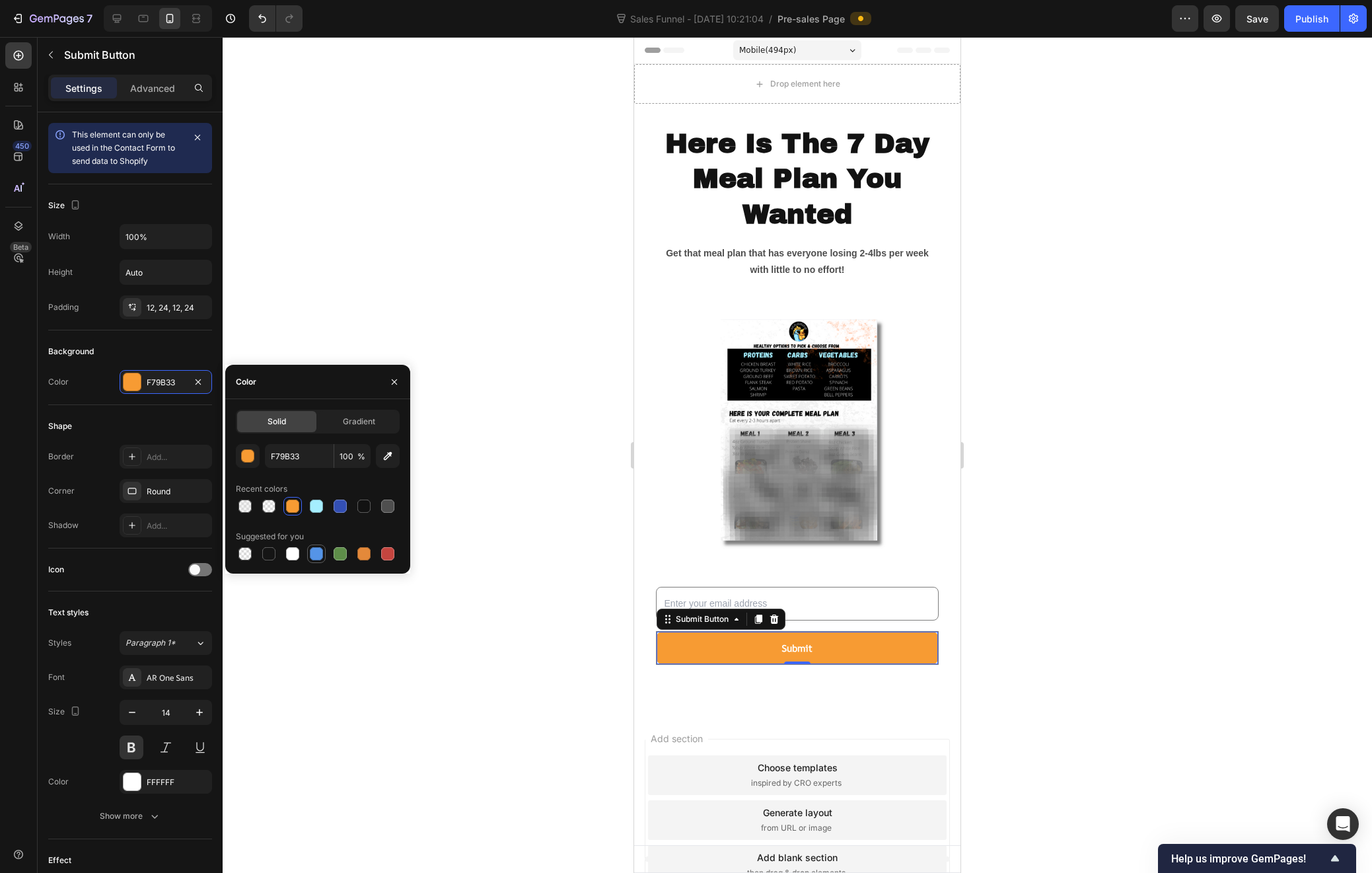
click at [319, 551] on div at bounding box center [316, 553] width 13 height 13
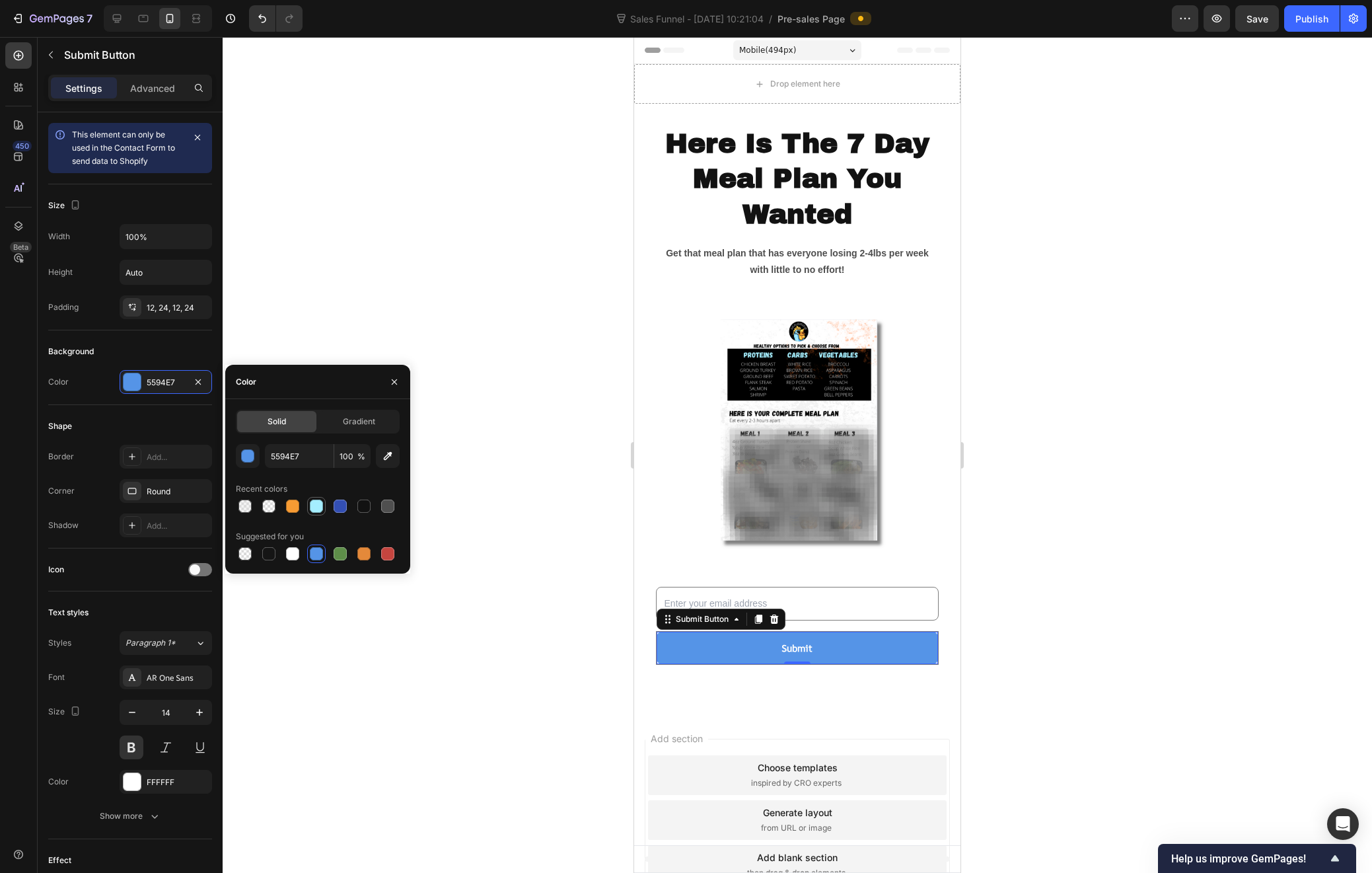
click at [316, 504] on div at bounding box center [316, 506] width 13 height 13
type input "A5EEFF"
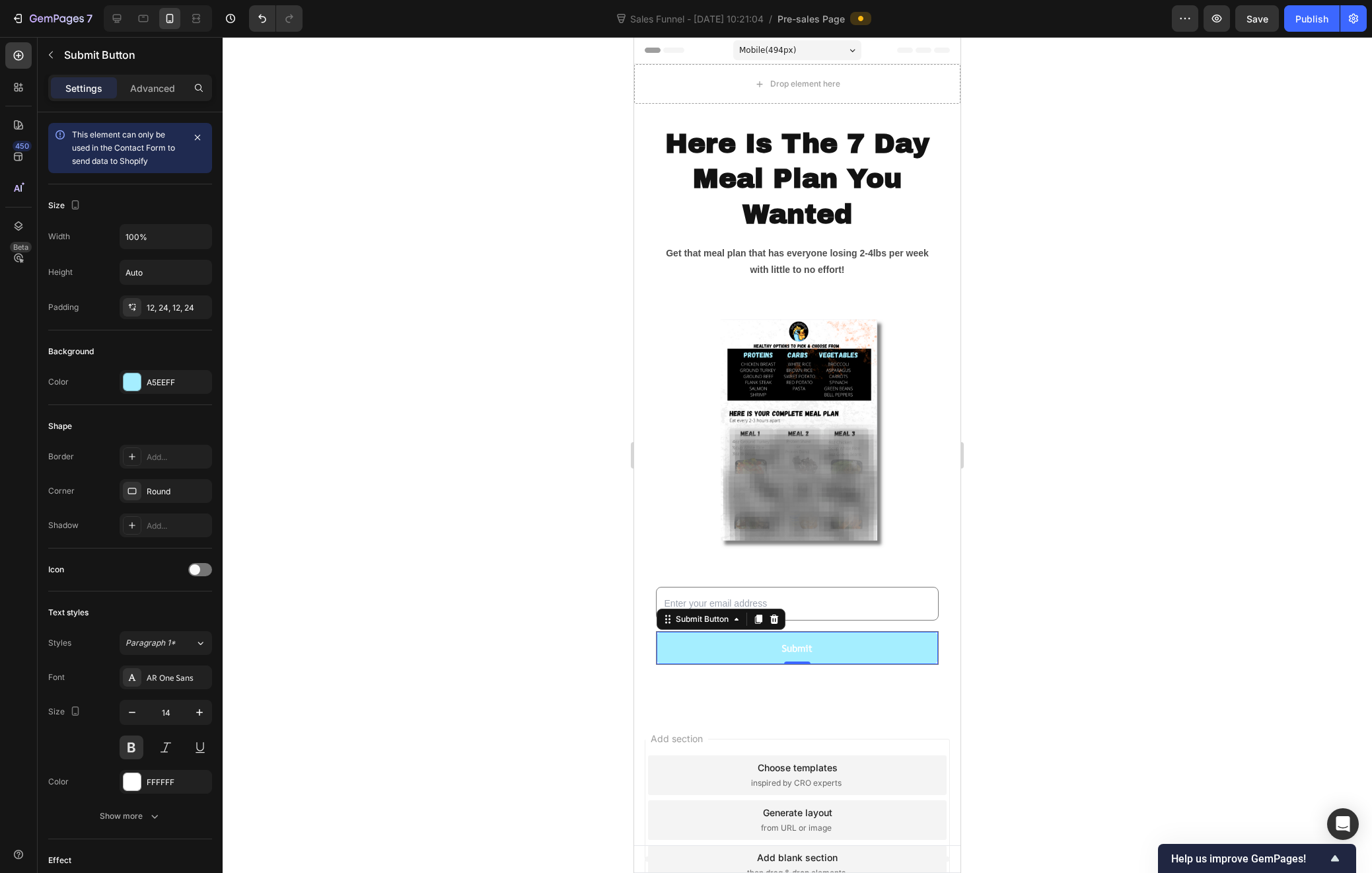
click at [1066, 540] on div at bounding box center [798, 454] width 1150 height 835
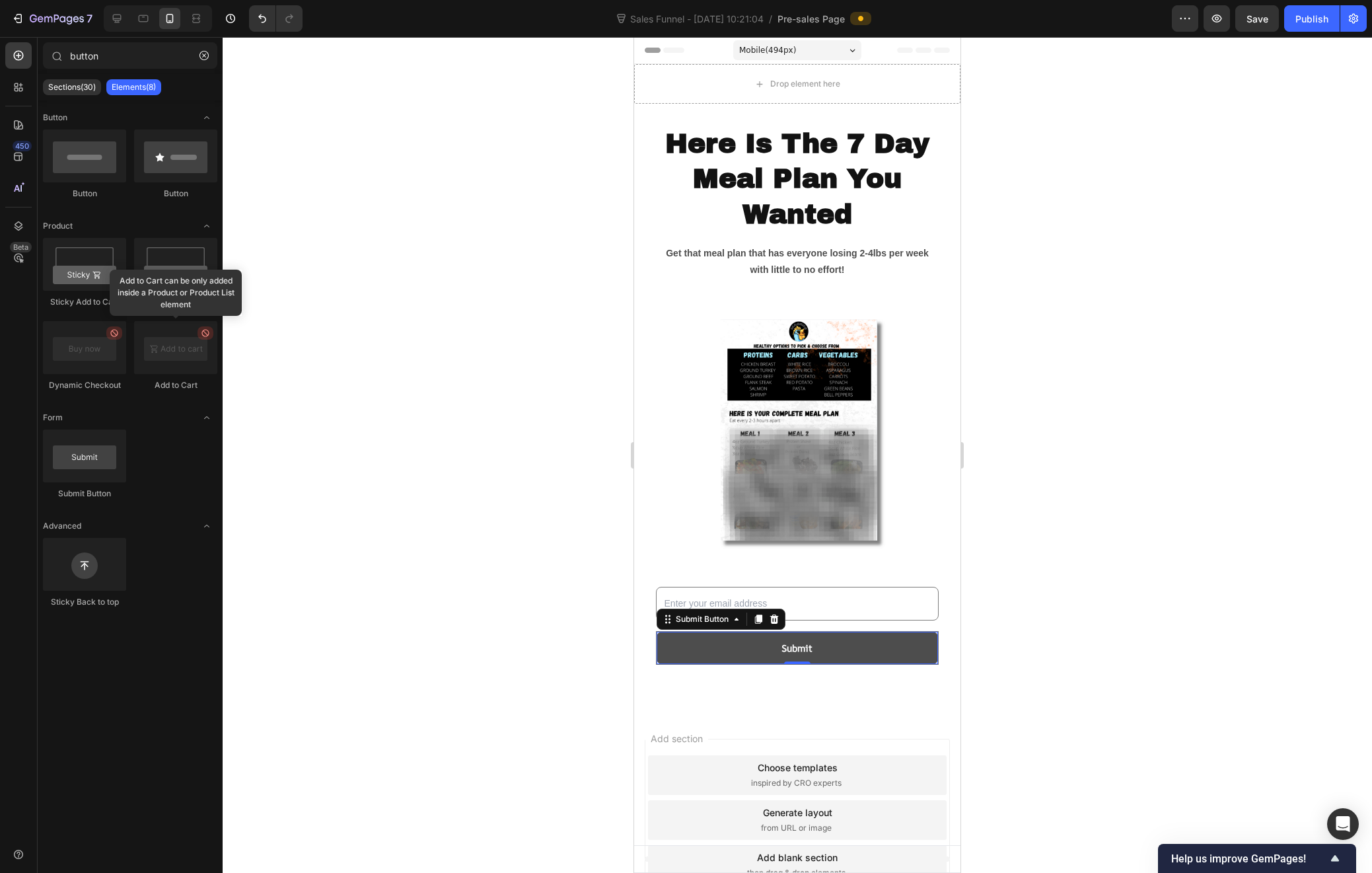
click at [834, 652] on button "Submit" at bounding box center [798, 647] width 282 height 32
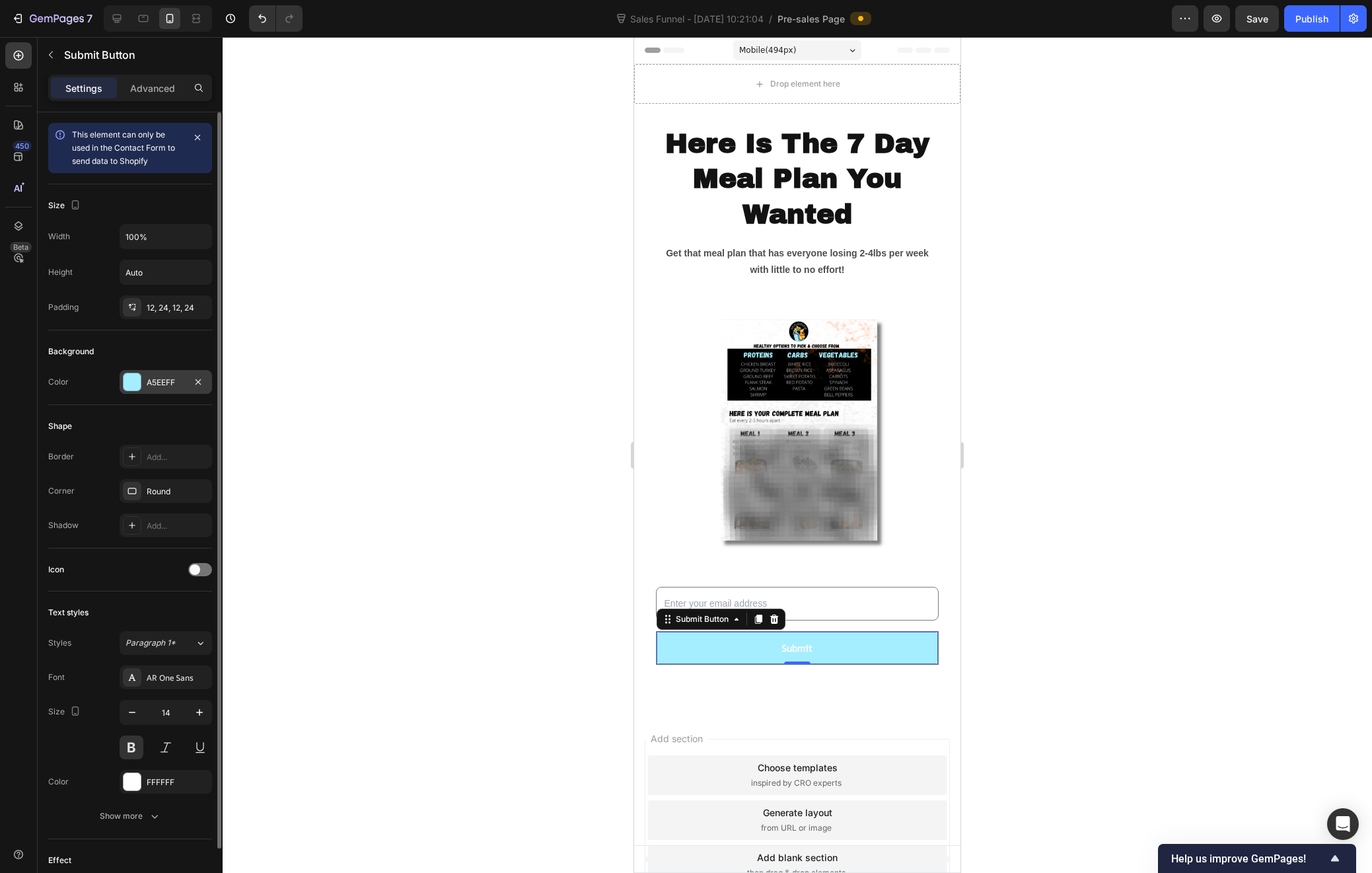
click at [131, 380] on div at bounding box center [132, 382] width 17 height 17
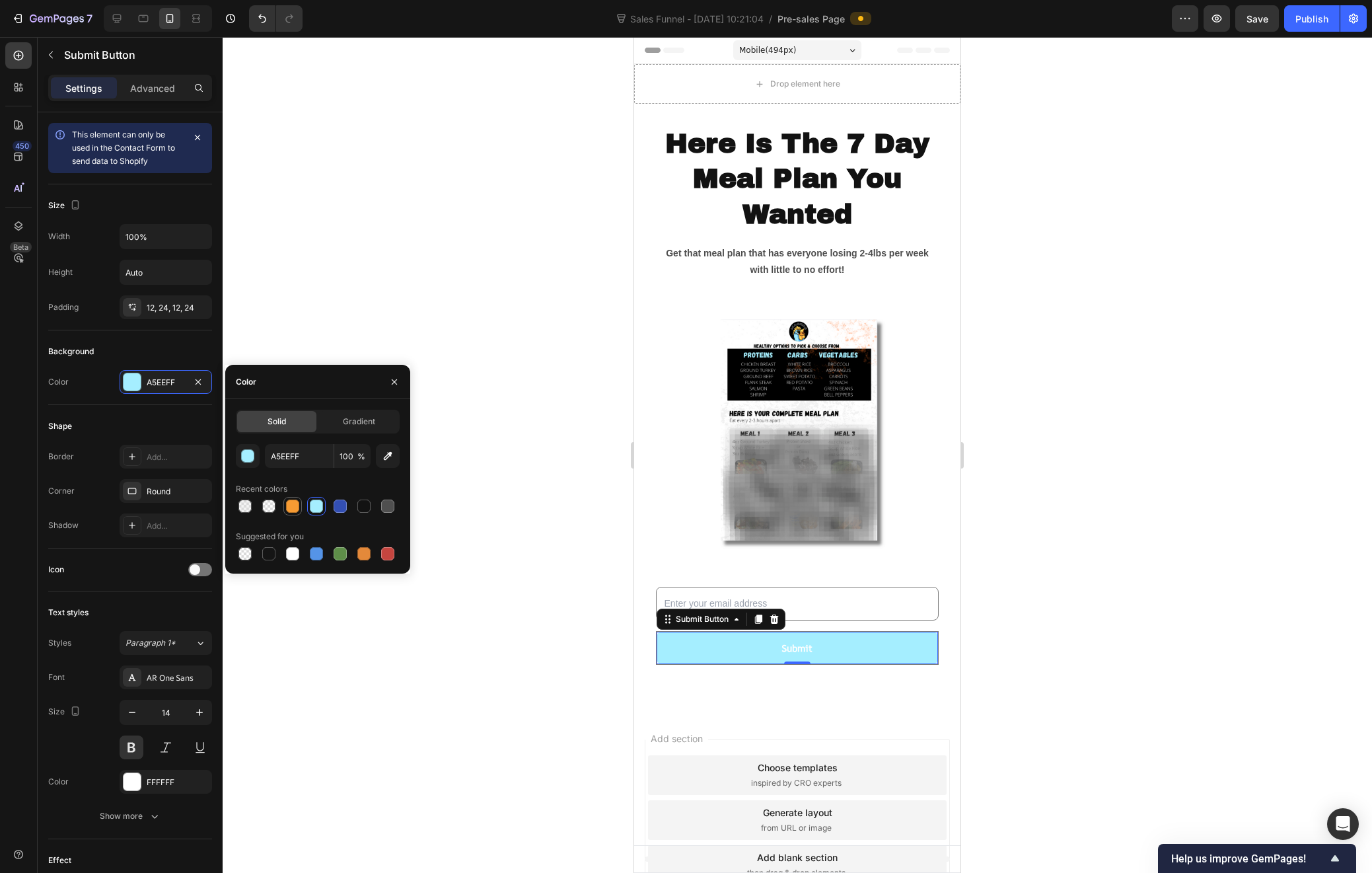
click at [291, 504] on div at bounding box center [293, 506] width 13 height 13
type input "F79B33"
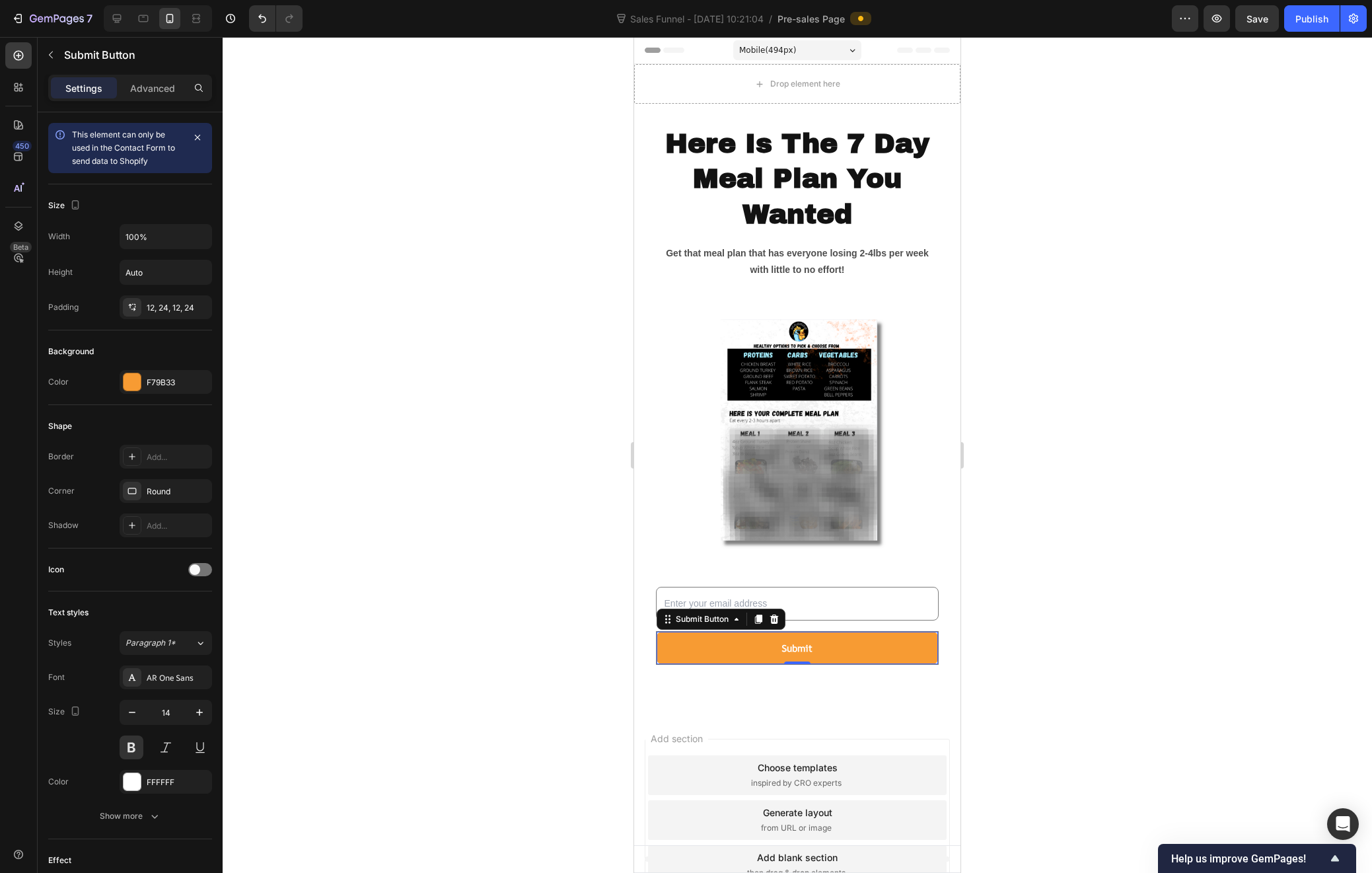
click at [1045, 497] on div at bounding box center [798, 454] width 1150 height 835
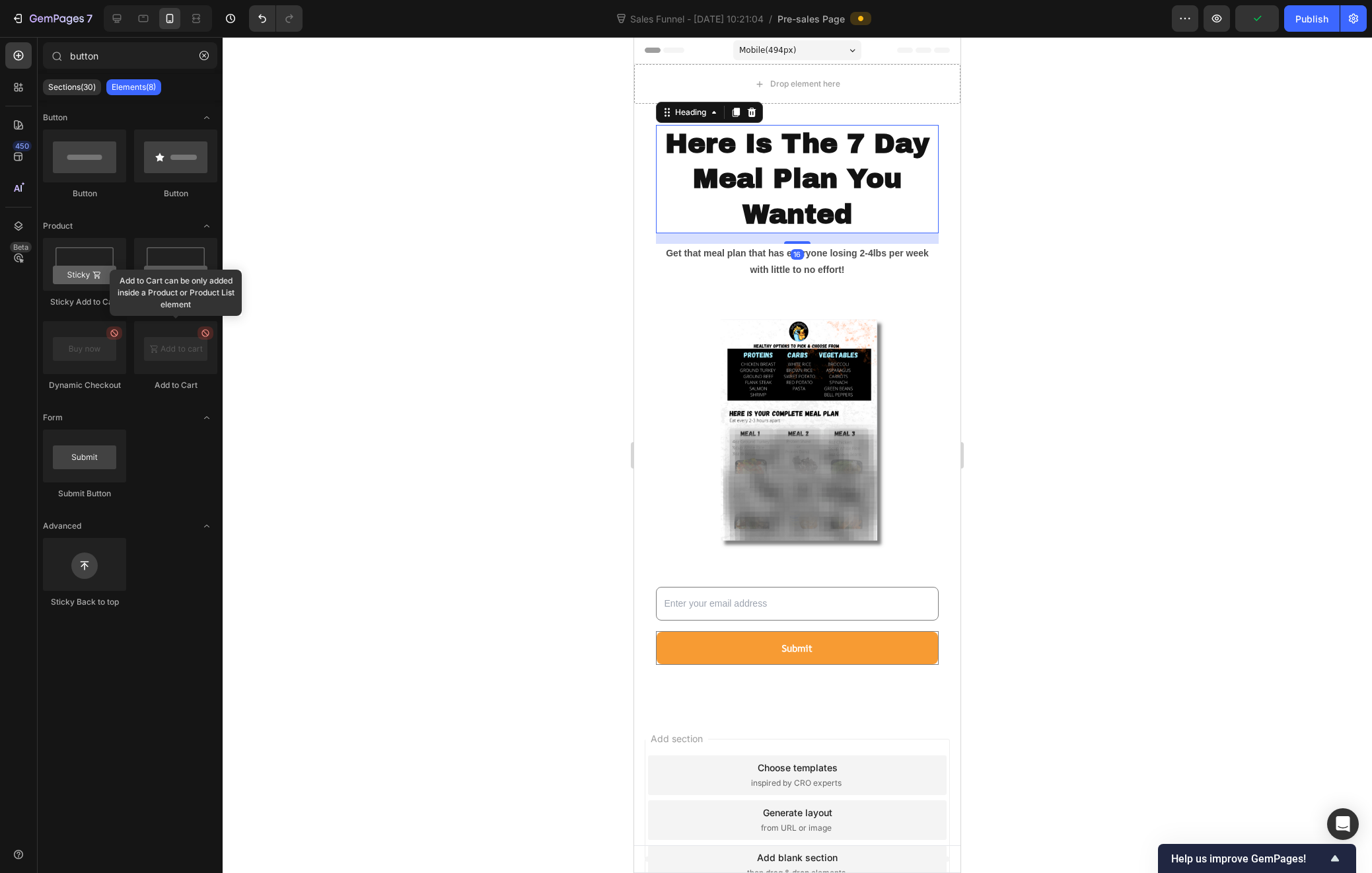
click at [792, 183] on p "Here Is The 7 Day Meal Plan You Wanted" at bounding box center [798, 179] width 280 height 105
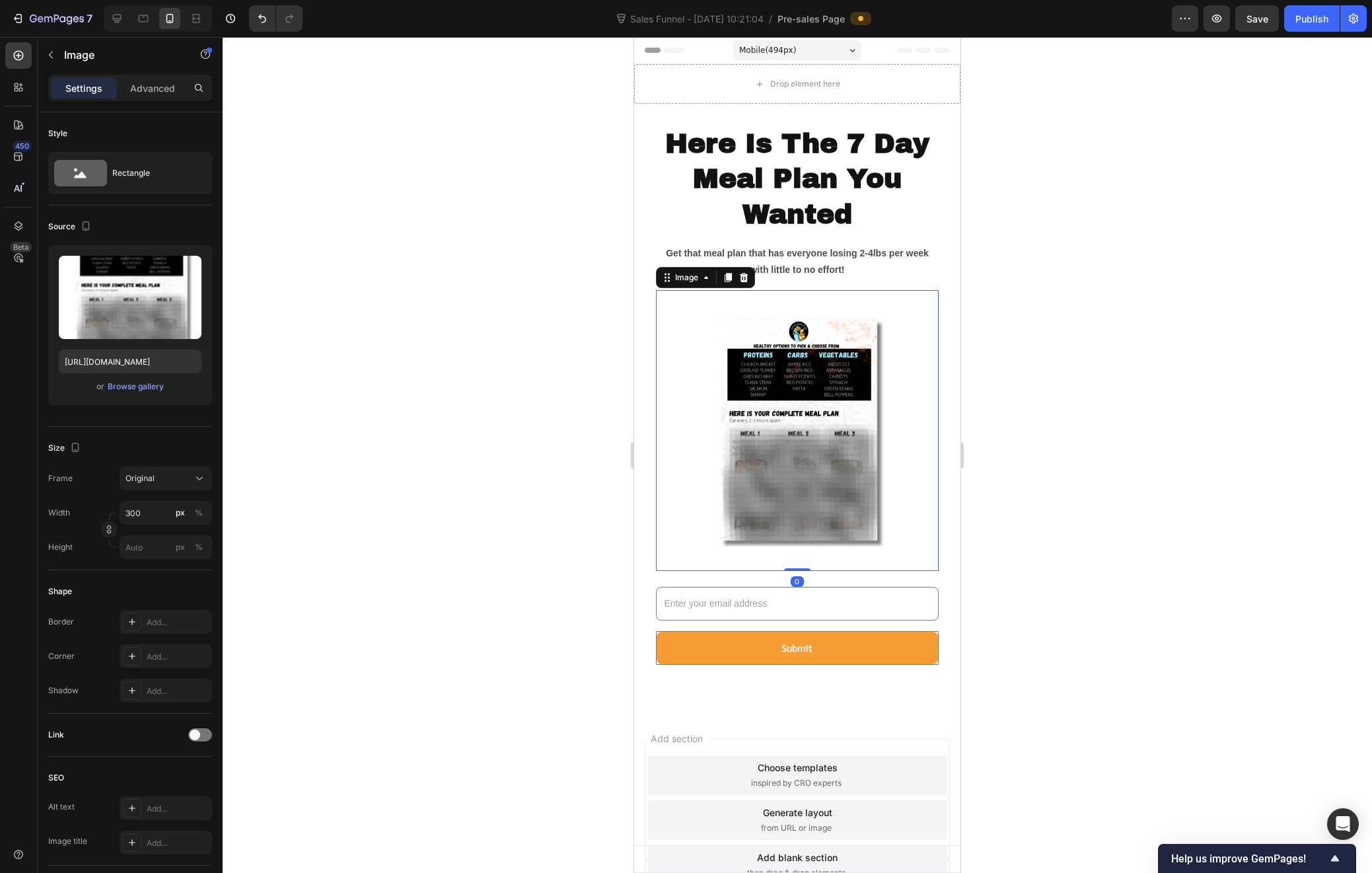
click at [812, 343] on img at bounding box center [797, 430] width 199 height 280
click at [138, 515] on input "300" at bounding box center [166, 512] width 92 height 24
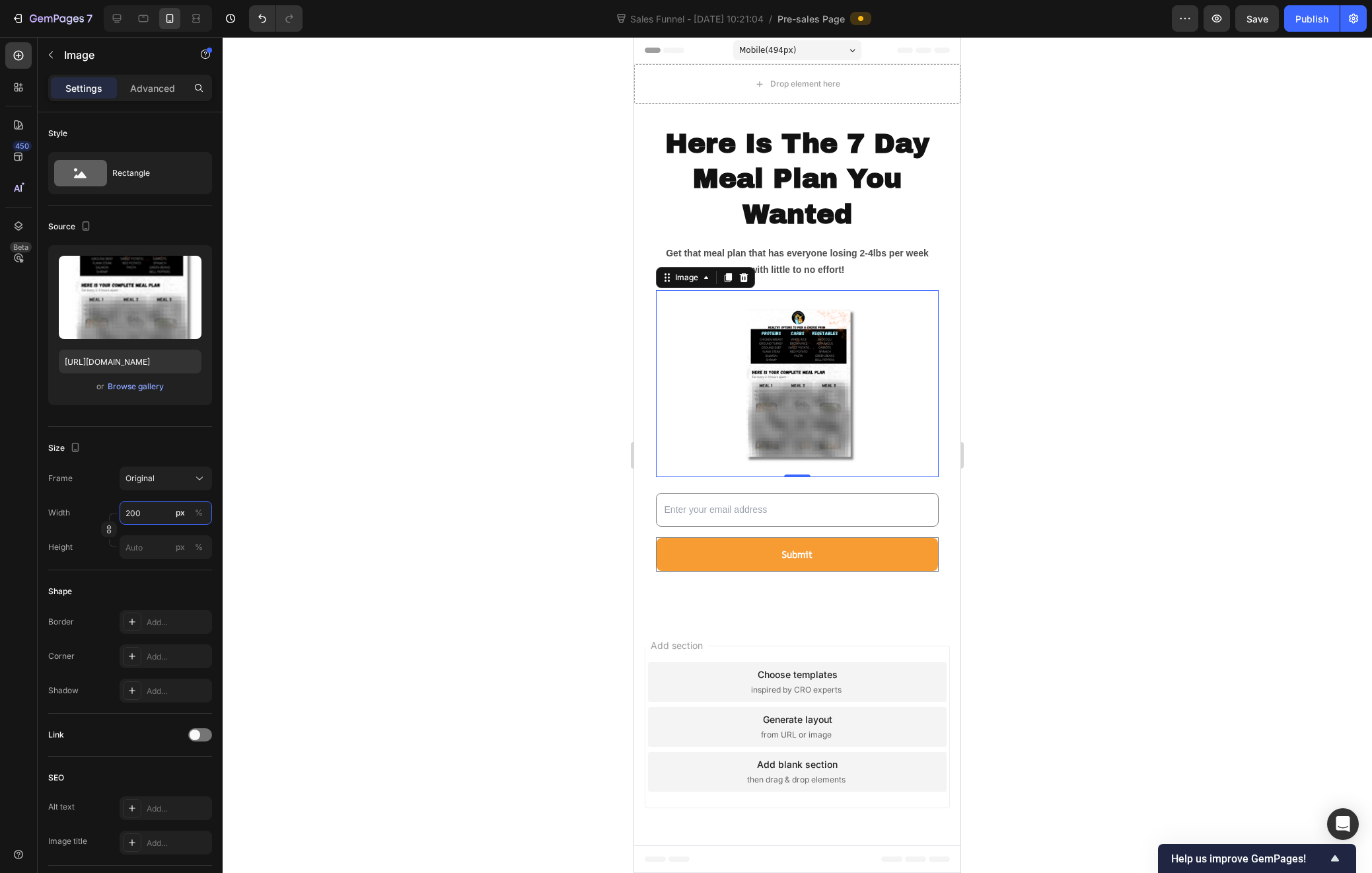
type input "200"
click at [1143, 372] on div at bounding box center [798, 454] width 1150 height 835
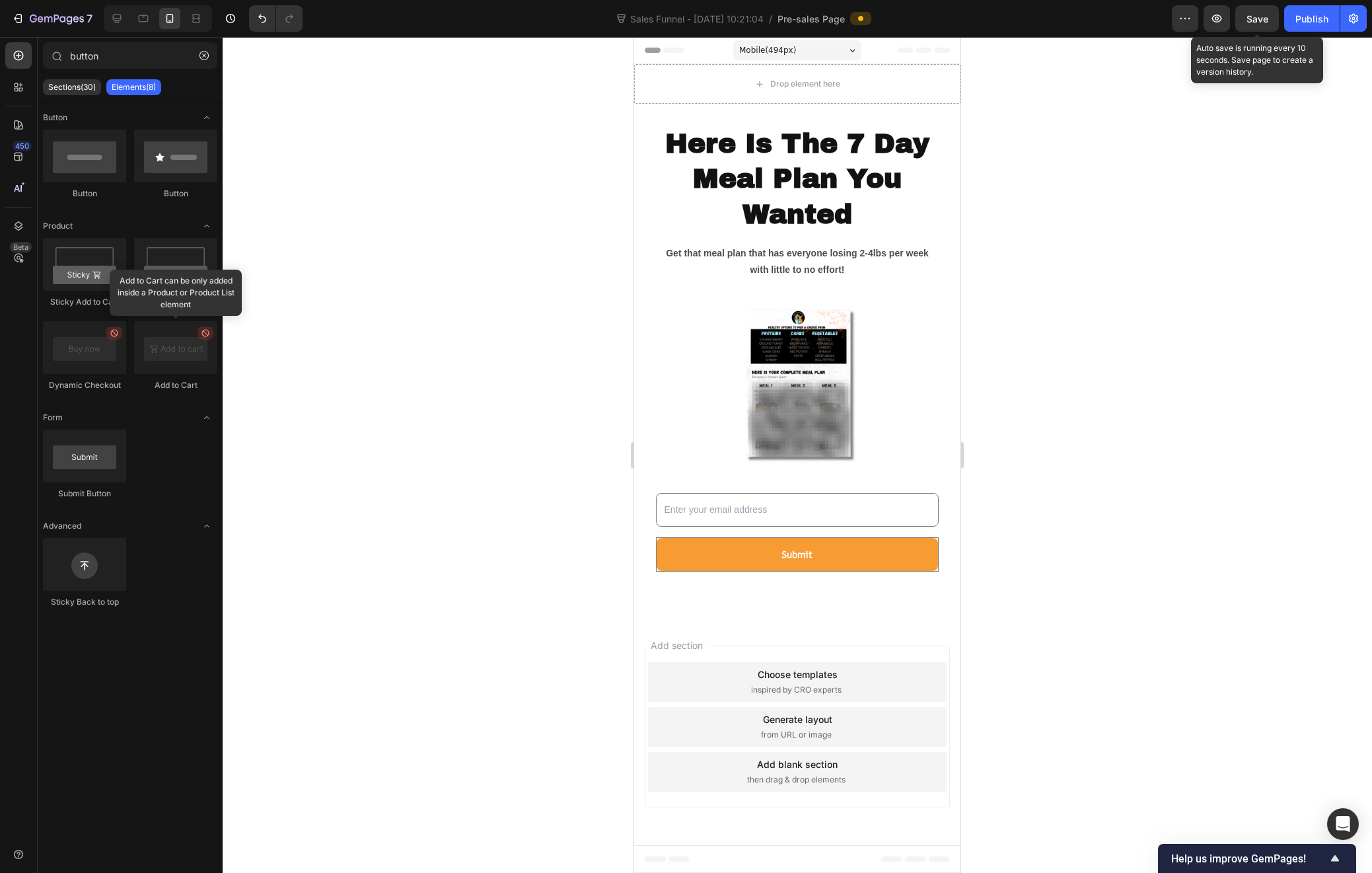
click at [1259, 25] on div "Save" at bounding box center [1257, 19] width 22 height 14
click at [795, 254] on p "Get that meal plan that has everyone losing 2-4lbs per week with little to no e…" at bounding box center [798, 262] width 280 height 33
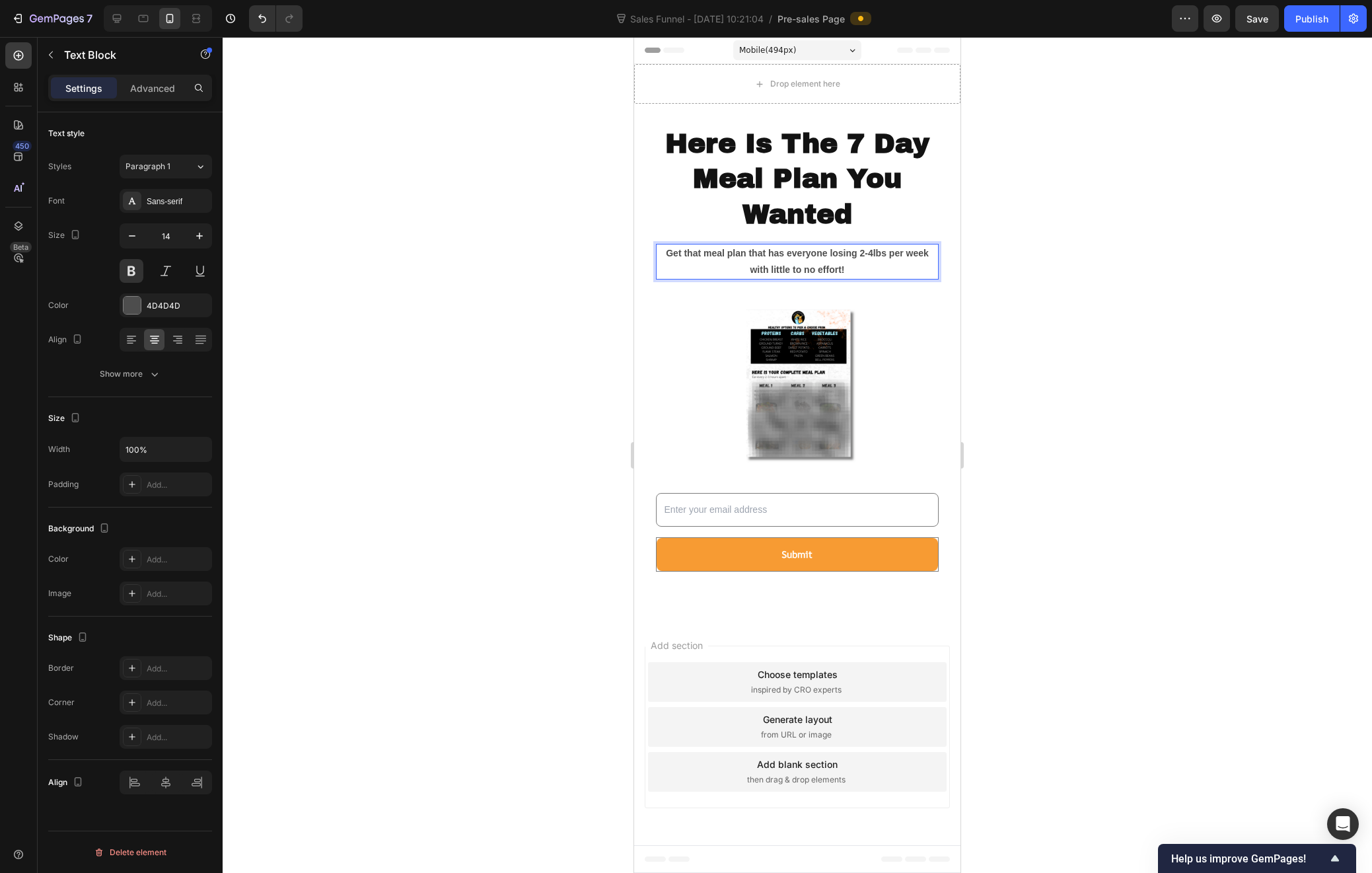
click at [797, 253] on p "Get that meal plan that has everyone losing 2-4lbs per week with little to no e…" at bounding box center [798, 262] width 280 height 33
click at [806, 267] on p "Get that meal plan that has our customers losing 2-4lbs per week with little to…" at bounding box center [798, 262] width 280 height 33
click at [742, 267] on p "Get that meal plan that has our customers losing 2-4lbs per week with little to…" at bounding box center [798, 262] width 280 height 33
drag, startPoint x: 739, startPoint y: 267, endPoint x: 857, endPoint y: 265, distance: 118.0
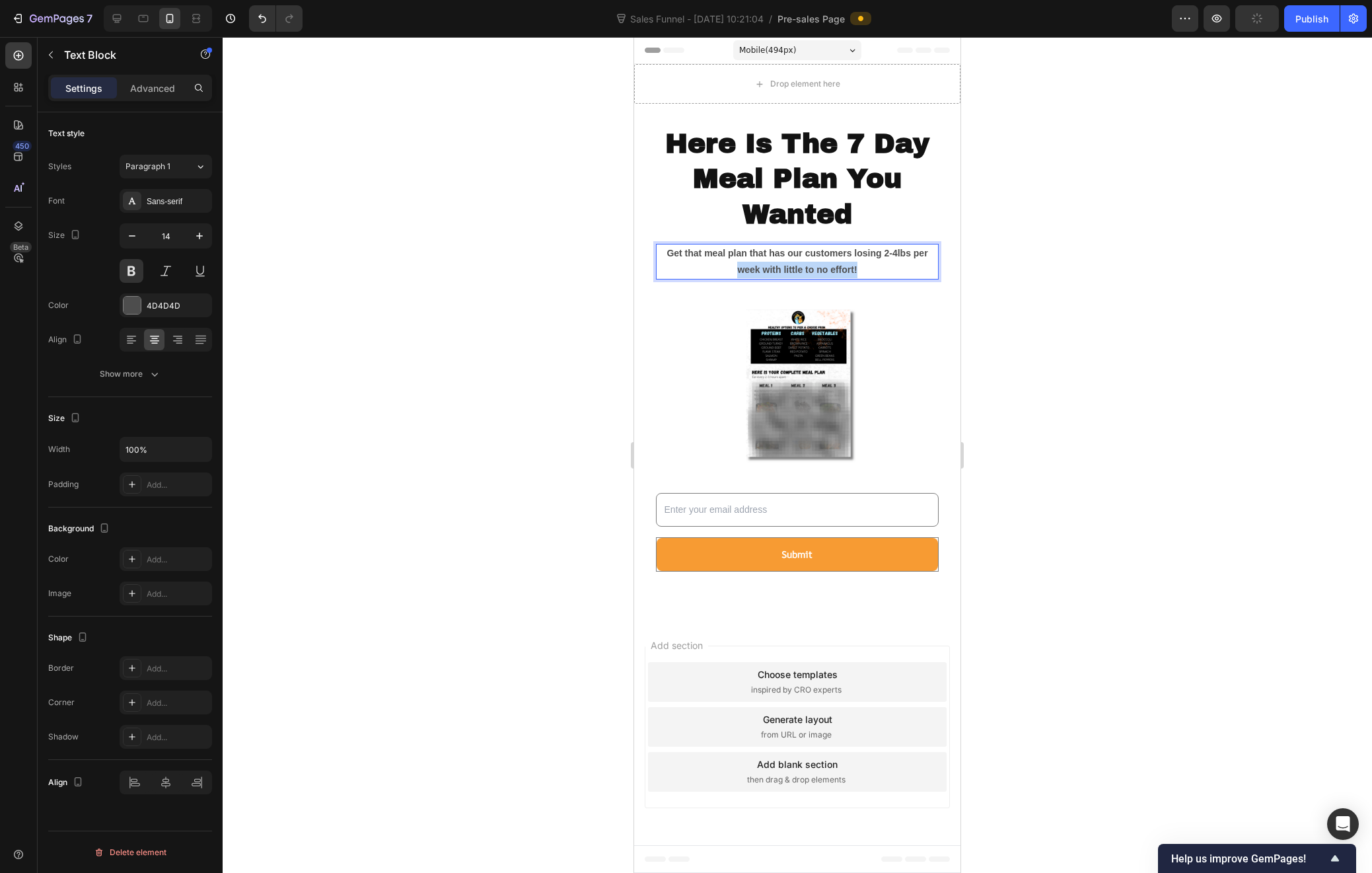
click at [857, 265] on p "Get that meal plan that has our customers losing 2-4lbs per week with little to…" at bounding box center [798, 262] width 280 height 33
click at [920, 253] on p "Get that meal plan that has our customers losing 2-4lbs per every single week." at bounding box center [798, 262] width 280 height 33
click at [908, 255] on p "Get that meal plan that has our customers losing 2-4lbs every single week." at bounding box center [798, 262] width 280 height 33
click at [911, 254] on p "Get that meal plan that has our customers losing 2-4lbs every single week." at bounding box center [798, 262] width 280 height 33
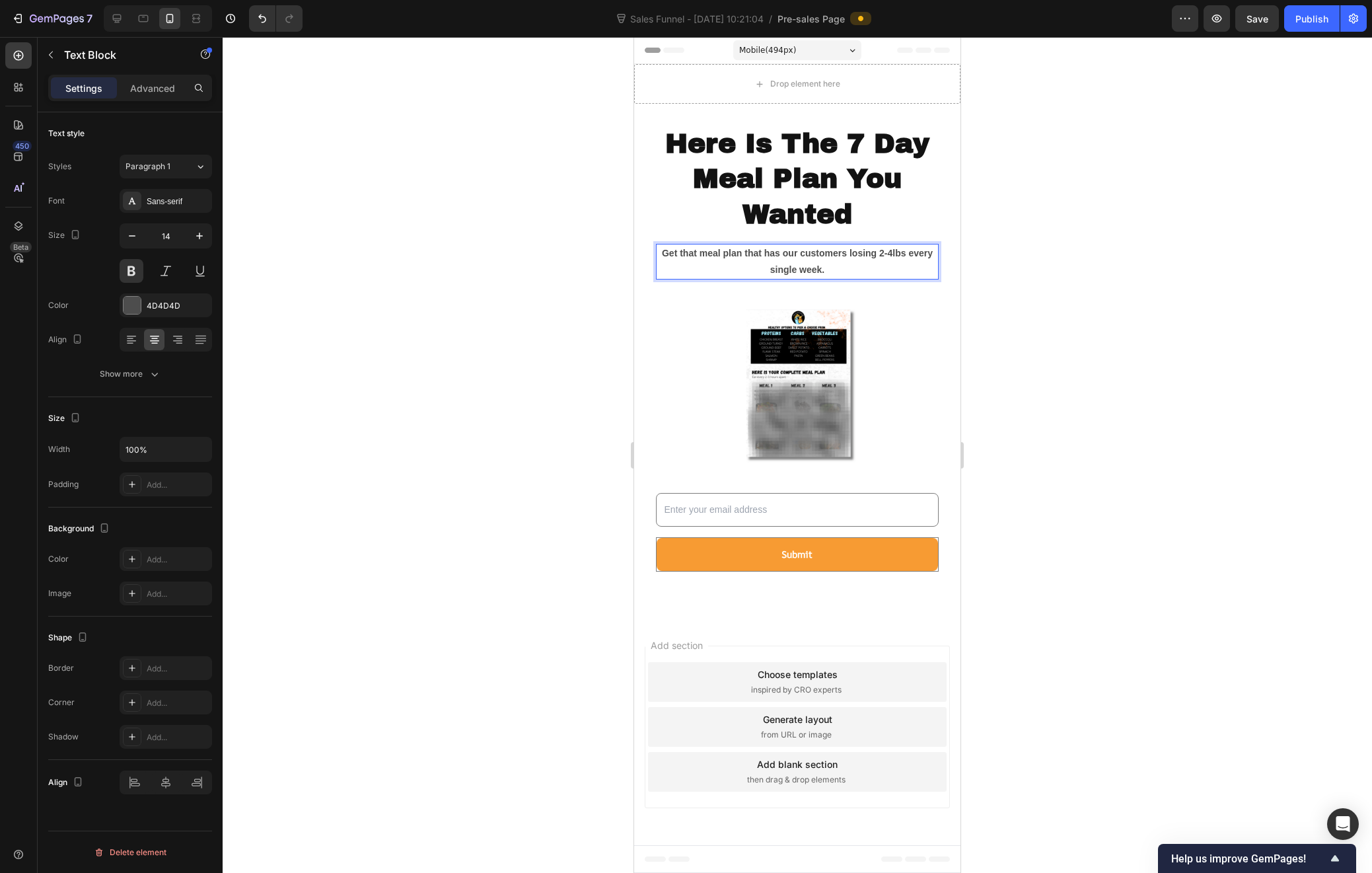
click at [974, 246] on div at bounding box center [798, 454] width 1150 height 835
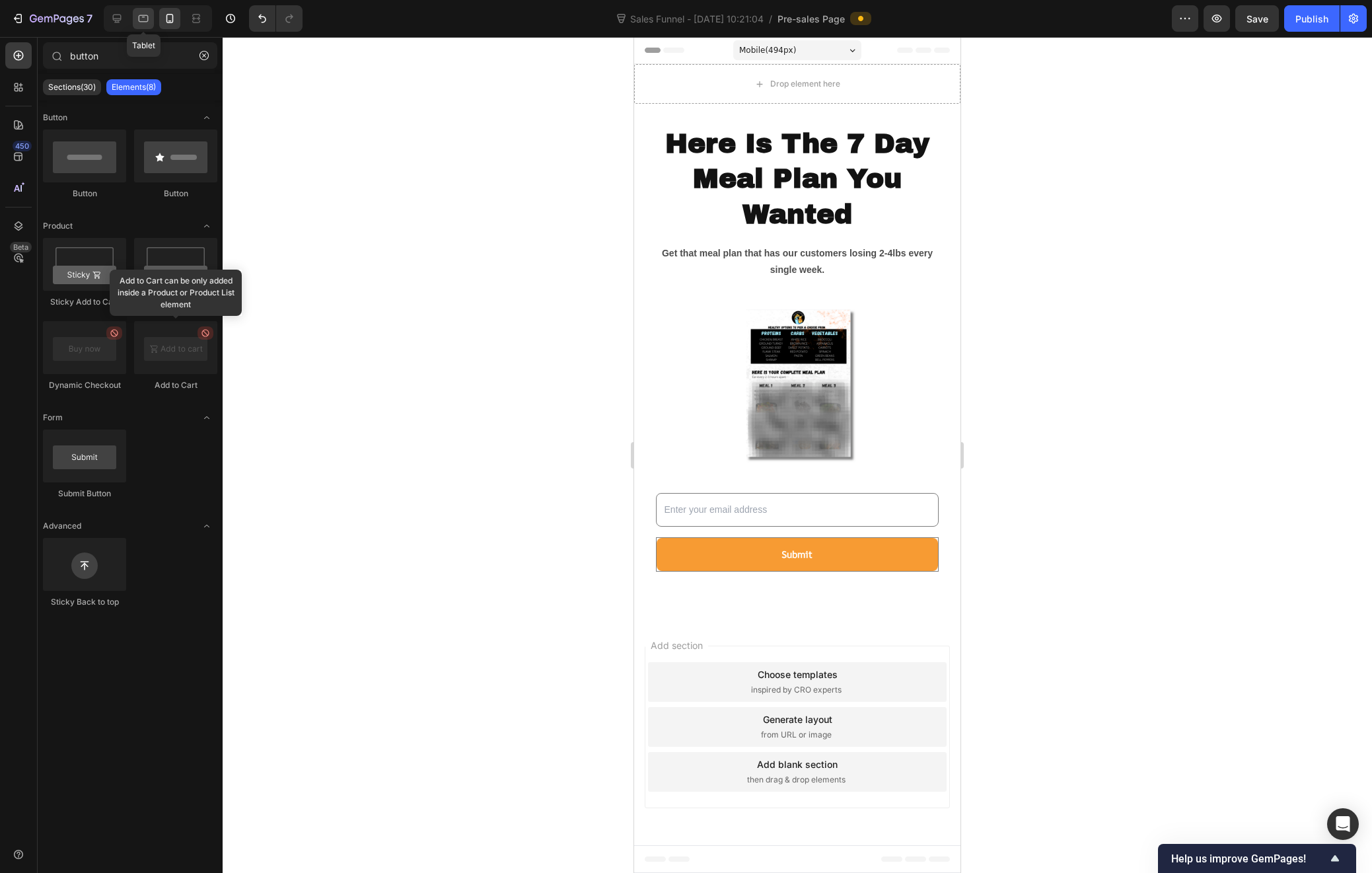
click at [141, 22] on icon at bounding box center [143, 19] width 10 height 8
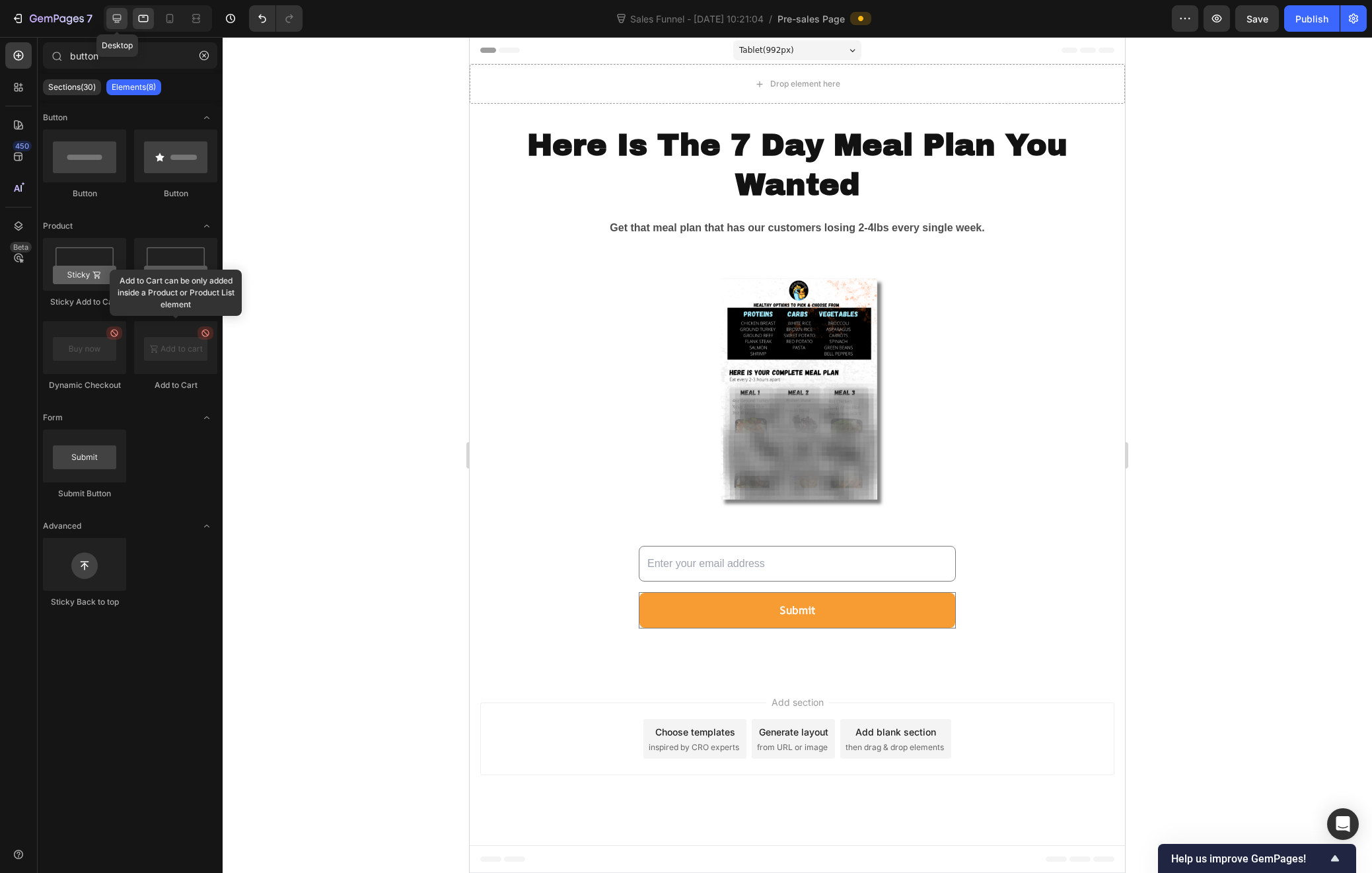
click at [113, 17] on icon at bounding box center [117, 18] width 8 height 8
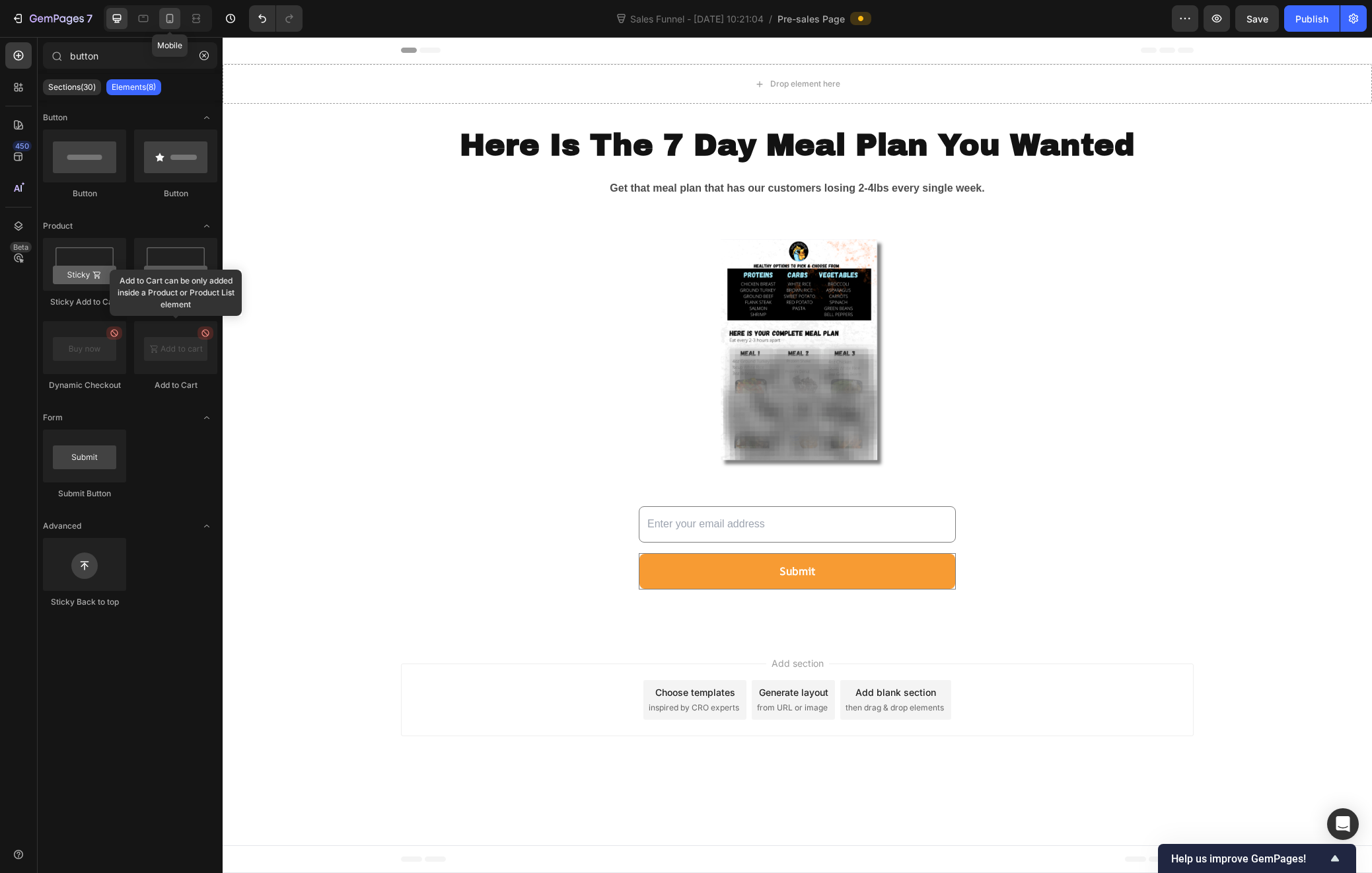
click at [168, 14] on icon at bounding box center [170, 19] width 8 height 9
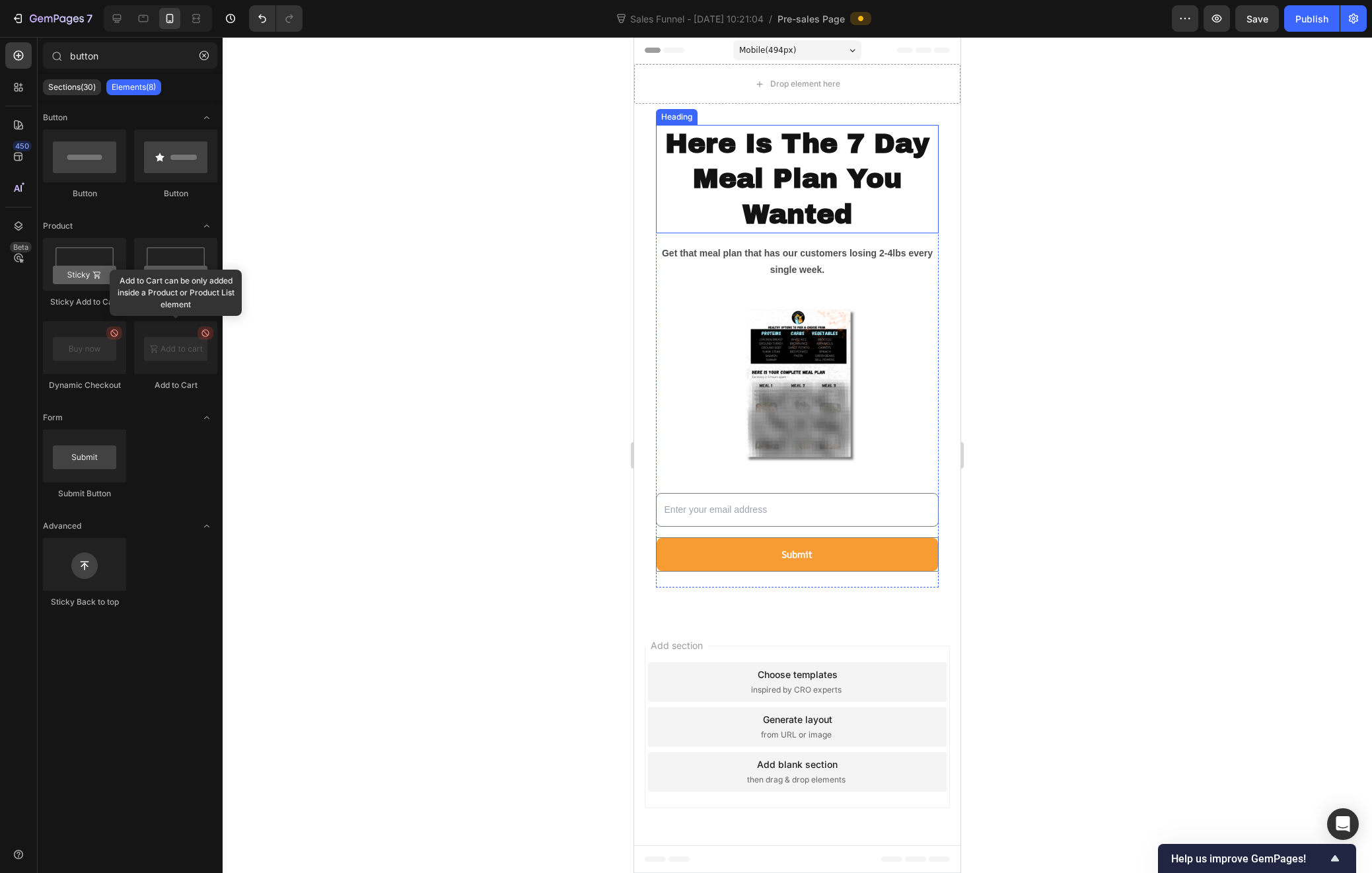
click at [743, 175] on p "Here Is The 7 Day Meal Plan You Wanted" at bounding box center [798, 179] width 280 height 105
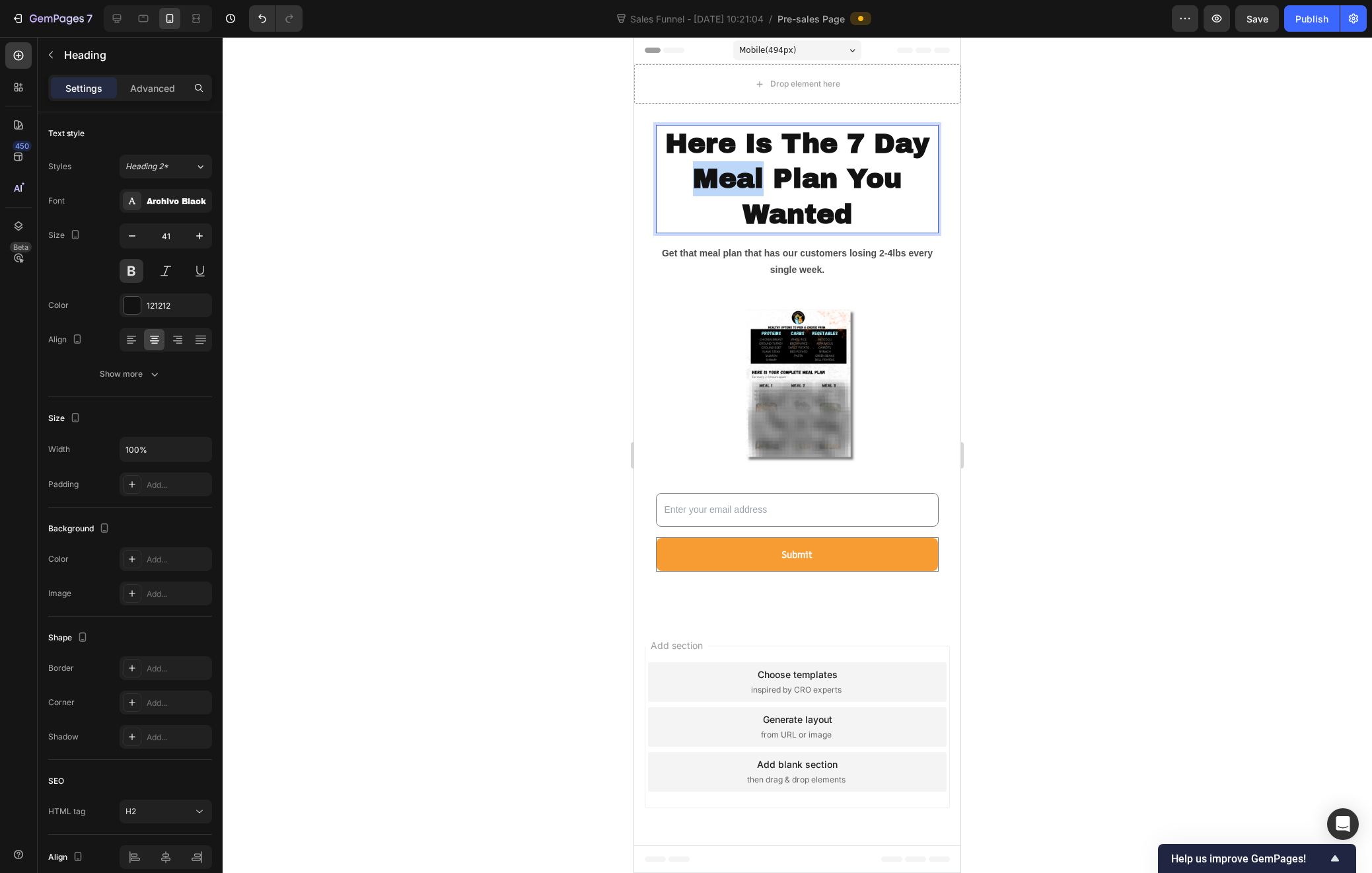
click at [758, 180] on p "Here Is The 7 Day Meal Plan You Wanted" at bounding box center [798, 179] width 280 height 105
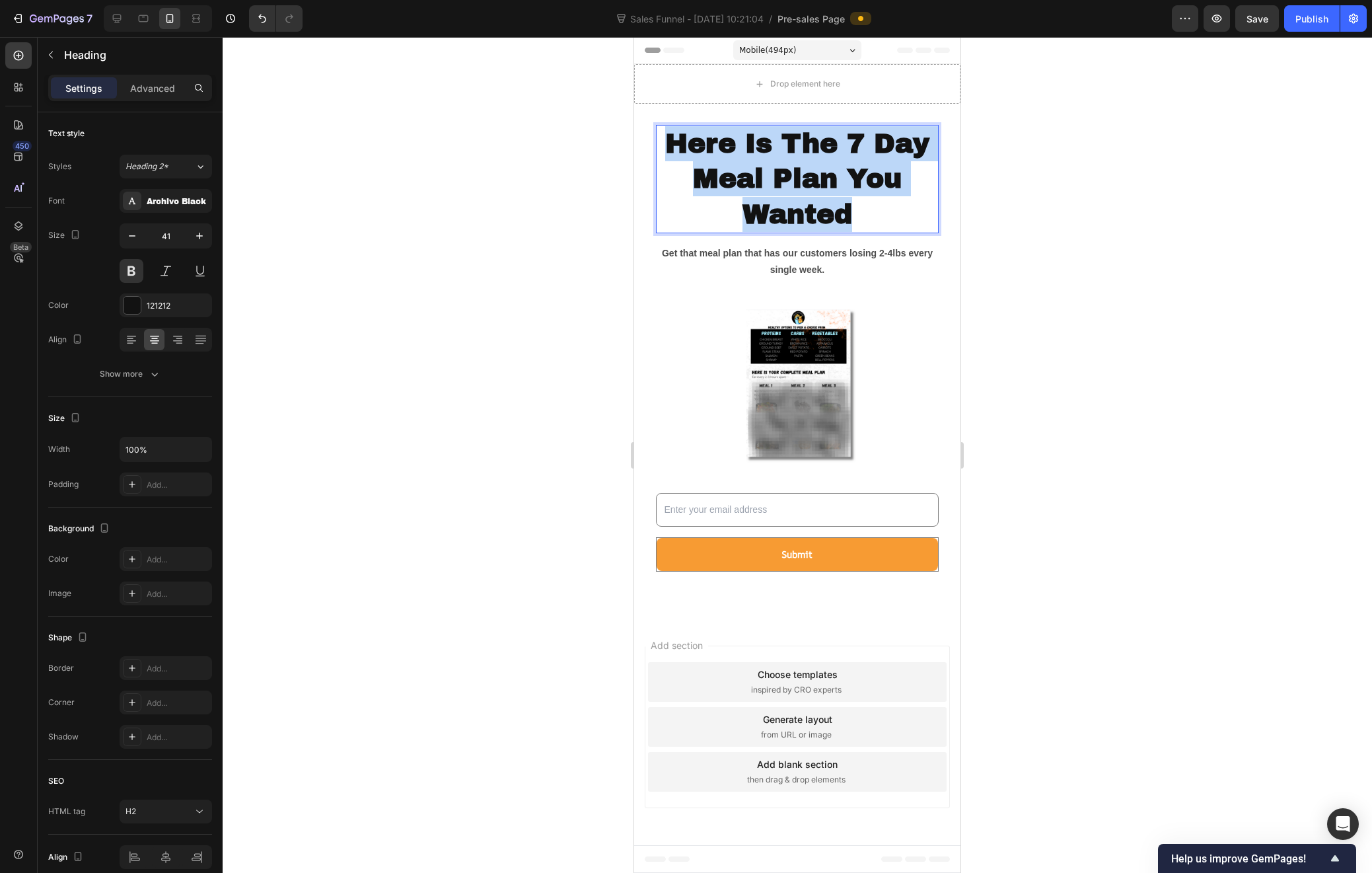
click at [758, 179] on p "Here Is The 7 Day Meal Plan You Wanted" at bounding box center [798, 179] width 280 height 105
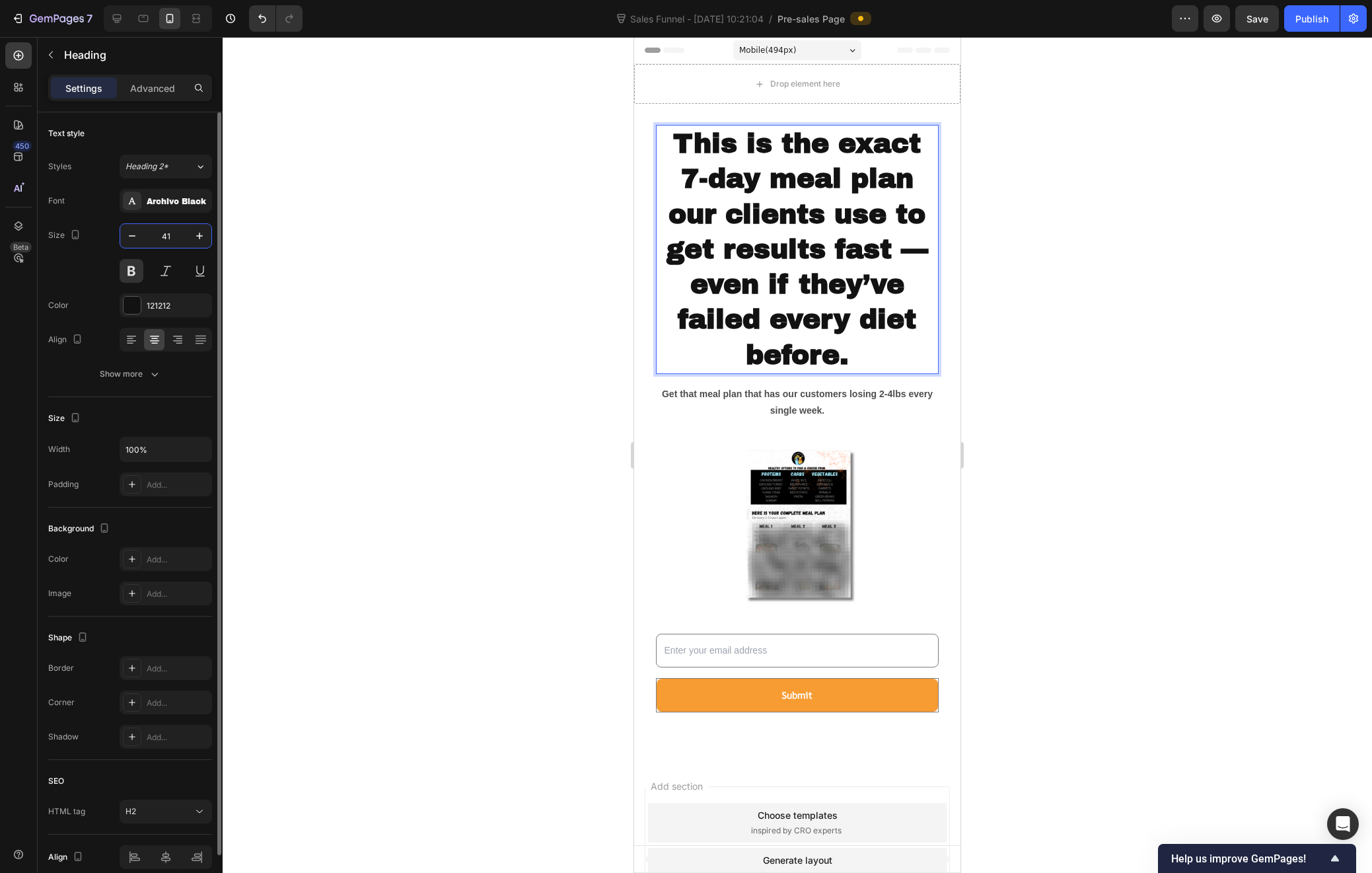
click at [170, 236] on input "41" at bounding box center [166, 235] width 43 height 24
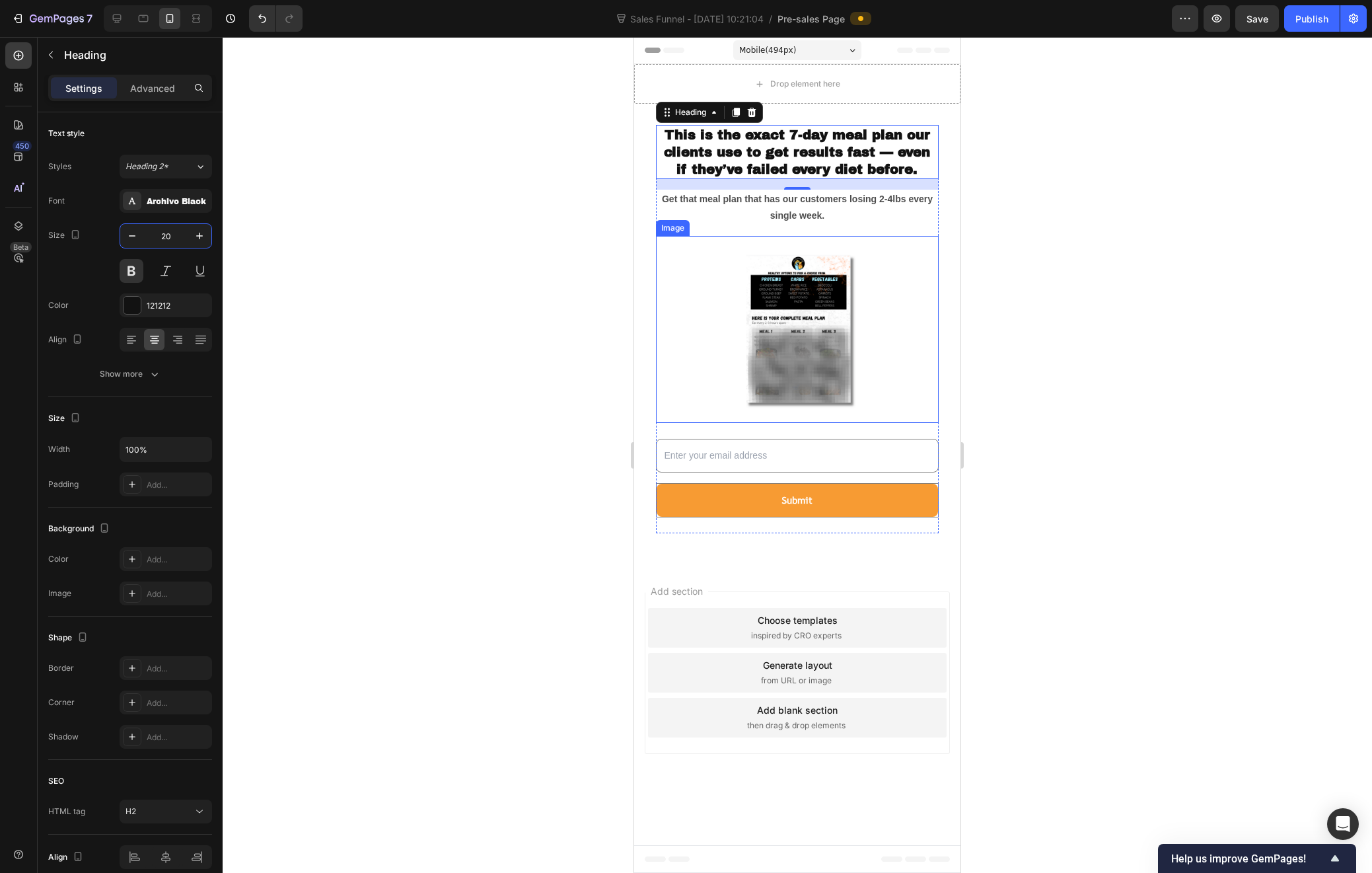
type input "20"
click at [1135, 259] on div at bounding box center [798, 454] width 1150 height 835
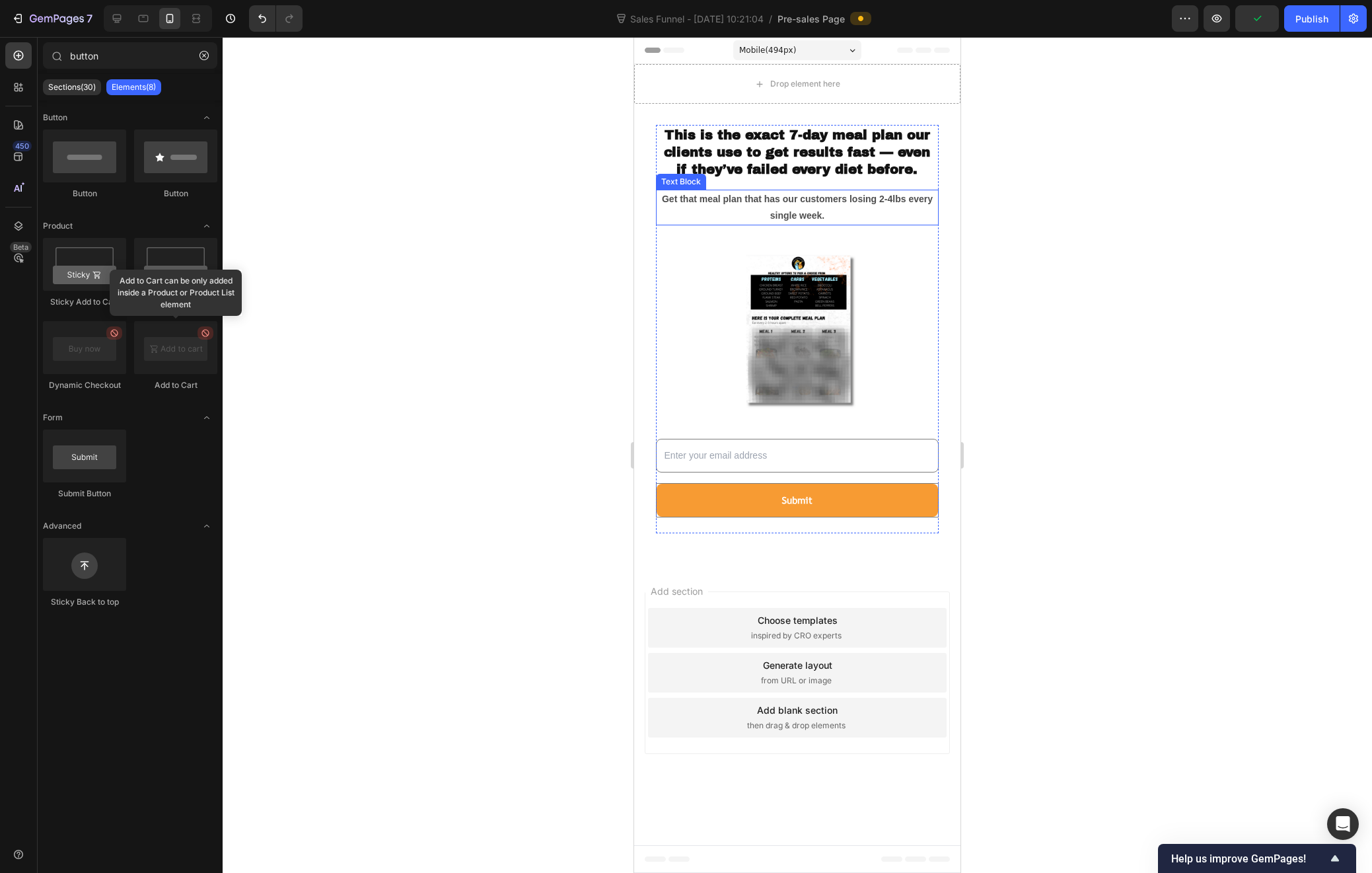
click at [694, 204] on p "Get that meal plan that has our customers losing 2-4lbs every single week." at bounding box center [798, 207] width 280 height 33
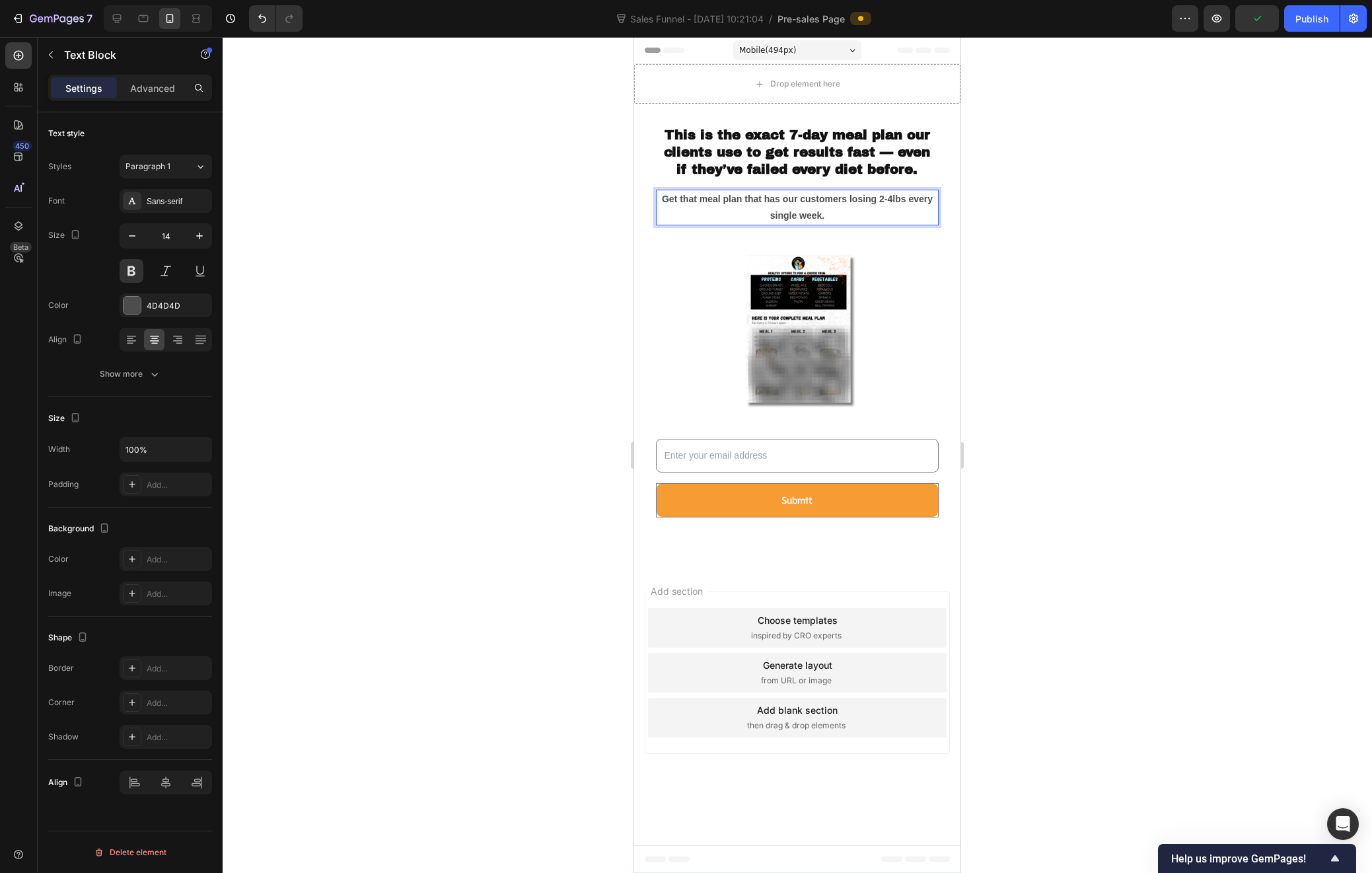
click at [692, 200] on p "Get that meal plan that has our customers losing 2-4lbs every single week." at bounding box center [798, 207] width 280 height 33
click at [829, 214] on p "Get the meal plan that has our customers losing 2-4lbs every single week." at bounding box center [798, 207] width 280 height 33
drag, startPoint x: 829, startPoint y: 214, endPoint x: 656, endPoint y: 200, distance: 173.6
click at [656, 200] on div "Get the meal plan that has our customers losing 2-4lbs every single week." at bounding box center [797, 208] width 283 height 36
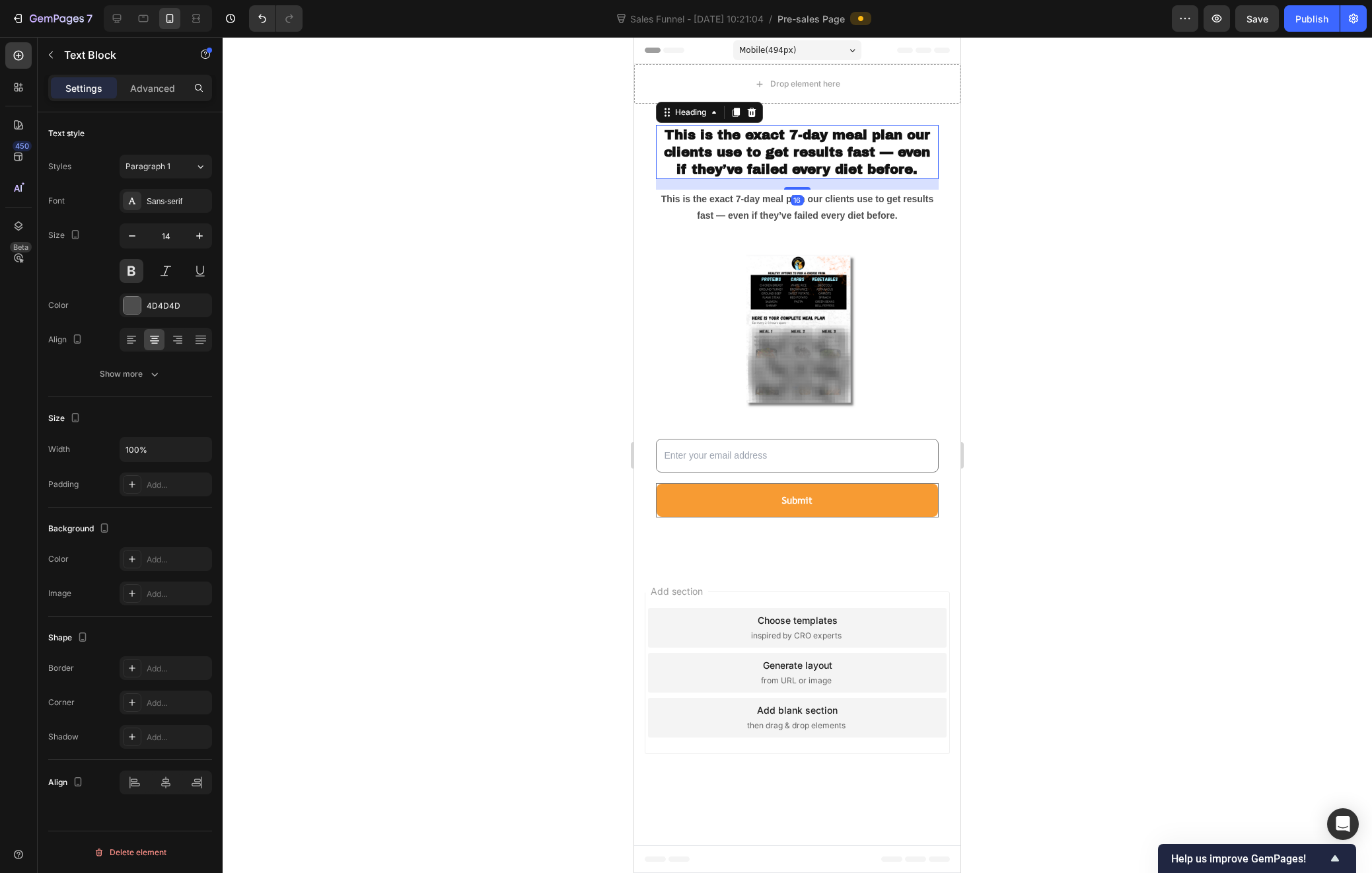
click at [771, 138] on p "This is the exact 7-day meal plan our clients use to get results fast — even if…" at bounding box center [798, 151] width 280 height 52
click at [772, 144] on p "This is the exact 7-day meal plan our clients use to get results fast — even if…" at bounding box center [798, 151] width 280 height 52
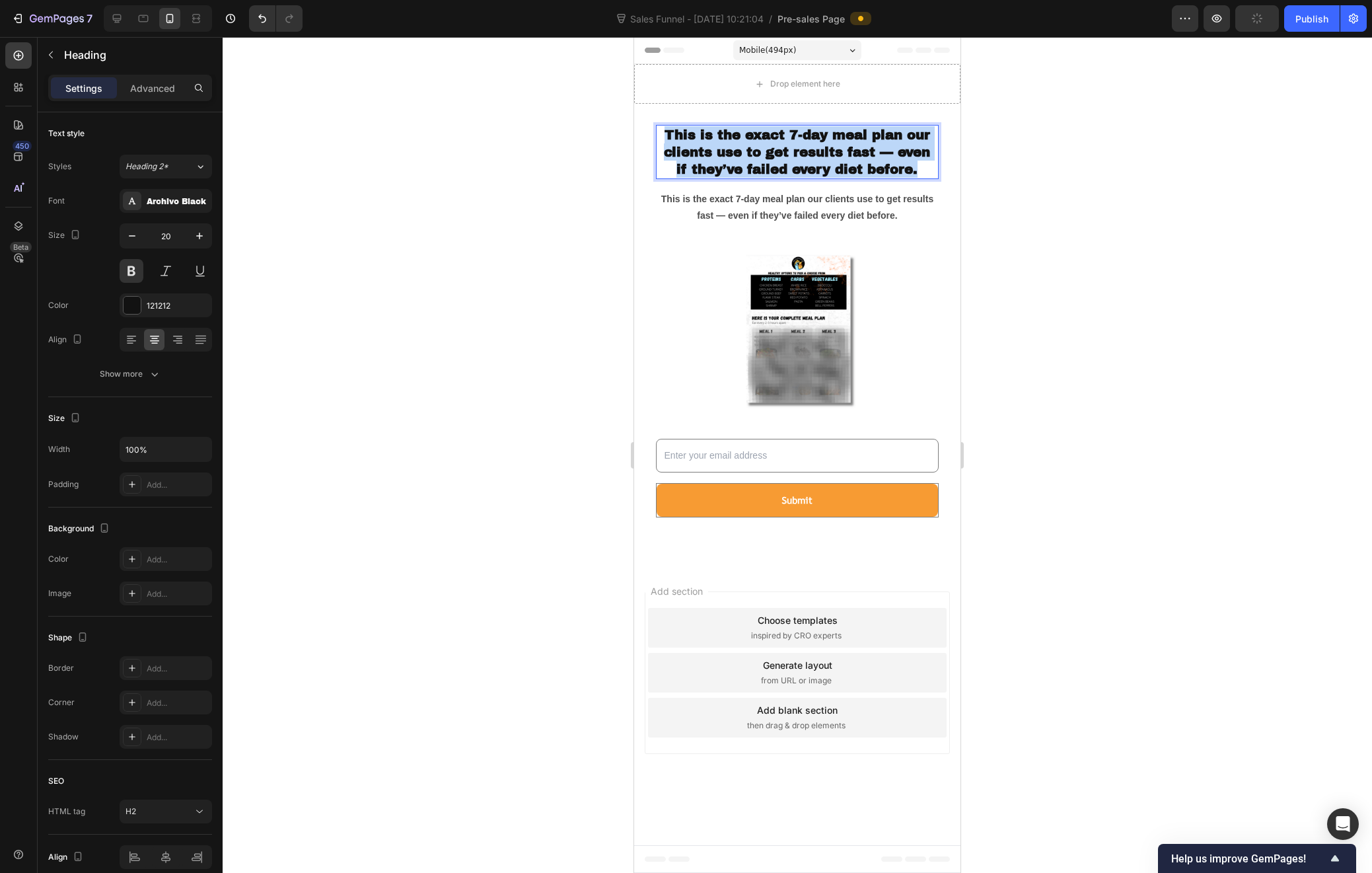
click at [772, 144] on p "This is the exact 7-day meal plan our clients use to get results fast — even if…" at bounding box center [798, 151] width 280 height 52
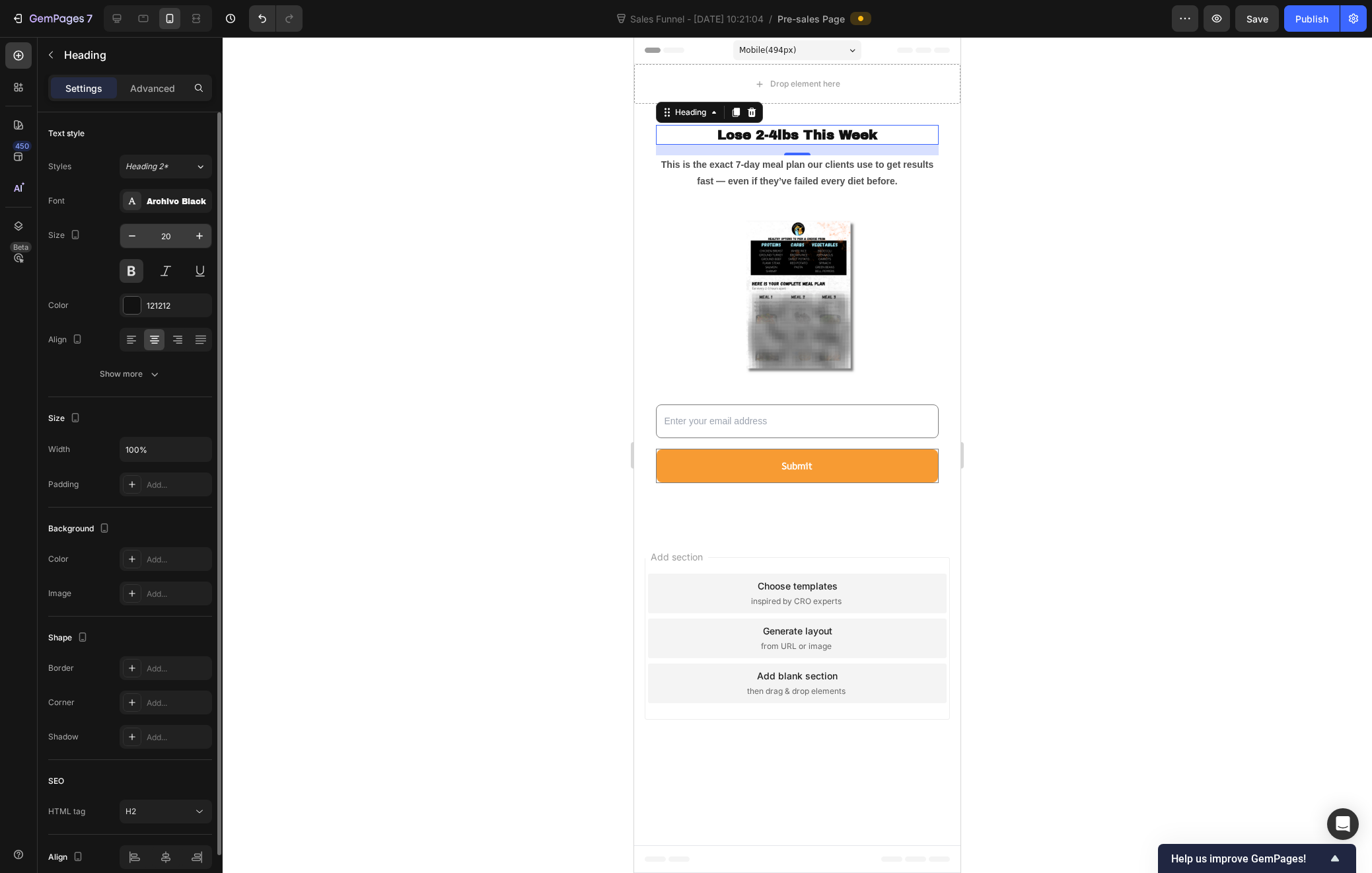
click at [167, 238] on input "20" at bounding box center [166, 235] width 43 height 24
click at [168, 238] on input "20" at bounding box center [166, 235] width 43 height 24
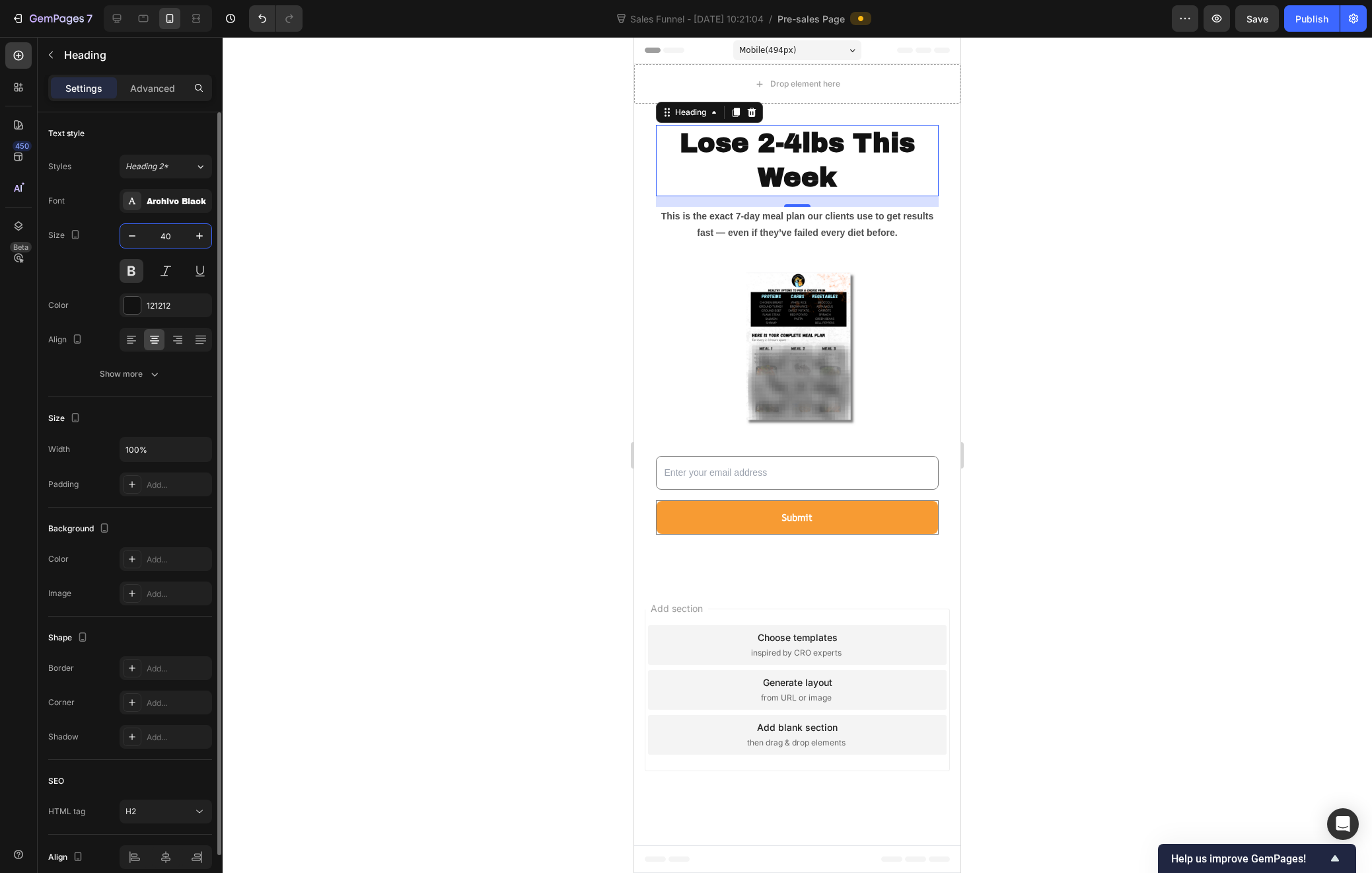
click at [176, 239] on input "40" at bounding box center [166, 235] width 43 height 24
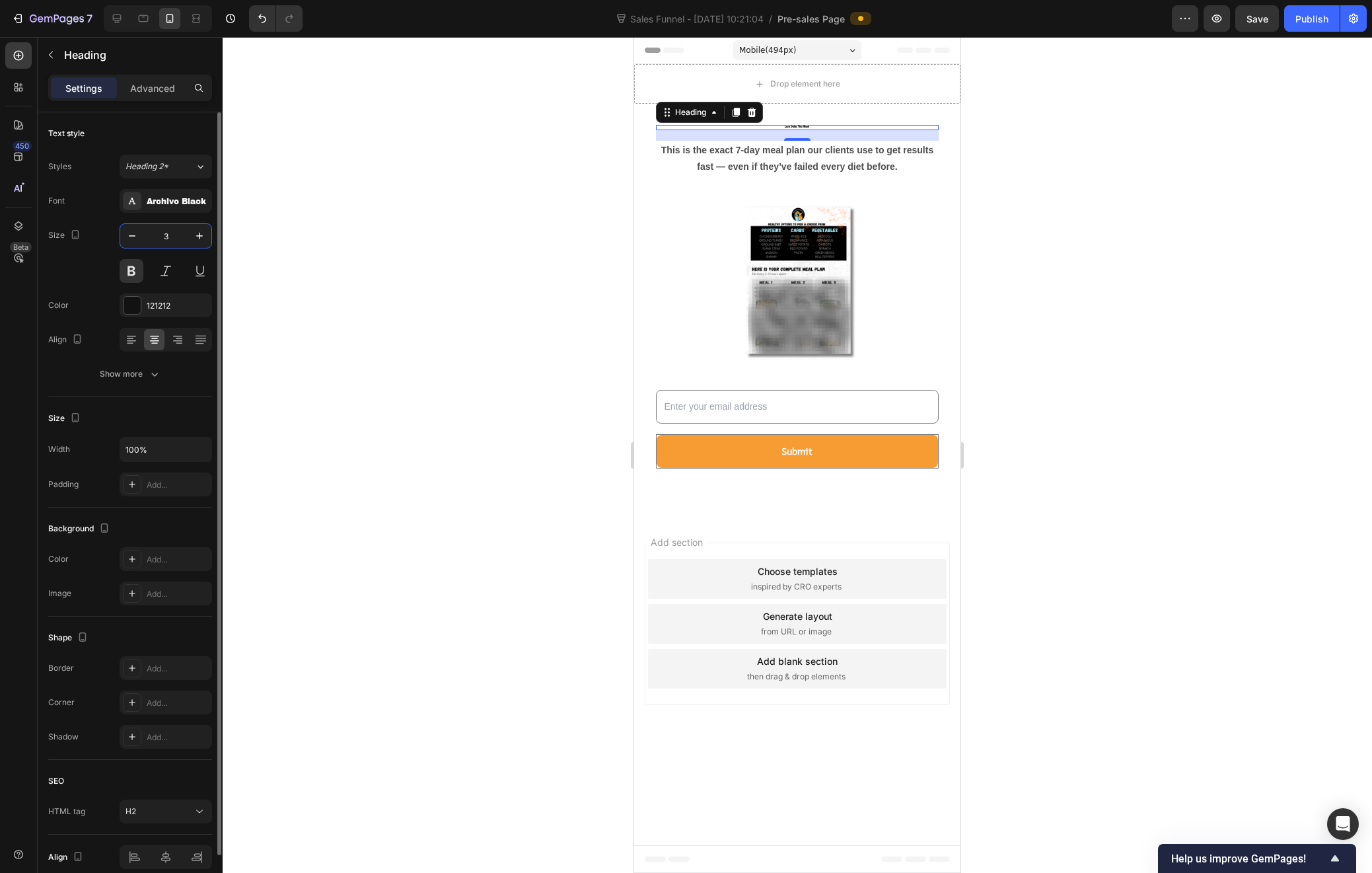
type input "30"
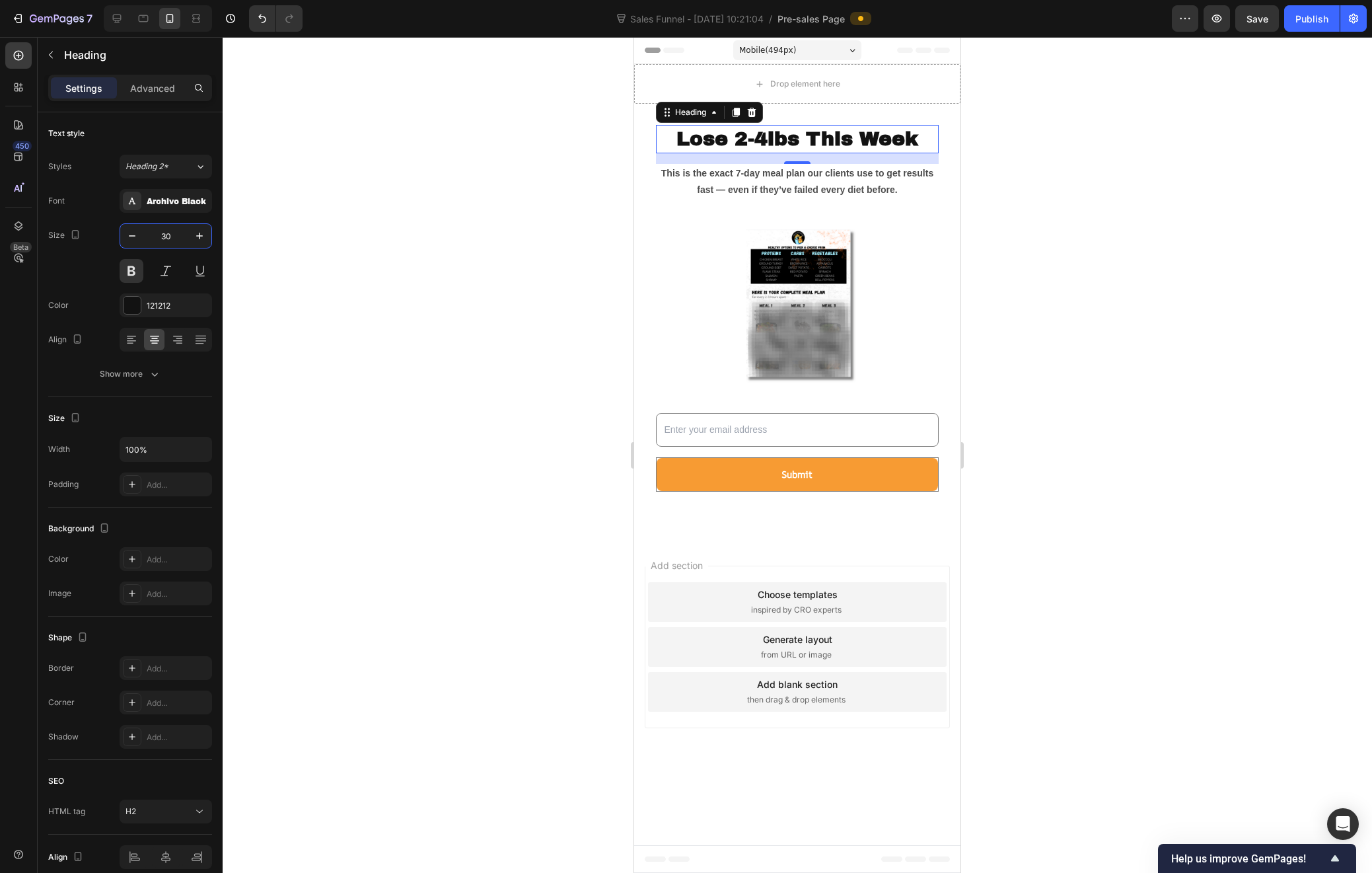
click at [1234, 394] on div at bounding box center [798, 454] width 1150 height 835
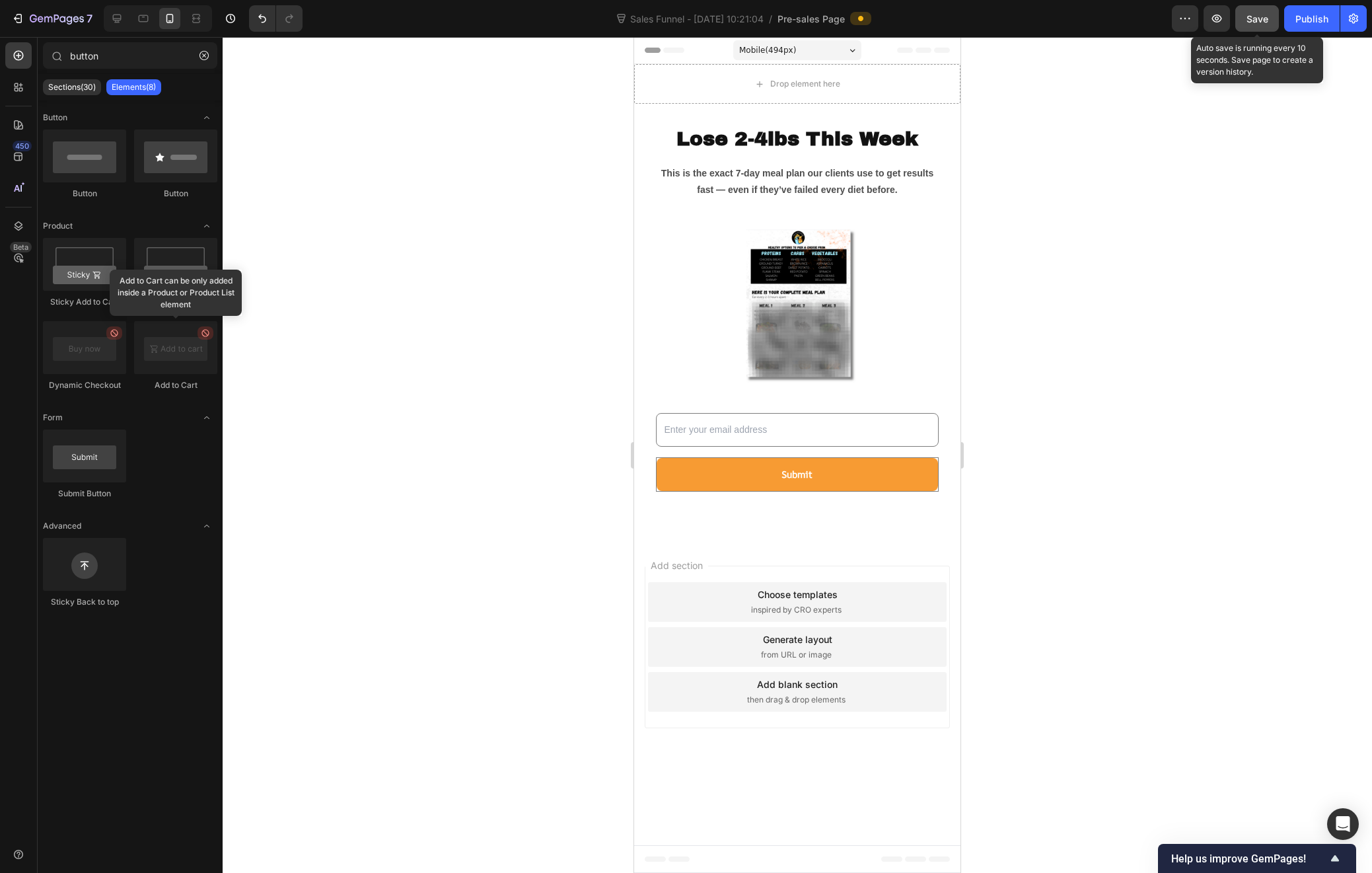
click at [1256, 25] on button "Save" at bounding box center [1257, 19] width 43 height 26
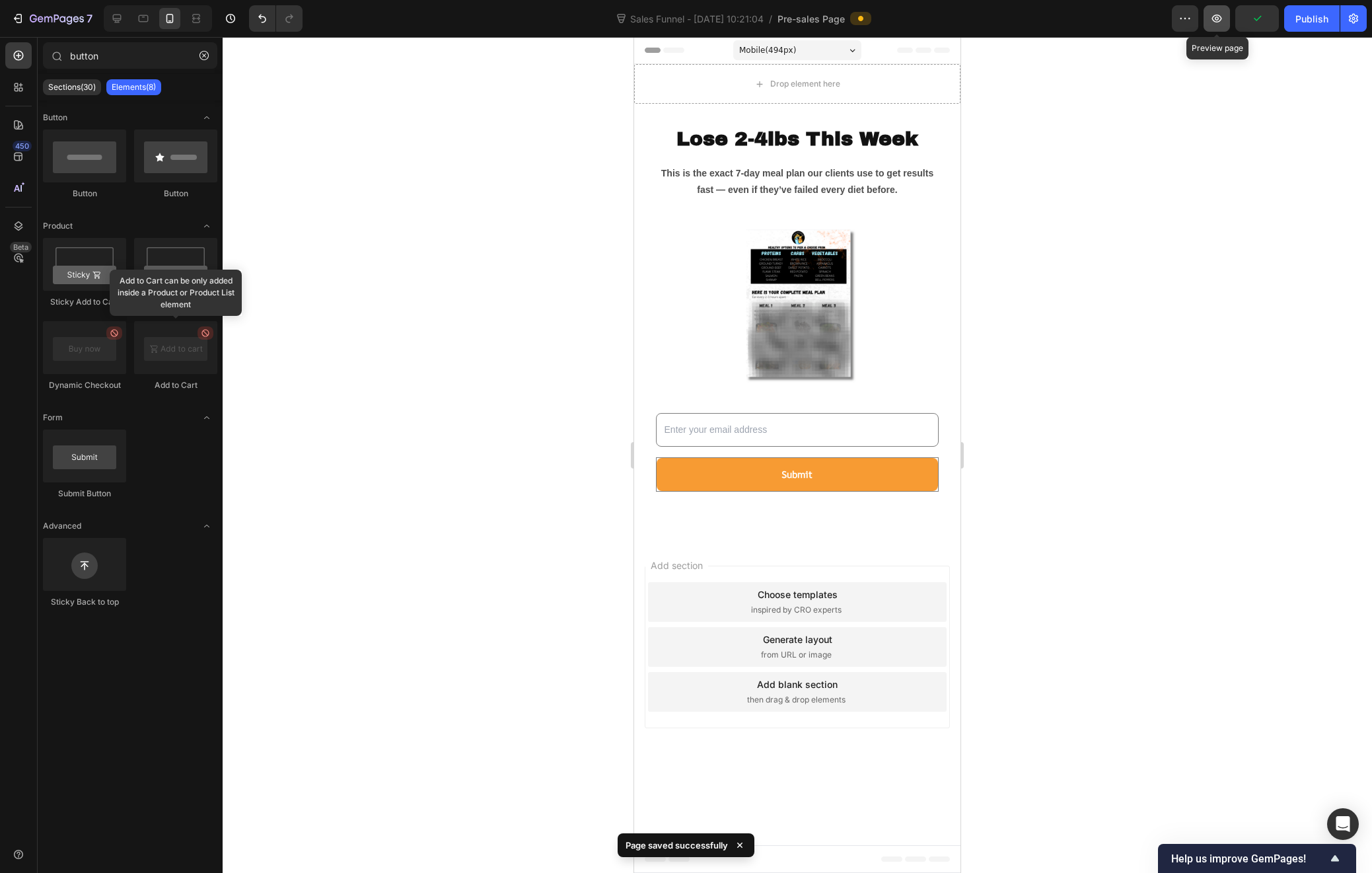
click at [1223, 22] on icon "button" at bounding box center [1217, 19] width 13 height 13
click at [1319, 22] on div "Publish" at bounding box center [1312, 19] width 33 height 14
click at [1357, 18] on icon "button" at bounding box center [1354, 19] width 9 height 10
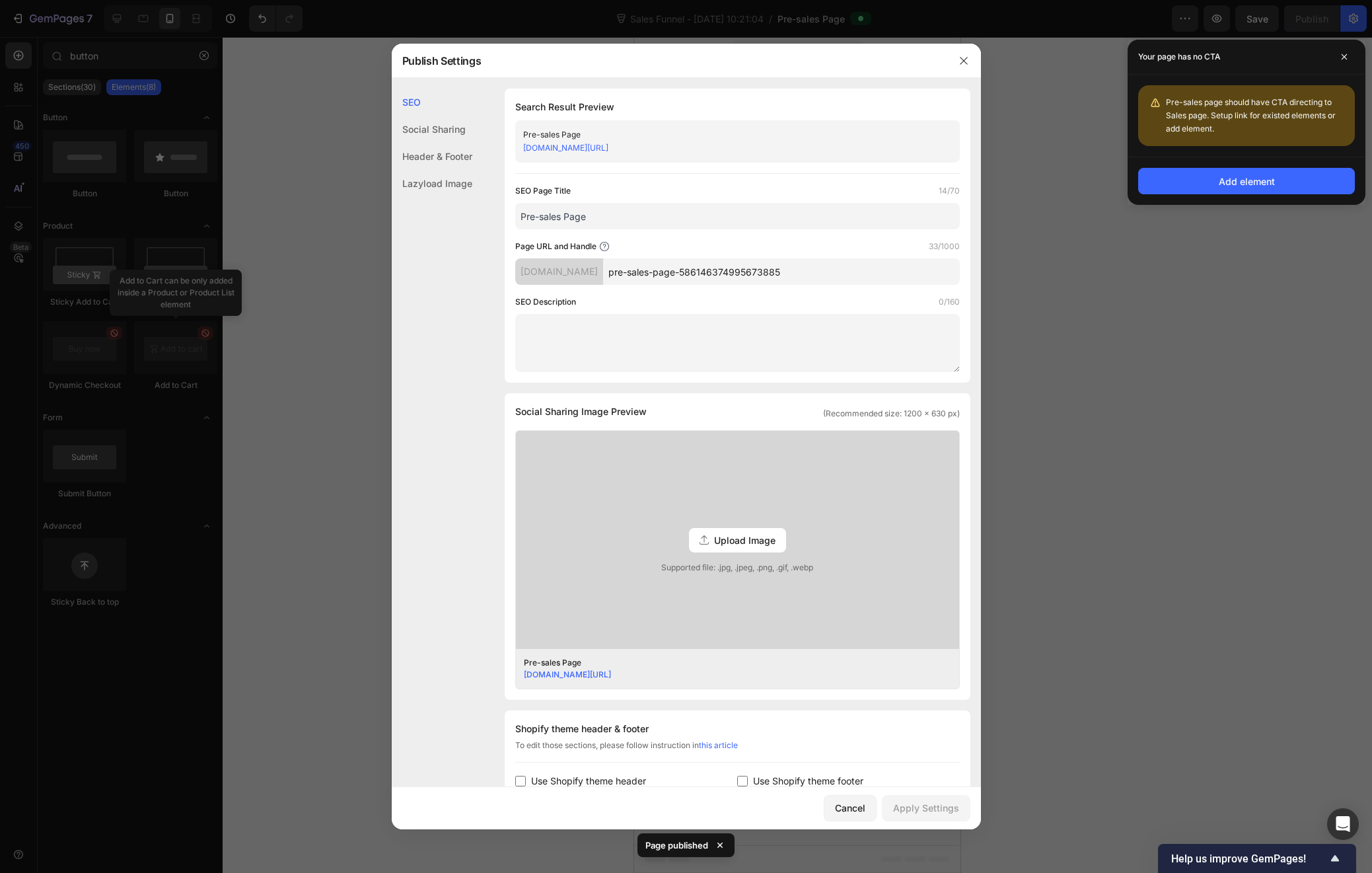
click at [589, 216] on input "Pre-sales Page" at bounding box center [738, 216] width 445 height 26
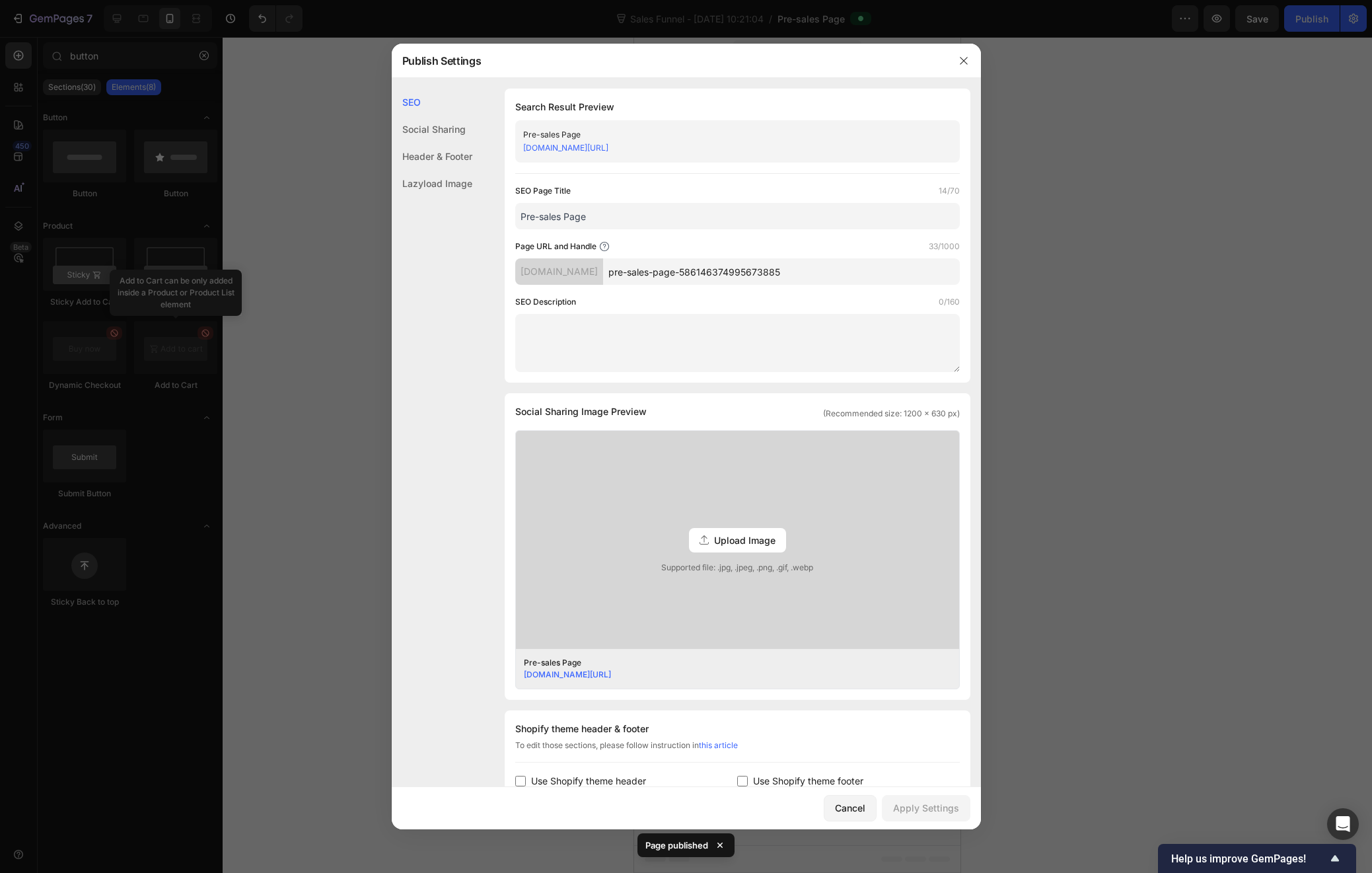
click at [589, 216] on input "Pre-sales Page" at bounding box center [738, 216] width 445 height 26
drag, startPoint x: 609, startPoint y: 217, endPoint x: 662, endPoint y: 223, distance: 53.3
click at [609, 217] on input "Macros Meal Prep | 7 Day Meal Plan pdf." at bounding box center [738, 216] width 445 height 26
drag, startPoint x: 723, startPoint y: 218, endPoint x: 699, endPoint y: 213, distance: 24.5
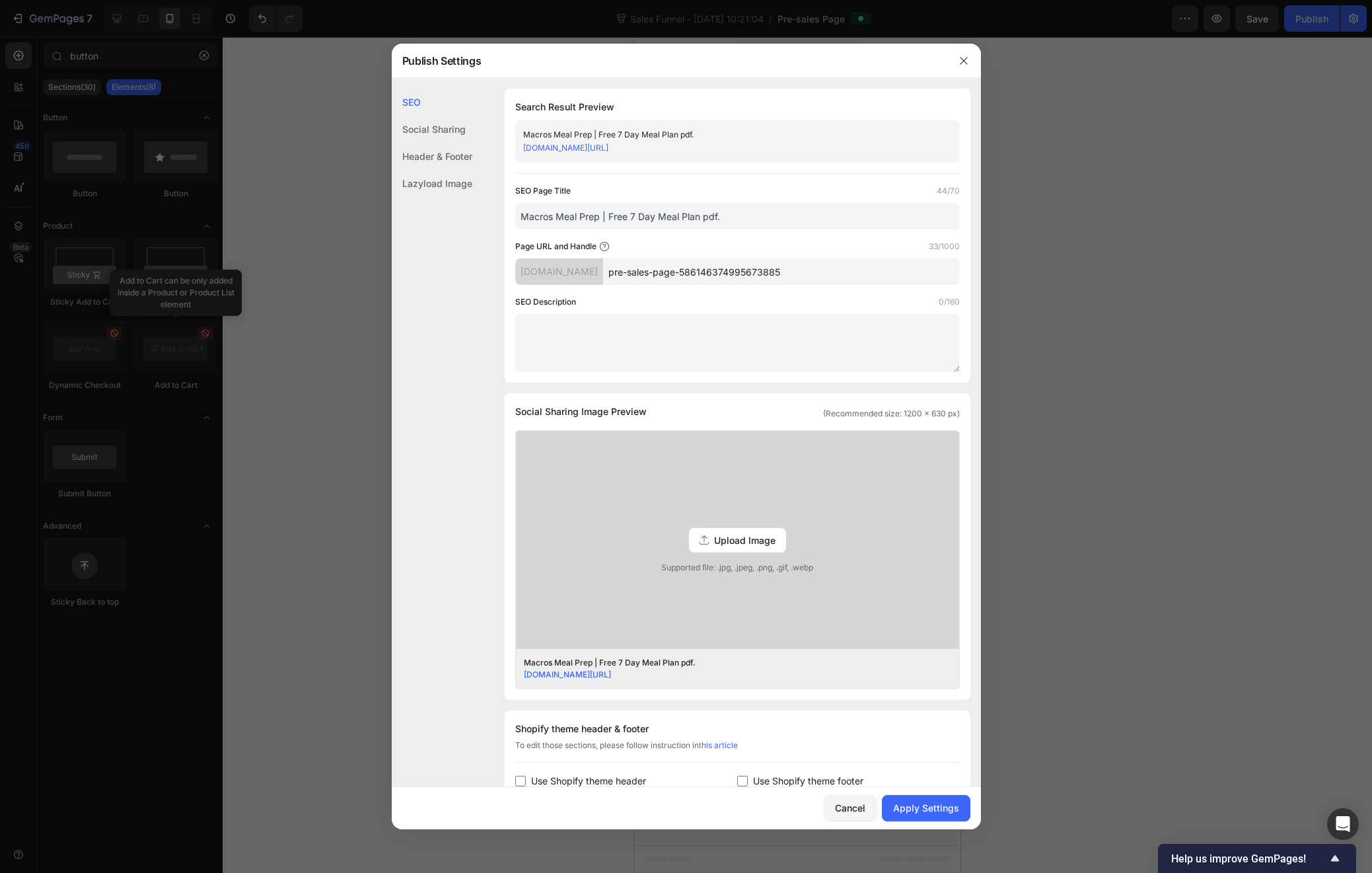
click at [699, 213] on input "Macros Meal Prep | Free 7 Day Meal Plan pdf." at bounding box center [738, 216] width 445 height 26
type input "Macros Meal Prep | Free 7 Day Meal Plan"
drag, startPoint x: 828, startPoint y: 272, endPoint x: 638, endPoint y: 270, distance: 190.0
click at [638, 270] on input "pre-sales-page-586146374995673885" at bounding box center [781, 272] width 357 height 26
click at [638, 272] on input "7daymealplan" at bounding box center [781, 272] width 357 height 26
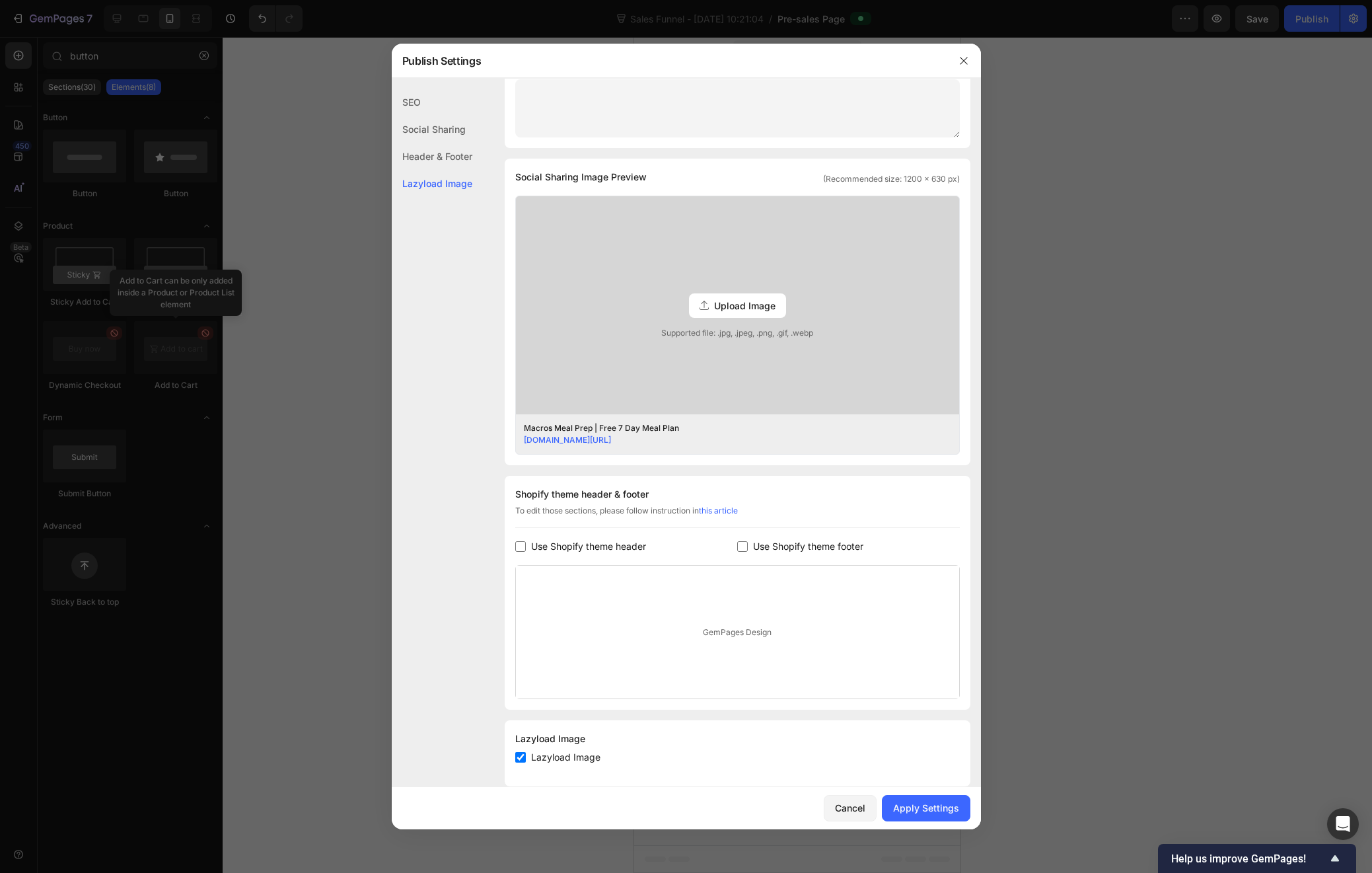
scroll to position [255, 0]
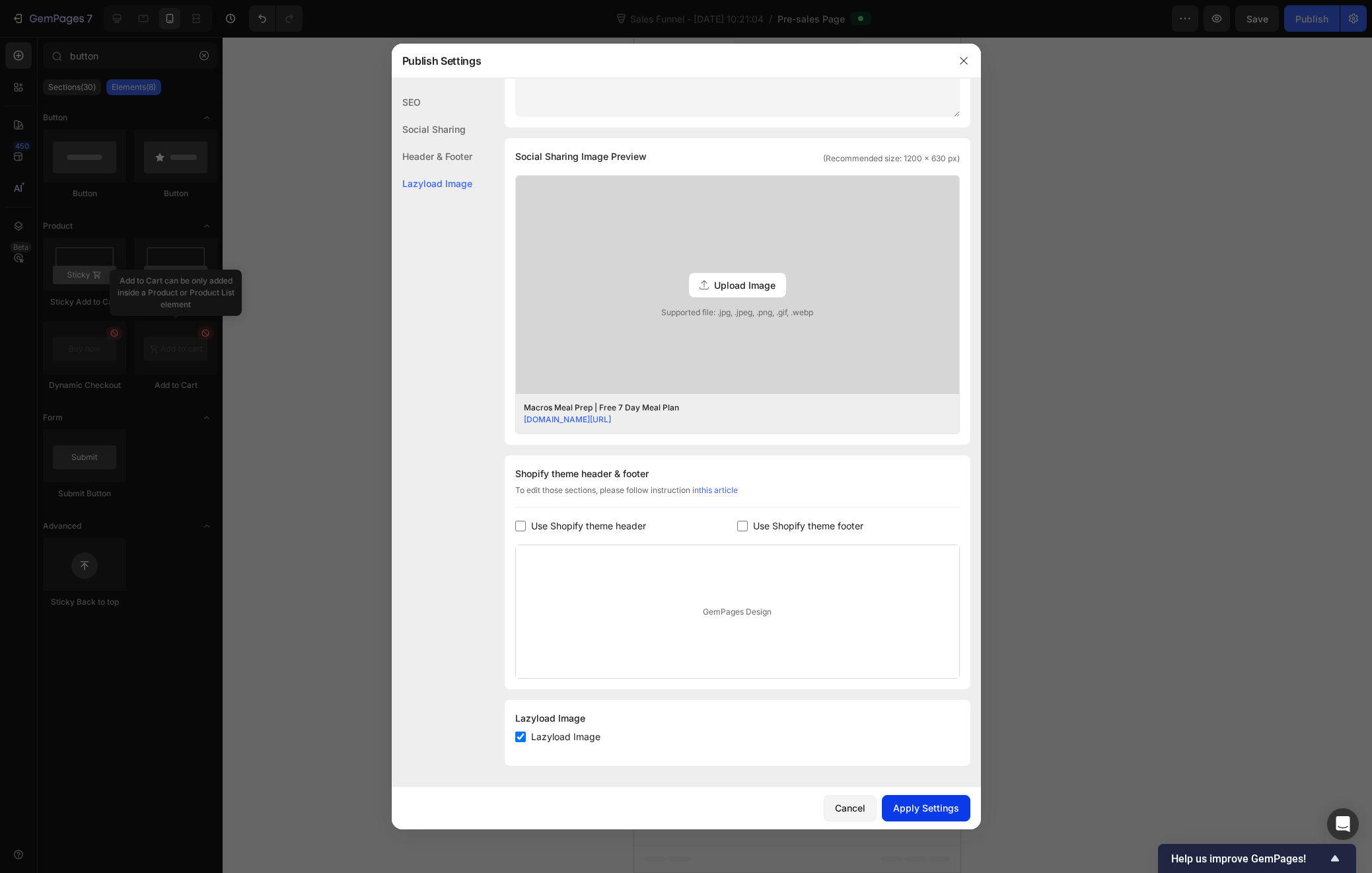
type input "free7daymealplan"
click at [916, 811] on div "Apply Settings" at bounding box center [926, 807] width 66 height 14
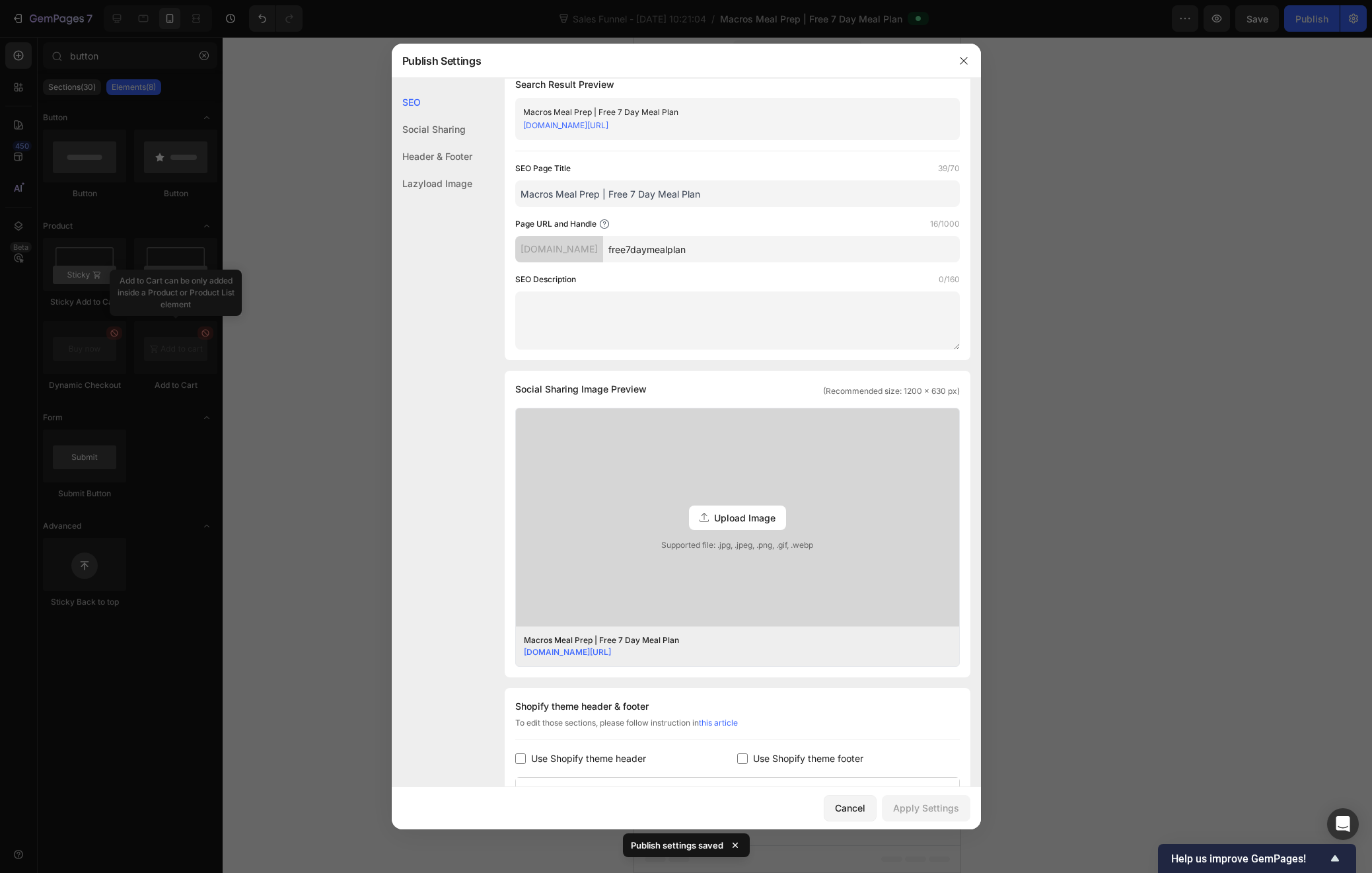
scroll to position [0, 0]
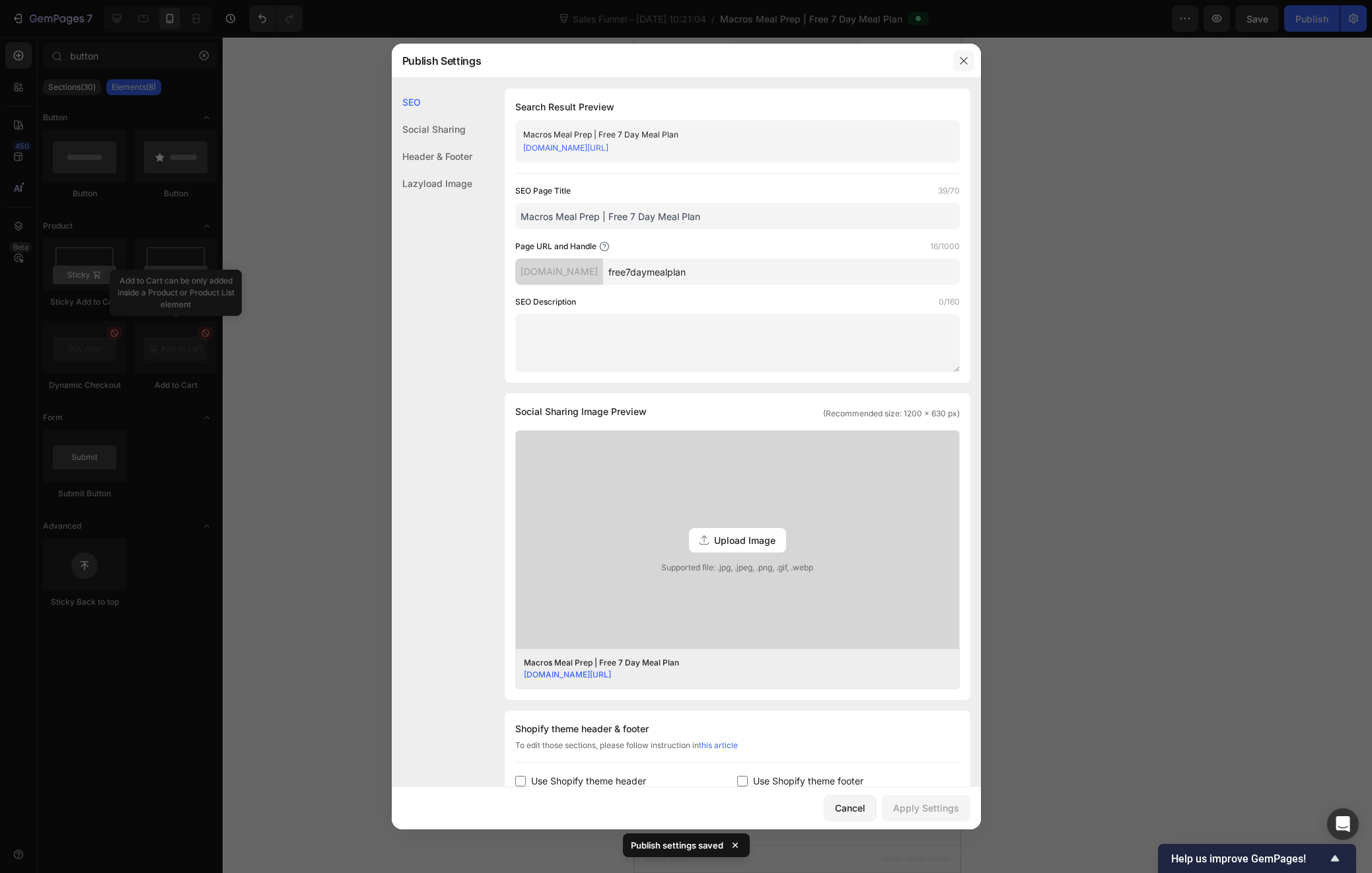
click at [965, 56] on icon "button" at bounding box center [964, 60] width 10 height 10
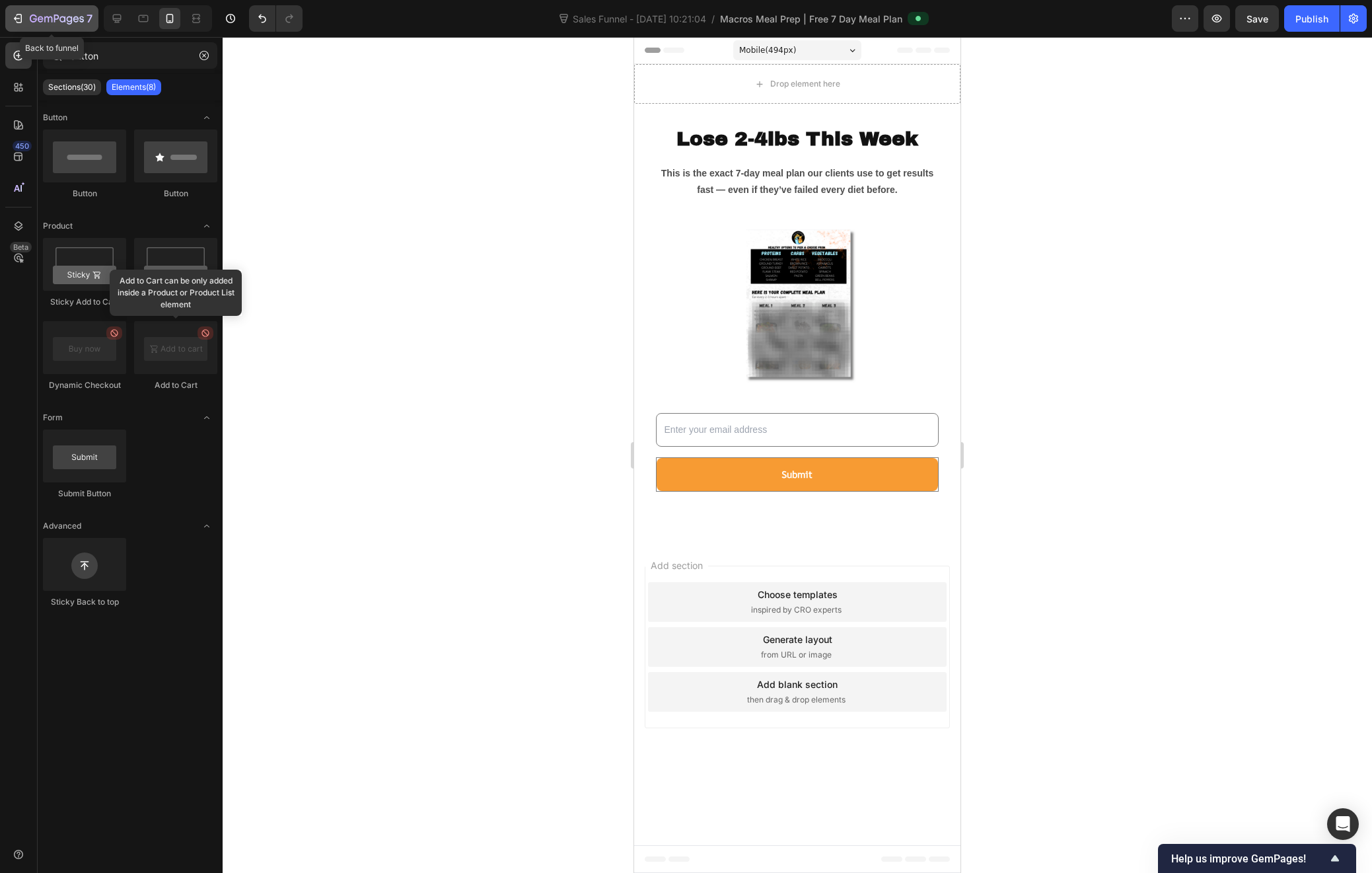
click at [14, 16] on icon "button" at bounding box center [18, 19] width 13 height 13
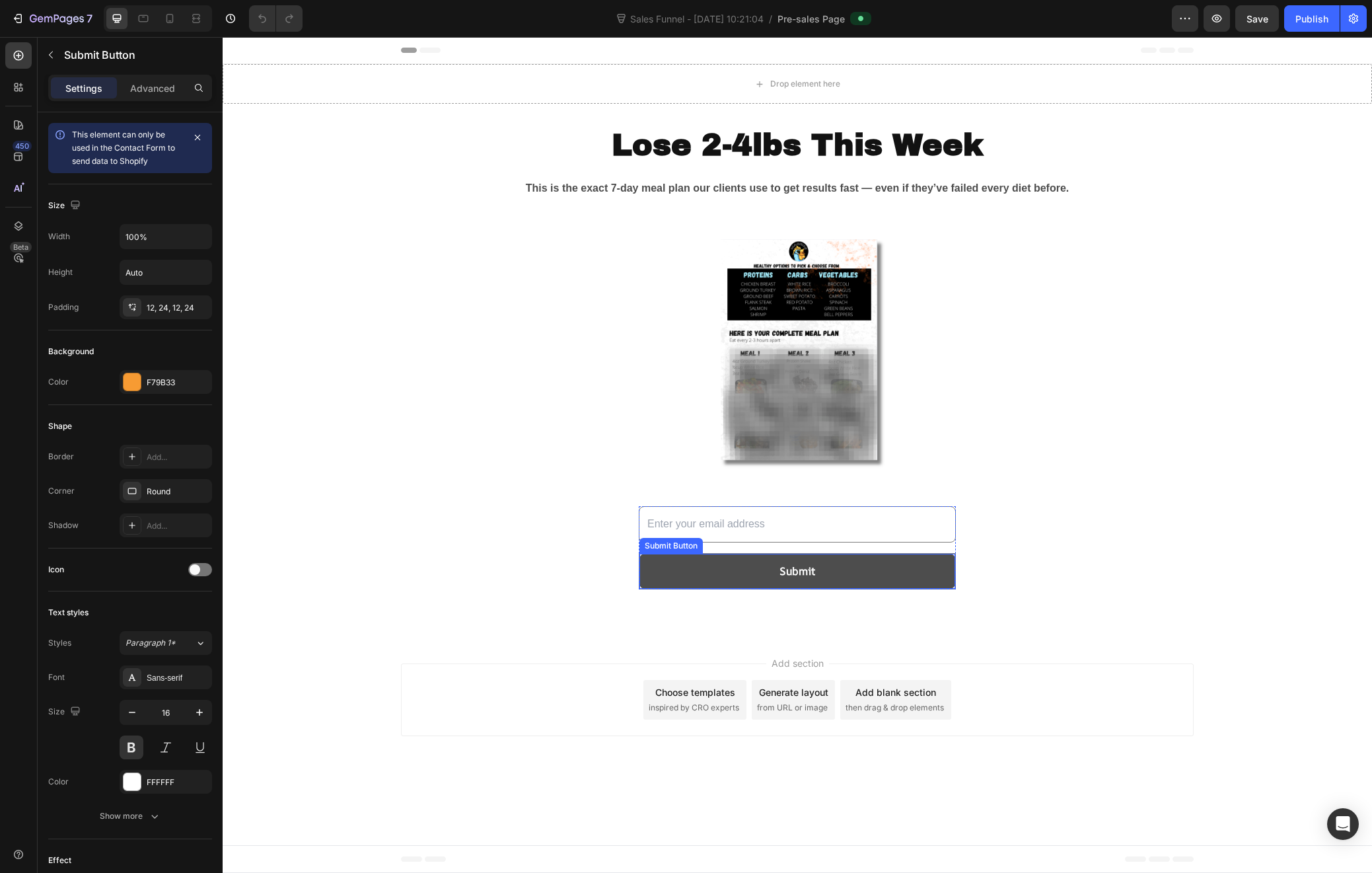
click at [732, 580] on button "Submit" at bounding box center [798, 570] width 316 height 35
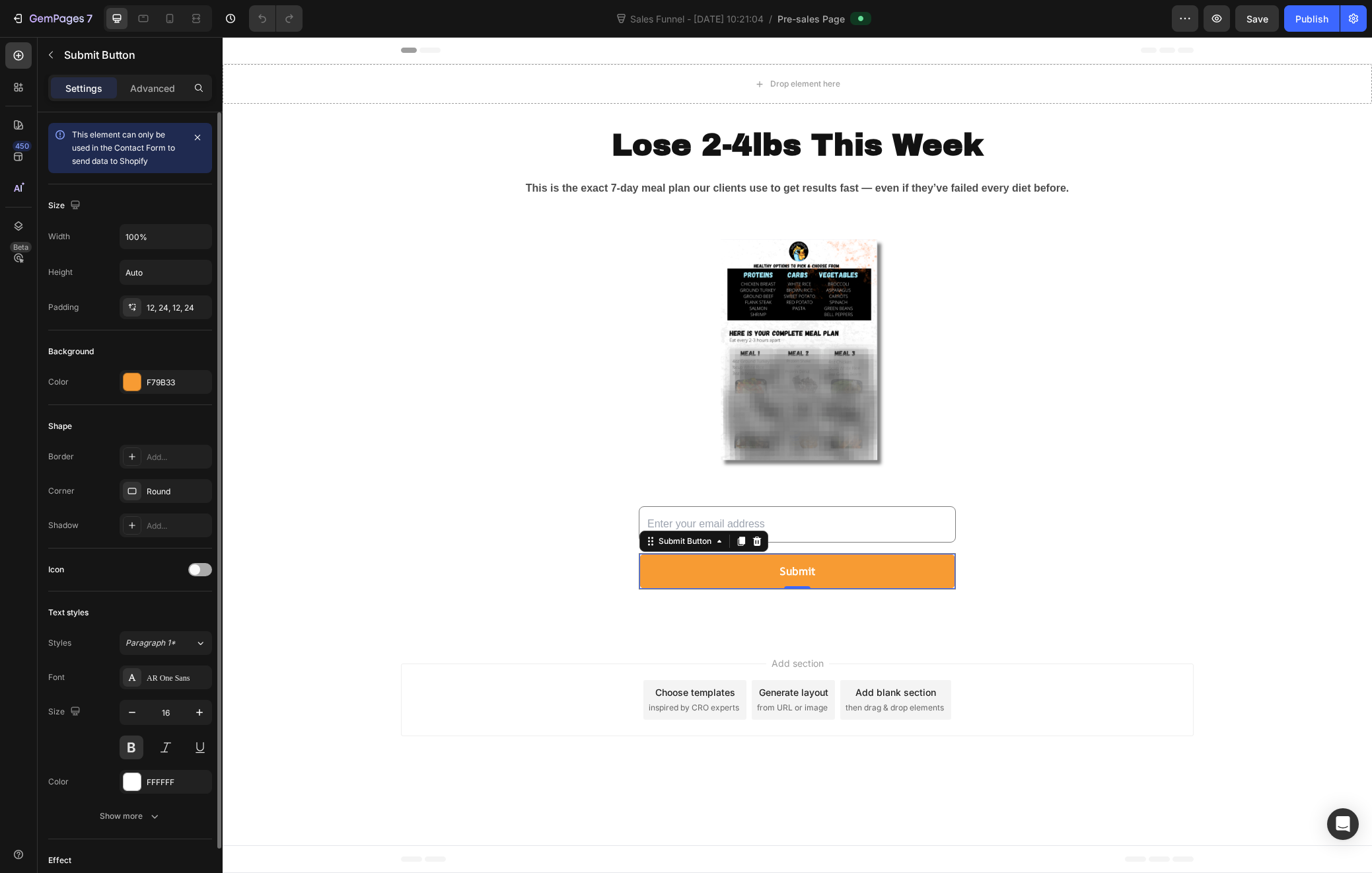
click at [195, 569] on span at bounding box center [195, 569] width 10 height 10
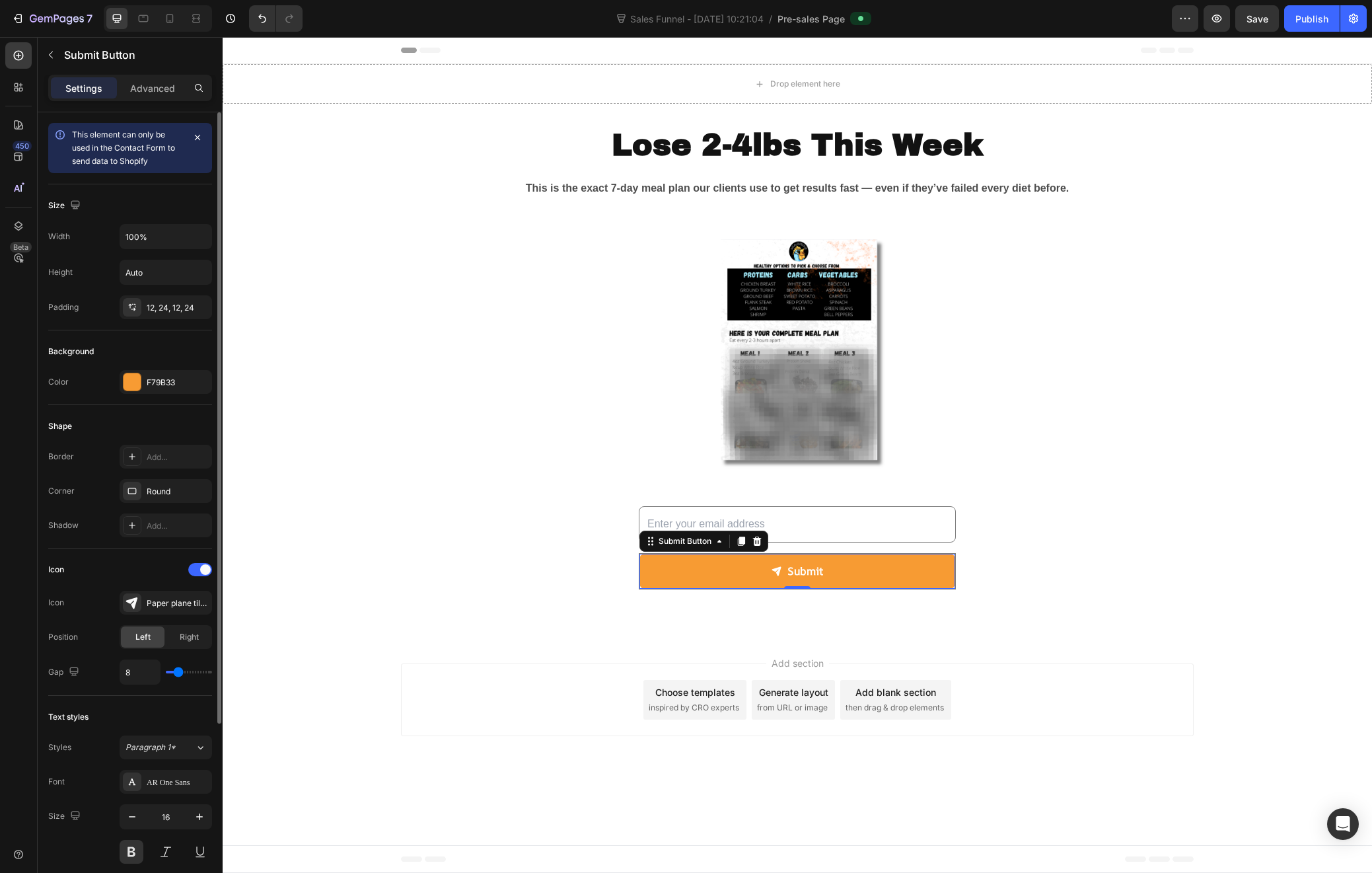
click at [205, 577] on div "Icon" at bounding box center [130, 569] width 164 height 21
click at [203, 571] on span at bounding box center [205, 569] width 10 height 10
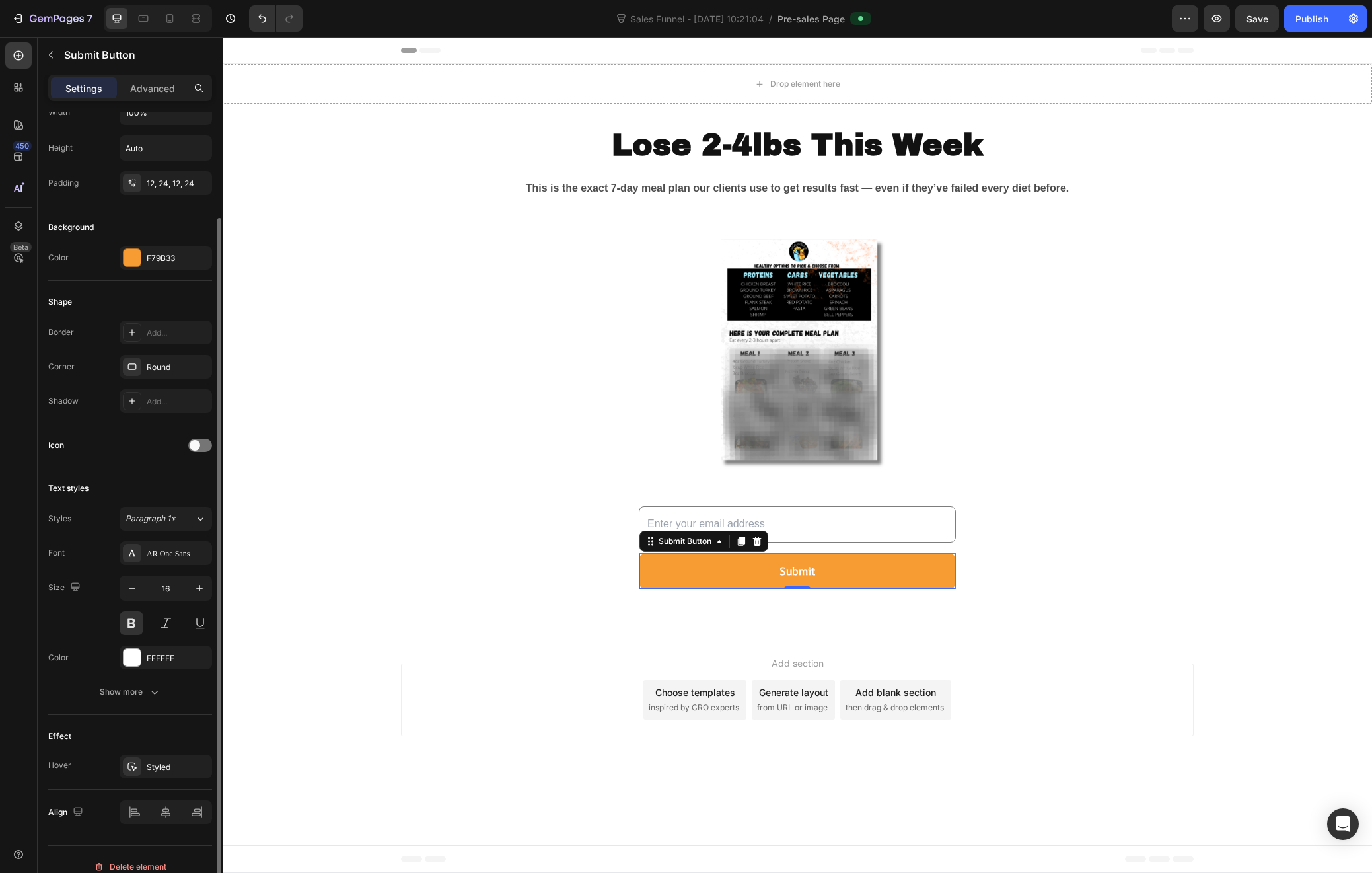
scroll to position [138, 0]
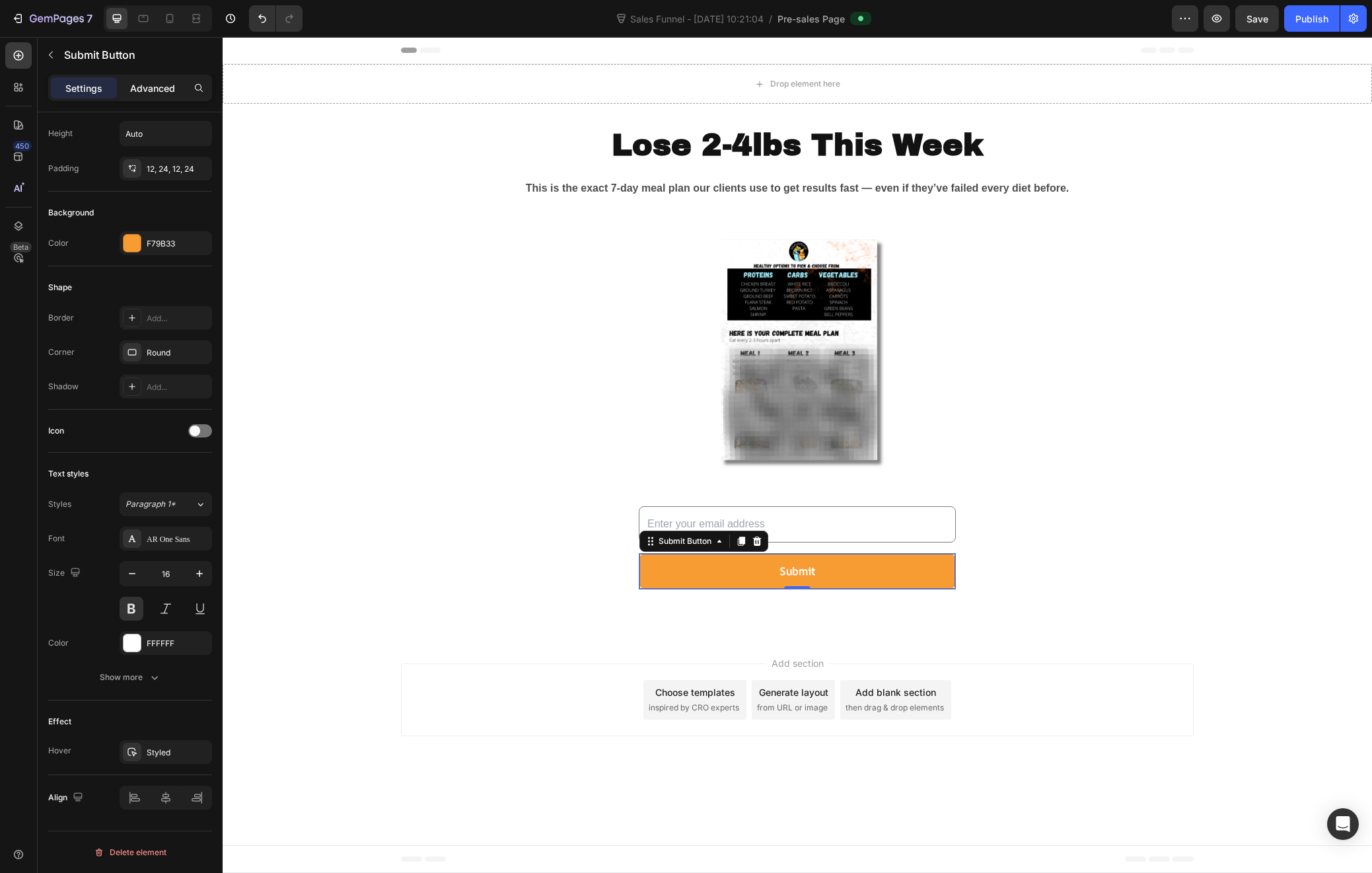
click at [159, 87] on p "Advanced" at bounding box center [152, 87] width 45 height 14
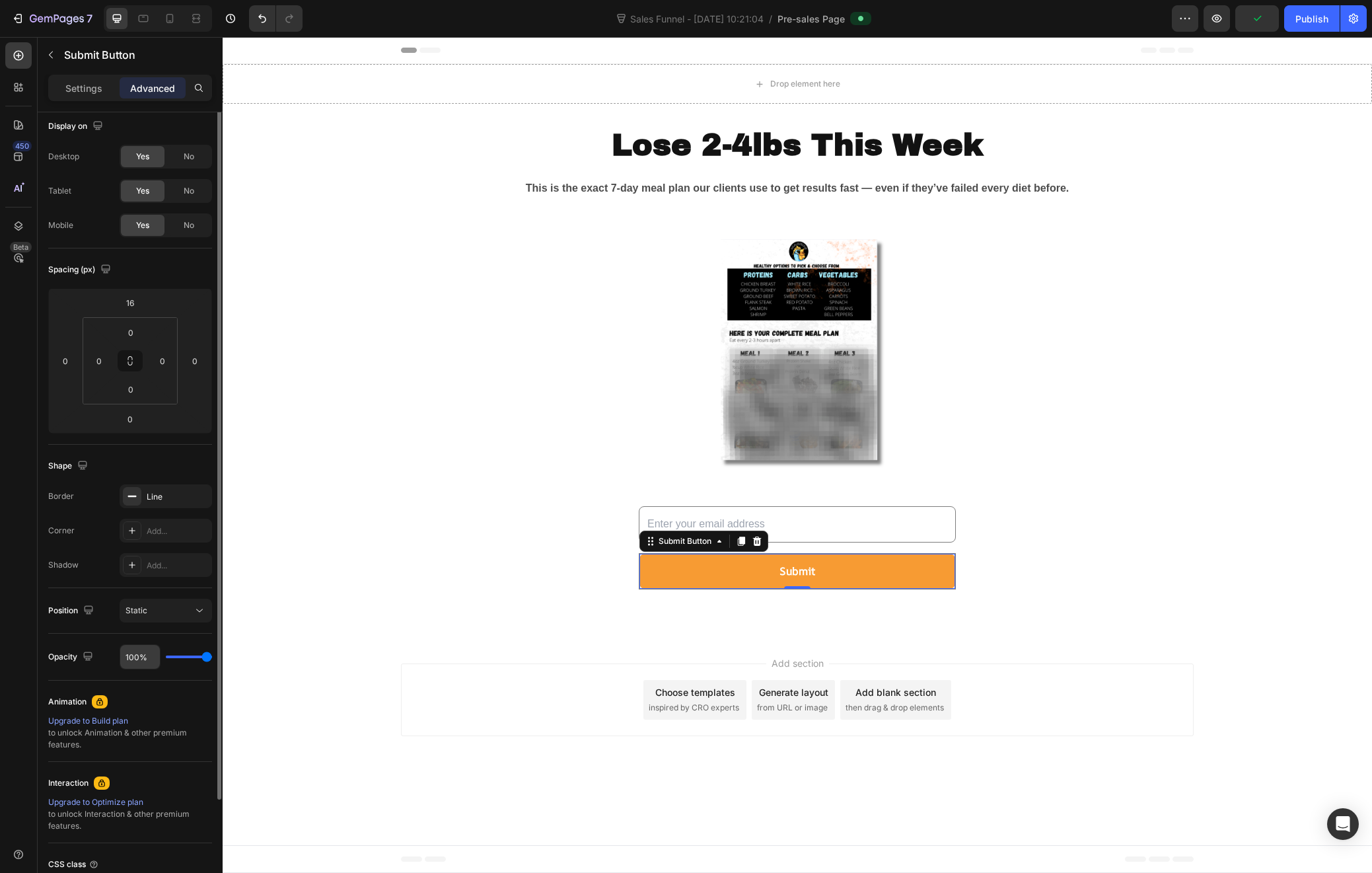
scroll to position [0, 0]
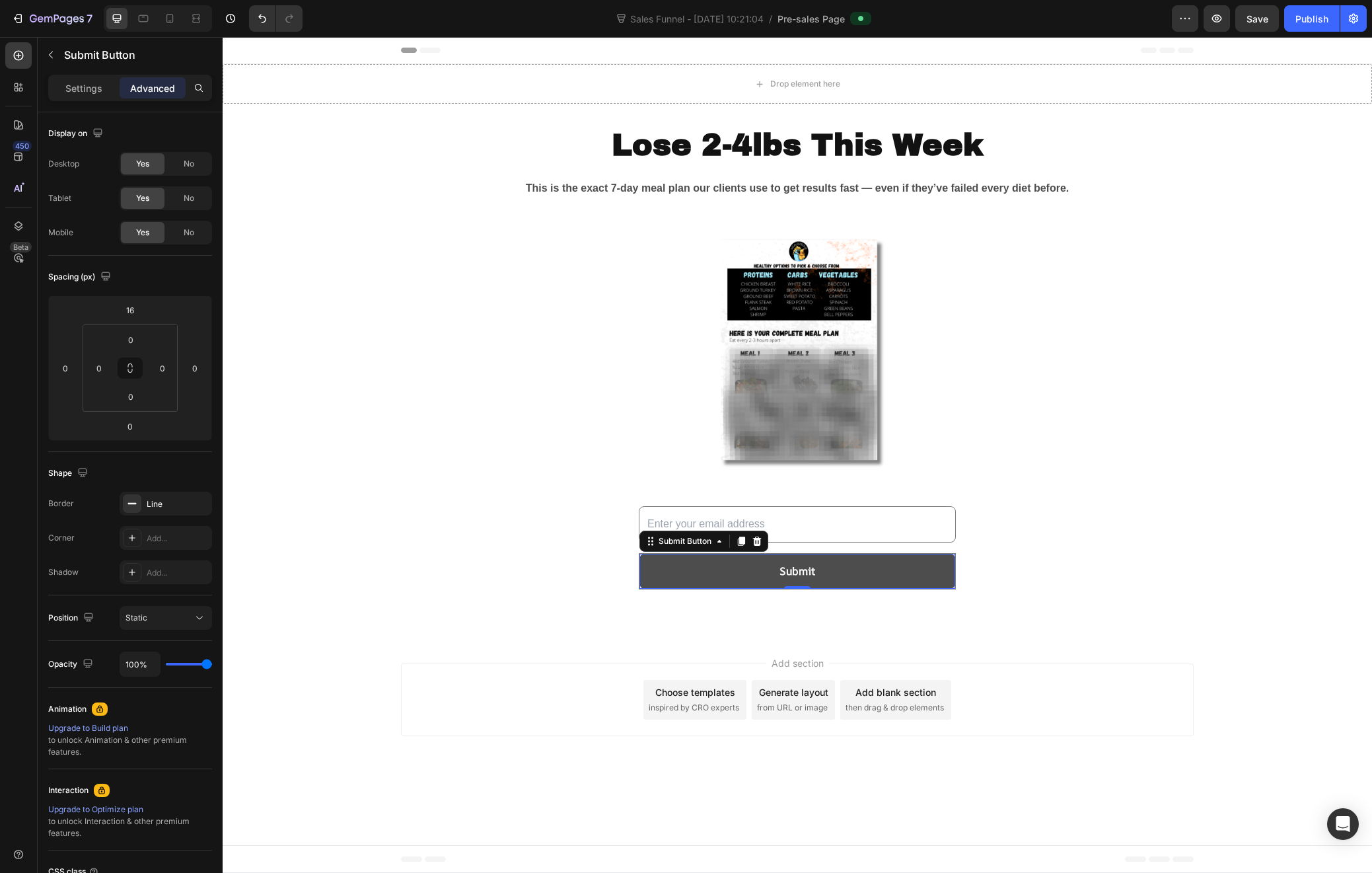
click at [678, 569] on button "Submit" at bounding box center [798, 570] width 316 height 35
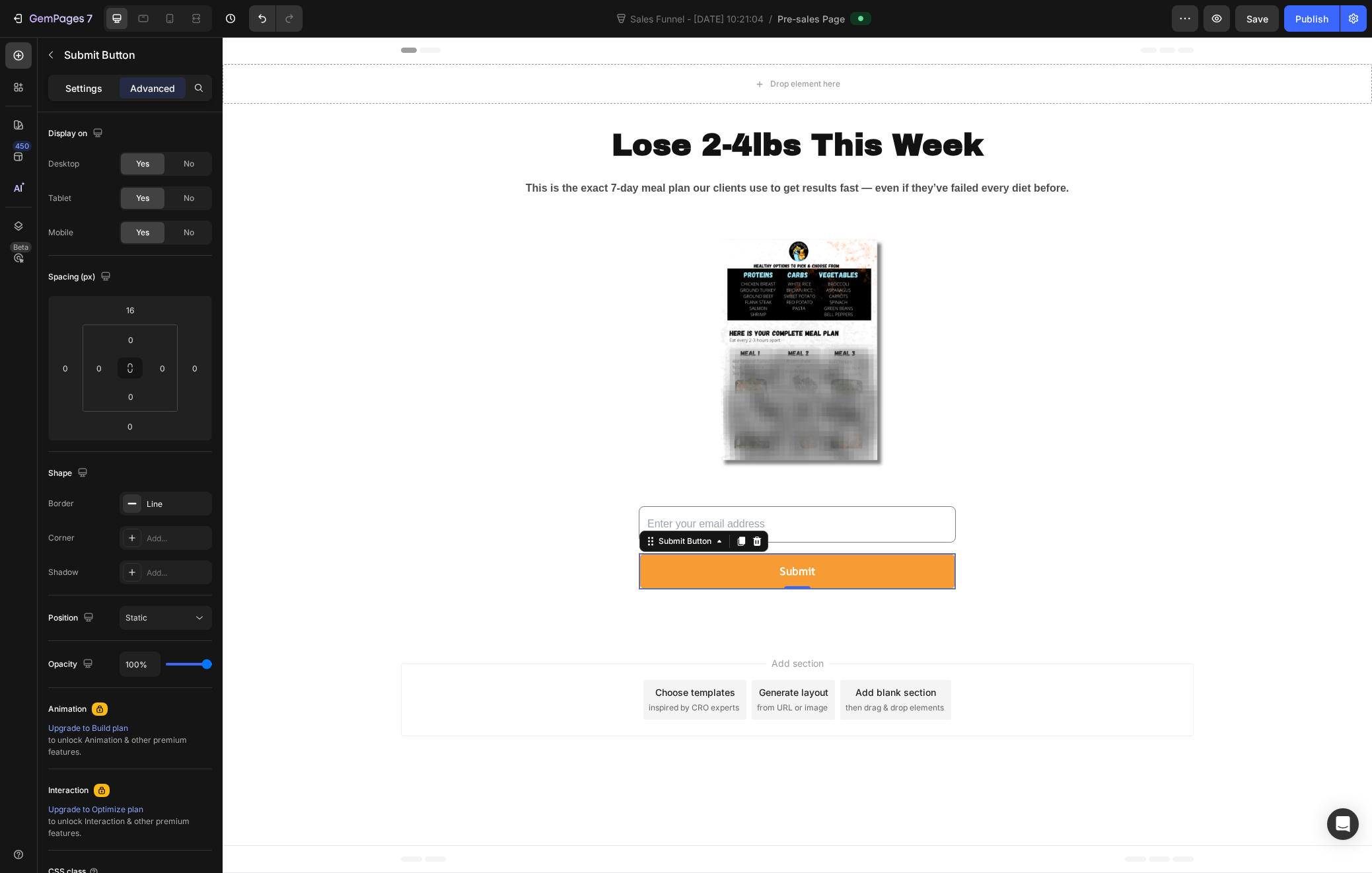
click at [80, 89] on p "Settings" at bounding box center [84, 87] width 37 height 14
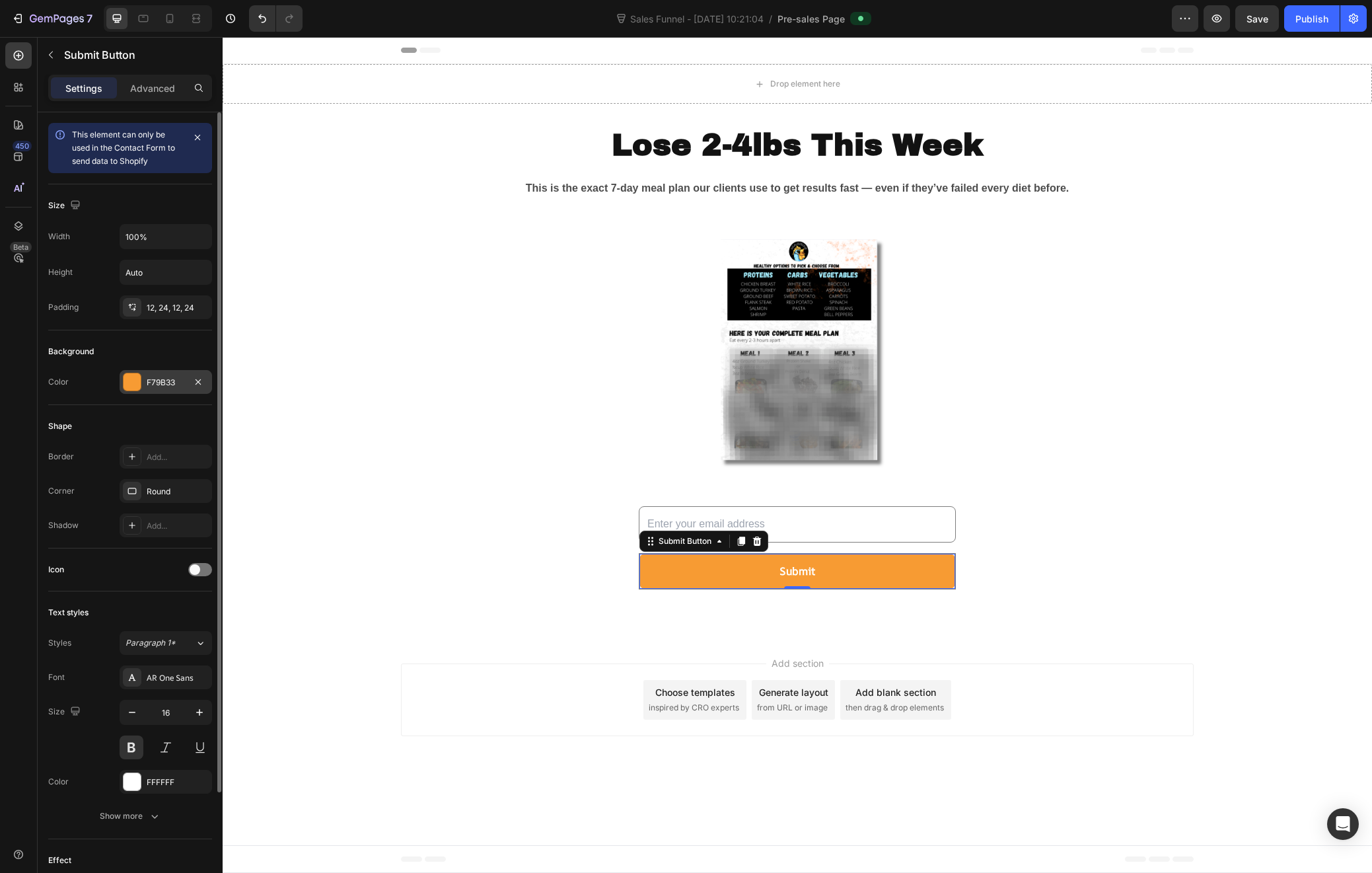
click at [135, 380] on div at bounding box center [132, 382] width 17 height 17
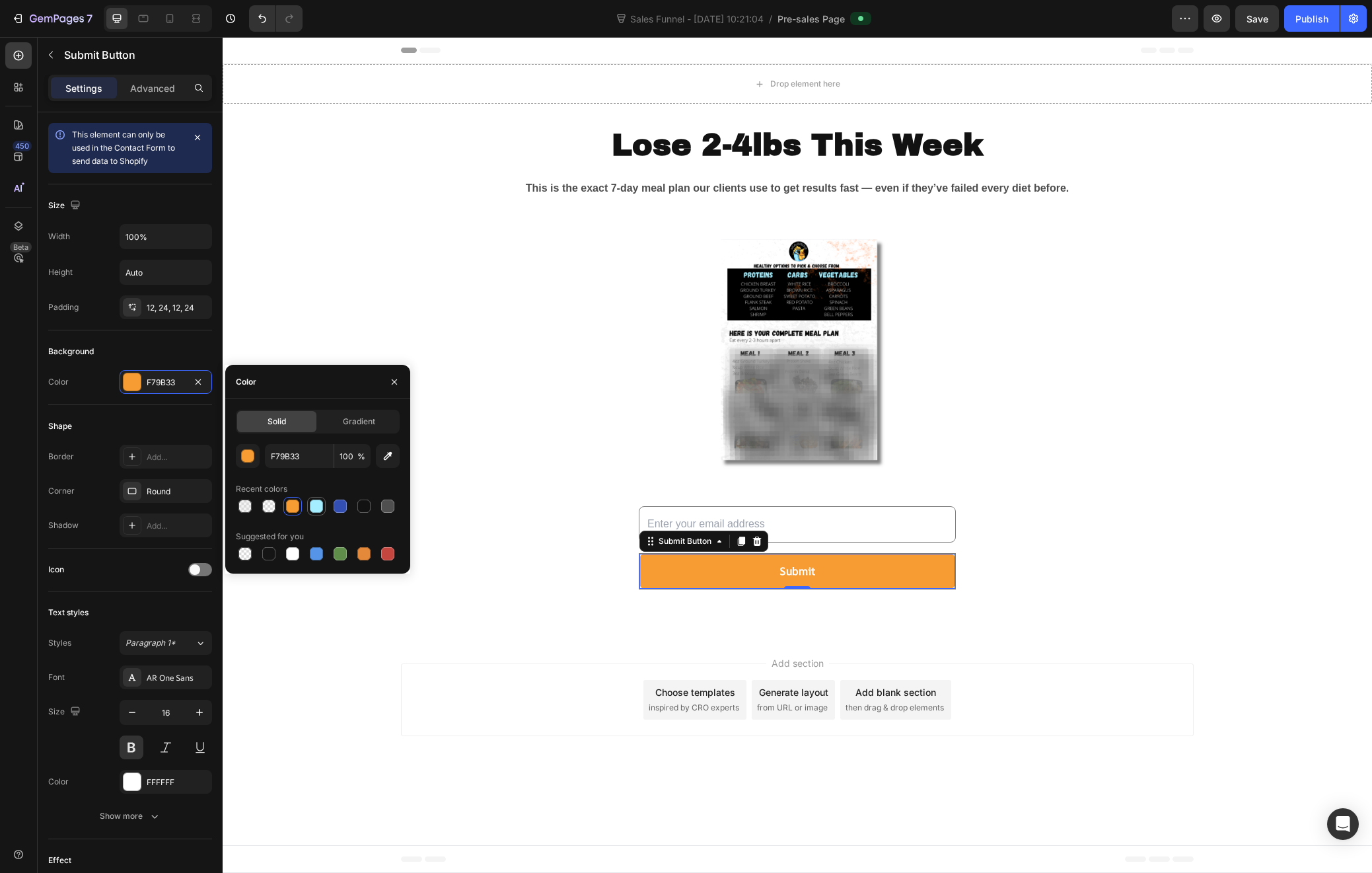
click at [323, 512] on div at bounding box center [316, 505] width 16 height 16
type input "A5EEFF"
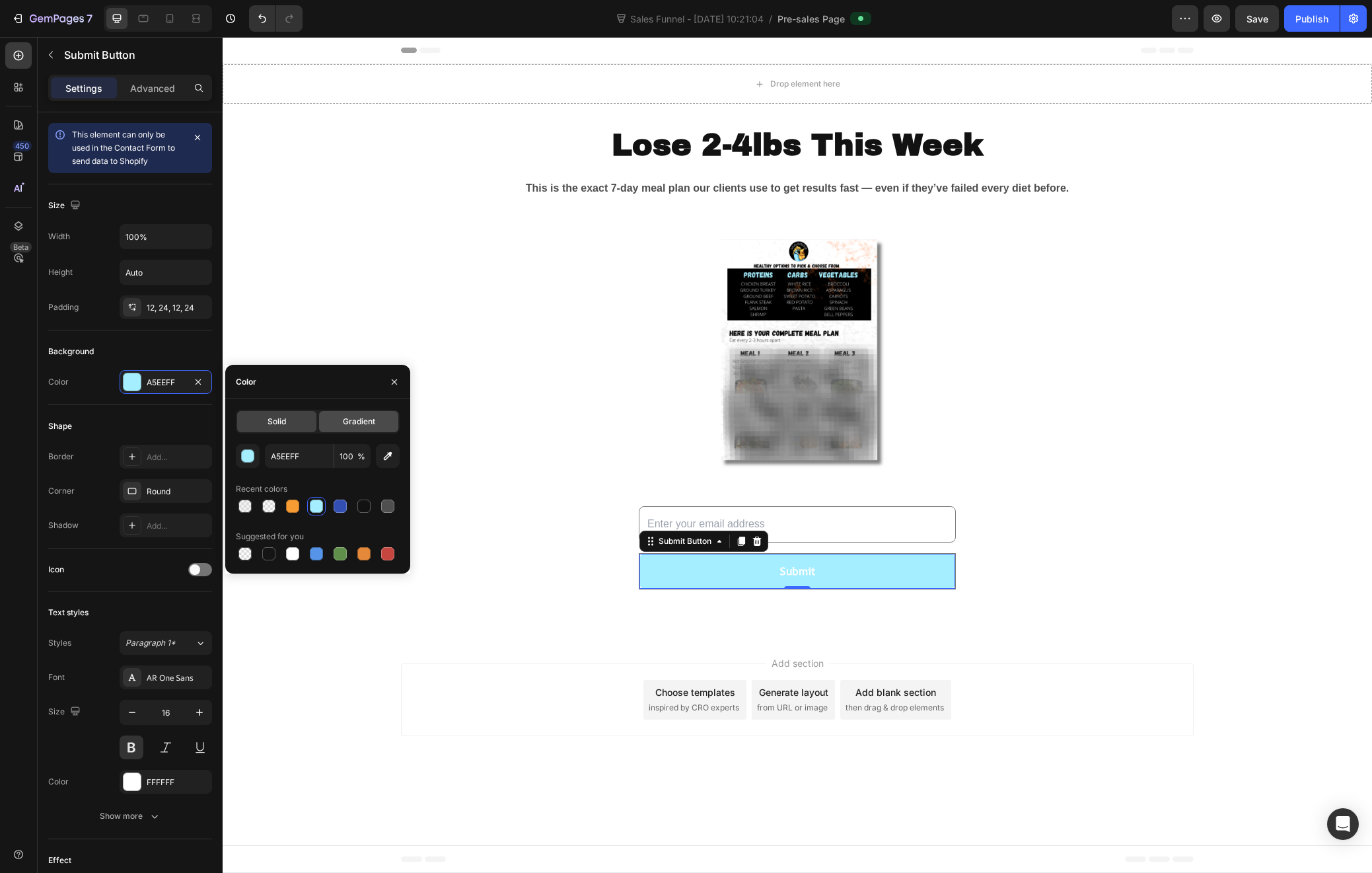
click at [339, 426] on div "Gradient" at bounding box center [359, 421] width 79 height 21
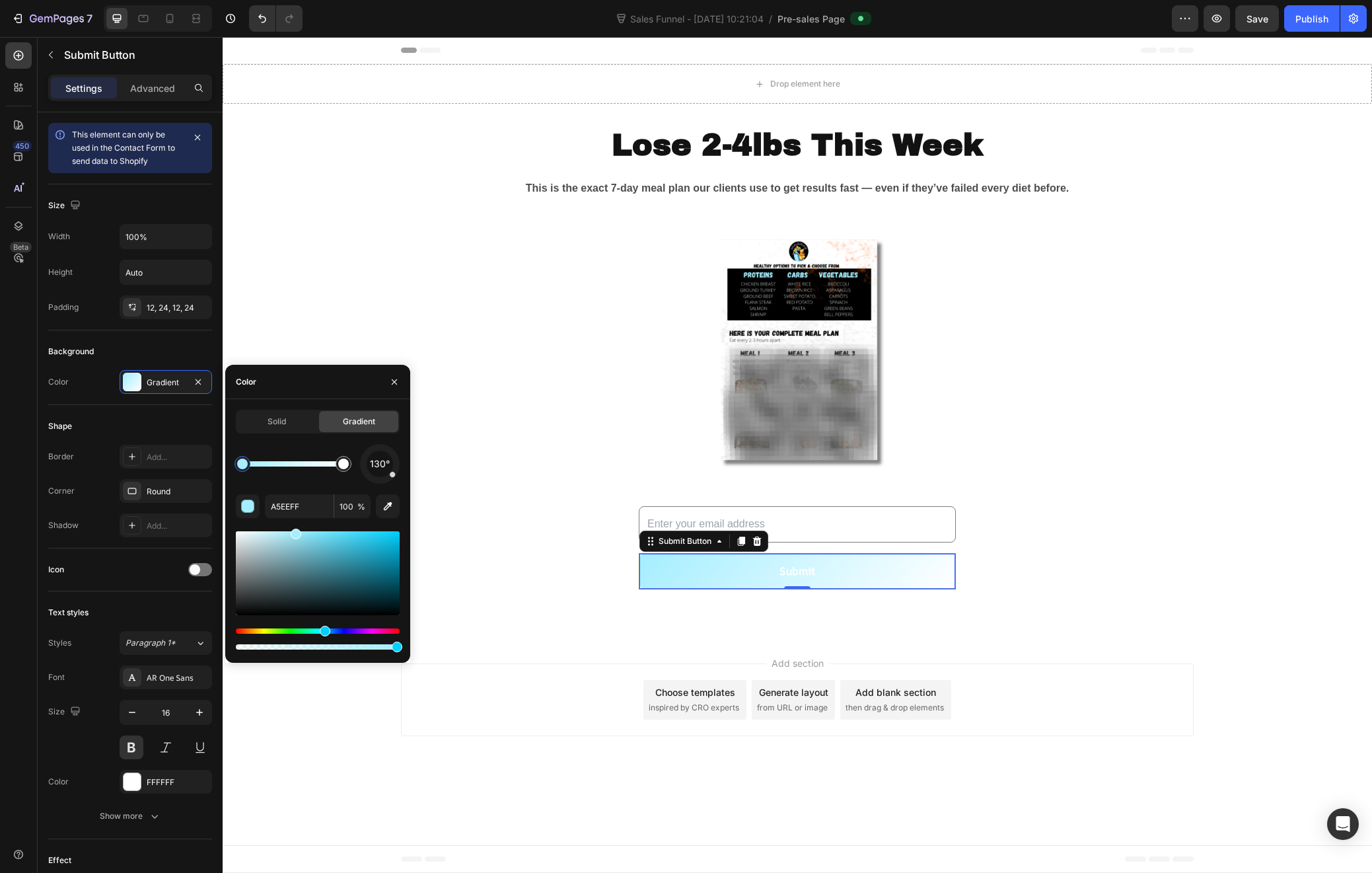
click at [332, 632] on div "Hue" at bounding box center [318, 631] width 164 height 6
type input "A4D0FF"
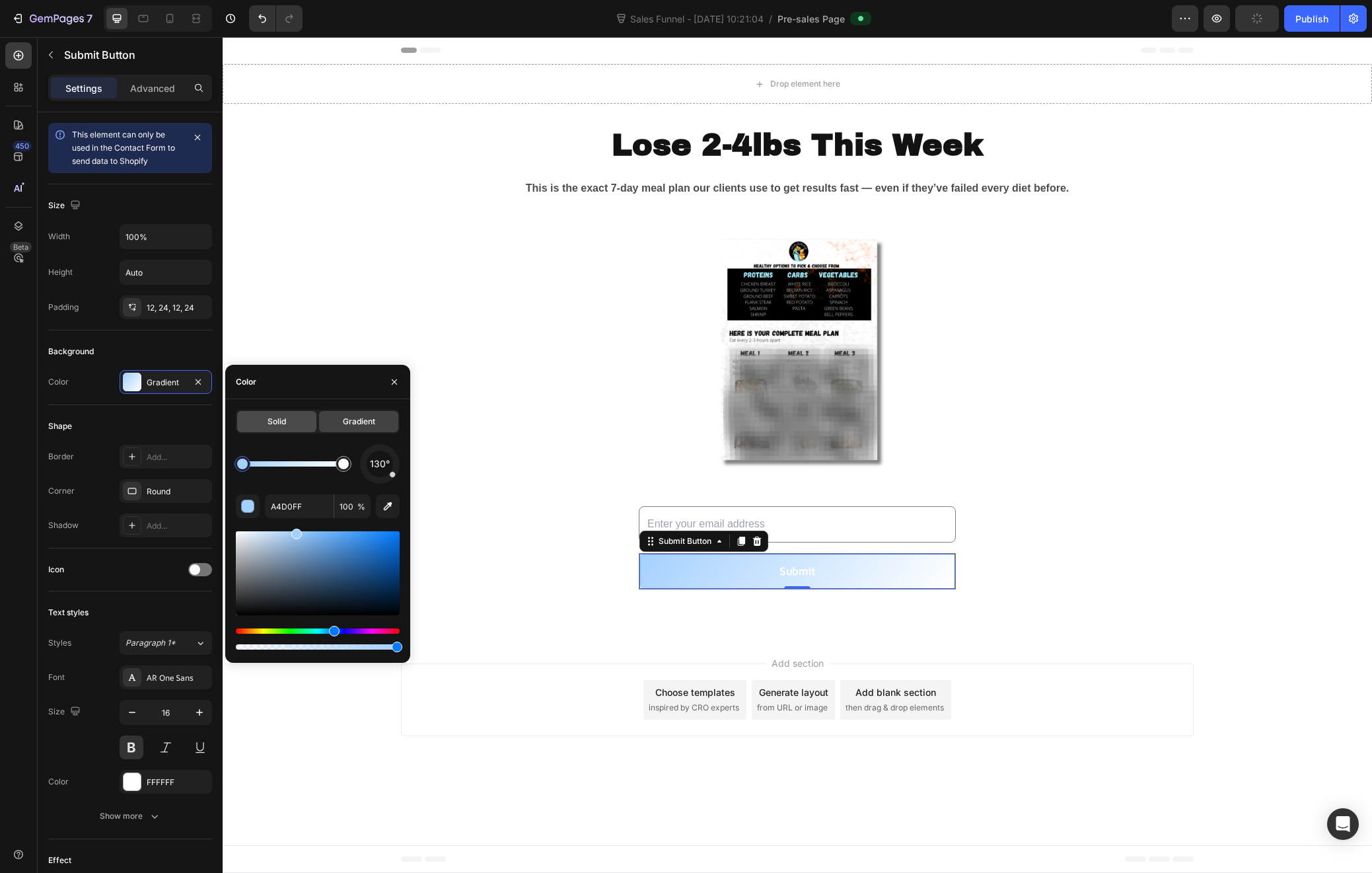
click at [278, 419] on span "Solid" at bounding box center [277, 421] width 19 height 12
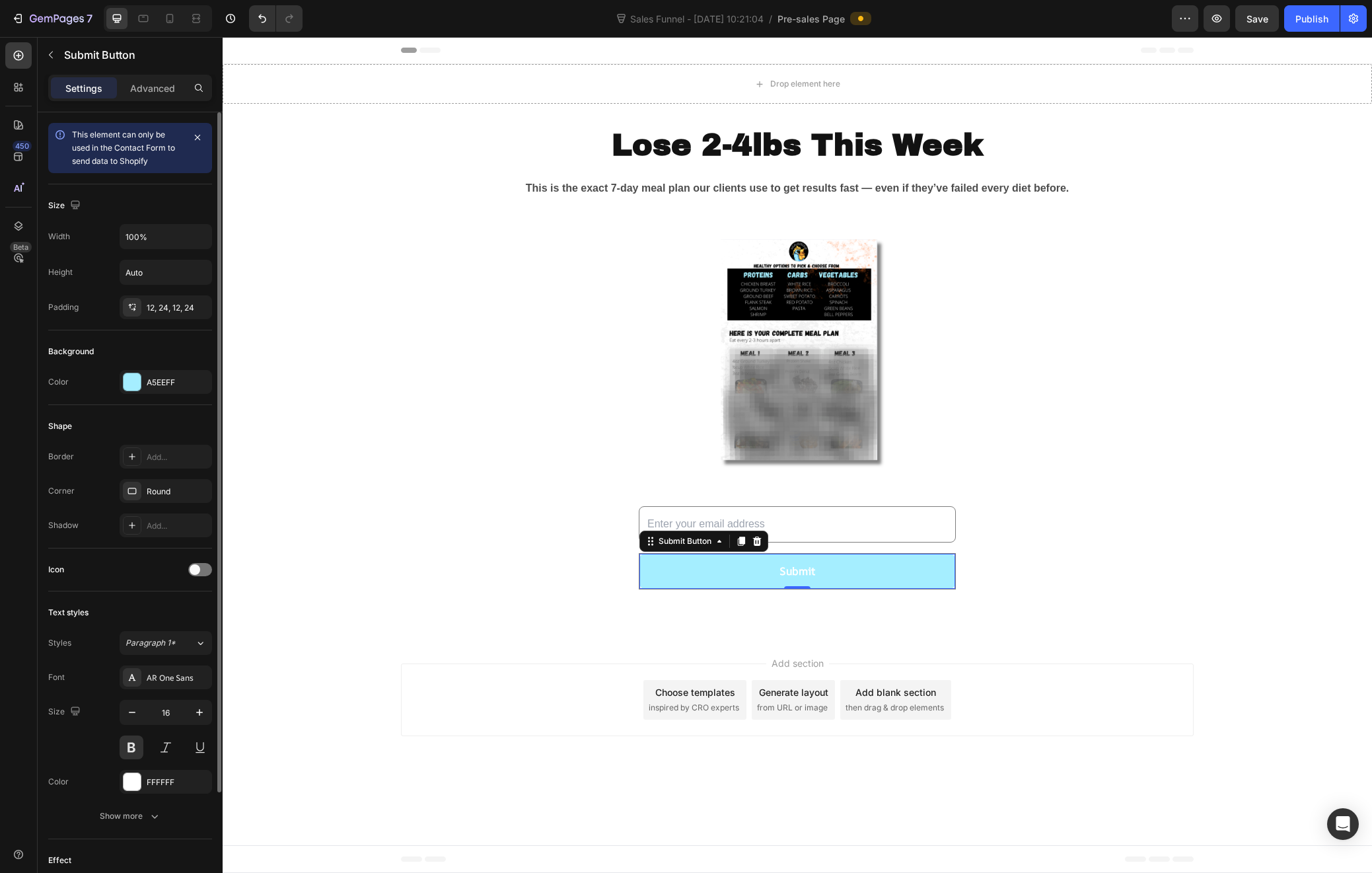
click at [185, 429] on div "Shape" at bounding box center [130, 426] width 164 height 21
drag, startPoint x: 135, startPoint y: 785, endPoint x: 143, endPoint y: 755, distance: 31.0
click at [135, 785] on div at bounding box center [132, 782] width 17 height 17
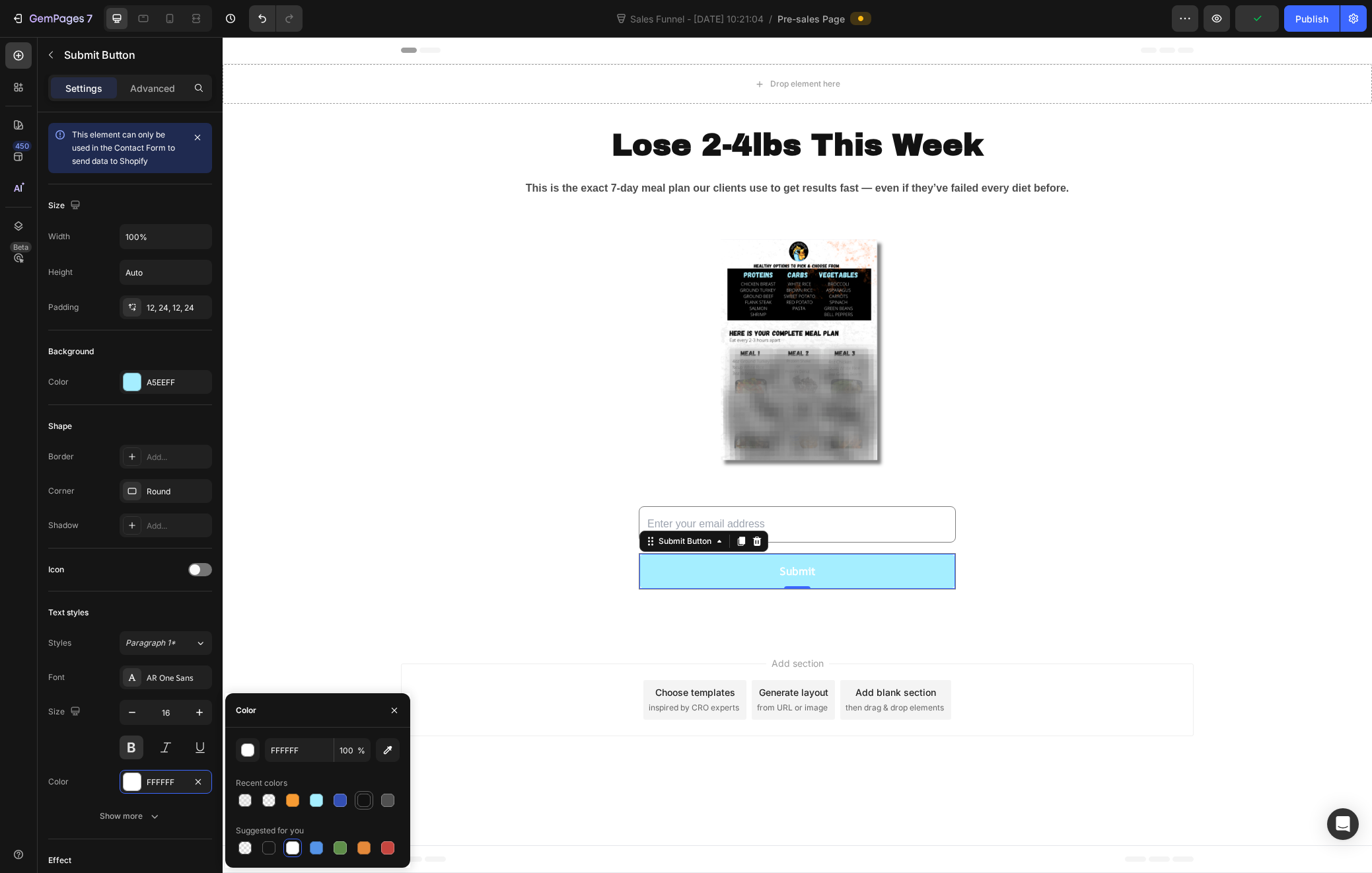
click at [364, 805] on div at bounding box center [364, 800] width 13 height 13
type input "121212"
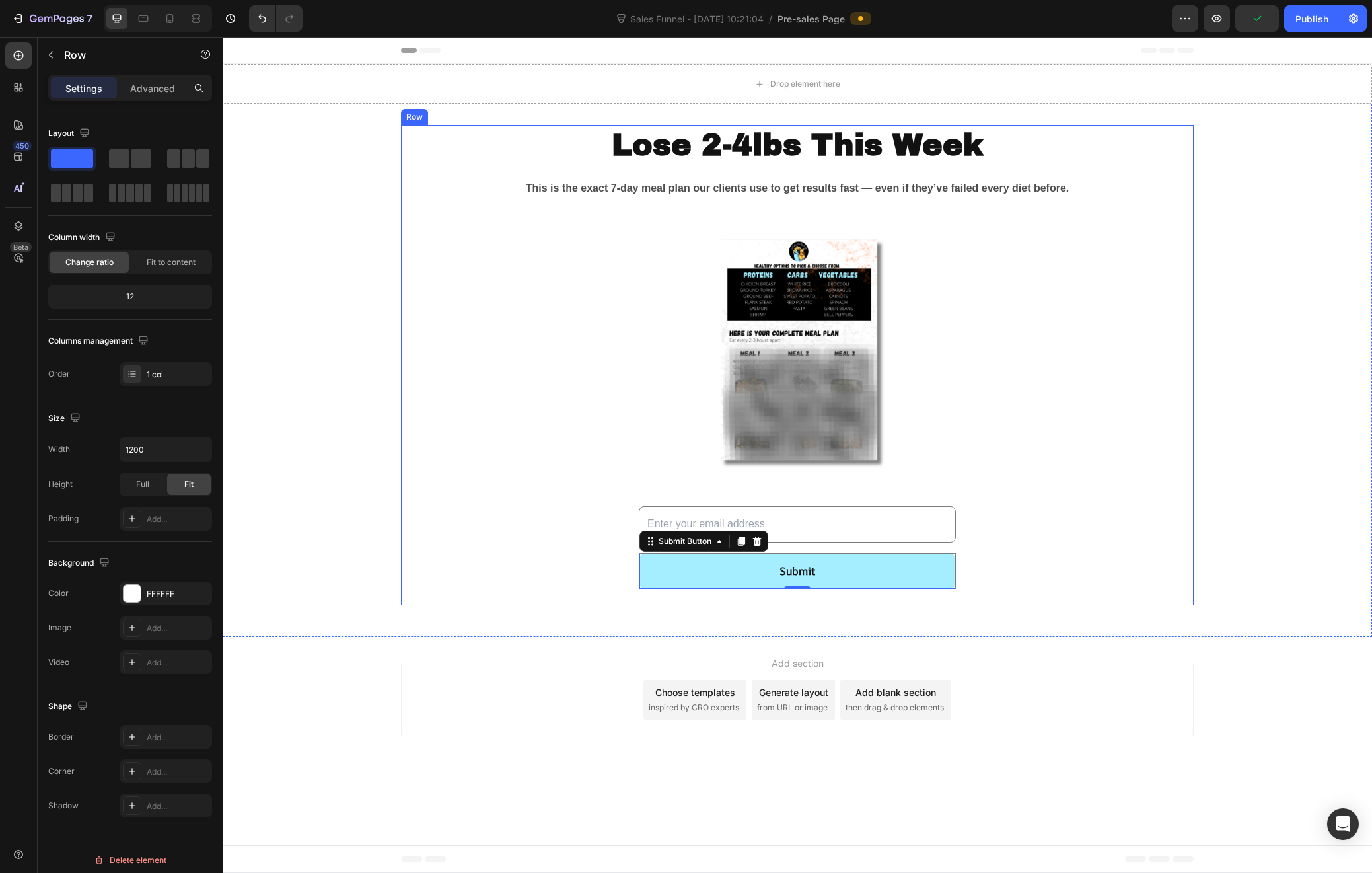
click at [455, 582] on div "Lose 2-4lbs This Week Heading This is the exact 7-day meal plan our clients use…" at bounding box center [797, 365] width 793 height 481
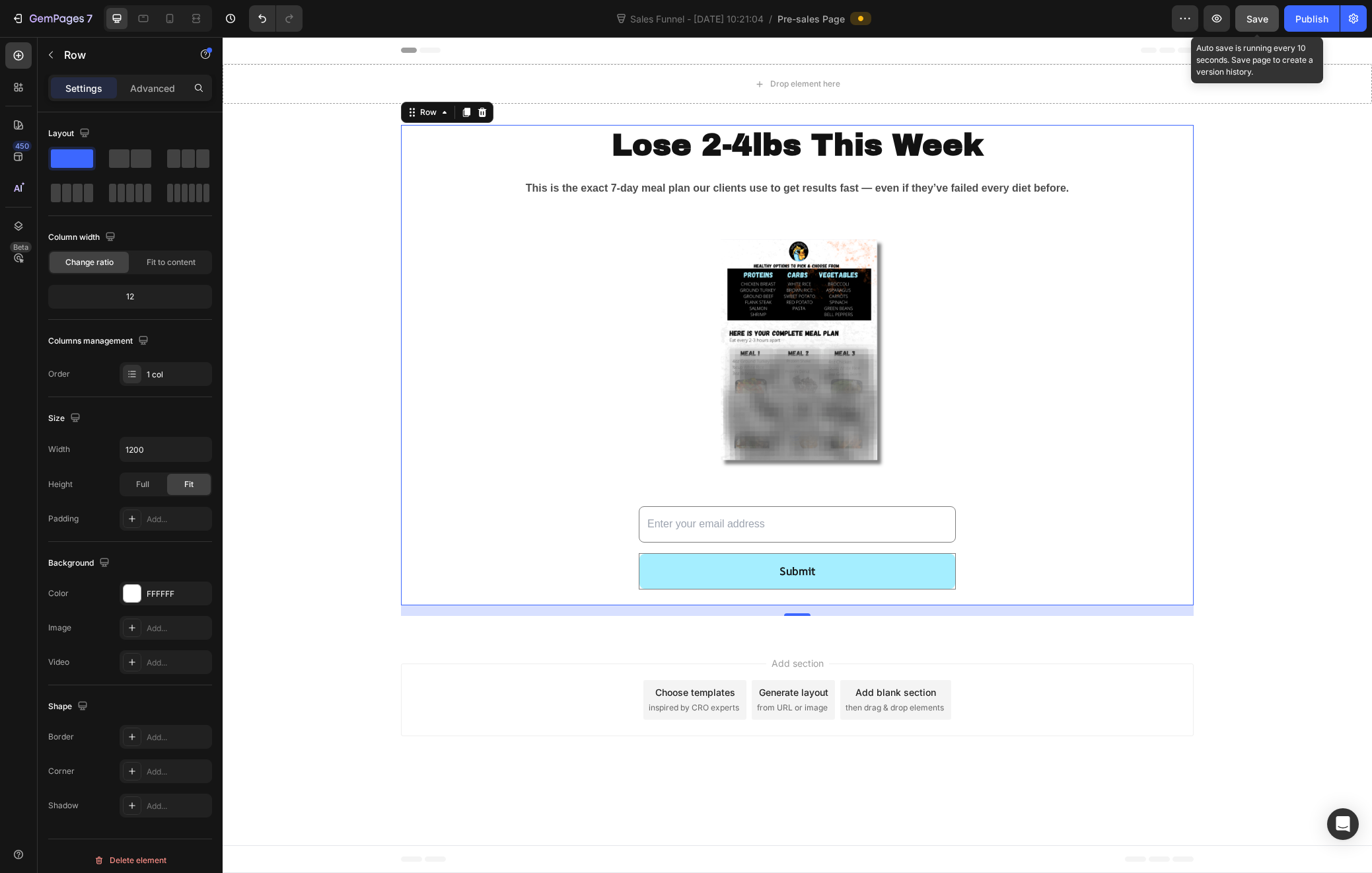
click at [1248, 26] on button "Save" at bounding box center [1257, 19] width 43 height 26
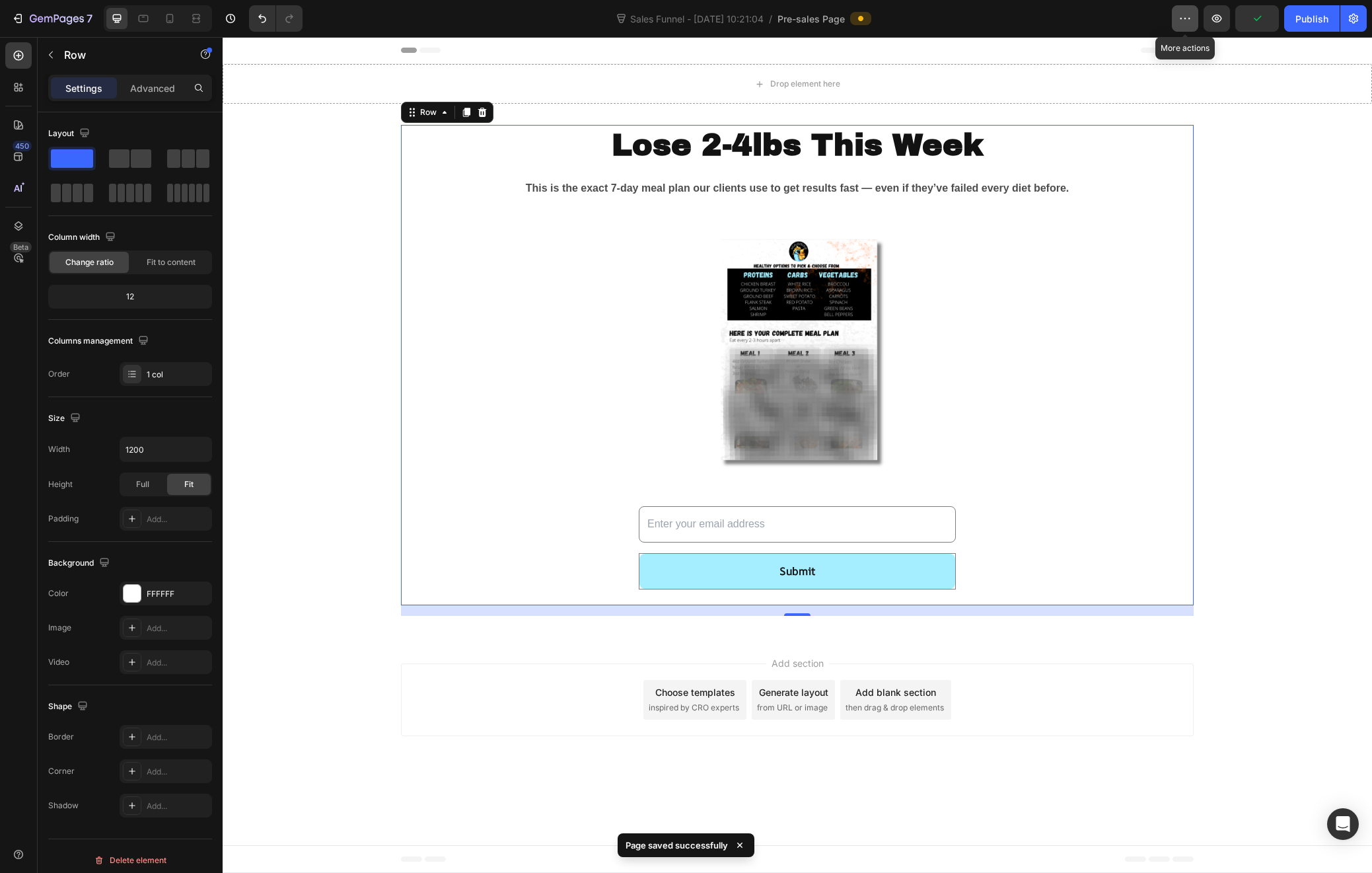
click at [1181, 25] on button "button" at bounding box center [1186, 19] width 26 height 26
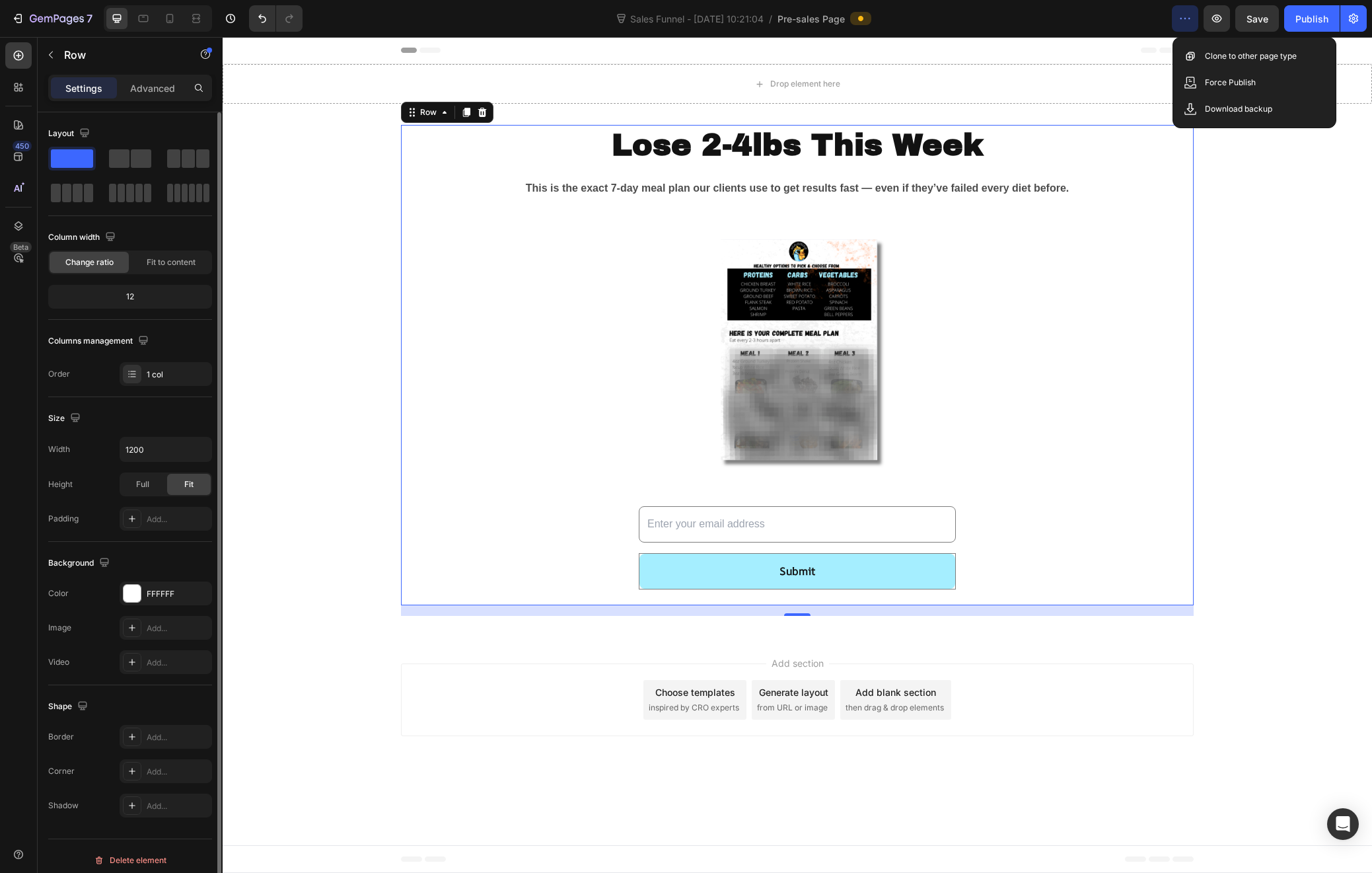
scroll to position [8, 0]
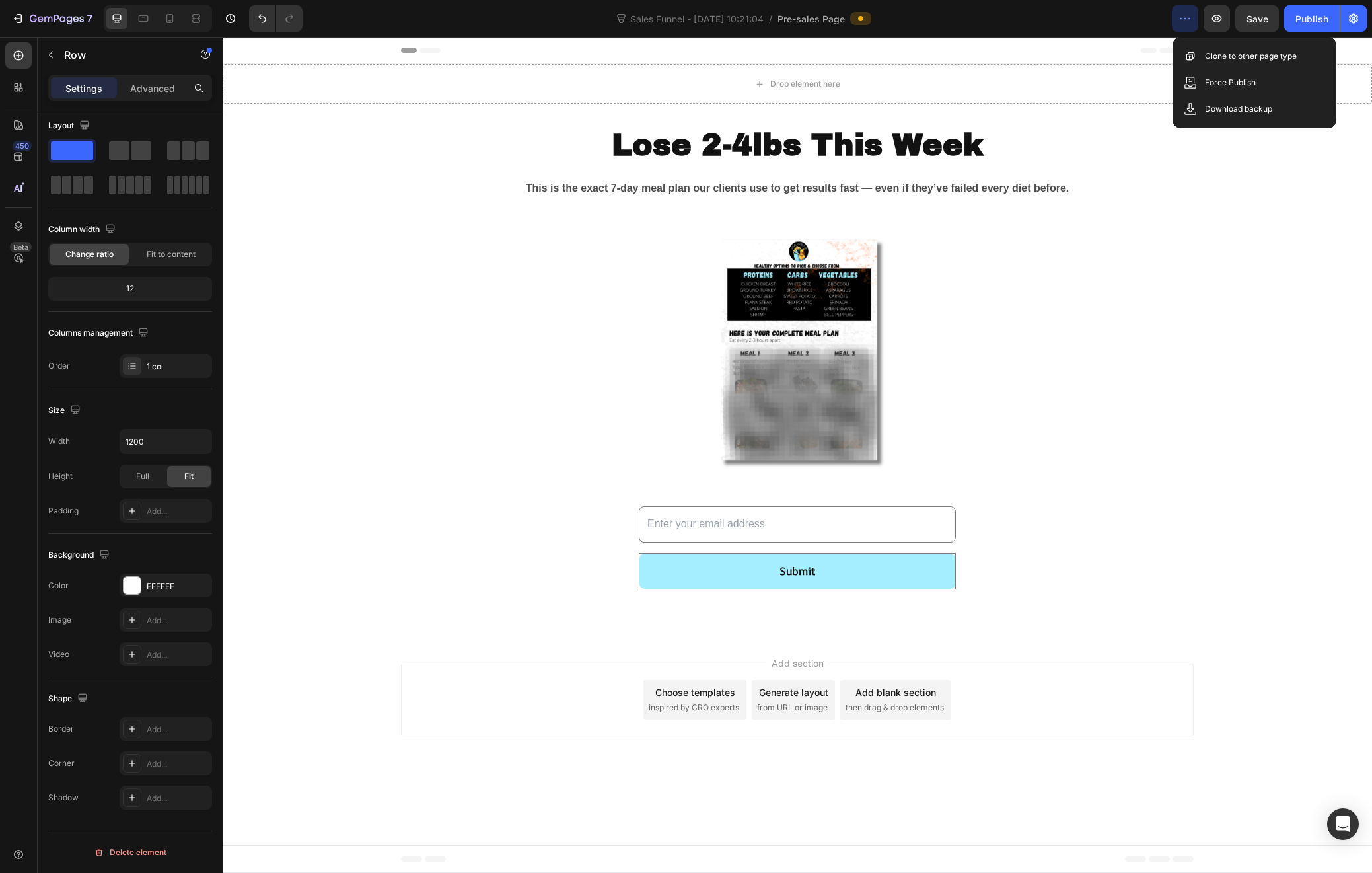
drag, startPoint x: 747, startPoint y: 780, endPoint x: 731, endPoint y: 747, distance: 36.7
click at [747, 780] on body "Header Drop element here Section 1 Lose 2-4lbs This Week Heading This is the ex…" at bounding box center [798, 454] width 1150 height 835
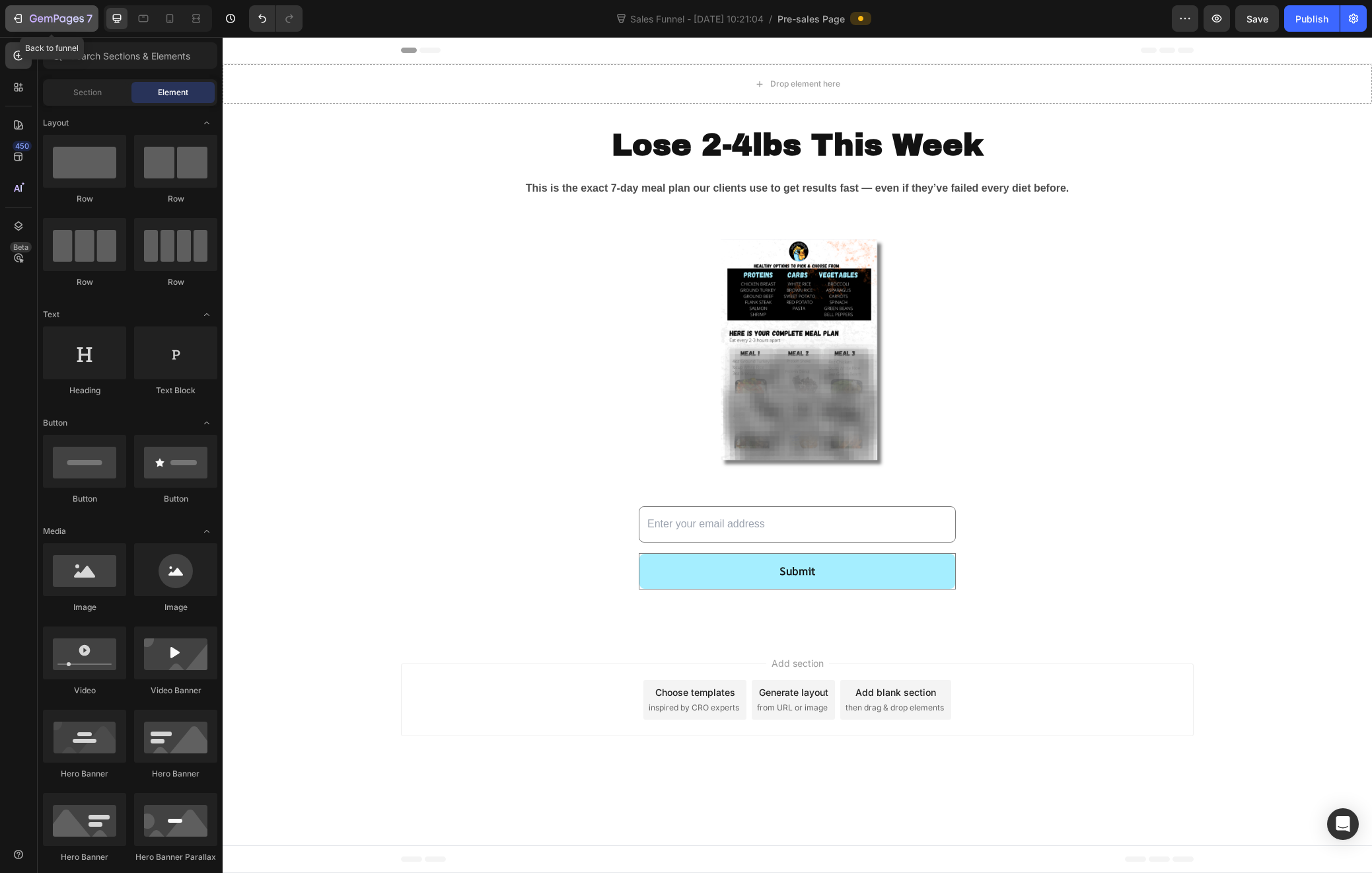
click at [40, 18] on icon "button" at bounding box center [57, 20] width 55 height 11
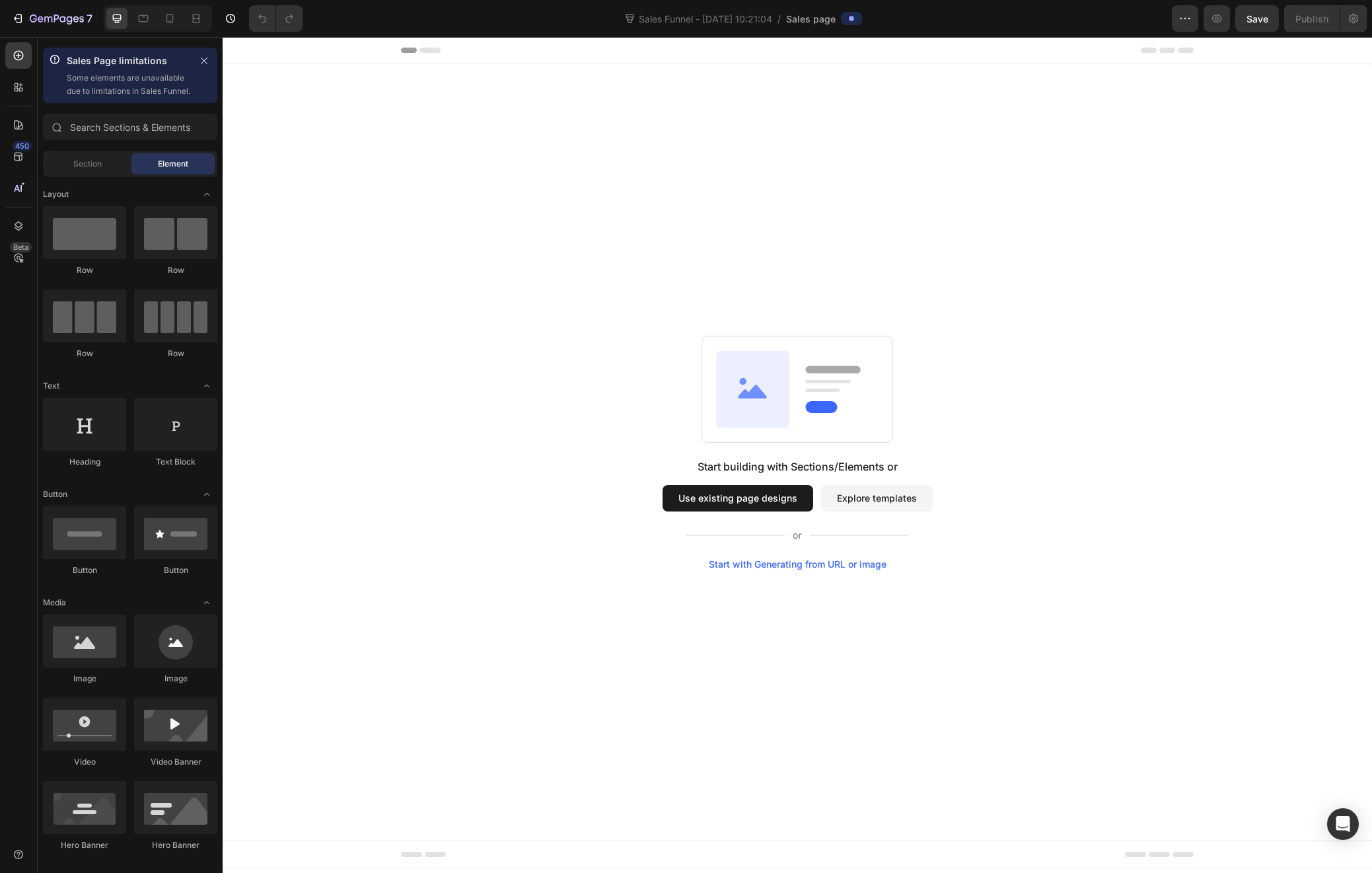
click at [873, 496] on button "Explore templates" at bounding box center [877, 498] width 112 height 26
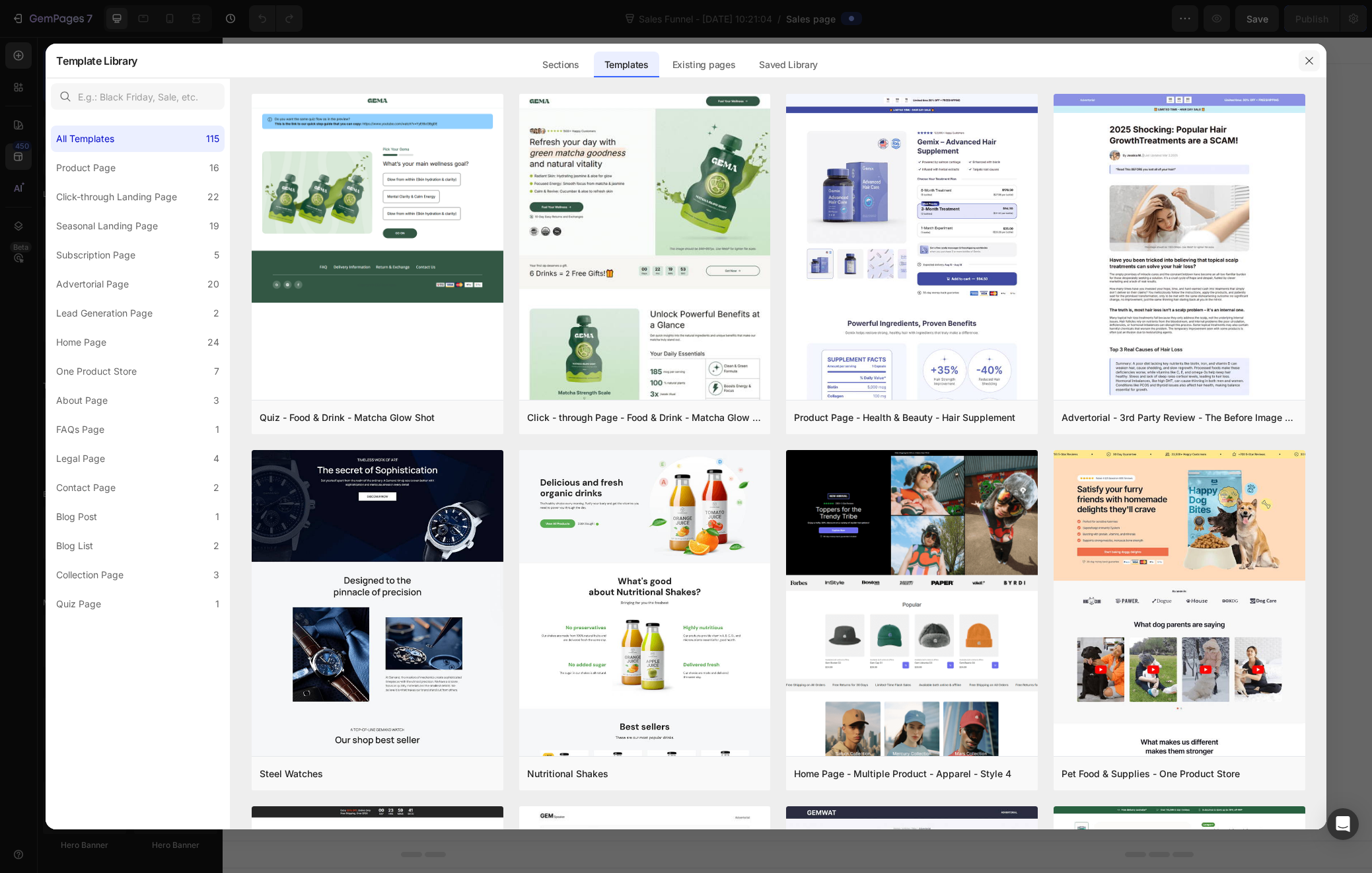
click at [1319, 58] on div at bounding box center [1310, 60] width 35 height 35
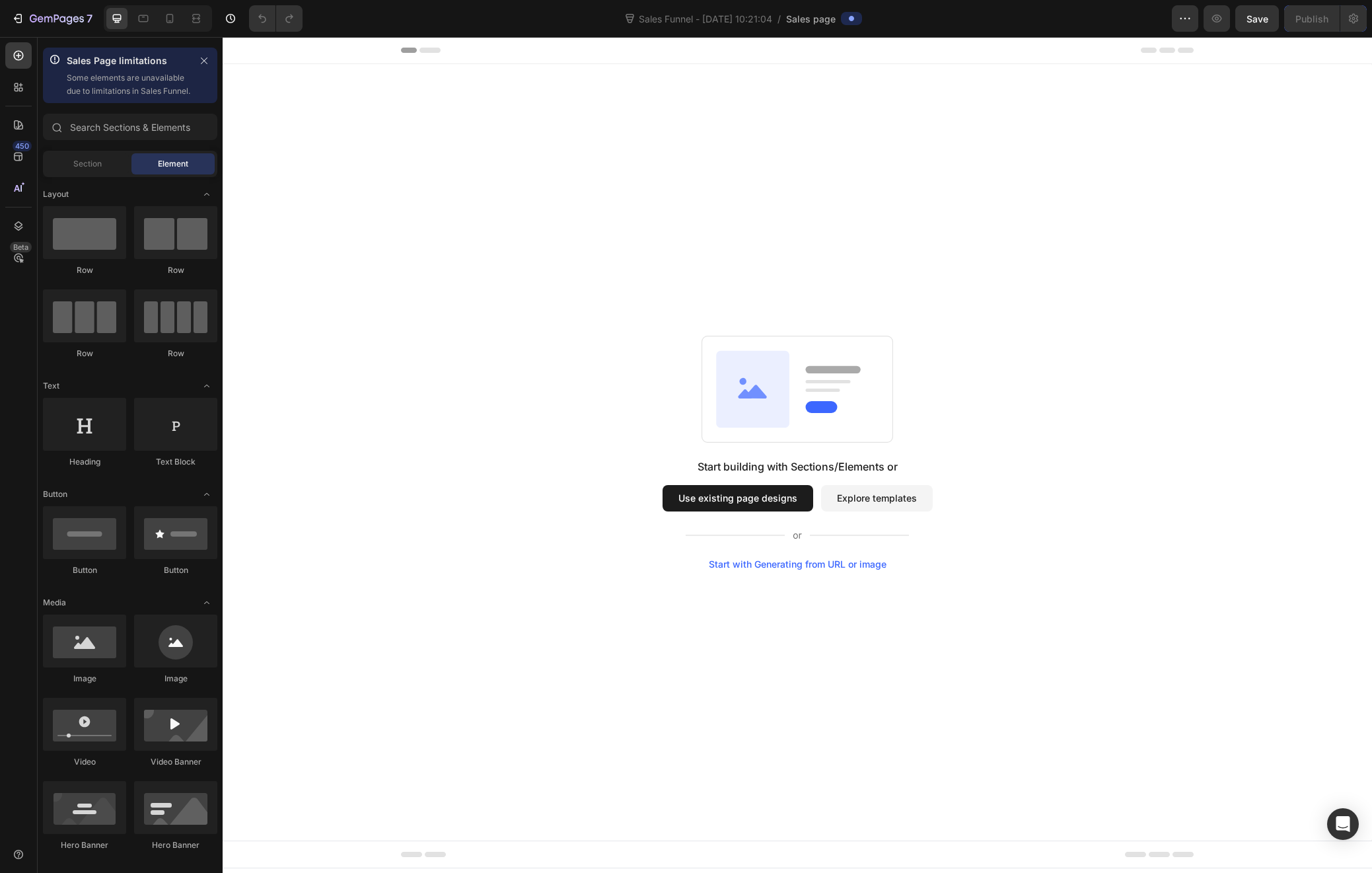
click at [791, 568] on div "Start with Generating from URL or image" at bounding box center [797, 563] width 178 height 10
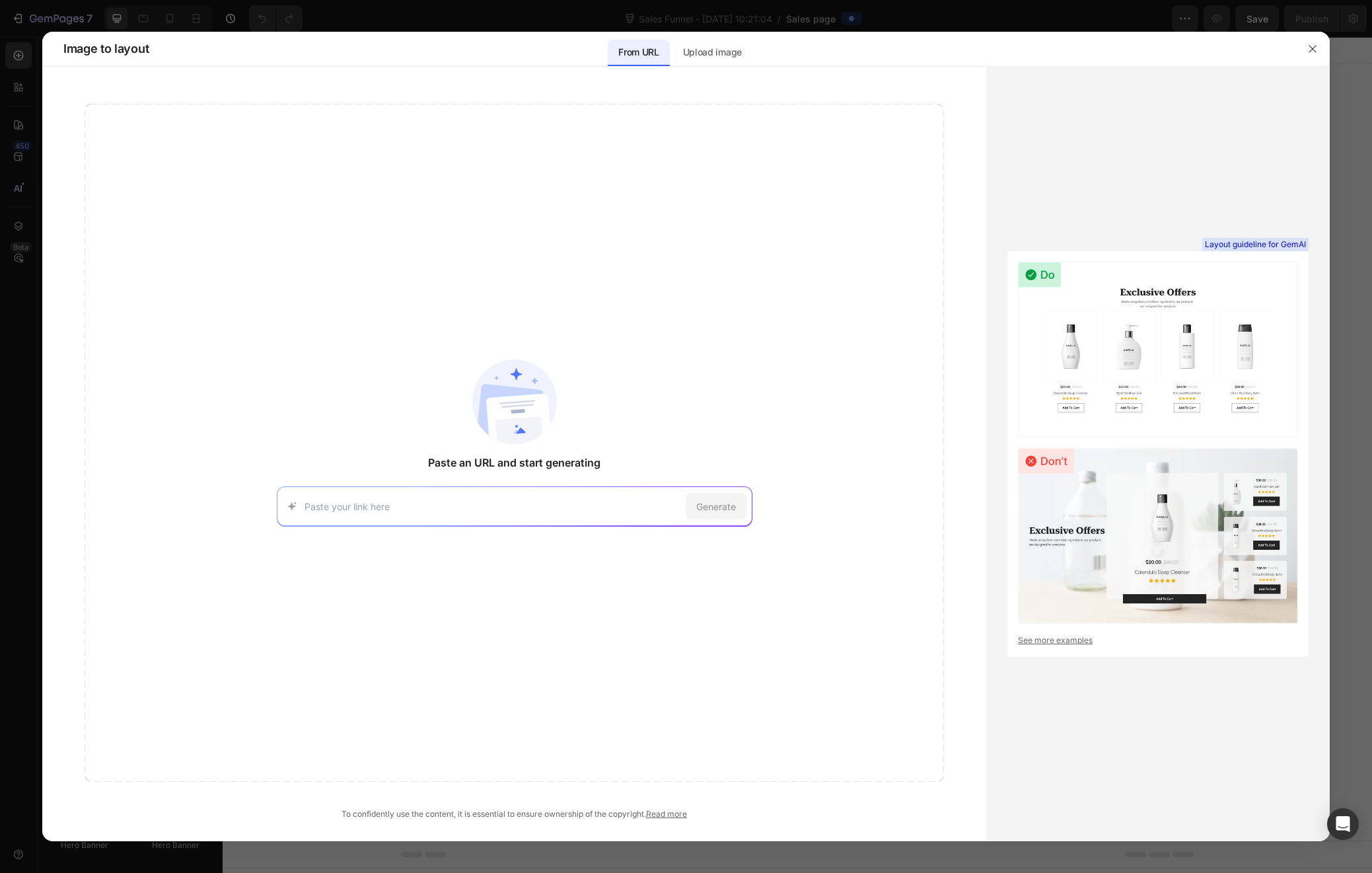
click at [346, 509] on input at bounding box center [493, 506] width 376 height 14
paste input "https://macrosmpinc.myshopify.com/products/calorie-cruncher?pr_prod_strat=e5_de…"
type input "https://macrosmpinc.myshopify.com/products/calorie-cruncher?pr_prod_strat=e5_de…"
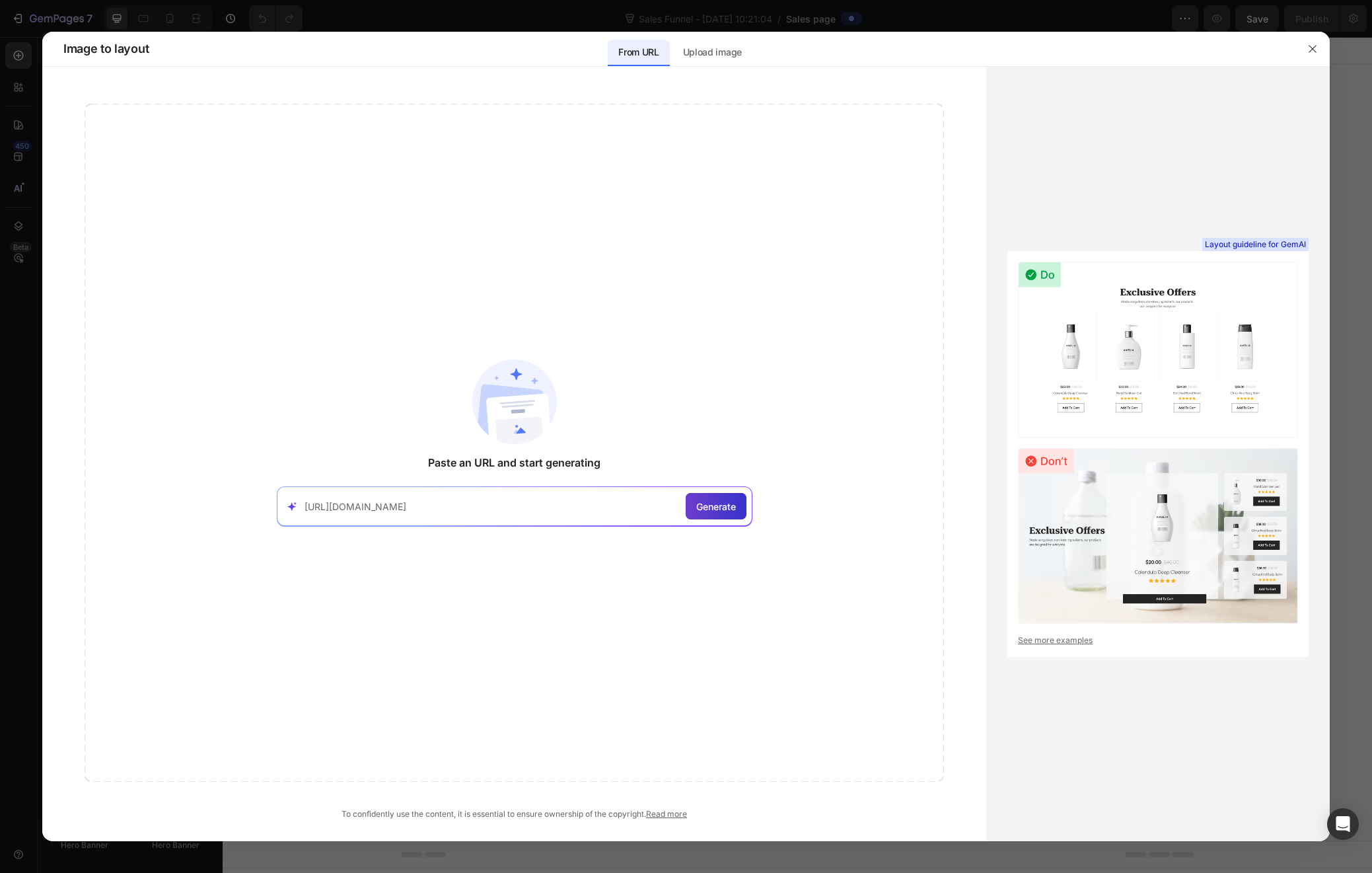
click at [700, 513] on div "Generate" at bounding box center [716, 506] width 61 height 26
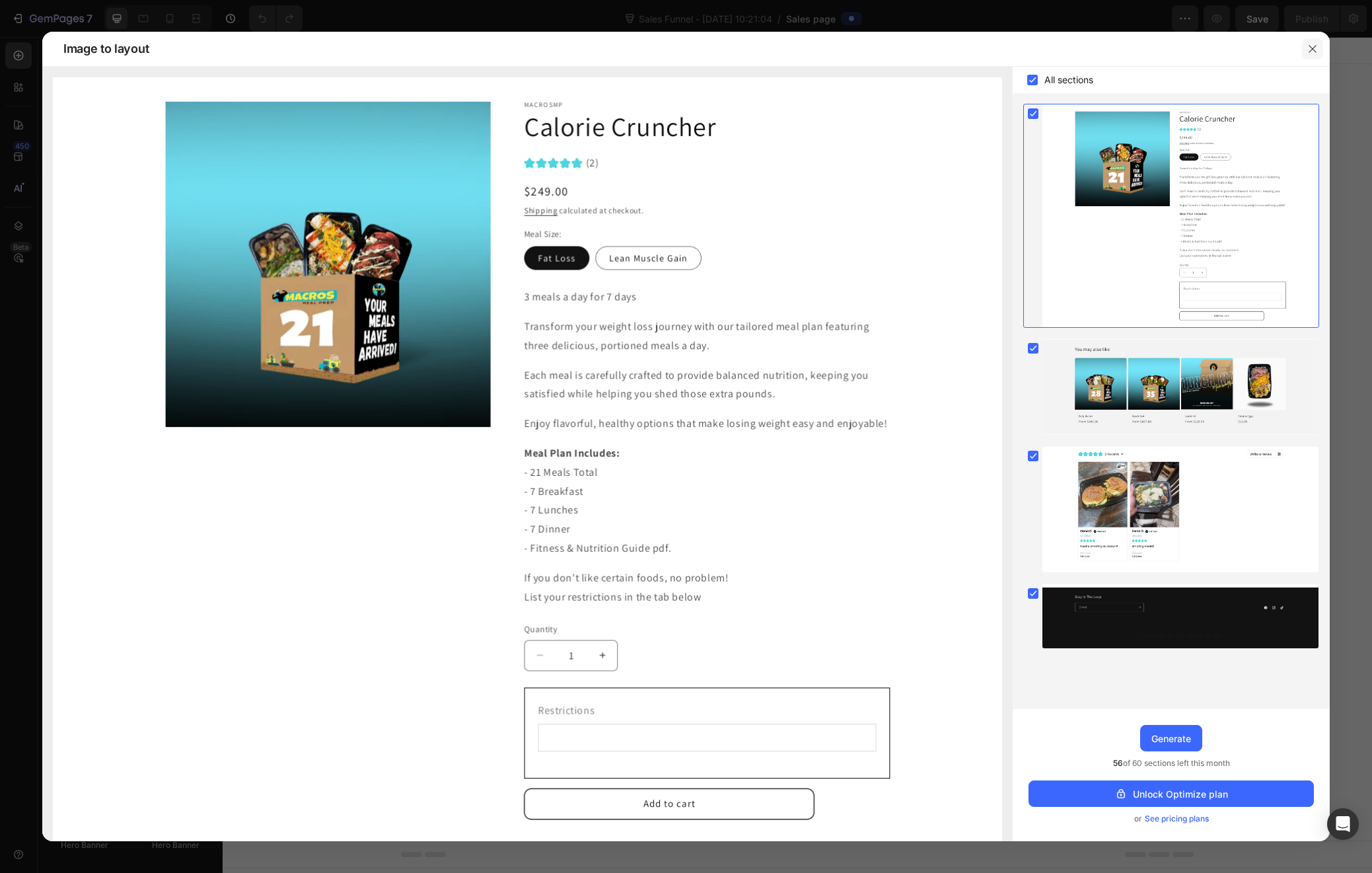
click at [1309, 48] on icon "button" at bounding box center [1313, 48] width 10 height 10
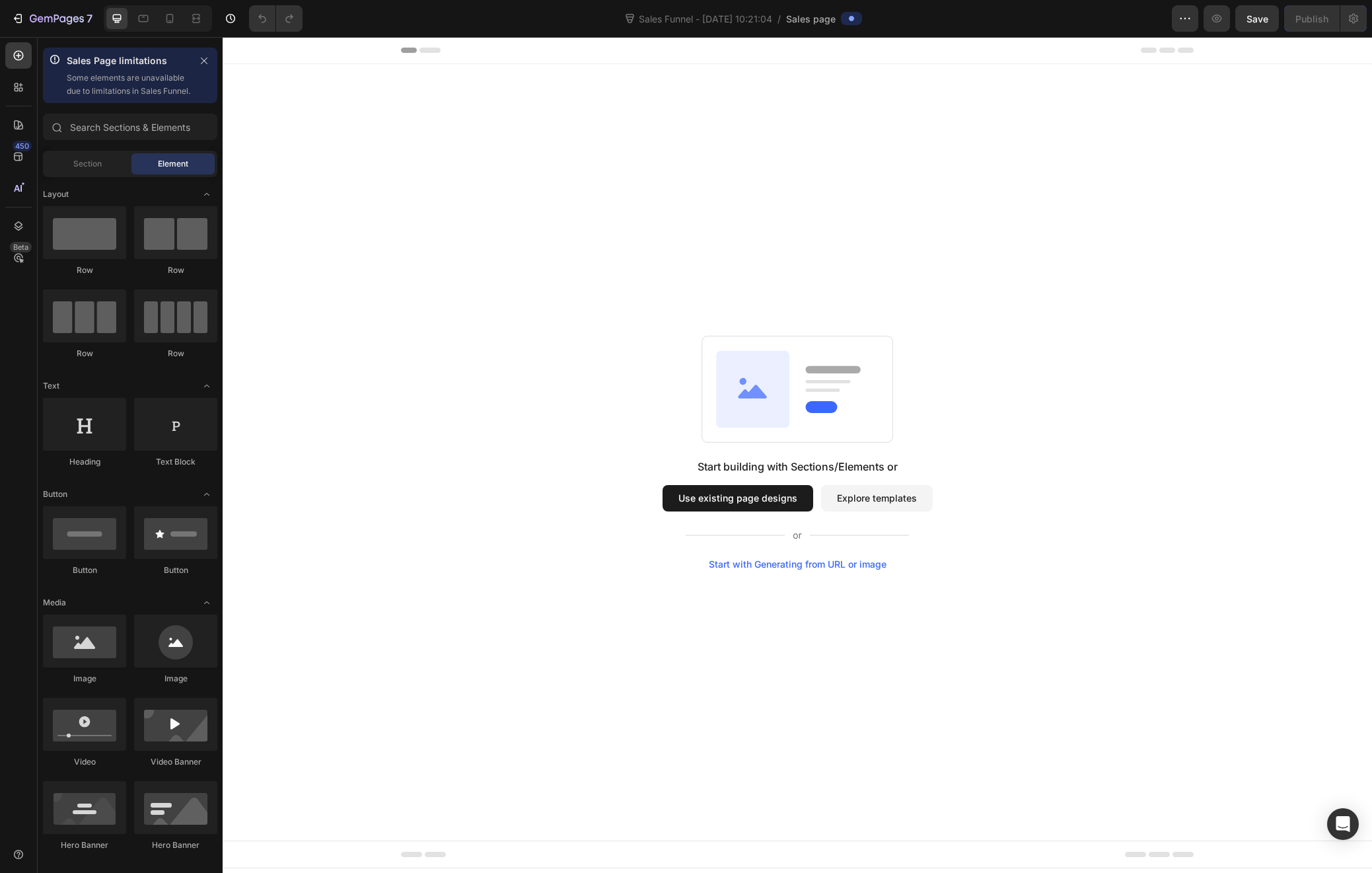
click at [875, 498] on button "Explore templates" at bounding box center [877, 498] width 112 height 26
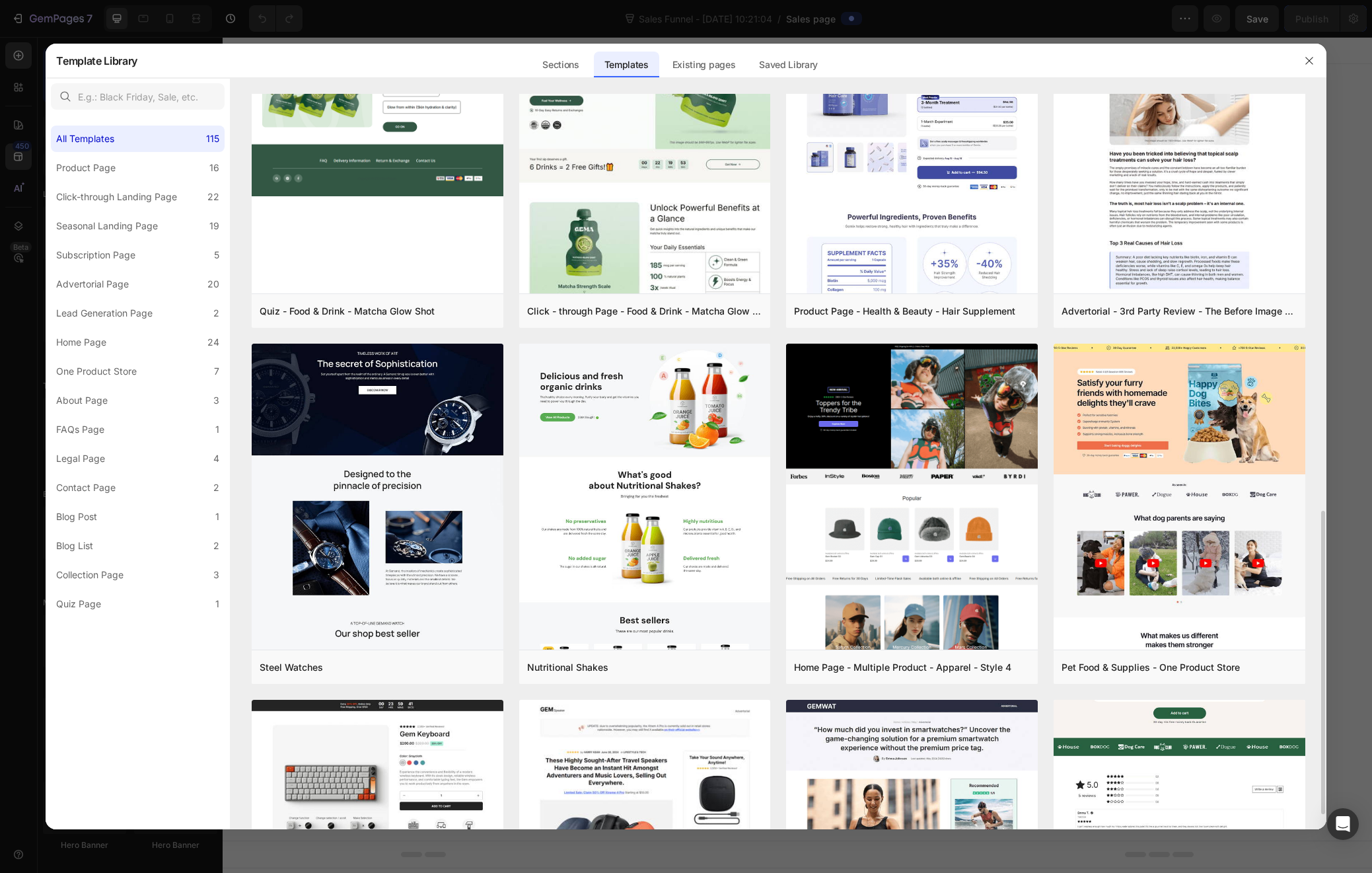
scroll to position [371, 0]
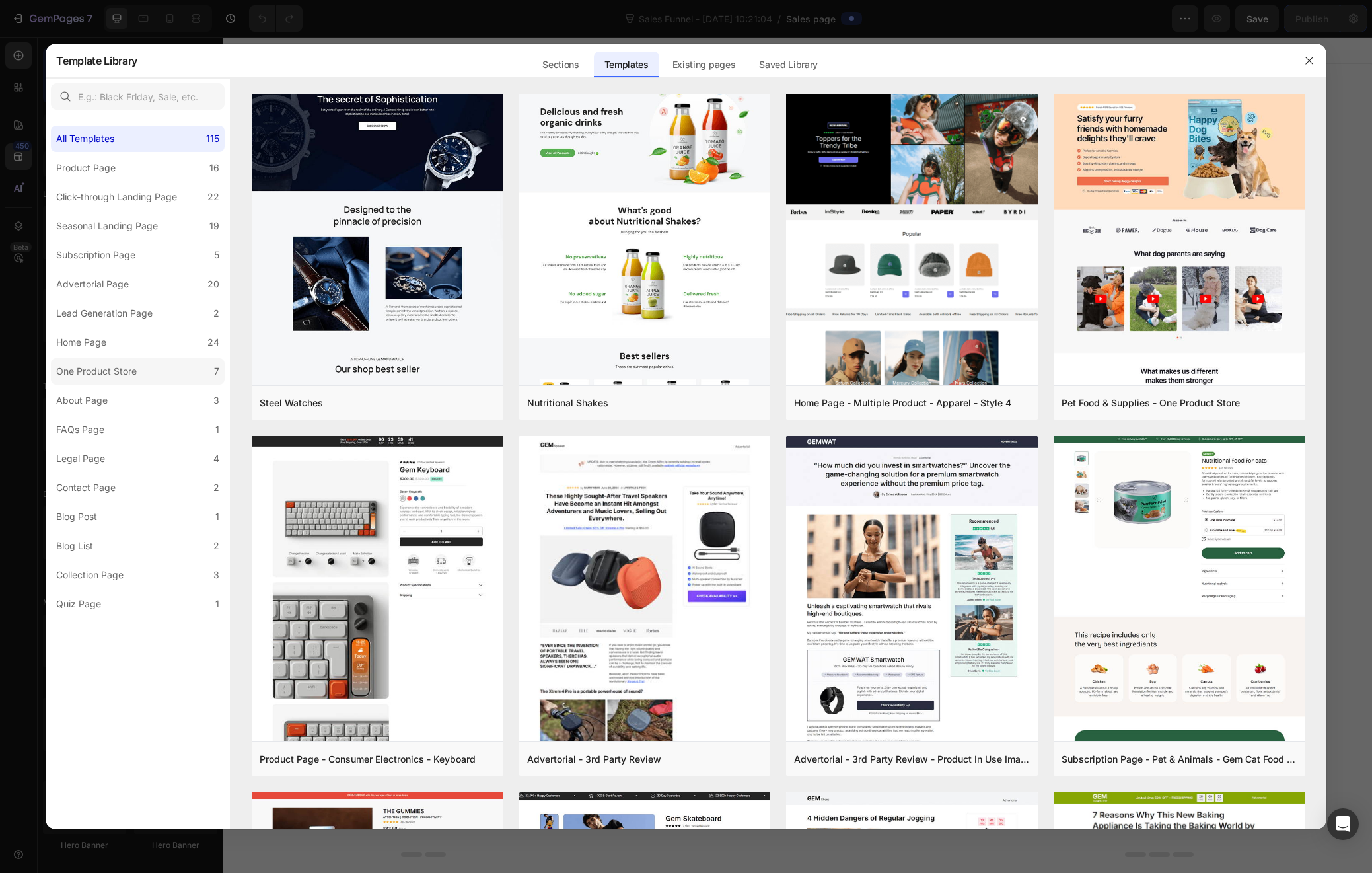
click at [92, 372] on div "One Product Store" at bounding box center [97, 371] width 81 height 16
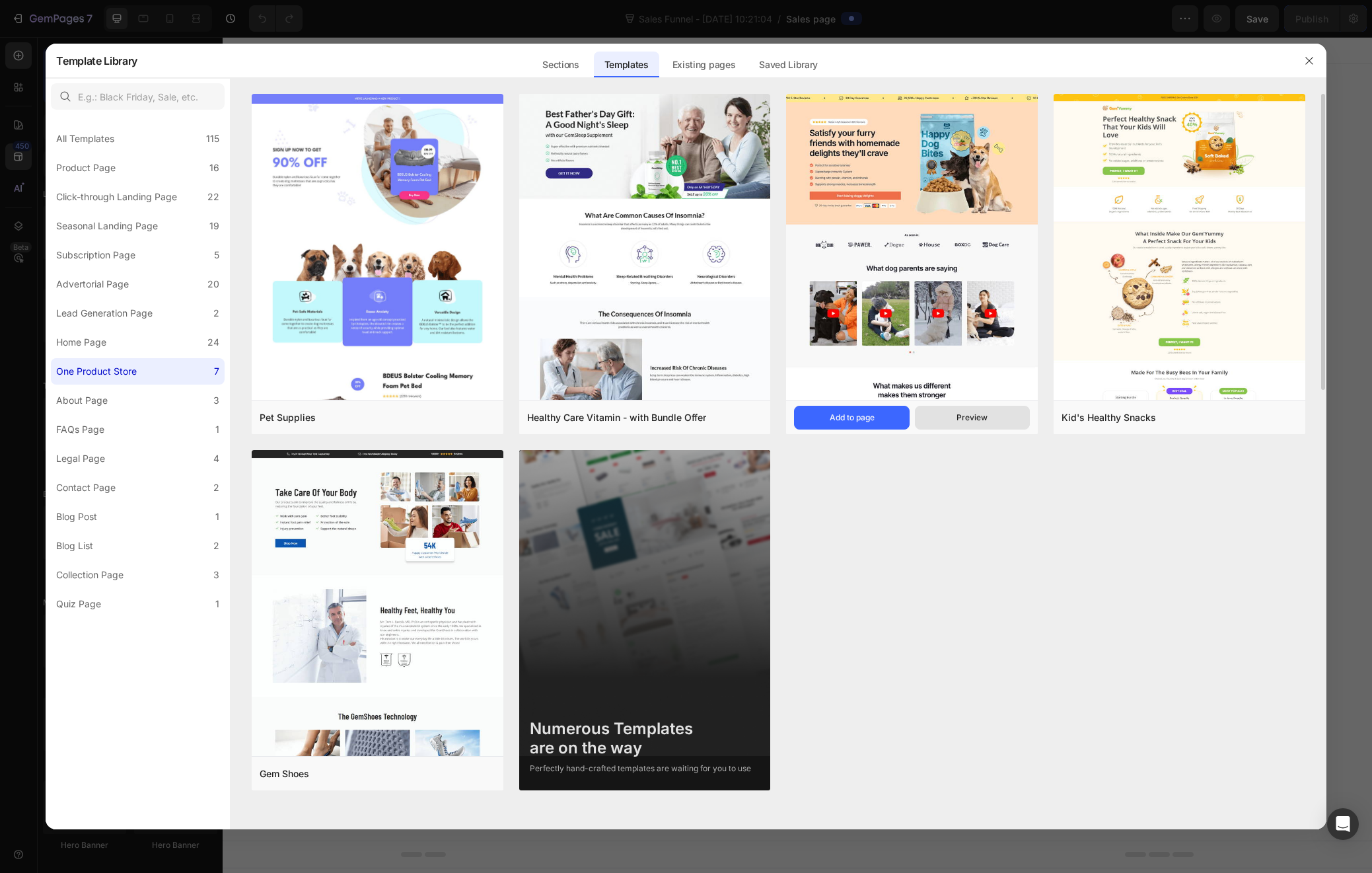
click at [965, 419] on div "Preview" at bounding box center [972, 417] width 31 height 12
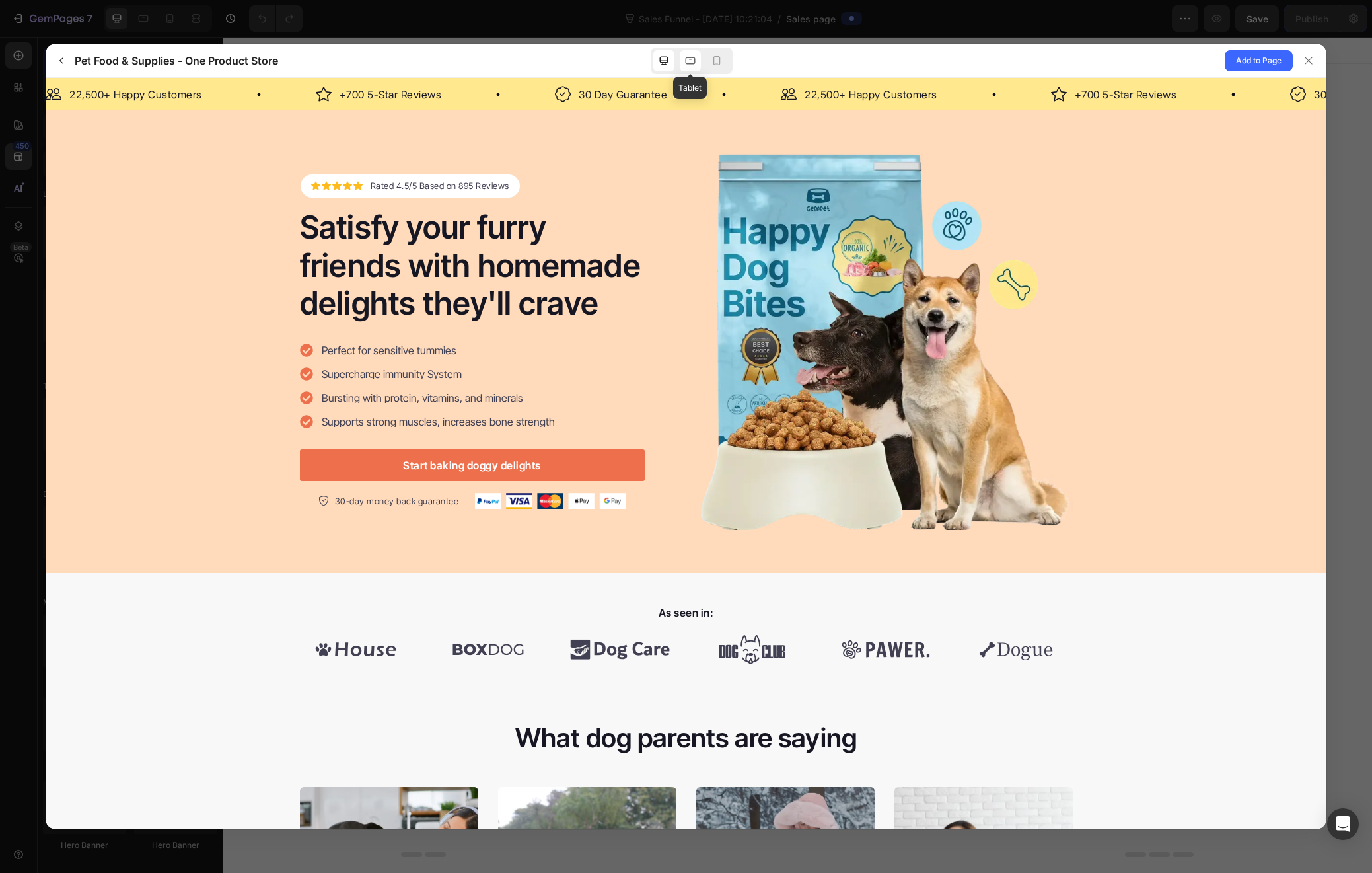
click at [695, 57] on icon at bounding box center [691, 61] width 13 height 13
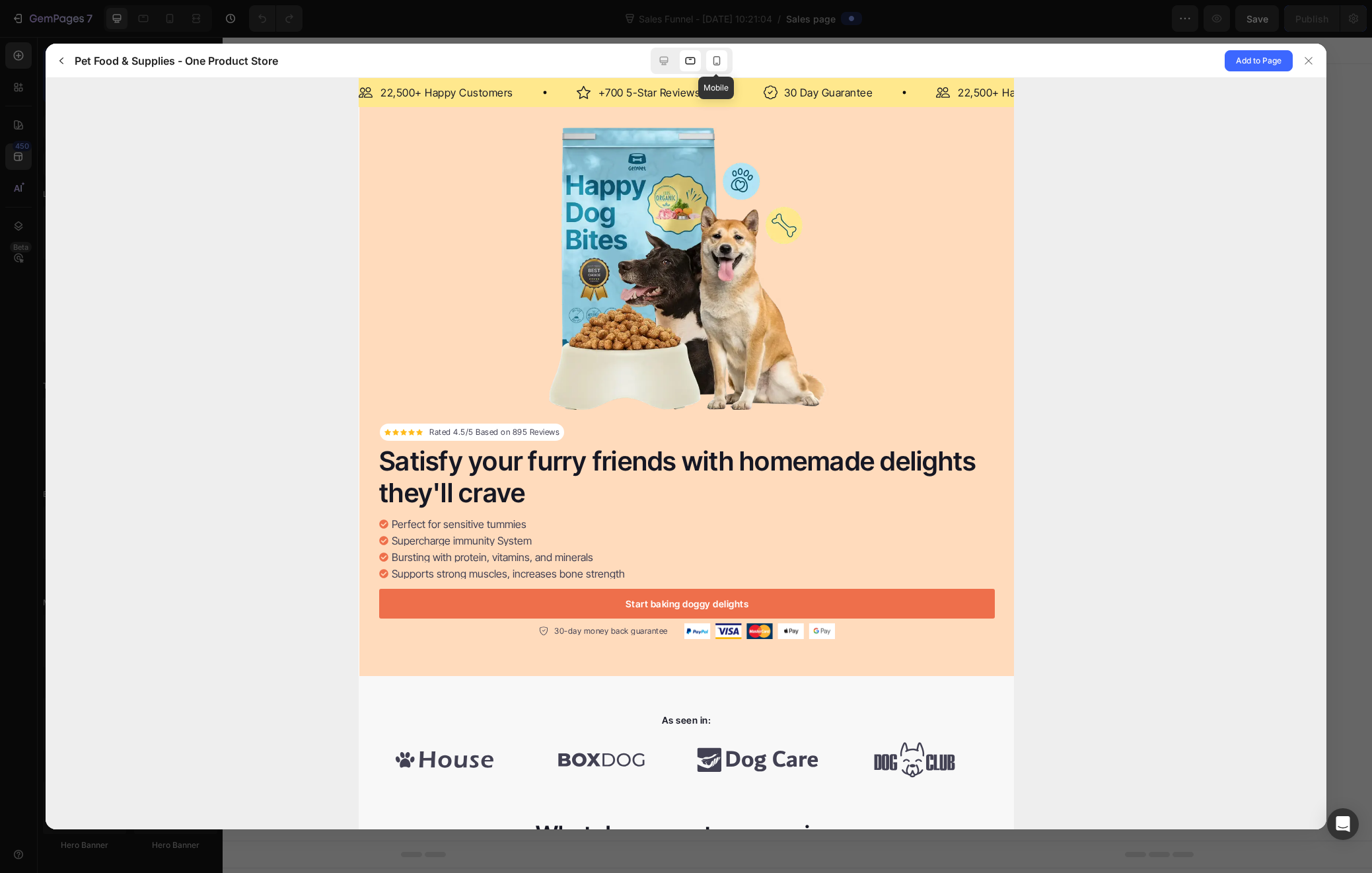
click at [715, 61] on icon at bounding box center [717, 61] width 13 height 13
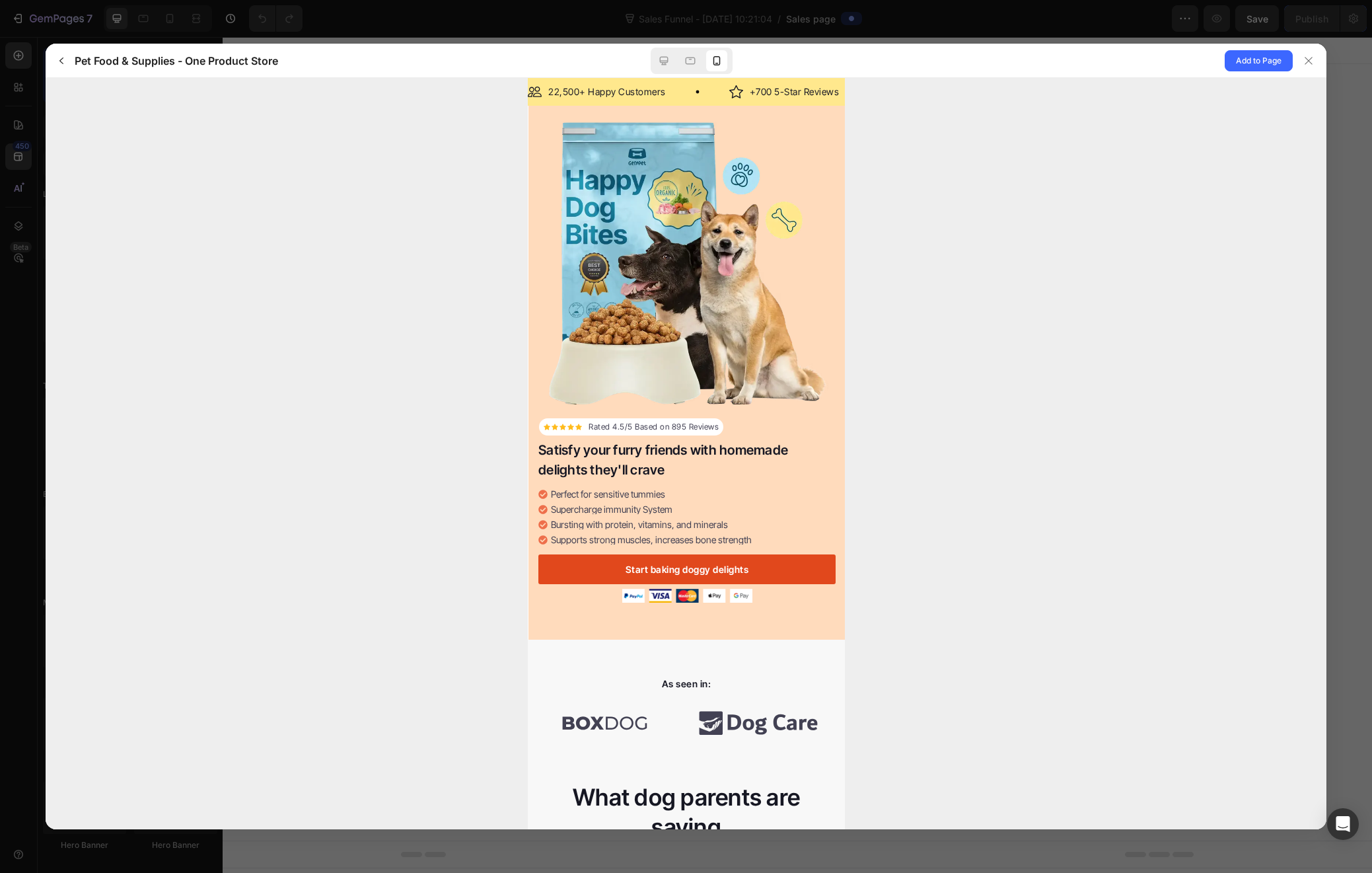
click at [691, 578] on link "Start baking doggy delights" at bounding box center [687, 569] width 297 height 30
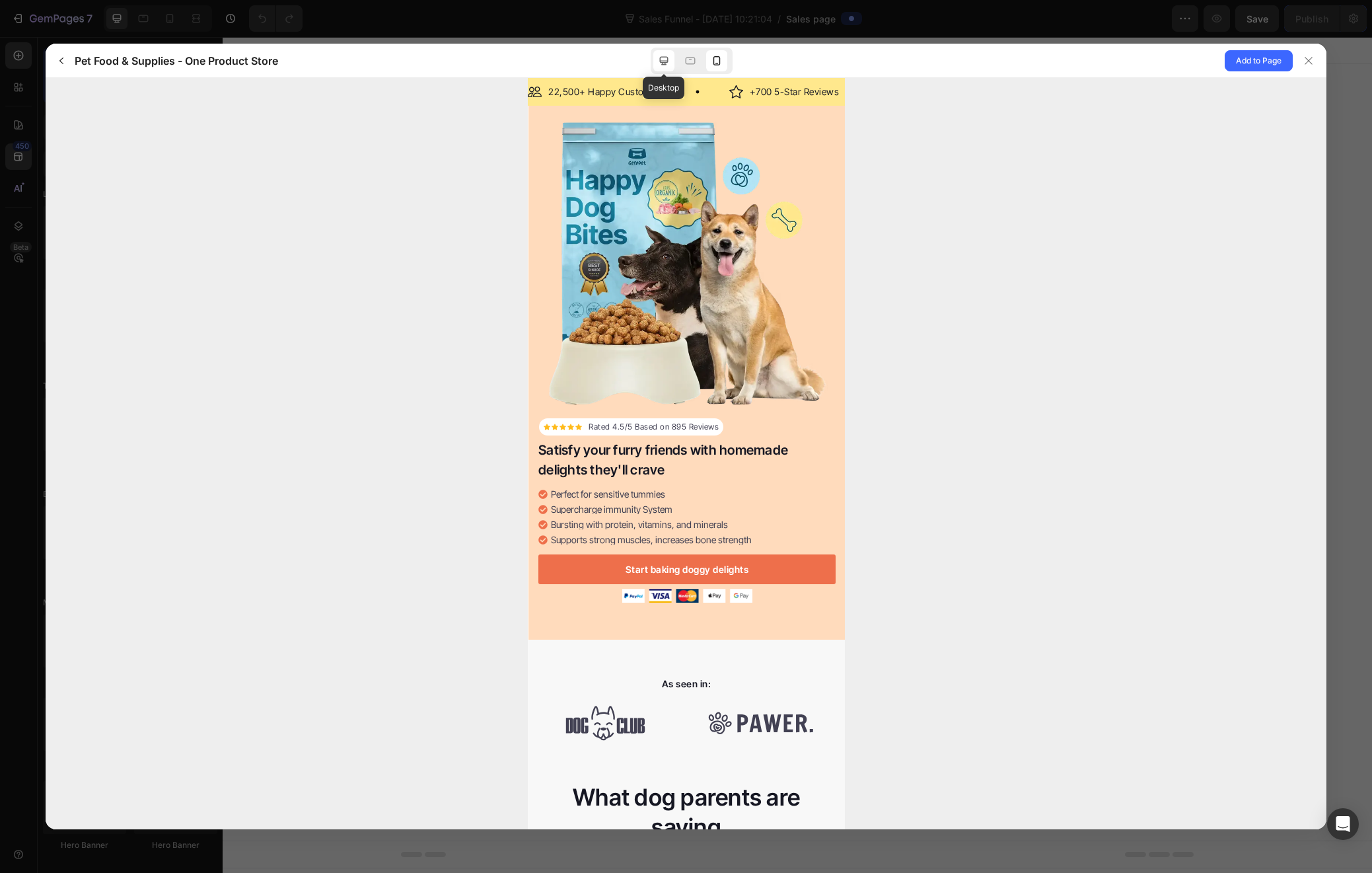
click at [662, 65] on icon at bounding box center [664, 61] width 13 height 13
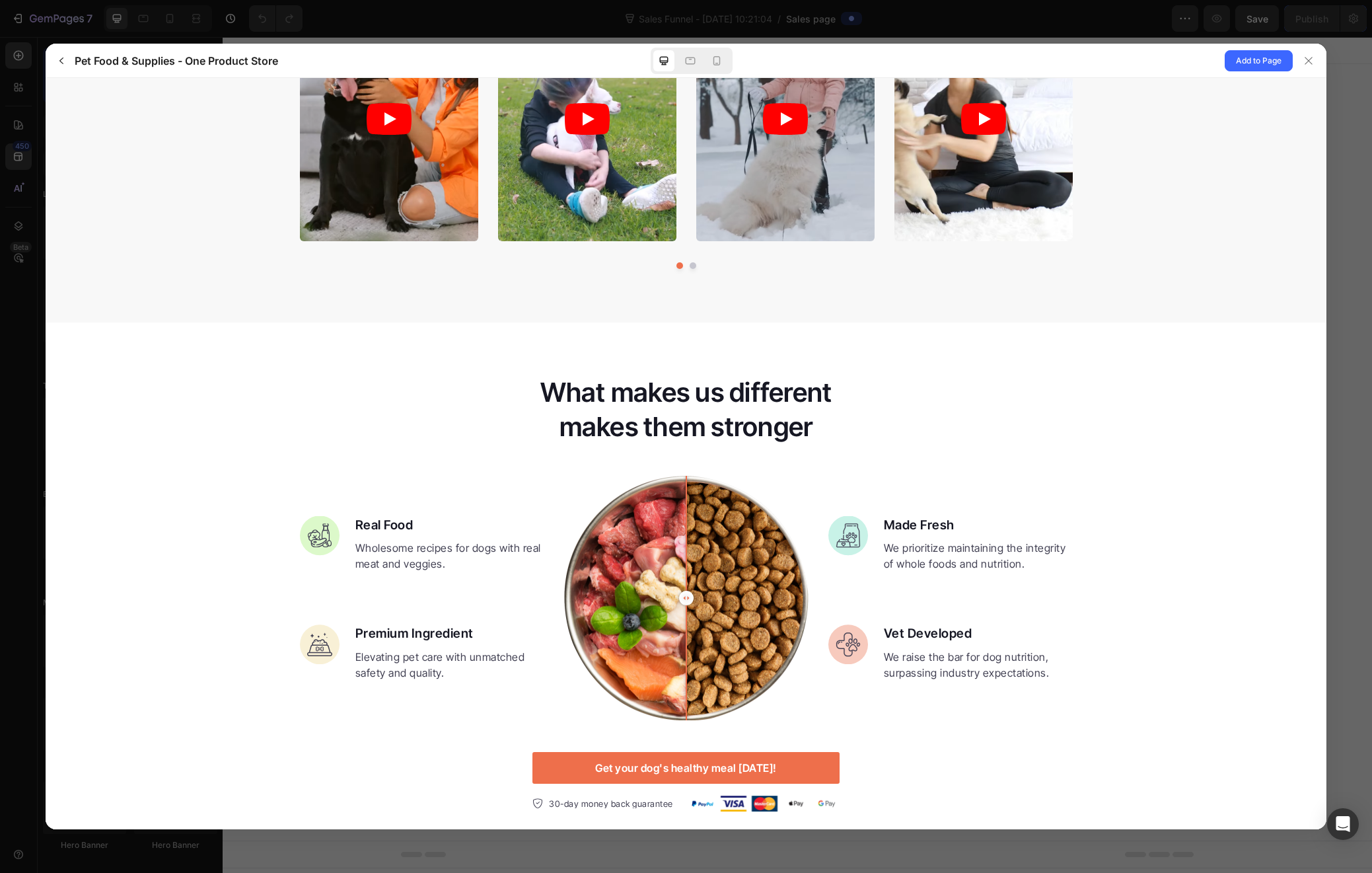
scroll to position [965, 0]
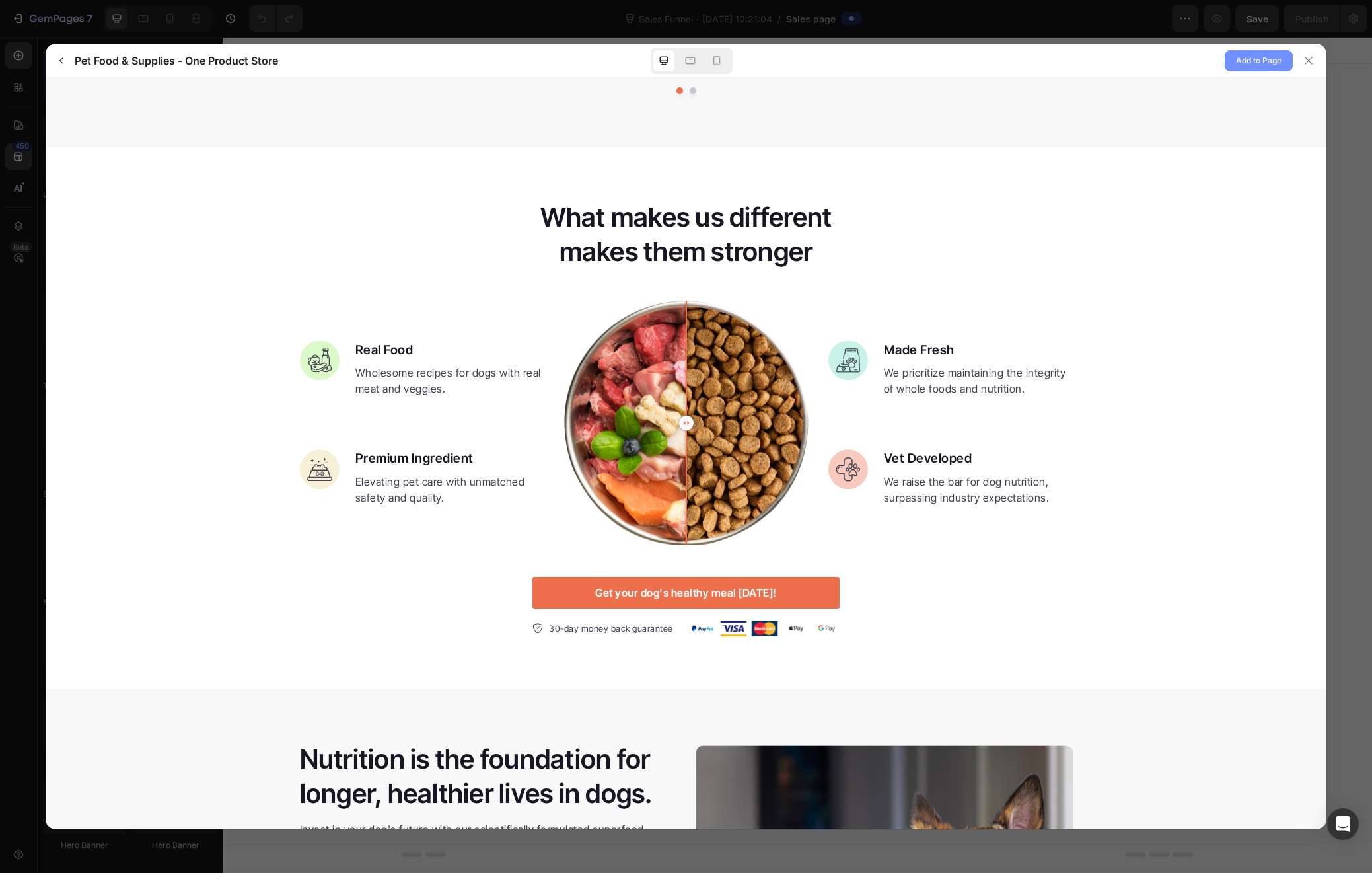
click at [1261, 58] on span "Add to Page" at bounding box center [1259, 60] width 45 height 16
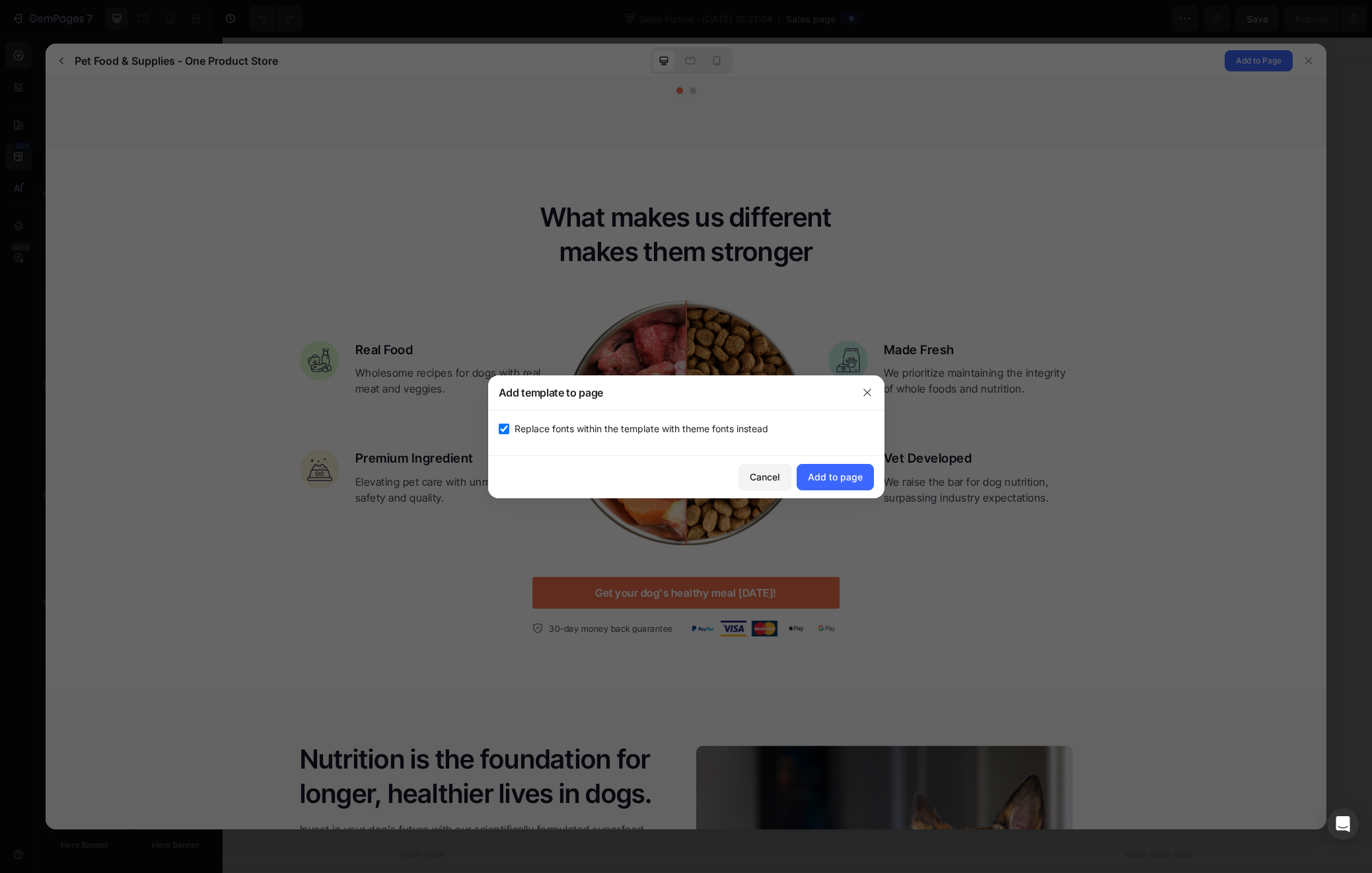
drag, startPoint x: 504, startPoint y: 430, endPoint x: 537, endPoint y: 439, distance: 34.2
click at [504, 430] on input "checkbox" at bounding box center [503, 428] width 10 height 10
checkbox input "false"
click at [847, 479] on div "Add to page" at bounding box center [836, 476] width 55 height 14
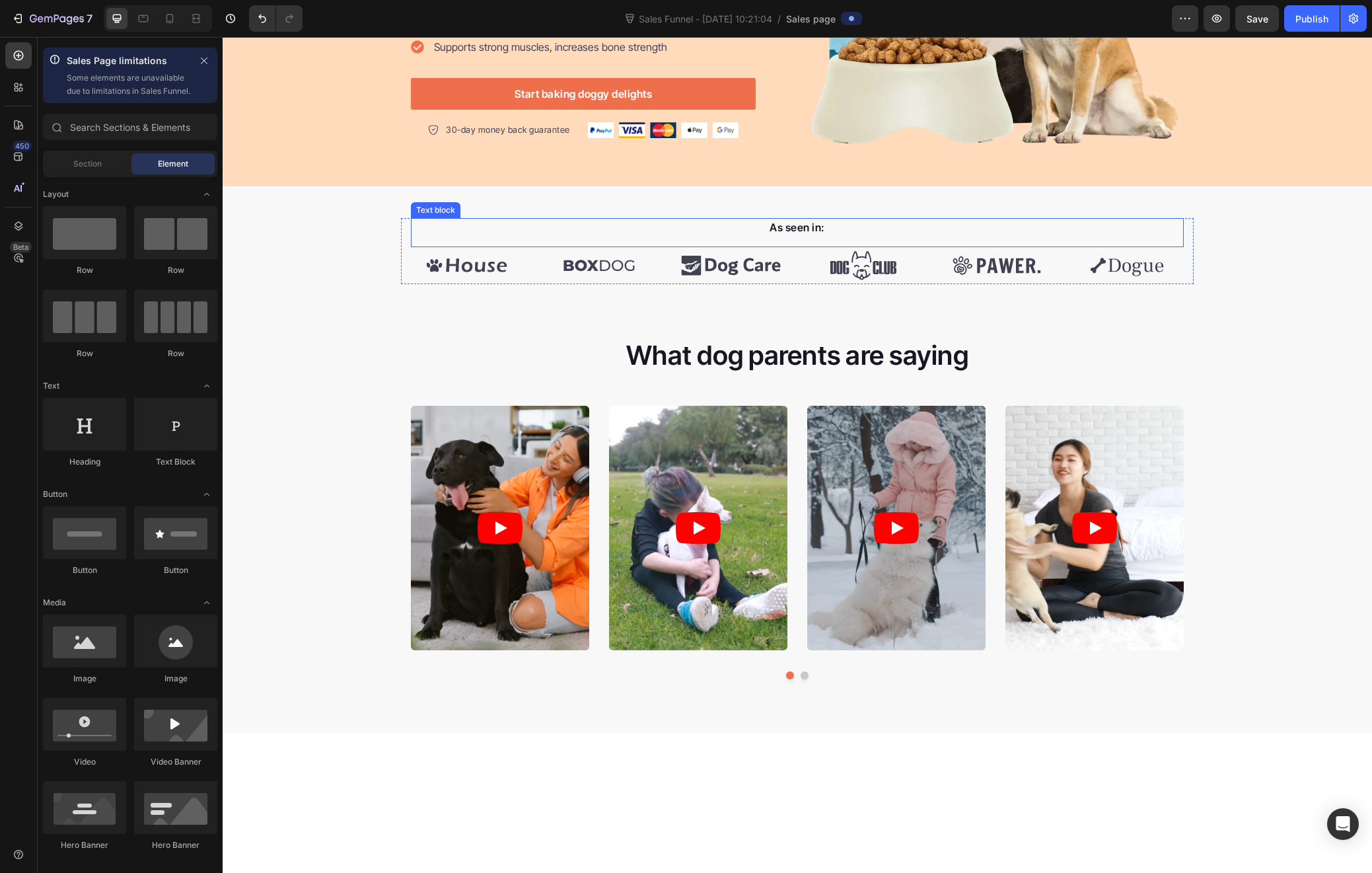
scroll to position [0, 0]
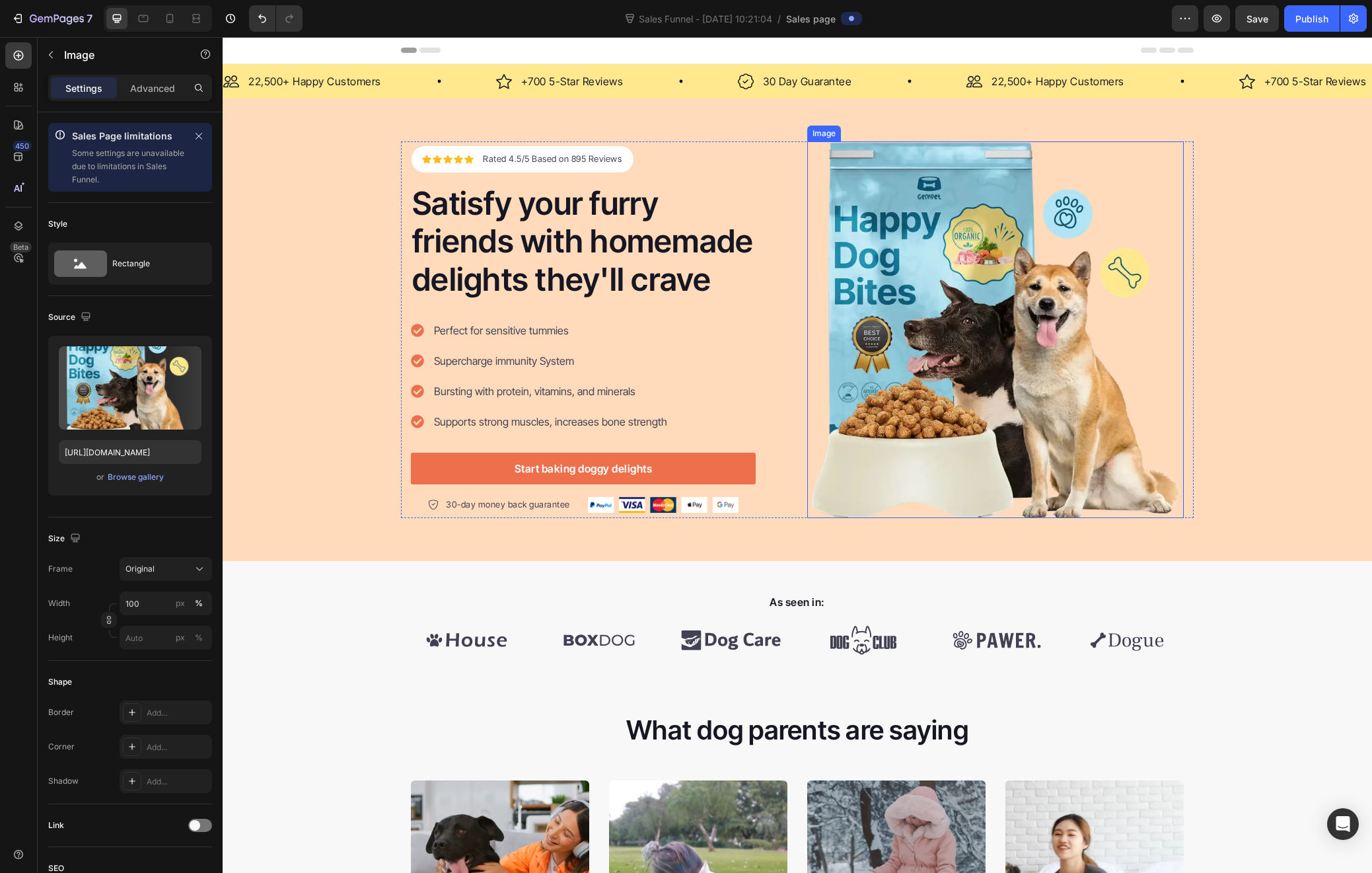
click at [998, 251] on img at bounding box center [996, 329] width 376 height 376
click at [132, 481] on div "Browse gallery" at bounding box center [136, 477] width 56 height 12
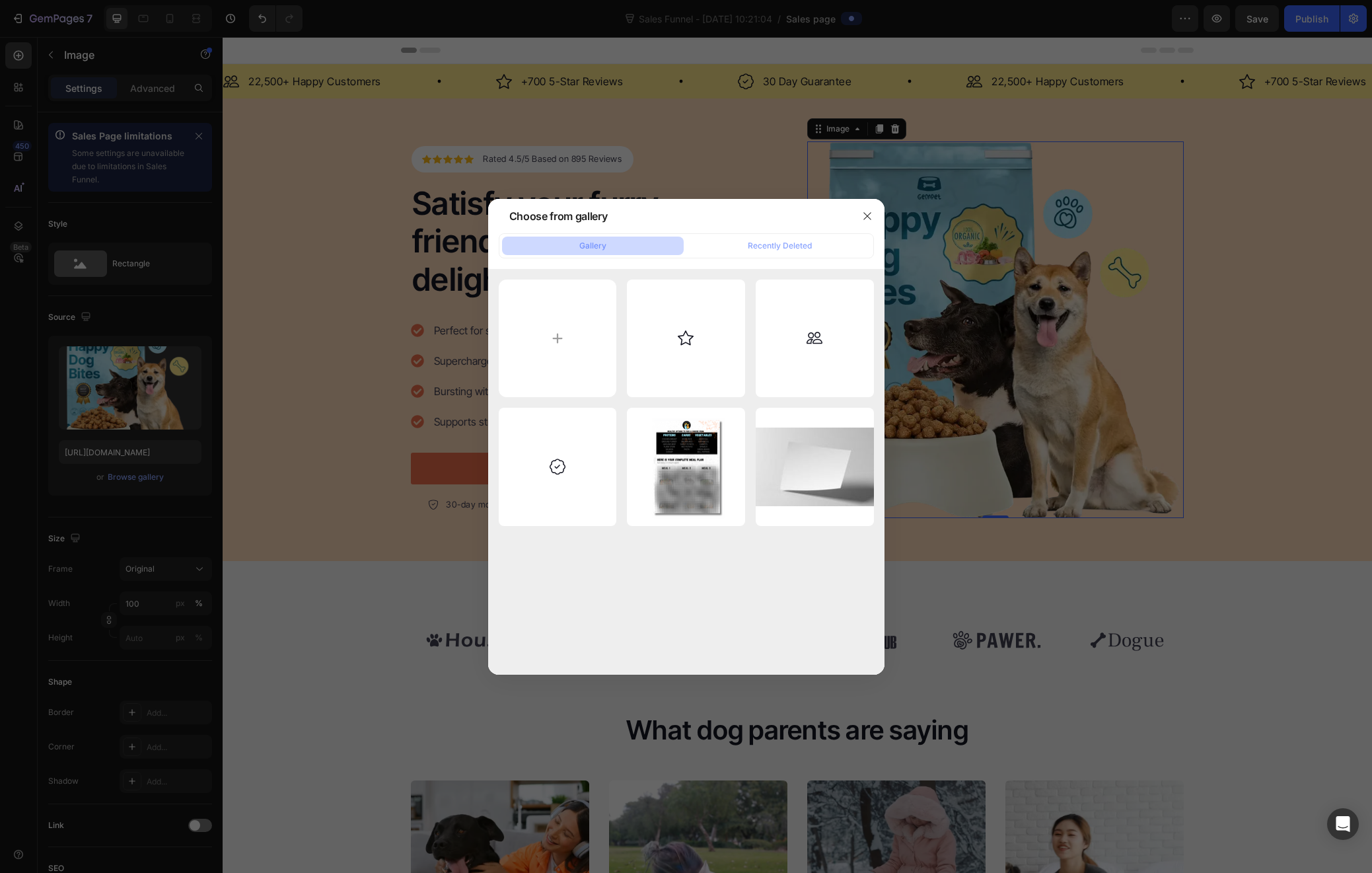
click at [32, 414] on div at bounding box center [686, 436] width 1372 height 873
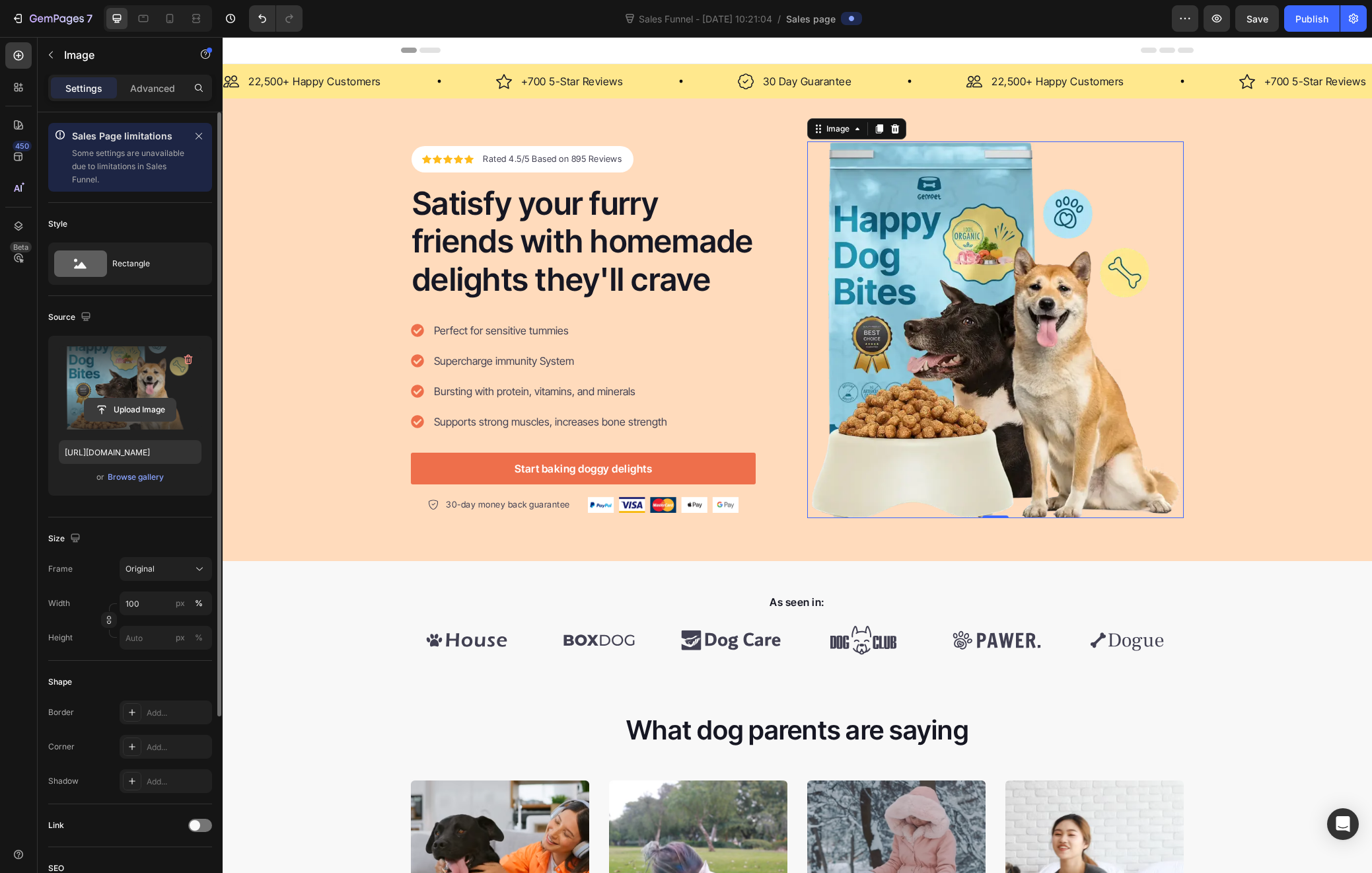
click at [143, 411] on input "file" at bounding box center [130, 409] width 91 height 23
type input "https://cdn.shopify.com/s/files/1/0632/5780/4894/files/gempages_586146173501309…"
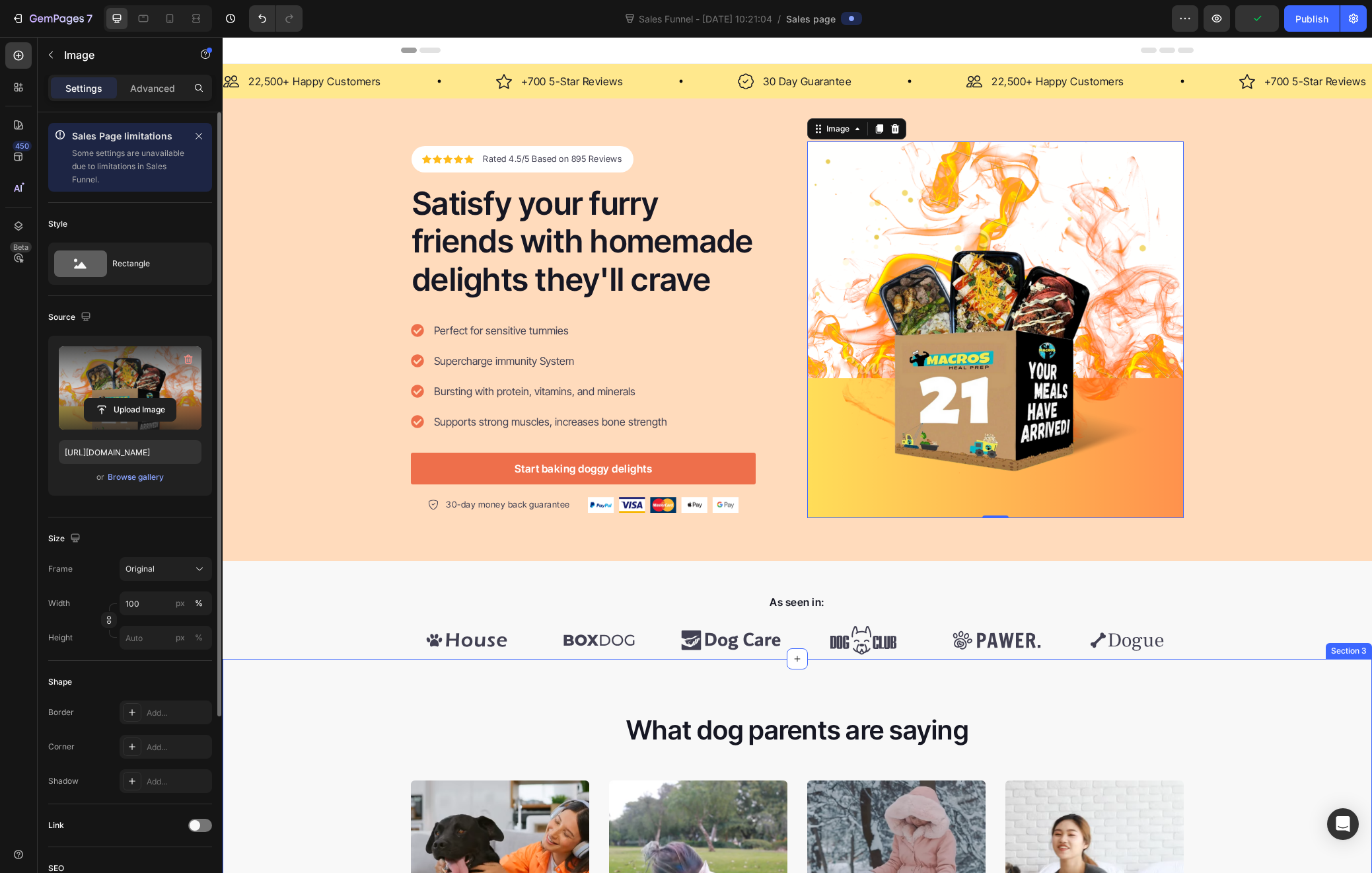
drag, startPoint x: 255, startPoint y: 706, endPoint x: 256, endPoint y: 696, distance: 10.0
click at [255, 706] on div "What dog parents are saying Heading Video Video Video Video Video Carousel Row …" at bounding box center [798, 882] width 1150 height 449
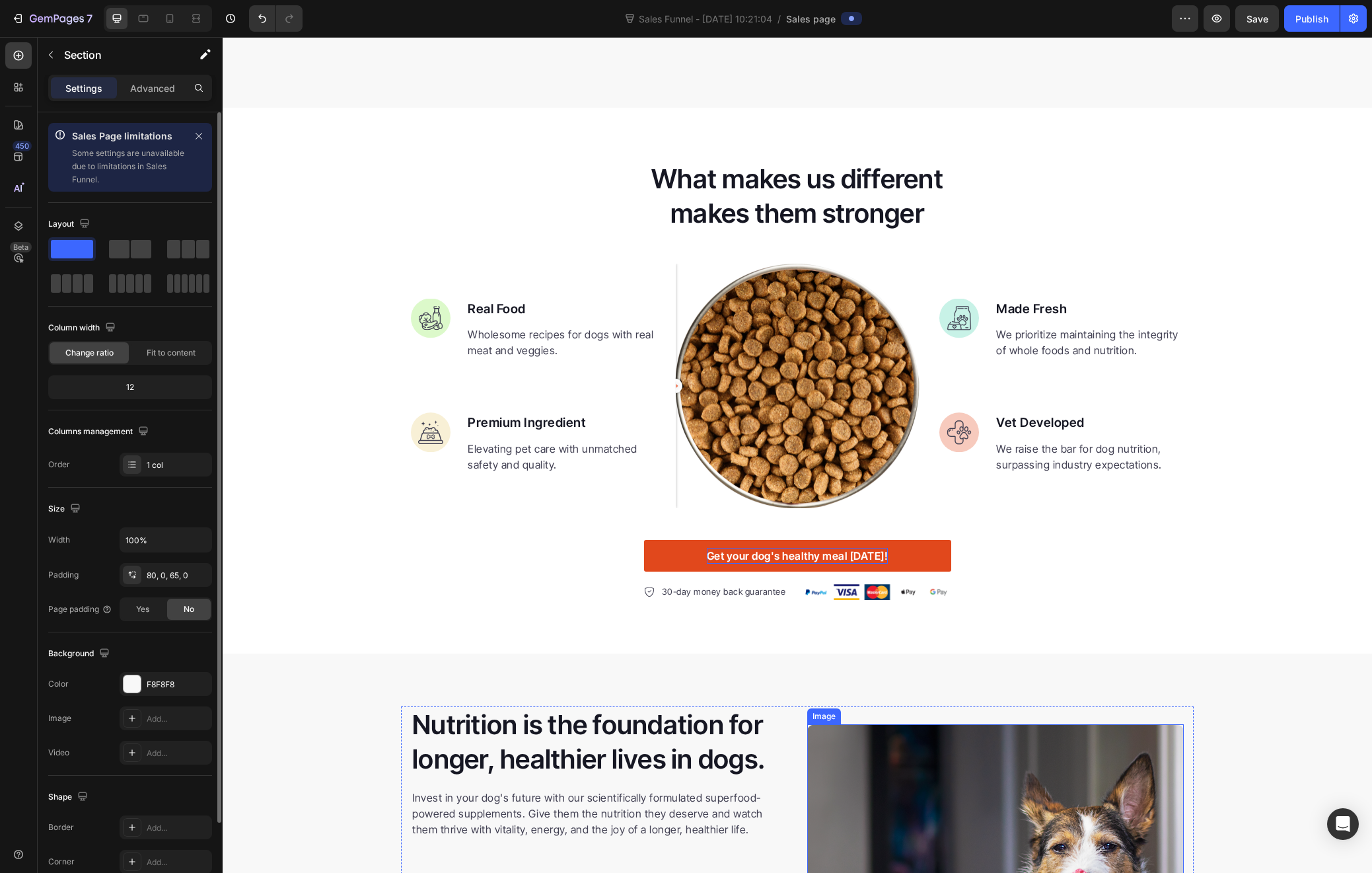
scroll to position [896, 0]
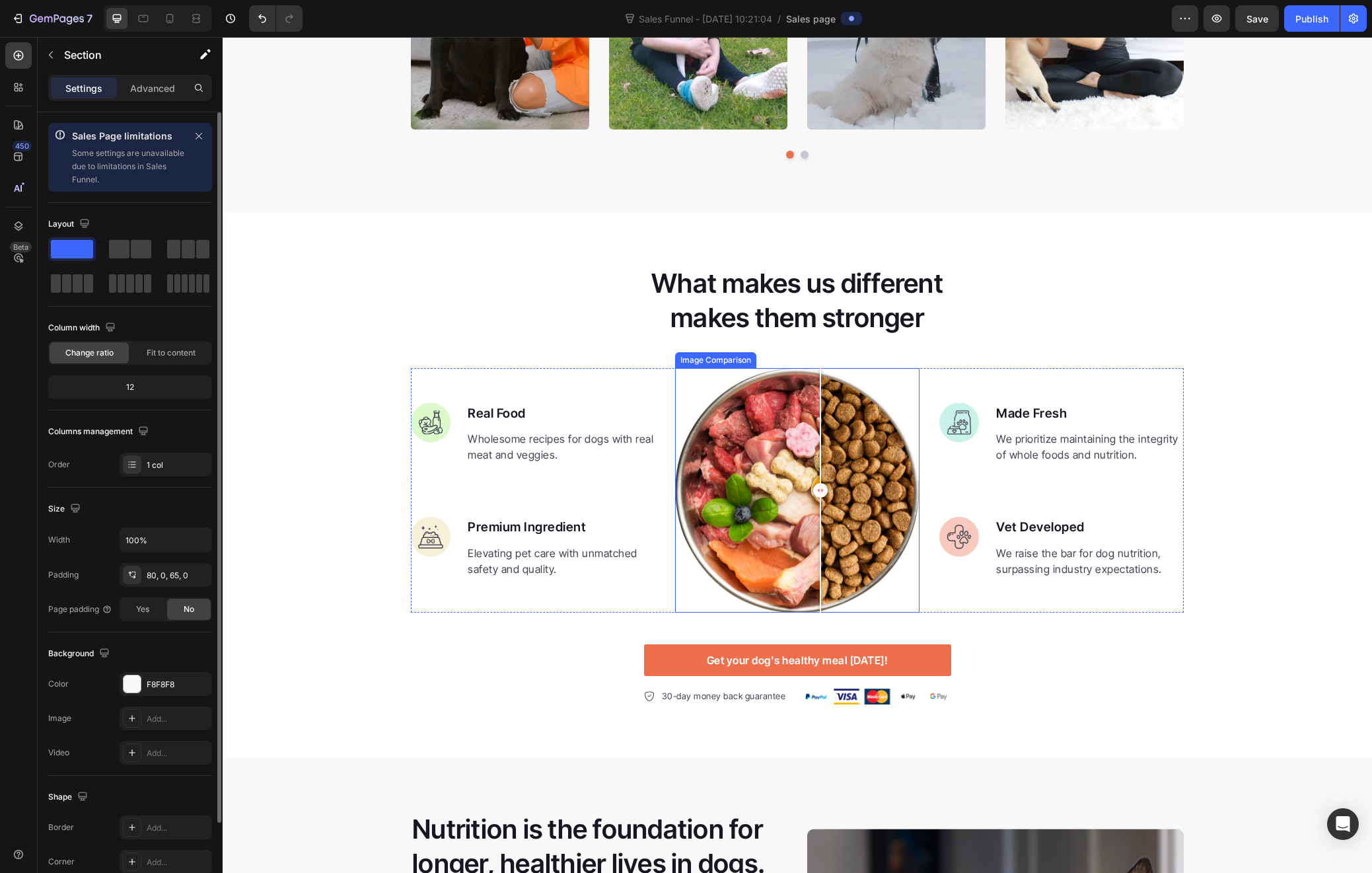
drag, startPoint x: 793, startPoint y: 496, endPoint x: 808, endPoint y: 514, distance: 23.4
click at [808, 514] on div at bounding box center [821, 490] width 26 height 245
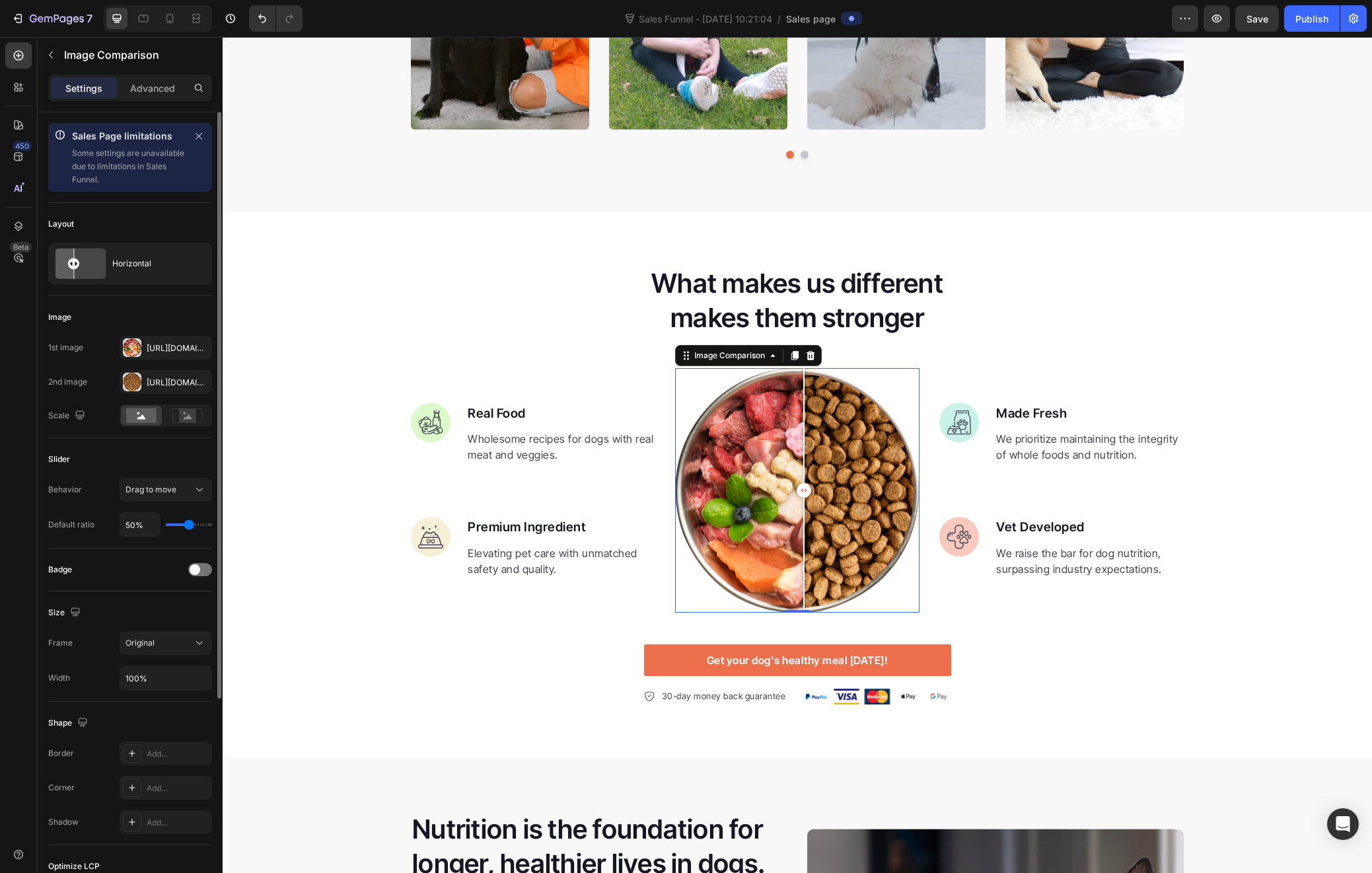
drag, startPoint x: 805, startPoint y: 485, endPoint x: 799, endPoint y: 547, distance: 62.3
click at [799, 547] on div at bounding box center [805, 490] width 26 height 245
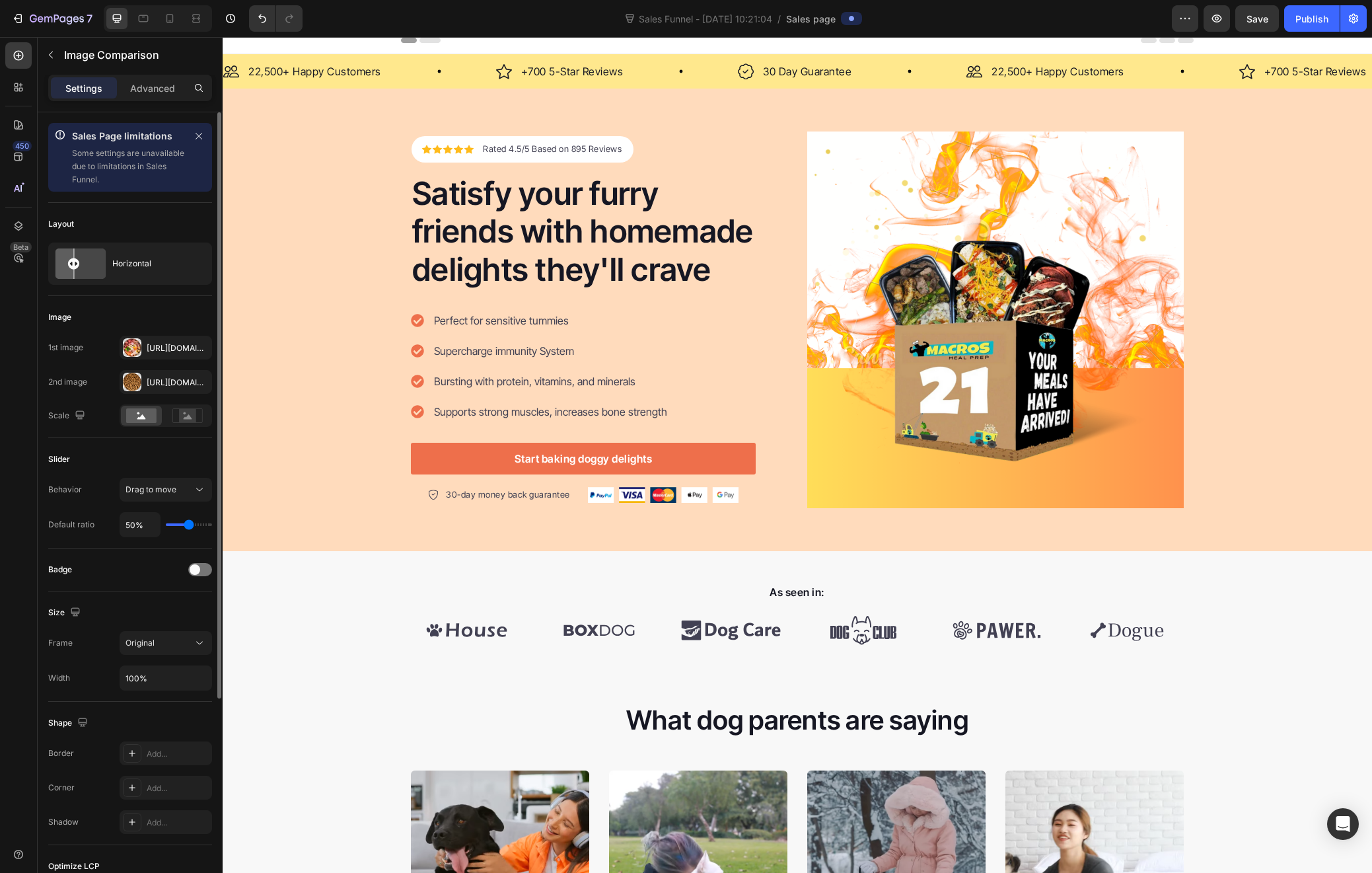
scroll to position [0, 0]
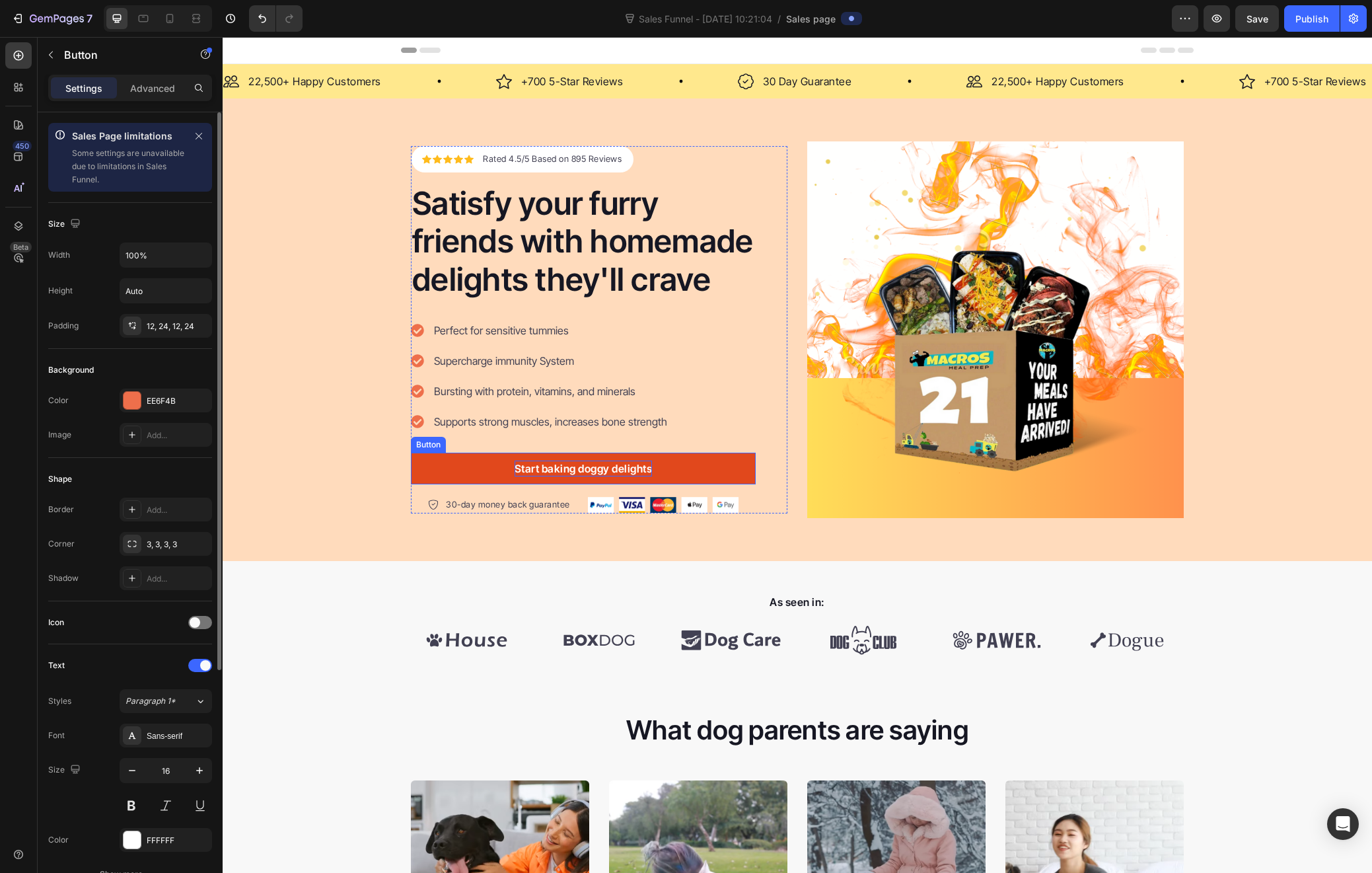
click at [625, 470] on div "Start baking doggy delights" at bounding box center [583, 468] width 138 height 16
click at [614, 463] on div "Start baking doggy delights" at bounding box center [583, 468] width 138 height 16
click at [617, 466] on p "Start baking doggy delights" at bounding box center [583, 468] width 138 height 16
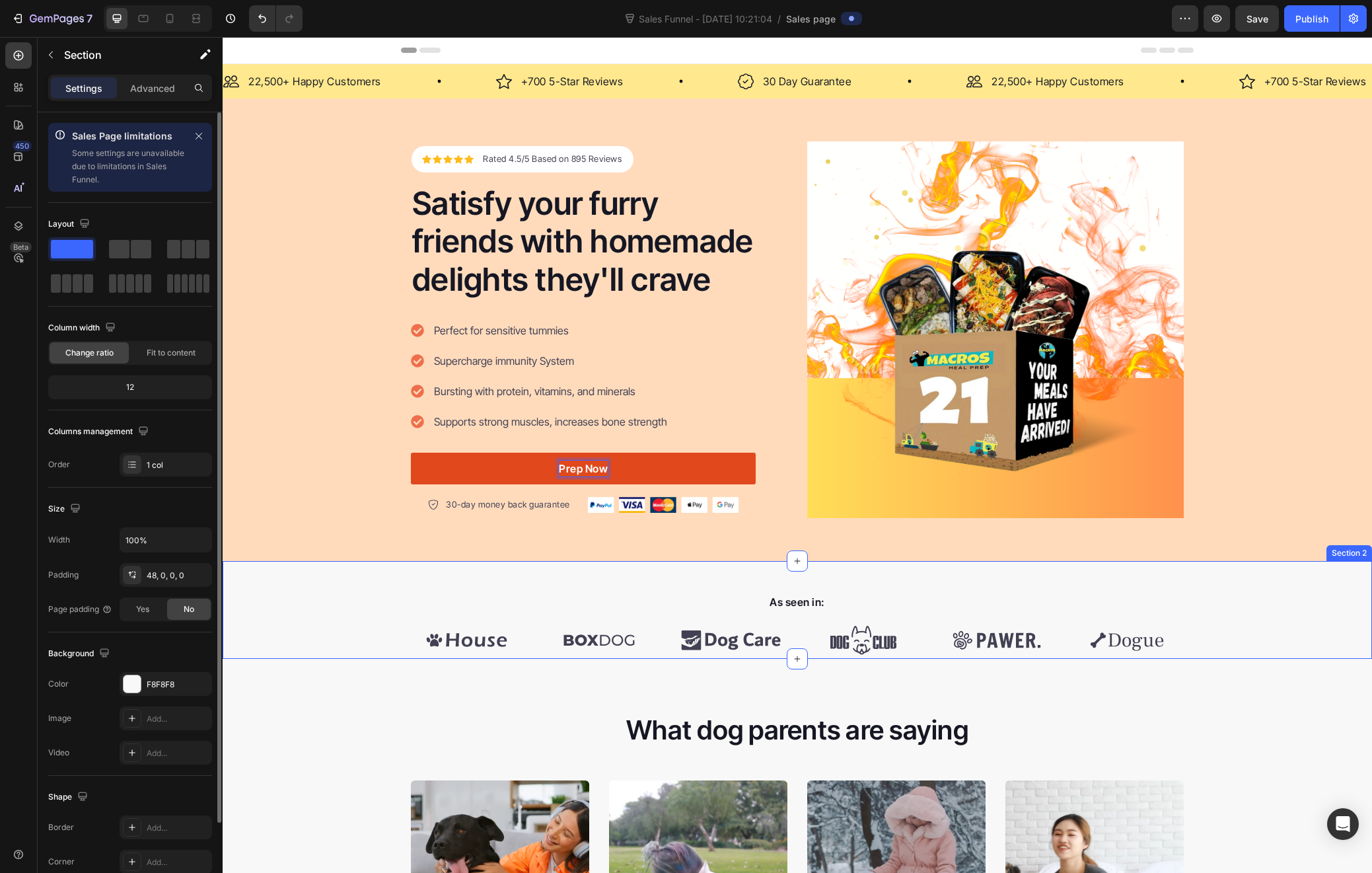
click at [270, 631] on div "As seen in: Text block Image Image Image Image Image Image Carousel Row" at bounding box center [798, 626] width 1150 height 66
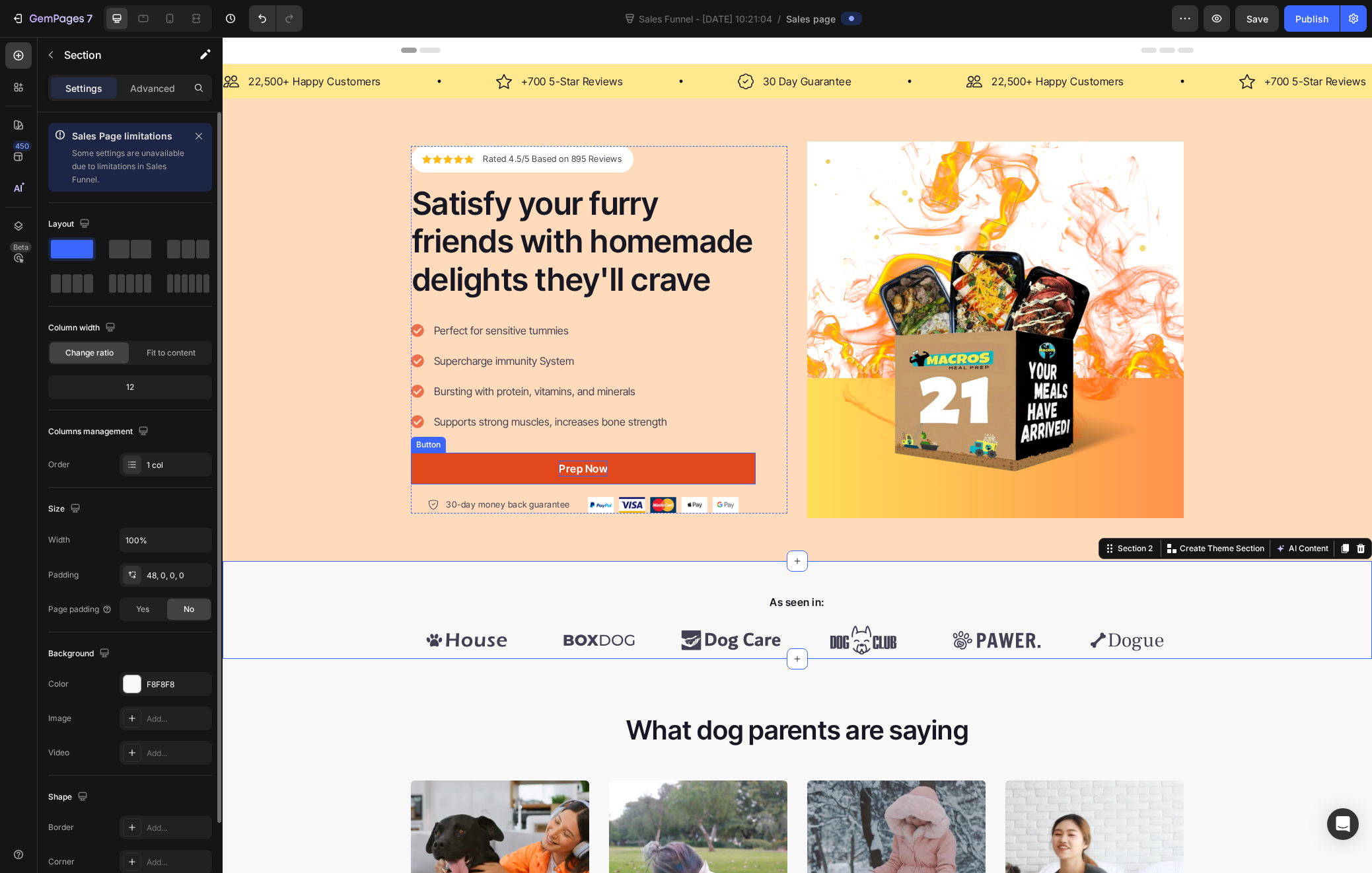
click at [705, 468] on link "Prep Now" at bounding box center [583, 468] width 345 height 32
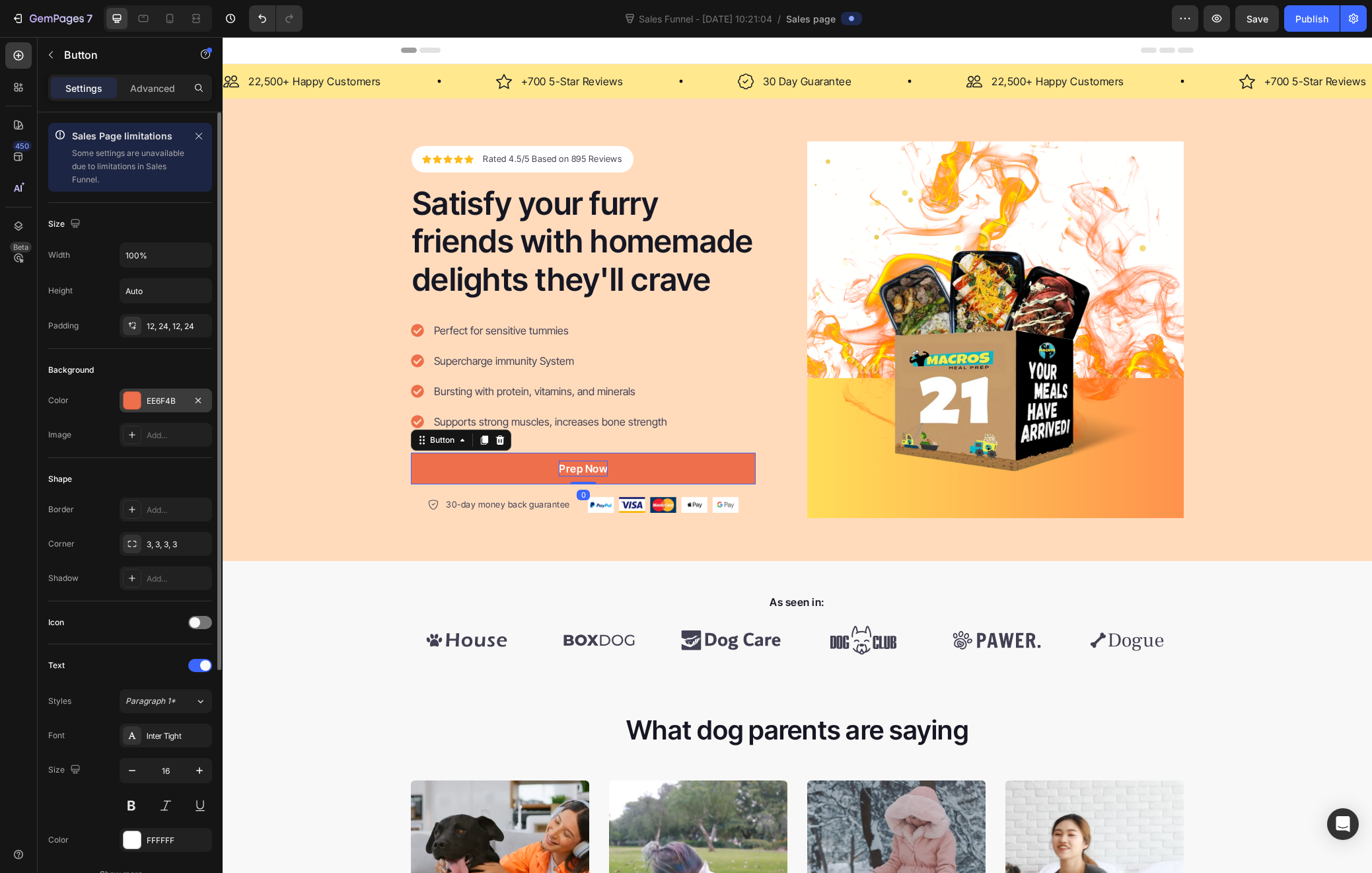
click at [143, 399] on div "EE6F4B" at bounding box center [166, 400] width 92 height 24
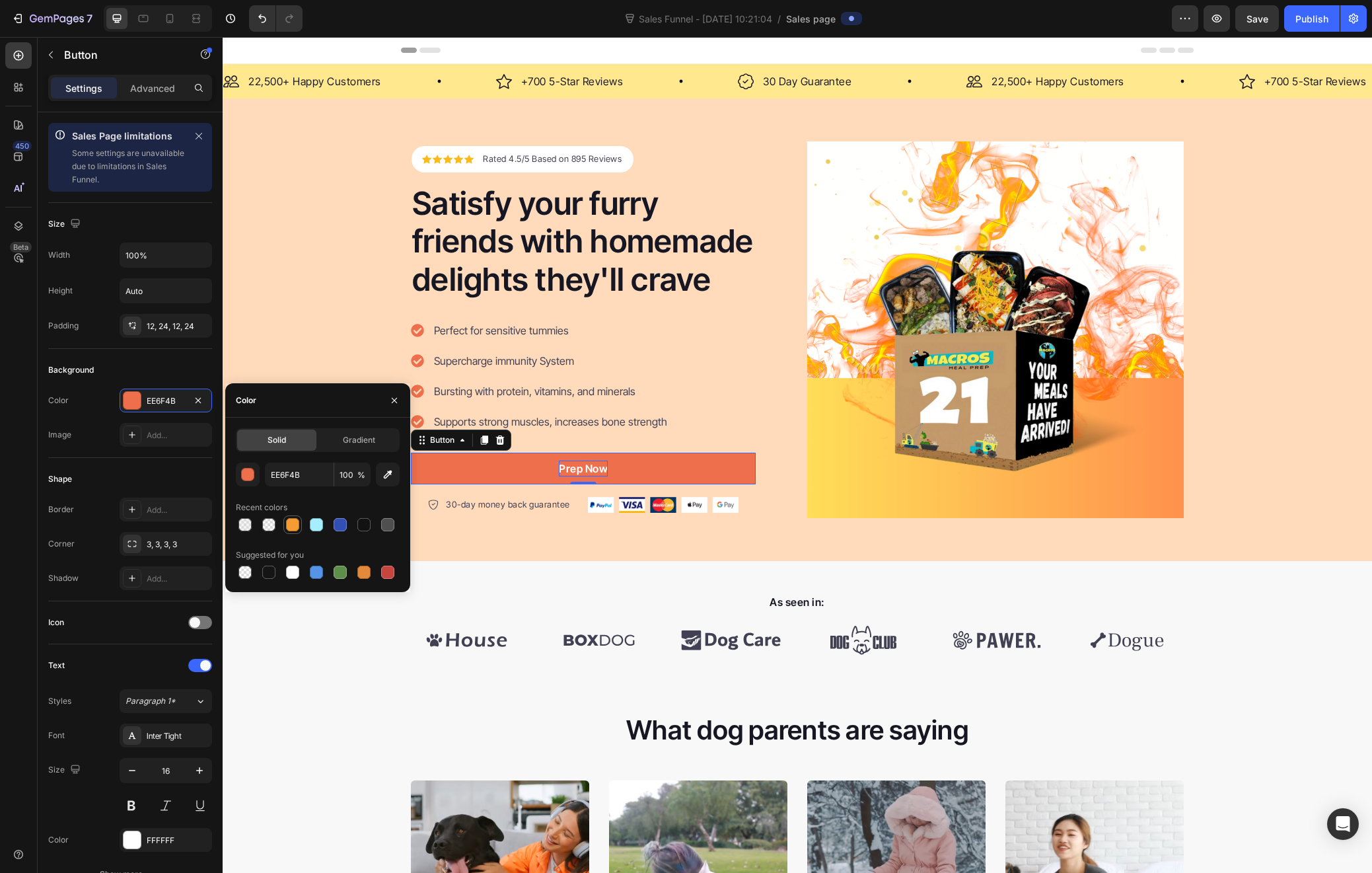
click at [287, 527] on div at bounding box center [293, 525] width 13 height 13
click at [367, 569] on div at bounding box center [364, 572] width 13 height 13
type input "E4893A"
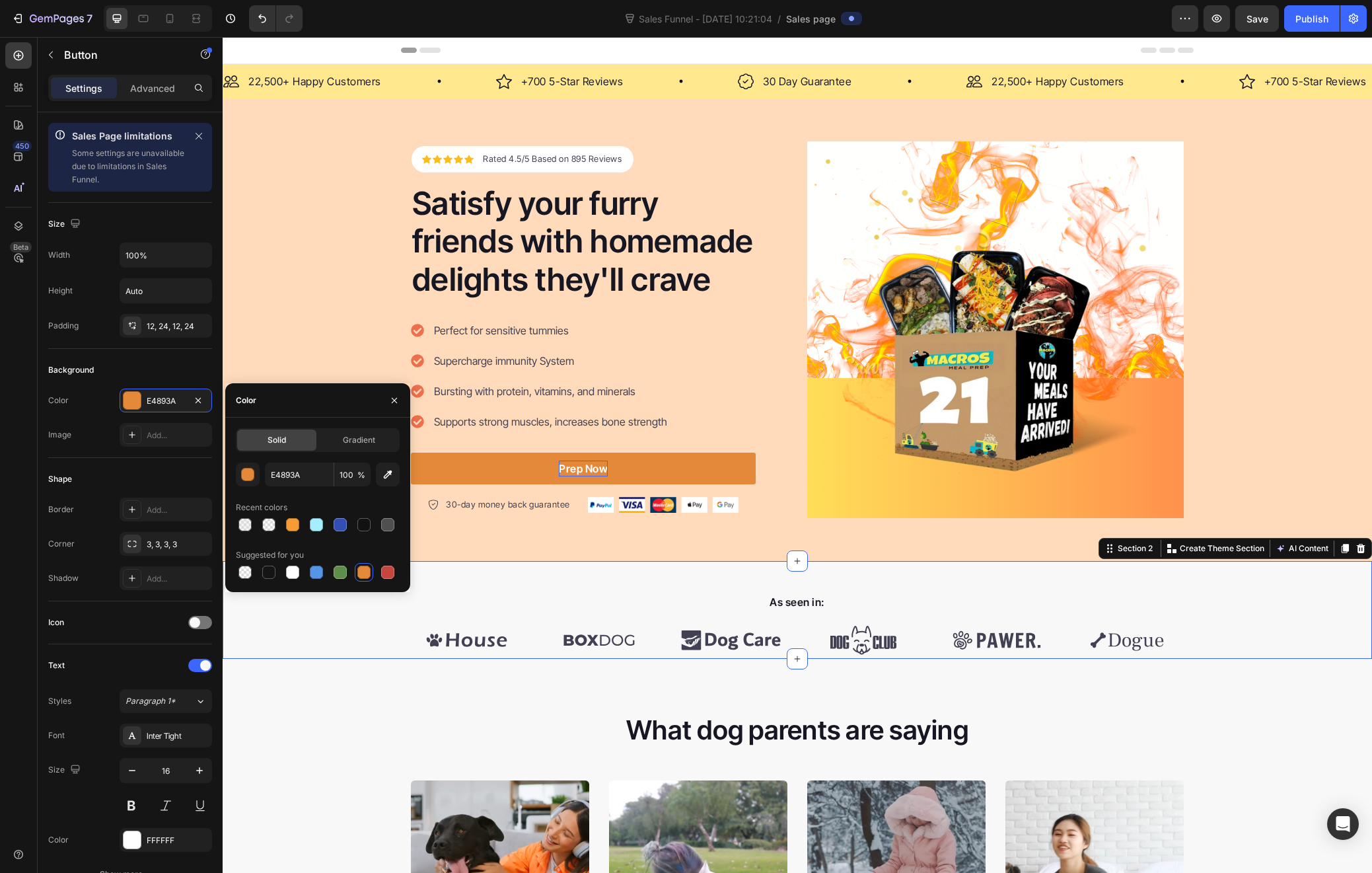
click at [332, 642] on div "As seen in: Text block Image Image Image Image Image Image Carousel Row" at bounding box center [798, 626] width 1150 height 66
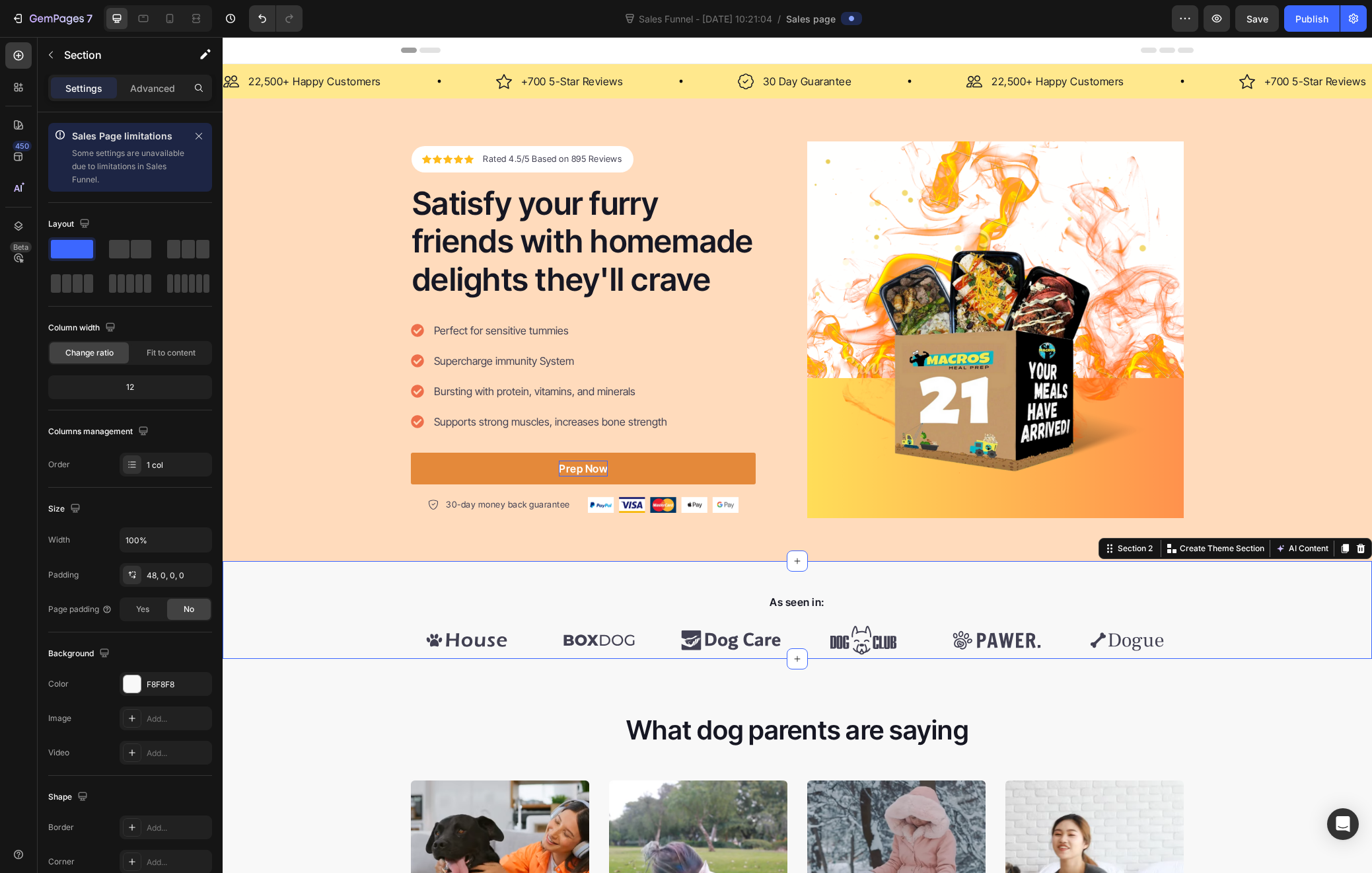
click at [1340, 48] on div "Header" at bounding box center [798, 50] width 1150 height 27
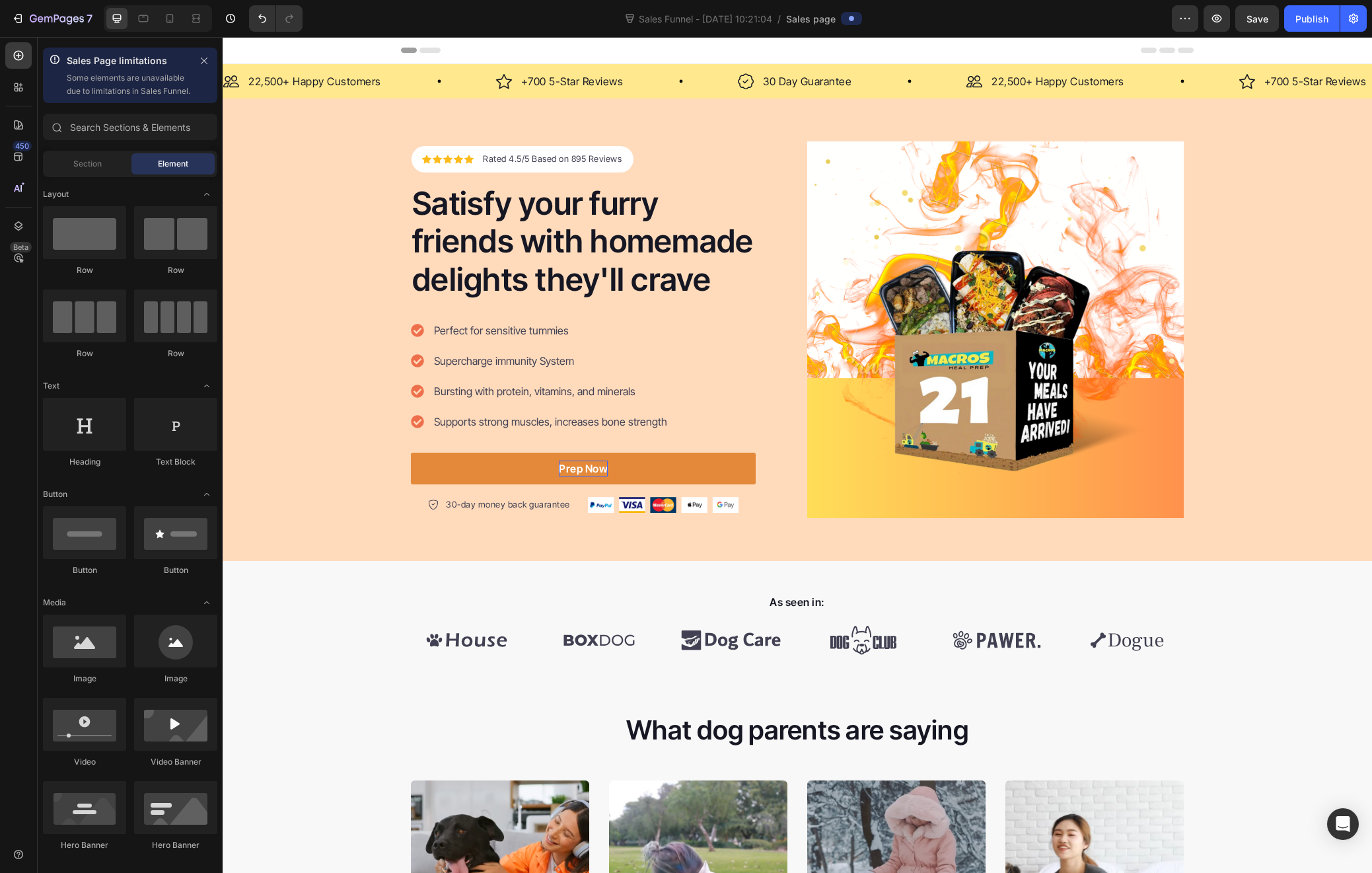
click at [243, 43] on div "Header" at bounding box center [255, 50] width 49 height 16
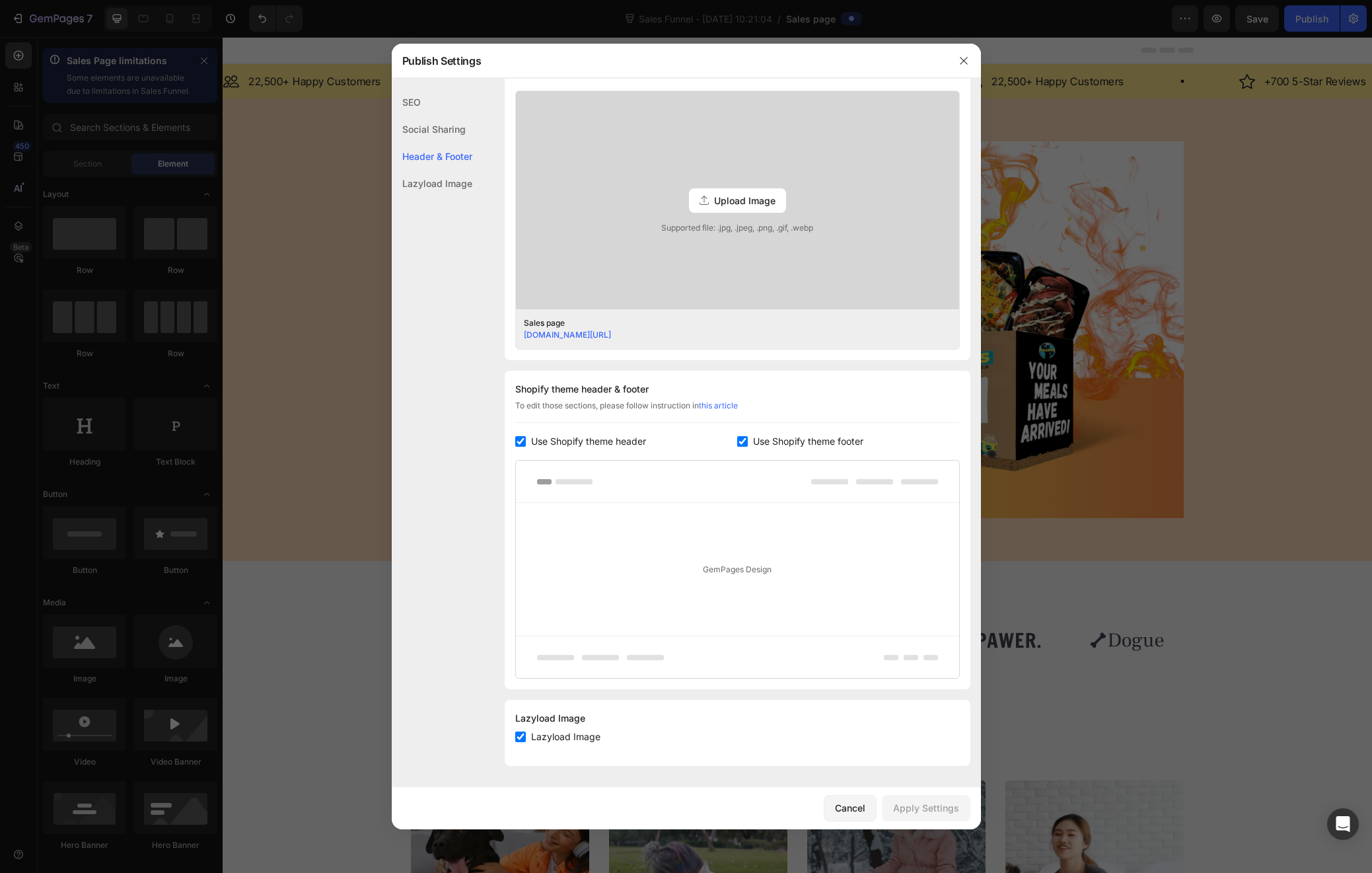
click at [524, 440] on input "checkbox" at bounding box center [520, 440] width 10 height 10
checkbox input "false"
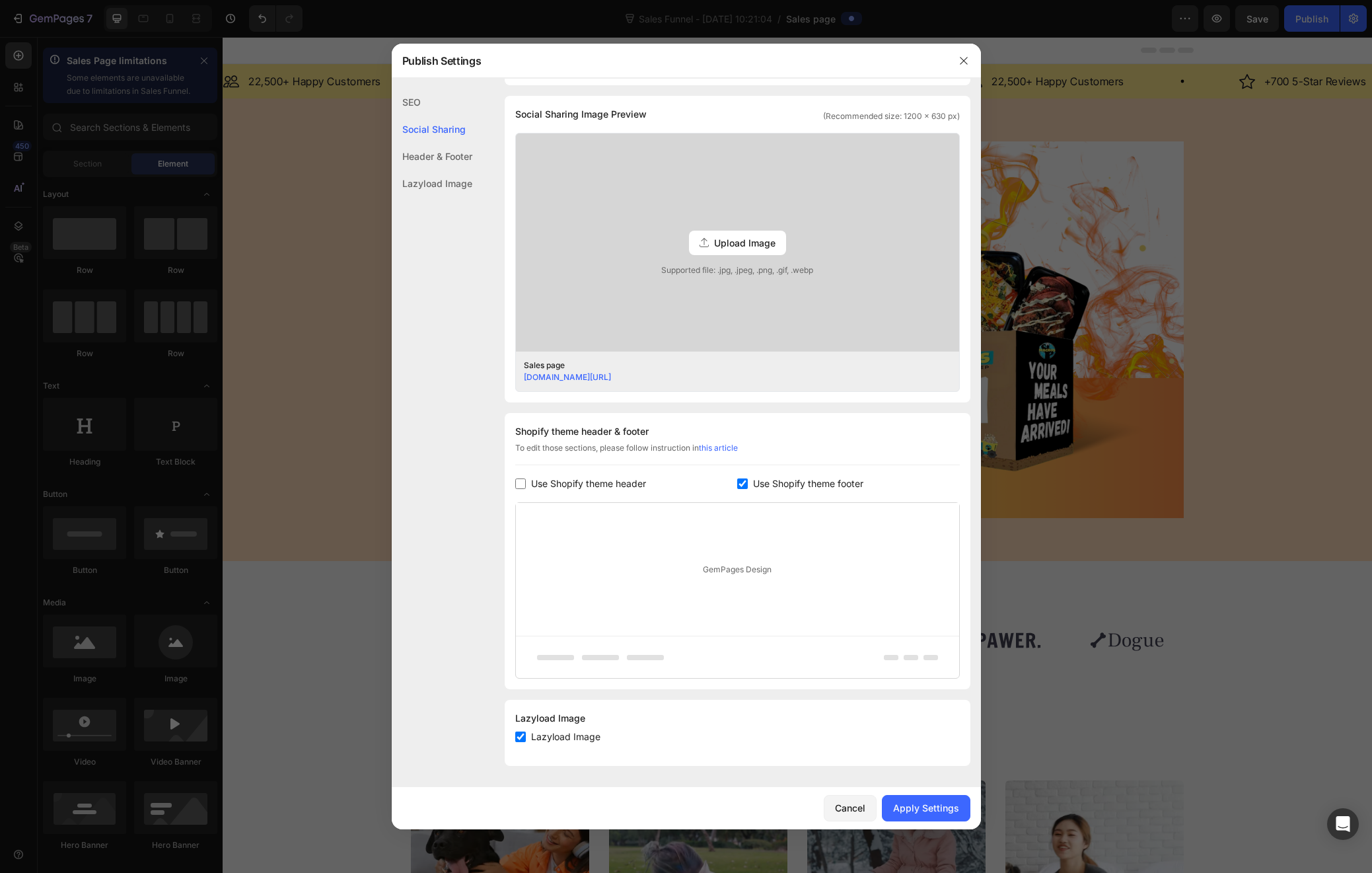
click at [748, 481] on label "Use Shopify theme footer" at bounding box center [806, 484] width 116 height 16
checkbox input "false"
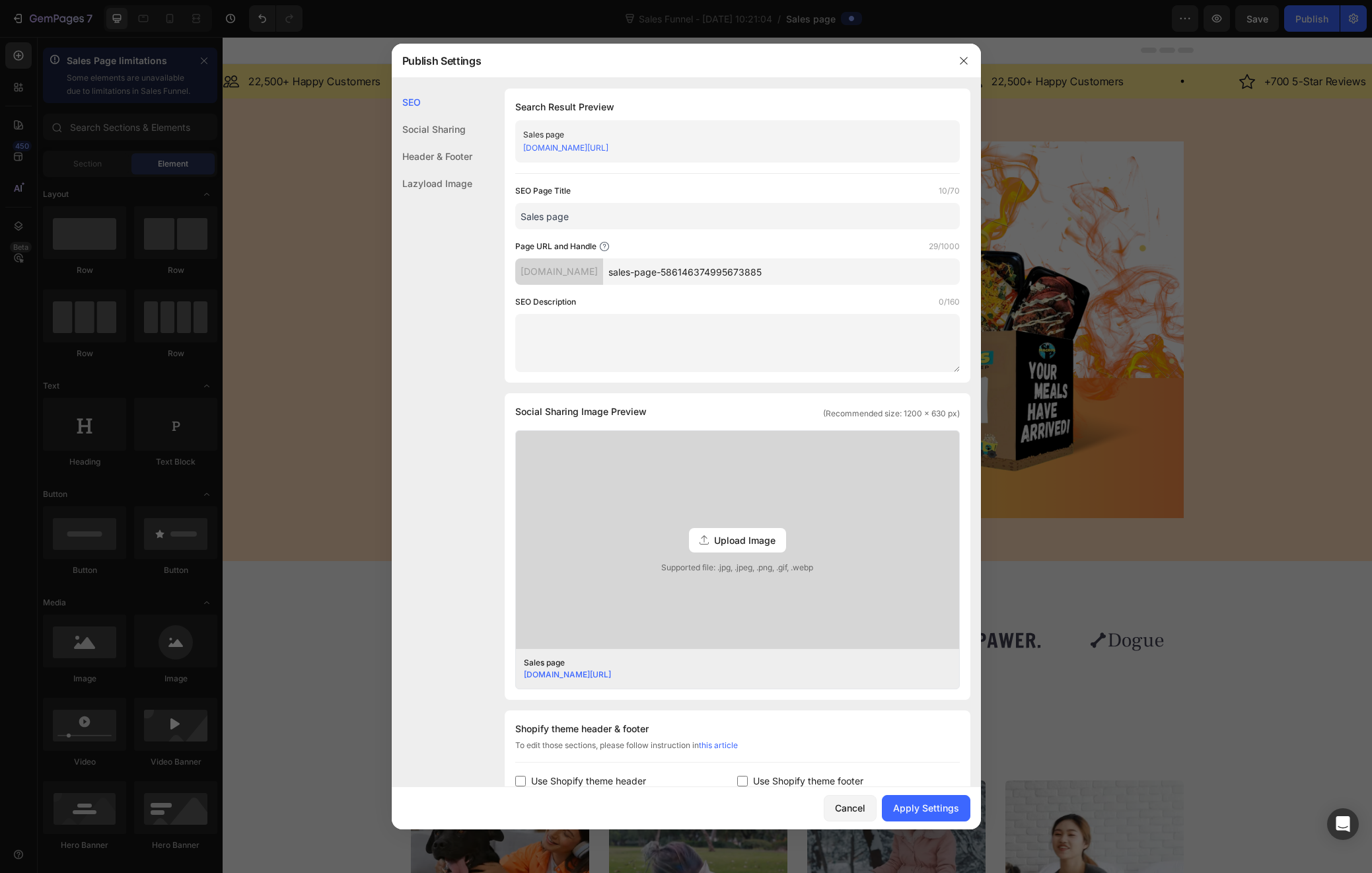
drag, startPoint x: 810, startPoint y: 272, endPoint x: 616, endPoint y: 265, distance: 194.1
click at [616, 265] on div "vj11ti-b0.myshopify.com sales-page-586146374995673885" at bounding box center [738, 272] width 445 height 26
type input "CalorieCruncher"
click at [587, 212] on input "Sales page" at bounding box center [738, 216] width 445 height 26
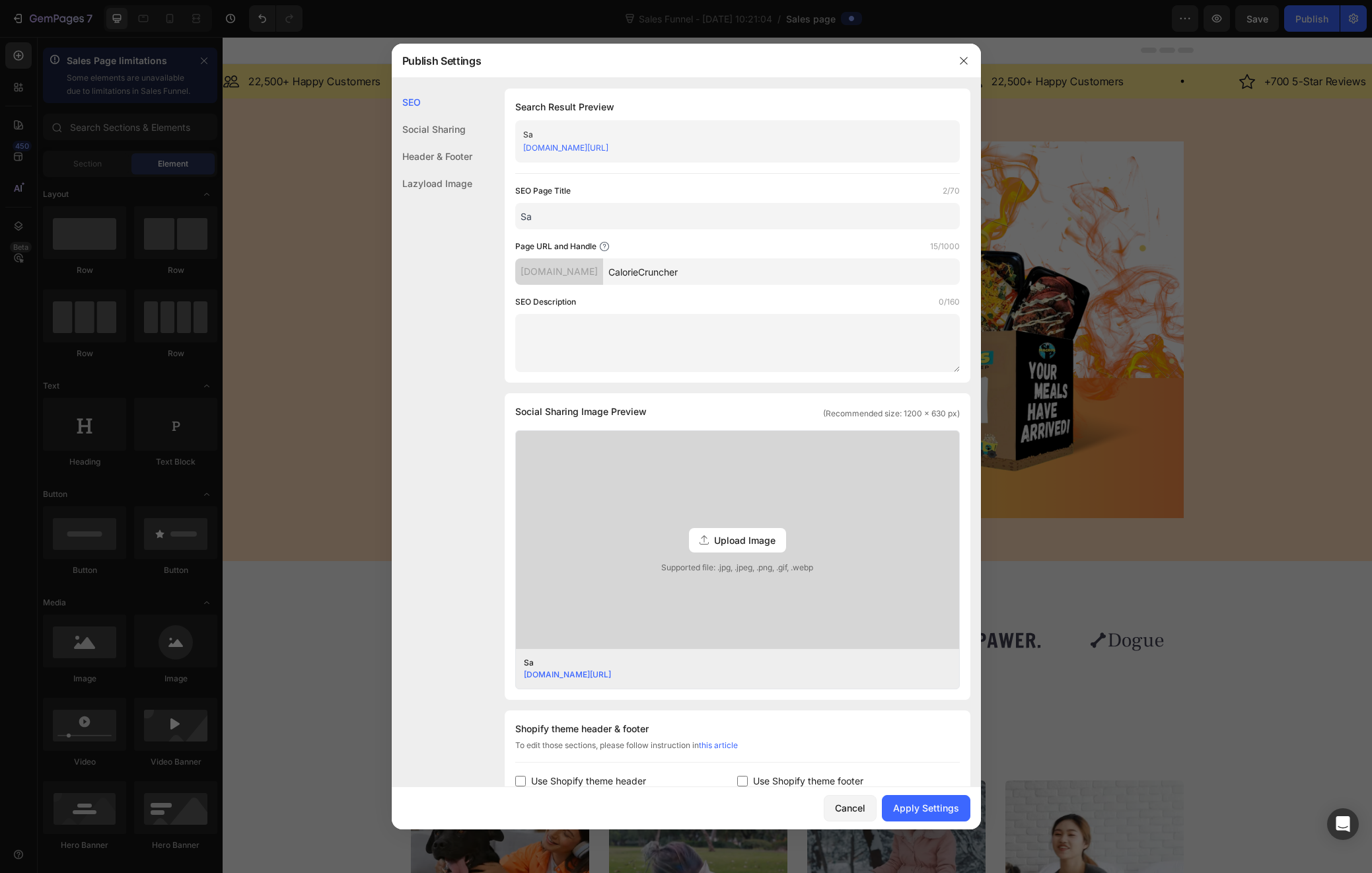
type input "S"
click at [568, 214] on input "Macros MEal Prep | Meal Plans" at bounding box center [738, 216] width 445 height 26
drag, startPoint x: 667, startPoint y: 216, endPoint x: 610, endPoint y: 216, distance: 57.0
click at [610, 216] on input "Macros Meal Prep | Meal Plans" at bounding box center [738, 216] width 445 height 26
type input "Macros Meal Prep | Meal Plans"
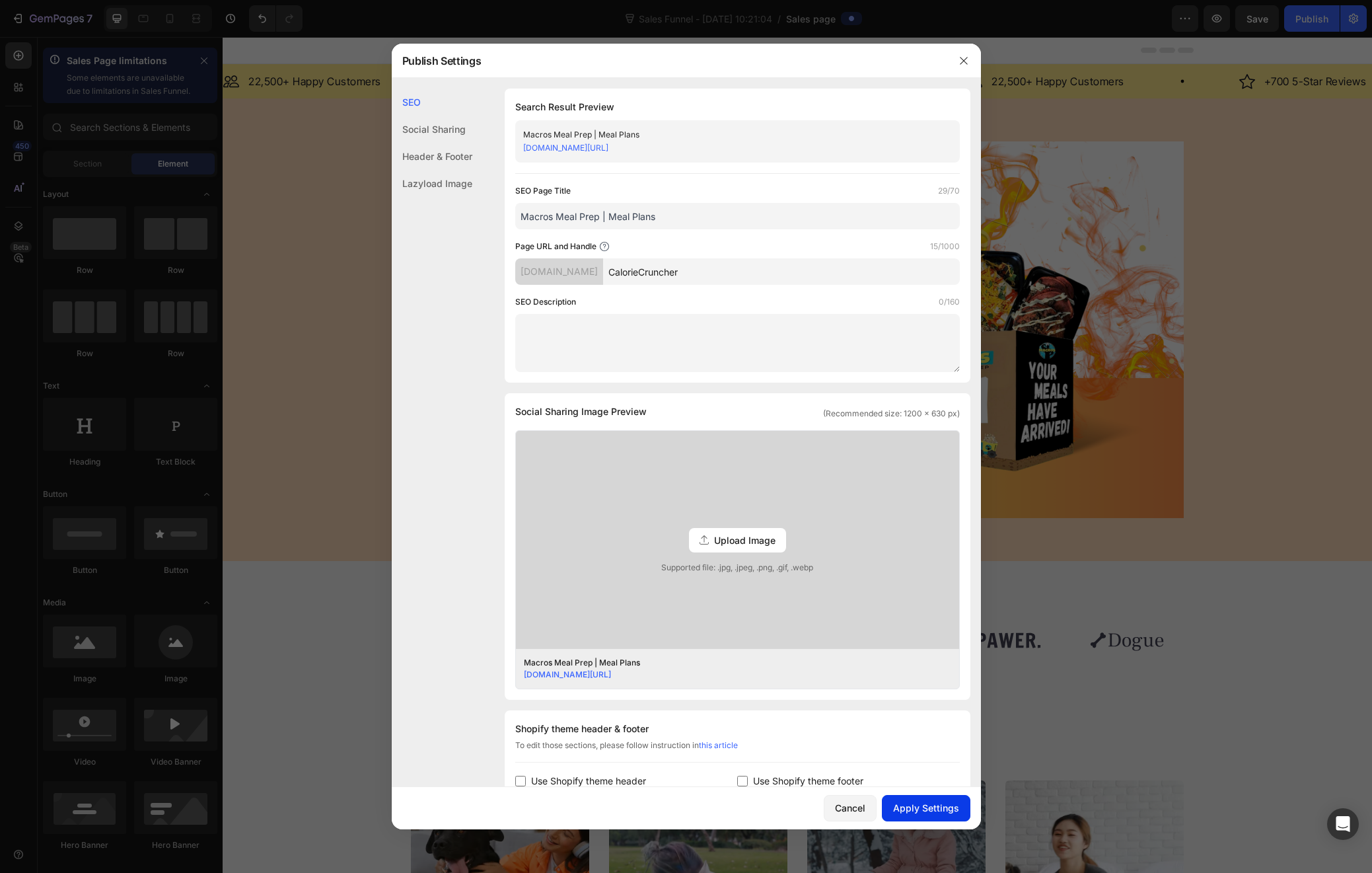
click at [937, 809] on div "Apply Settings" at bounding box center [926, 807] width 66 height 14
click at [968, 62] on icon "button" at bounding box center [964, 60] width 10 height 10
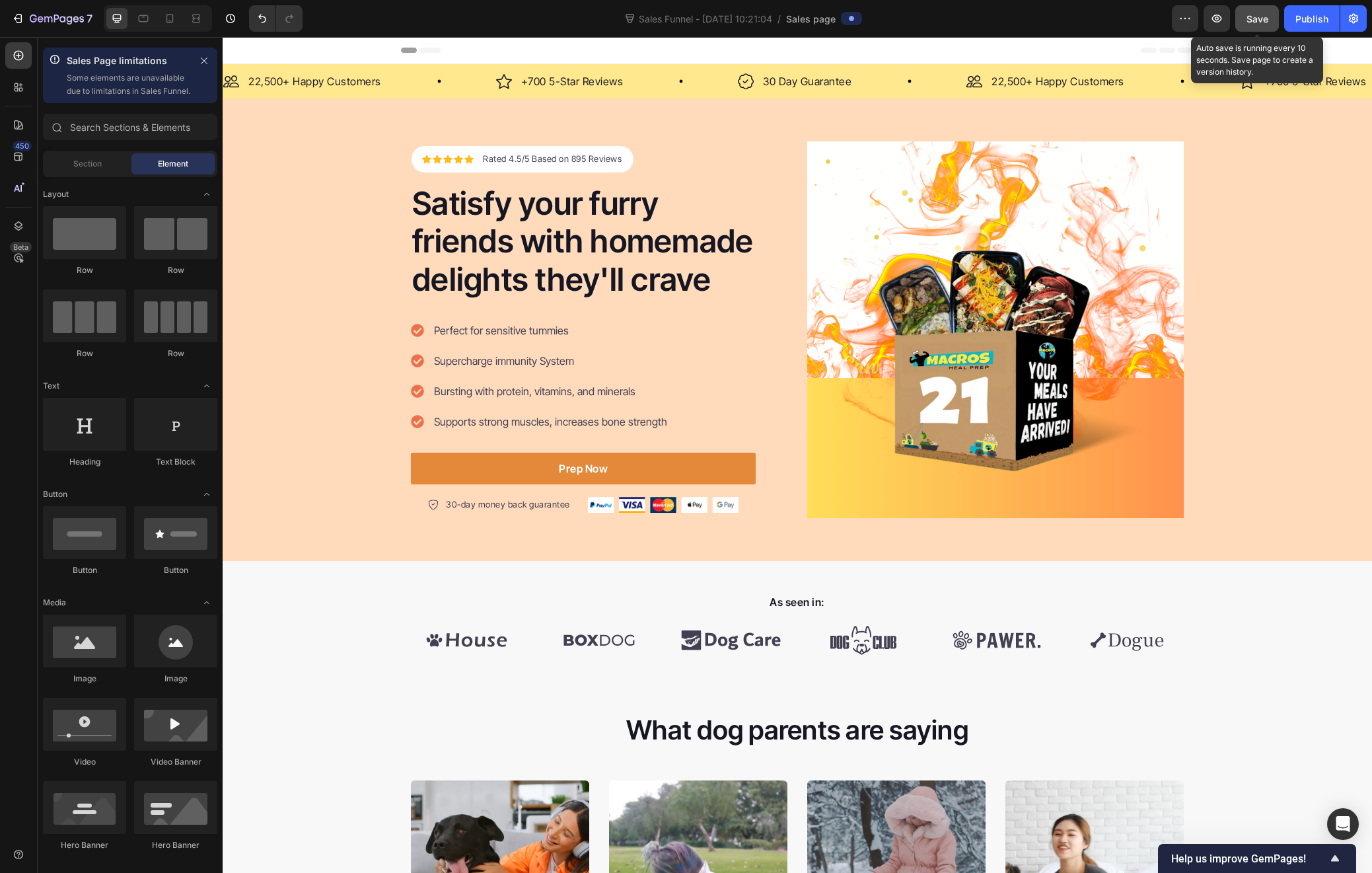
click at [1264, 8] on button "Save" at bounding box center [1257, 19] width 43 height 26
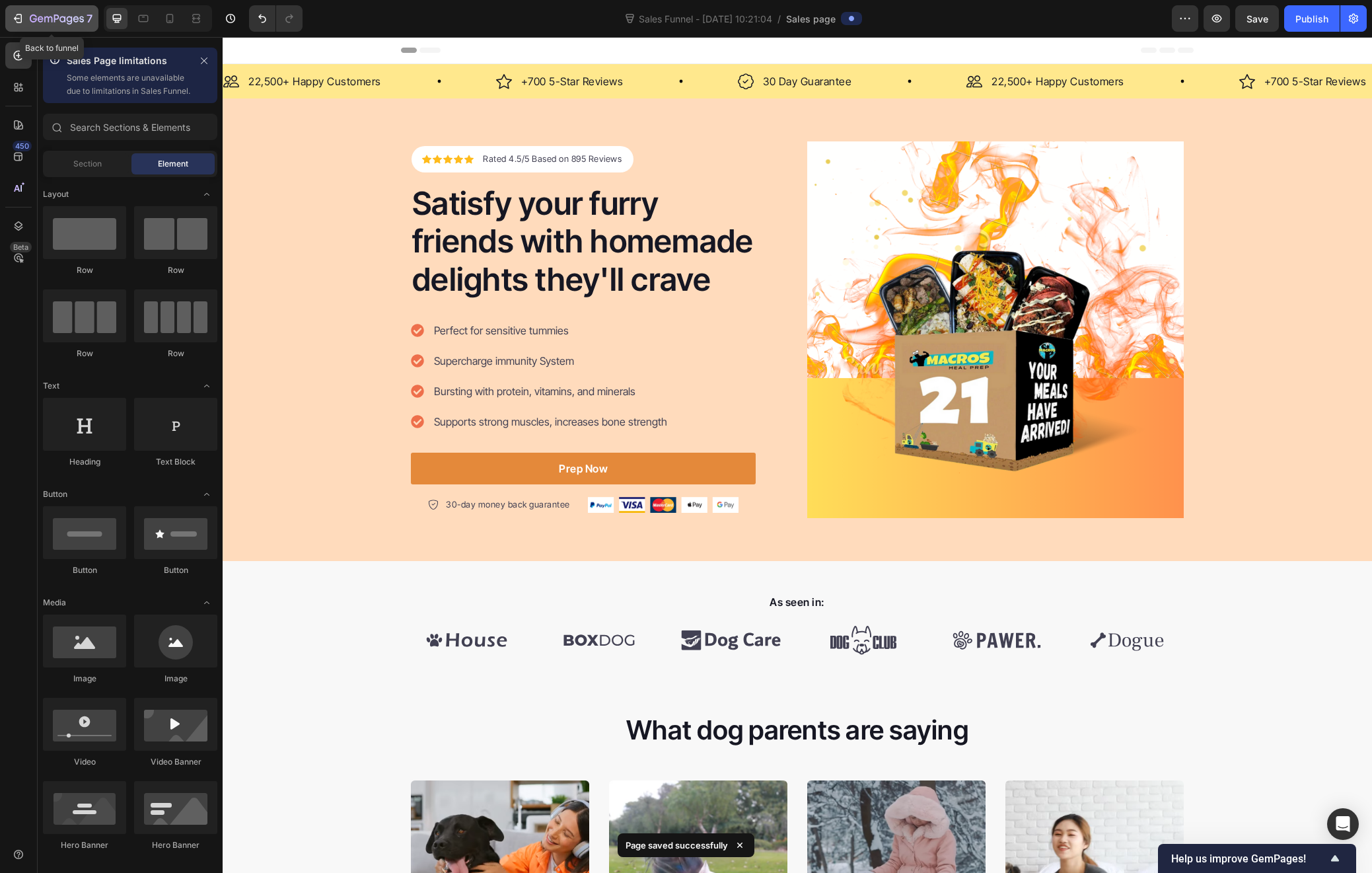
drag, startPoint x: 16, startPoint y: 15, endPoint x: 48, endPoint y: 59, distance: 54.4
click at [16, 16] on icon "button" at bounding box center [18, 19] width 13 height 13
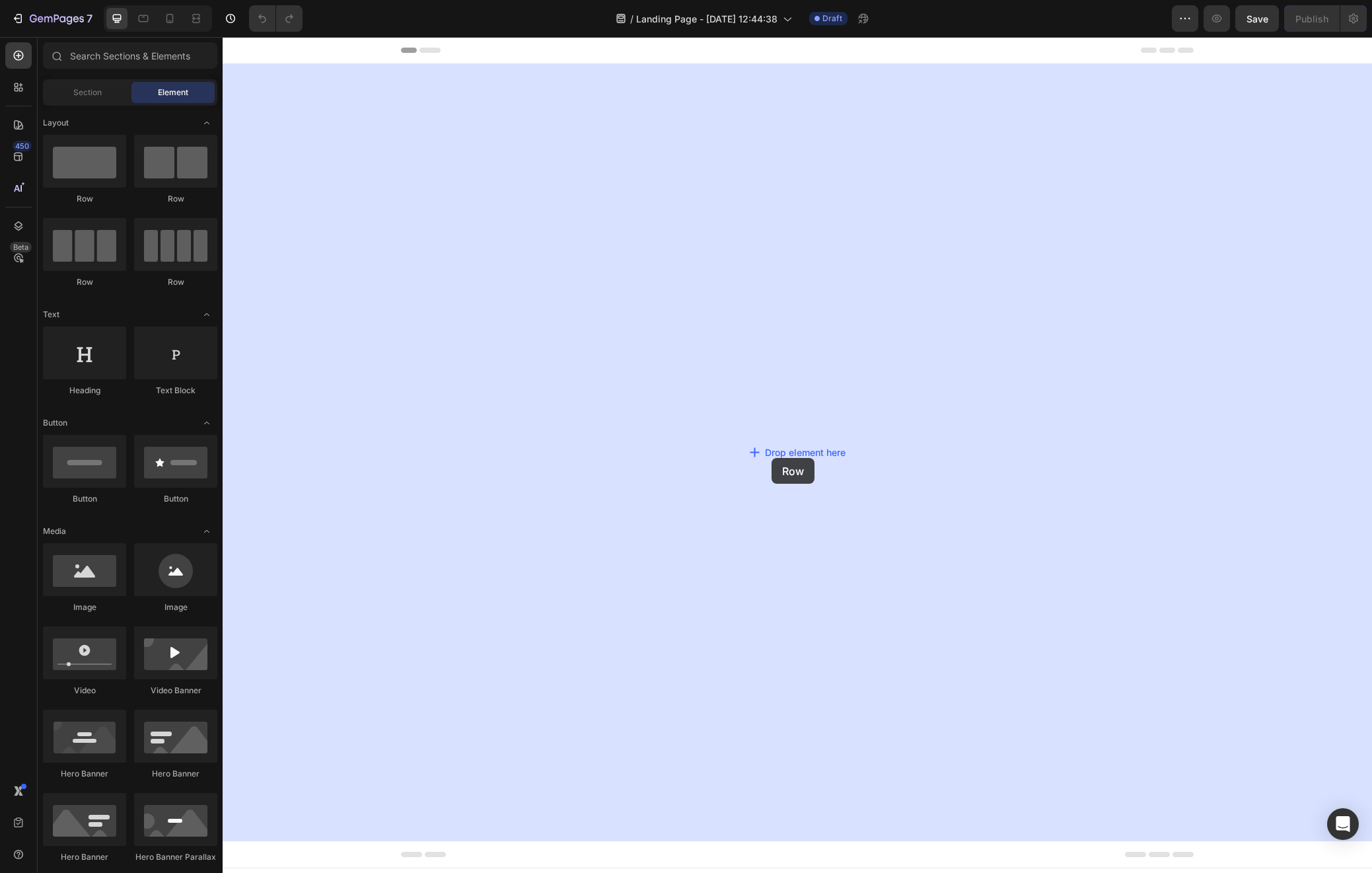
drag, startPoint x: 322, startPoint y: 205, endPoint x: 769, endPoint y: 441, distance: 505.5
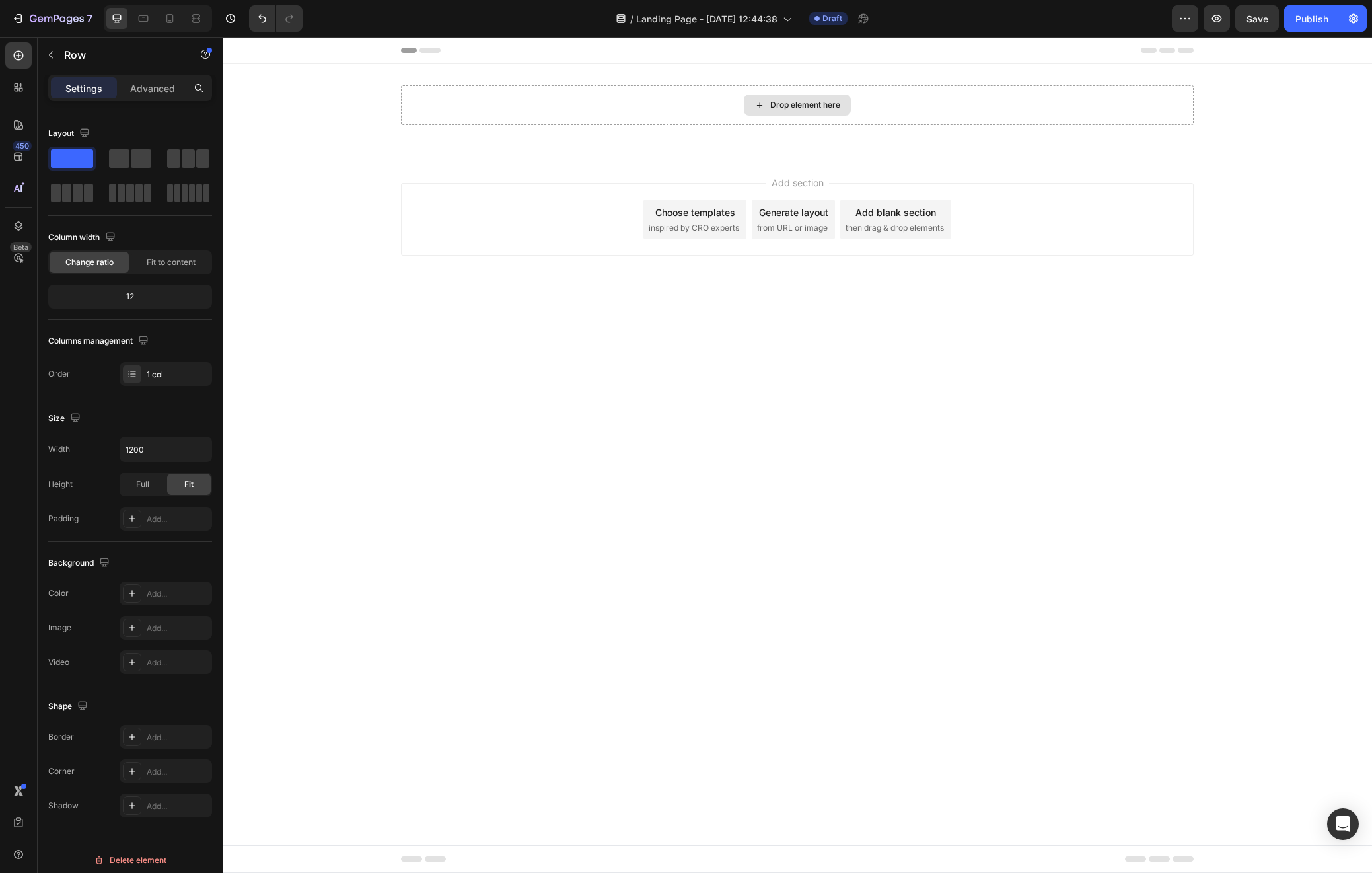
click at [774, 109] on div "Drop element here" at bounding box center [806, 104] width 70 height 10
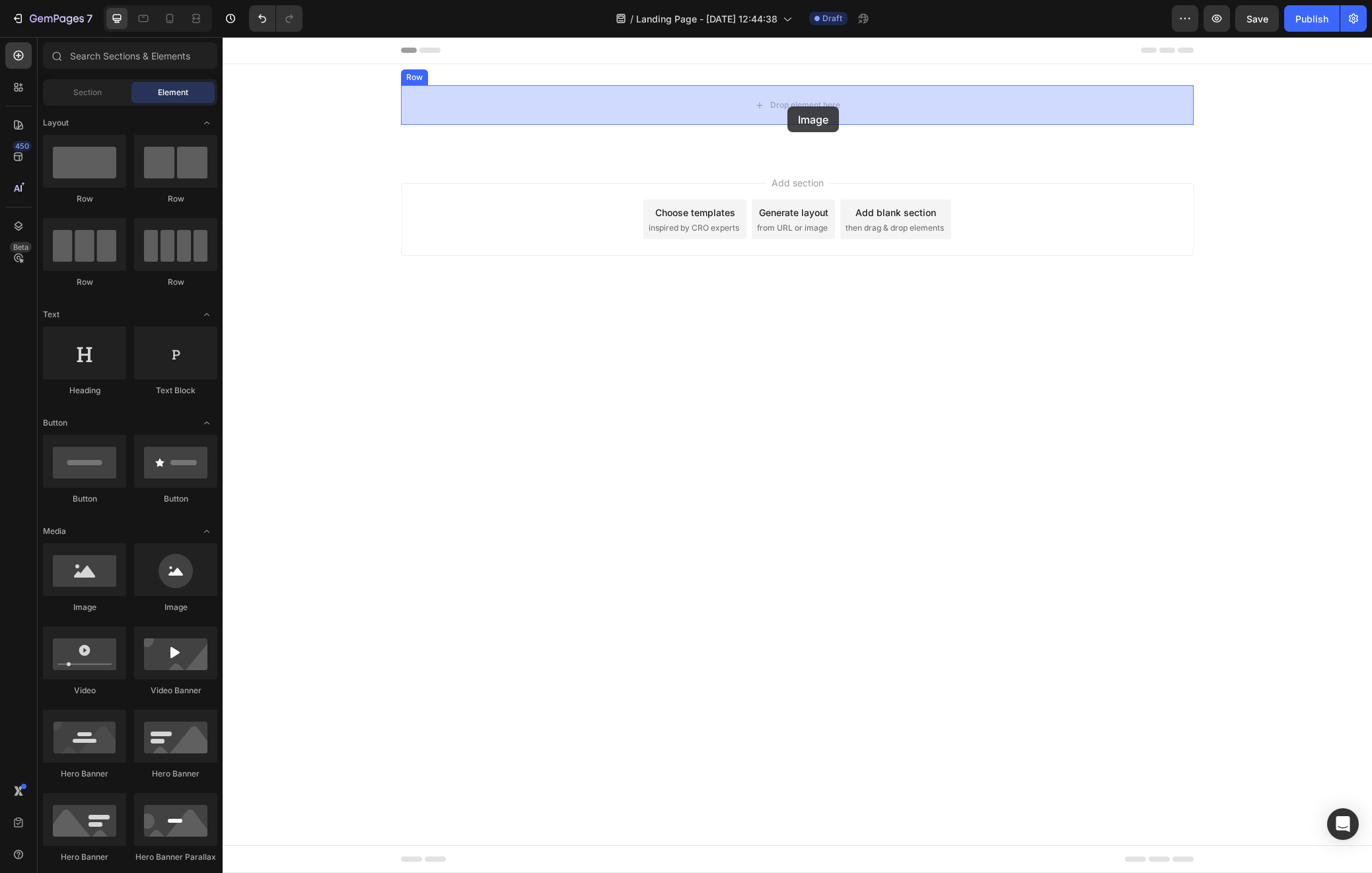
drag, startPoint x: 308, startPoint y: 627, endPoint x: 788, endPoint y: 106, distance: 708.4
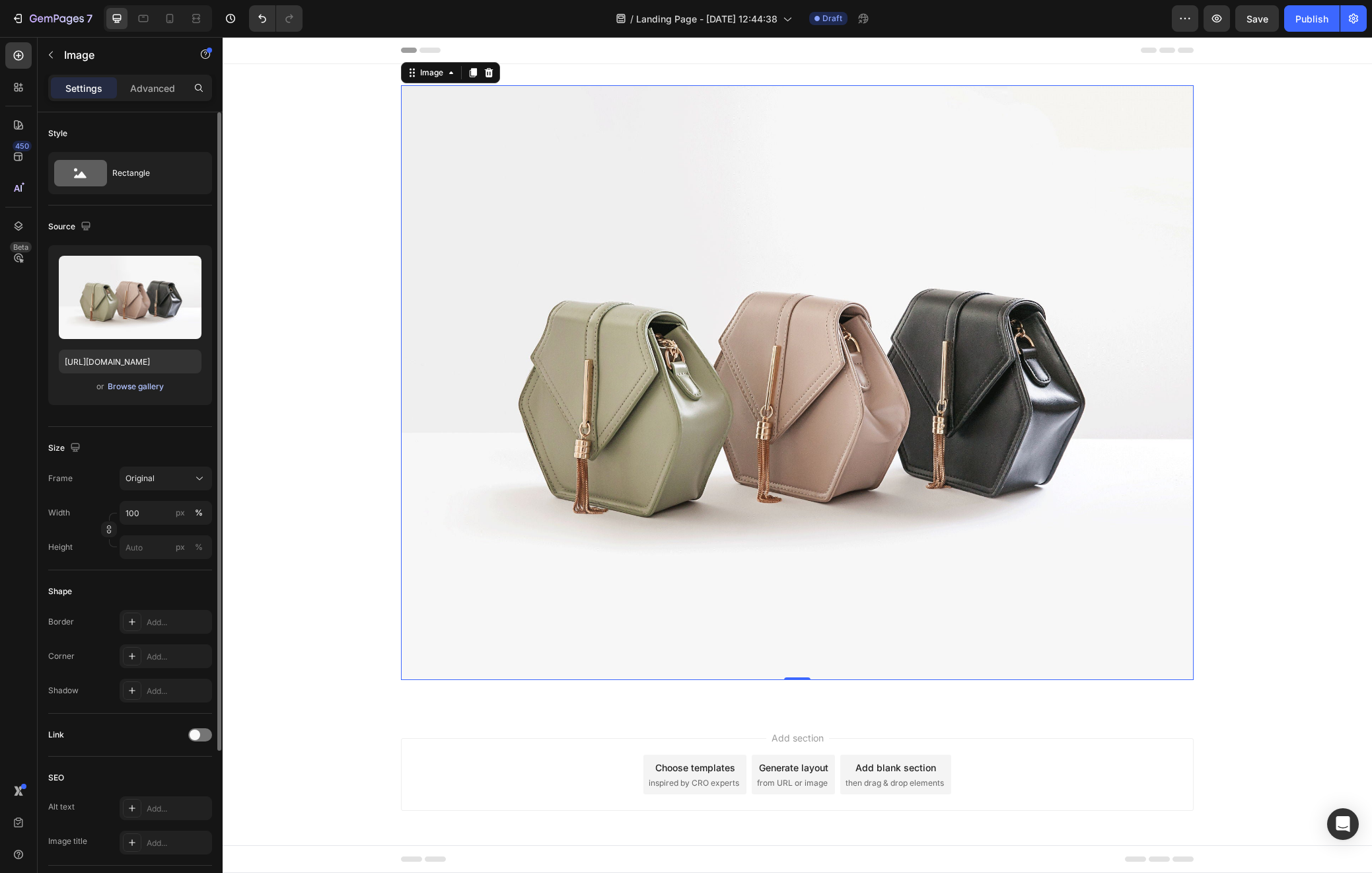
click at [123, 387] on div "Browse gallery" at bounding box center [136, 386] width 56 height 12
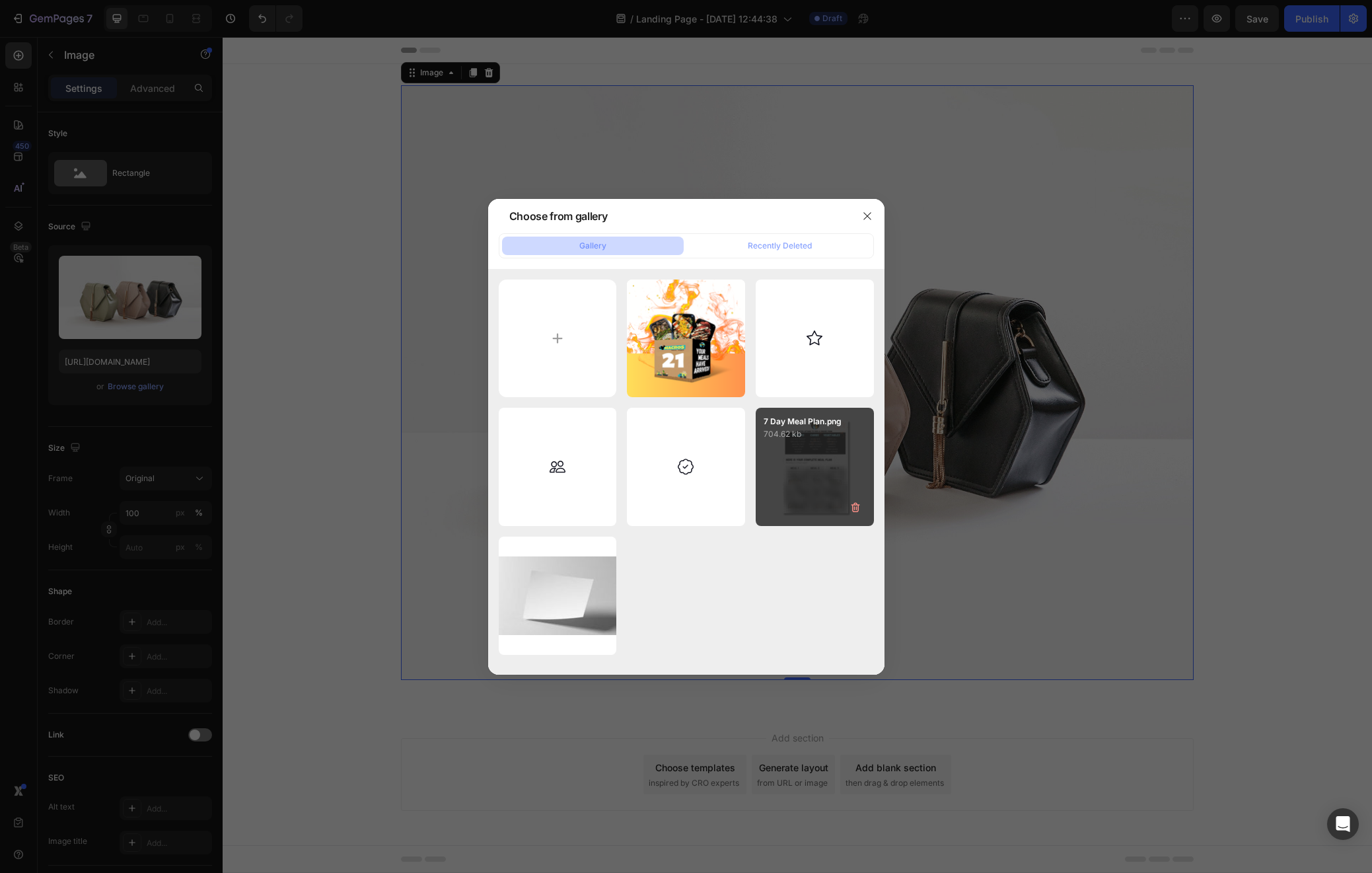
click at [820, 458] on div "7 Day Meal Plan.png 704.62 kb" at bounding box center [815, 467] width 119 height 119
type input "[URL][DOMAIN_NAME]"
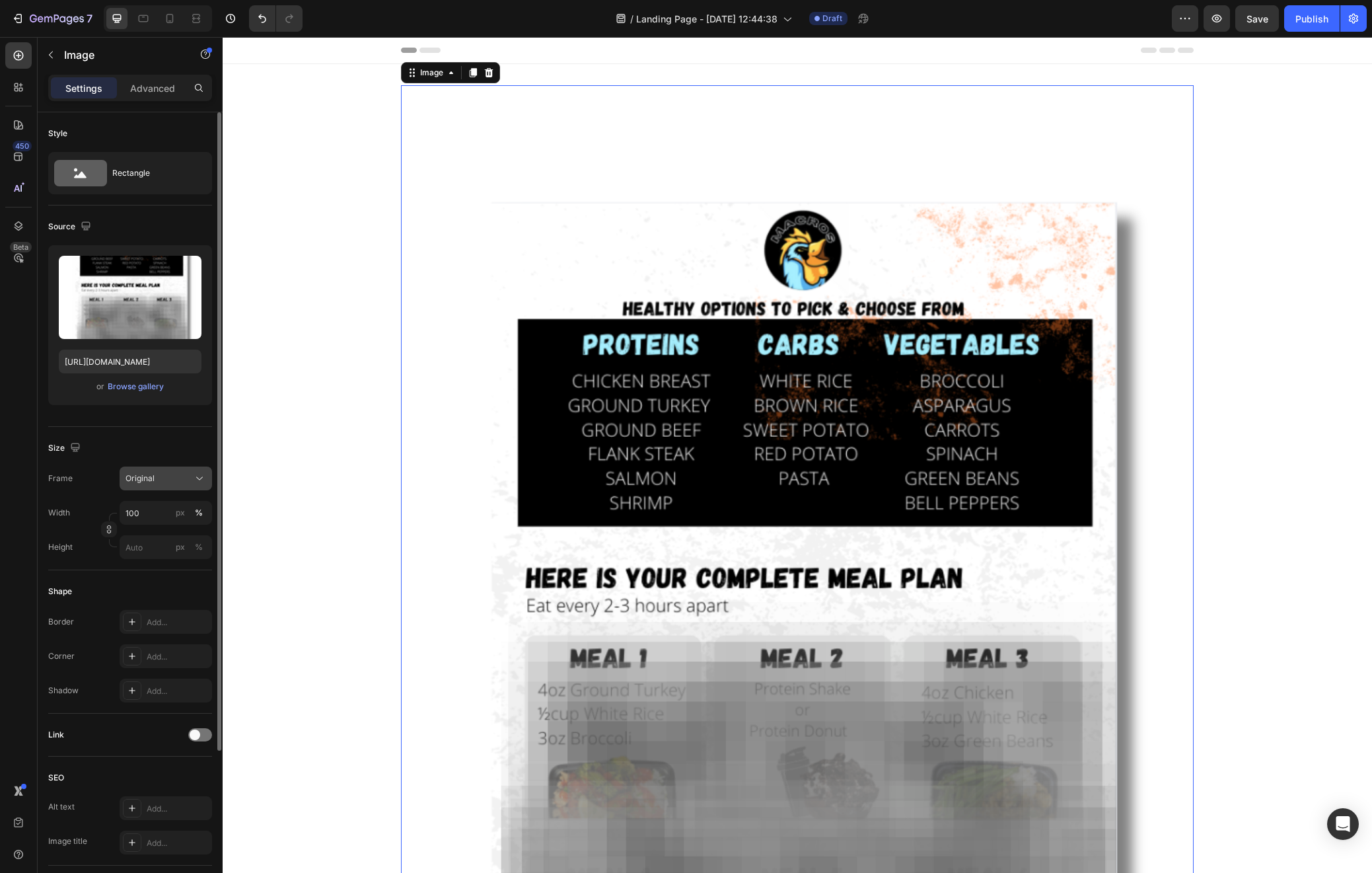
click at [200, 476] on icon at bounding box center [199, 478] width 13 height 13
click at [194, 452] on div "Size" at bounding box center [130, 448] width 164 height 21
click at [163, 482] on div "Original" at bounding box center [157, 478] width 65 height 12
click at [138, 605] on span "Custom" at bounding box center [139, 609] width 29 height 12
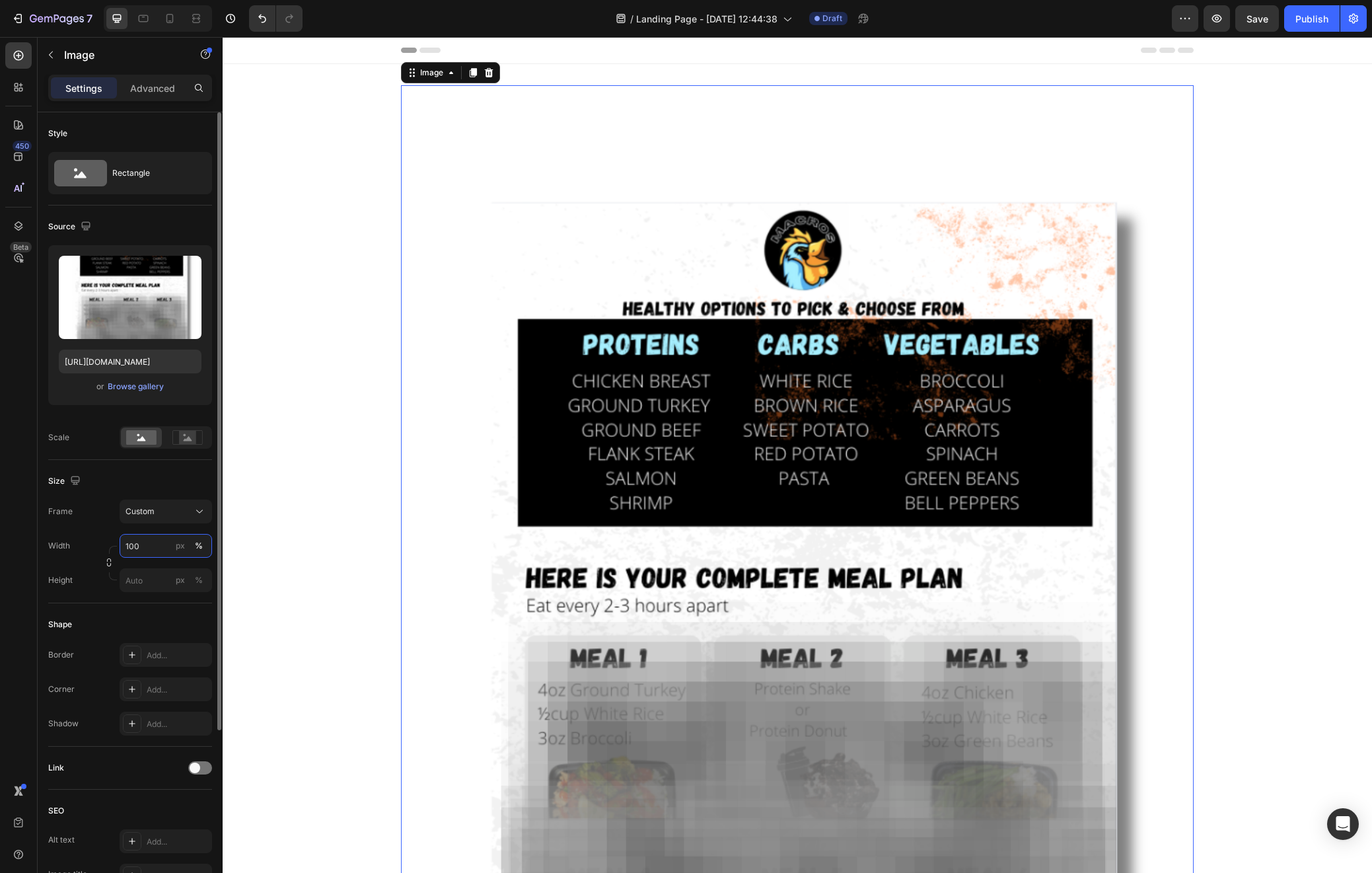
click at [149, 543] on input "100" at bounding box center [166, 545] width 92 height 24
type input "250"
click at [154, 580] on input "px %" at bounding box center [166, 579] width 92 height 24
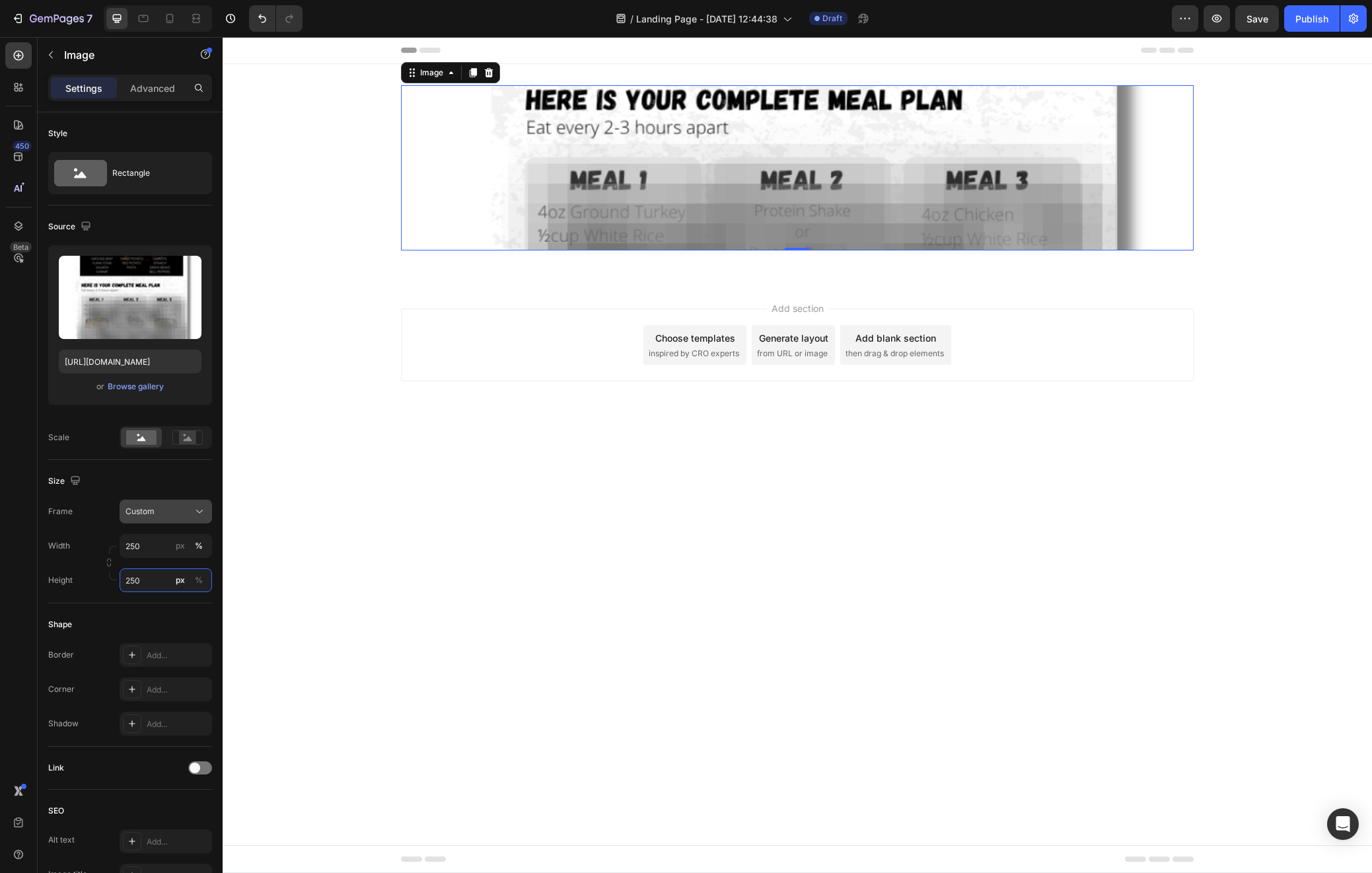
type input "250"
click at [145, 512] on span "Custom" at bounding box center [139, 511] width 29 height 12
click at [148, 547] on span "Square" at bounding box center [138, 544] width 27 height 13
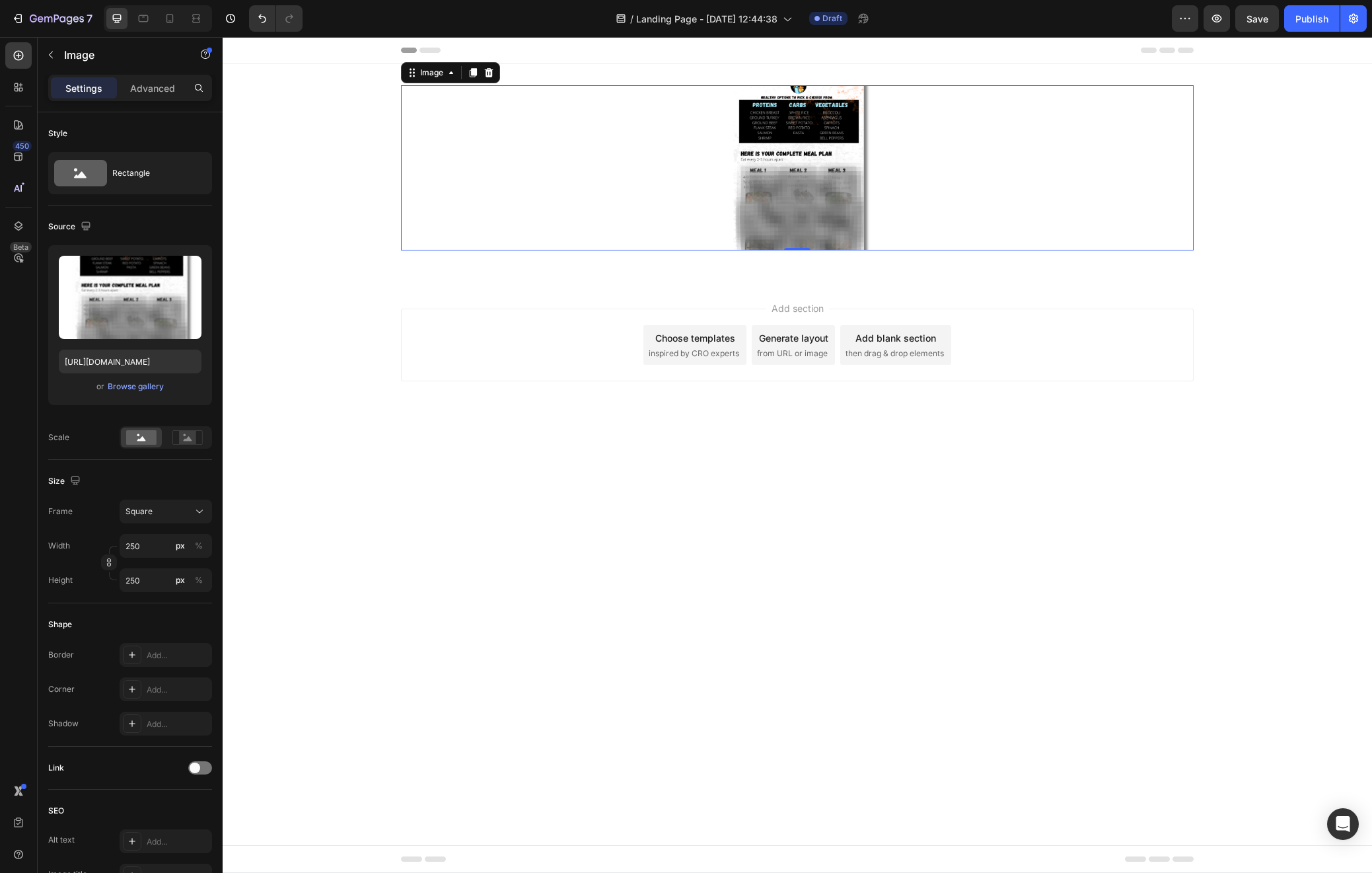
click at [540, 197] on div at bounding box center [797, 168] width 793 height 166
drag, startPoint x: 483, startPoint y: 441, endPoint x: 473, endPoint y: 436, distance: 11.2
click at [483, 441] on div "Add section Choose templates inspired by CRO experts Generate layout from URL o…" at bounding box center [798, 363] width 1150 height 163
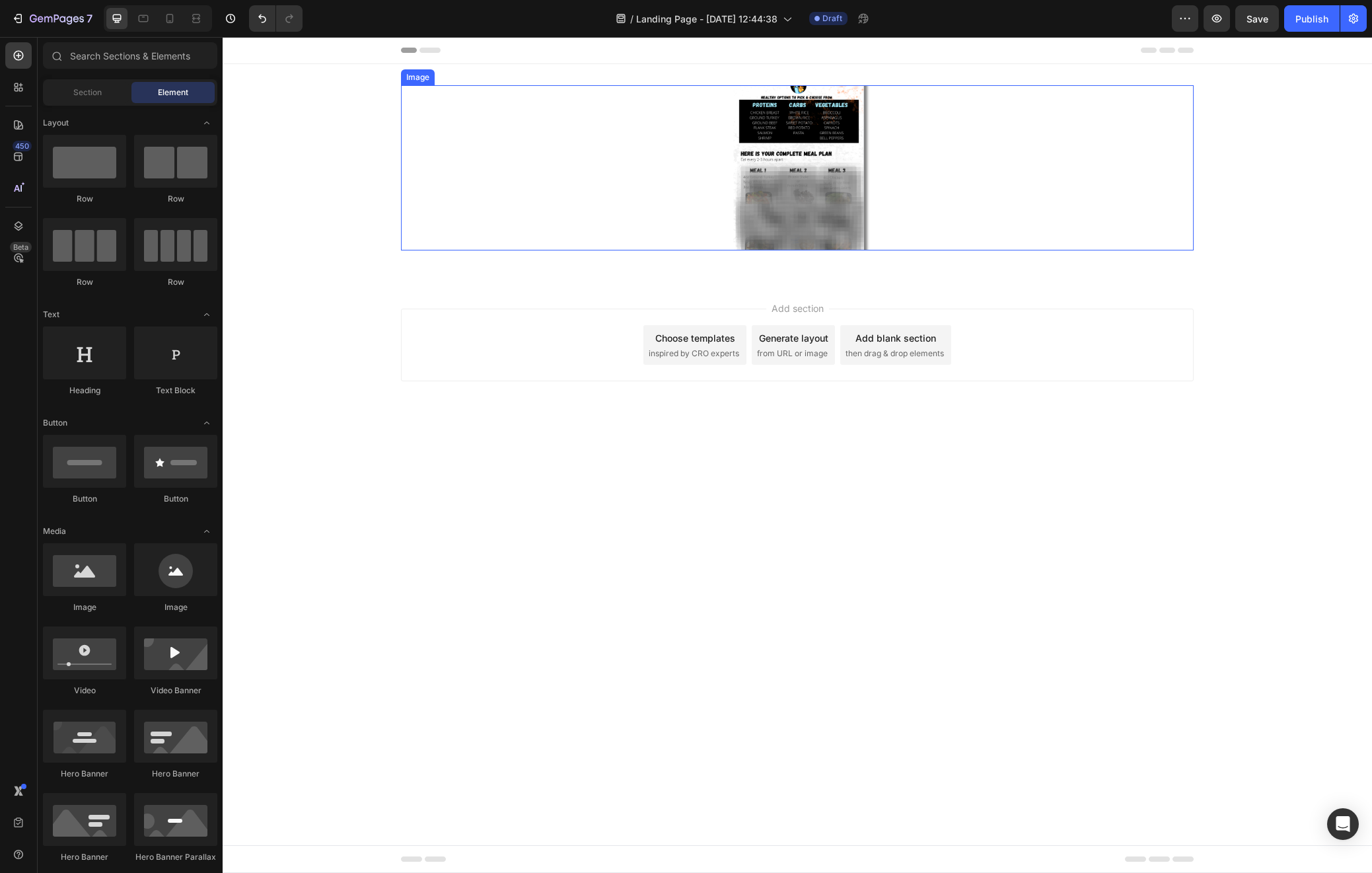
click at [547, 156] on div at bounding box center [797, 168] width 793 height 166
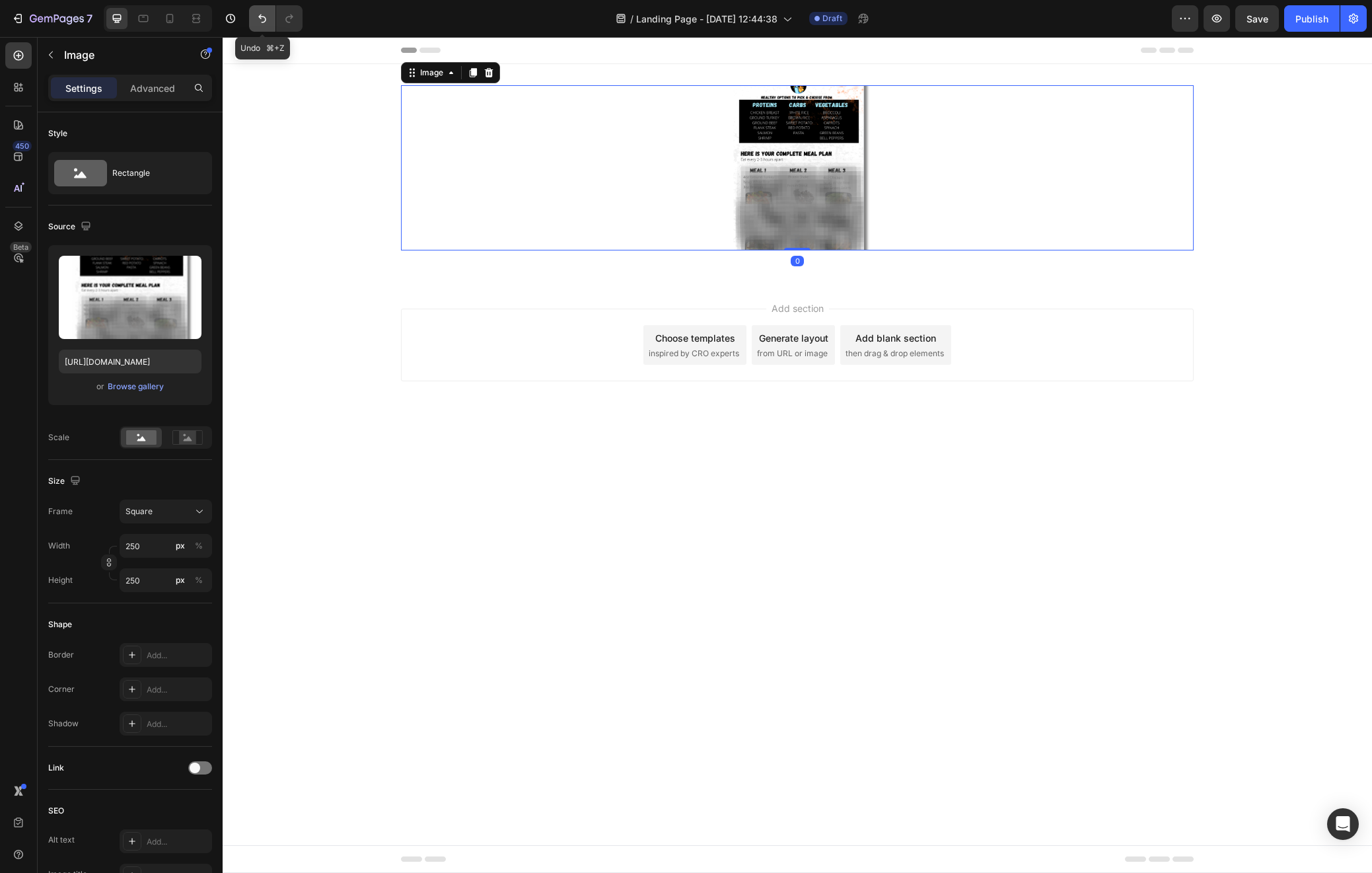
click at [259, 14] on icon "Undo/Redo" at bounding box center [263, 19] width 13 height 13
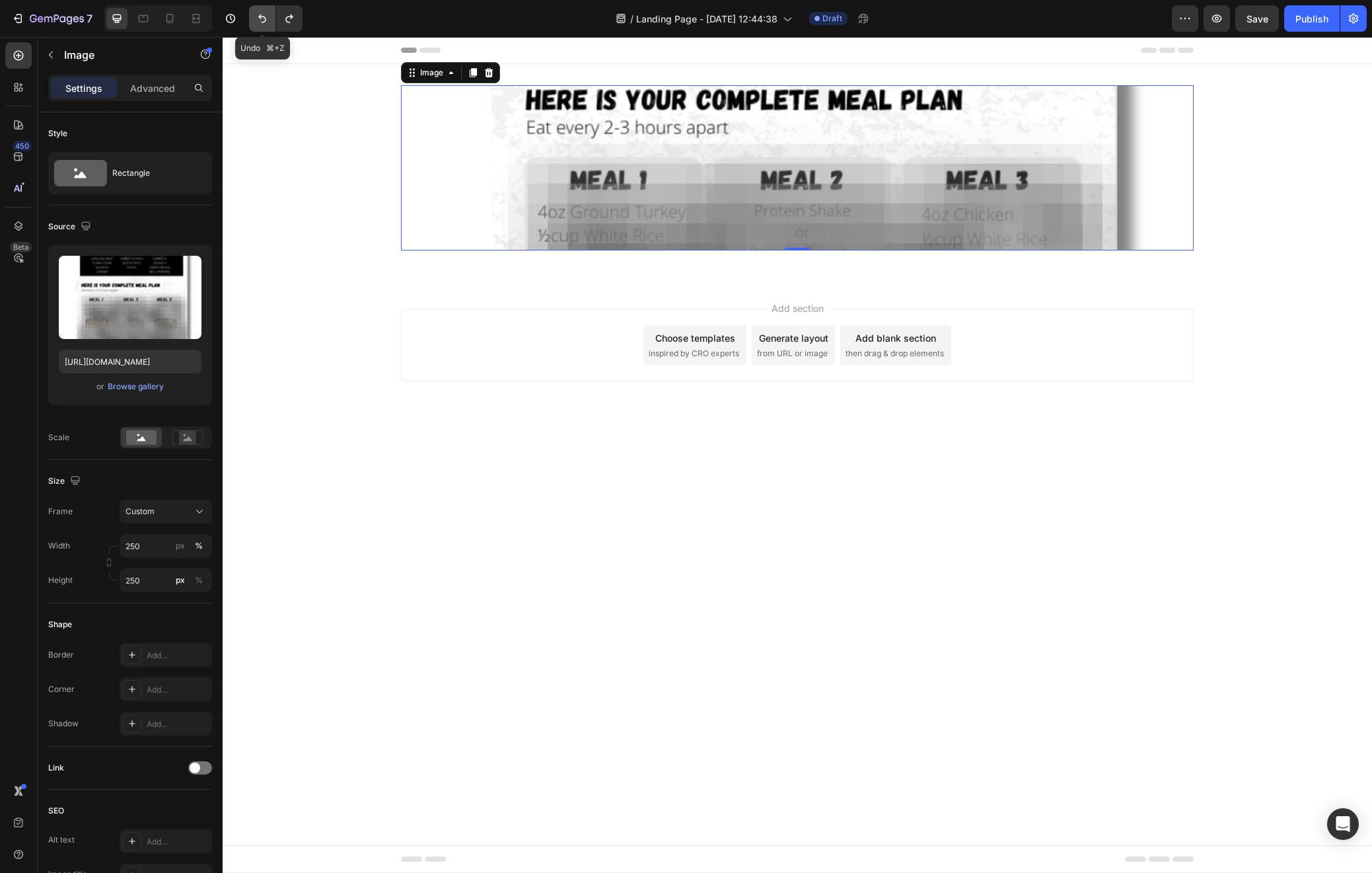
click at [259, 14] on icon "Undo/Redo" at bounding box center [263, 19] width 13 height 13
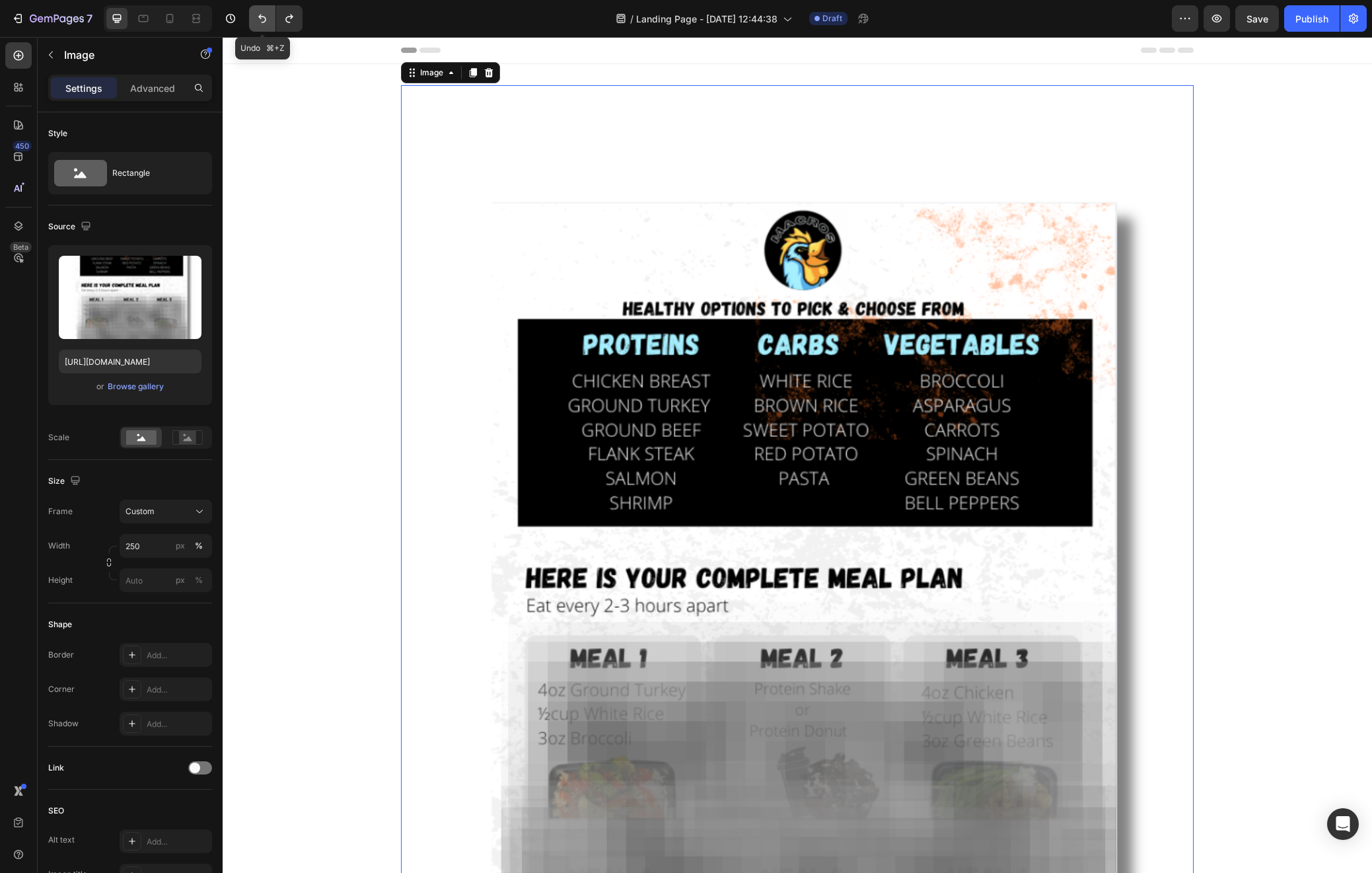
click at [259, 14] on icon "Undo/Redo" at bounding box center [263, 19] width 13 height 13
type input "100"
click at [137, 577] on input "px %" at bounding box center [166, 579] width 92 height 24
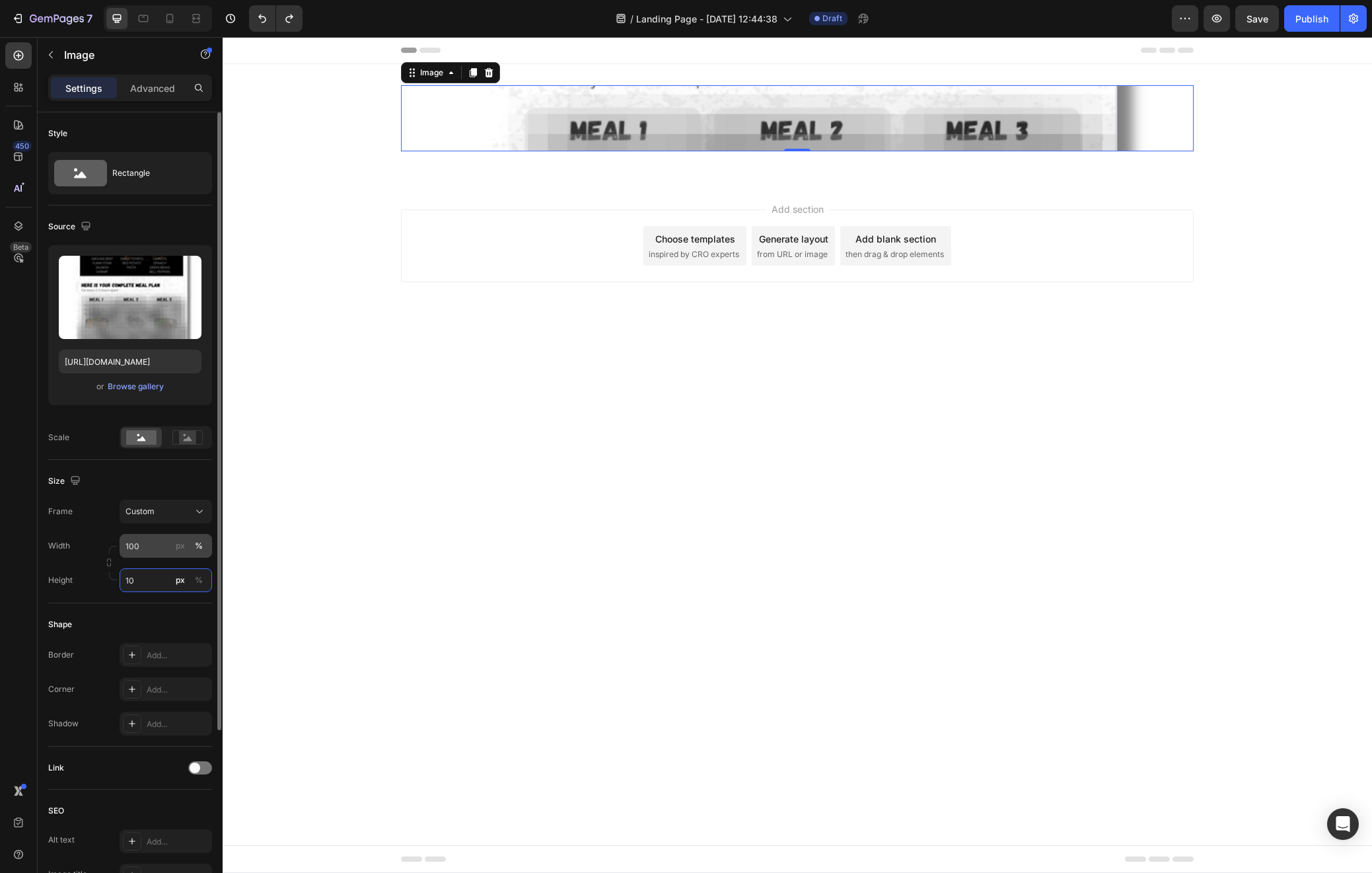
type input "1"
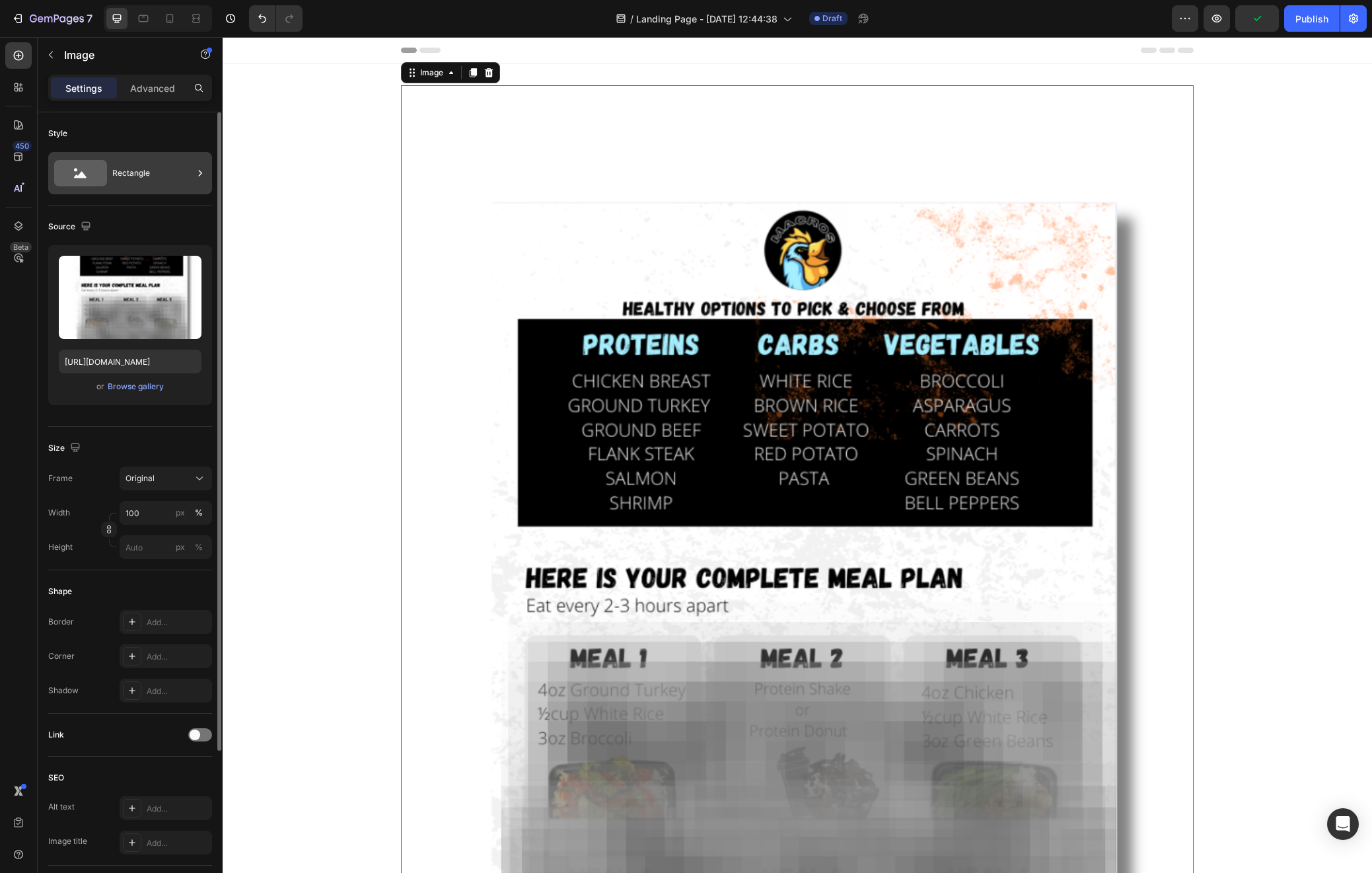
click at [123, 169] on div "Rectangle" at bounding box center [152, 173] width 81 height 30
click at [201, 125] on div "Style" at bounding box center [130, 134] width 164 height 21
click at [152, 90] on p "Advanced" at bounding box center [152, 87] width 45 height 14
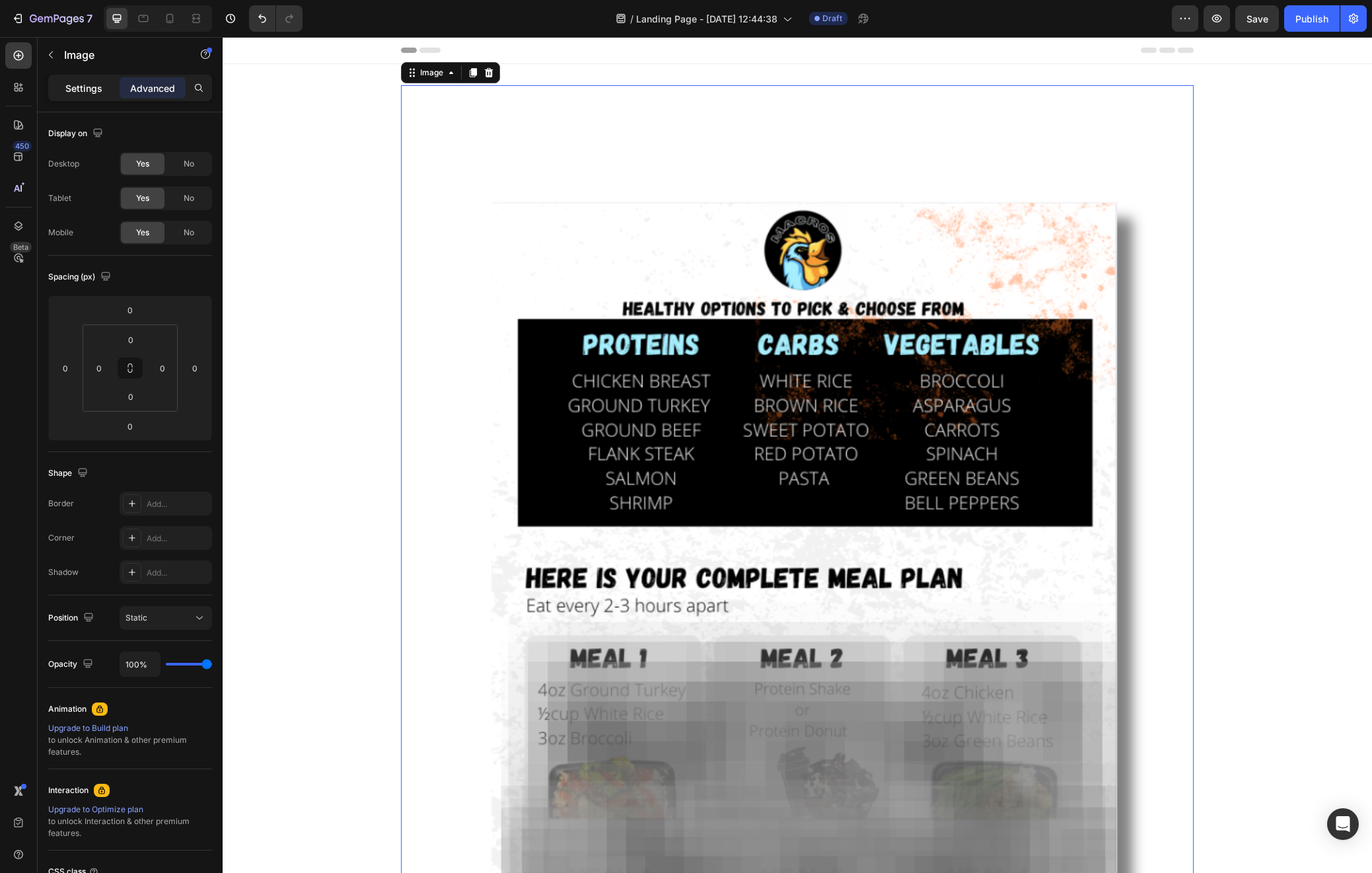
click at [88, 85] on p "Settings" at bounding box center [84, 87] width 37 height 14
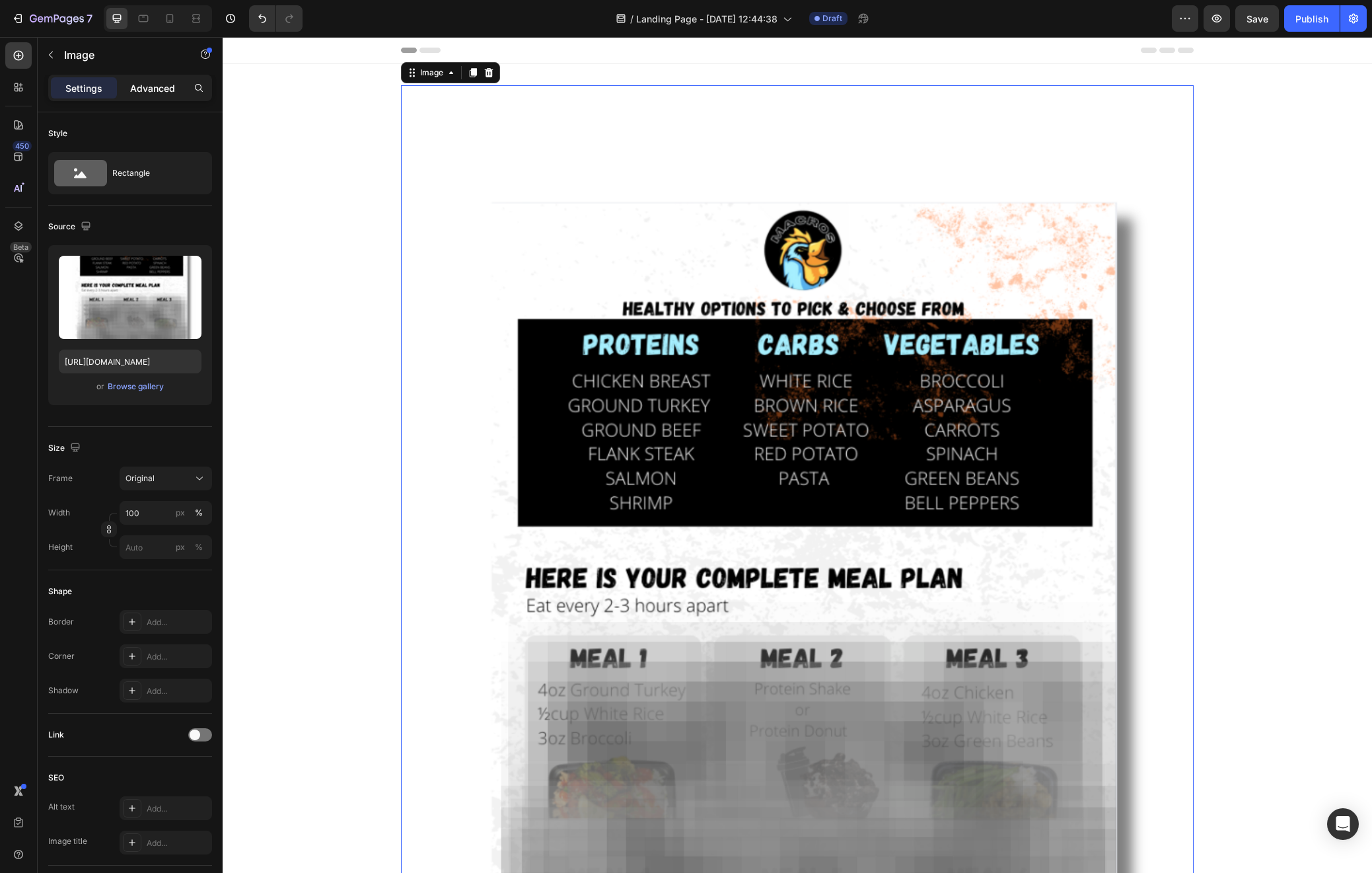
click at [134, 86] on p "Advanced" at bounding box center [152, 87] width 45 height 14
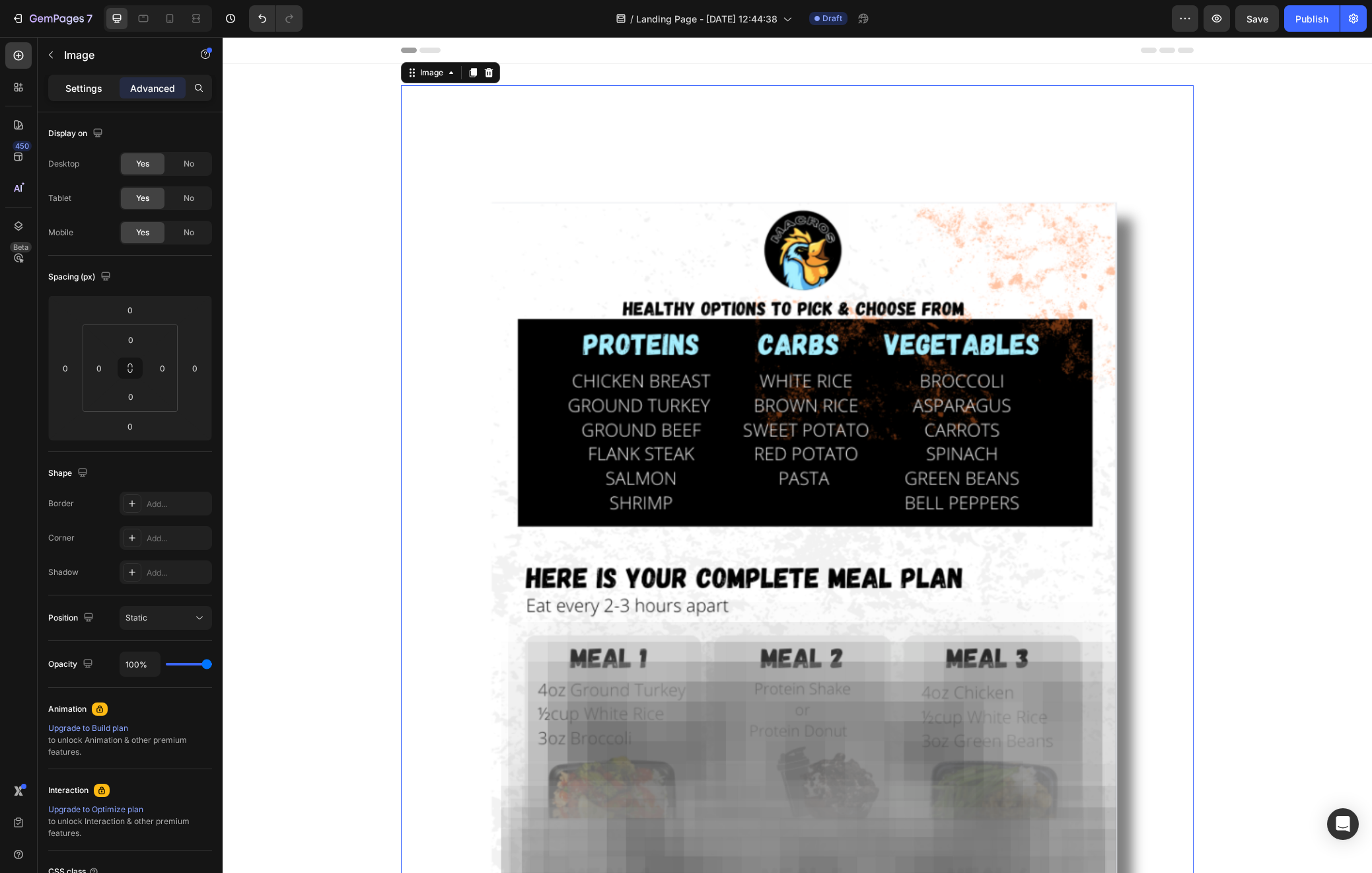
click at [79, 81] on p "Settings" at bounding box center [84, 87] width 37 height 14
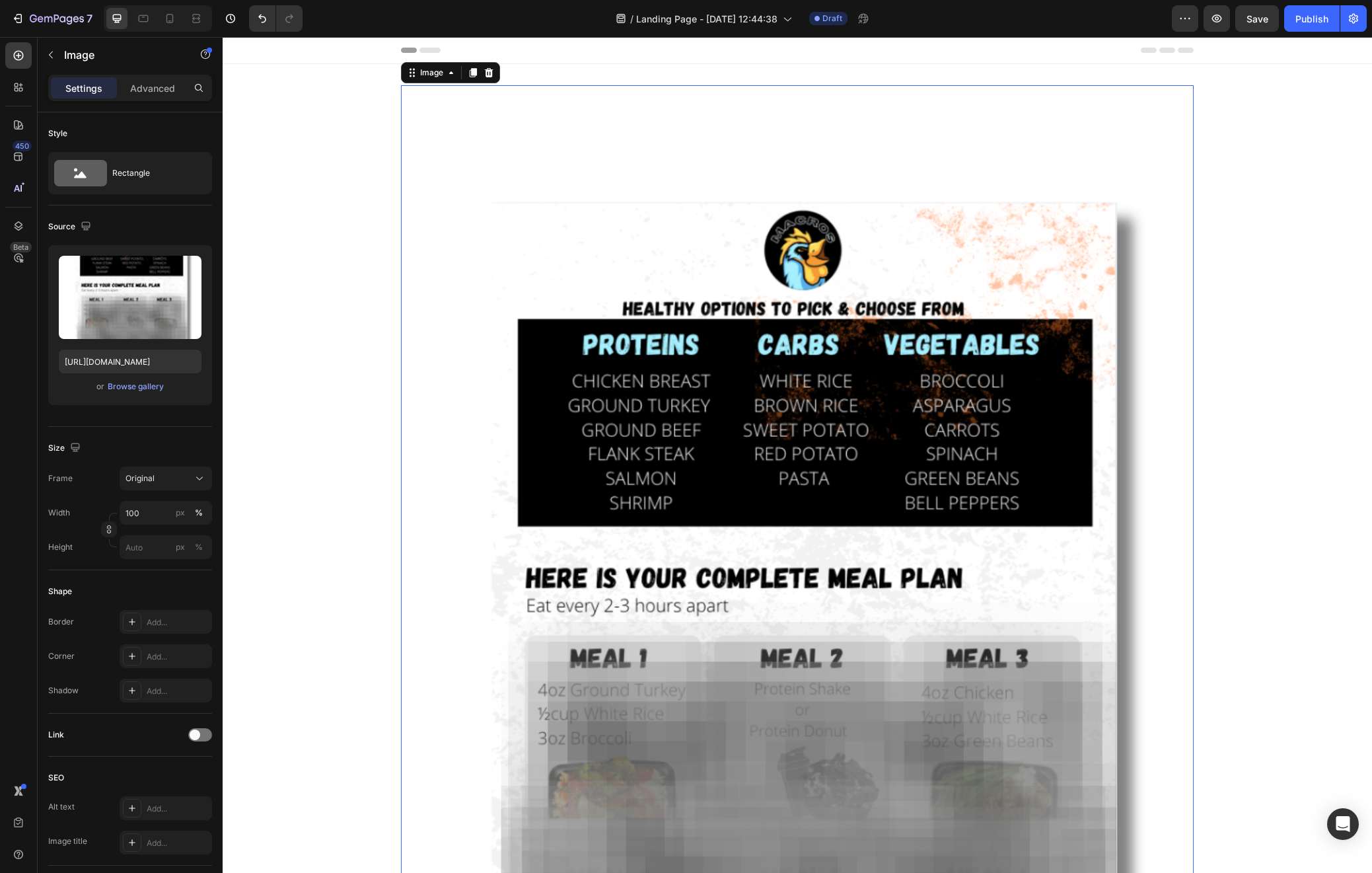
click at [905, 310] on img at bounding box center [797, 646] width 793 height 1121
click at [446, 75] on icon at bounding box center [451, 72] width 10 height 10
click at [485, 68] on icon at bounding box center [488, 72] width 8 height 9
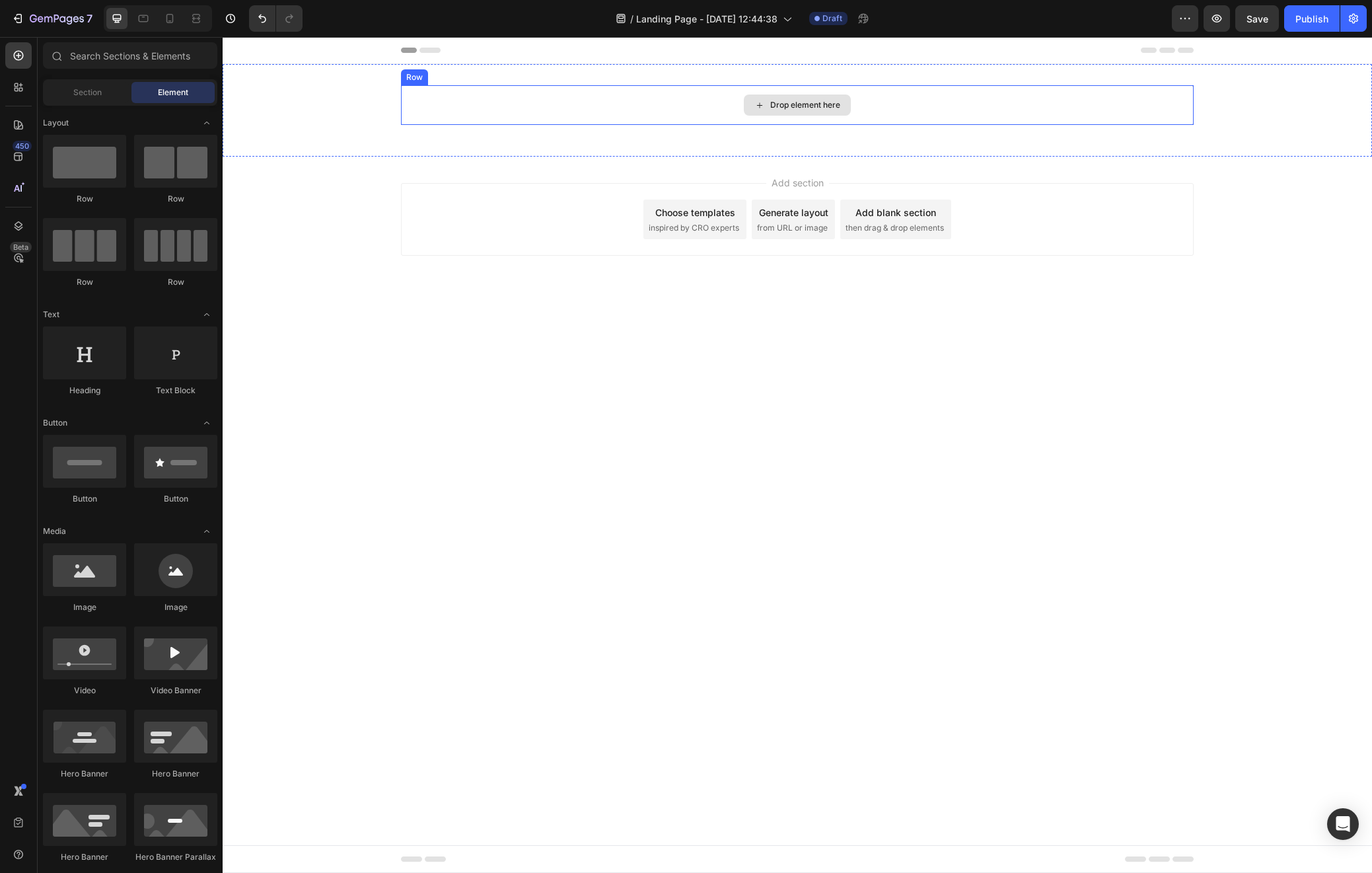
click at [764, 107] on icon at bounding box center [759, 105] width 10 height 11
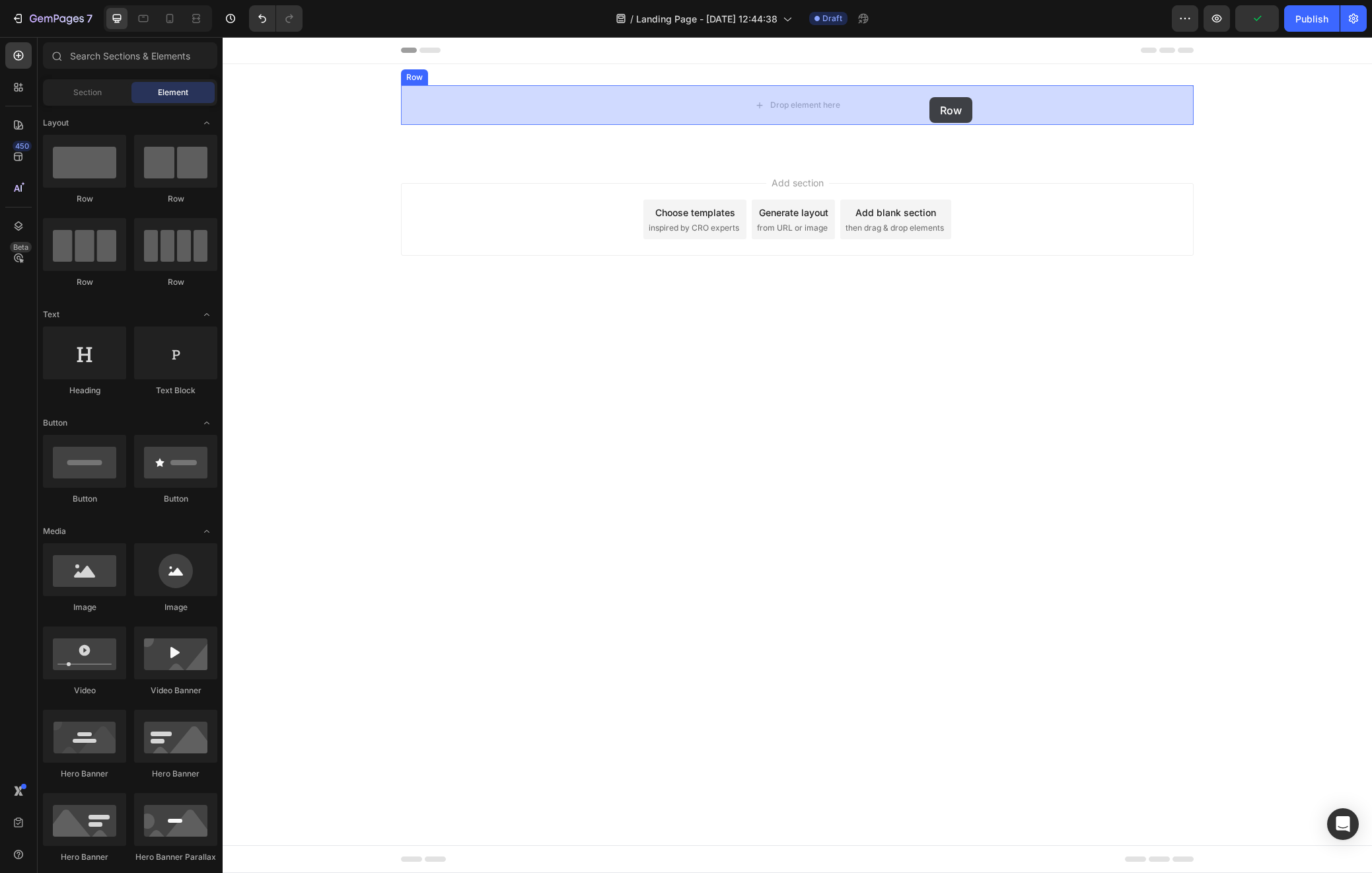
drag, startPoint x: 310, startPoint y: 207, endPoint x: 890, endPoint y: 97, distance: 590.3
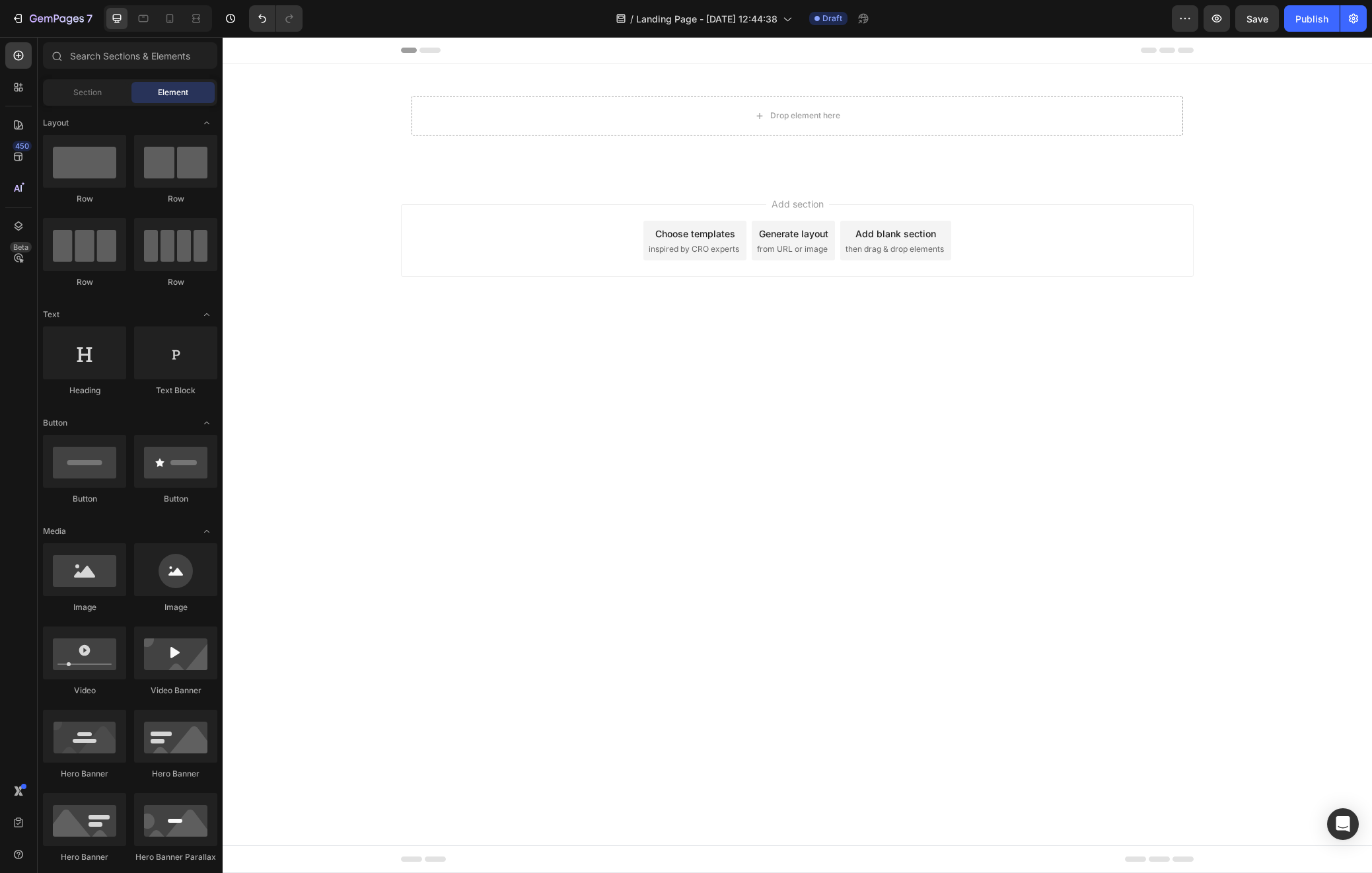
click at [355, 204] on div "Add section Choose templates inspired by CRO experts Generate layout from URL o…" at bounding box center [798, 259] width 1150 height 163
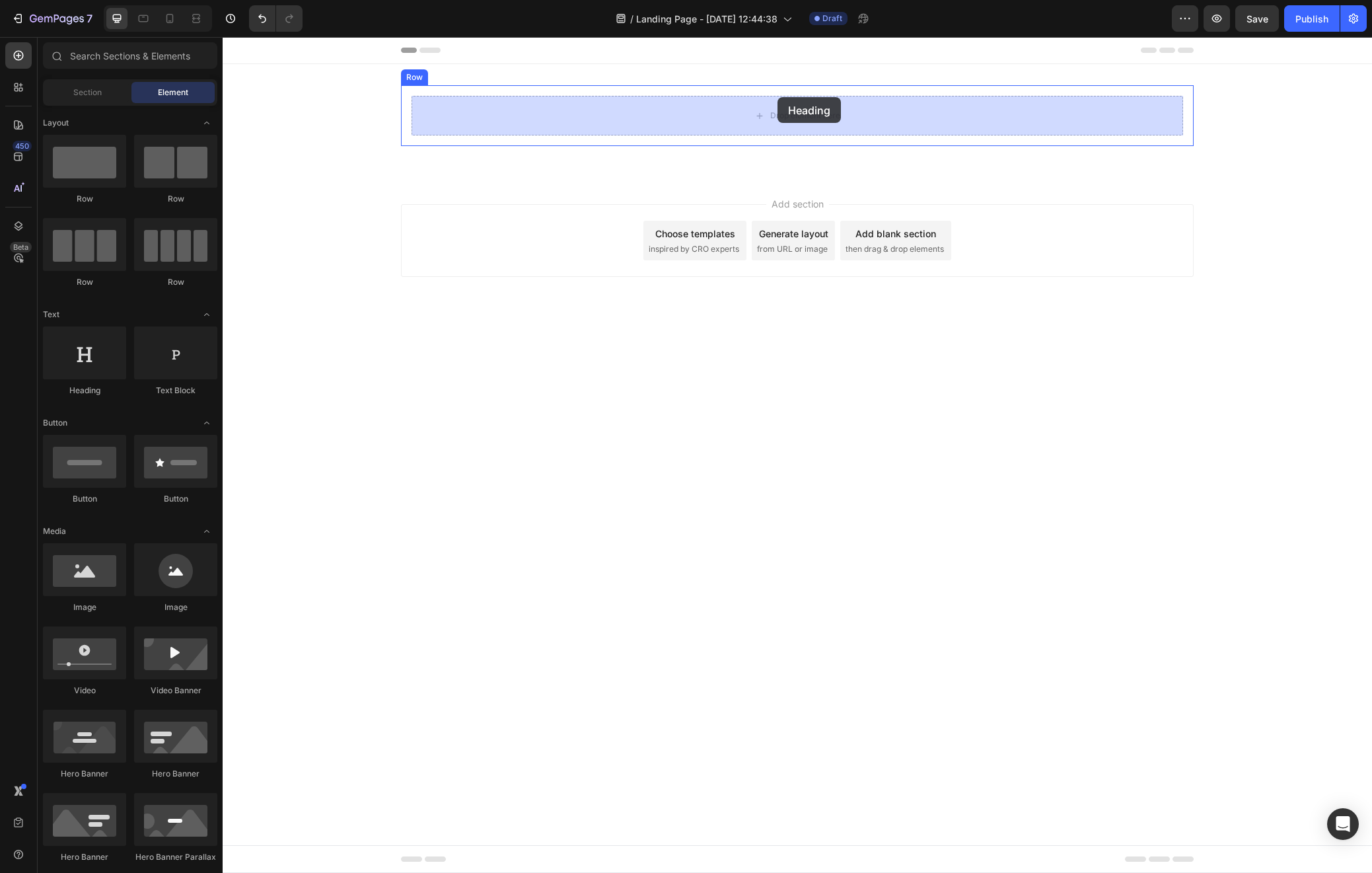
drag, startPoint x: 323, startPoint y: 391, endPoint x: 777, endPoint y: 95, distance: 542.0
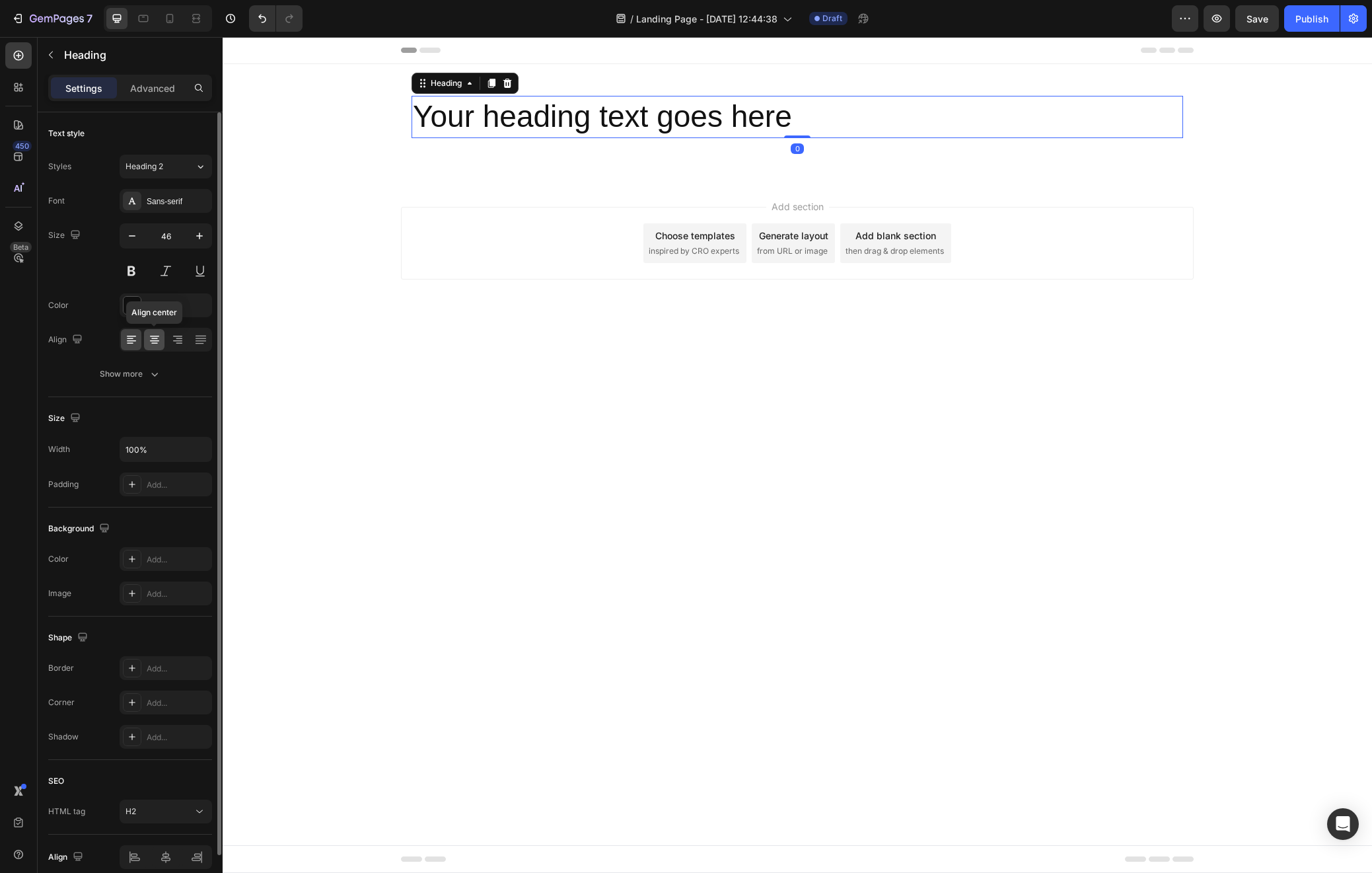
click at [155, 341] on icon at bounding box center [154, 341] width 9 height 1
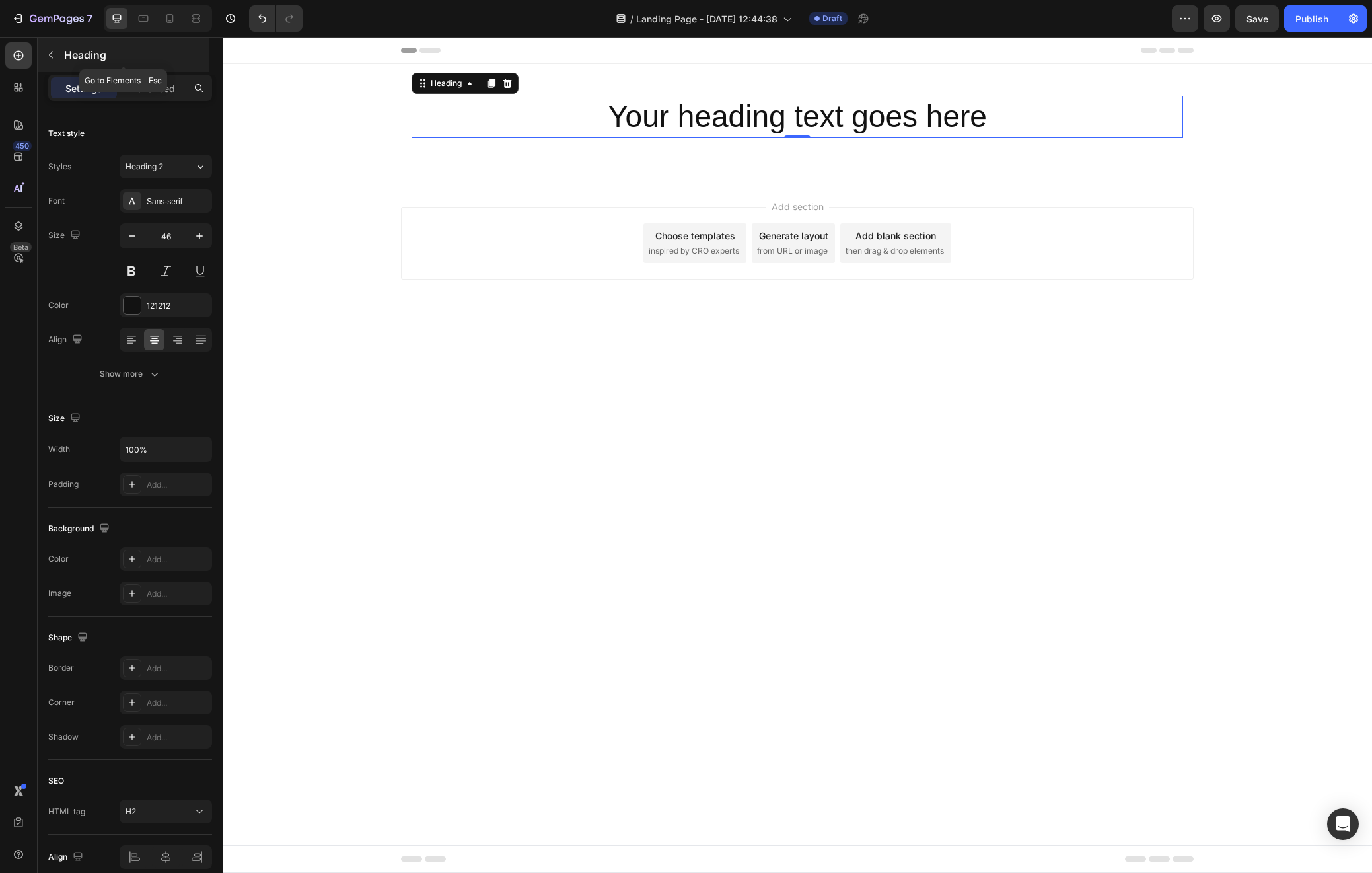
click at [50, 53] on icon "button" at bounding box center [51, 56] width 4 height 8
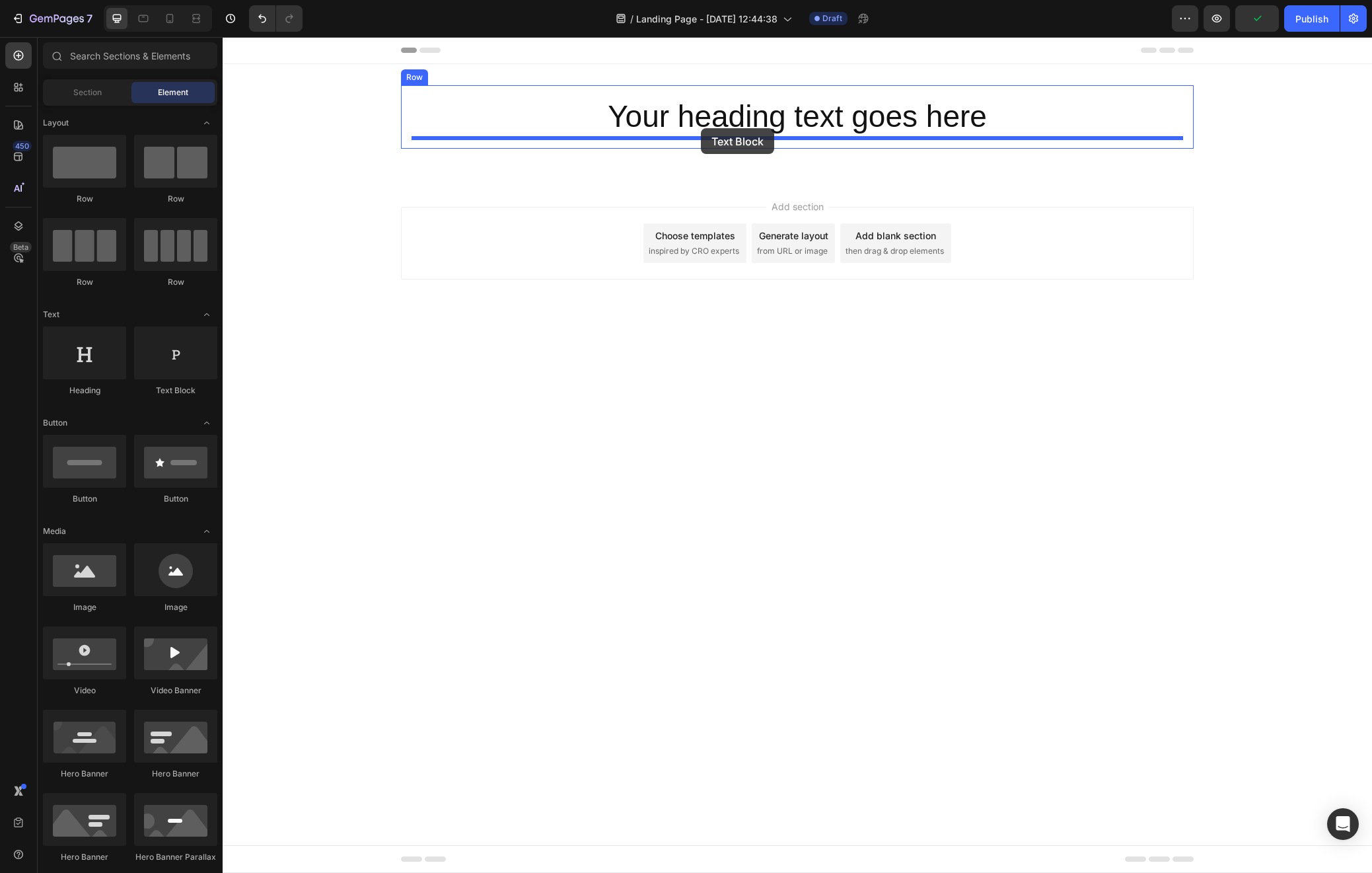
drag, startPoint x: 418, startPoint y: 395, endPoint x: 701, endPoint y: 128, distance: 389.1
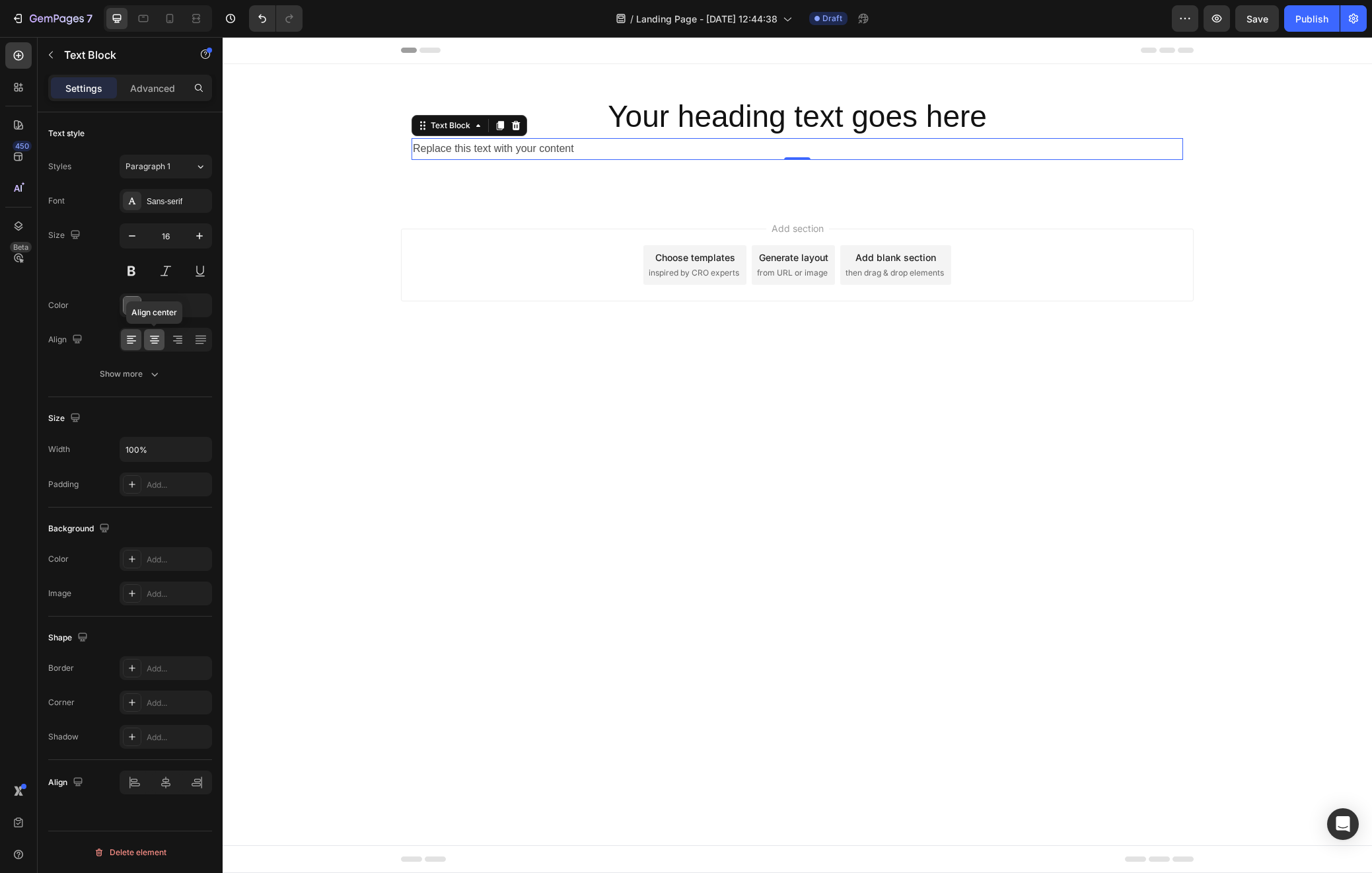
click at [148, 341] on icon at bounding box center [154, 340] width 13 height 13
click at [50, 46] on button "button" at bounding box center [51, 55] width 21 height 21
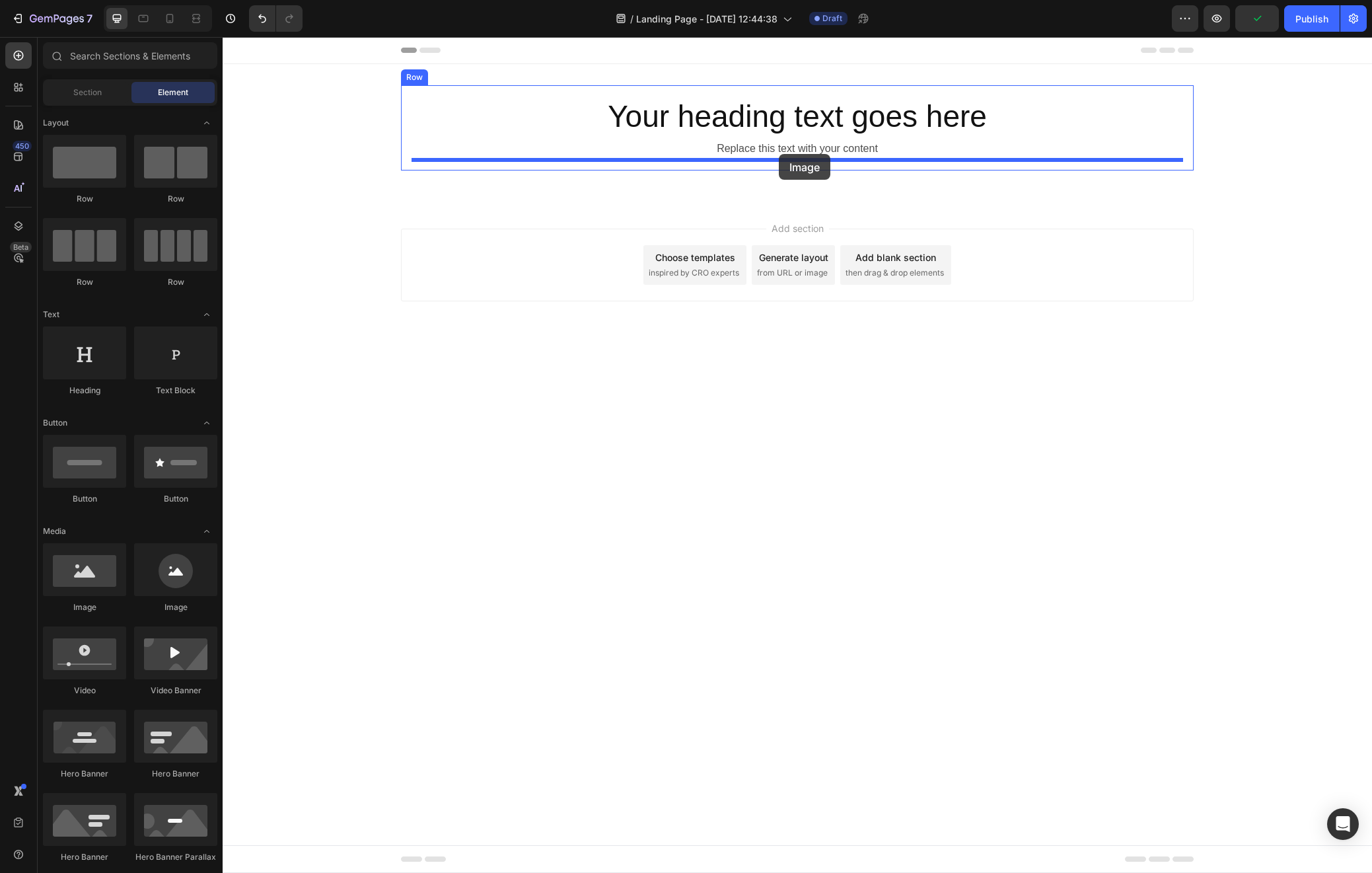
drag, startPoint x: 315, startPoint y: 610, endPoint x: 779, endPoint y: 154, distance: 650.6
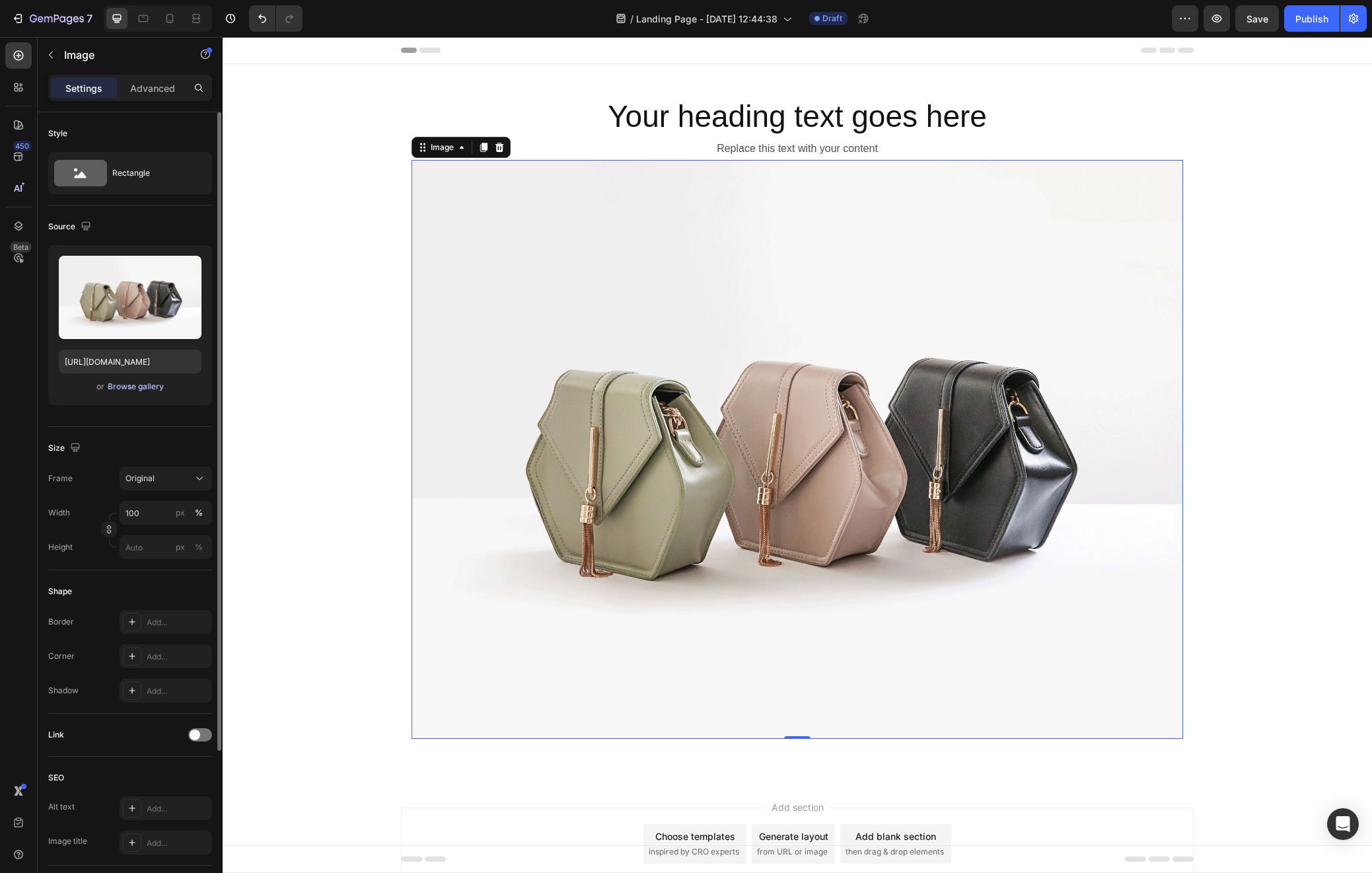
click at [137, 381] on div "Browse gallery" at bounding box center [136, 386] width 56 height 12
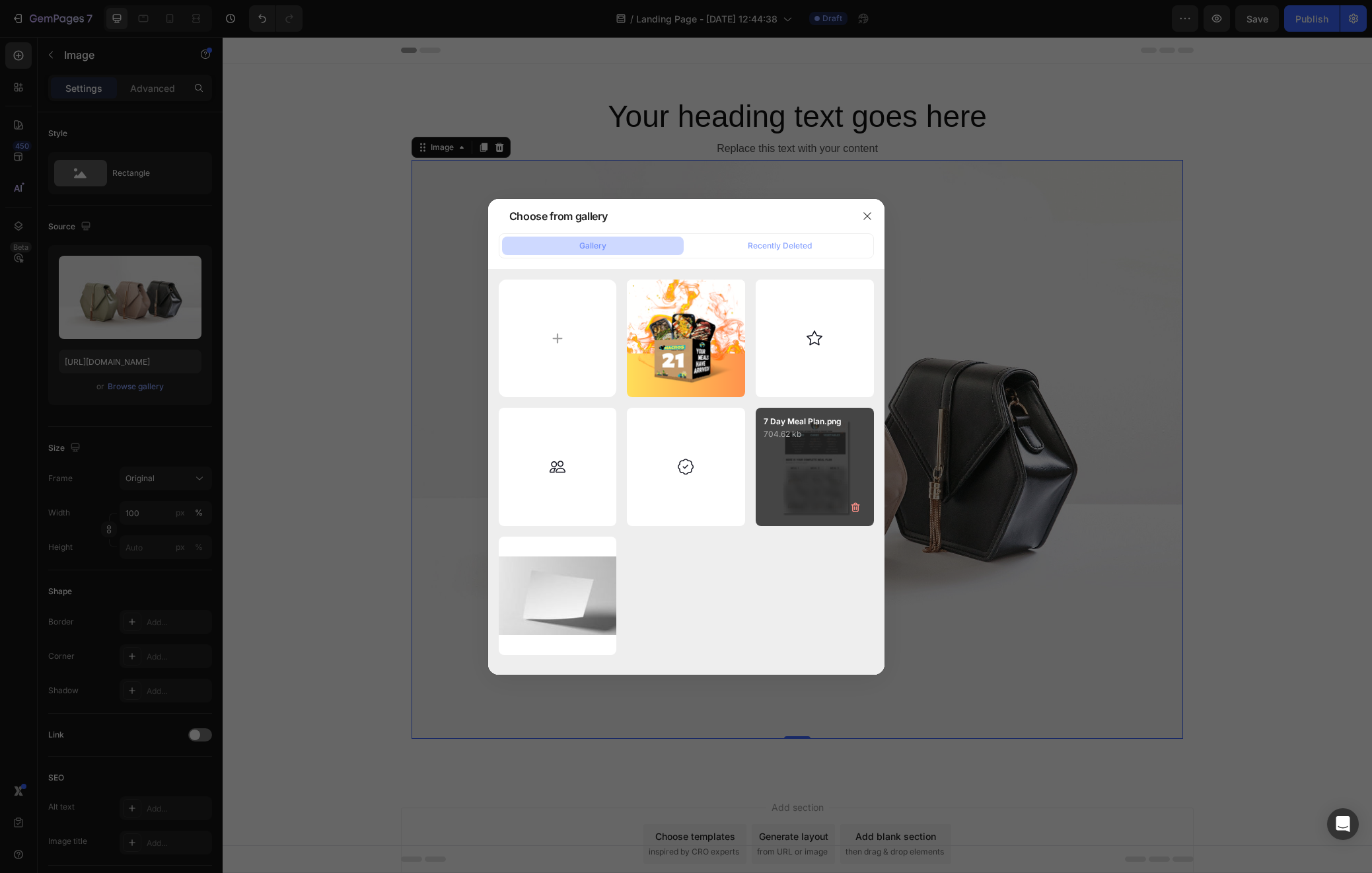
click at [791, 476] on div "7 Day Meal Plan.png 704.62 kb" at bounding box center [815, 467] width 119 height 119
type input "[URL][DOMAIN_NAME]"
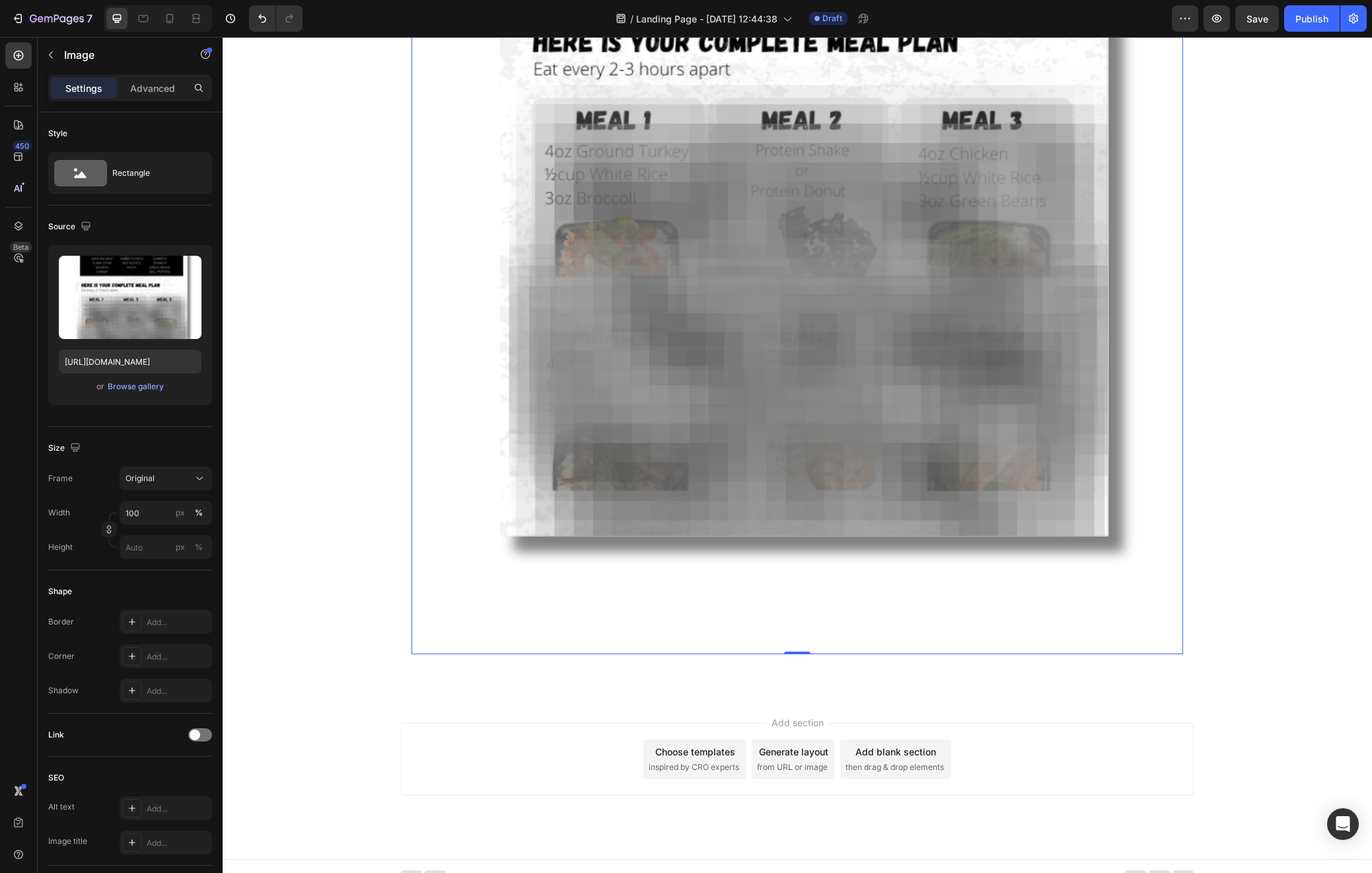
scroll to position [611, 0]
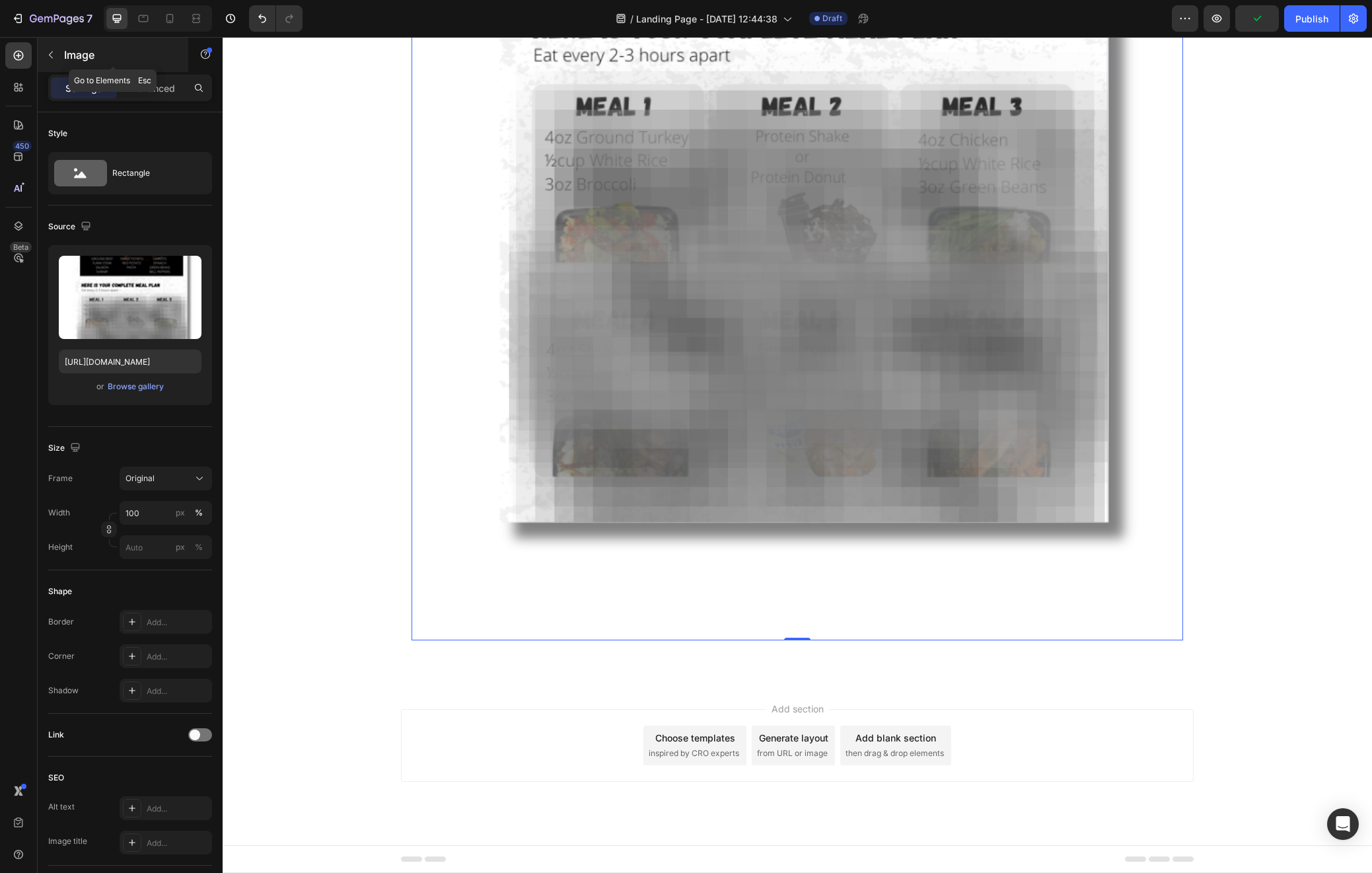
click at [50, 50] on icon "button" at bounding box center [50, 55] width 10 height 10
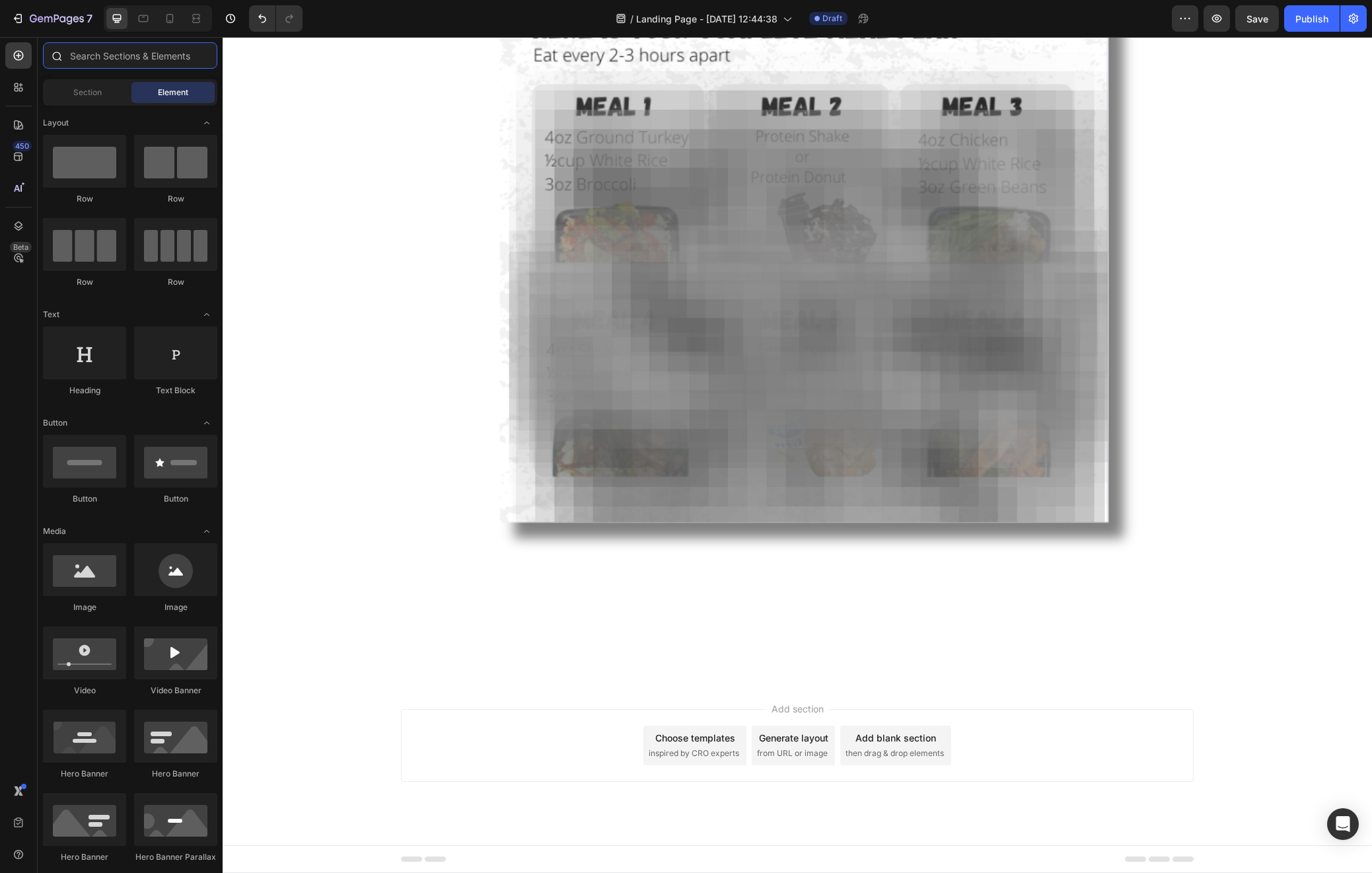
click at [145, 52] on input "text" at bounding box center [130, 56] width 174 height 26
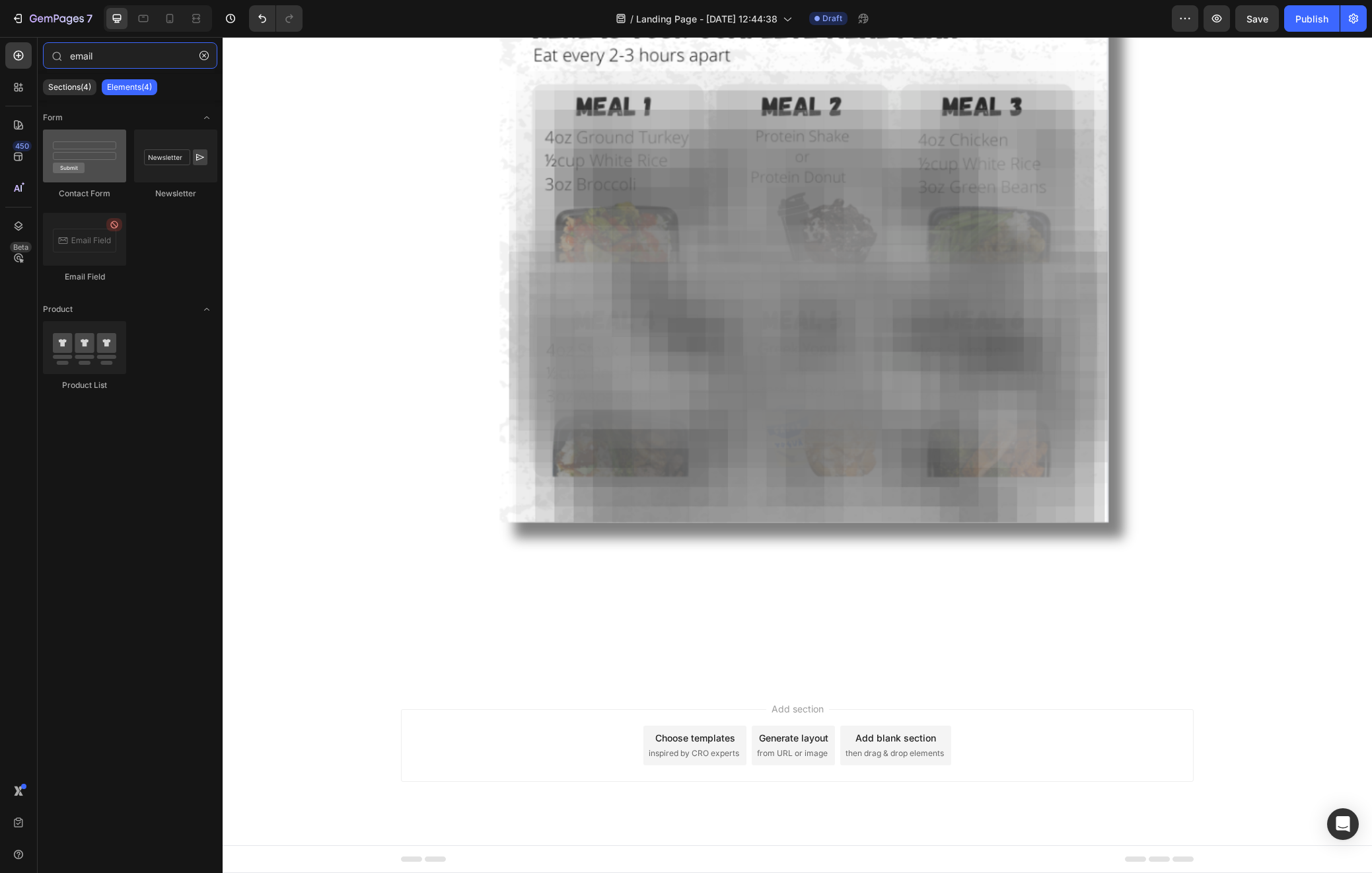
type input "email"
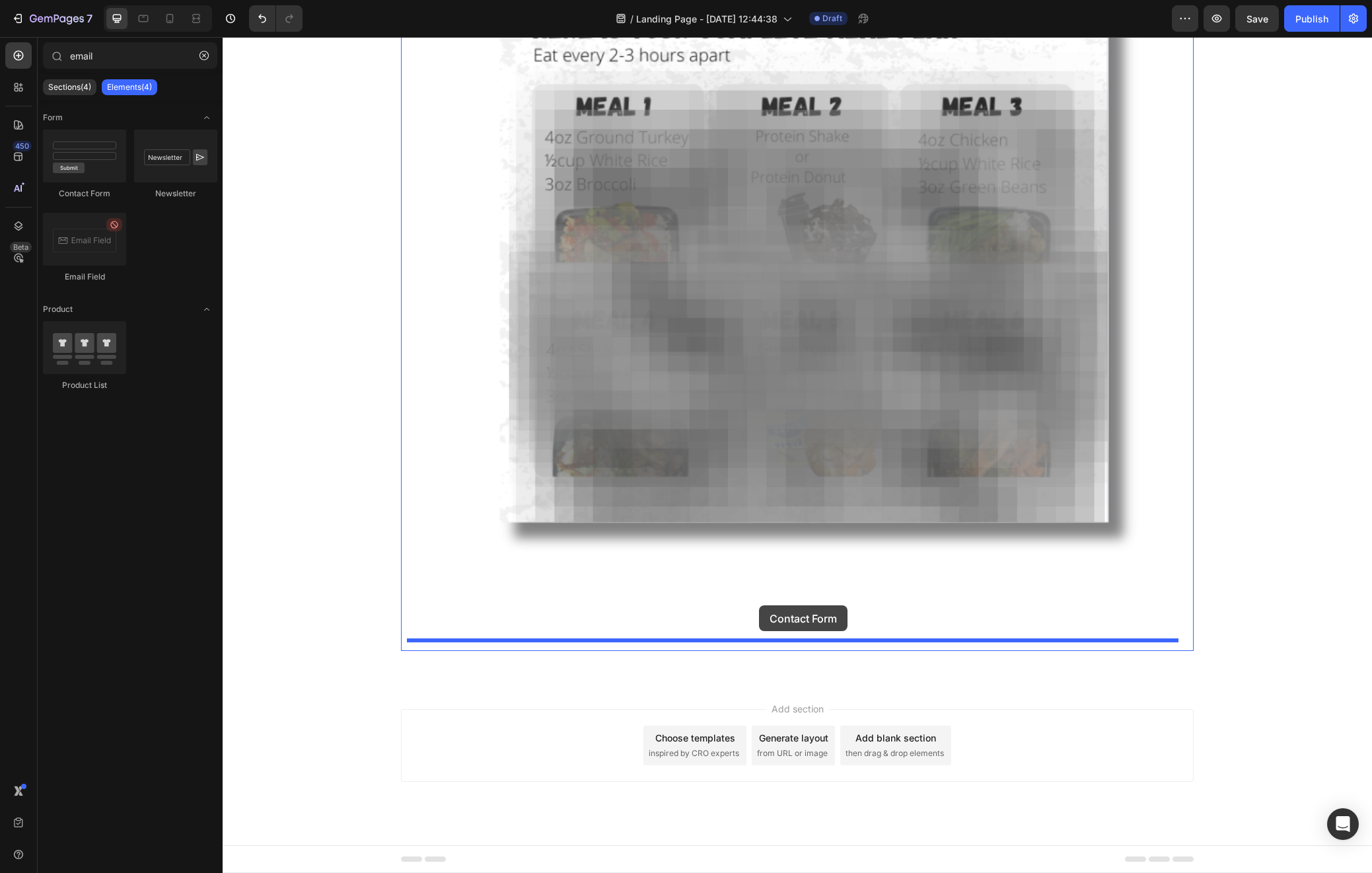
drag, startPoint x: 299, startPoint y: 199, endPoint x: 759, endPoint y: 605, distance: 613.5
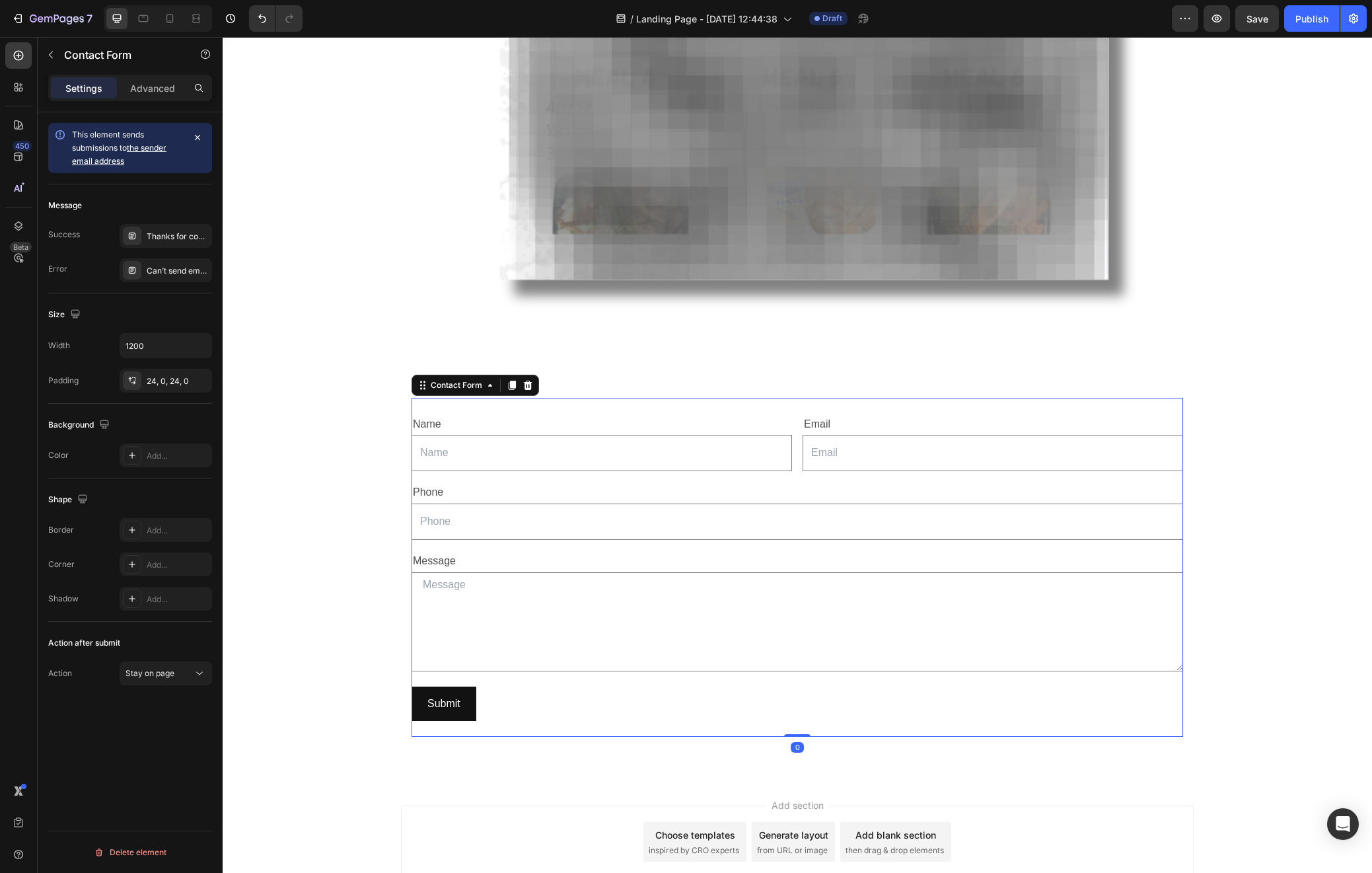
scroll to position [854, 0]
click at [739, 449] on input "text" at bounding box center [601, 452] width 380 height 37
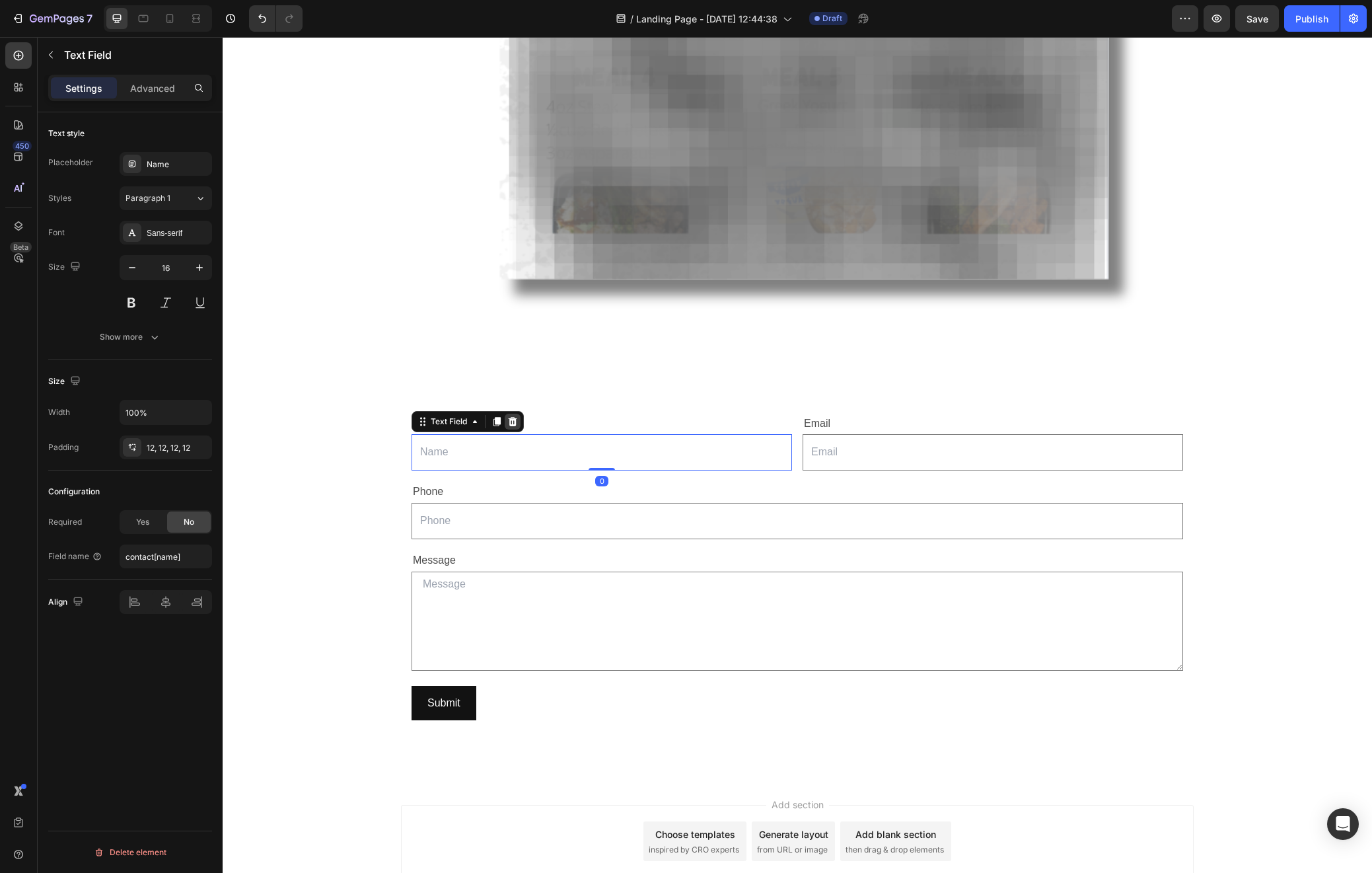
click at [505, 429] on div at bounding box center [512, 421] width 16 height 16
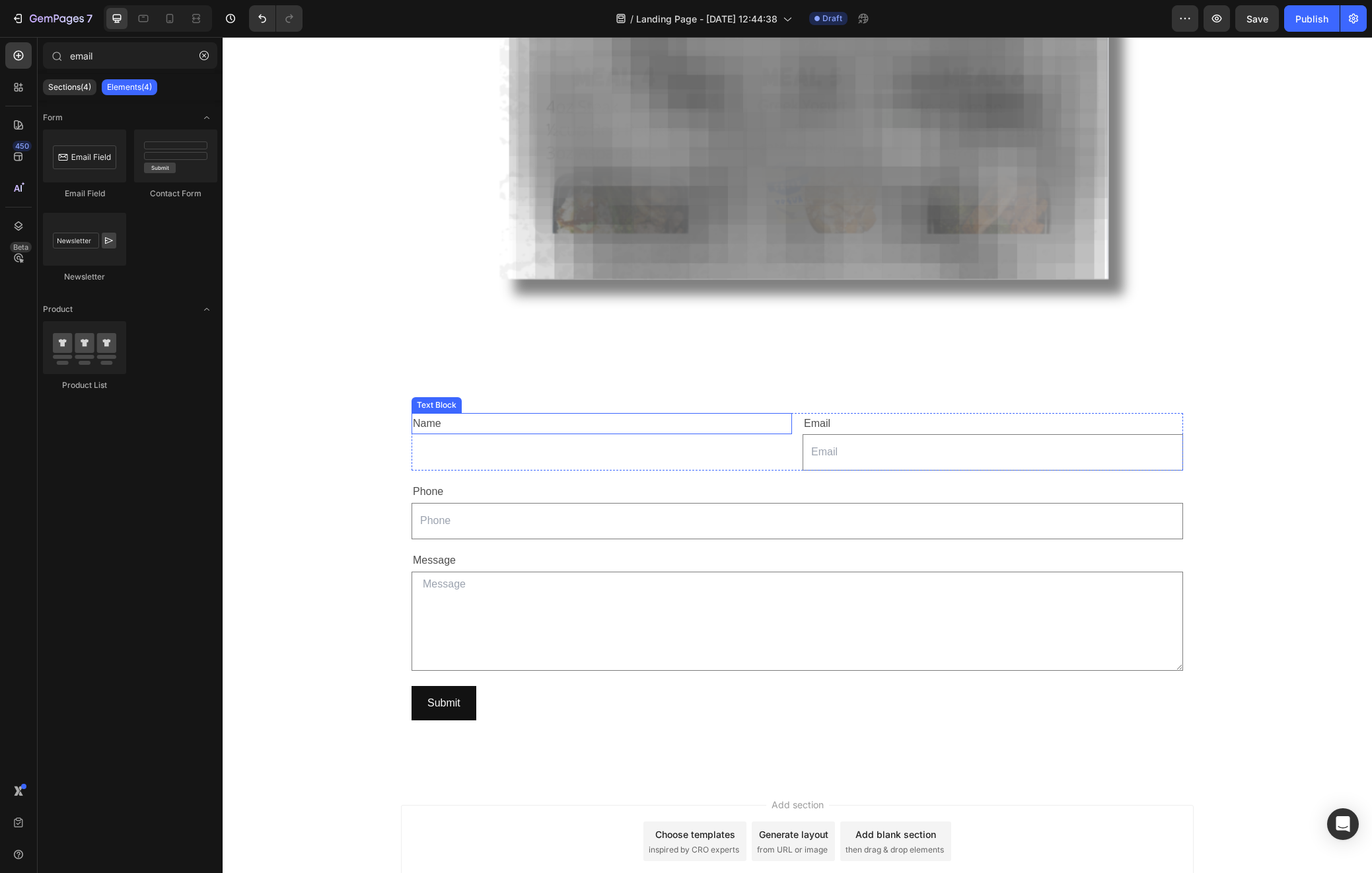
click at [428, 422] on div "Name" at bounding box center [601, 423] width 380 height 22
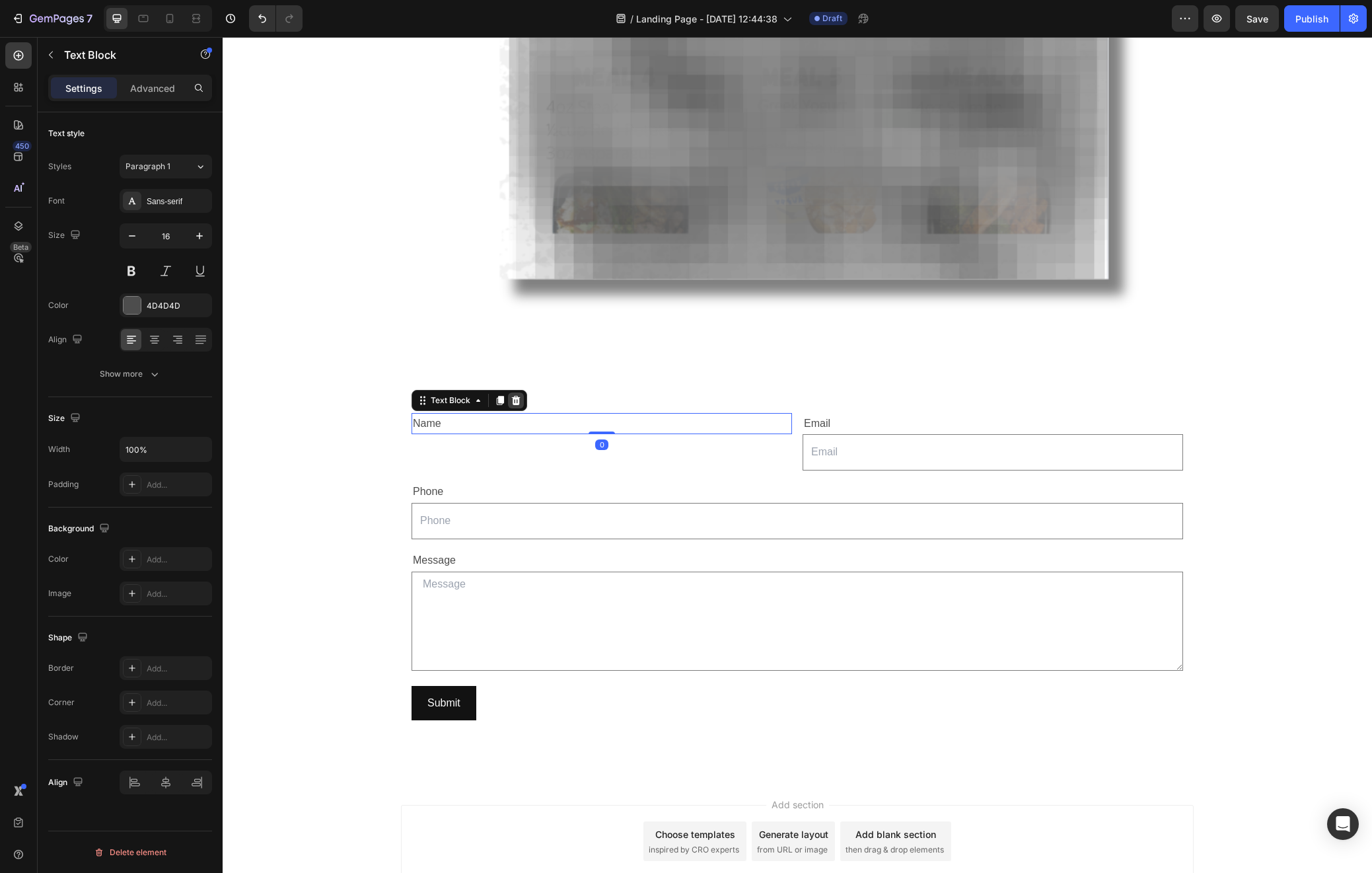
click at [511, 399] on icon at bounding box center [516, 400] width 10 height 10
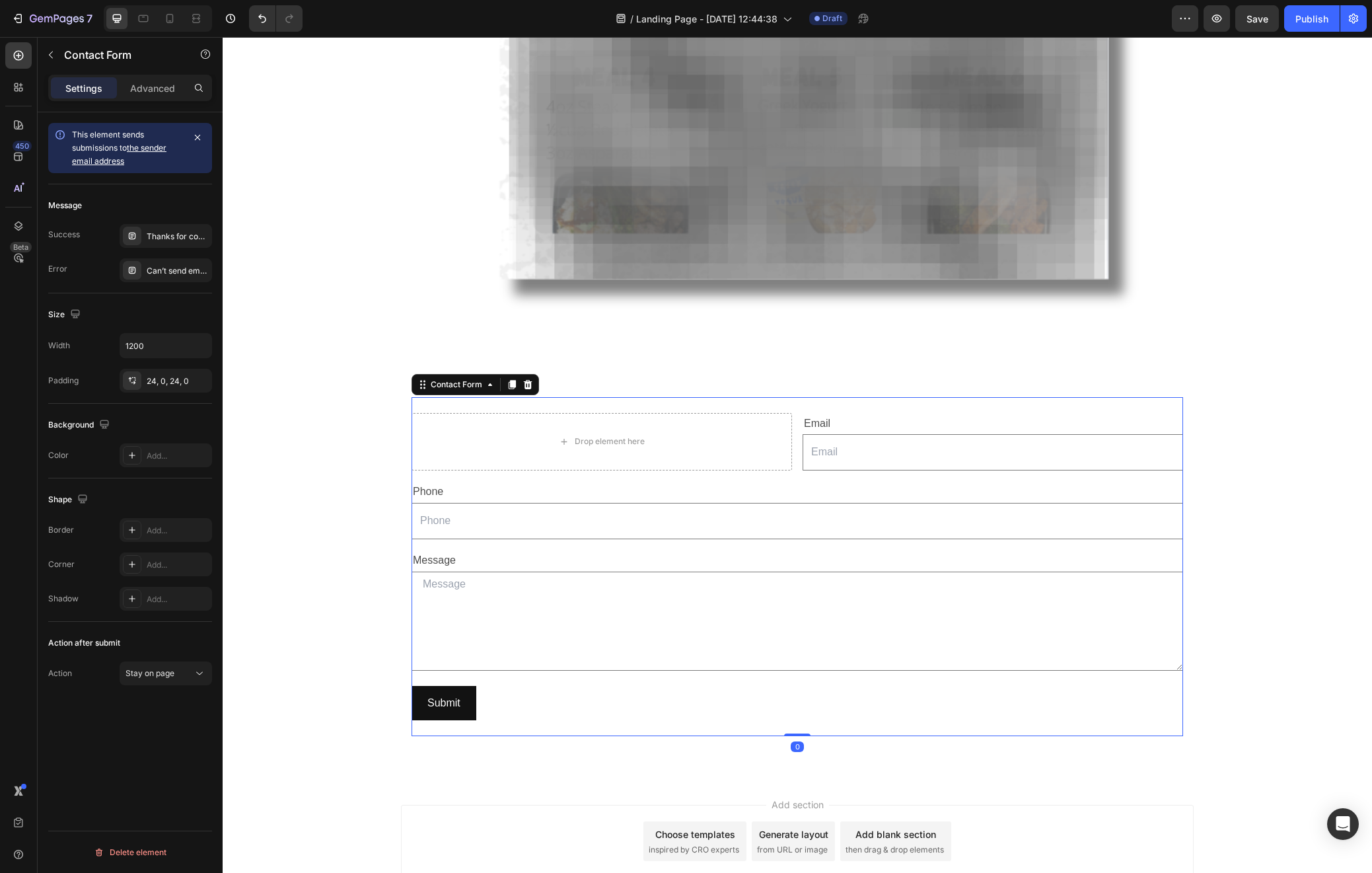
click at [458, 397] on div "Drop element here Email Text Block Email Field Row Phone Text Block Text Field …" at bounding box center [797, 566] width 772 height 340
click at [524, 384] on icon at bounding box center [528, 385] width 8 height 9
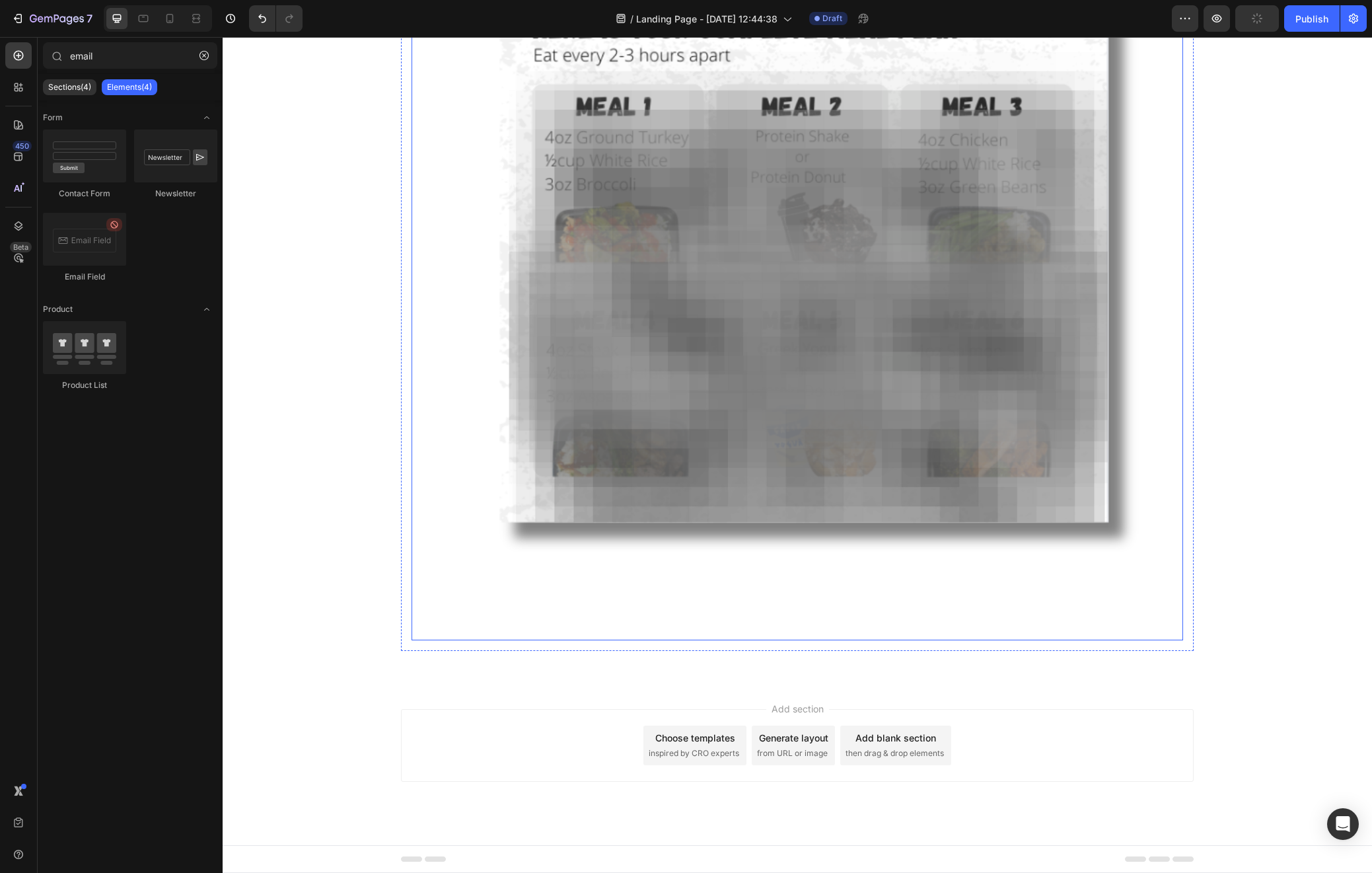
scroll to position [611, 0]
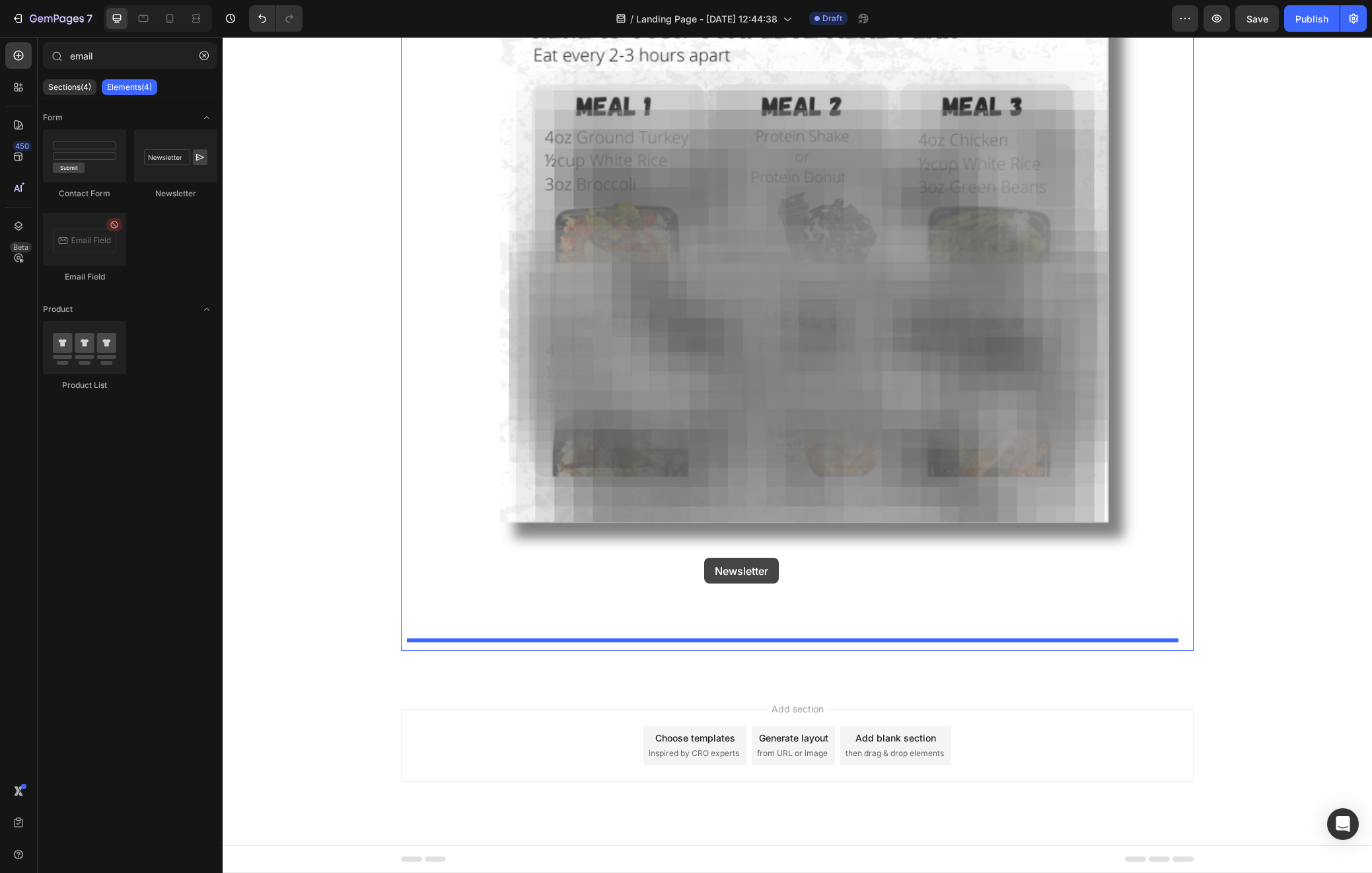
drag, startPoint x: 396, startPoint y: 193, endPoint x: 707, endPoint y: 564, distance: 484.1
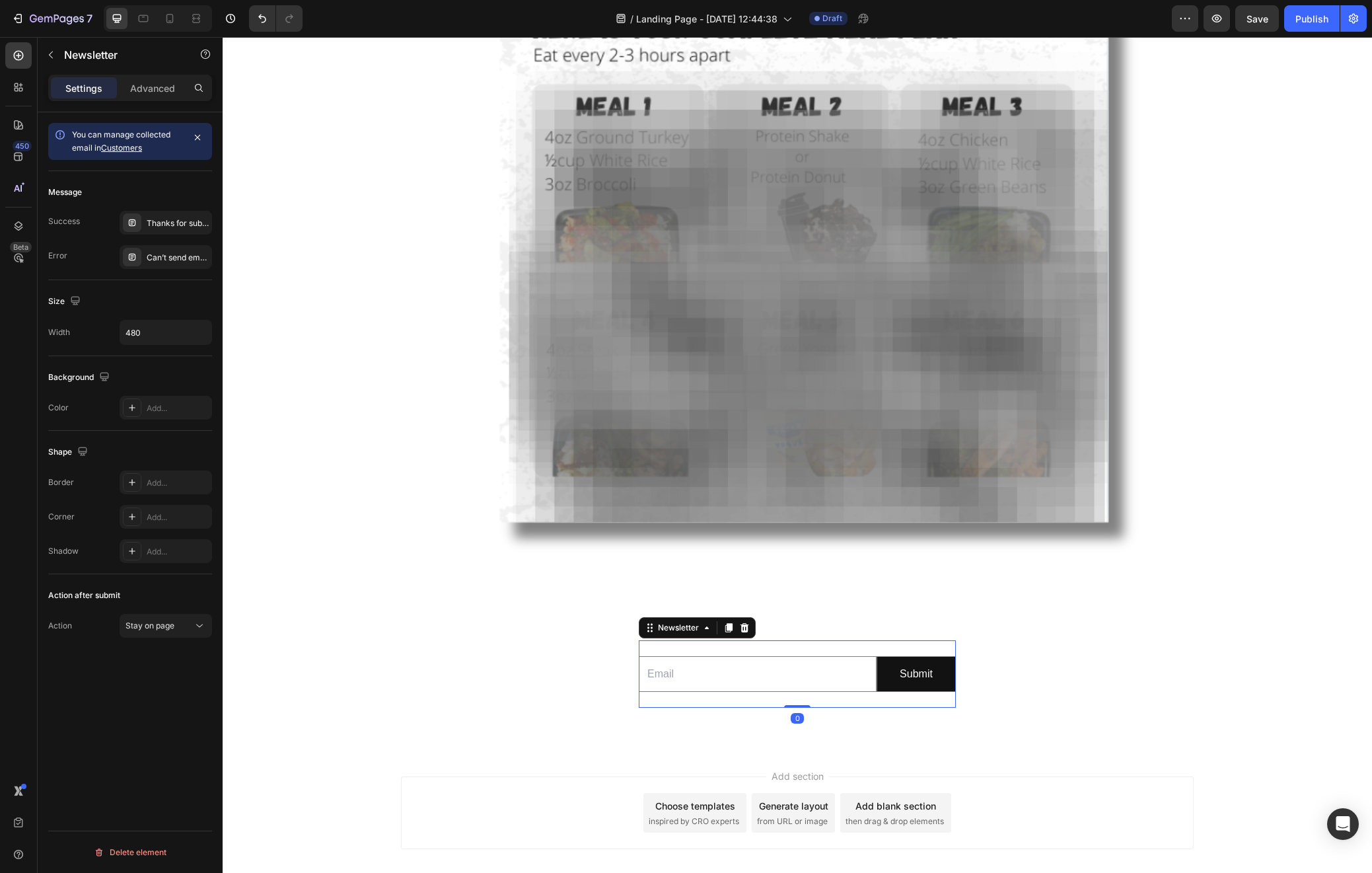
scroll to position [678, 0]
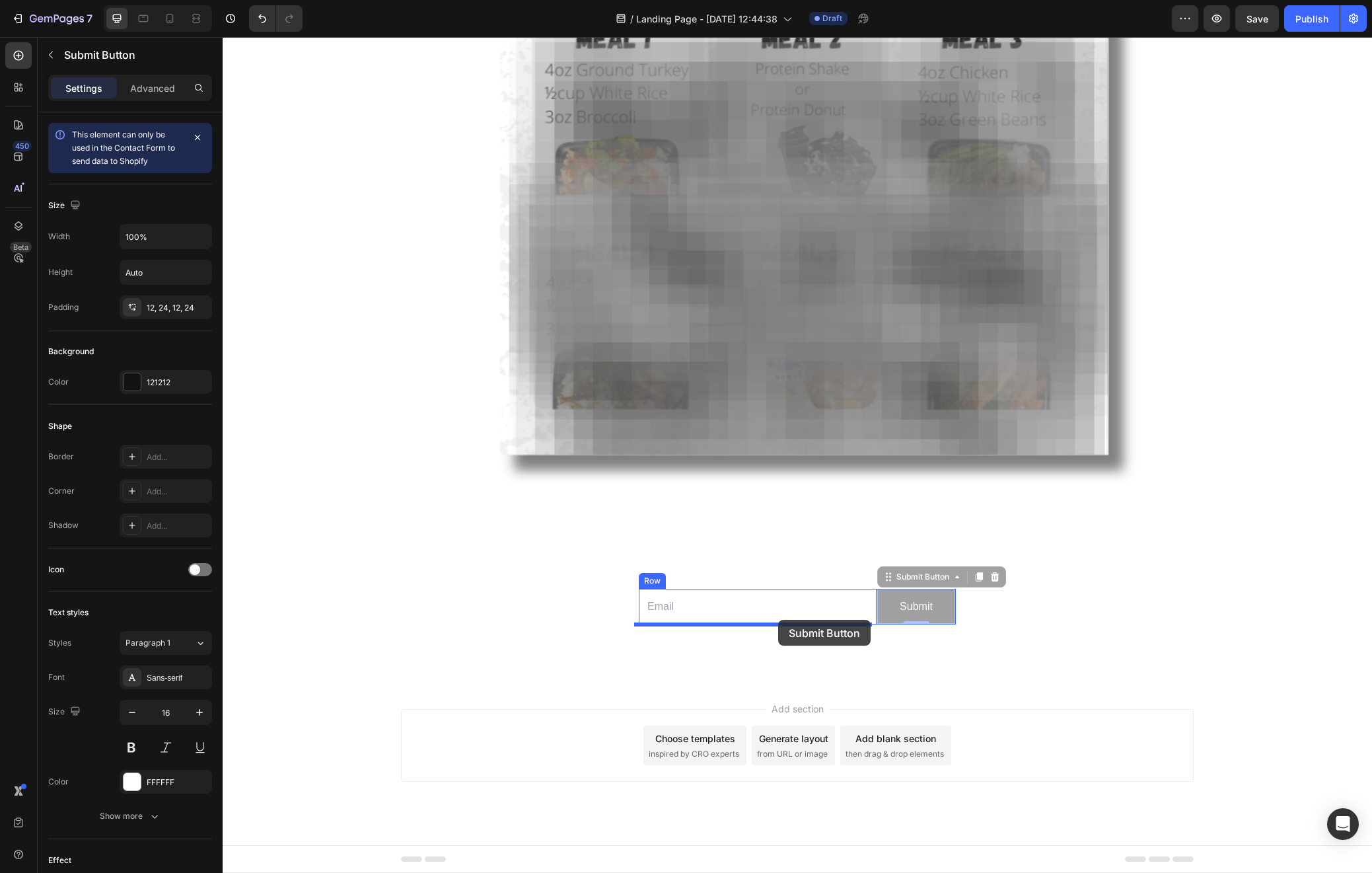
drag, startPoint x: 900, startPoint y: 594, endPoint x: 778, endPoint y: 620, distance: 124.7
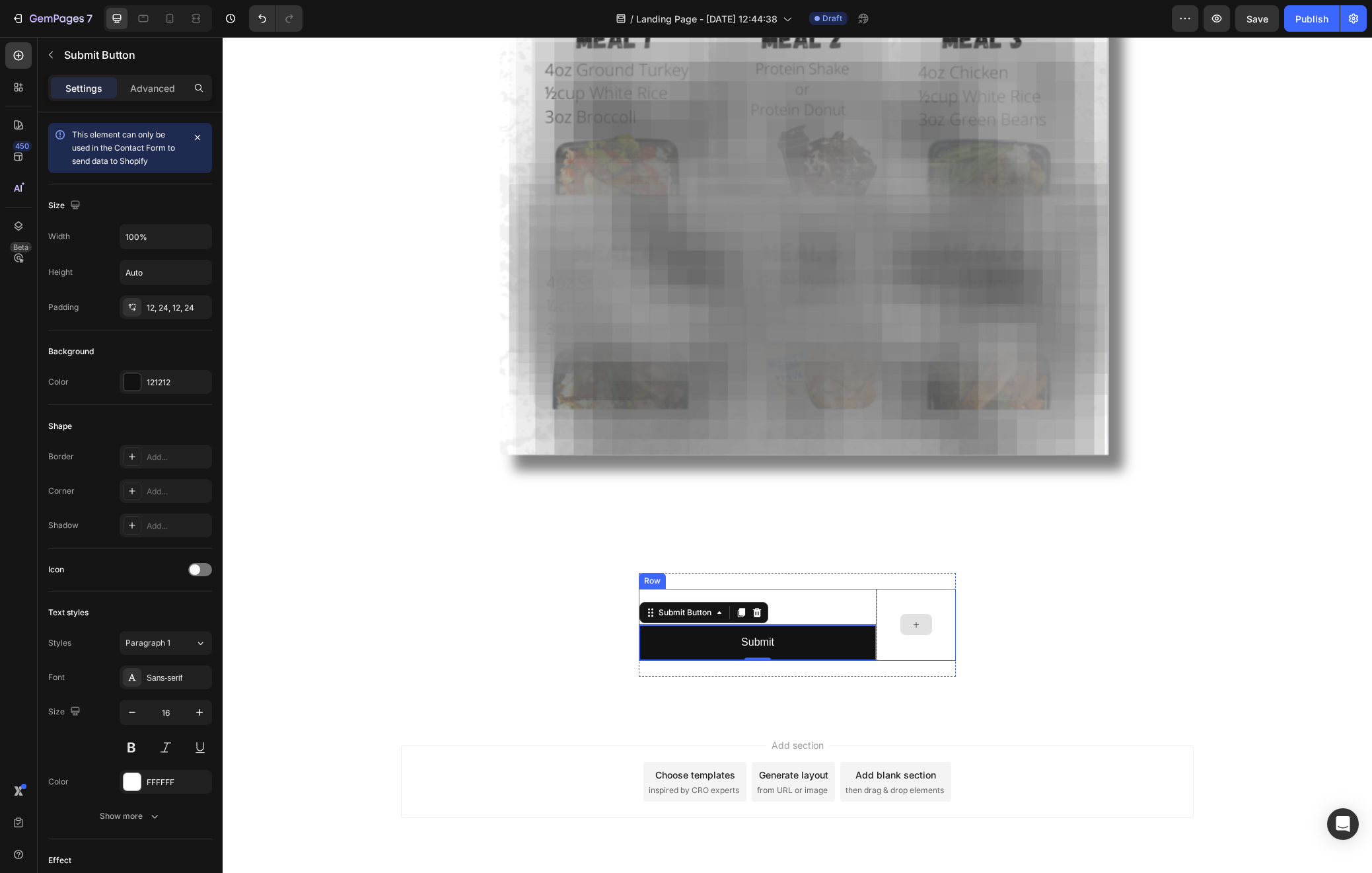
click at [913, 594] on div at bounding box center [917, 625] width 79 height 72
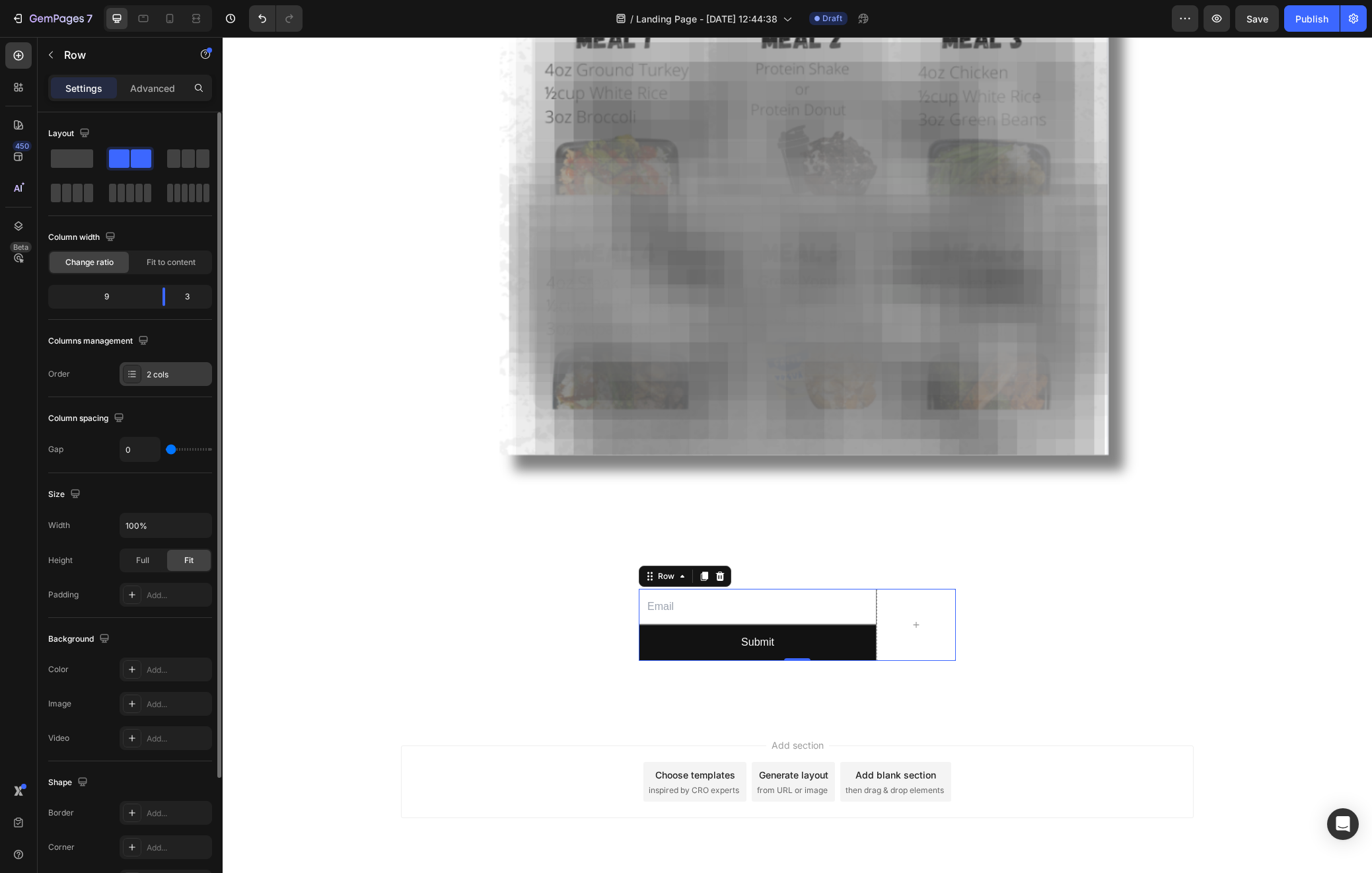
click at [181, 376] on div "2 cols" at bounding box center [178, 374] width 62 height 12
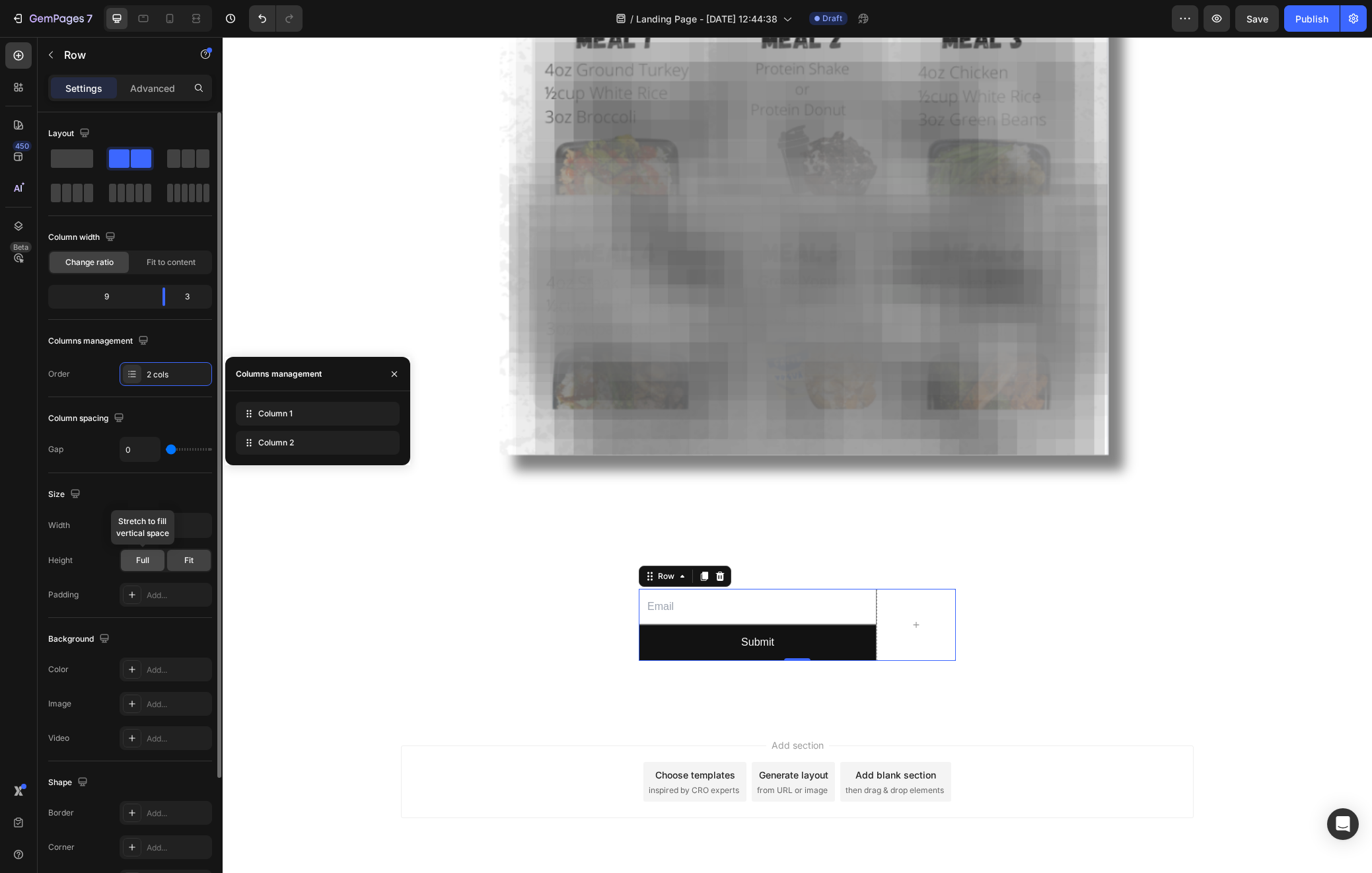
click at [146, 562] on span "Full" at bounding box center [143, 560] width 13 height 12
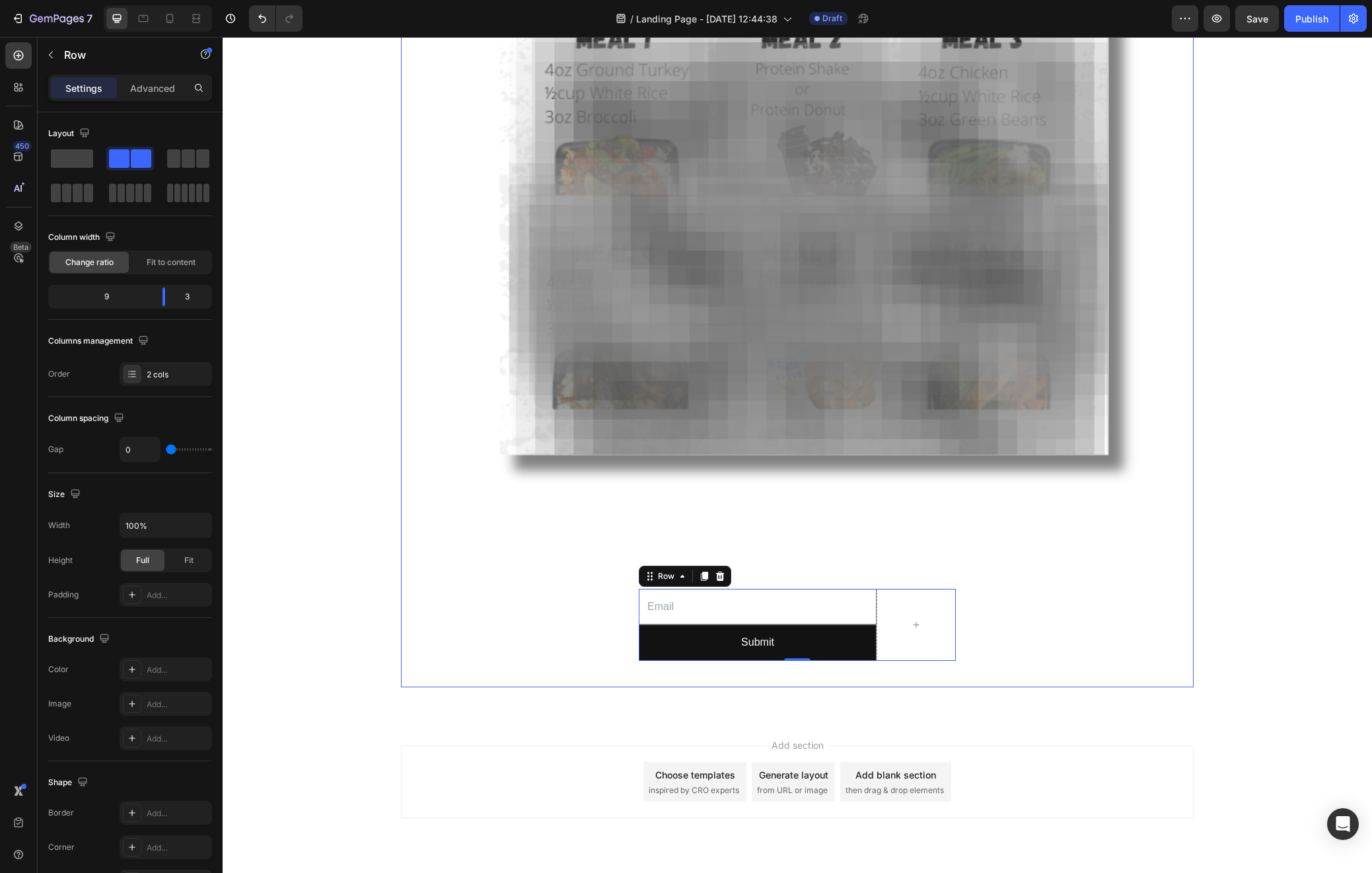
click at [556, 647] on div "Your heading text goes here Heading Replace this text with your content Text Bl…" at bounding box center [797, 47] width 772 height 1259
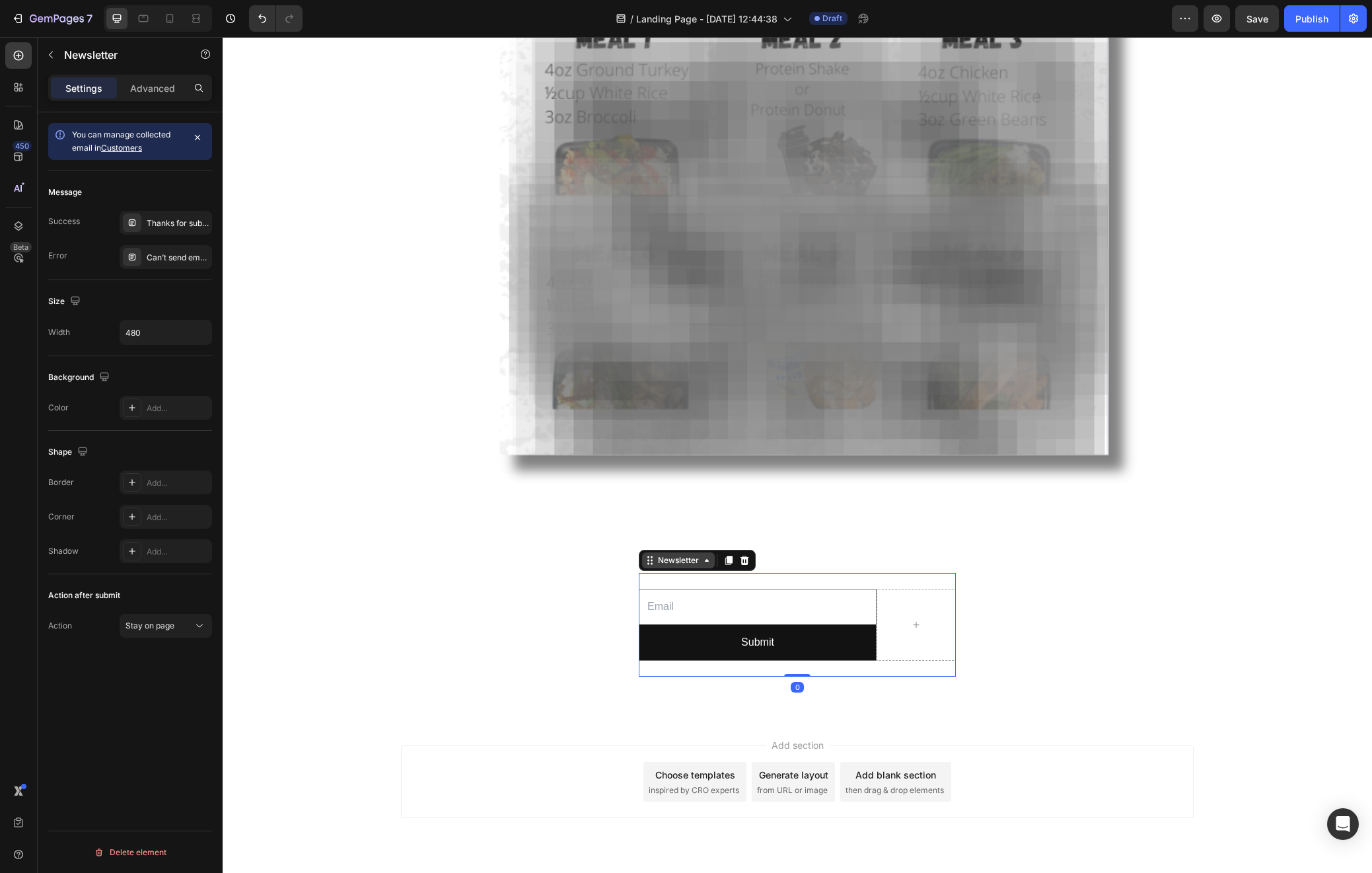
click at [656, 564] on div "Newsletter" at bounding box center [678, 560] width 46 height 12
click at [602, 590] on div "Your heading text goes here Heading Replace this text with your content Text Bl…" at bounding box center [797, 47] width 772 height 1259
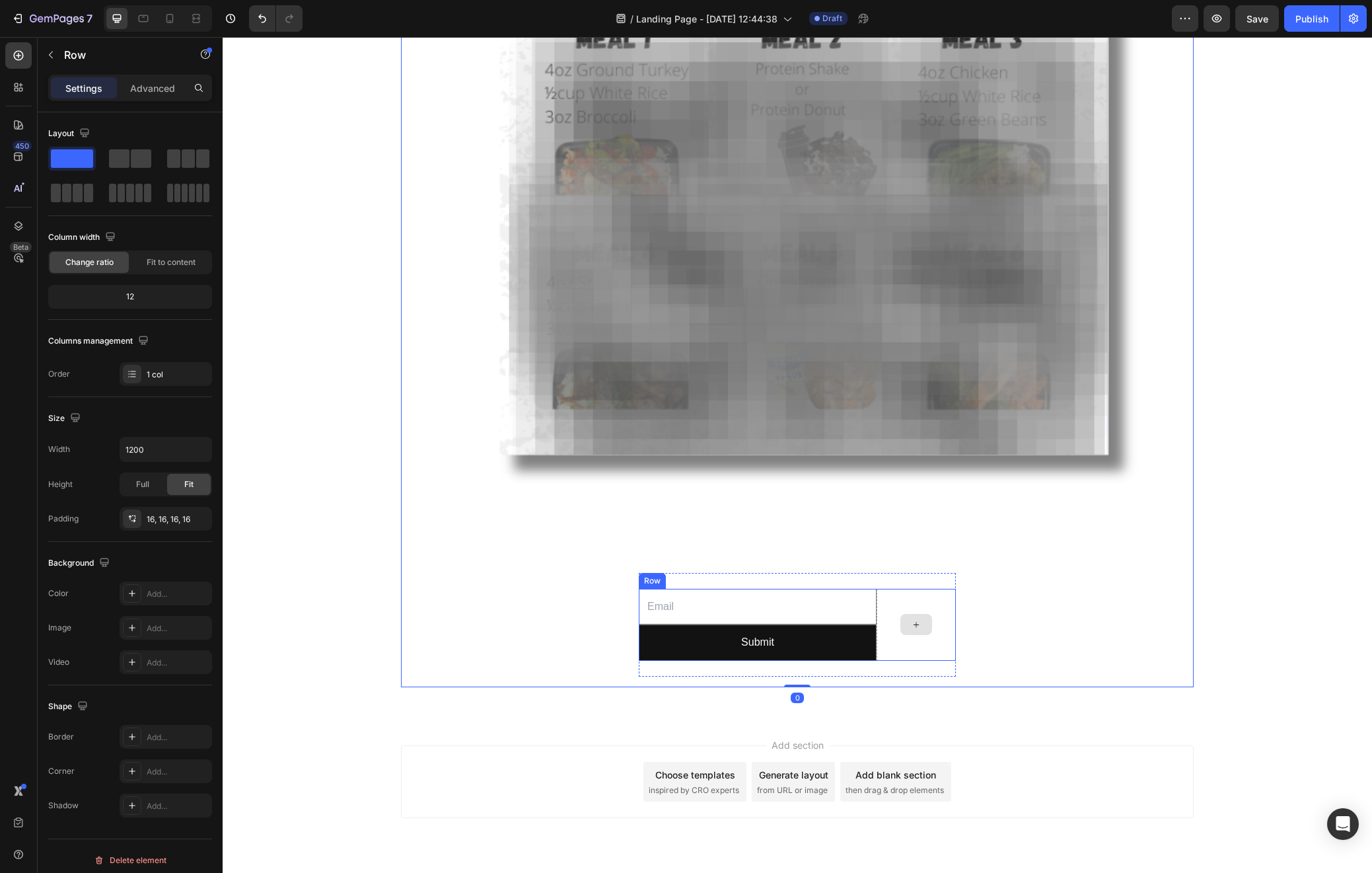
click at [927, 595] on div at bounding box center [917, 625] width 79 height 72
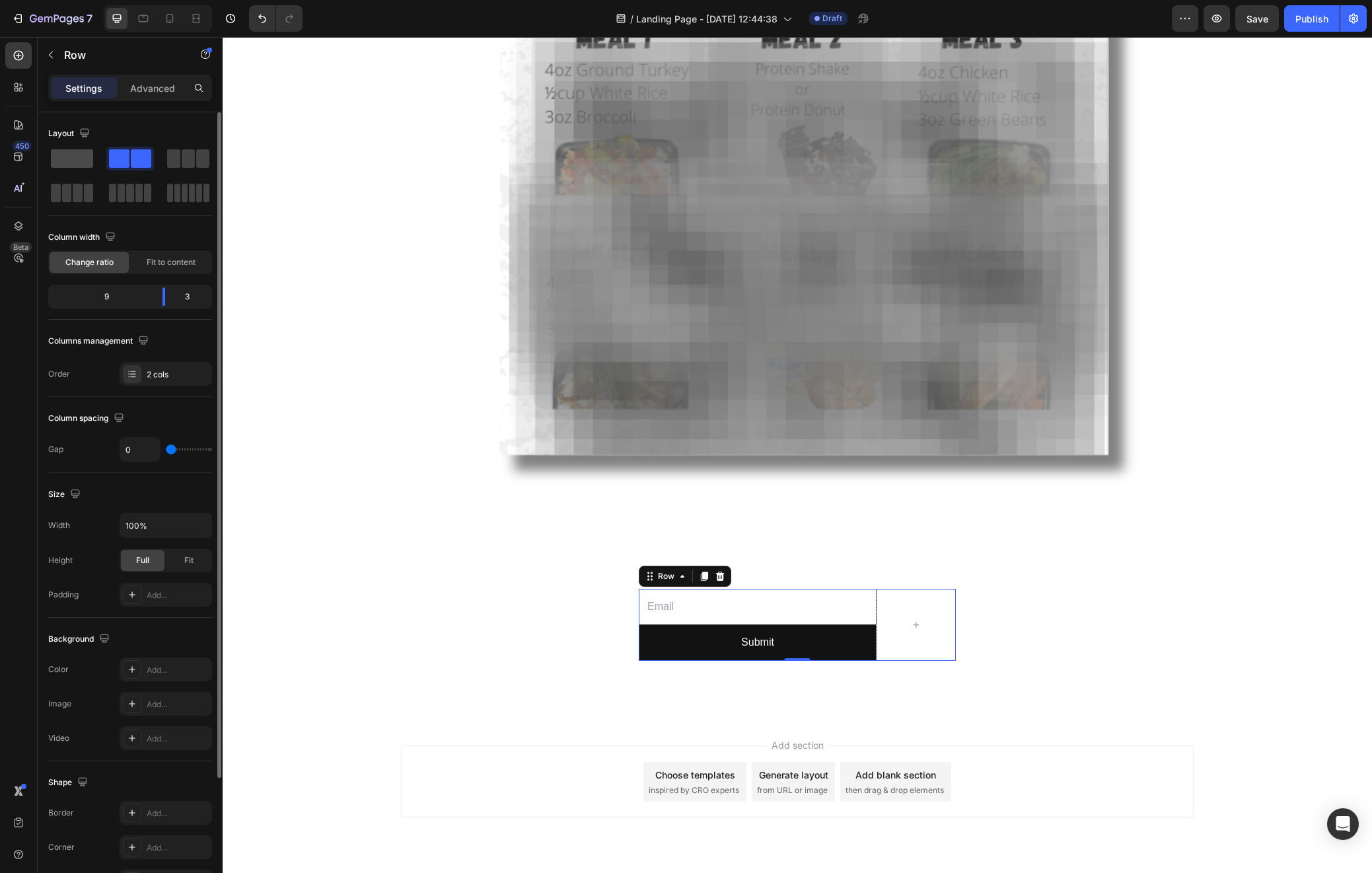
click at [65, 156] on span at bounding box center [72, 159] width 42 height 19
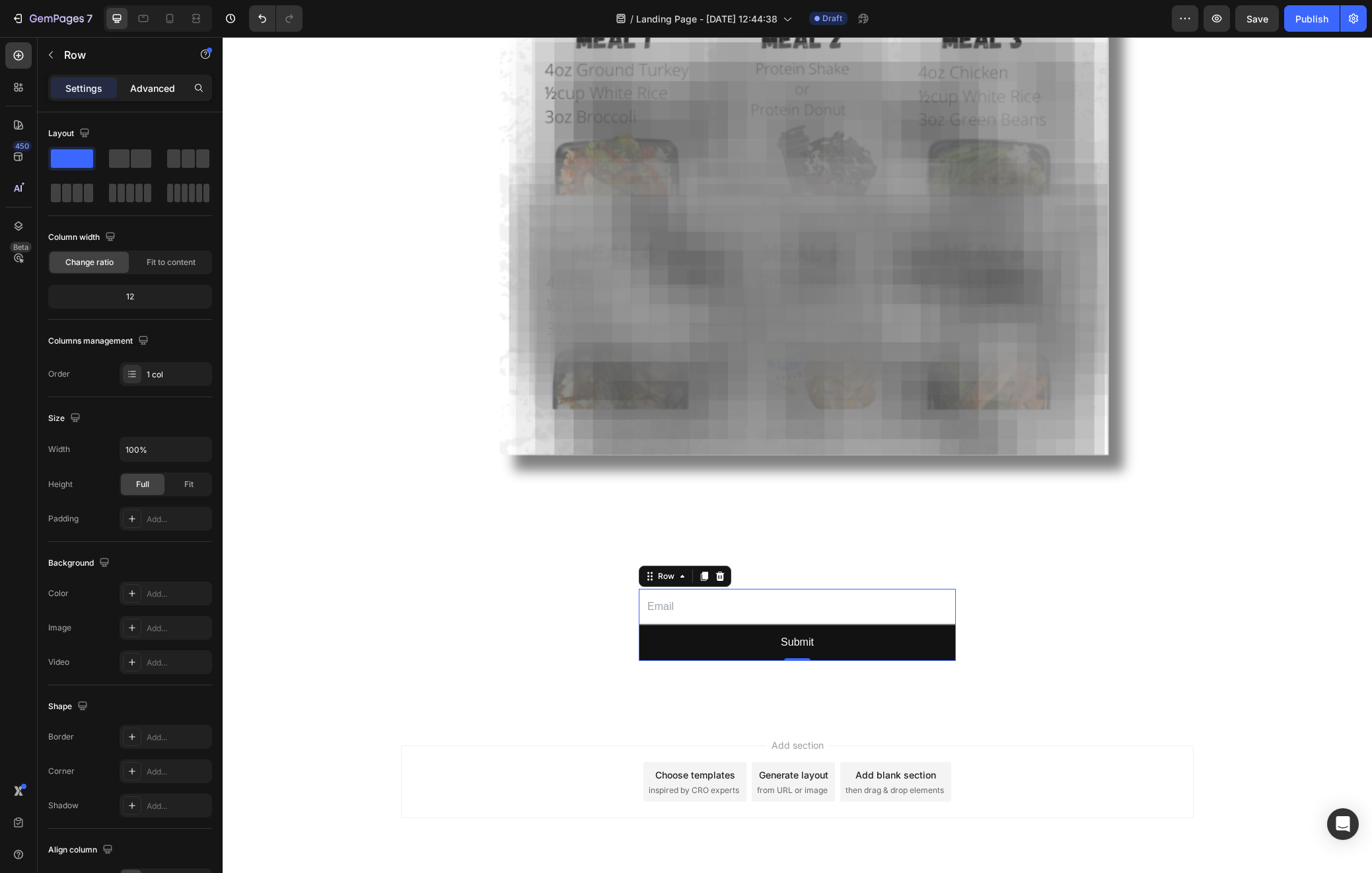
click at [135, 85] on p "Advanced" at bounding box center [152, 87] width 45 height 14
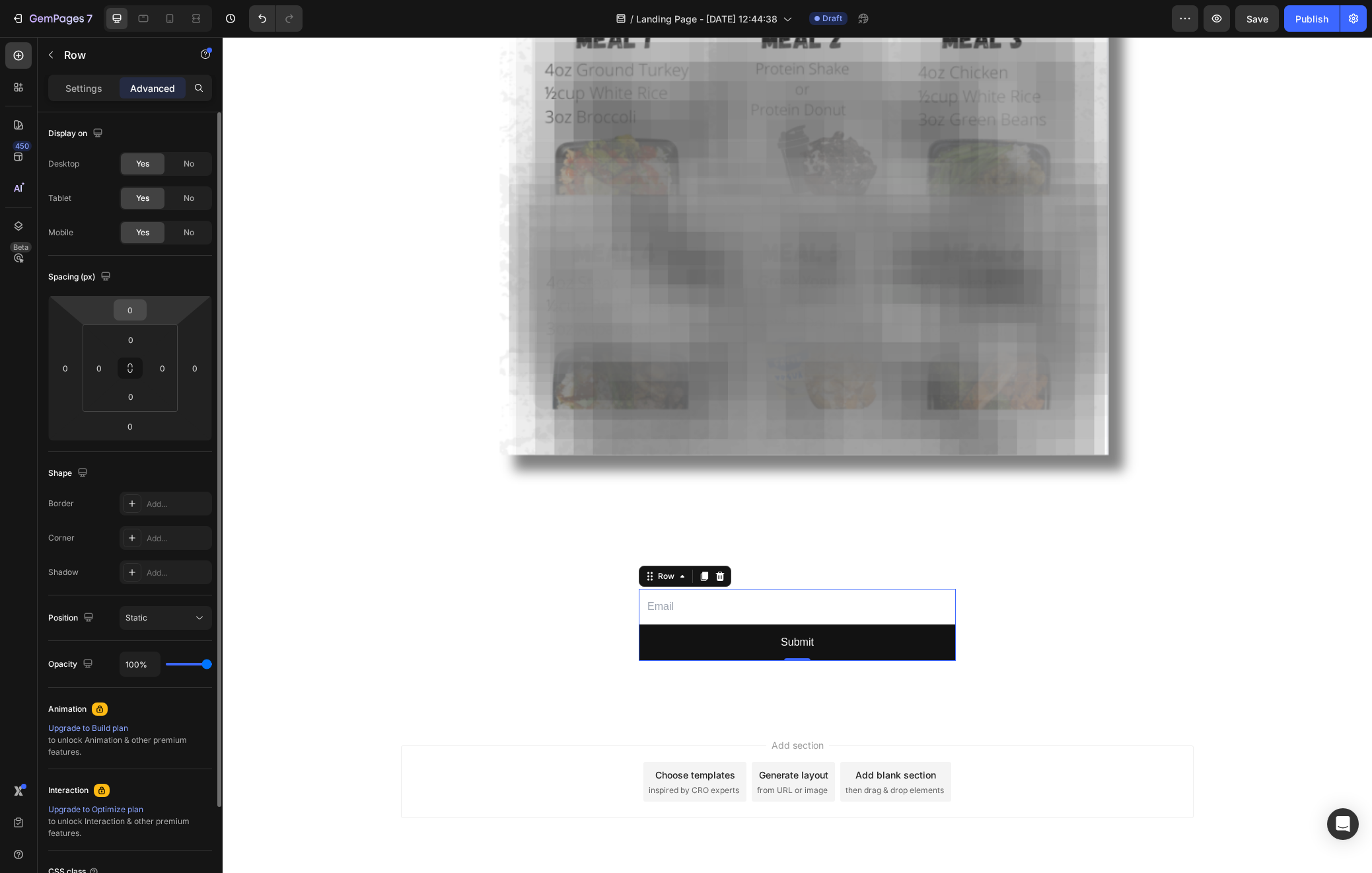
click at [130, 308] on input "0" at bounding box center [130, 310] width 26 height 20
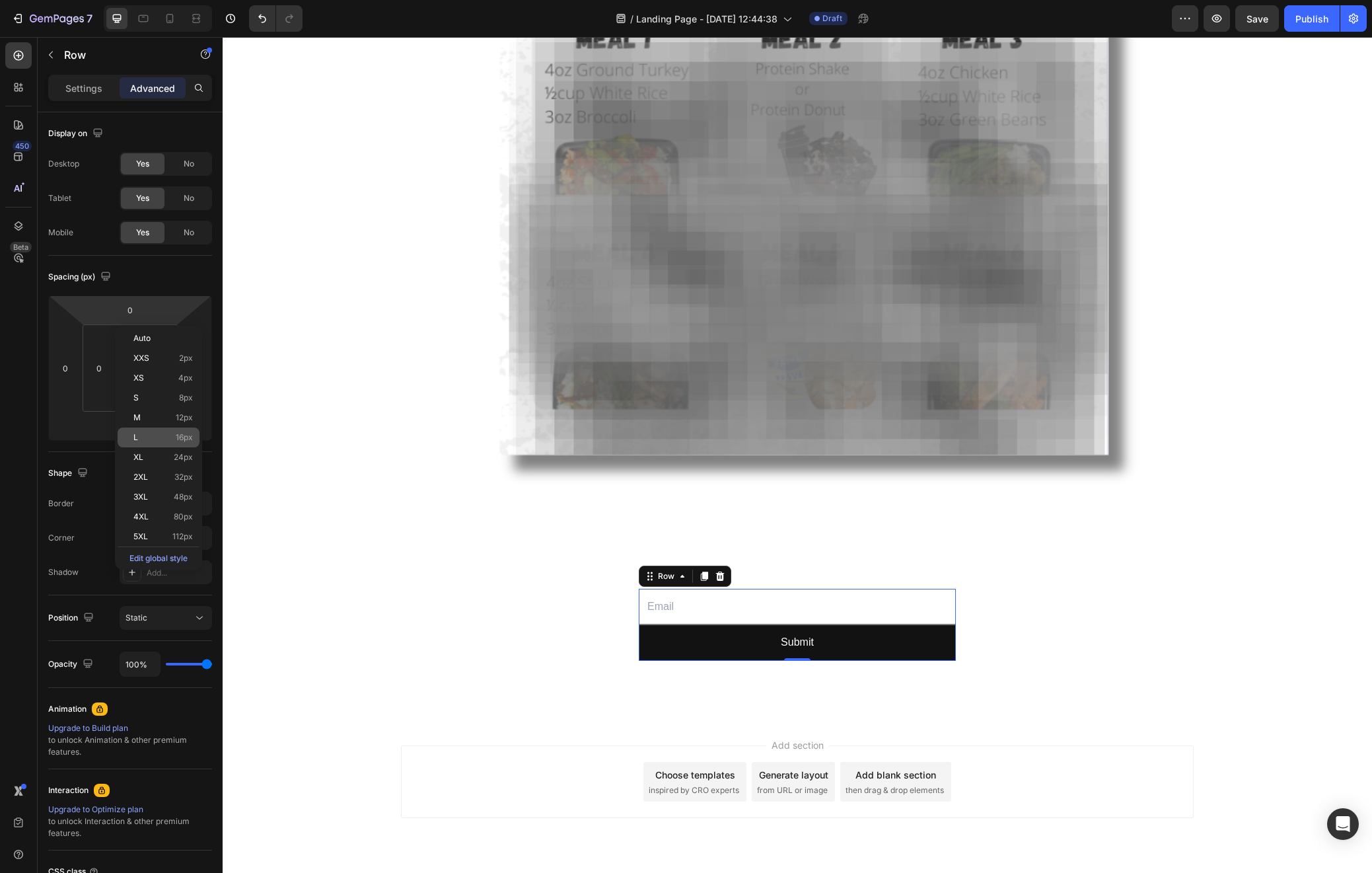
click at [163, 437] on p "L 16px" at bounding box center [163, 437] width 59 height 9
type input "16"
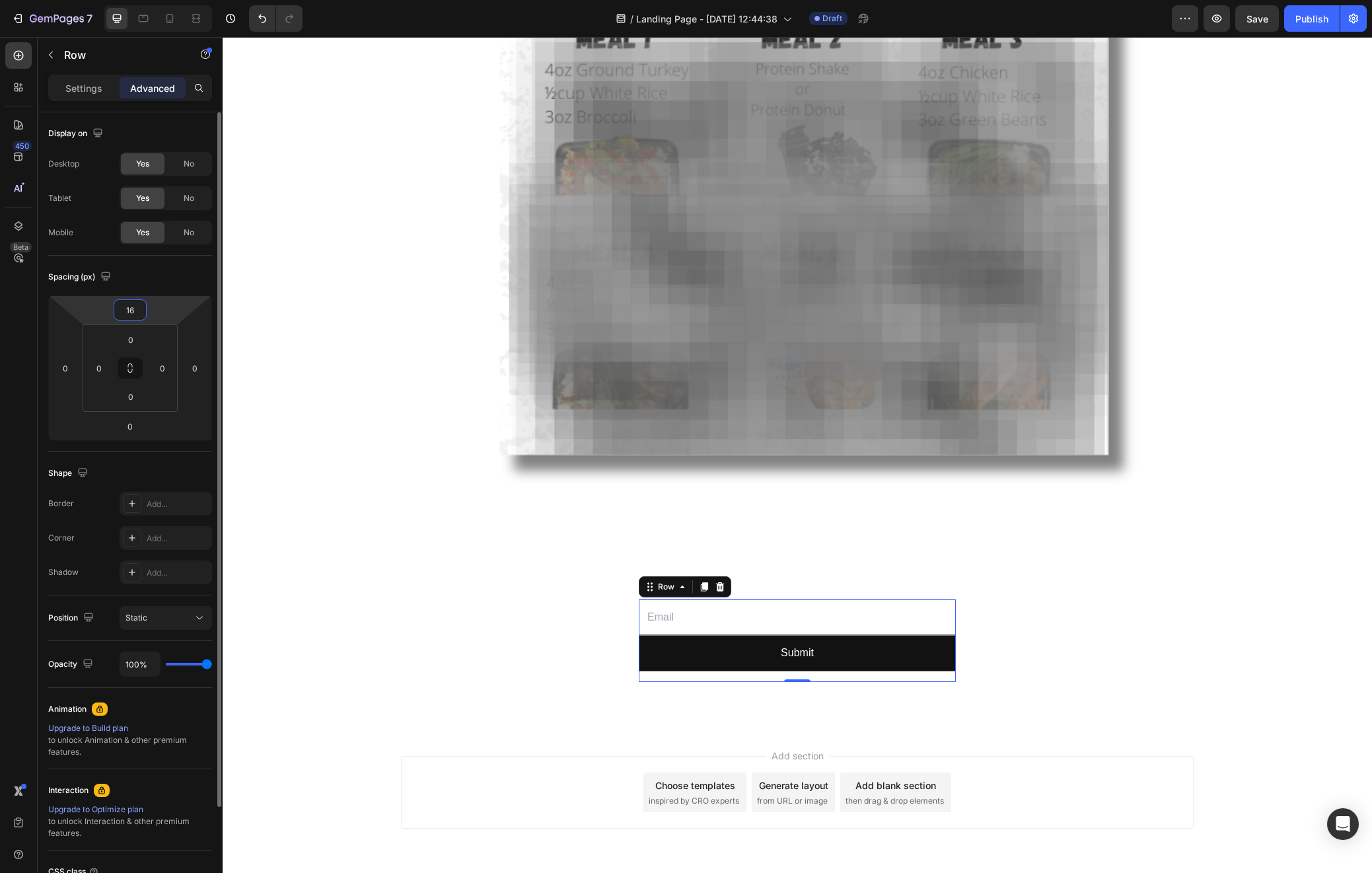
click at [134, 304] on input "16" at bounding box center [130, 310] width 26 height 20
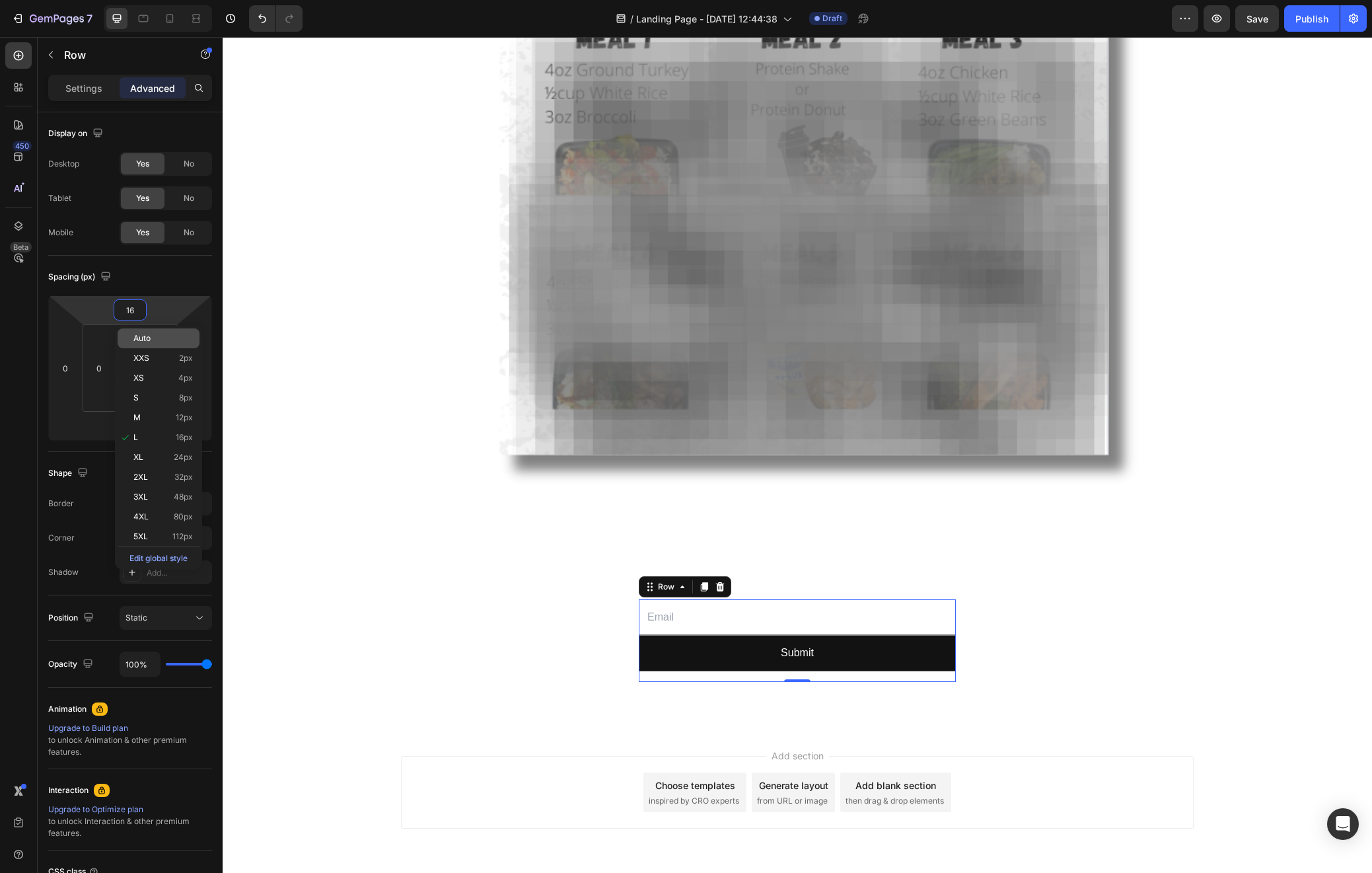
click at [154, 339] on p "Auto" at bounding box center [163, 339] width 59 height 9
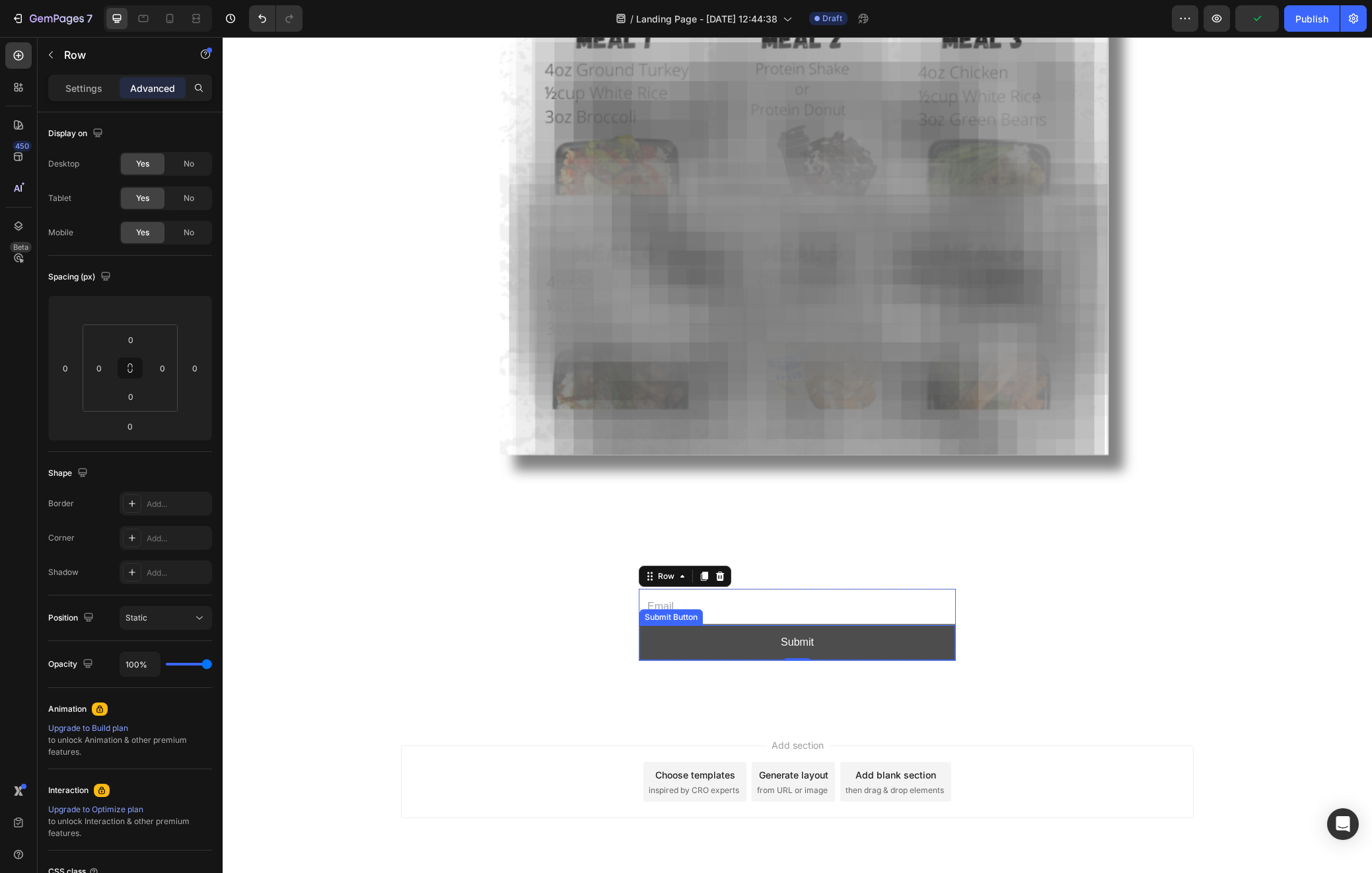
click at [674, 631] on button "Submit" at bounding box center [798, 642] width 316 height 35
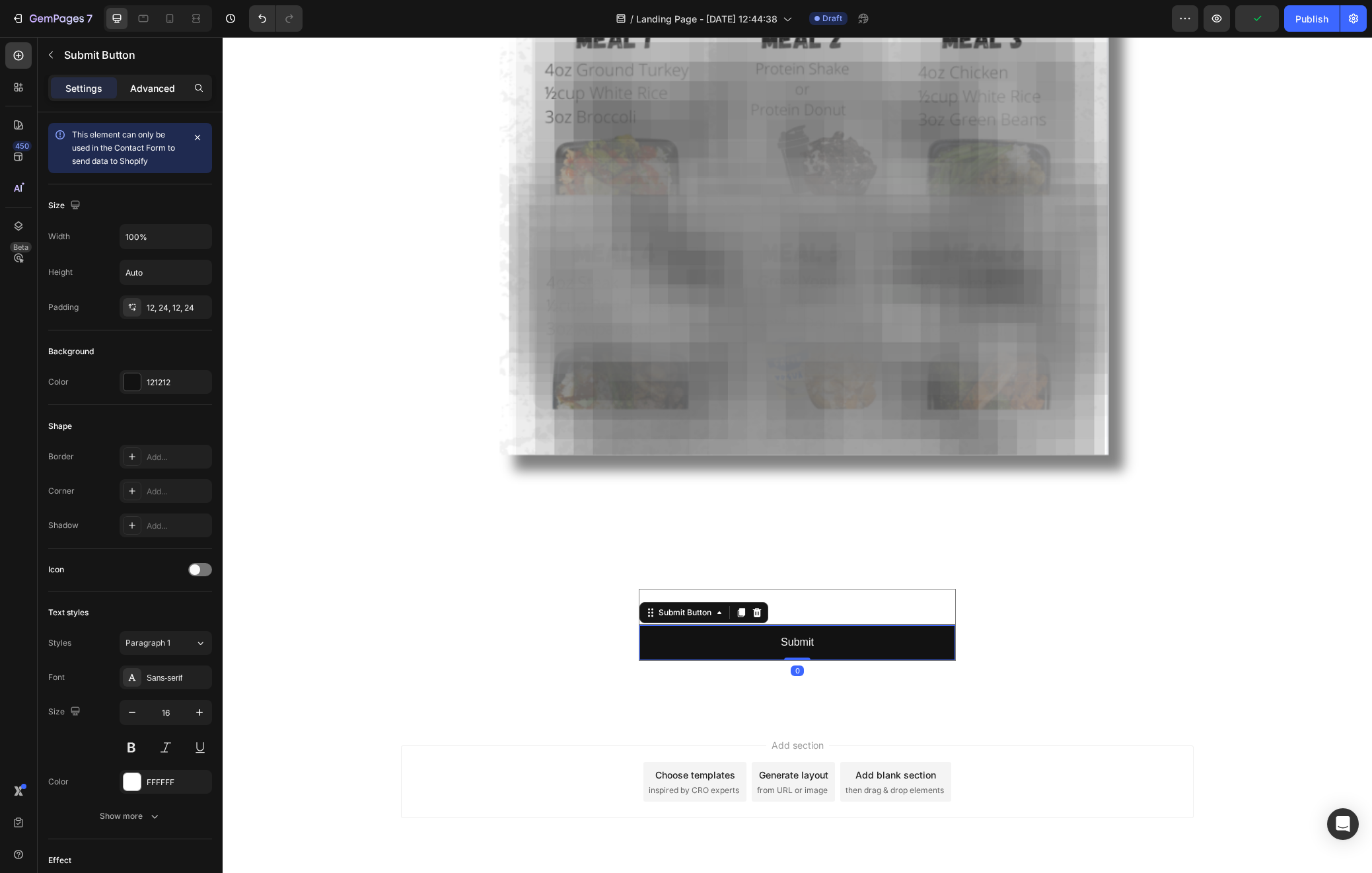
click at [136, 86] on p "Advanced" at bounding box center [152, 87] width 45 height 14
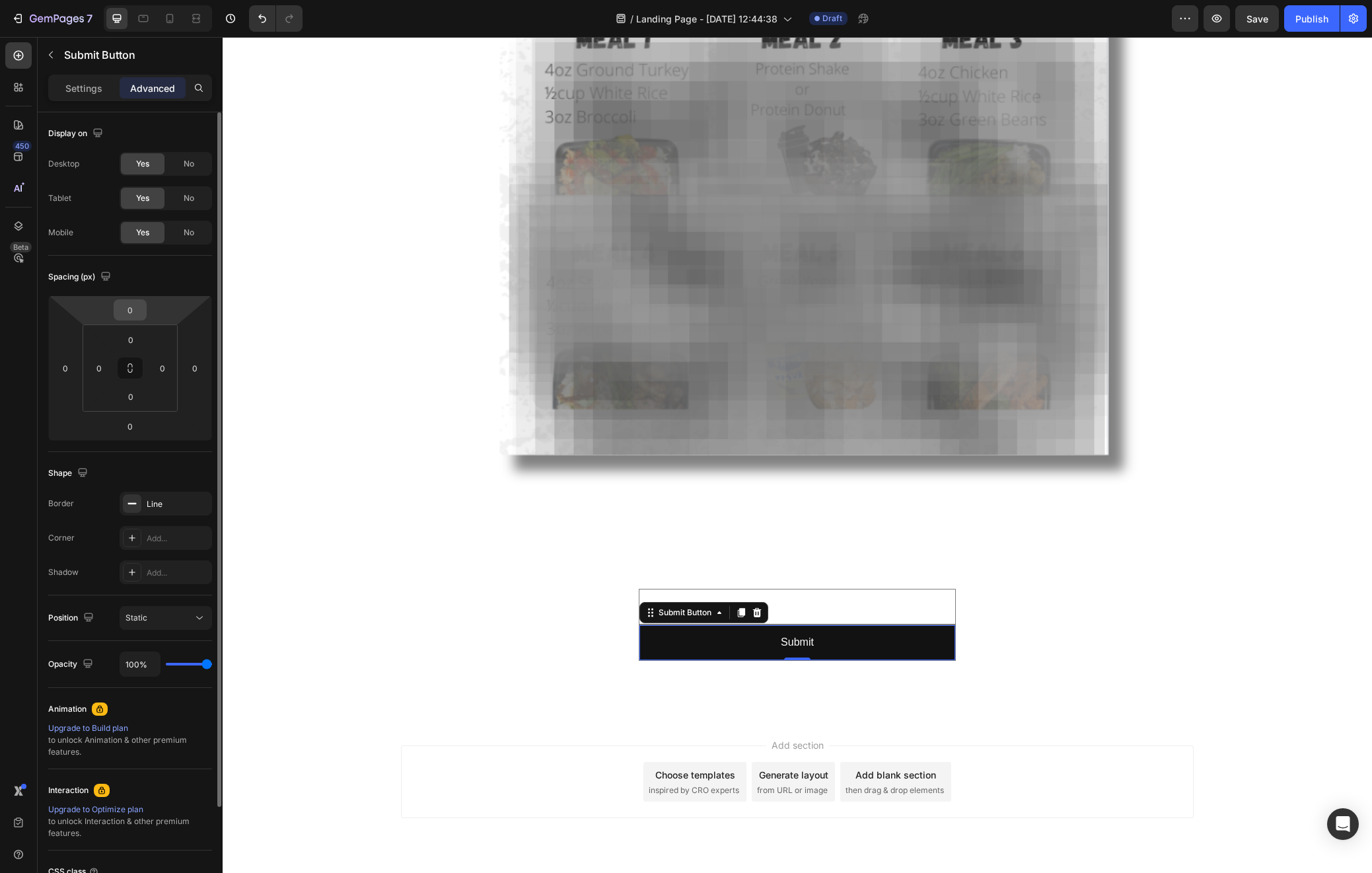
click at [128, 310] on input "0" at bounding box center [130, 310] width 26 height 20
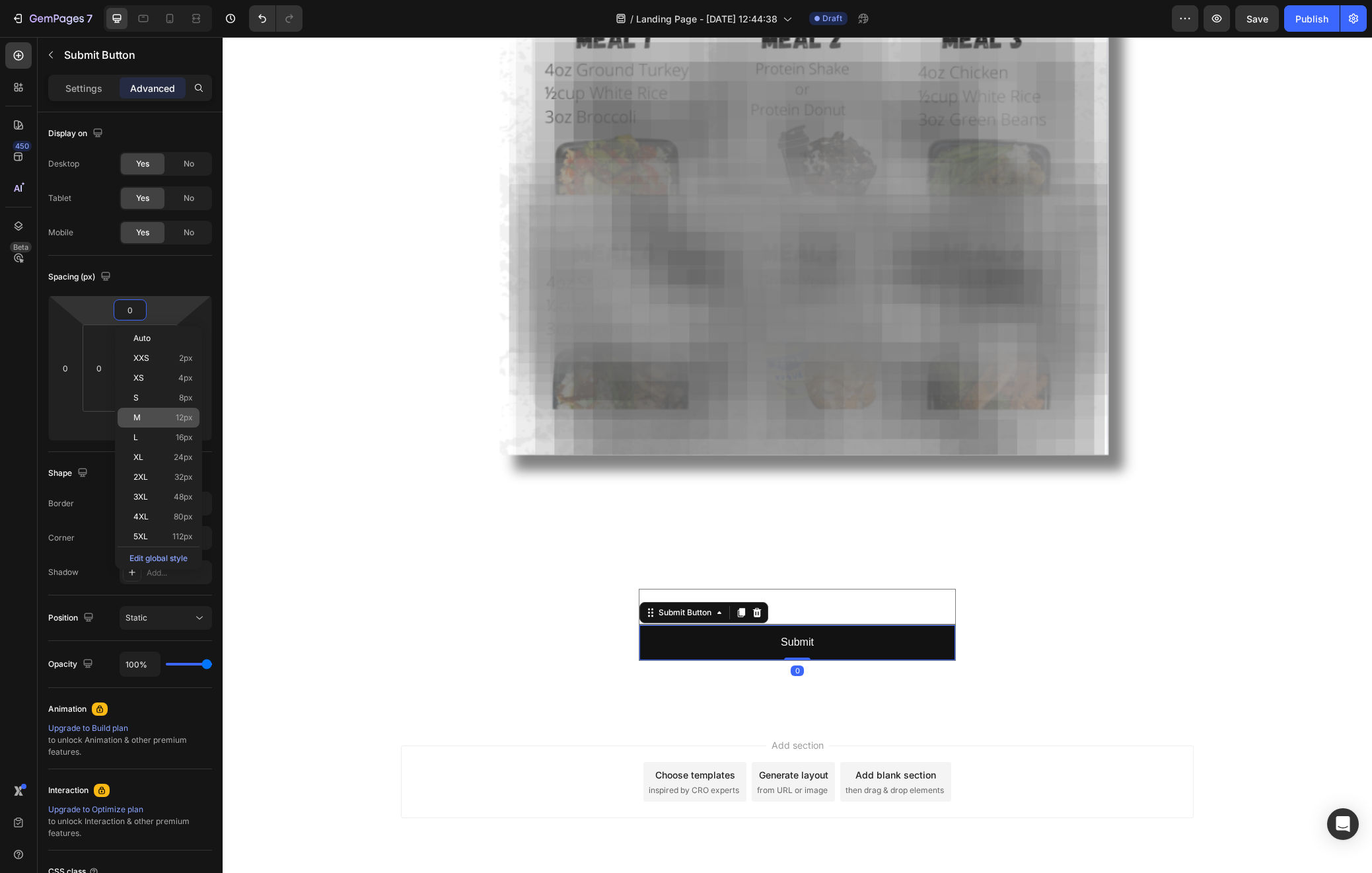
click at [168, 410] on div "M 12px" at bounding box center [158, 417] width 82 height 20
type input "12"
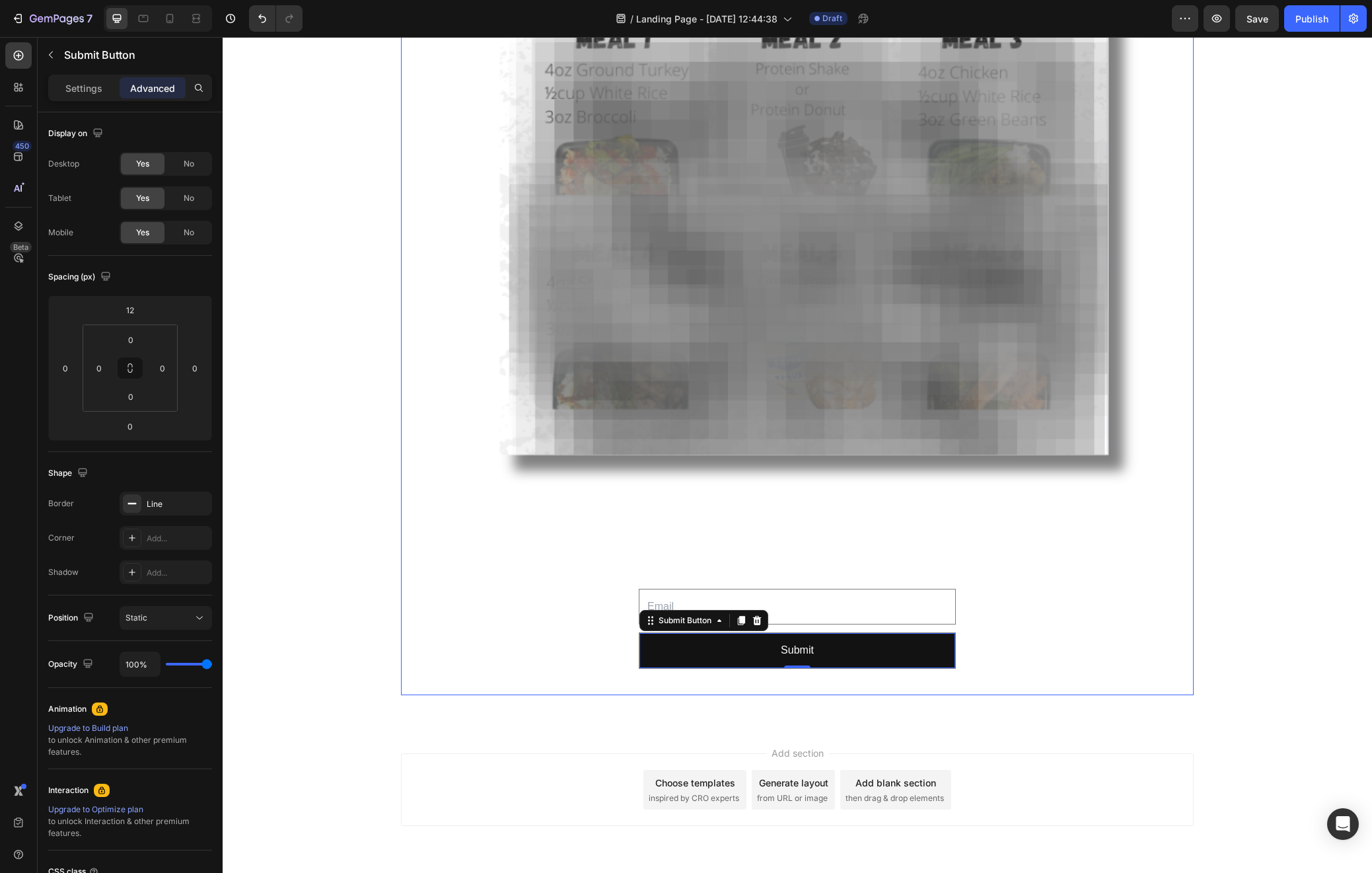
click at [1171, 634] on div "Your heading text goes here Heading Replace this text with your content Text Bl…" at bounding box center [797, 51] width 772 height 1267
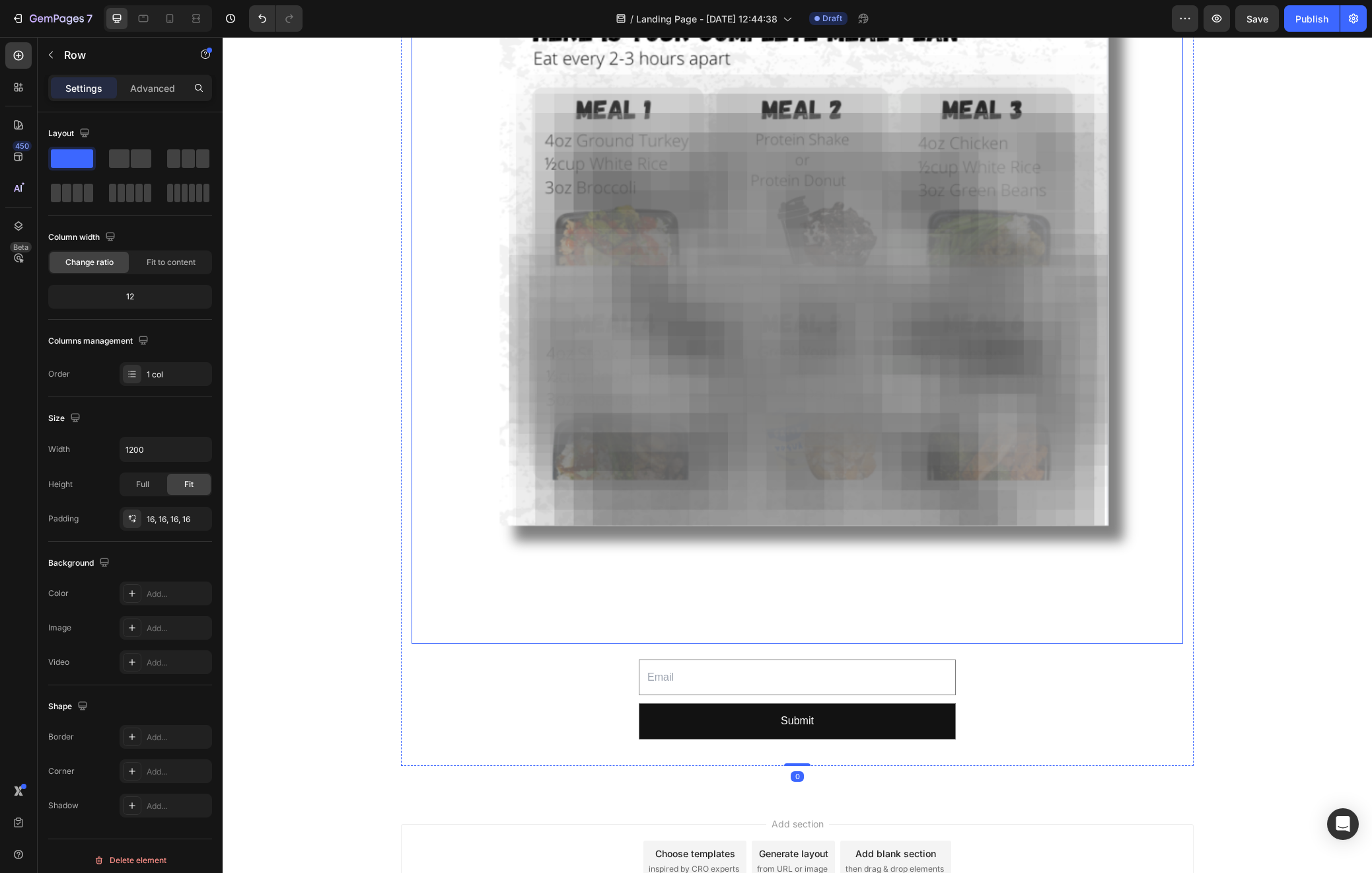
scroll to position [262, 0]
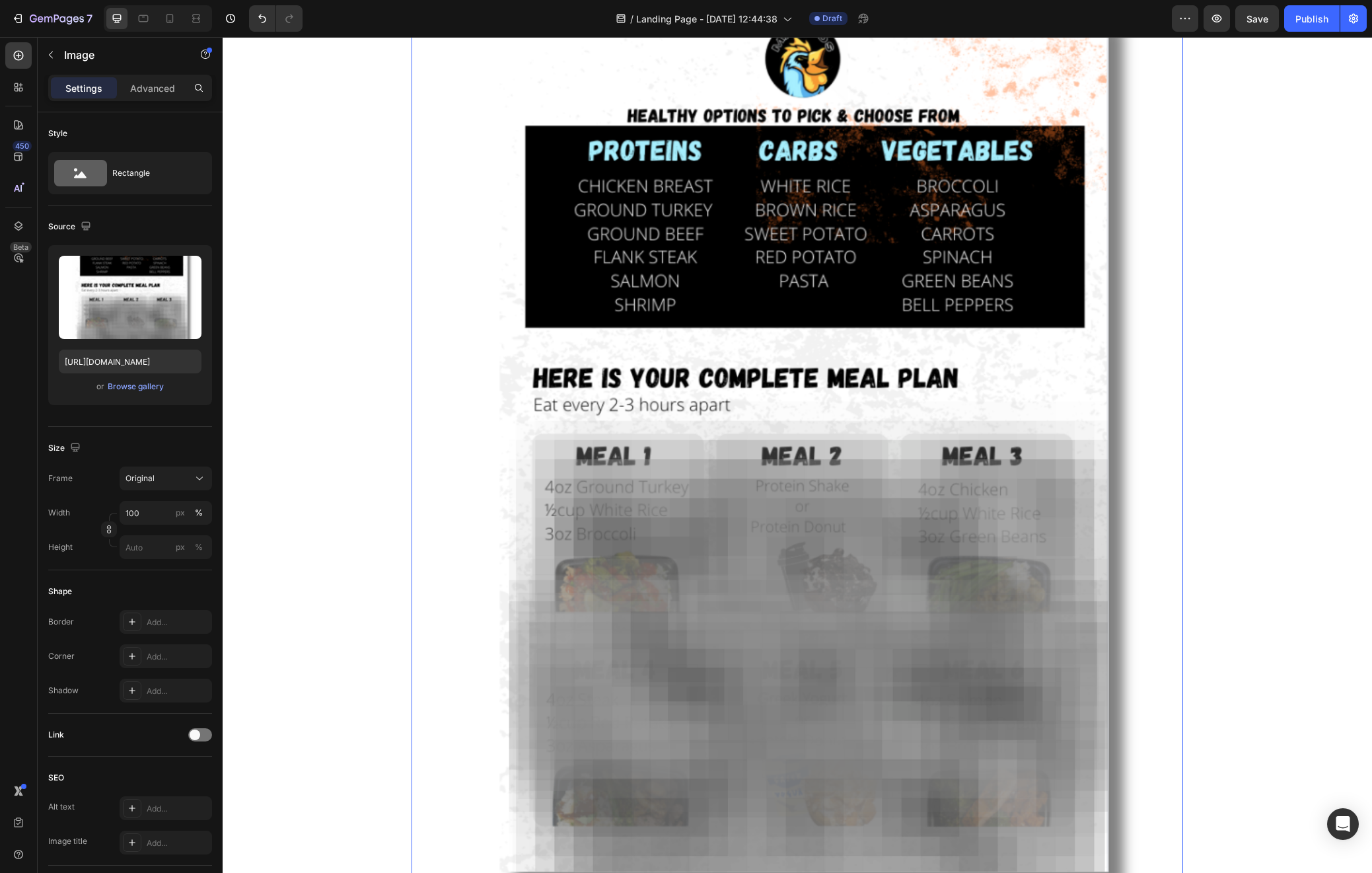
click at [734, 378] on img at bounding box center [797, 444] width 772 height 1091
click at [140, 483] on span "Original" at bounding box center [139, 478] width 29 height 12
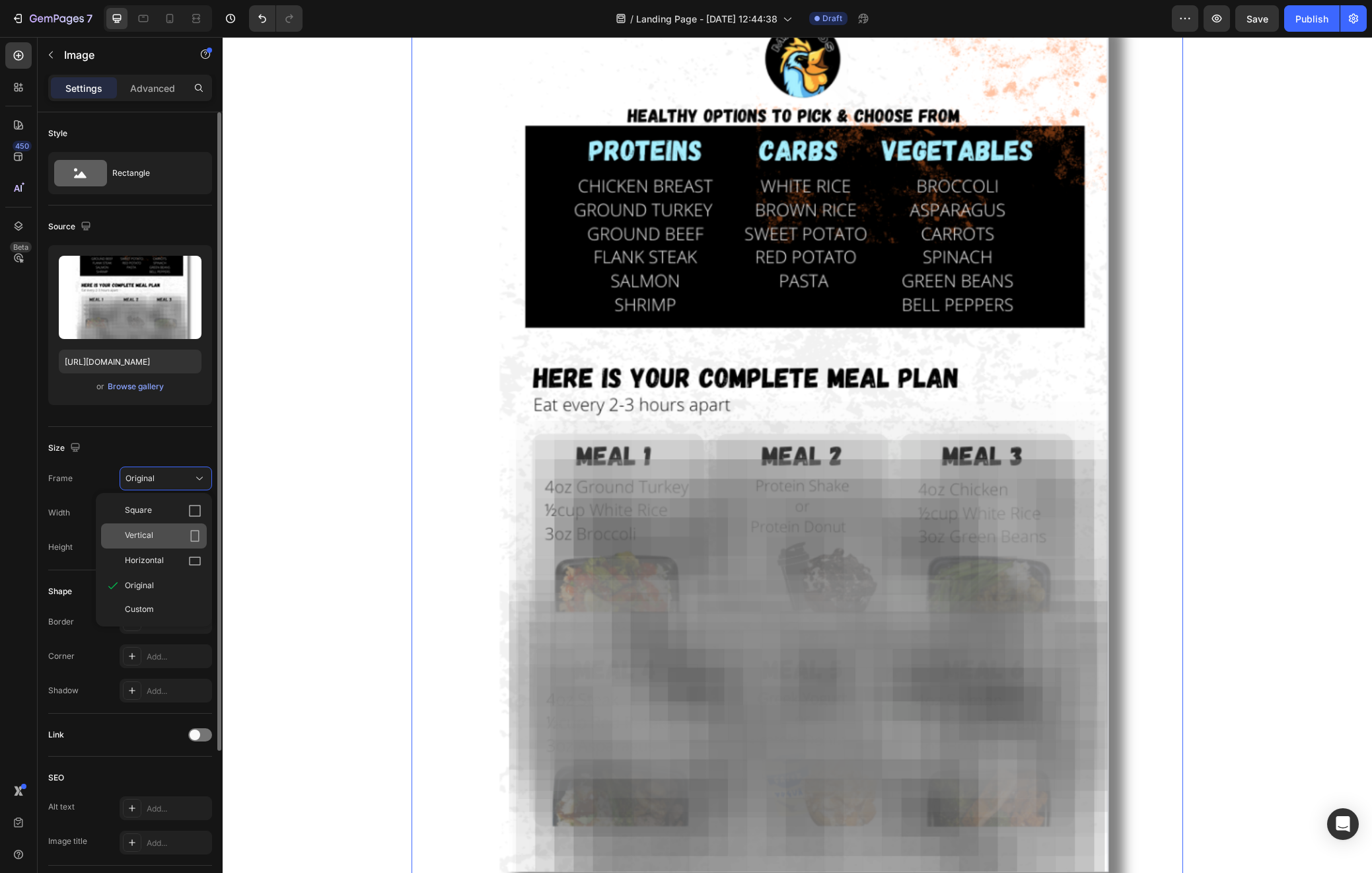
click at [170, 532] on div "Vertical" at bounding box center [163, 535] width 76 height 13
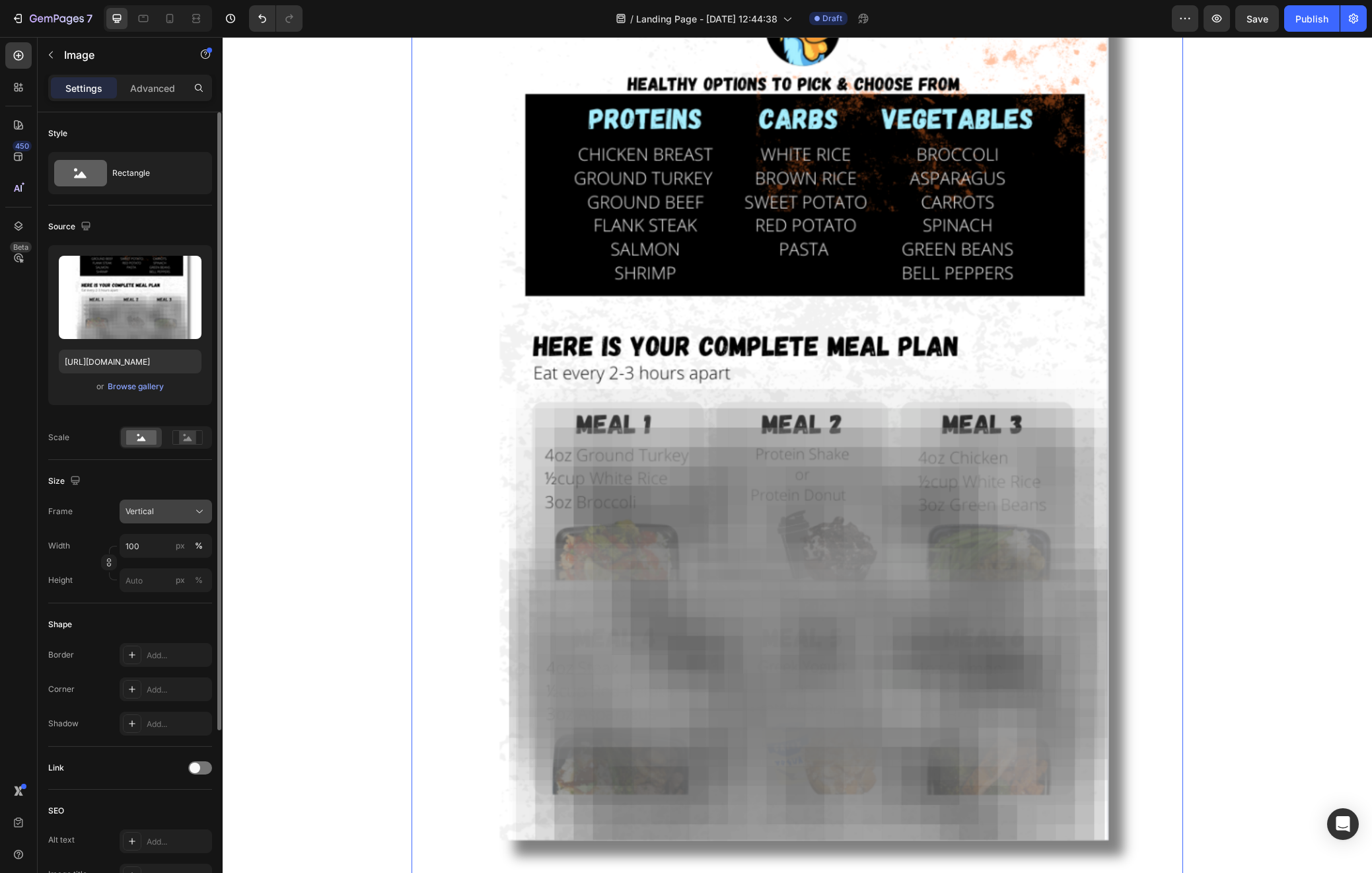
click at [169, 506] on div "Vertical" at bounding box center [157, 511] width 65 height 12
click at [156, 616] on div "Original" at bounding box center [163, 618] width 76 height 12
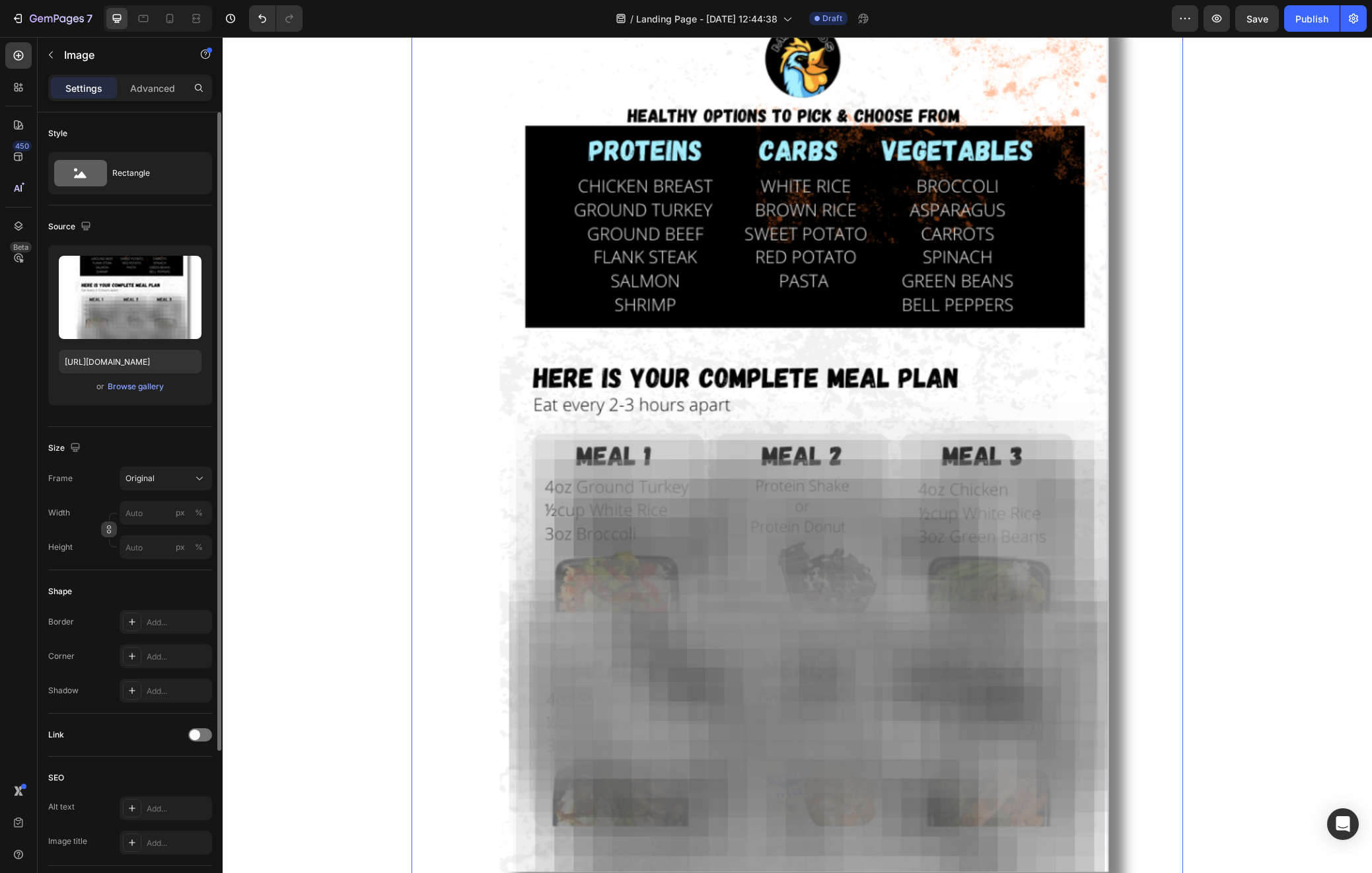
click at [107, 529] on icon "button" at bounding box center [109, 530] width 9 height 9
click at [113, 558] on icon "button" at bounding box center [109, 563] width 9 height 9
click at [141, 547] on input "px %" at bounding box center [166, 547] width 92 height 24
click at [152, 523] on input "px %" at bounding box center [166, 512] width 92 height 24
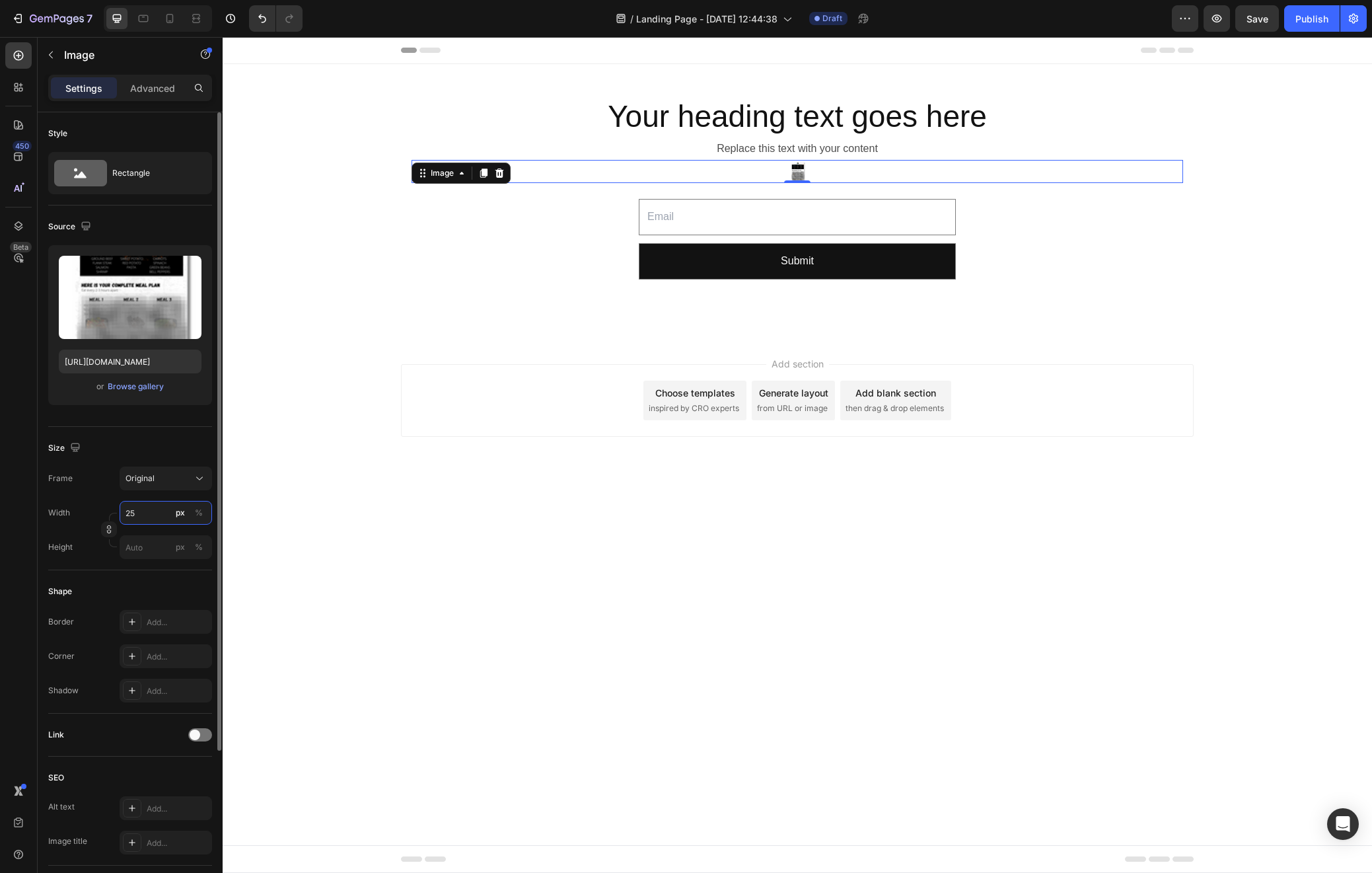
type input "250"
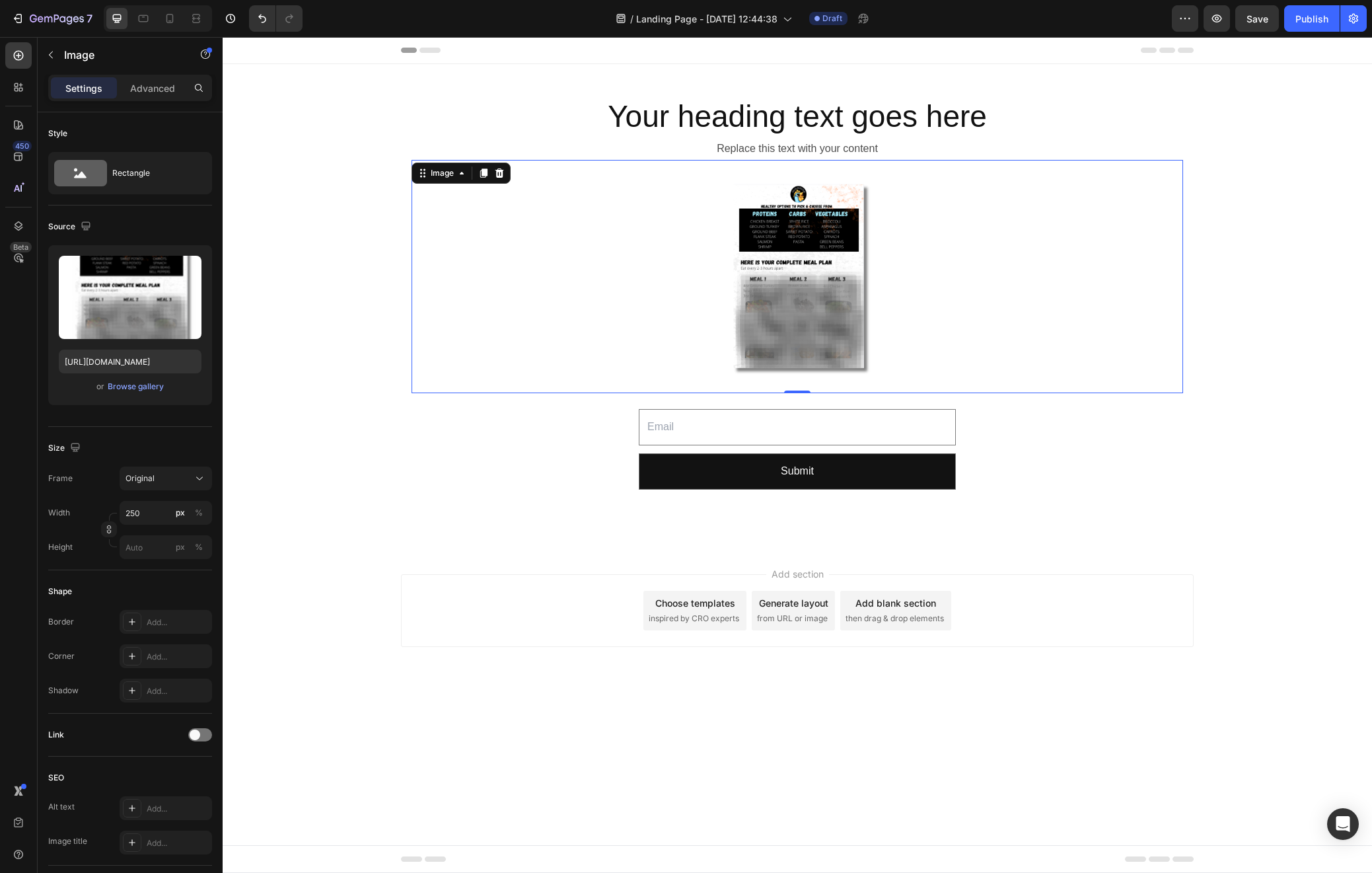
drag, startPoint x: 997, startPoint y: 637, endPoint x: 1010, endPoint y: 627, distance: 16.4
click at [997, 633] on div "Add section Choose templates inspired by CRO experts Generate layout from URL o…" at bounding box center [797, 610] width 793 height 72
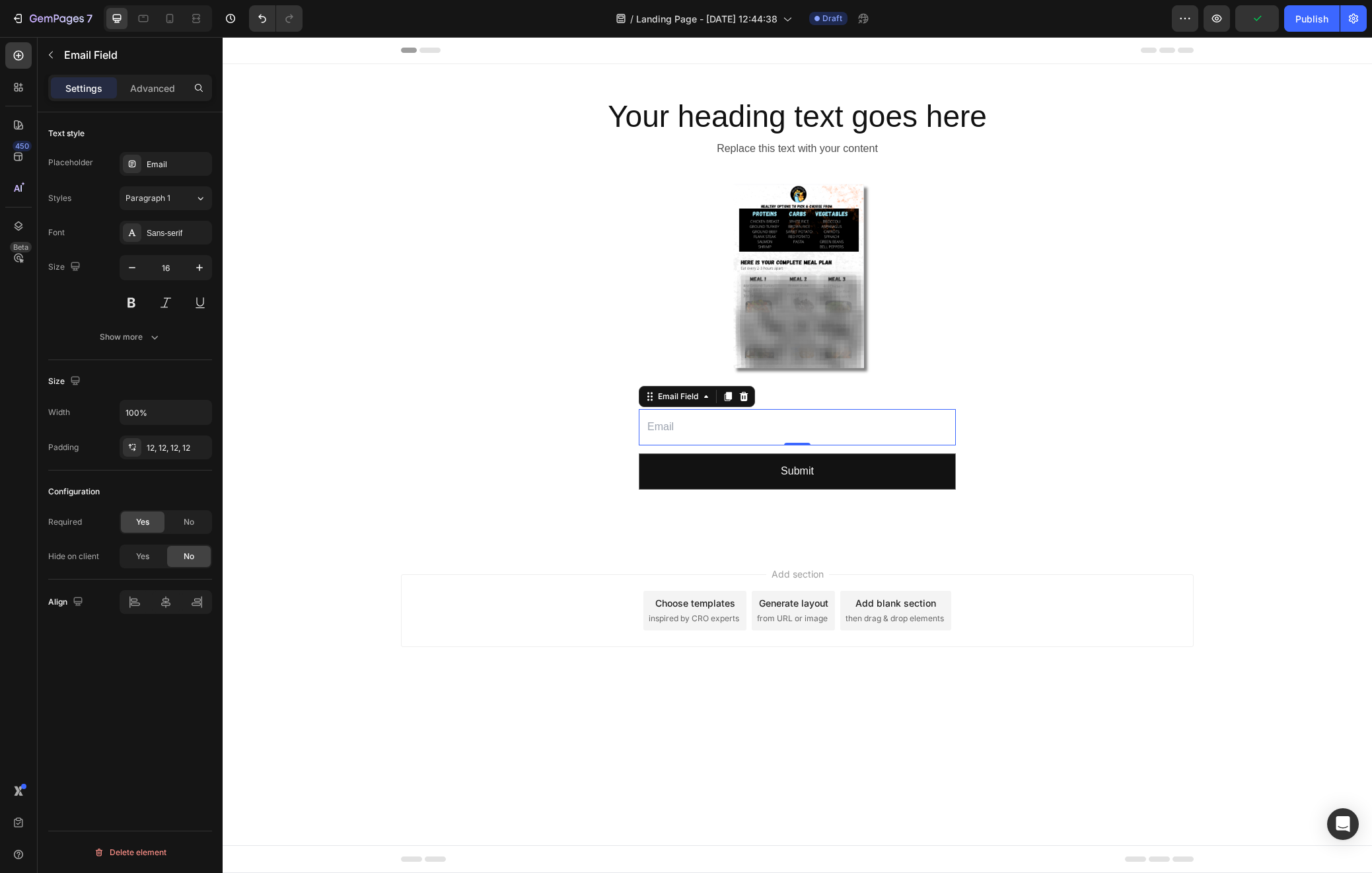
click at [687, 415] on input "email" at bounding box center [797, 427] width 317 height 37
click at [653, 394] on icon at bounding box center [649, 396] width 10 height 10
click at [145, 93] on p "Advanced" at bounding box center [152, 87] width 45 height 14
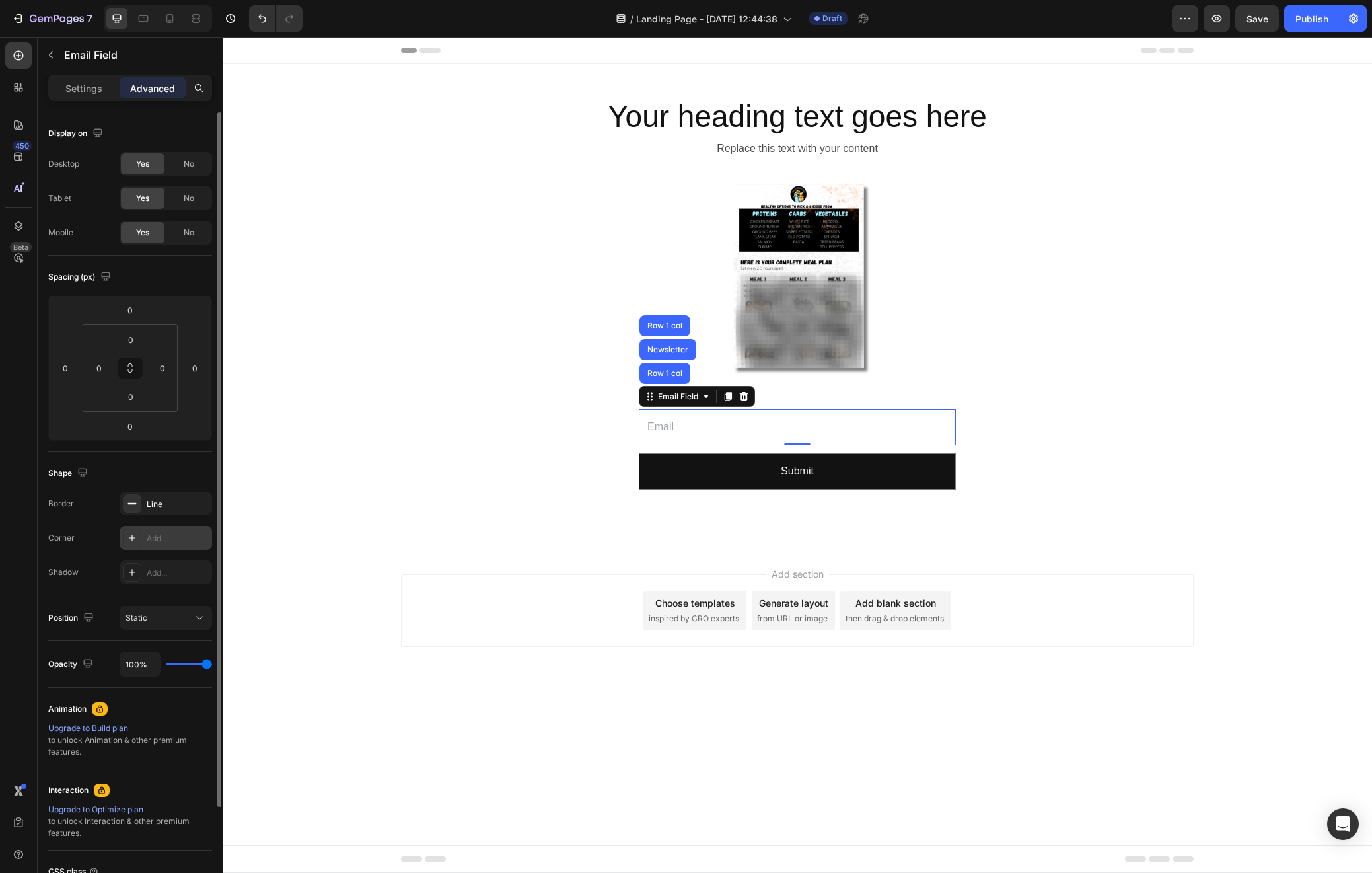
click at [152, 535] on div "Add..." at bounding box center [178, 538] width 62 height 12
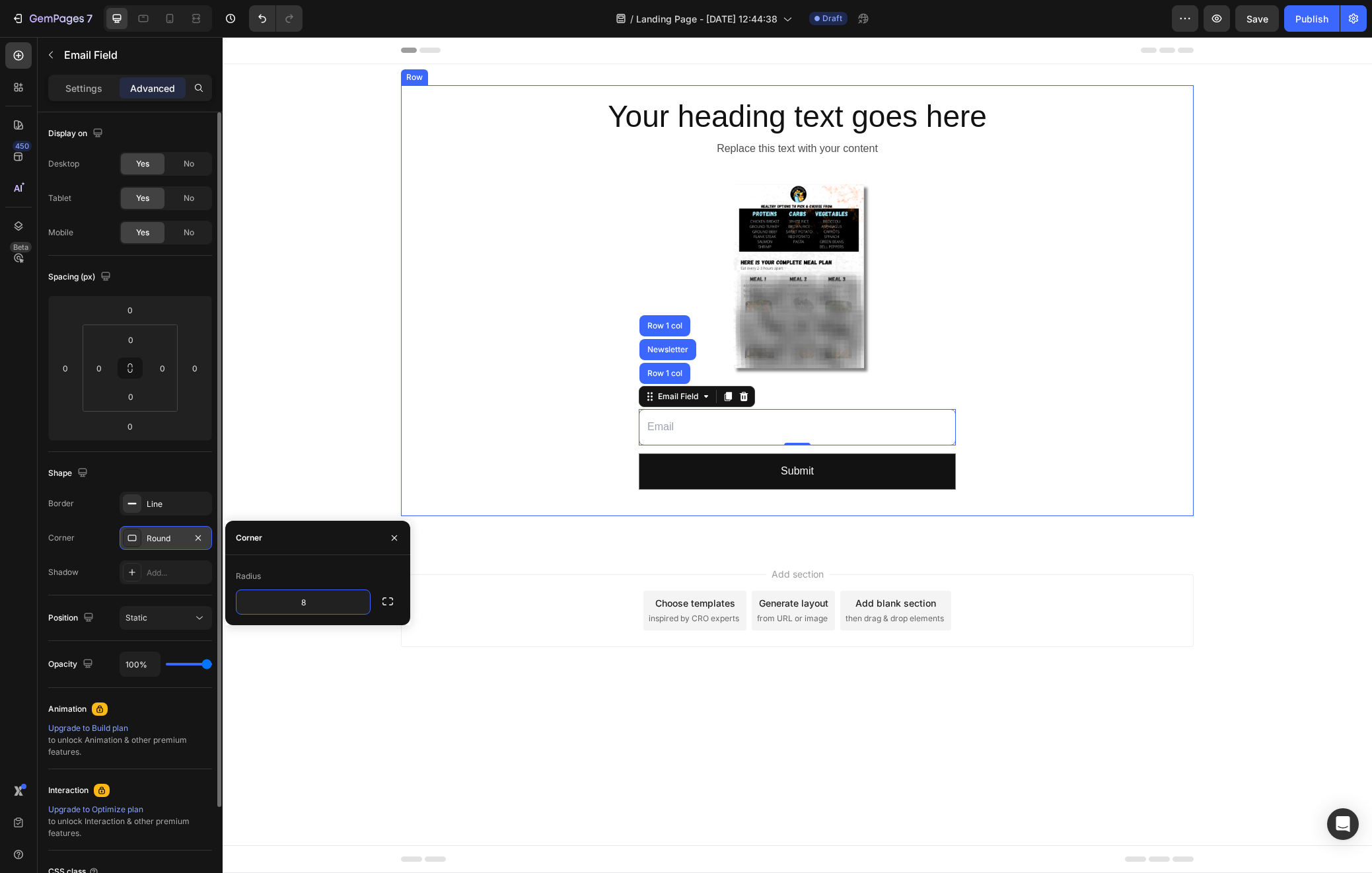
click at [558, 479] on div "Your heading text goes here Heading Replace this text with your content Text Bl…" at bounding box center [797, 300] width 772 height 409
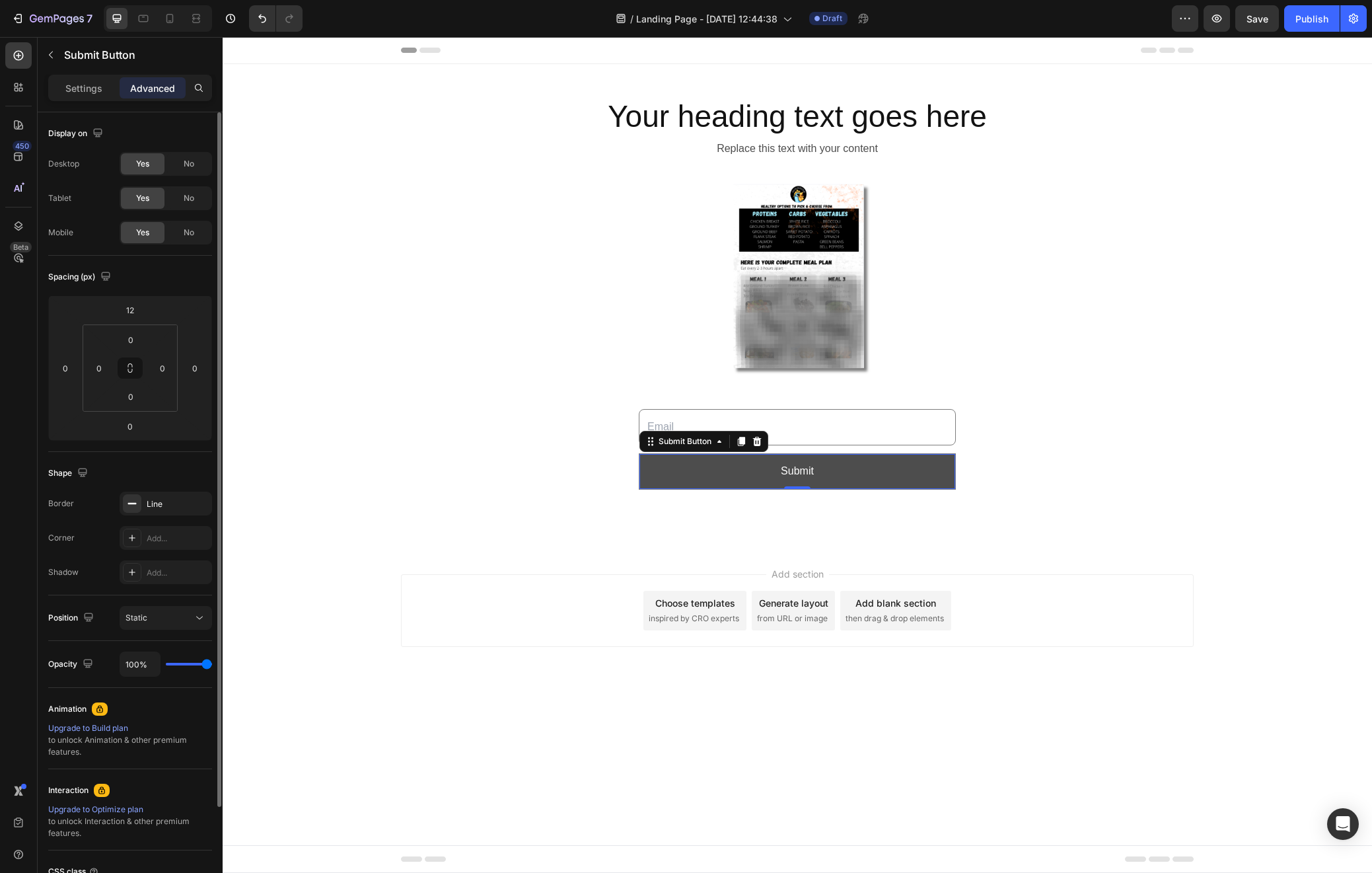
click at [708, 458] on button "Submit" at bounding box center [798, 470] width 316 height 35
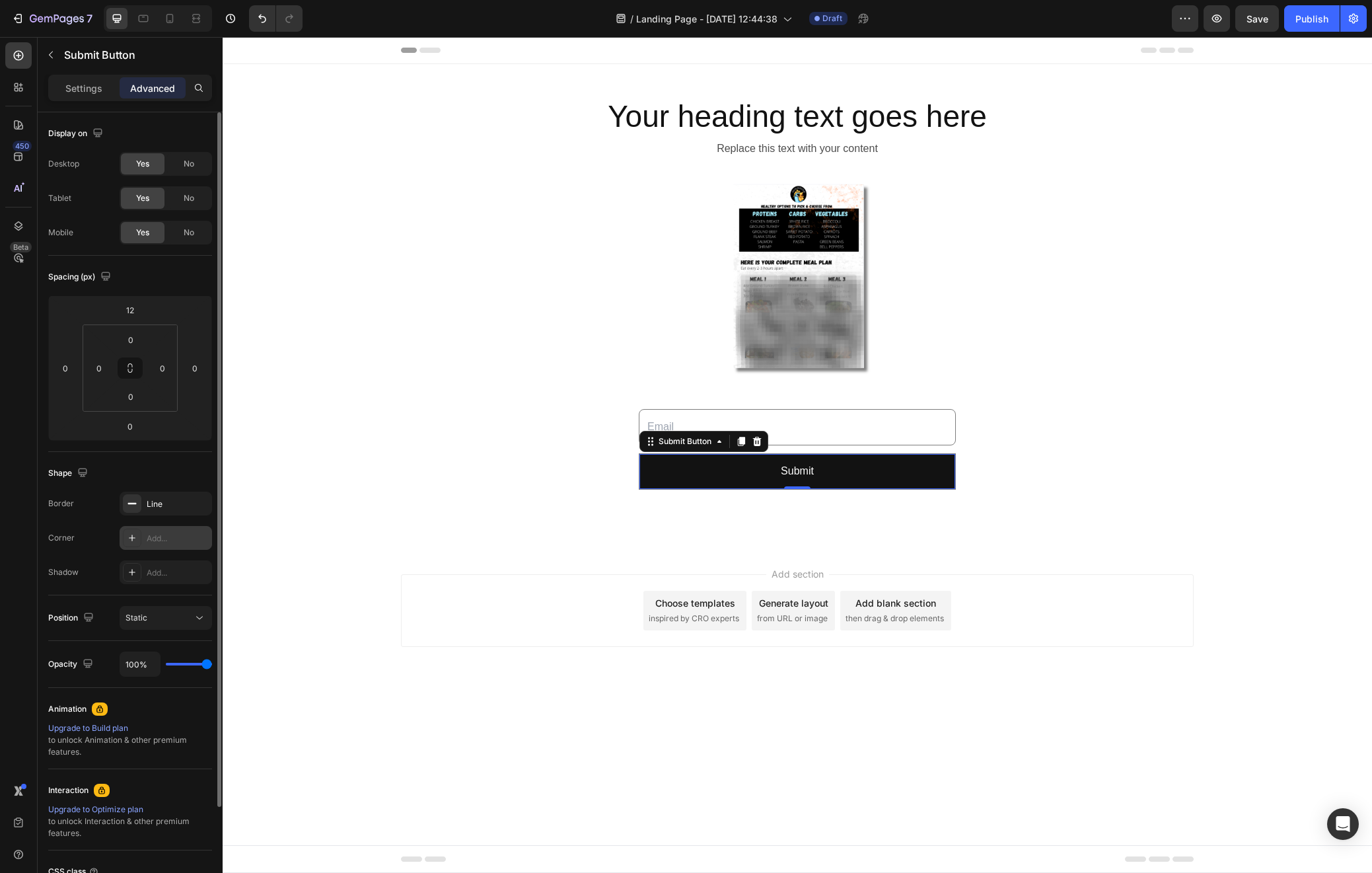
click at [166, 529] on div "Add..." at bounding box center [166, 537] width 92 height 24
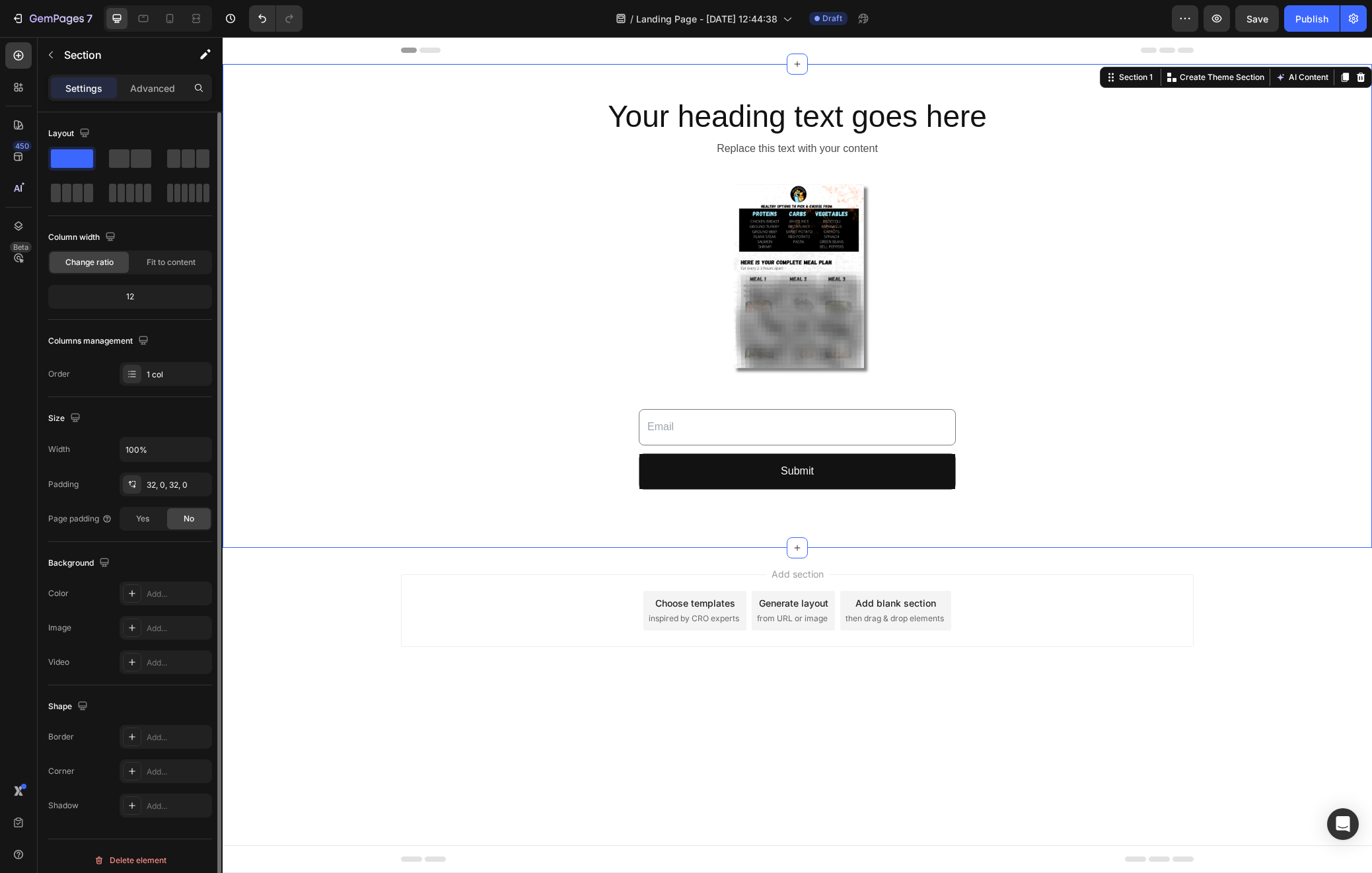
click at [400, 485] on div "Your heading text goes here Heading Replace this text with your content Text Bl…" at bounding box center [798, 306] width 1150 height 441
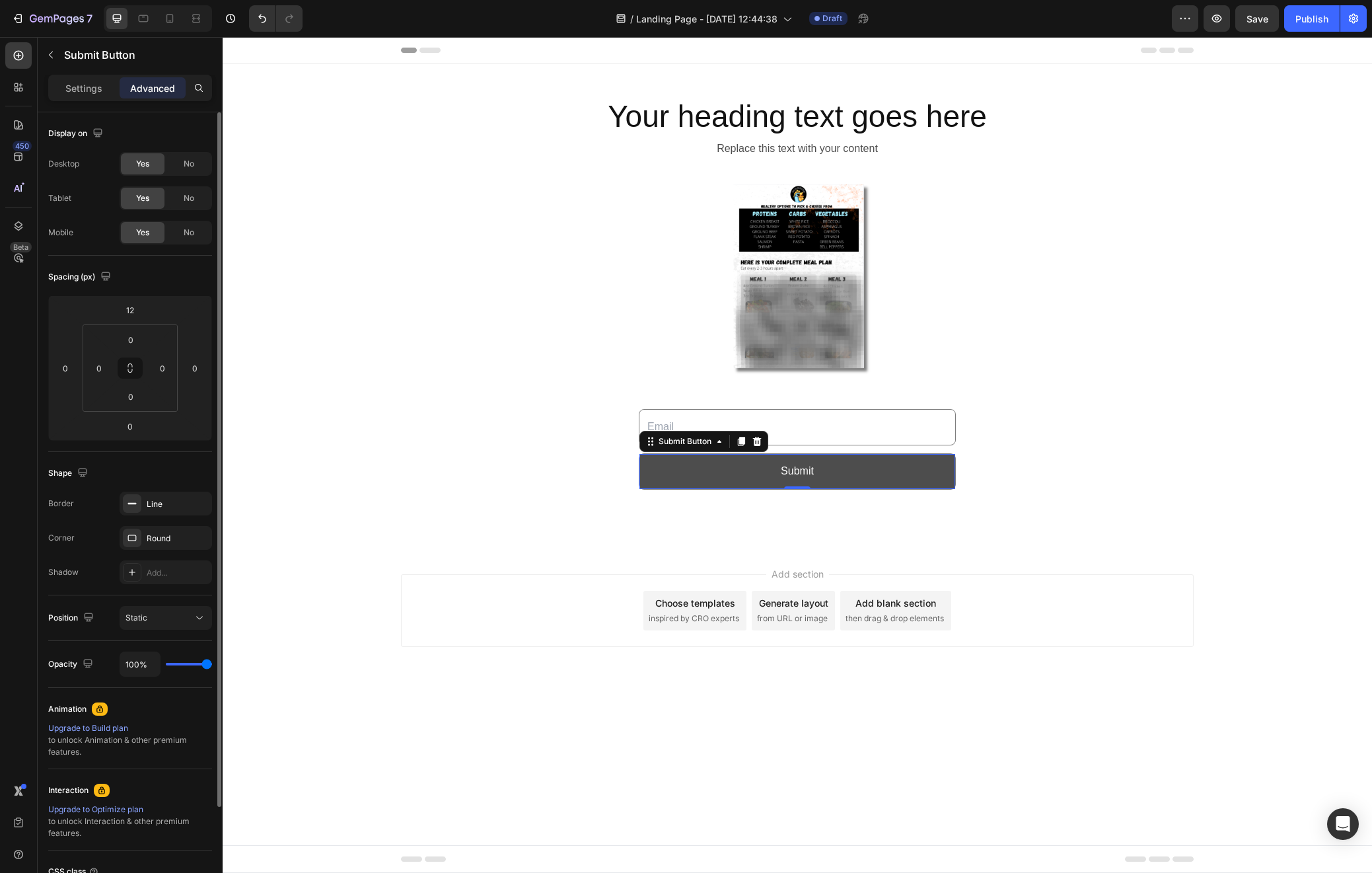
click at [725, 459] on button "Submit" at bounding box center [798, 470] width 316 height 35
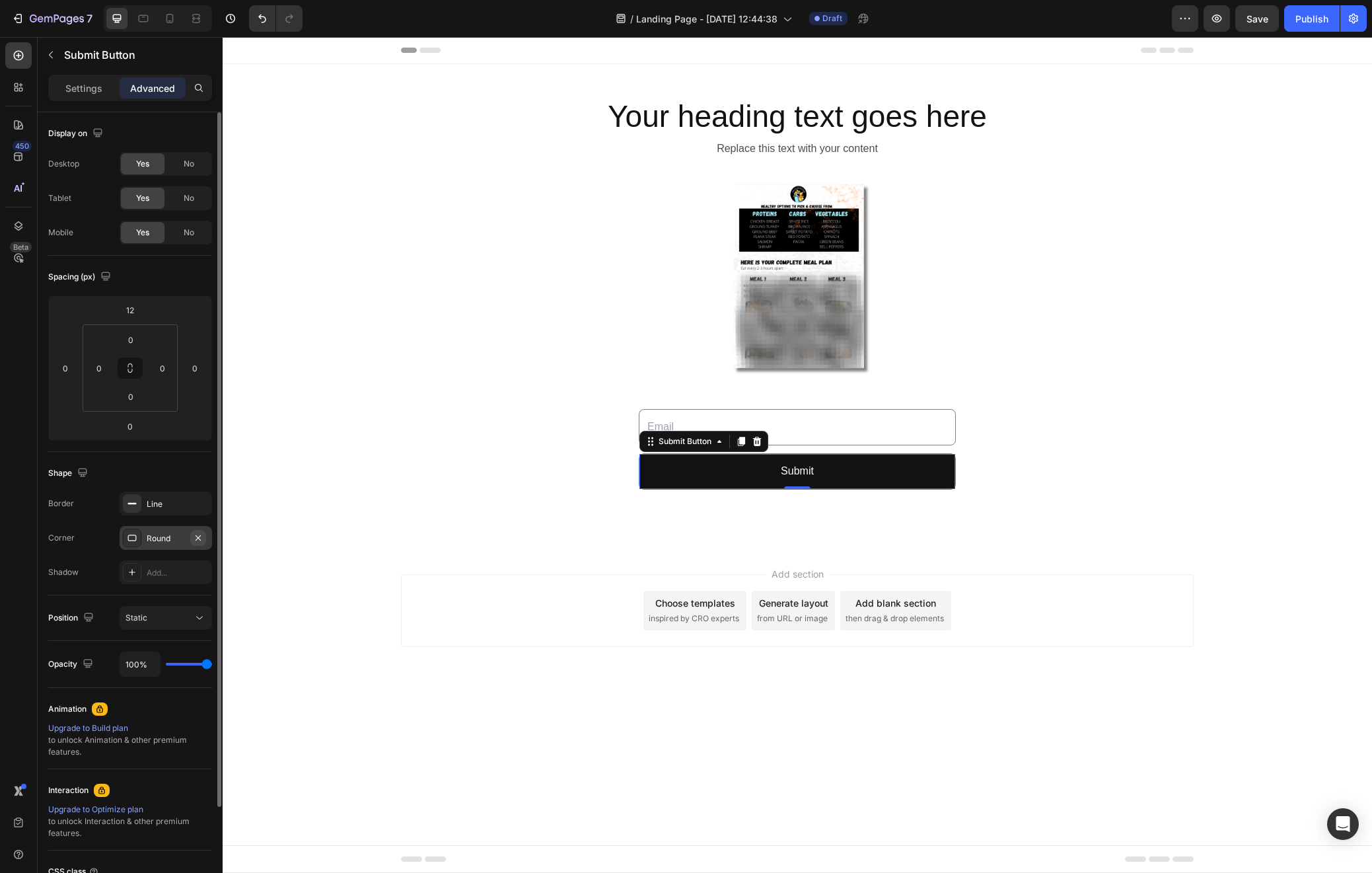
click at [198, 539] on icon "button" at bounding box center [198, 537] width 10 height 10
click at [96, 90] on p "Settings" at bounding box center [84, 87] width 37 height 14
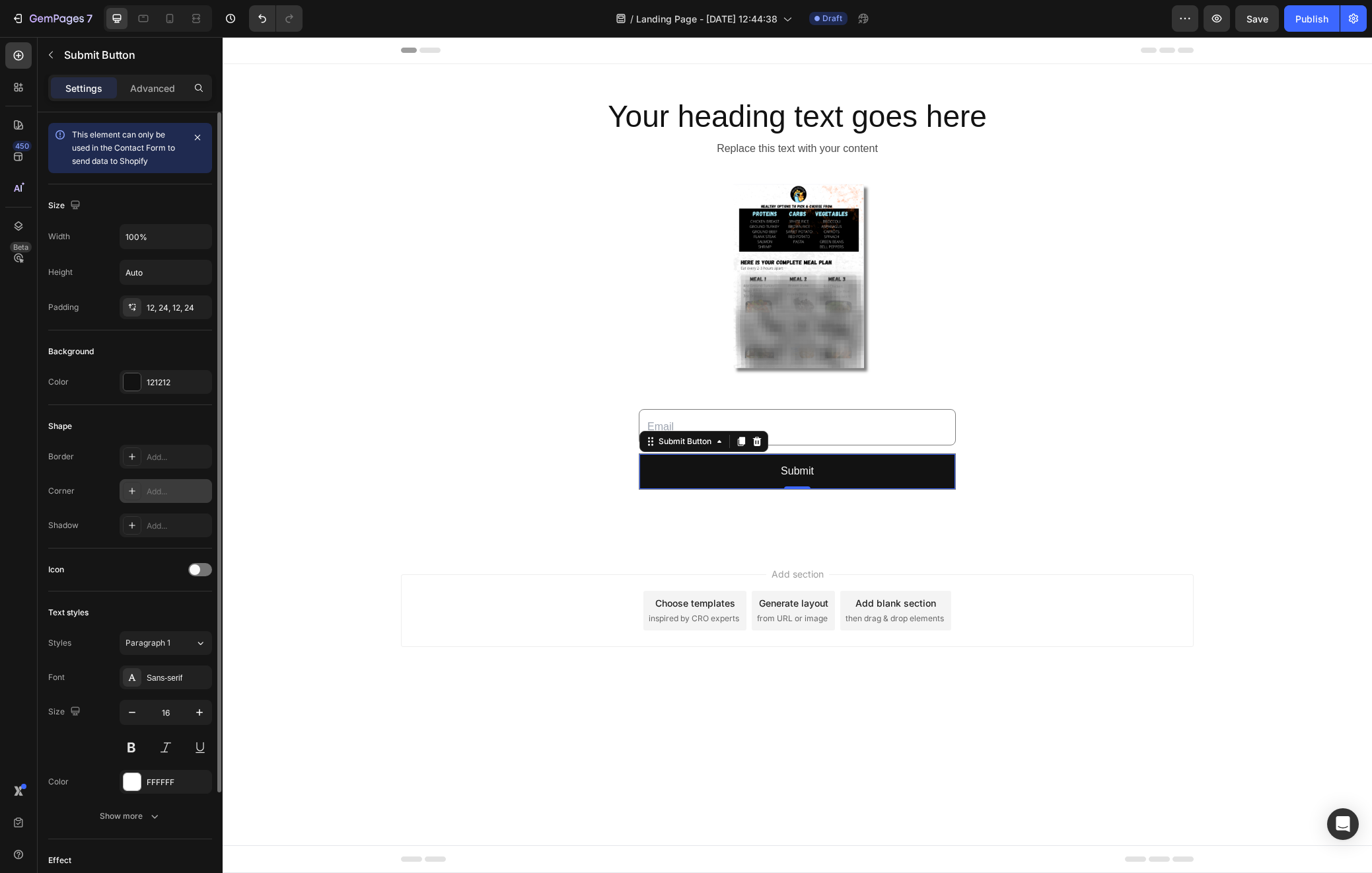
click at [163, 495] on div "Add..." at bounding box center [178, 491] width 62 height 12
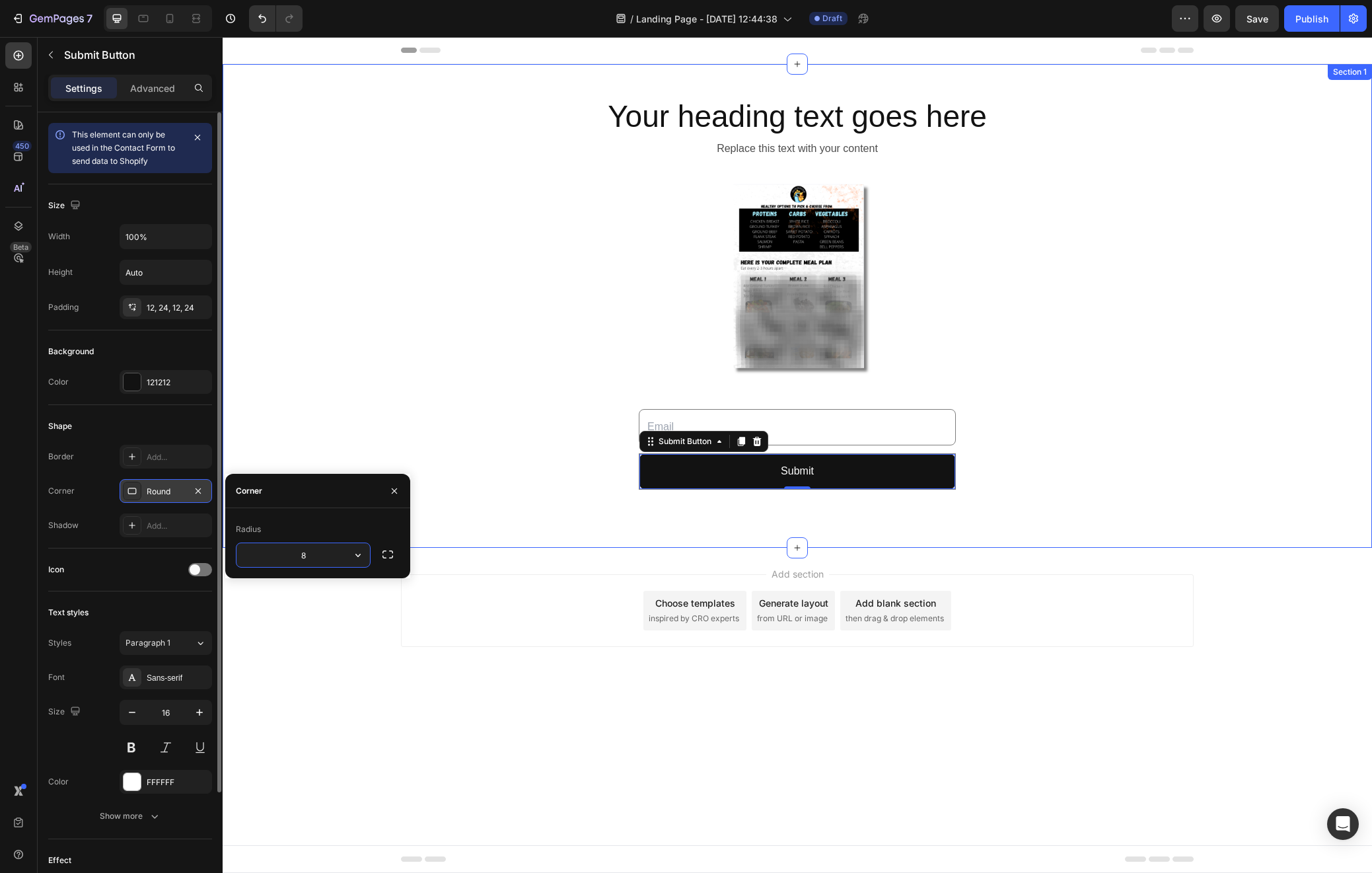
click at [398, 392] on div "Your heading text goes here Heading Replace this text with your content Text Bl…" at bounding box center [798, 306] width 1150 height 441
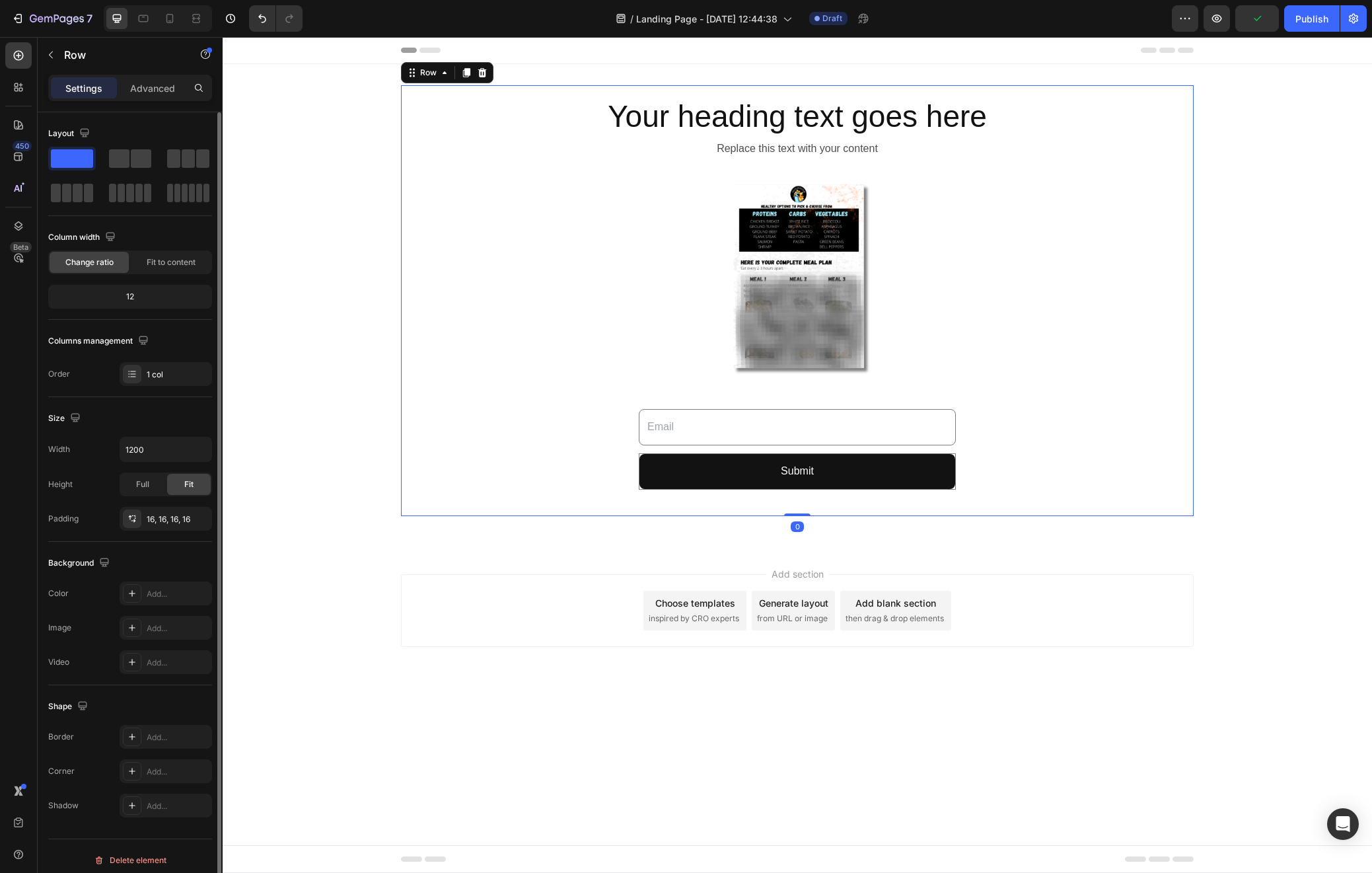
click at [1113, 436] on div "Your heading text goes here Heading Replace this text with your content Text Bl…" at bounding box center [797, 300] width 772 height 409
click at [1228, 490] on div "Your heading text goes here Heading Replace this text with your content Text Bl…" at bounding box center [798, 306] width 1150 height 441
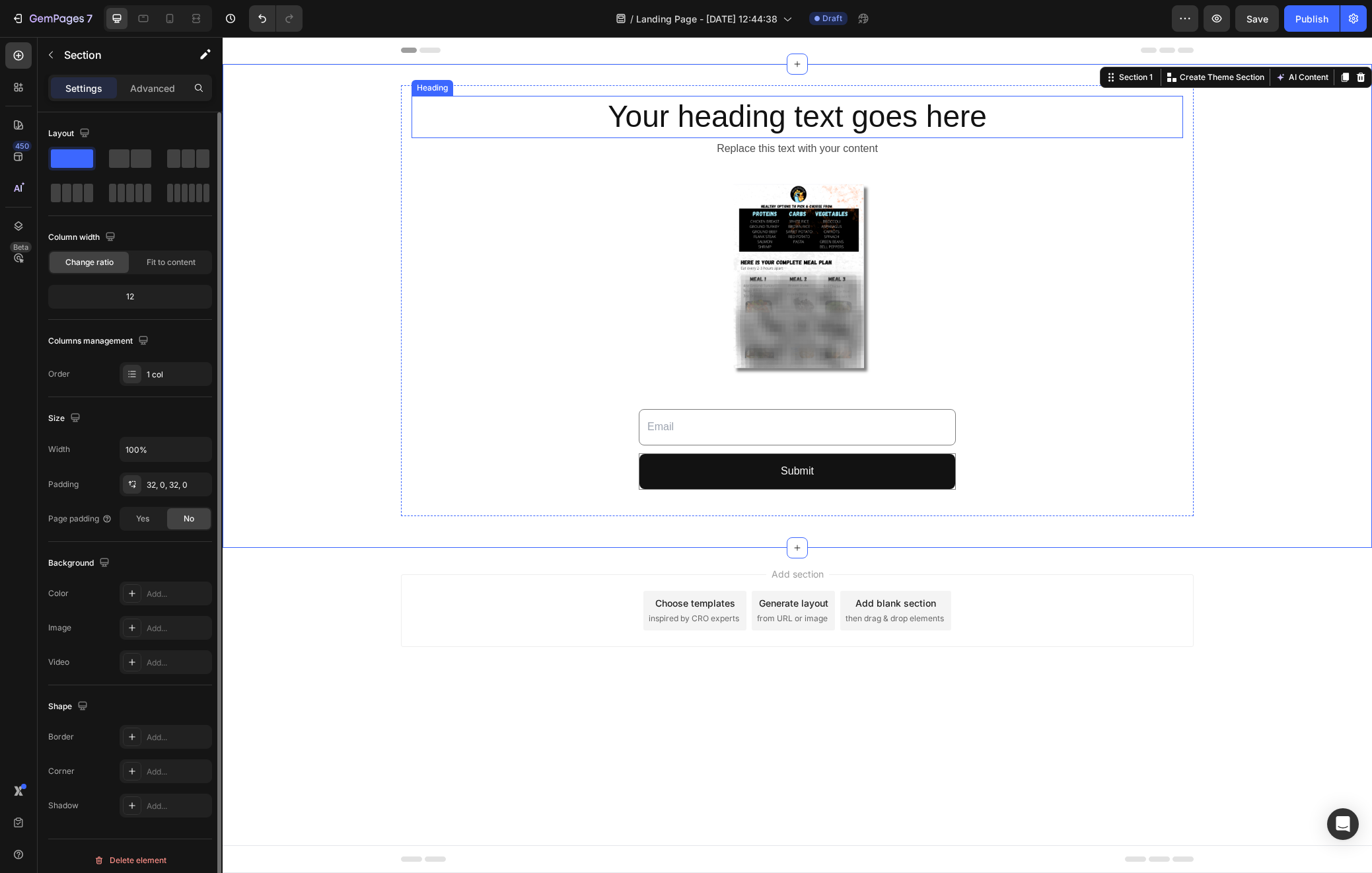
click at [831, 119] on h2 "Your heading text goes here" at bounding box center [797, 117] width 772 height 42
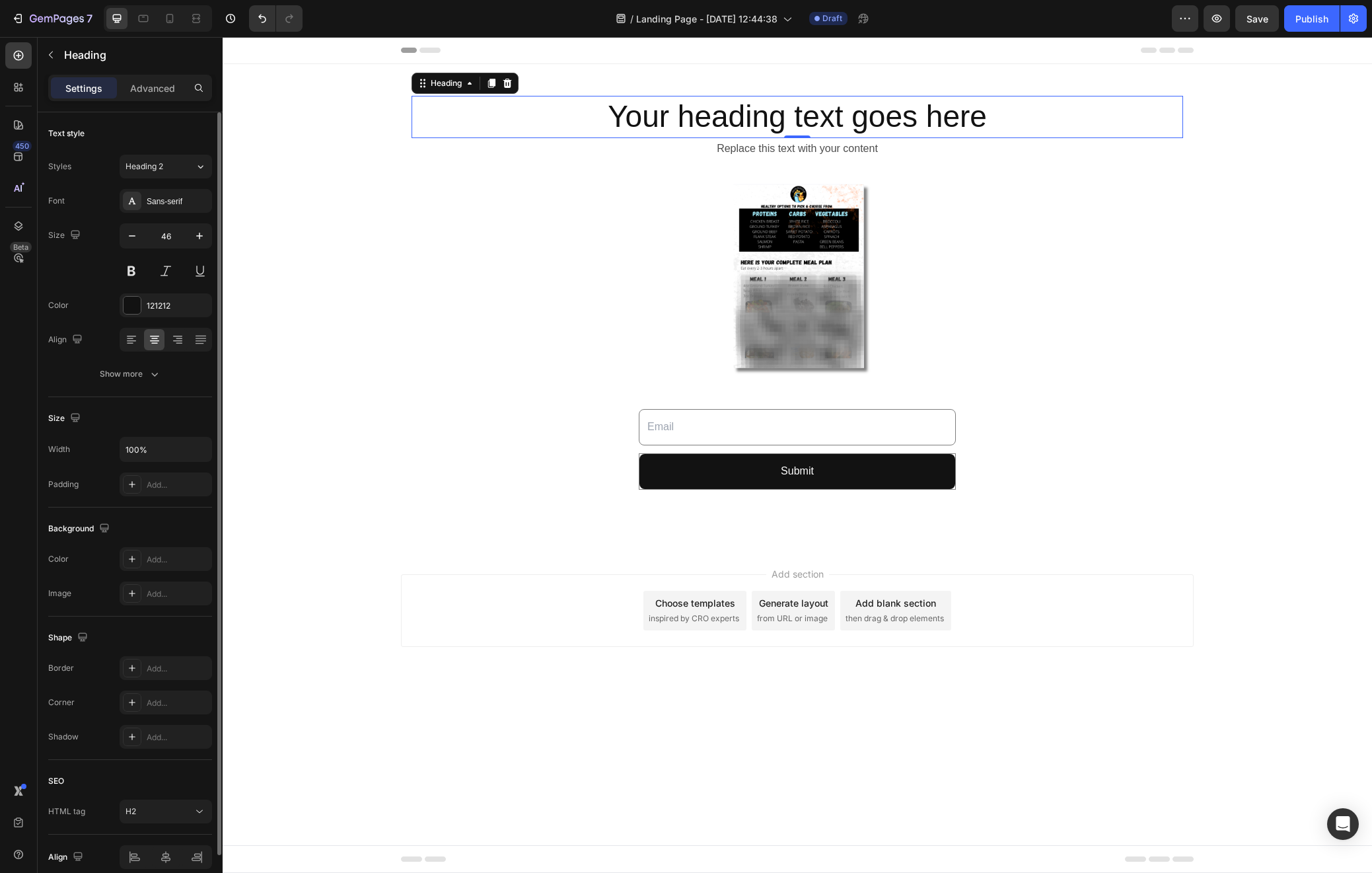
click at [836, 107] on h2 "Your heading text goes here" at bounding box center [797, 117] width 772 height 42
click at [837, 112] on p "Your heading text goes here" at bounding box center [797, 117] width 769 height 40
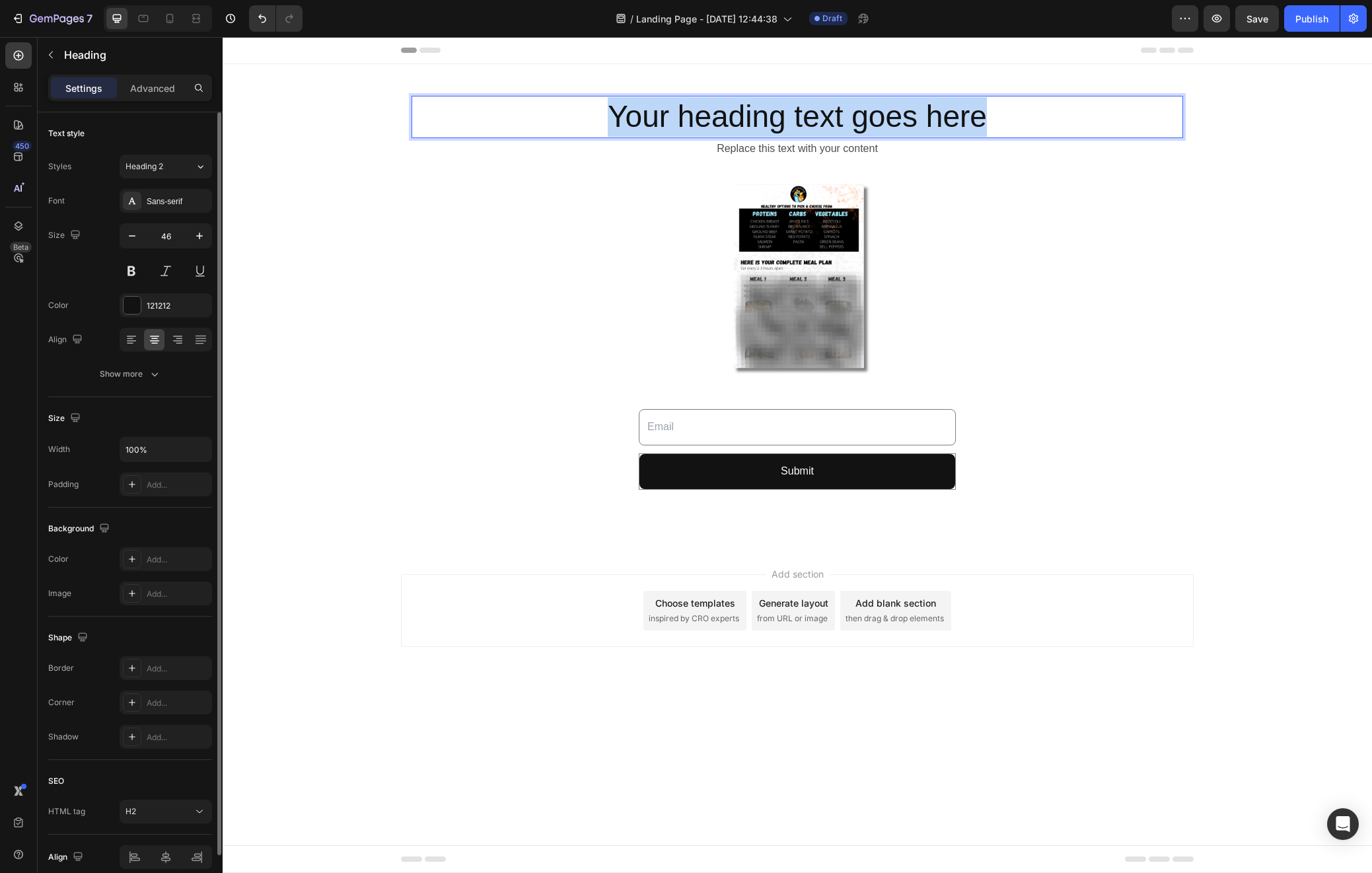
click at [837, 112] on p "Your heading text goes here" at bounding box center [797, 117] width 769 height 40
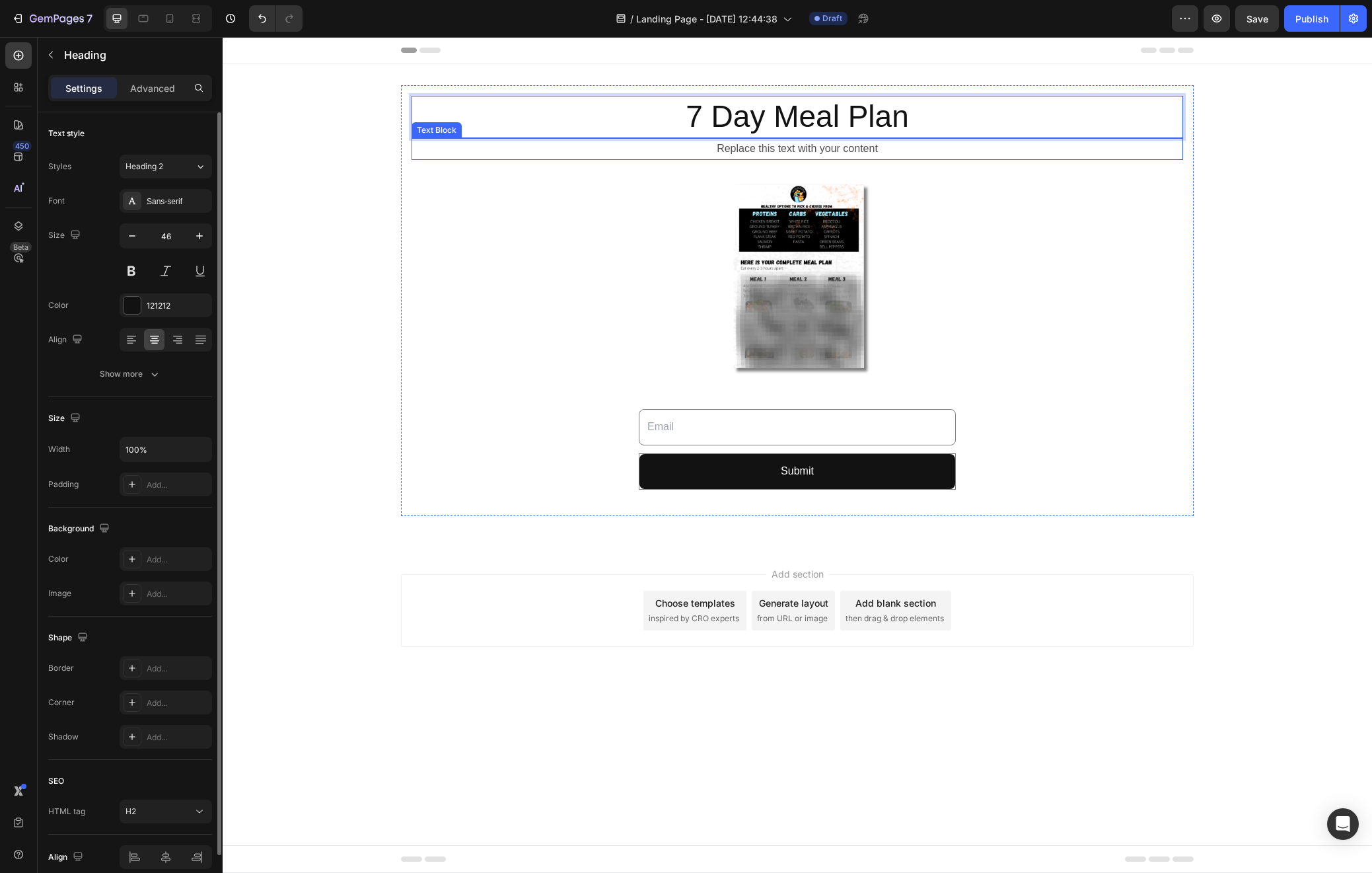
click at [859, 159] on div "Replace this text with your content" at bounding box center [797, 149] width 772 height 22
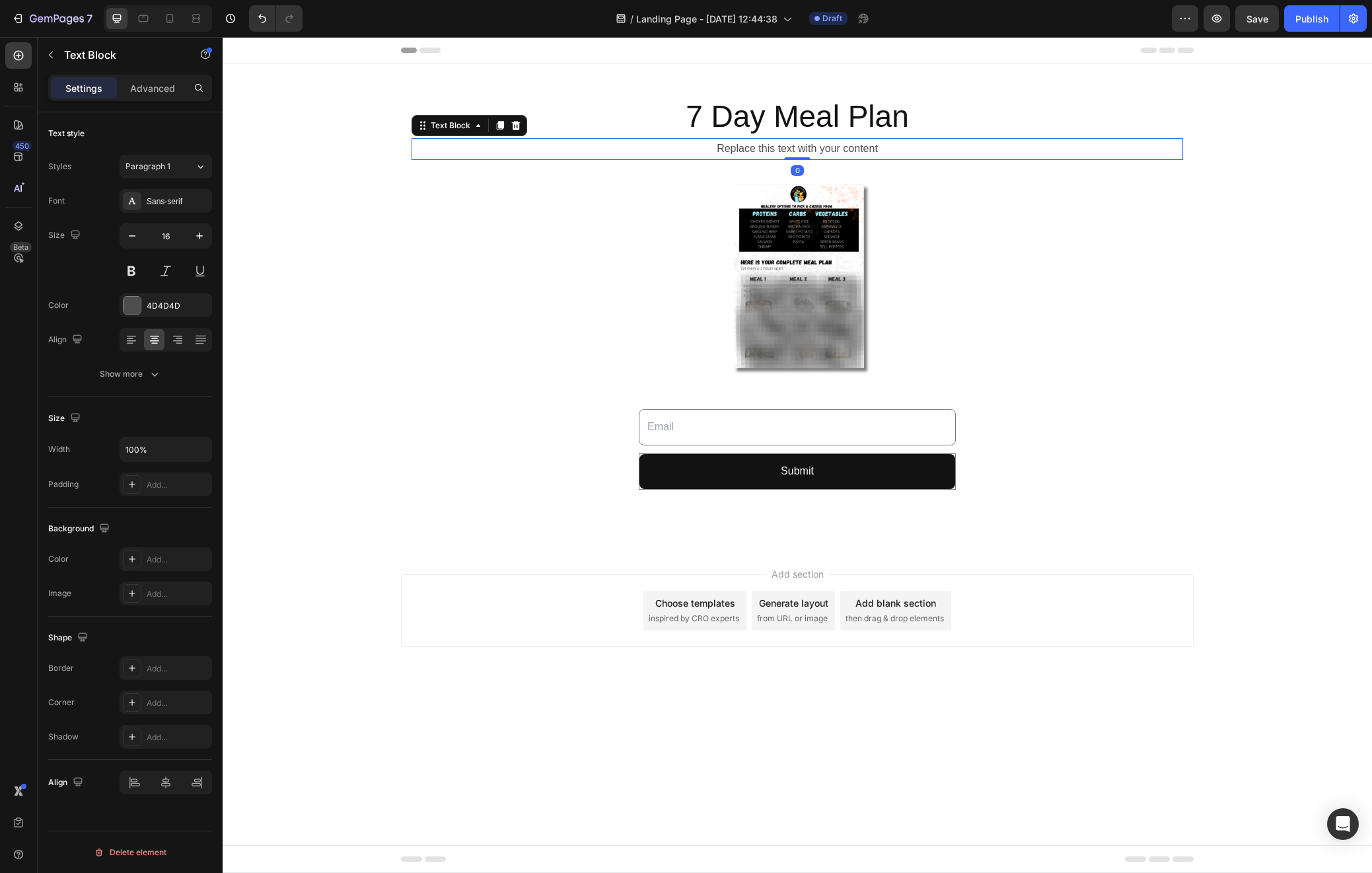
click at [862, 146] on div "Replace this text with your content" at bounding box center [797, 149] width 772 height 22
click at [862, 146] on p "Replace this text with your content" at bounding box center [797, 149] width 769 height 19
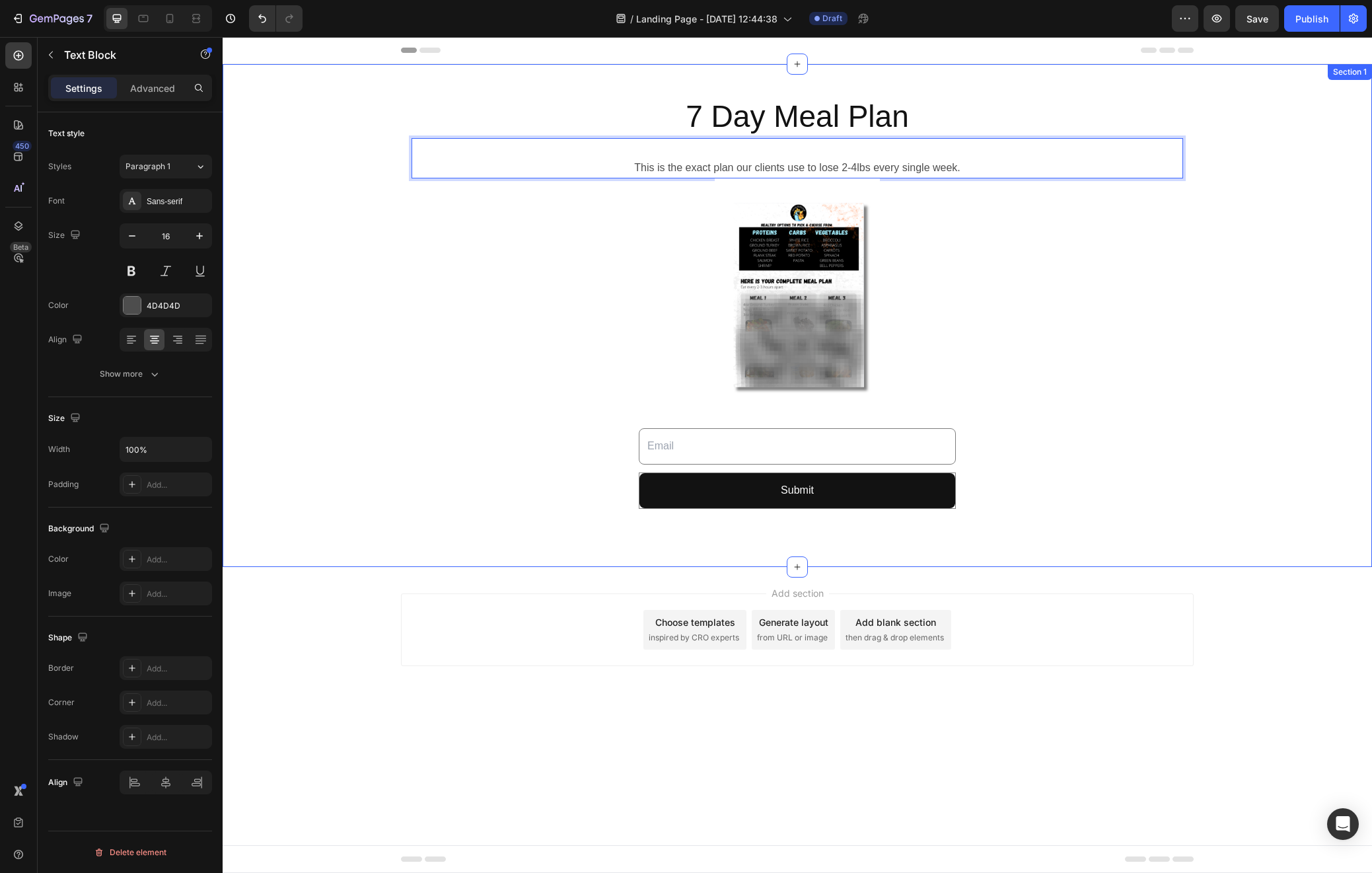
click at [1262, 220] on div "7 Day Meal Plan Heading This is the exact plan our clients use to lose 2-4lbs e…" at bounding box center [798, 315] width 1150 height 460
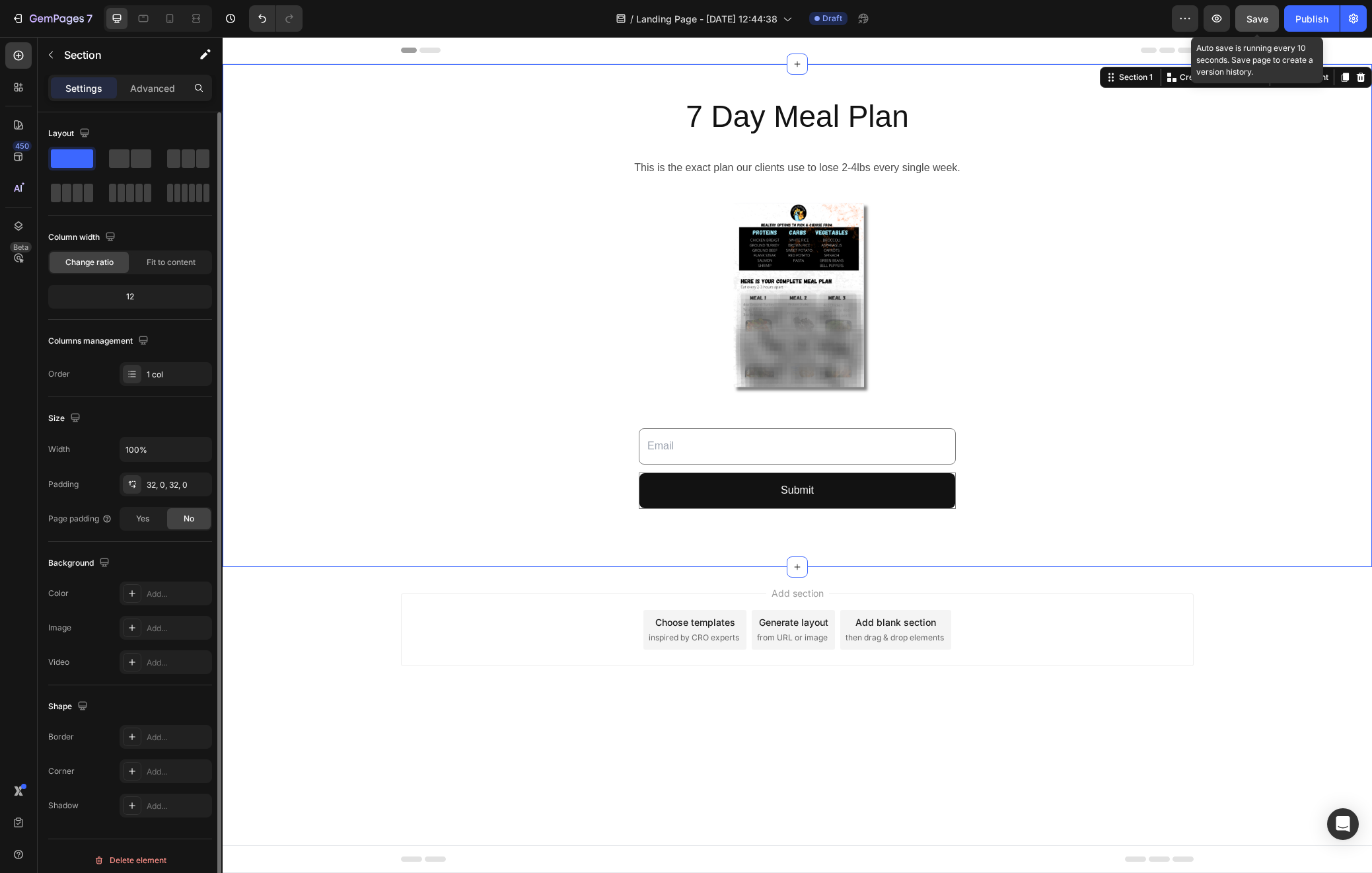
click at [1257, 19] on span "Save" at bounding box center [1257, 19] width 22 height 11
click at [1217, 24] on icon "button" at bounding box center [1217, 19] width 13 height 13
click at [255, 55] on span "Header" at bounding box center [262, 50] width 29 height 13
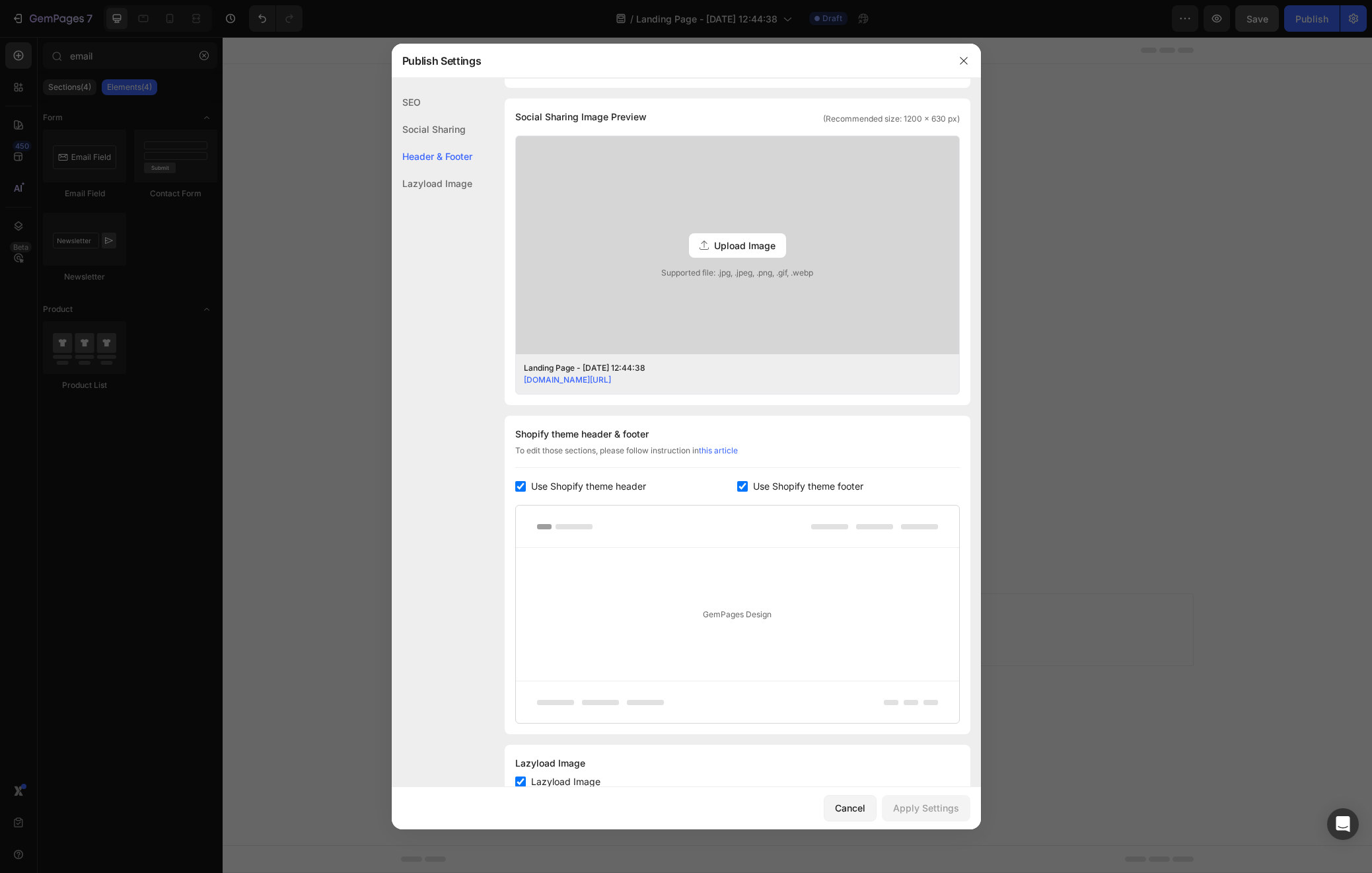
scroll to position [340, 0]
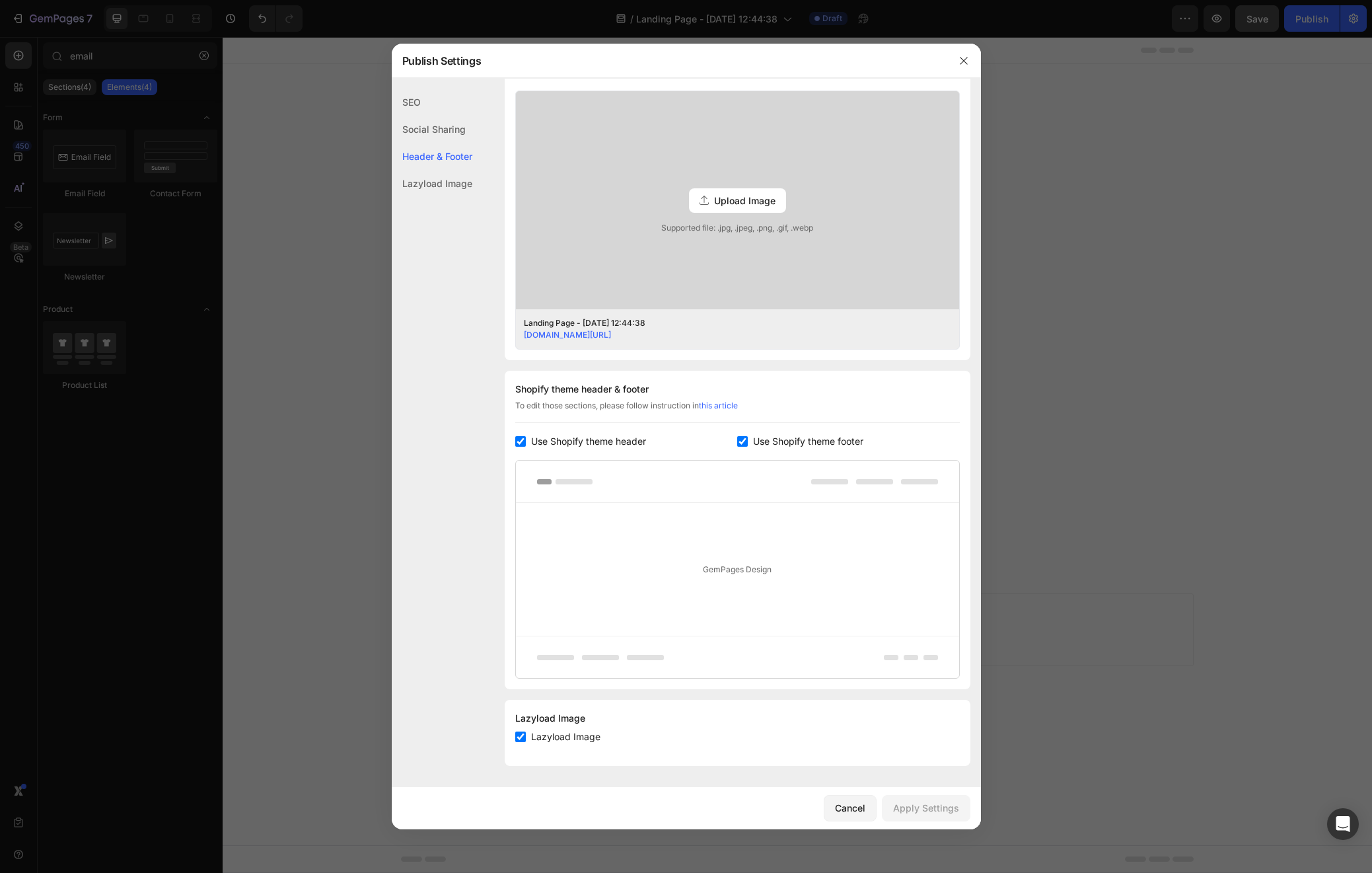
click at [520, 440] on input "checkbox" at bounding box center [520, 440] width 10 height 10
checkbox input "false"
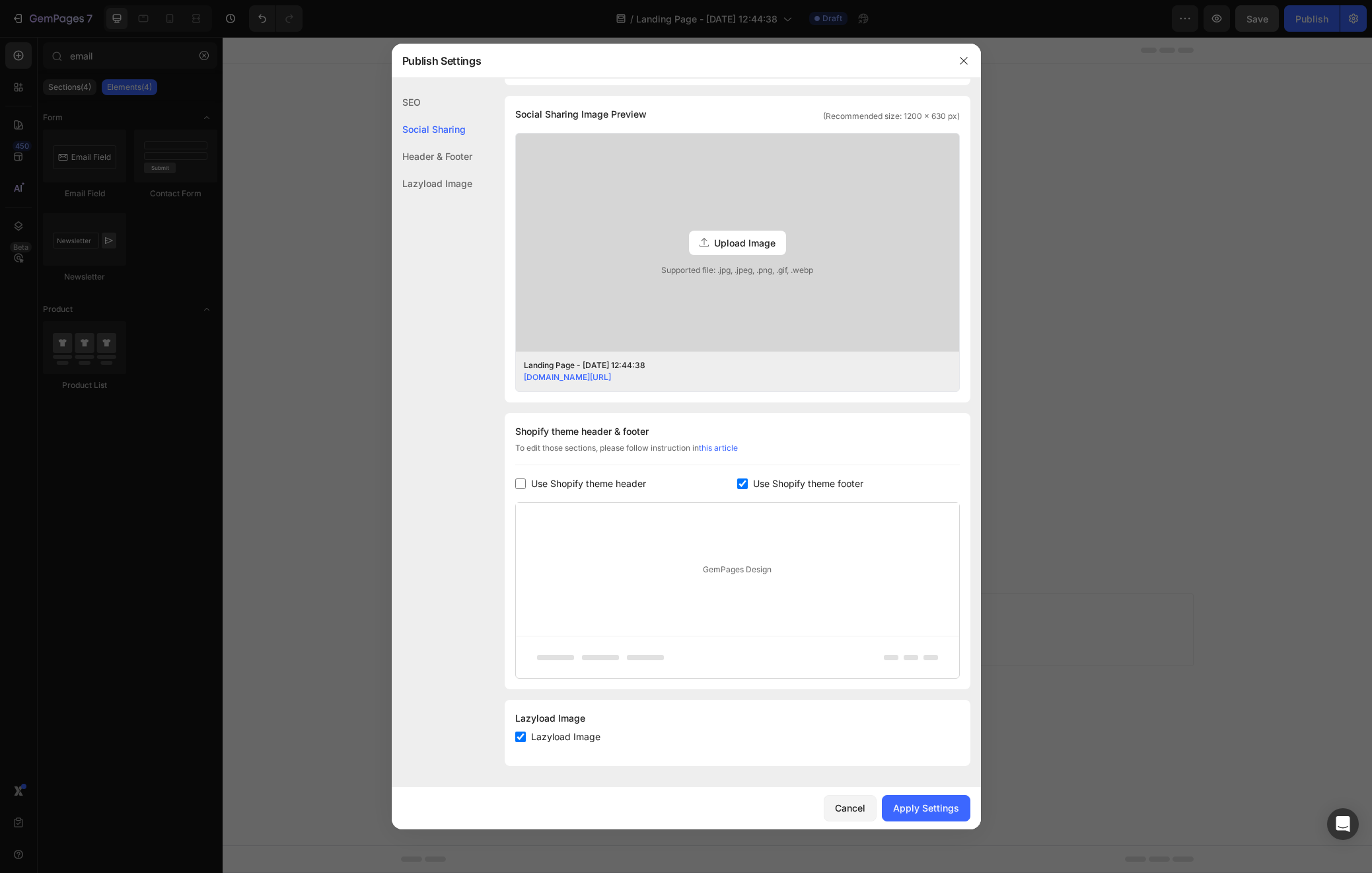
click at [756, 486] on span "Use Shopify theme footer" at bounding box center [808, 484] width 110 height 16
checkbox input "false"
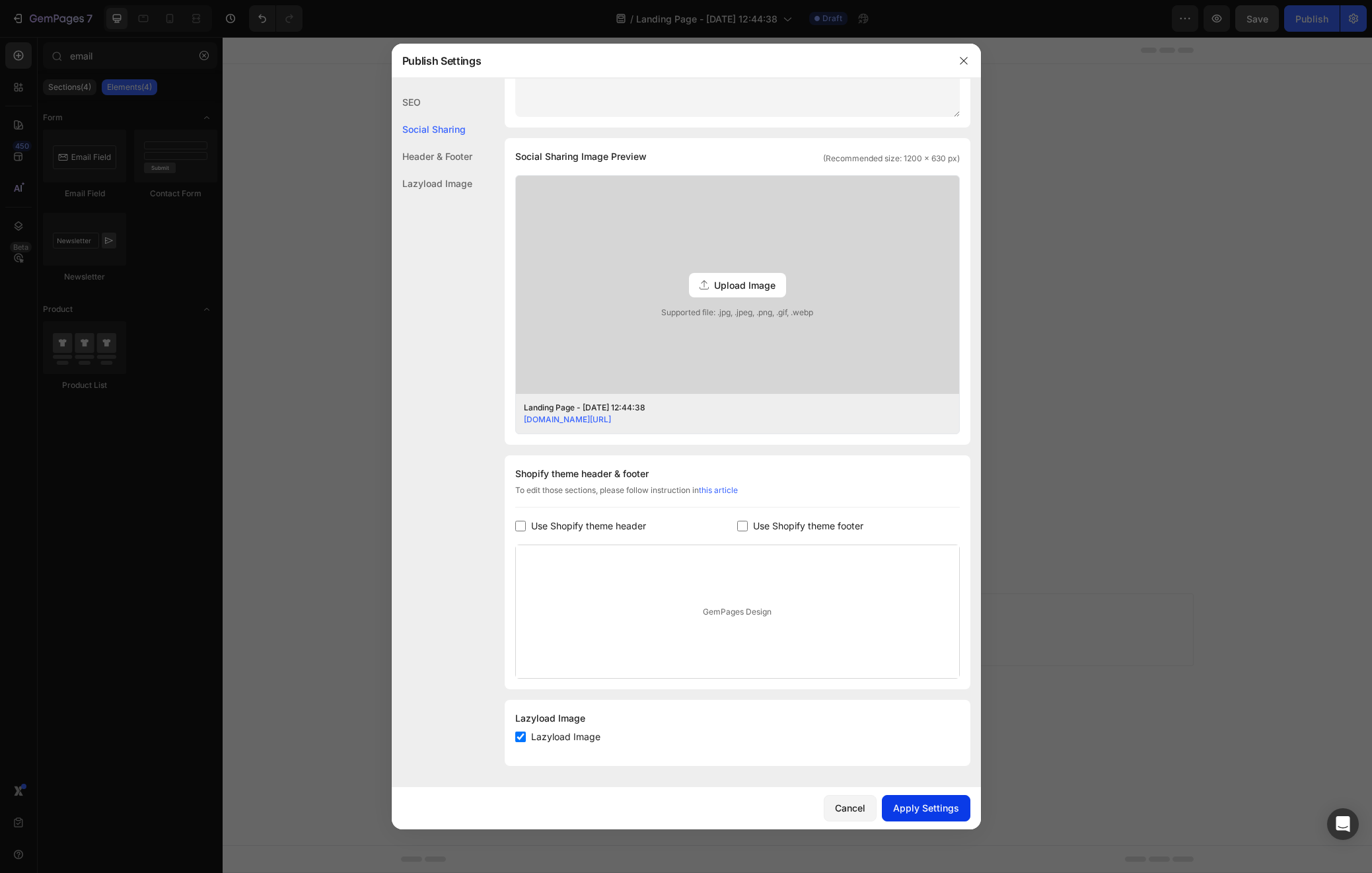
click at [934, 811] on div "Apply Settings" at bounding box center [926, 807] width 66 height 14
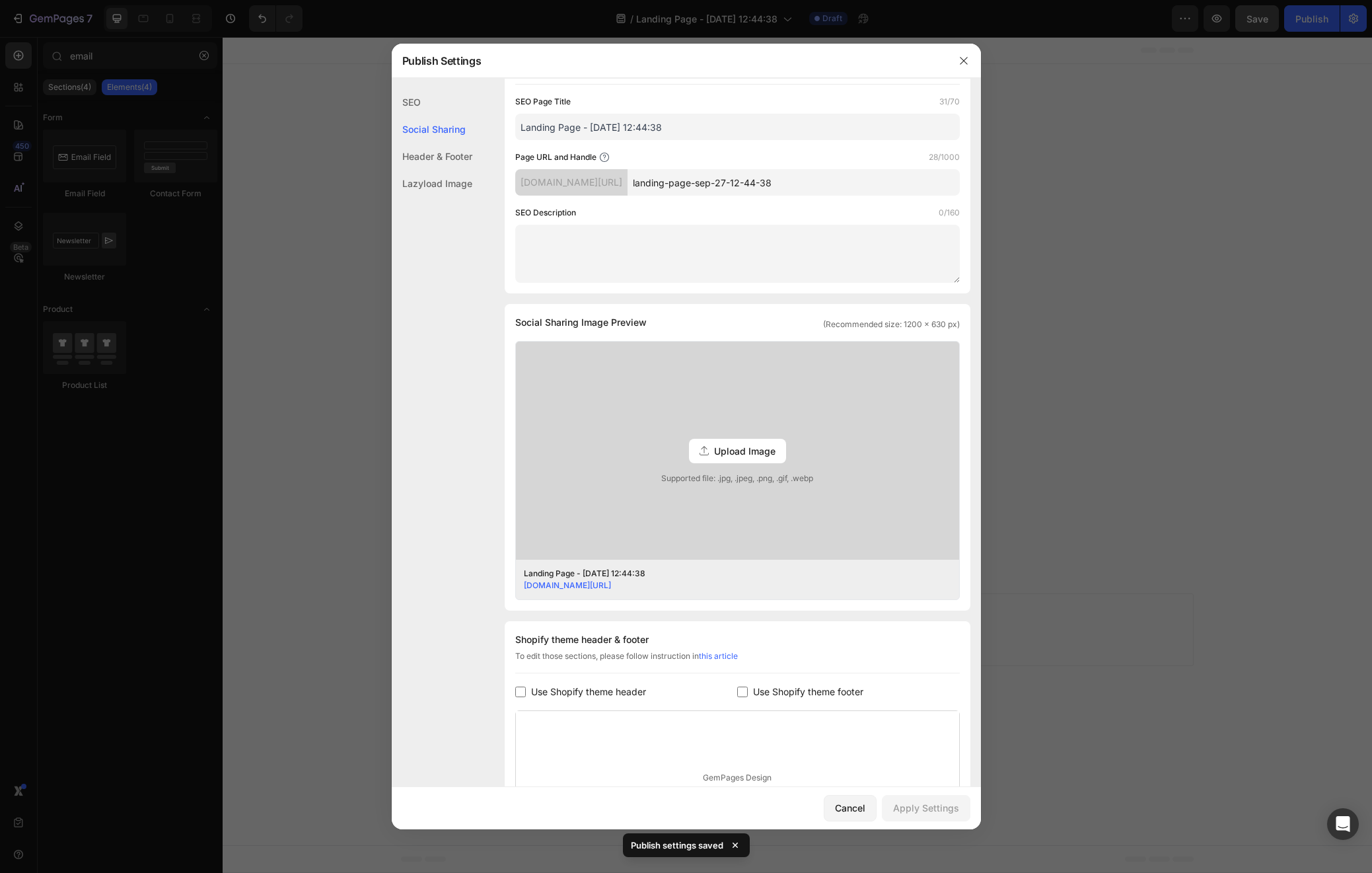
scroll to position [0, 0]
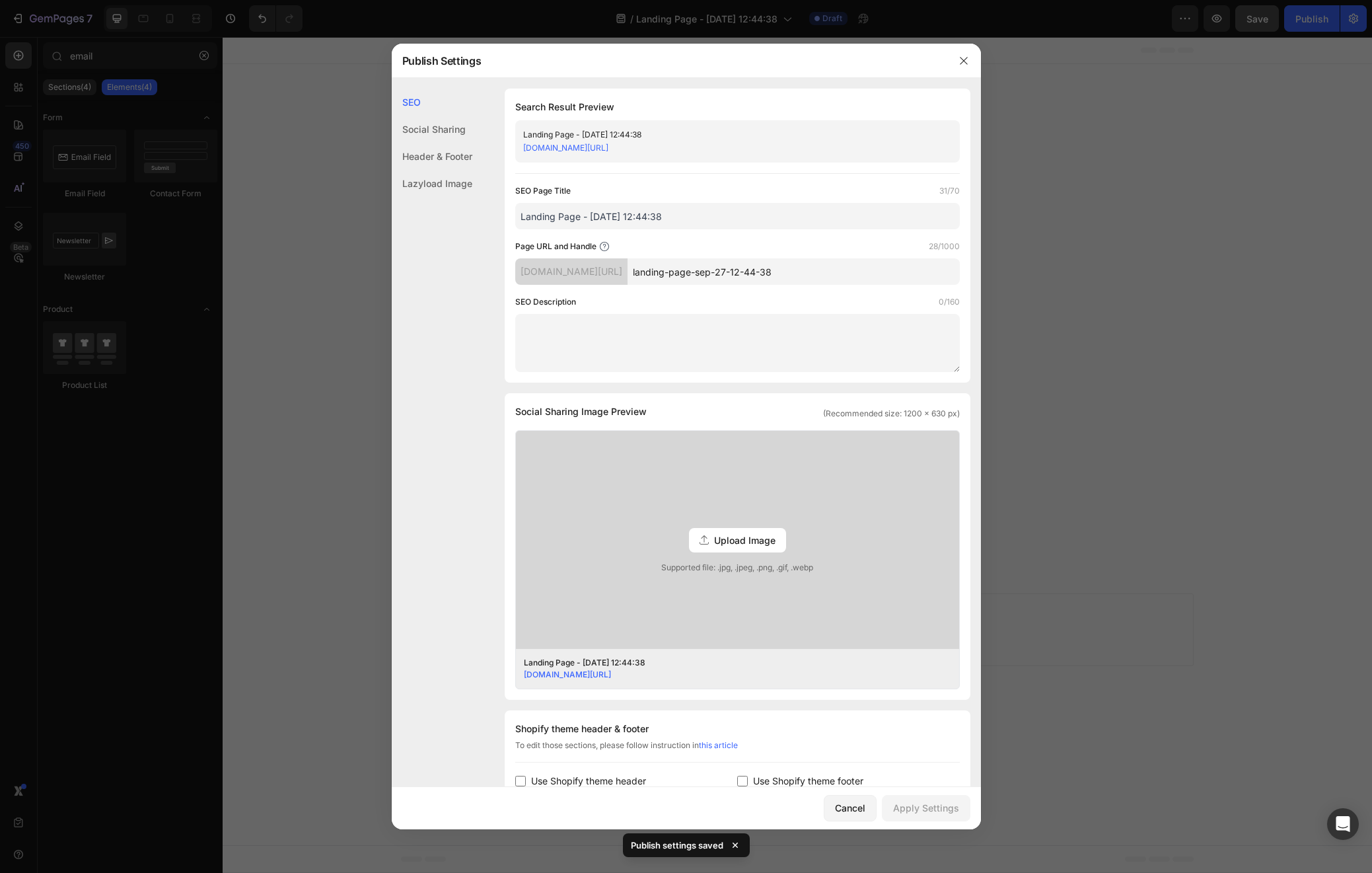
drag, startPoint x: 662, startPoint y: 230, endPoint x: 665, endPoint y: 197, distance: 33.1
click at [662, 230] on div "SEO Page Title 31/70 Landing Page - [DATE] 12:44:38 Page URL and Handle 28/1000…" at bounding box center [738, 278] width 445 height 187
drag, startPoint x: 841, startPoint y: 270, endPoint x: 646, endPoint y: 267, distance: 195.0
click at [646, 267] on div "[DOMAIN_NAME][URL] landing-page-sep-27-12-44-38" at bounding box center [738, 272] width 445 height 26
type input "7daymealplan"
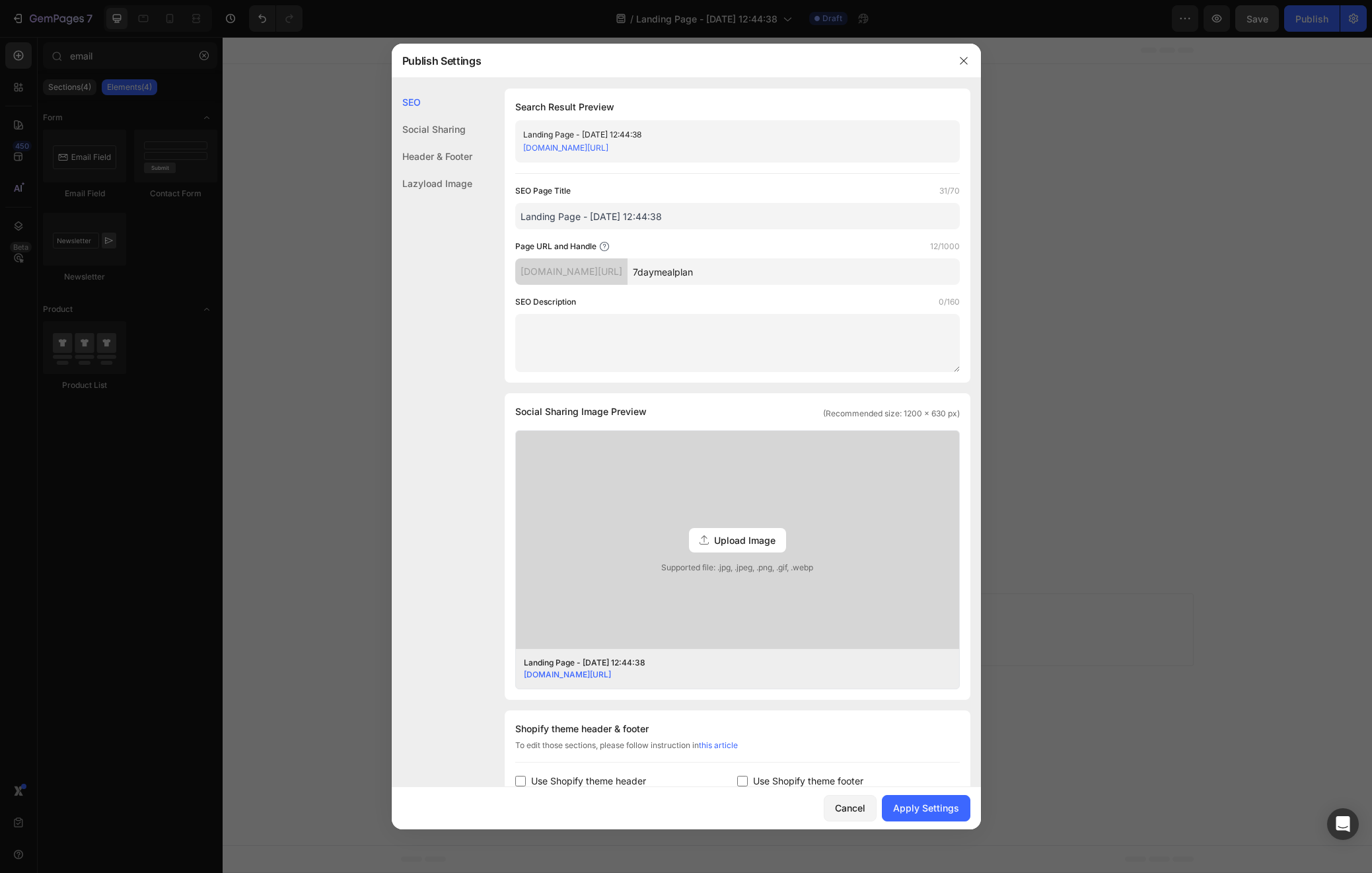
click at [639, 216] on input "Landing Page - [DATE] 12:44:38" at bounding box center [738, 216] width 445 height 26
type input "Macros Meal Prep | 7 Day Meal Plan"
click at [931, 802] on div "Apply Settings" at bounding box center [926, 807] width 66 height 14
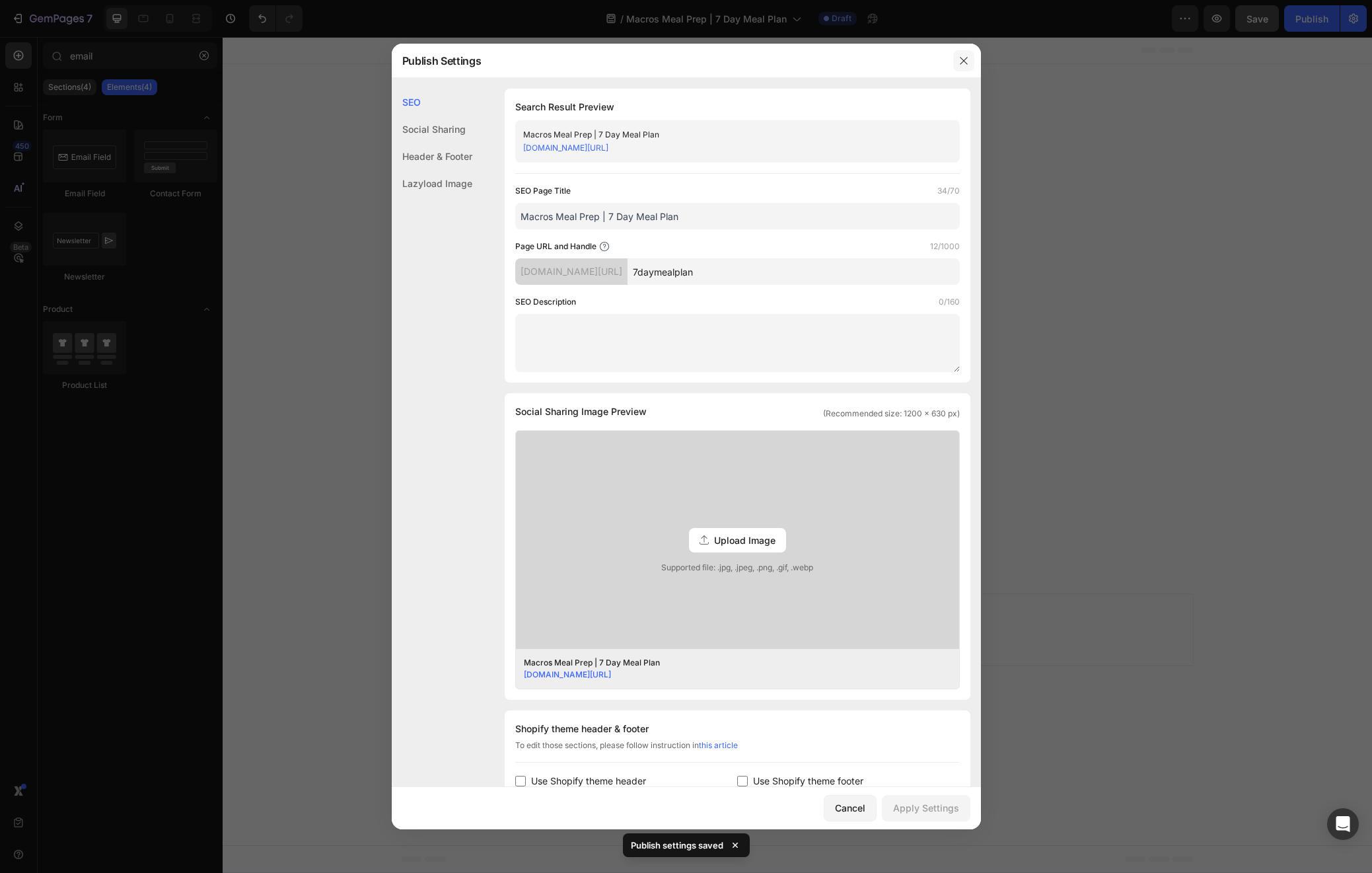
click at [964, 59] on icon "button" at bounding box center [964, 60] width 10 height 10
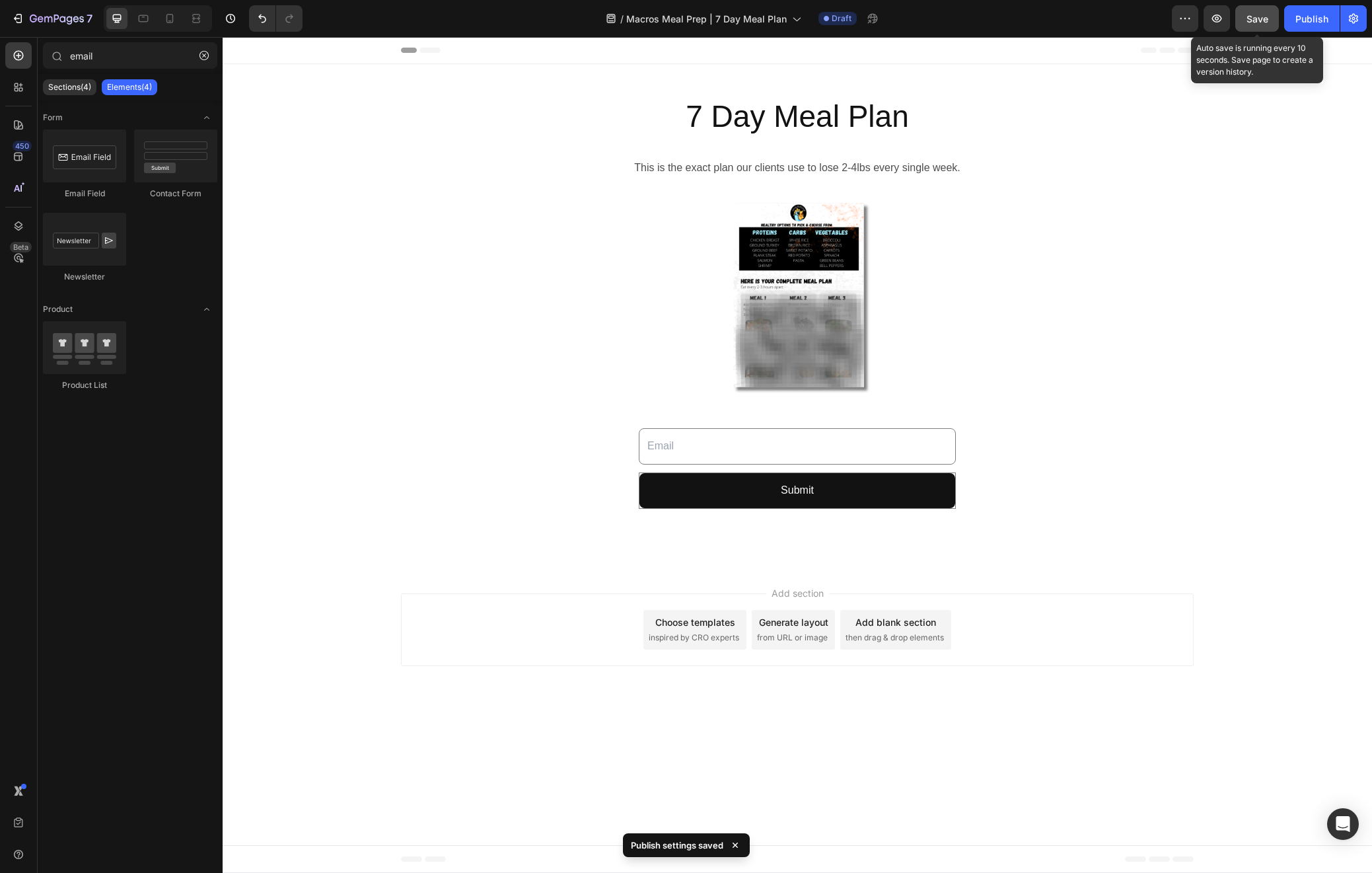
click at [1258, 13] on span "Save" at bounding box center [1257, 19] width 22 height 11
click at [1211, 12] on icon "button" at bounding box center [1217, 19] width 13 height 13
click at [1219, 24] on icon "button" at bounding box center [1217, 19] width 13 height 13
